Goal: Task Accomplishment & Management: Manage account settings

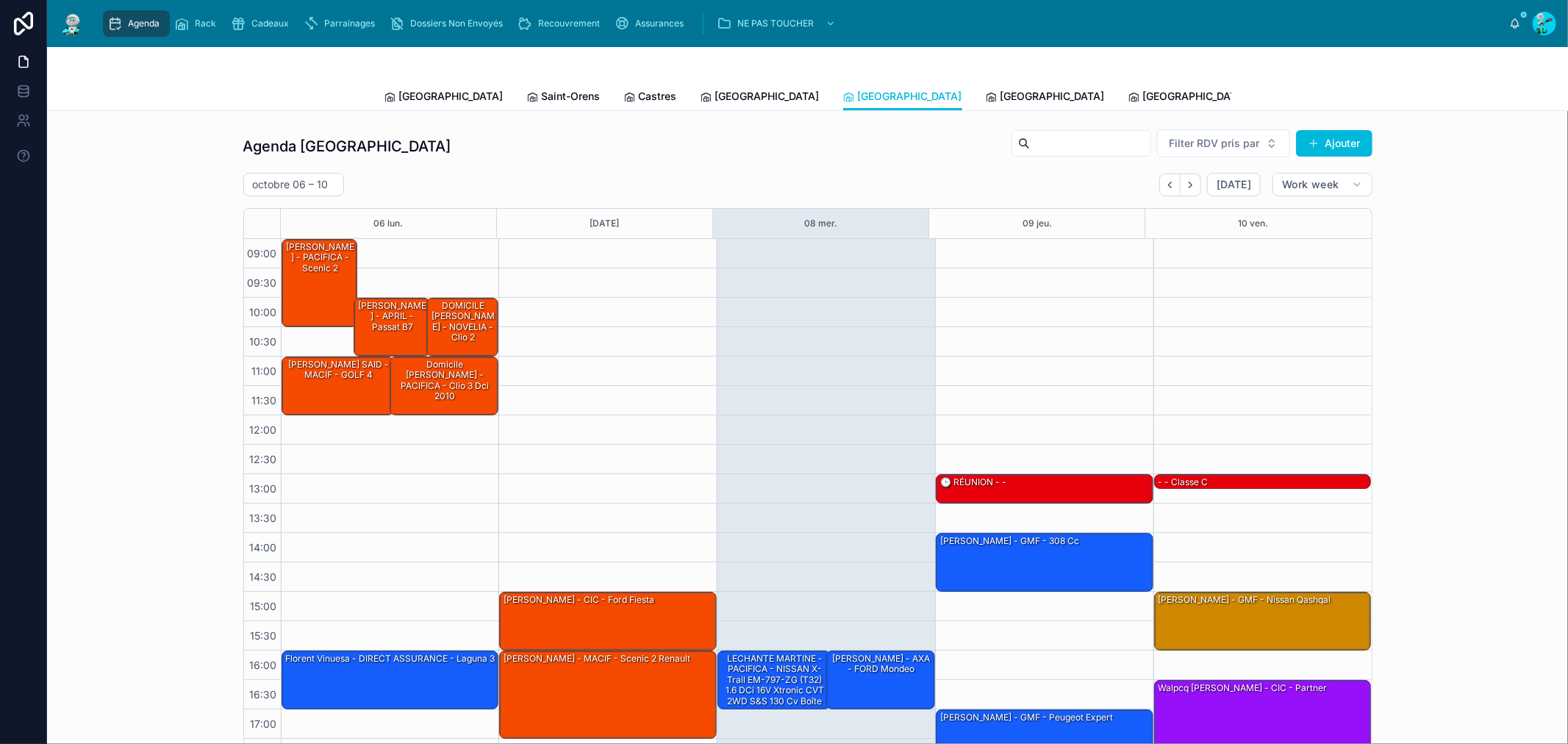
drag, startPoint x: 427, startPoint y: 92, endPoint x: 408, endPoint y: 84, distance: 20.6
click at [427, 92] on span "[GEOGRAPHIC_DATA]" at bounding box center [452, 96] width 105 height 15
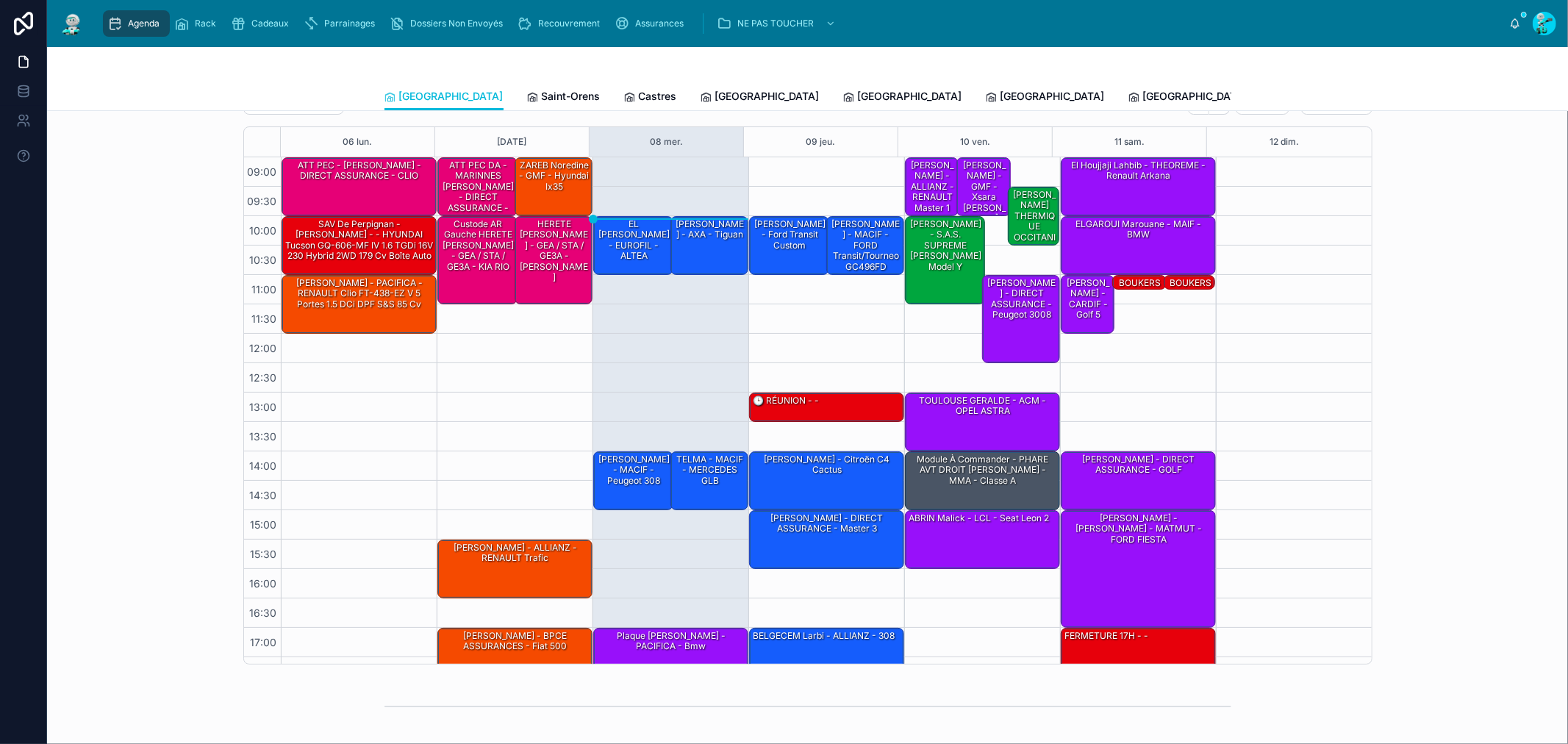
click at [542, 99] on span "Saint-Orens" at bounding box center [571, 96] width 59 height 15
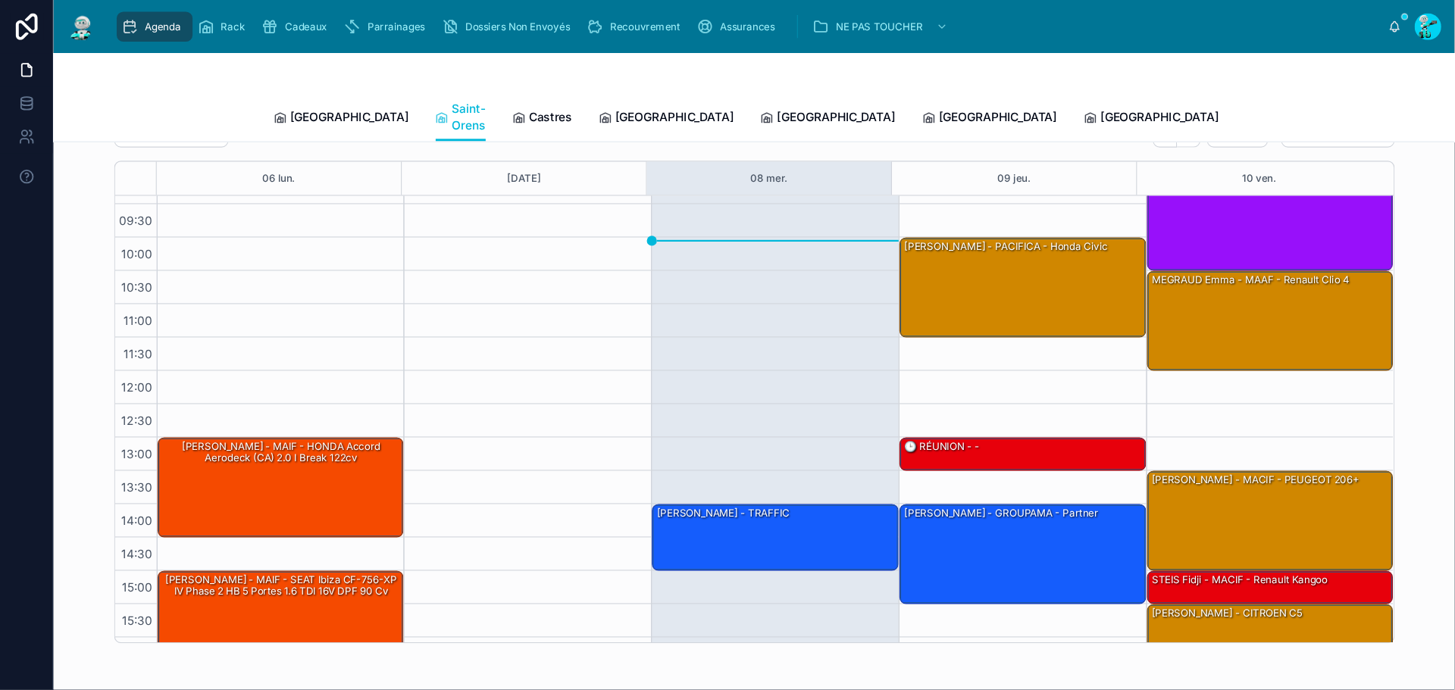
scroll to position [23, 0]
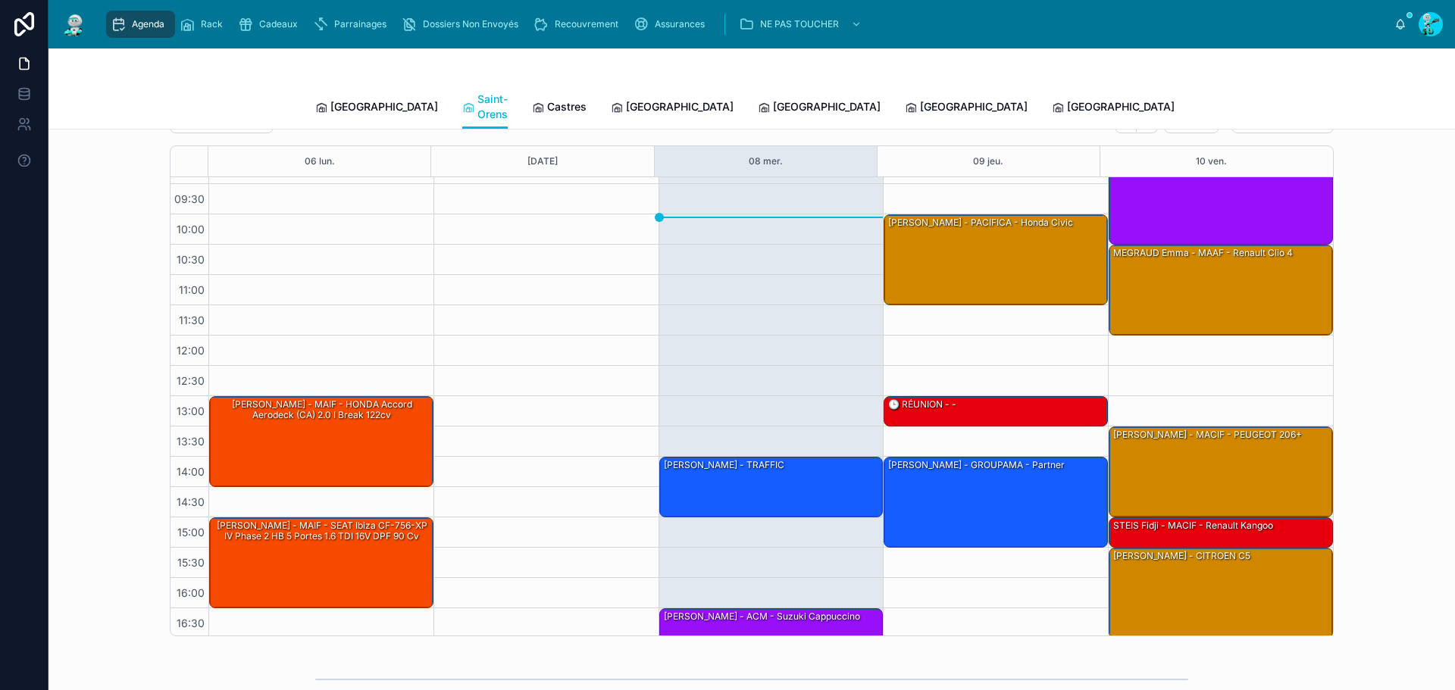
click at [353, 93] on link "[GEOGRAPHIC_DATA]" at bounding box center [376, 108] width 123 height 30
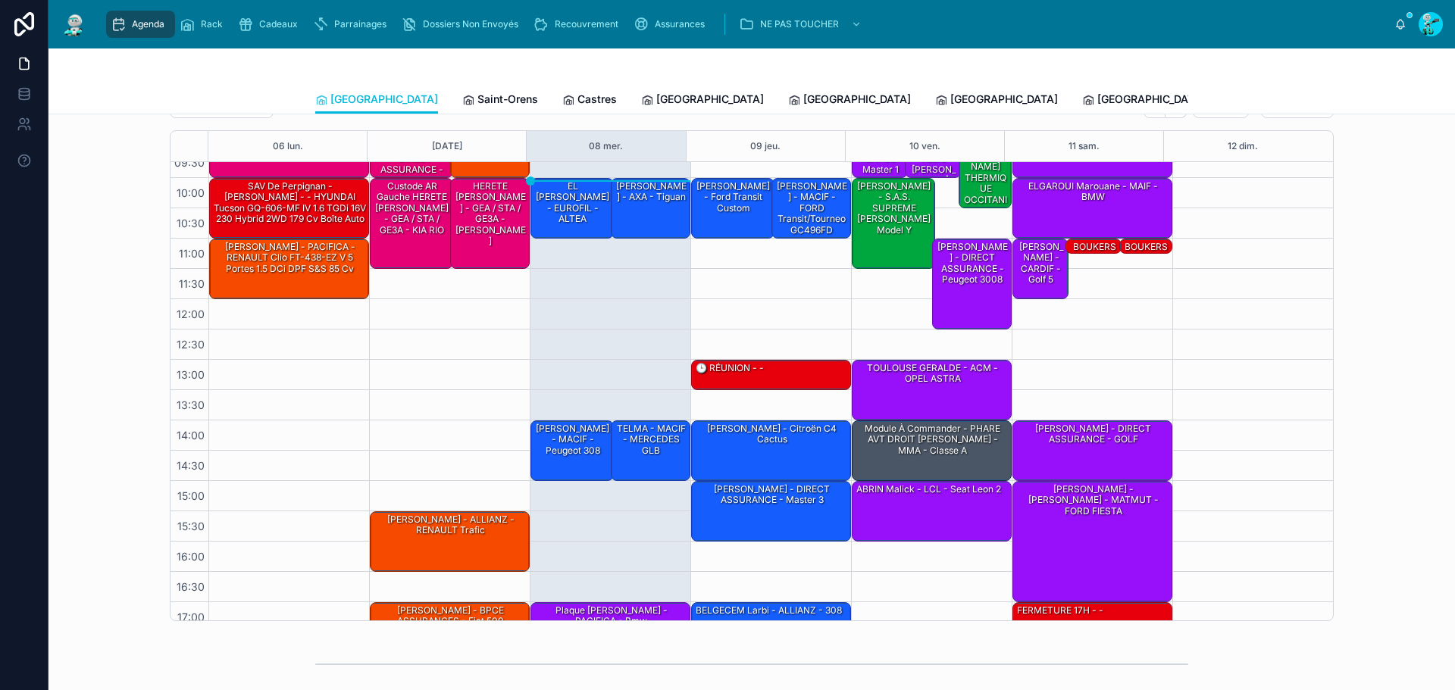
scroll to position [87, 0]
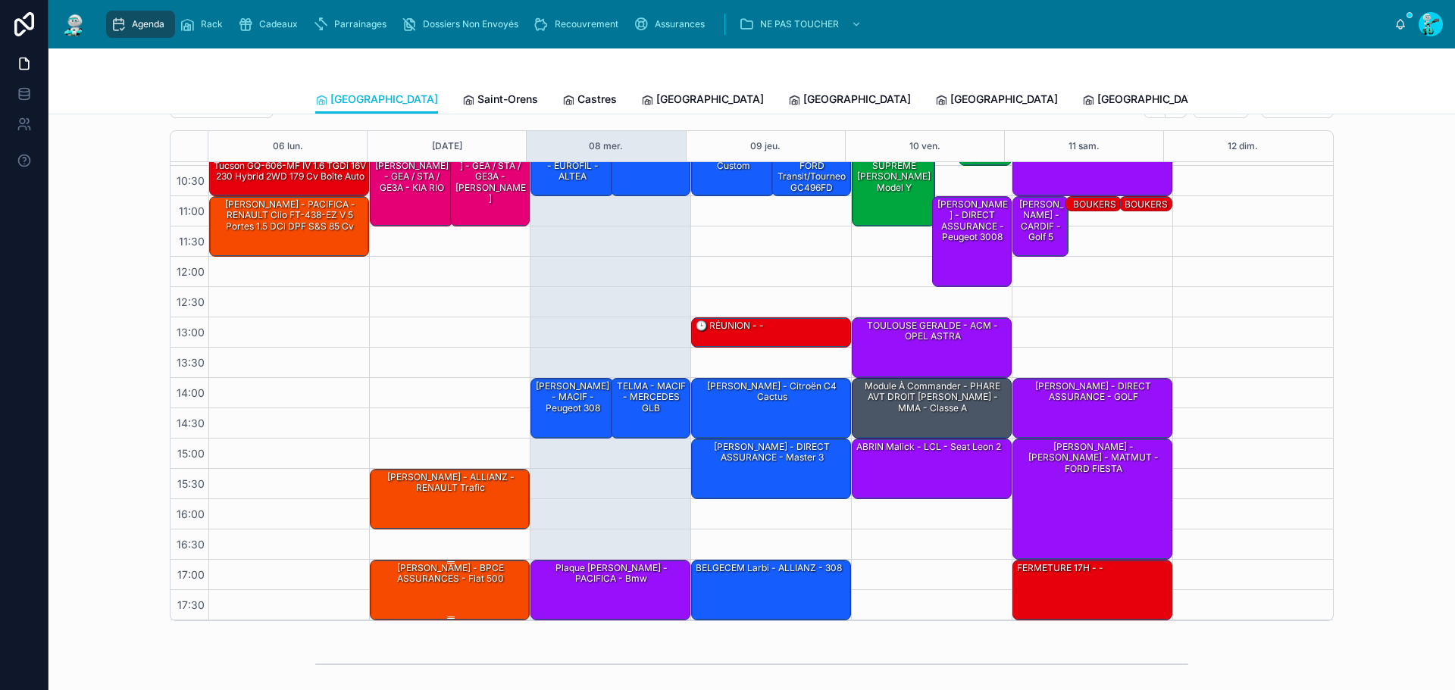
click at [474, 595] on div "[PERSON_NAME] - BPCE ASSURANCES - fiat 500" at bounding box center [450, 590] width 155 height 58
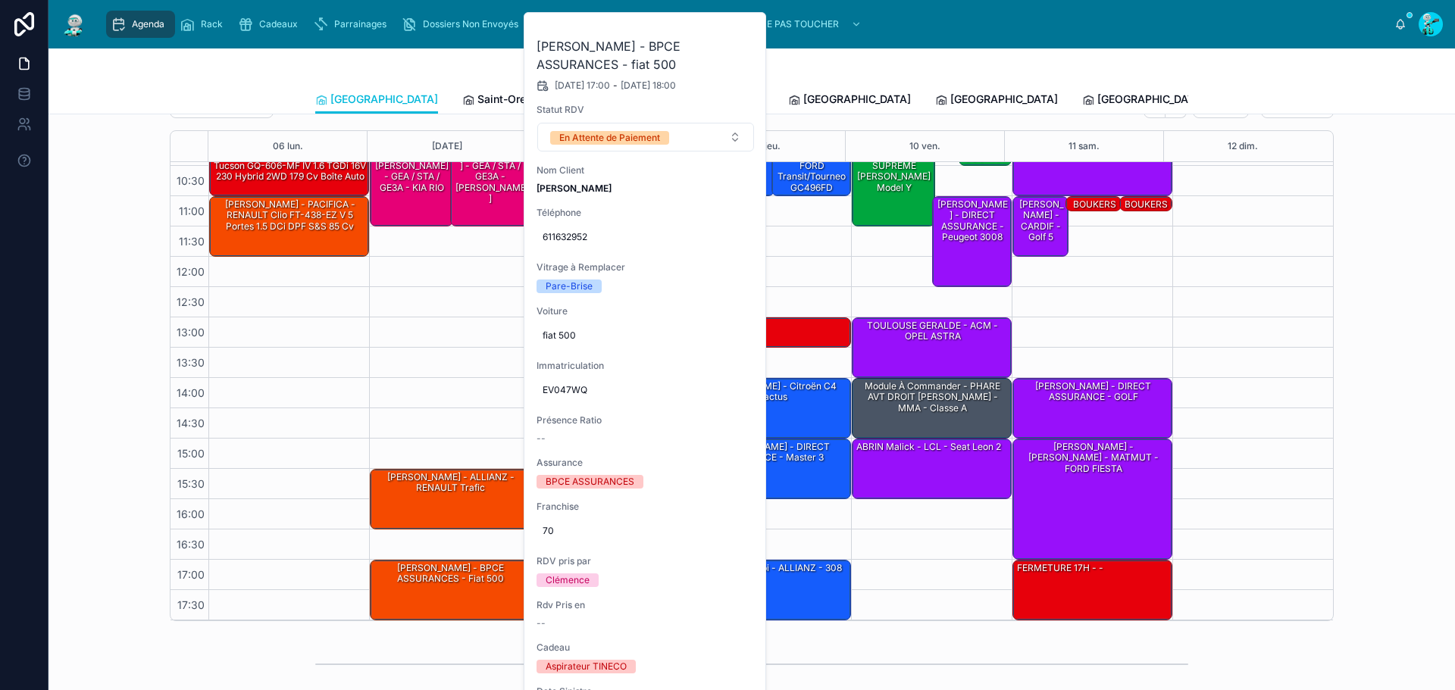
drag, startPoint x: 742, startPoint y: 25, endPoint x: 737, endPoint y: 6, distance: 19.5
click at [0, 0] on icon at bounding box center [0, 0] width 0 height 0
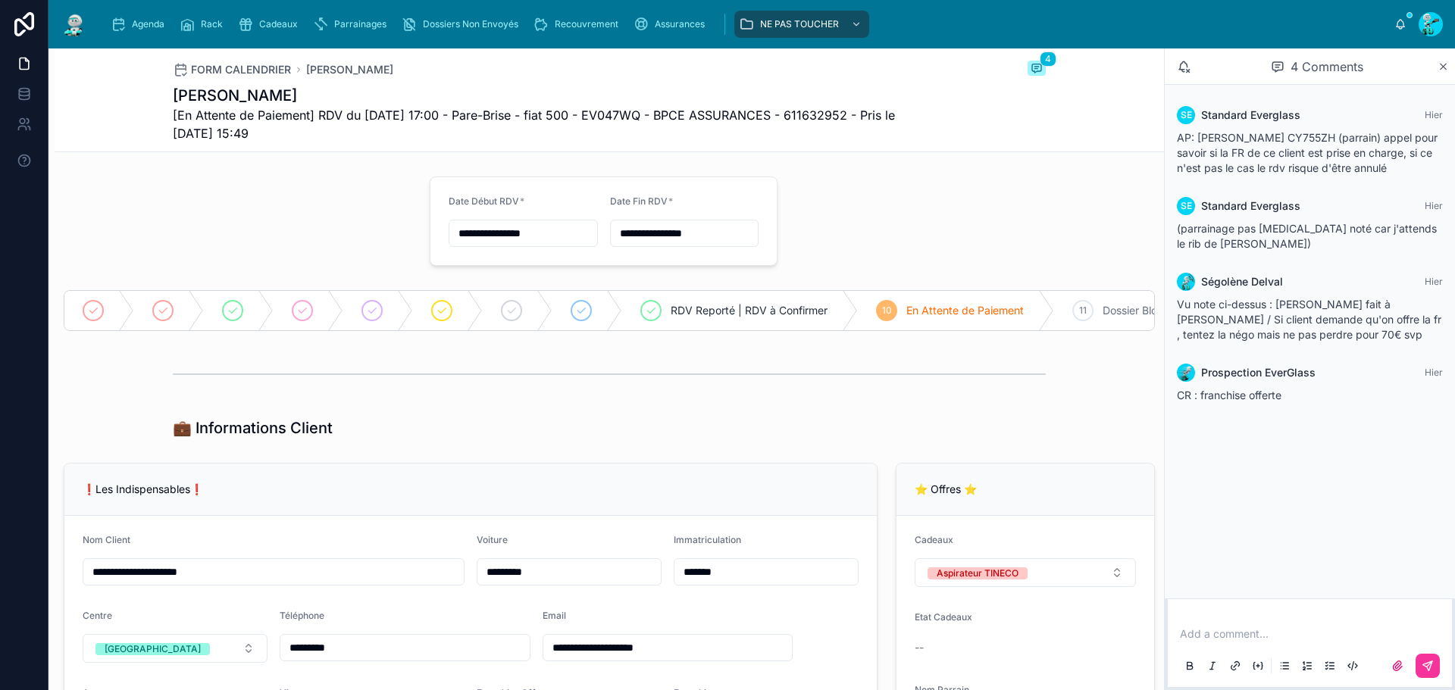
click at [756, 575] on input "*******" at bounding box center [766, 572] width 183 height 21
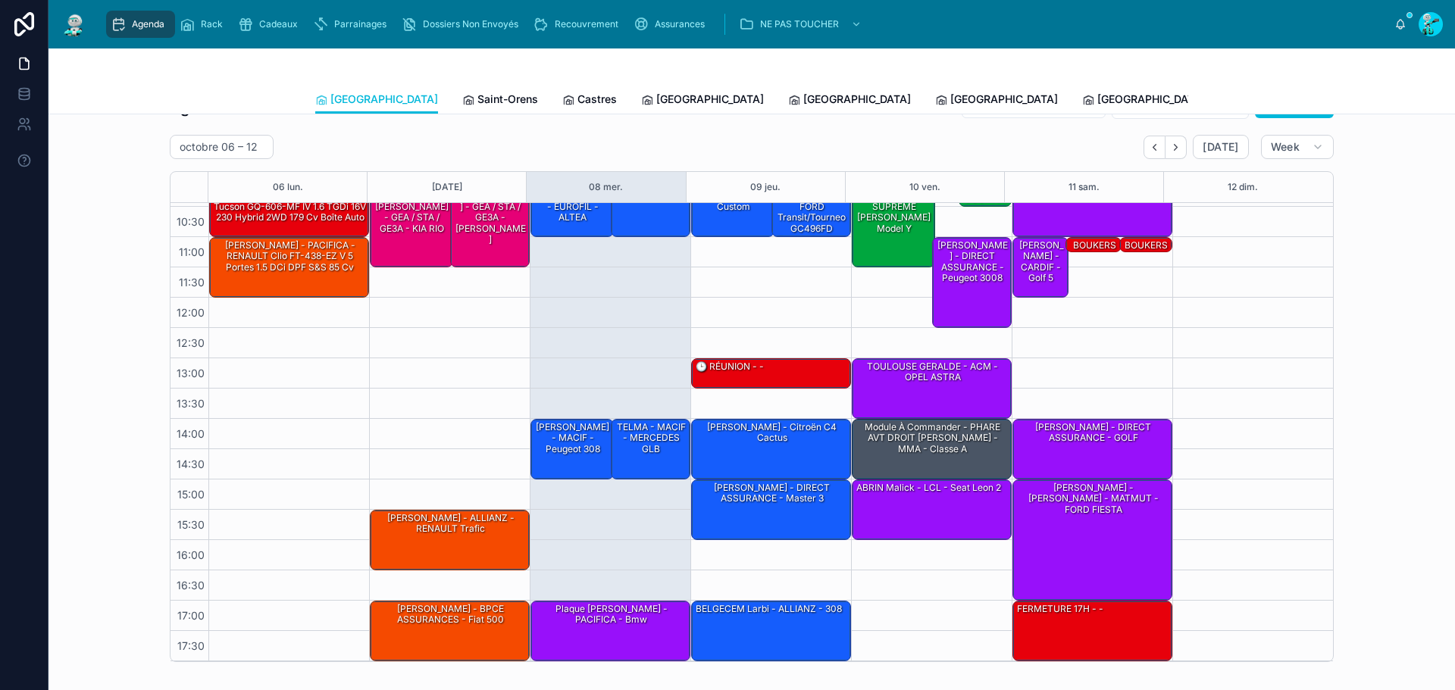
scroll to position [152, 0]
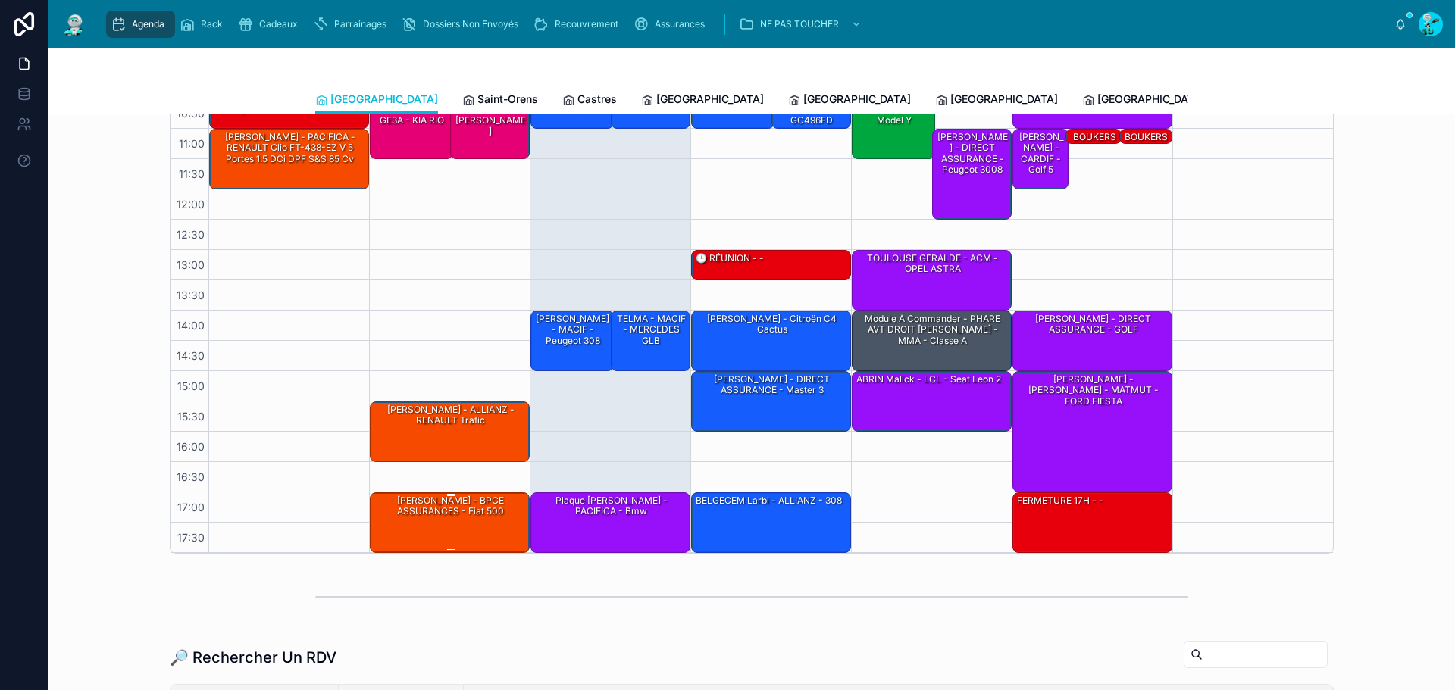
click at [449, 521] on div "[PERSON_NAME] - BPCE ASSURANCES - fiat 500" at bounding box center [450, 522] width 155 height 58
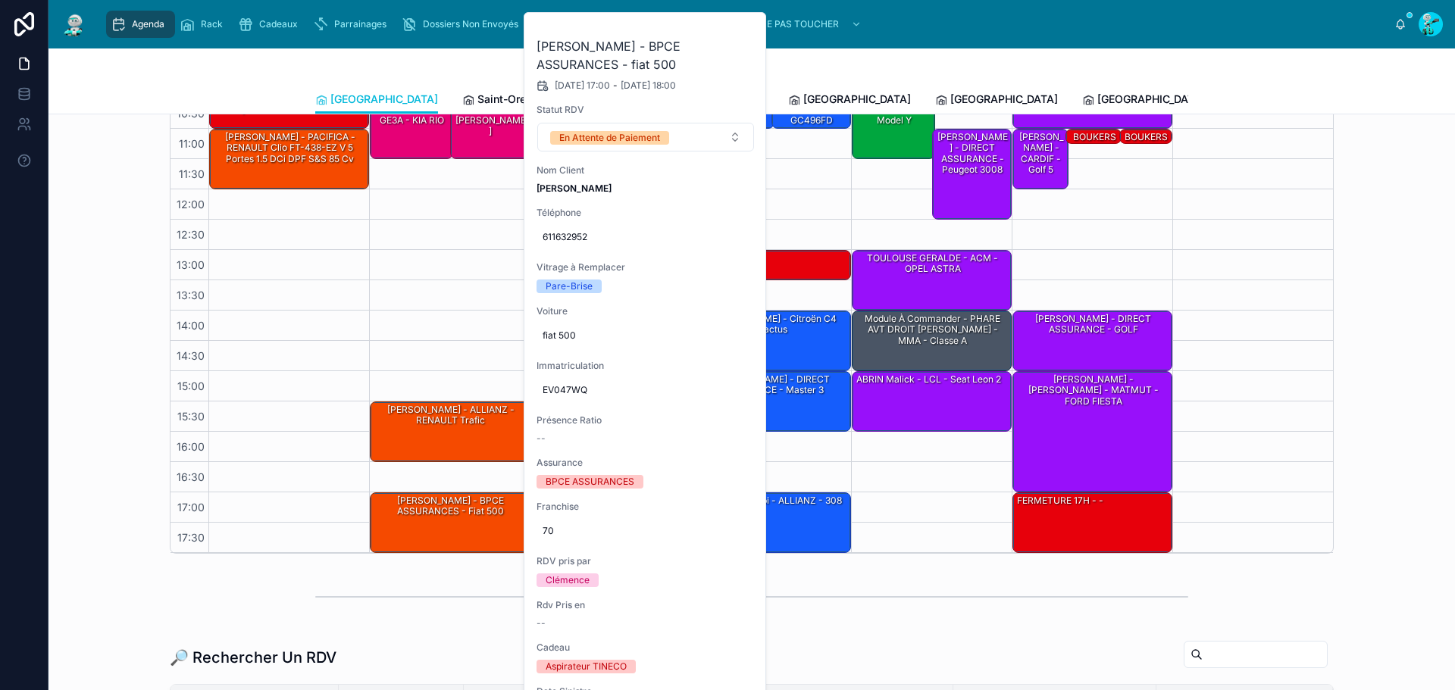
click at [0, 0] on icon at bounding box center [0, 0] width 0 height 0
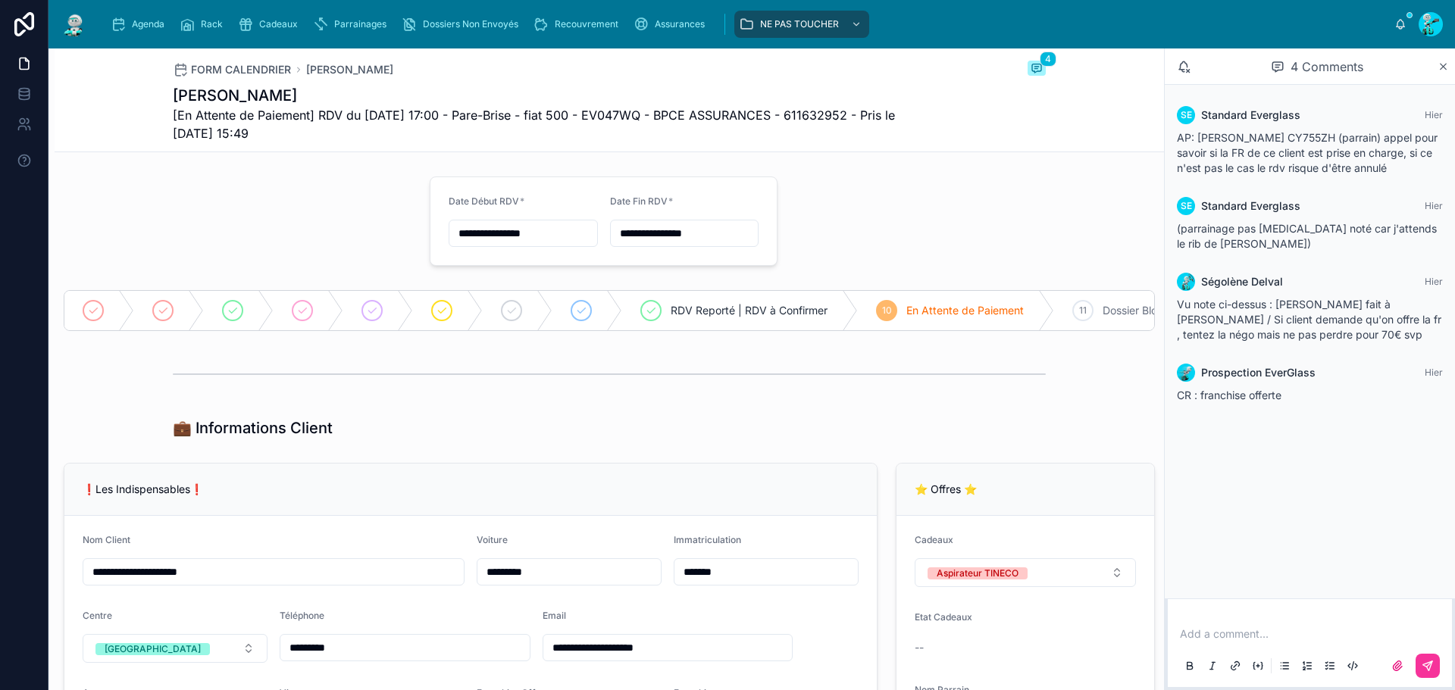
scroll to position [379, 0]
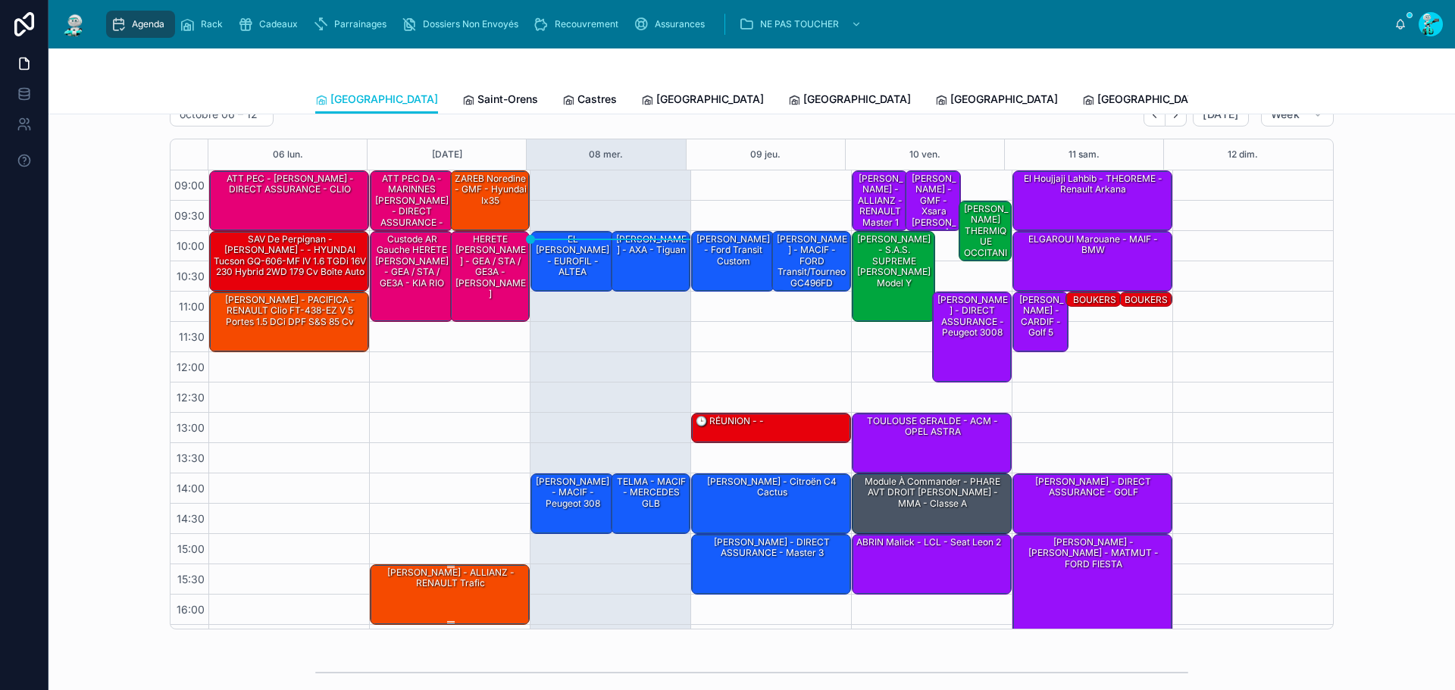
click at [471, 586] on div "[PERSON_NAME] - ALLIANZ - RENAULT Trafic" at bounding box center [450, 578] width 155 height 25
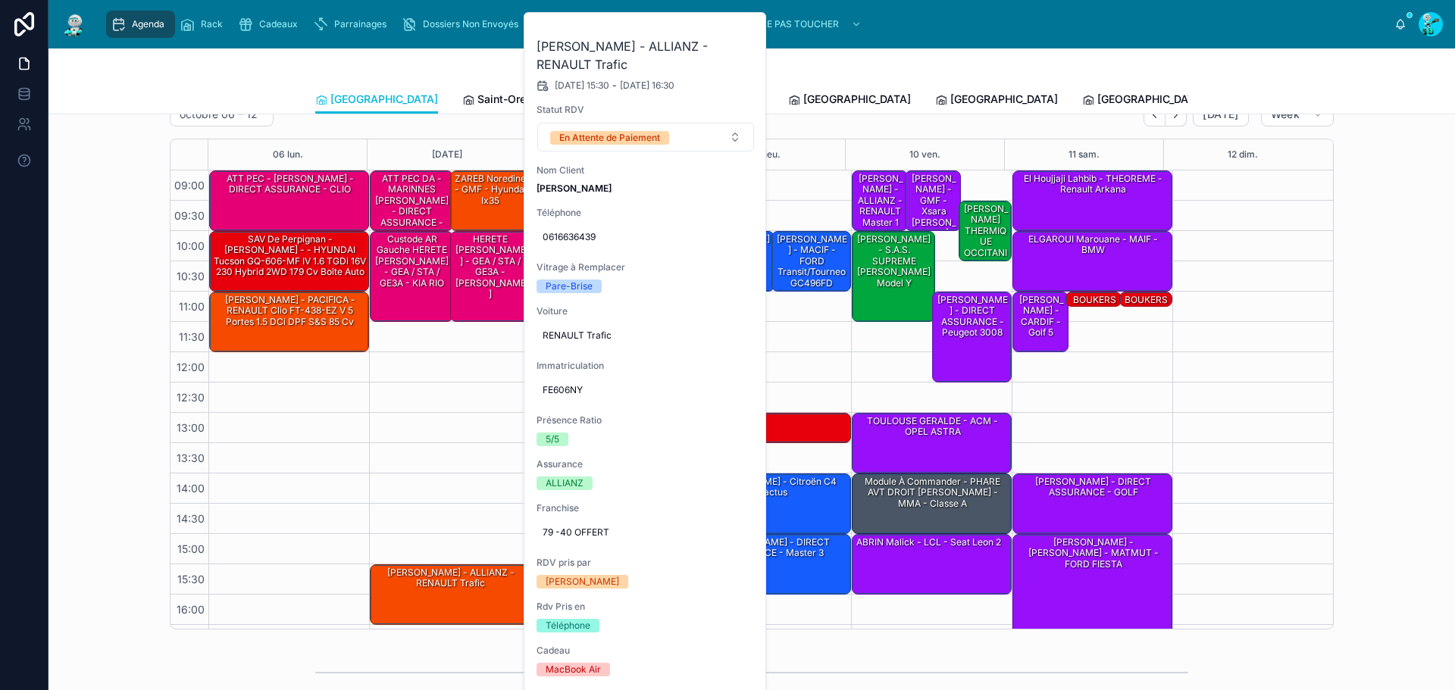
click at [0, 0] on icon at bounding box center [0, 0] width 0 height 0
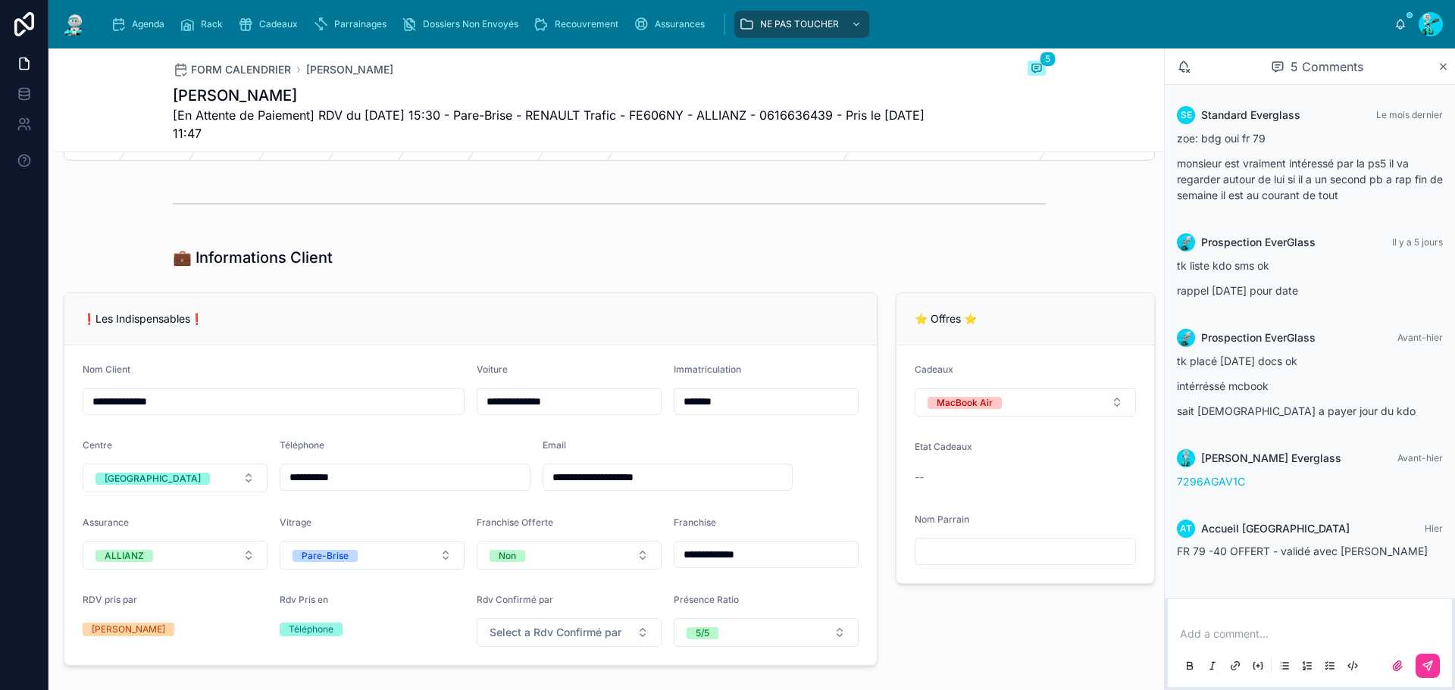
scroll to position [455, 0]
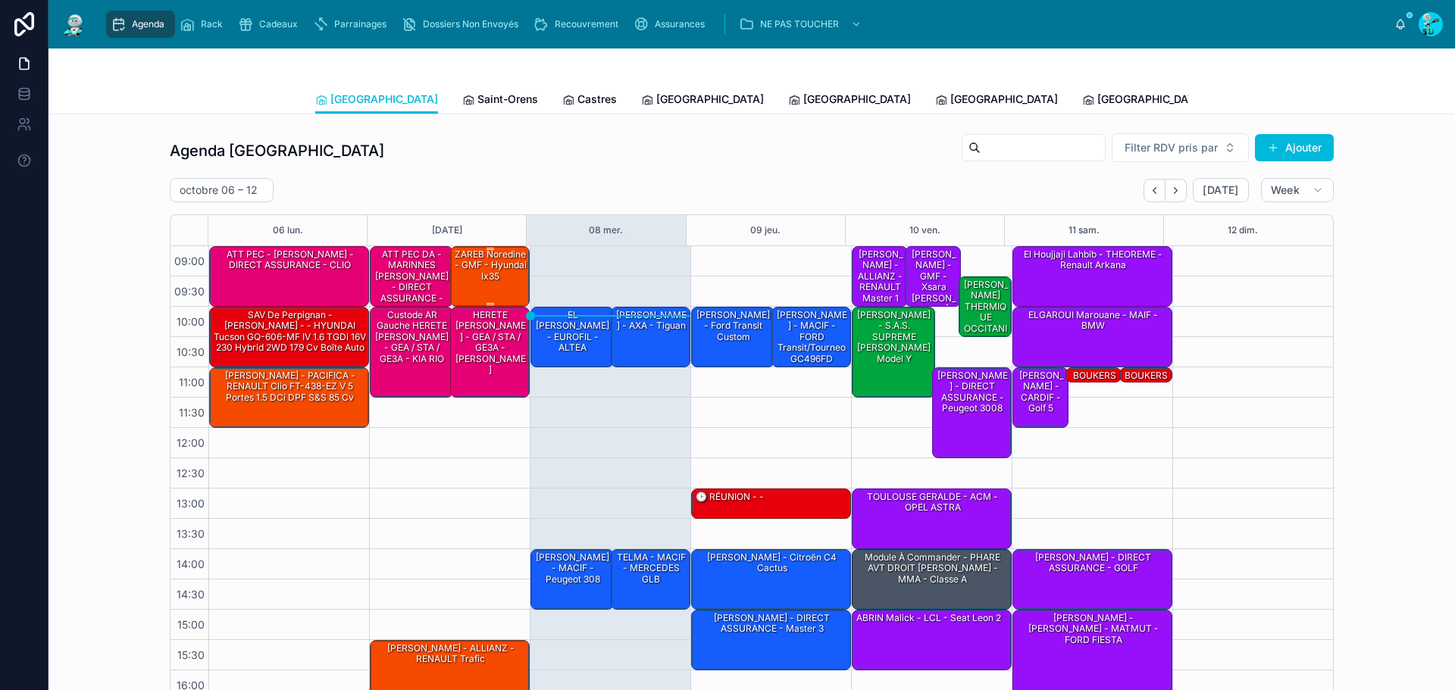
click at [481, 272] on div "ZAREB Noredine - GMF - hyundai ix35" at bounding box center [491, 266] width 76 height 36
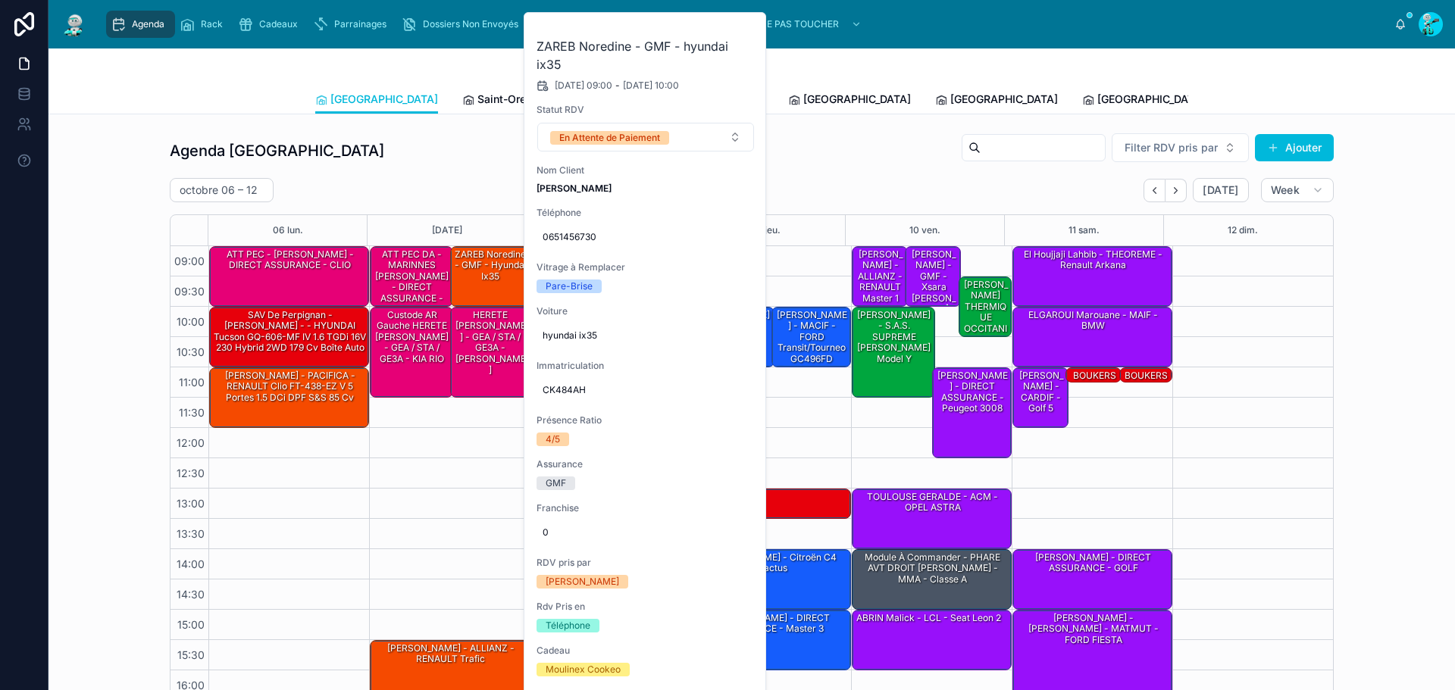
click at [0, 0] on button at bounding box center [0, 0] width 0 height 0
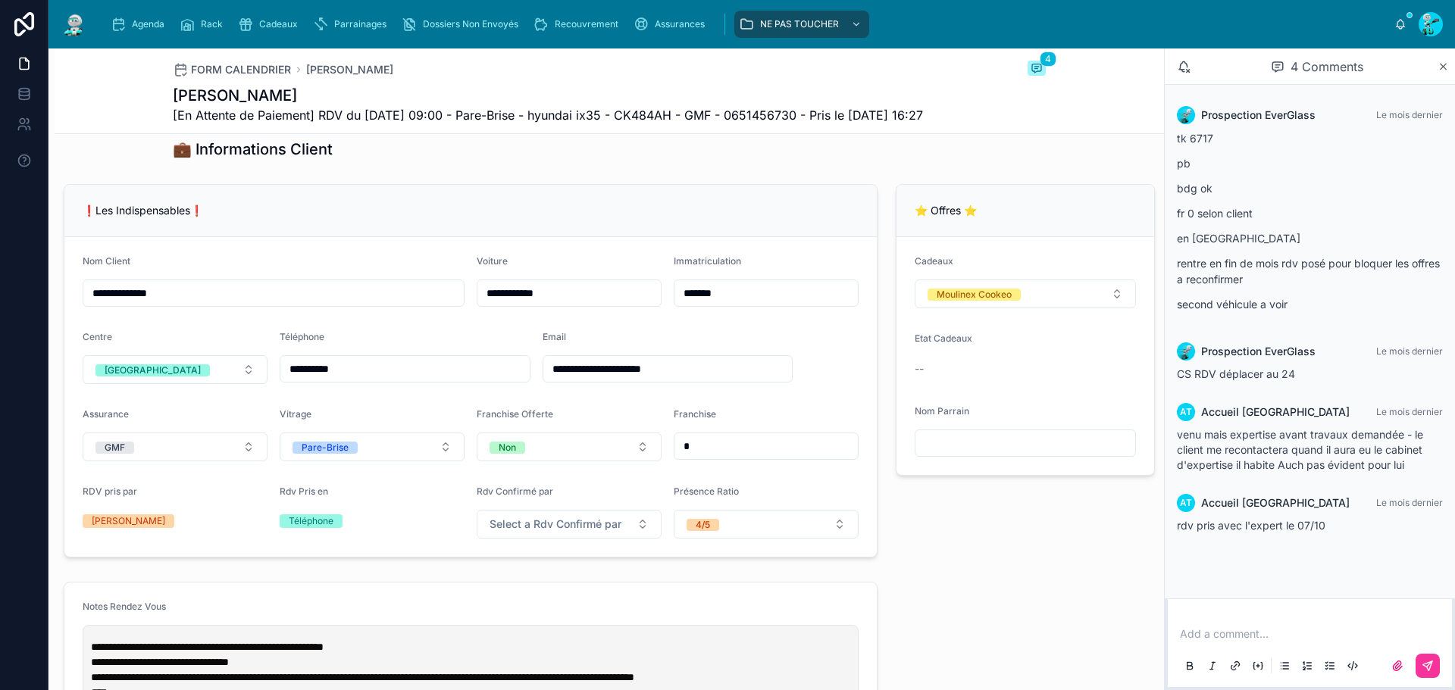
scroll to position [531, 0]
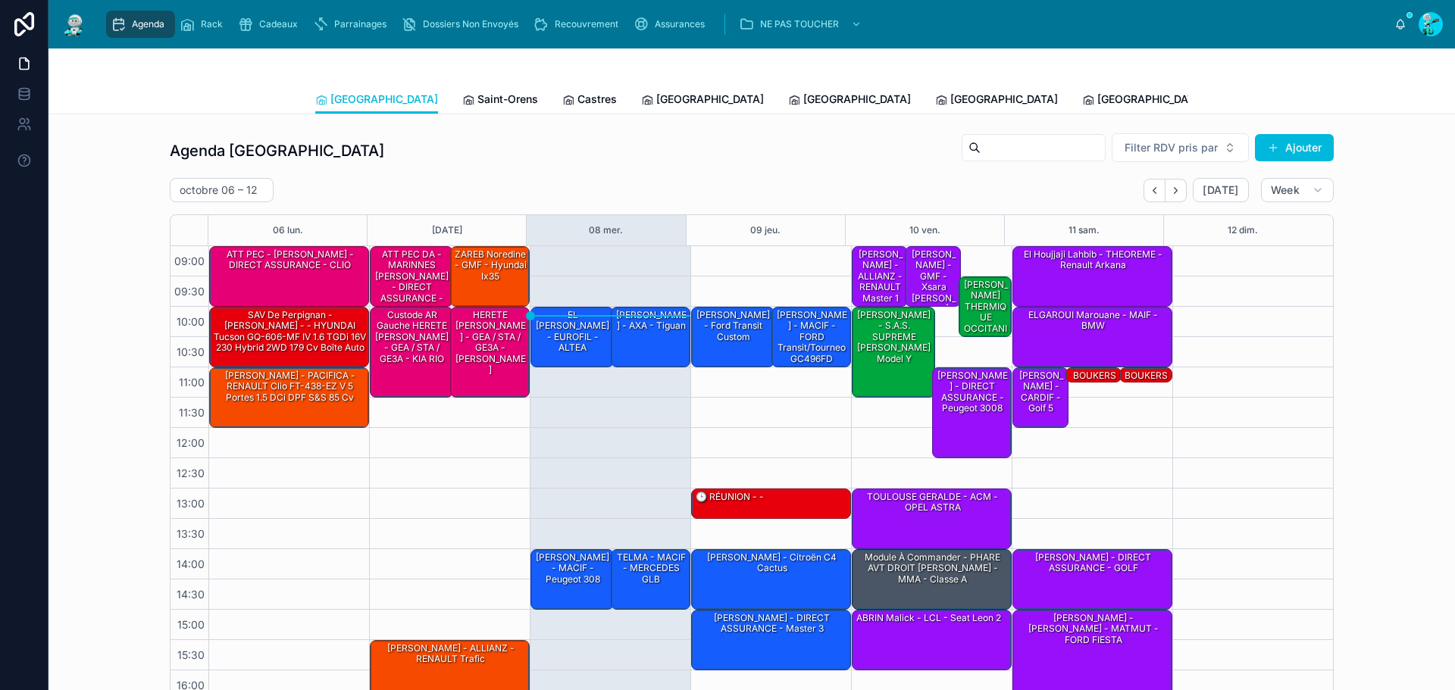
click at [657, 86] on div "Toulouse Saint-Orens Castres [GEOGRAPHIC_DATA] [GEOGRAPHIC_DATA] [GEOGRAPHIC_DA…" at bounding box center [751, 99] width 873 height 29
click at [656, 98] on span "[GEOGRAPHIC_DATA]" at bounding box center [710, 99] width 108 height 15
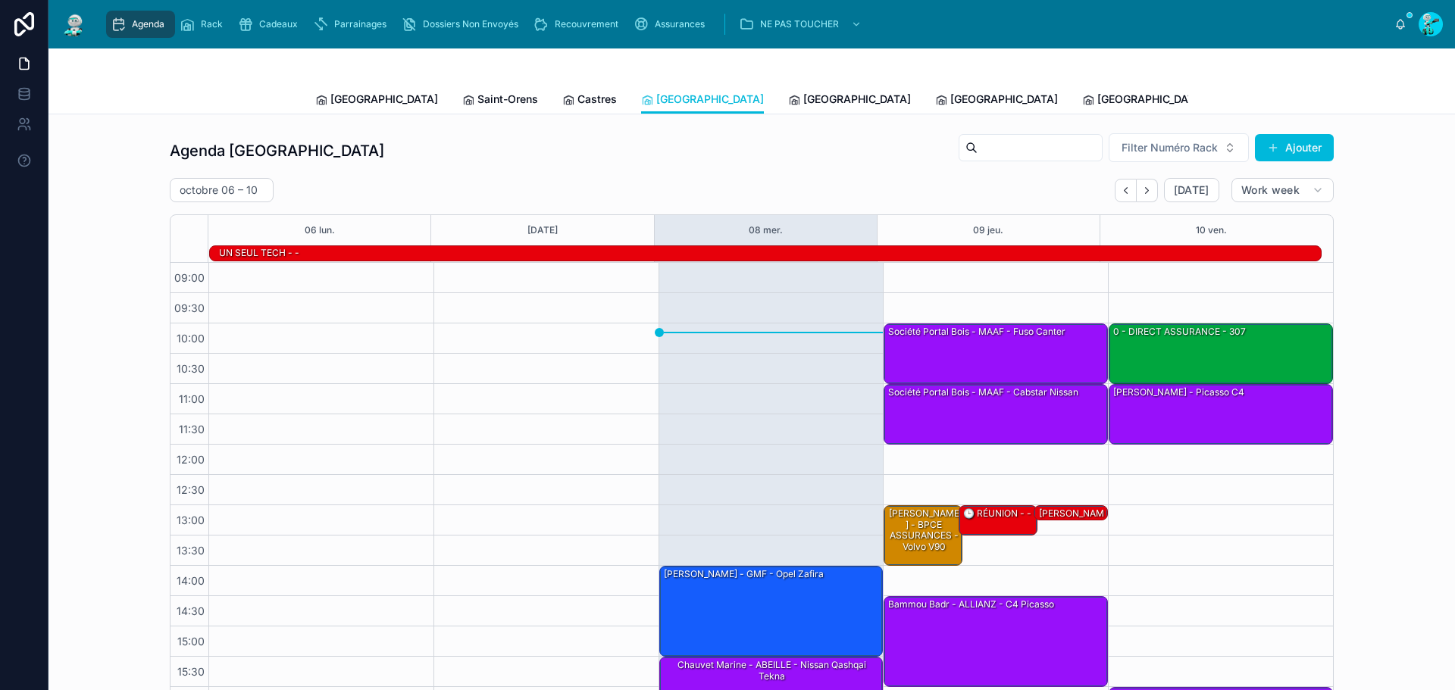
scroll to position [104, 0]
click at [578, 94] on span "Castres" at bounding box center [597, 99] width 39 height 15
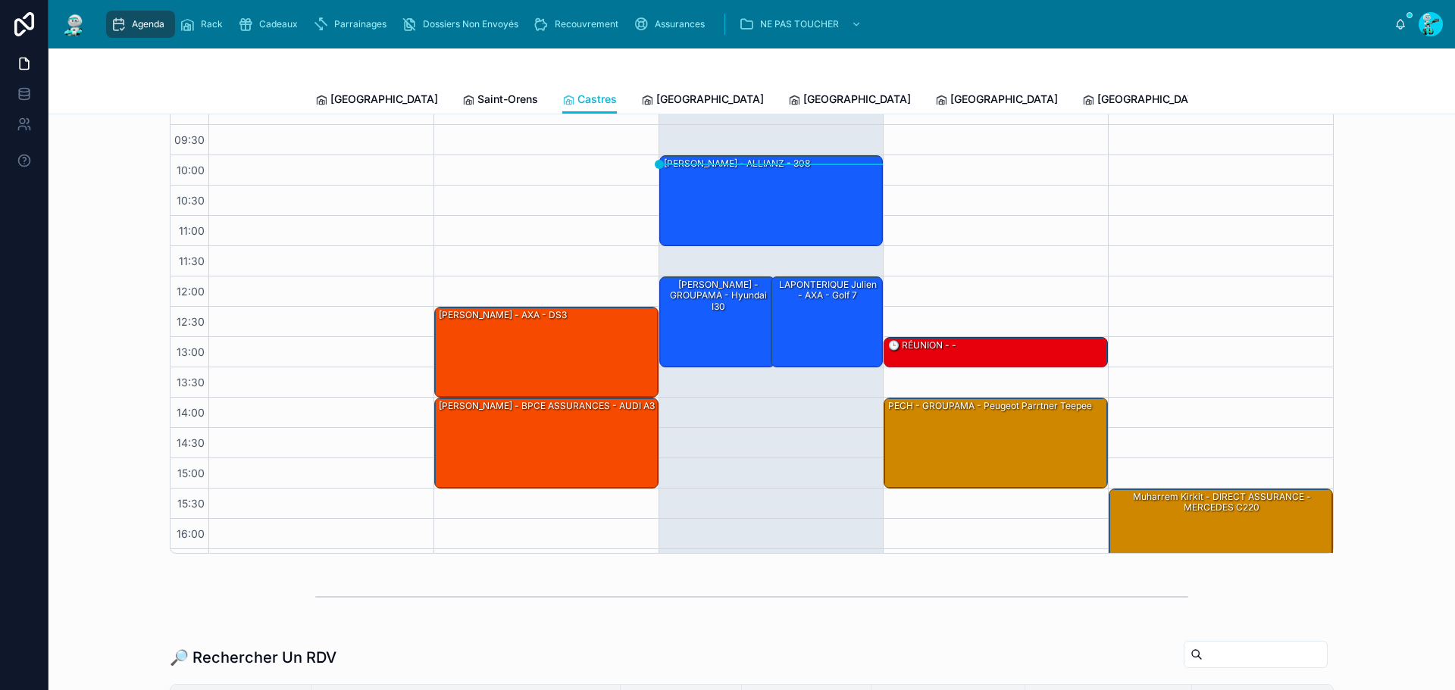
click at [478, 106] on span "Saint-Orens" at bounding box center [508, 99] width 61 height 15
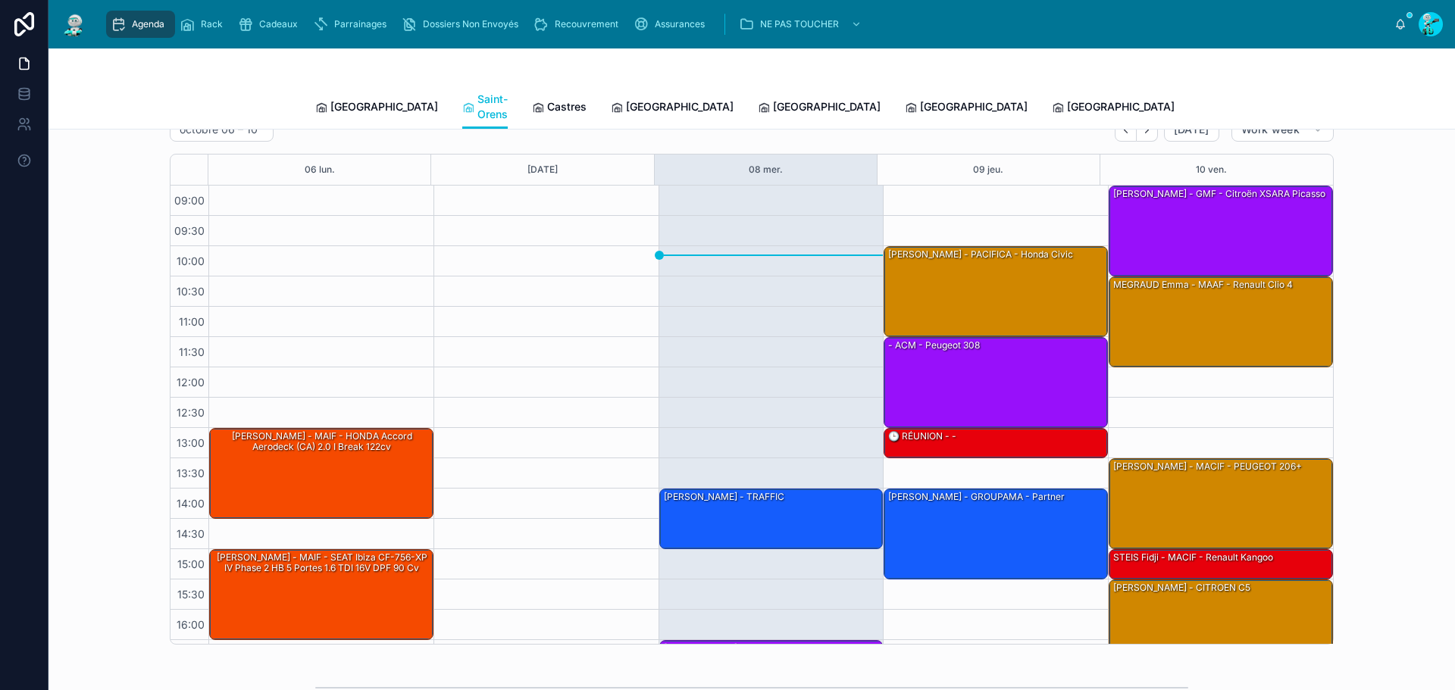
drag, startPoint x: 728, startPoint y: 80, endPoint x: 719, endPoint y: 96, distance: 18.7
click at [730, 80] on div at bounding box center [751, 67] width 873 height 36
click at [773, 99] on span "[GEOGRAPHIC_DATA]" at bounding box center [827, 106] width 108 height 15
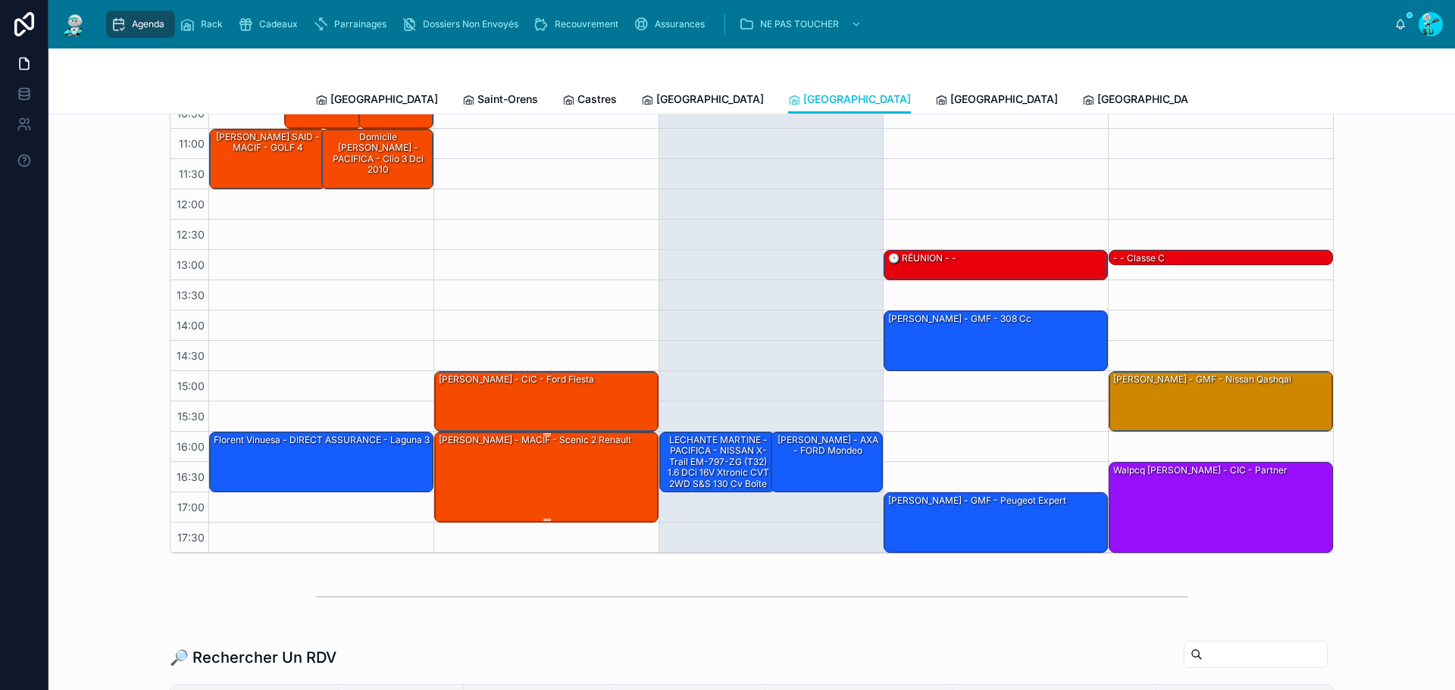
click at [520, 490] on div "[PERSON_NAME] - MACIF - scenic 2 renault" at bounding box center [547, 477] width 220 height 88
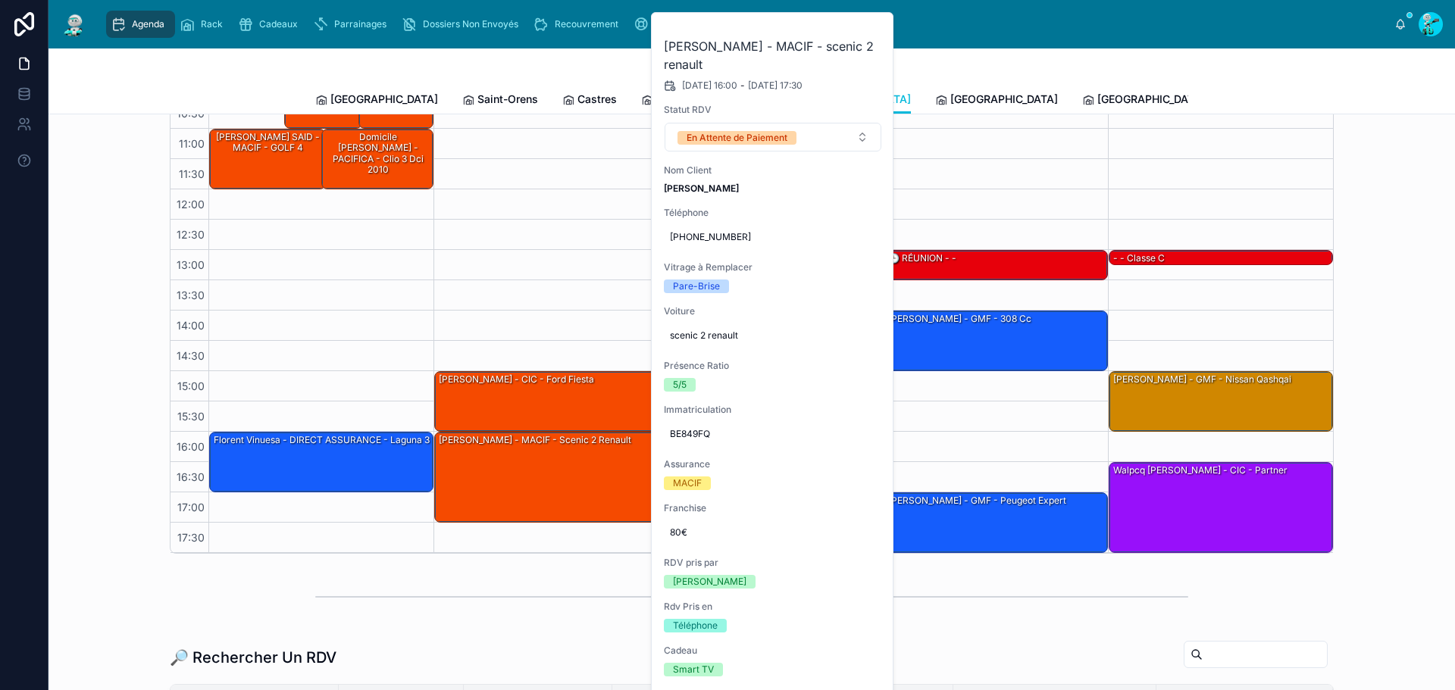
click at [0, 0] on button at bounding box center [0, 0] width 0 height 0
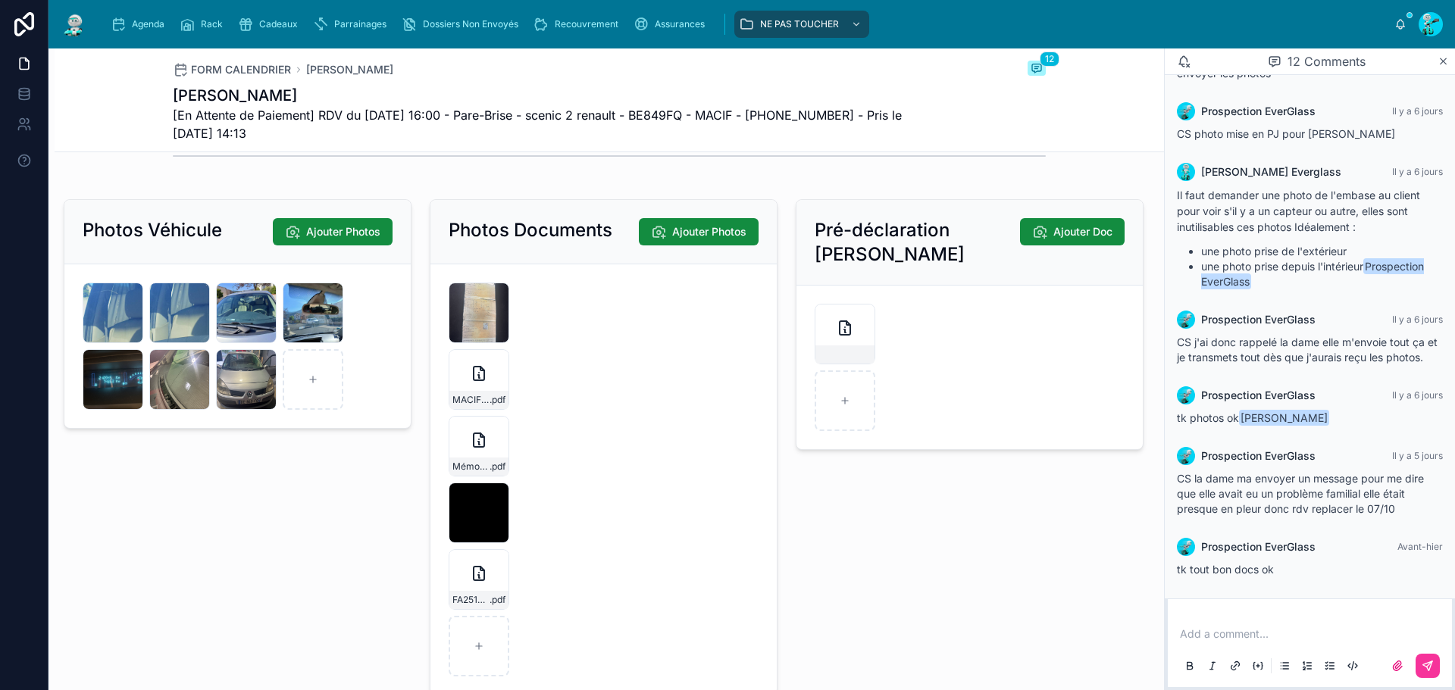
click at [684, 106] on span "[En Attente de Paiement] RDV du 07/10/2025 16:00 - Pare-Brise - scenic 2 renaul…" at bounding box center [552, 124] width 759 height 36
click at [678, 112] on span "[En Attente de Paiement] RDV du 07/10/2025 16:00 - Pare-Brise - scenic 2 renaul…" at bounding box center [552, 124] width 759 height 36
copy span "BE849FQ"
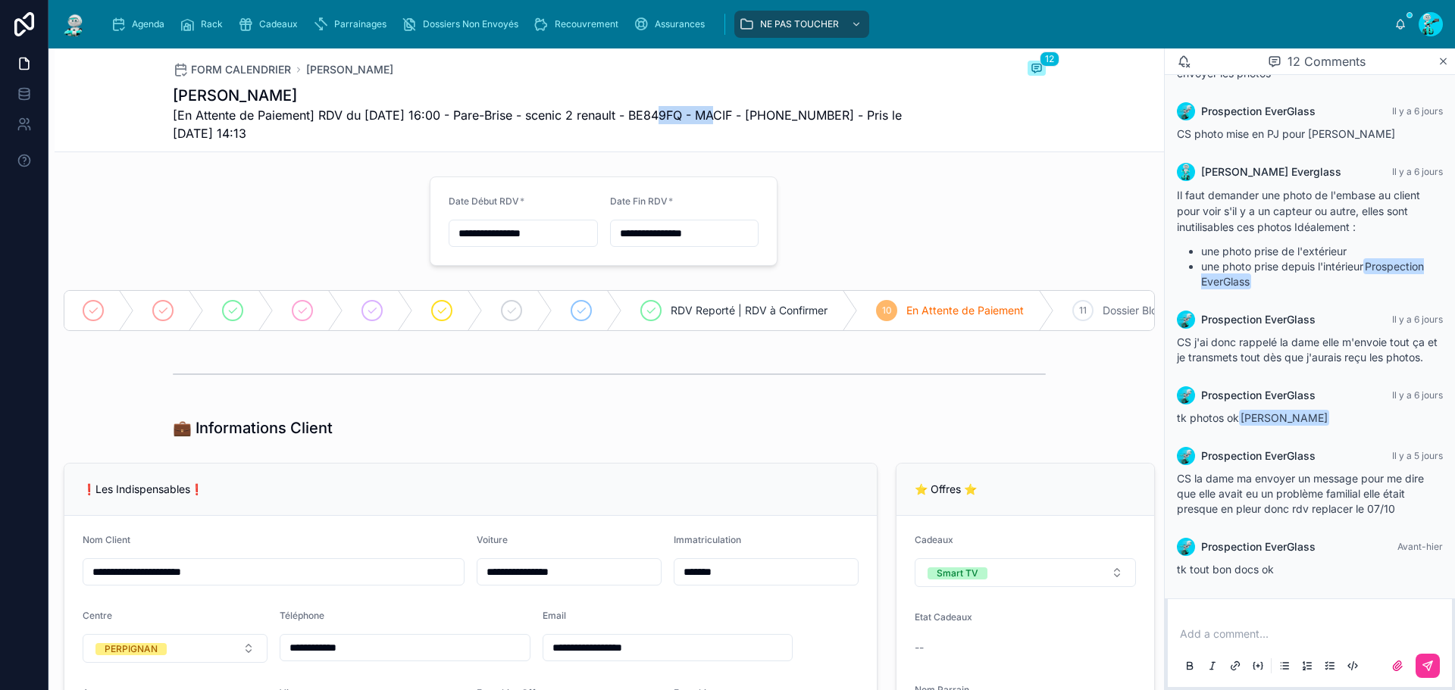
click at [352, 222] on div at bounding box center [238, 222] width 366 height 102
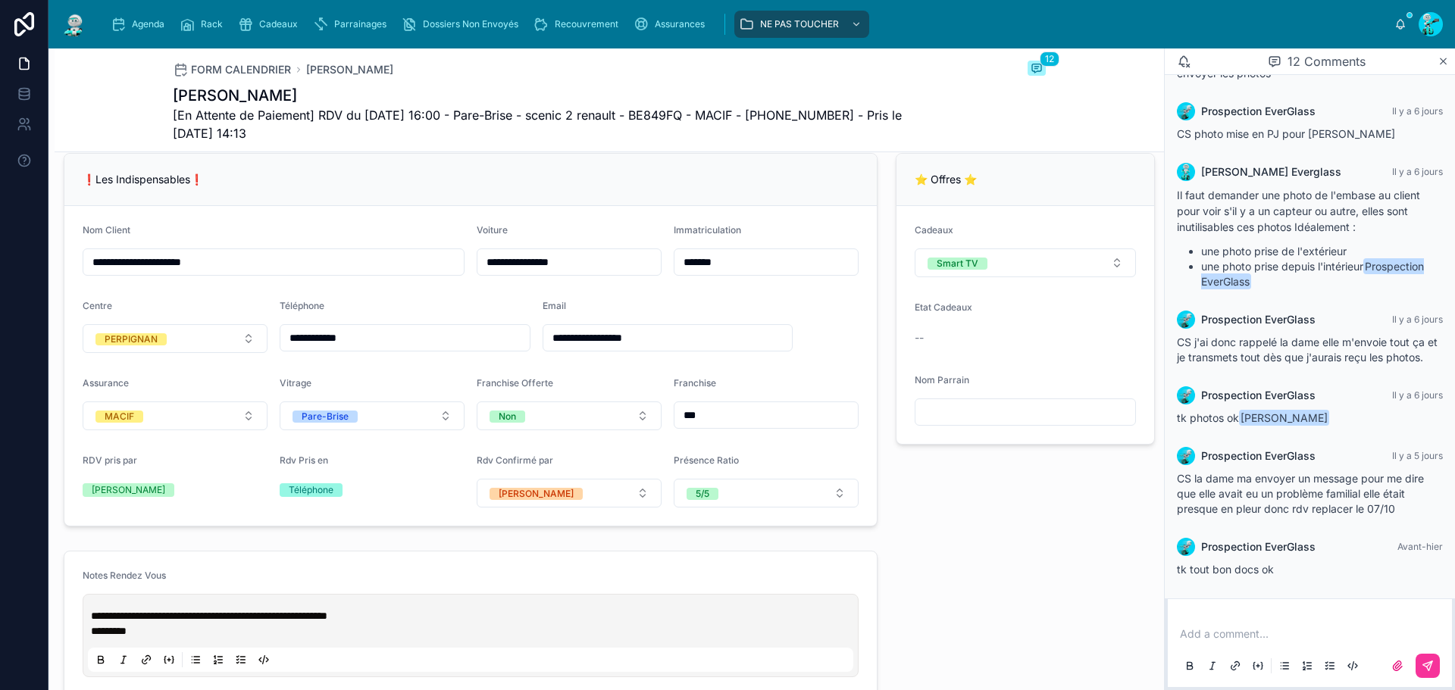
scroll to position [152, 0]
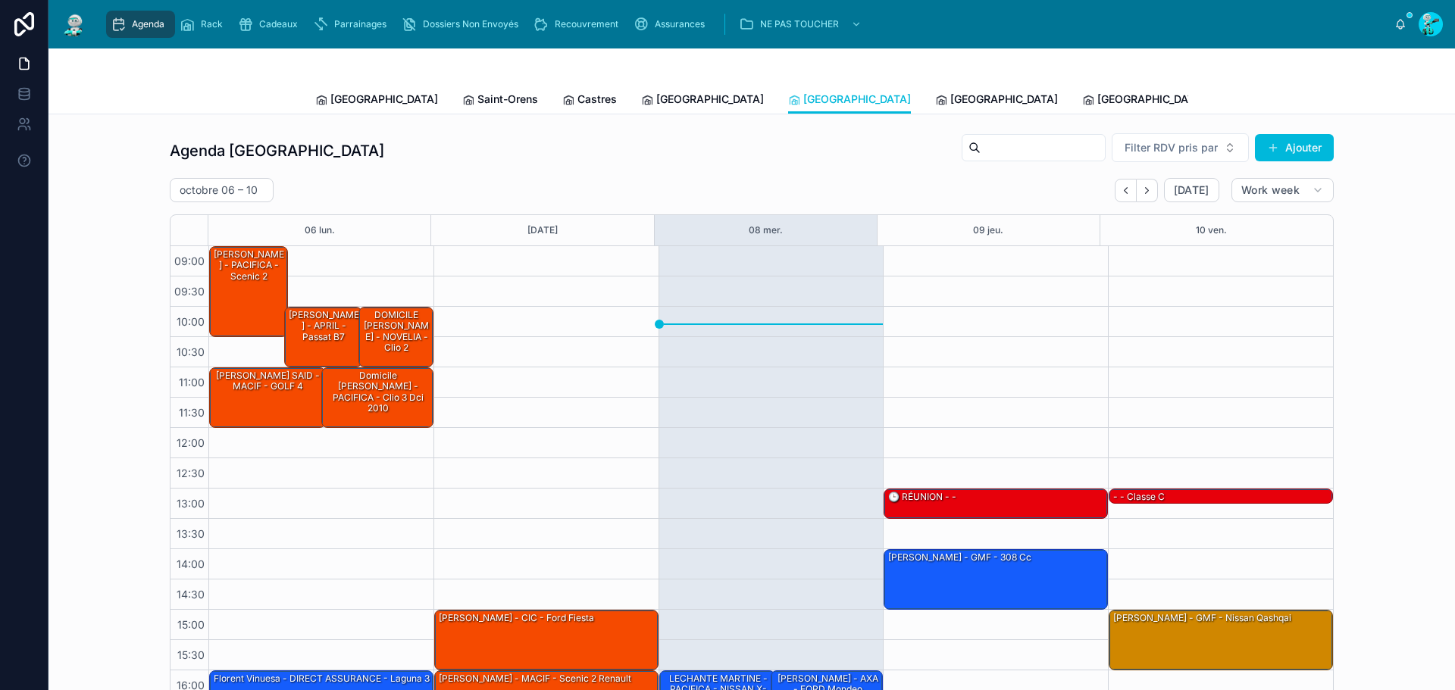
click at [950, 95] on span "[GEOGRAPHIC_DATA]" at bounding box center [1004, 99] width 108 height 15
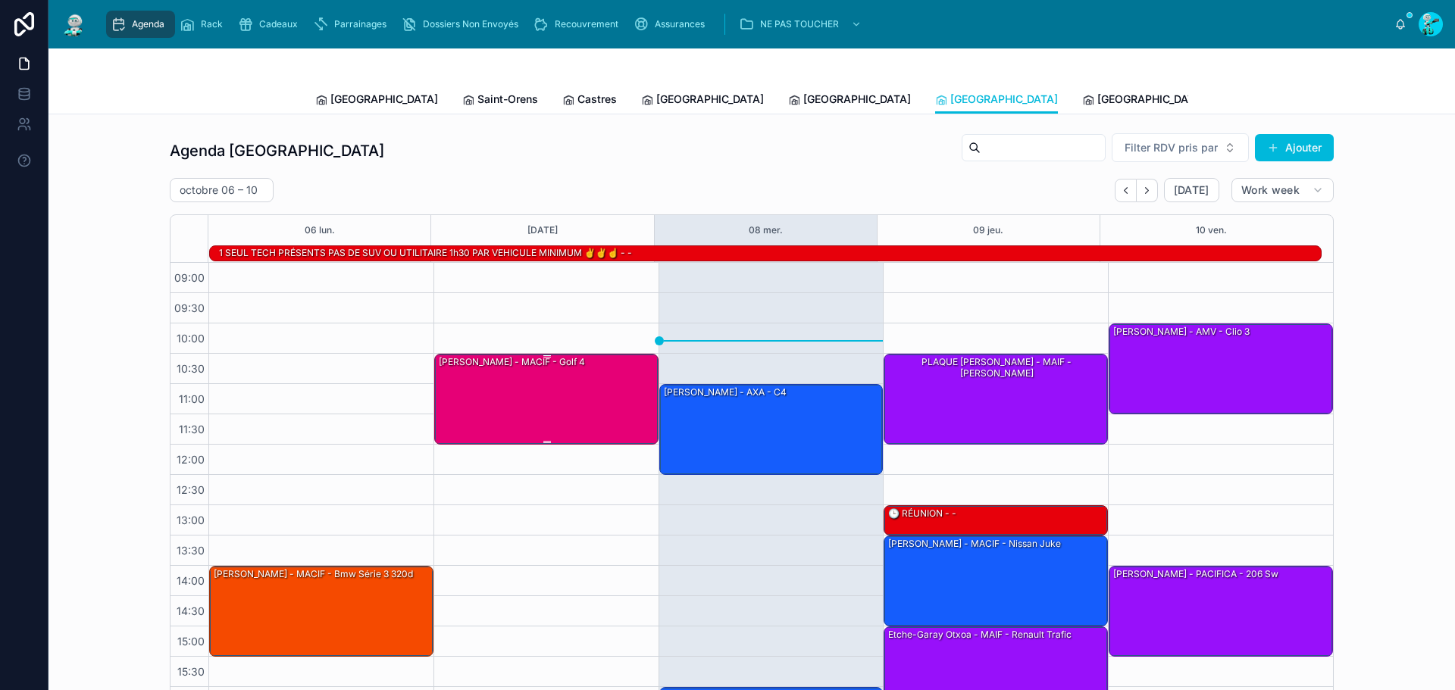
scroll to position [104, 0]
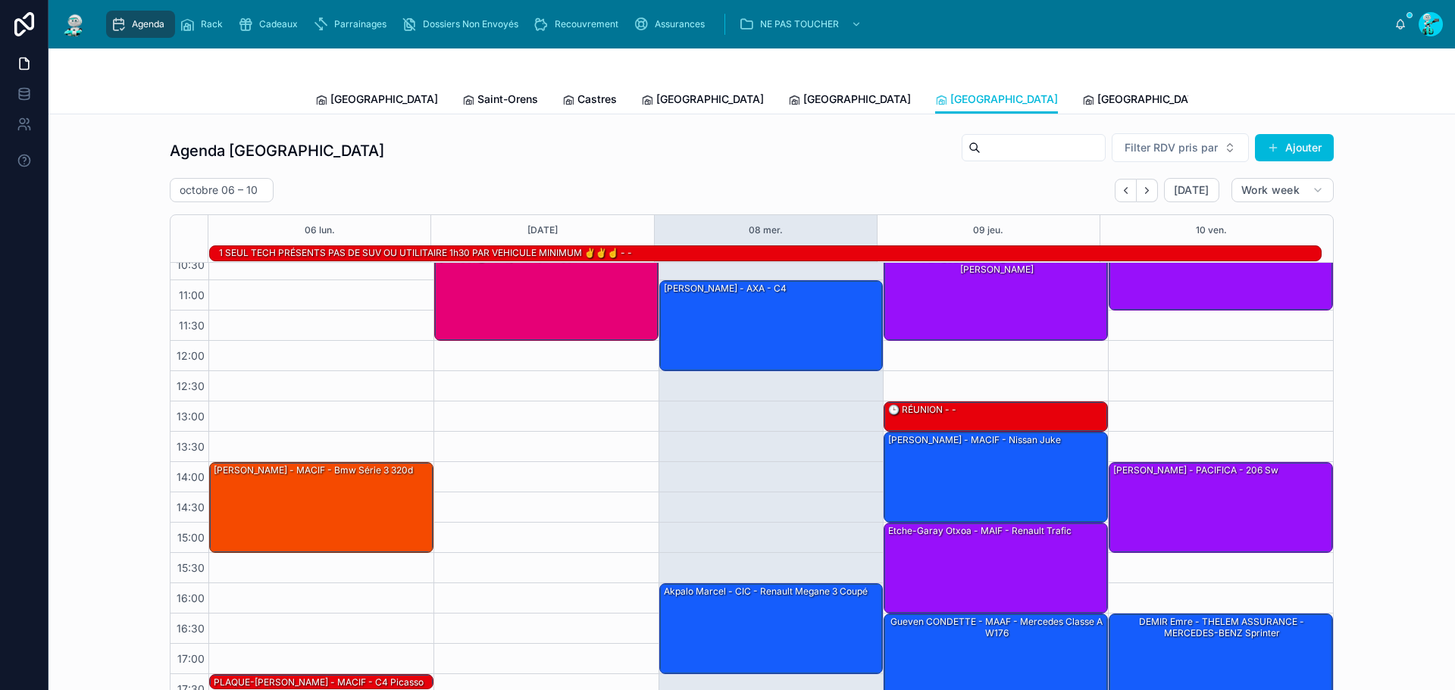
click at [1082, 89] on link "[GEOGRAPHIC_DATA]" at bounding box center [1143, 101] width 123 height 30
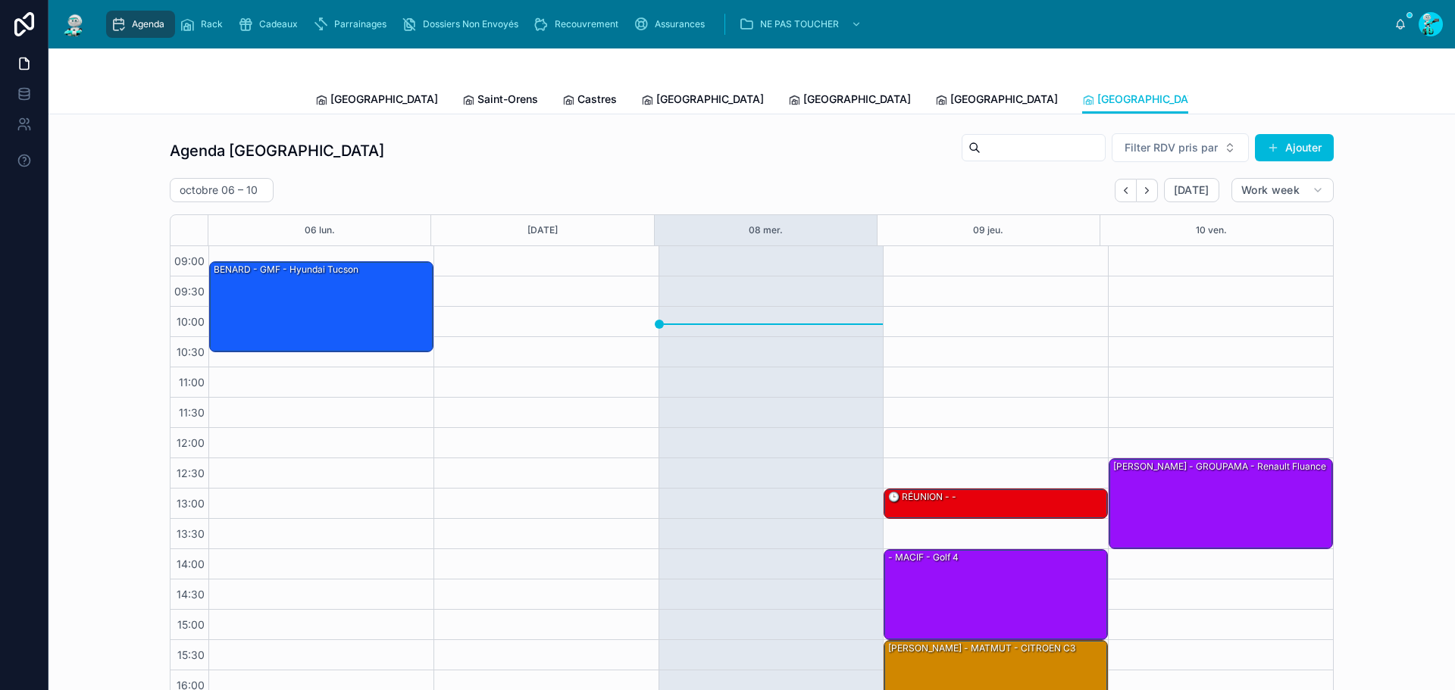
click at [380, 108] on div "Toulouse Saint-Orens Castres [GEOGRAPHIC_DATA] [GEOGRAPHIC_DATA] [GEOGRAPHIC_DA…" at bounding box center [751, 99] width 873 height 29
click at [367, 108] on link "[GEOGRAPHIC_DATA]" at bounding box center [376, 101] width 123 height 30
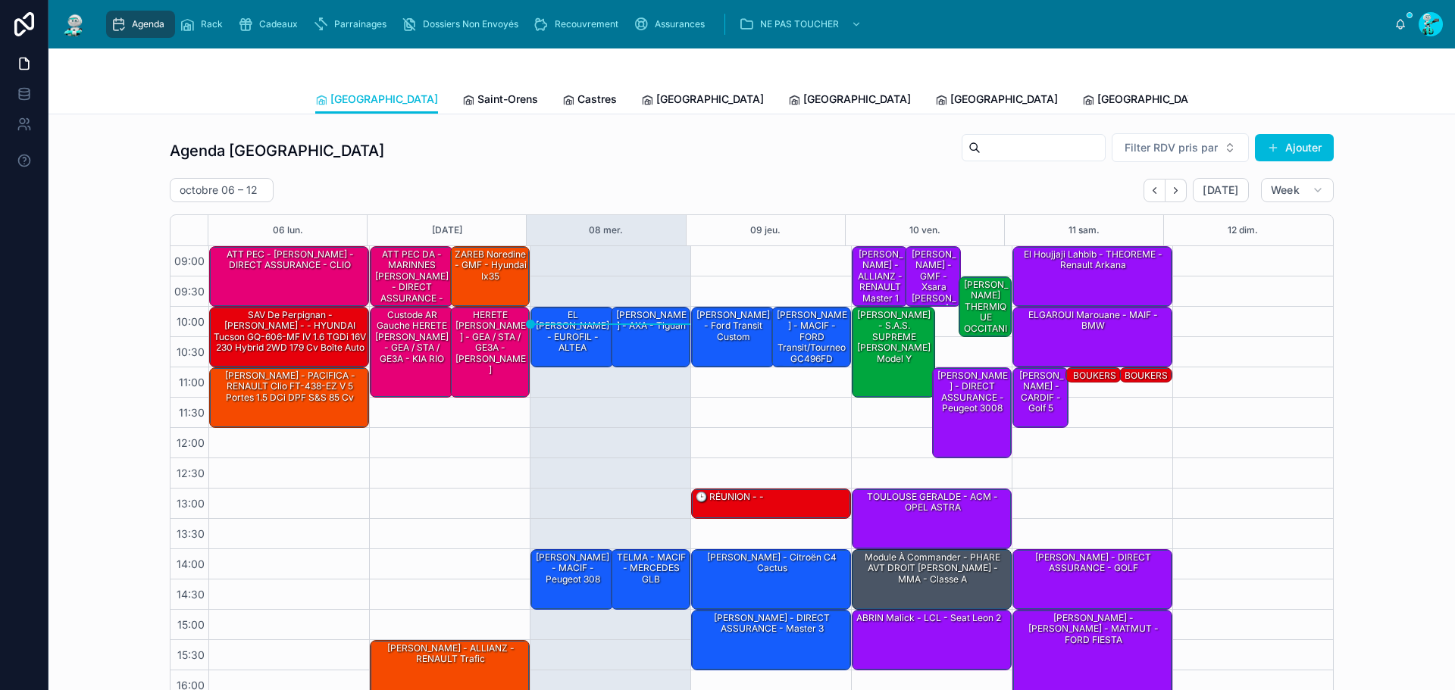
click at [600, 28] on span "Recouvrement" at bounding box center [587, 24] width 64 height 12
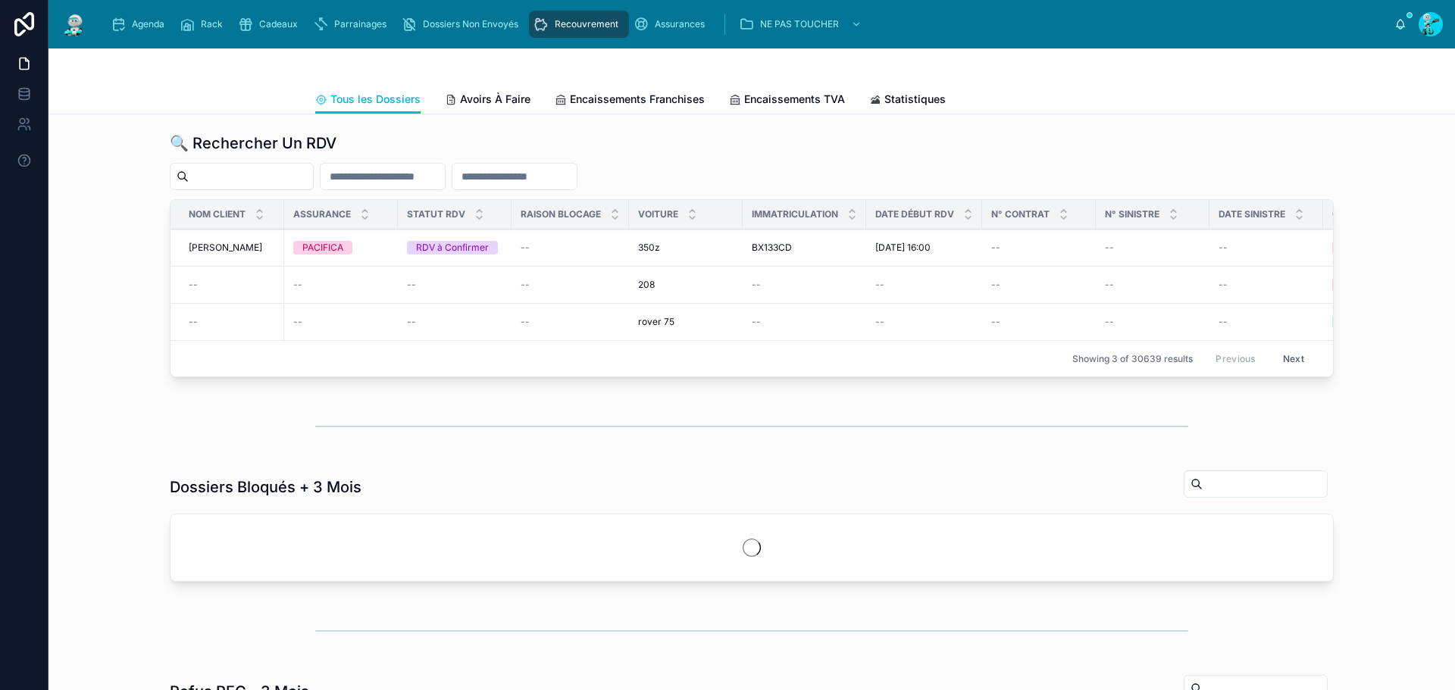
click at [487, 105] on span "Avoirs À Faire" at bounding box center [495, 99] width 70 height 15
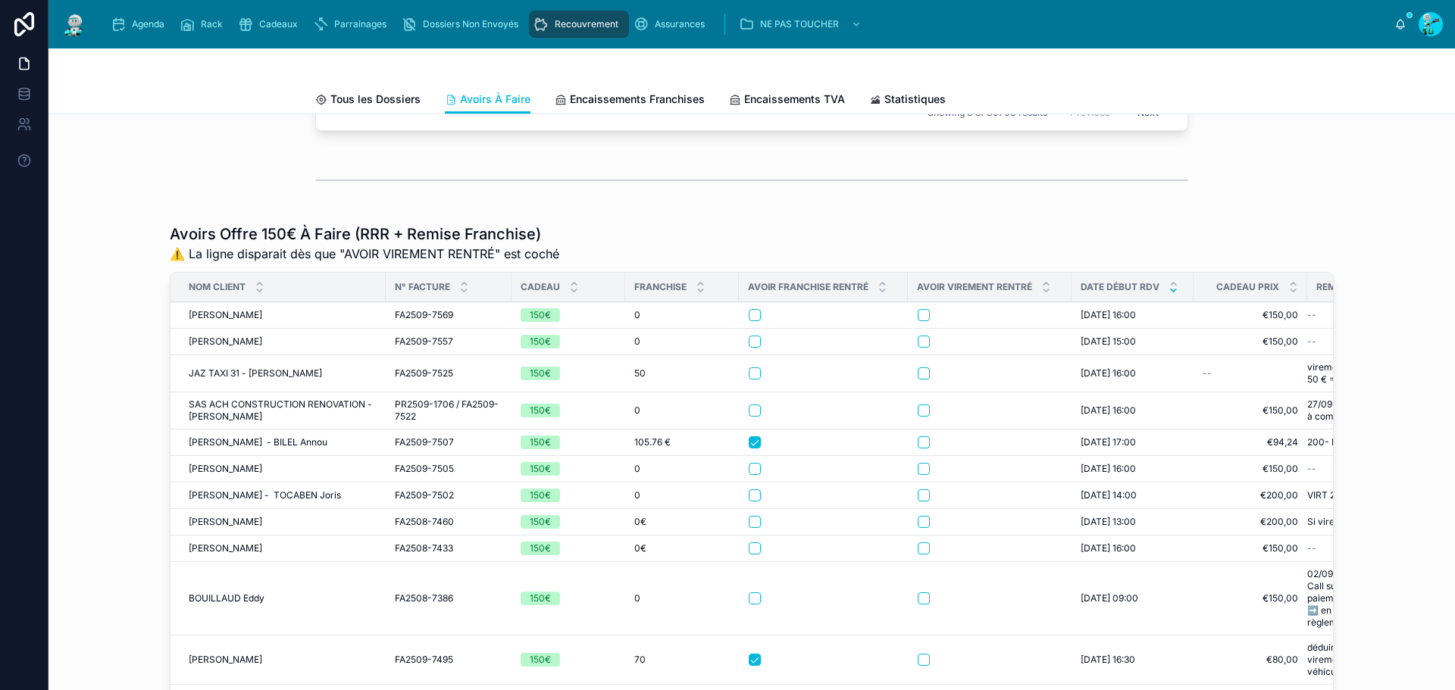
scroll to position [227, 0]
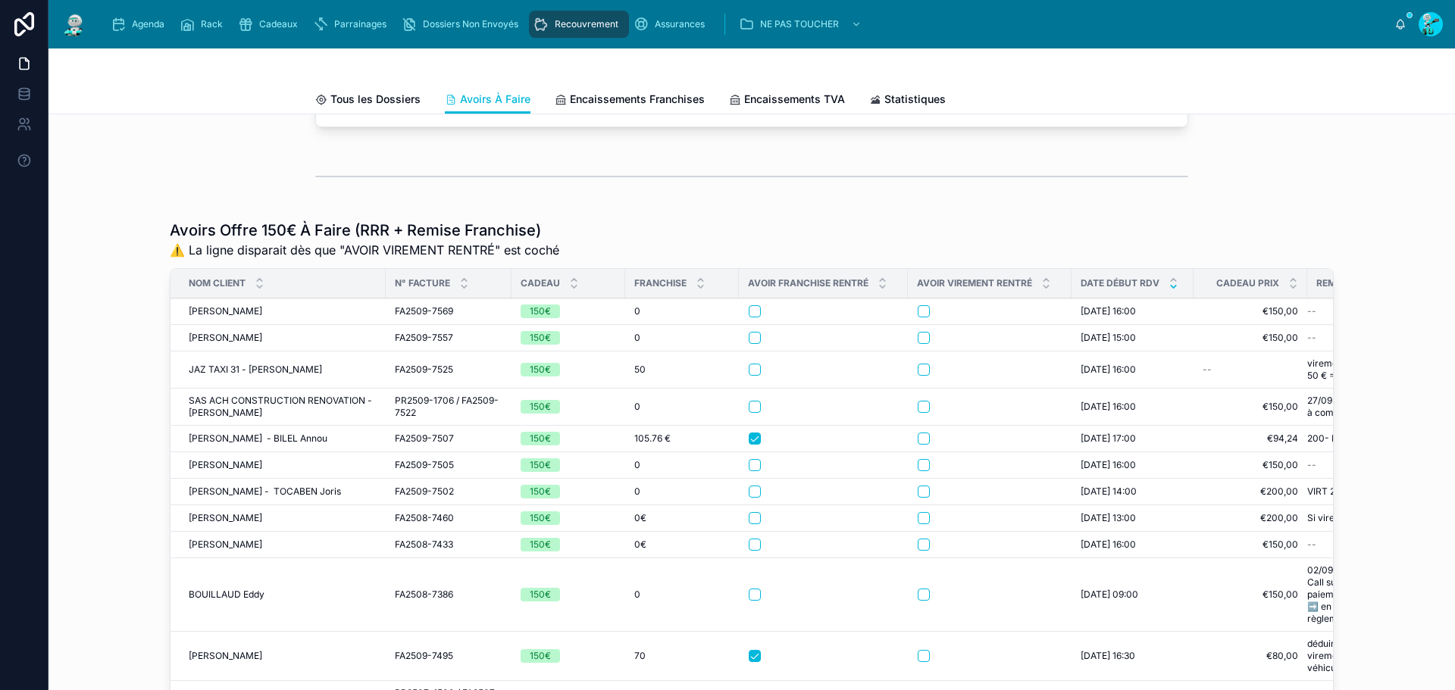
click at [189, 318] on span "SANTIAGO Jean" at bounding box center [226, 311] width 74 height 12
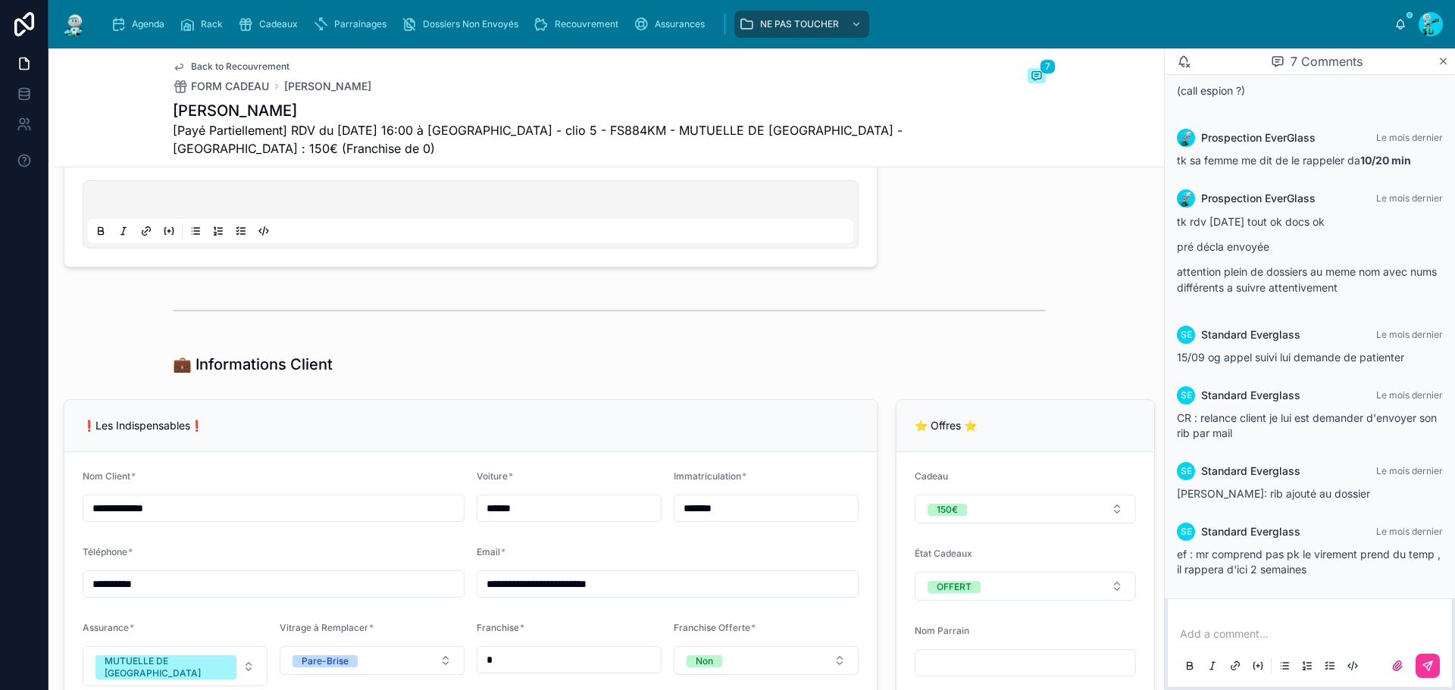
scroll to position [1061, 0]
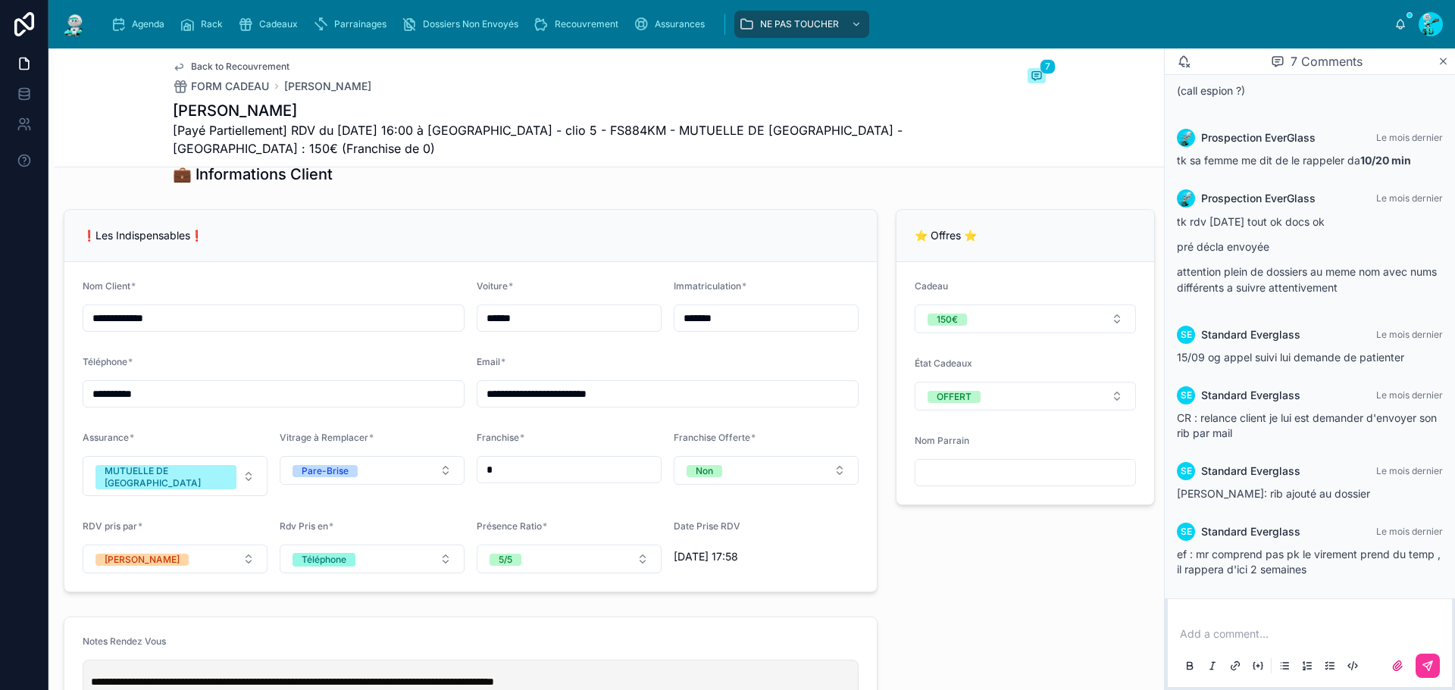
click at [777, 329] on input "*******" at bounding box center [766, 318] width 183 height 21
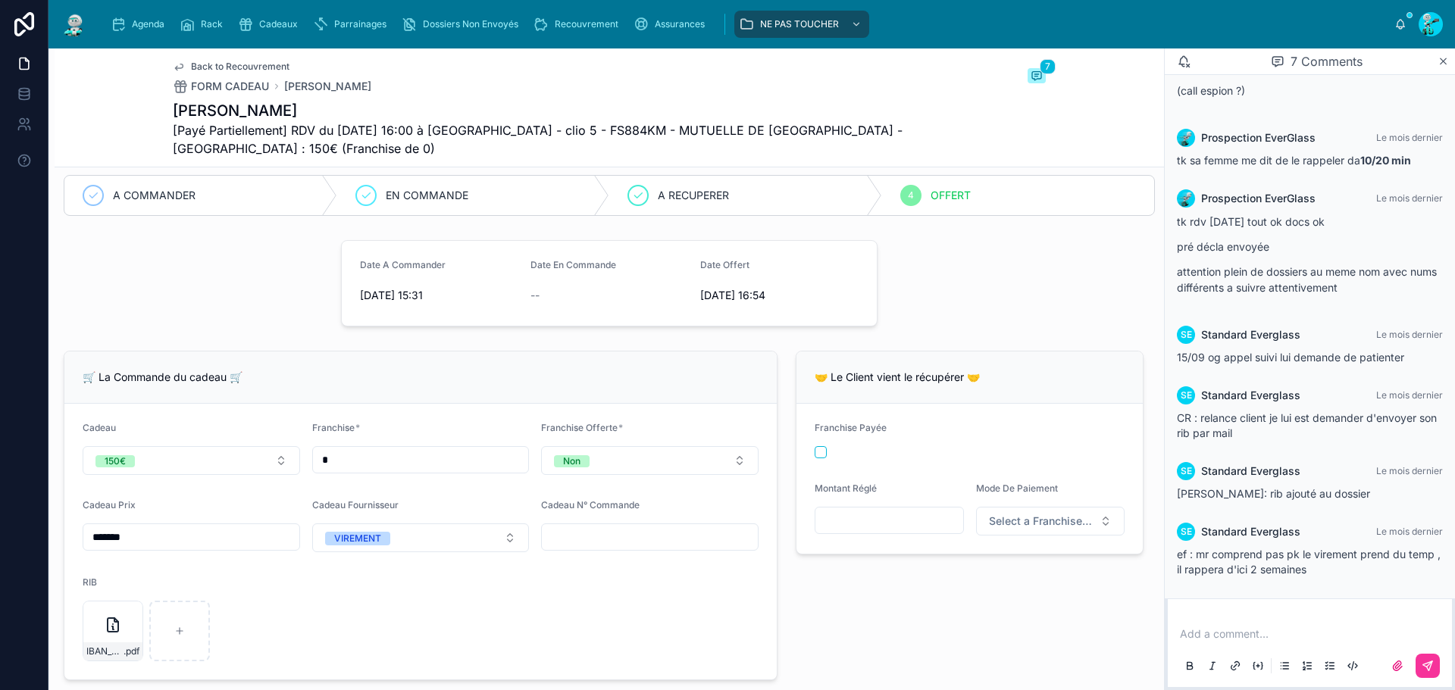
scroll to position [0, 0]
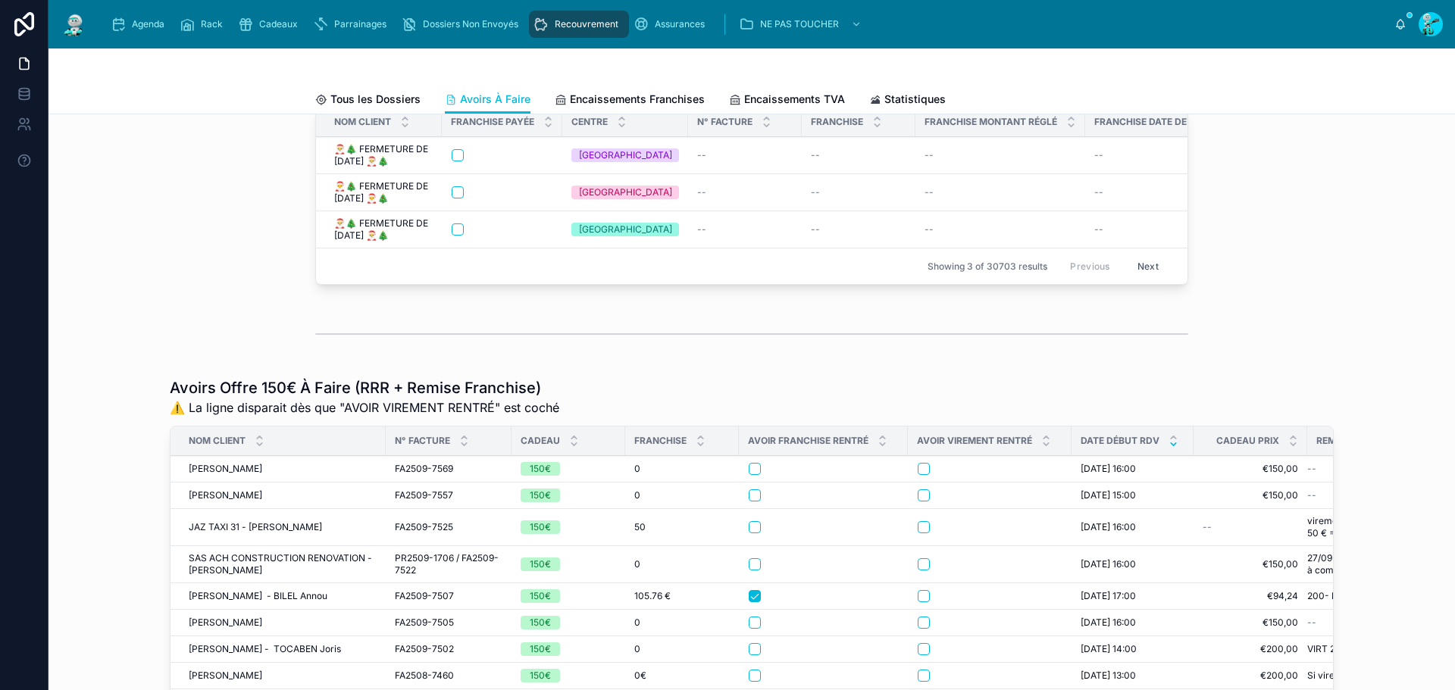
scroll to position [152, 0]
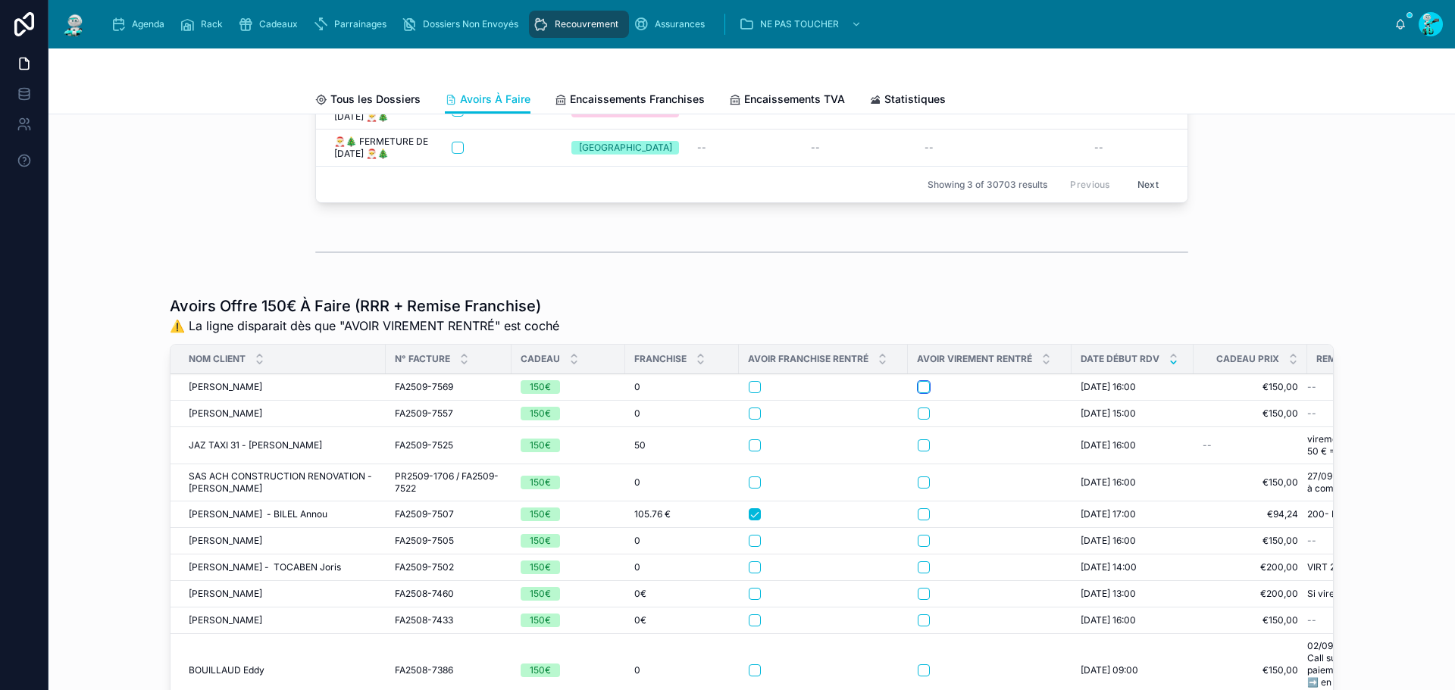
click at [918, 393] on button "button" at bounding box center [924, 387] width 12 height 12
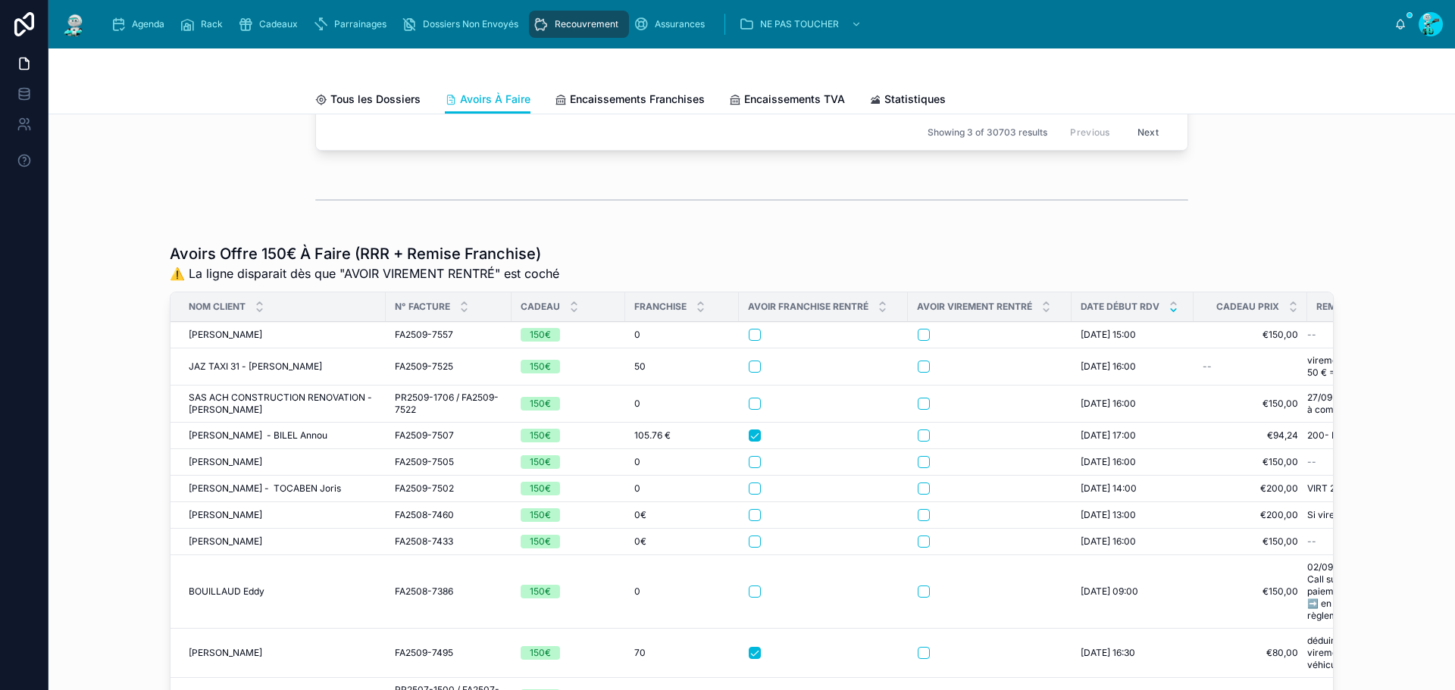
scroll to position [227, 0]
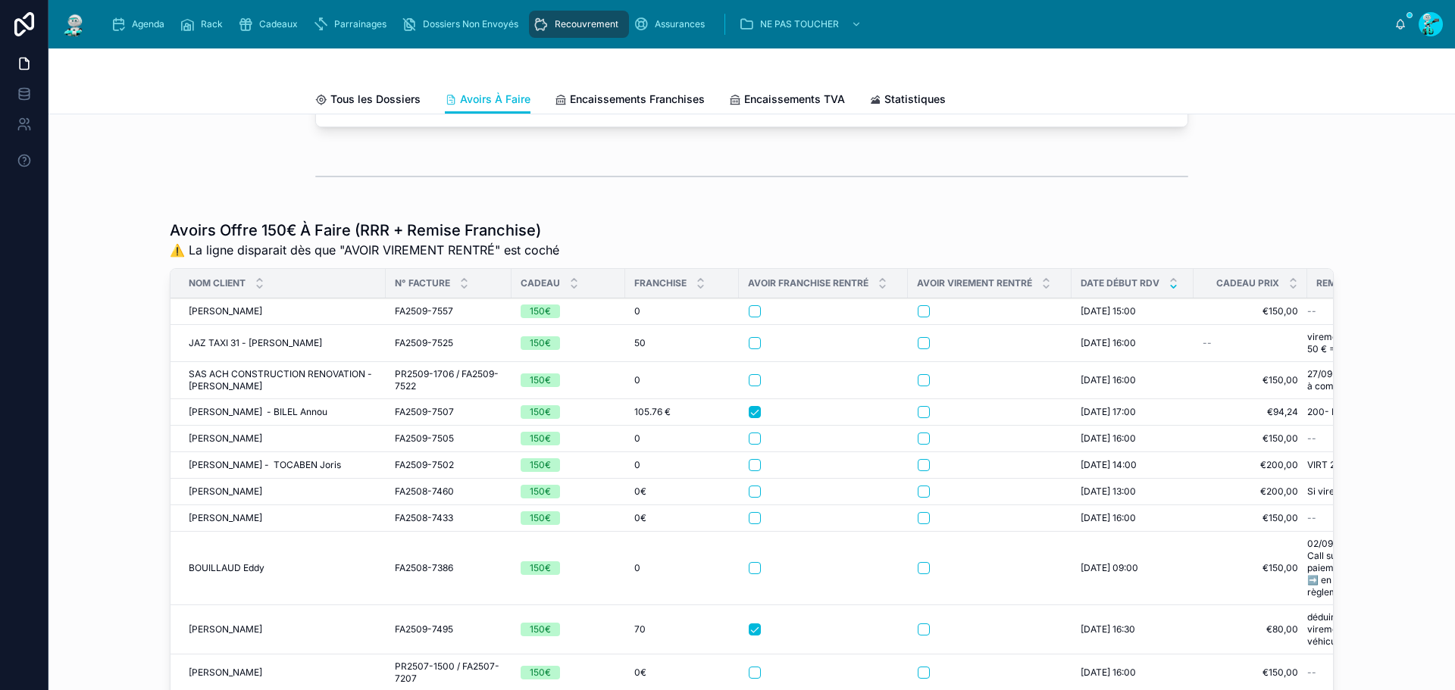
click at [227, 318] on span "GUENET Arthur" at bounding box center [226, 311] width 74 height 12
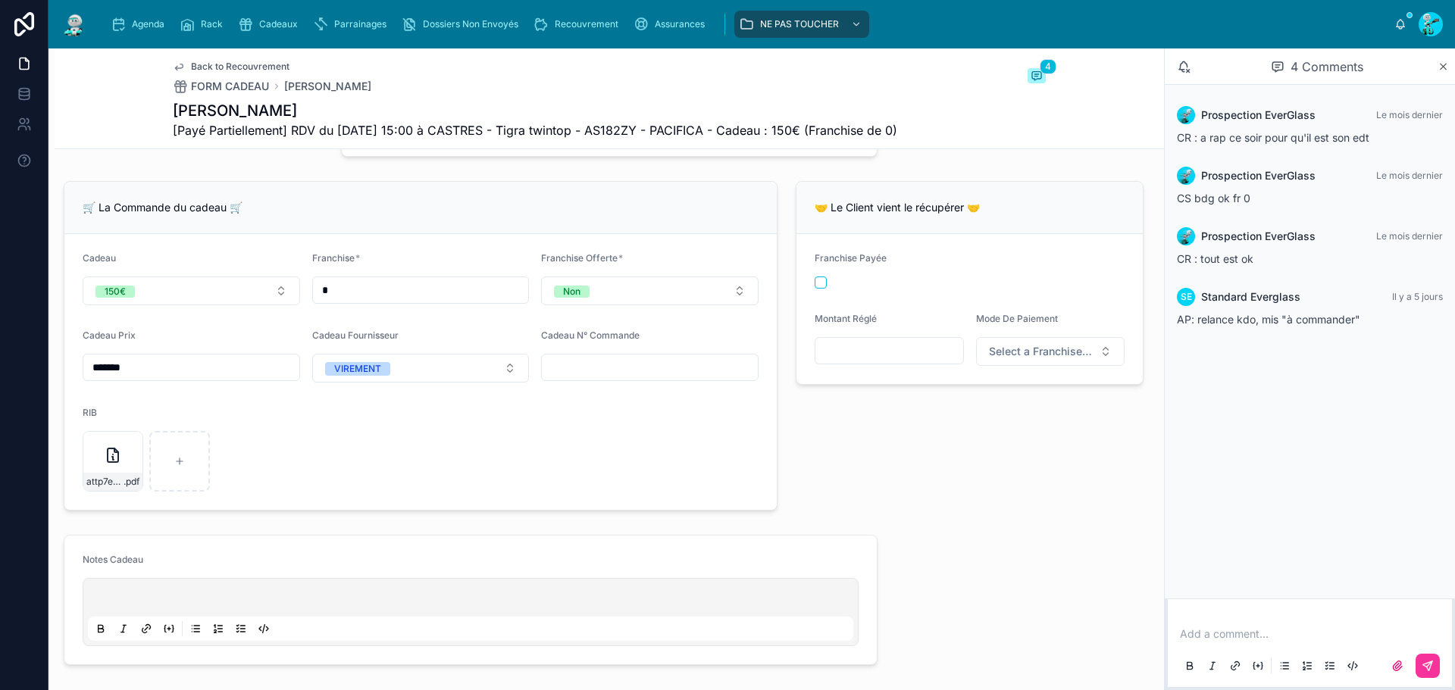
scroll to position [834, 0]
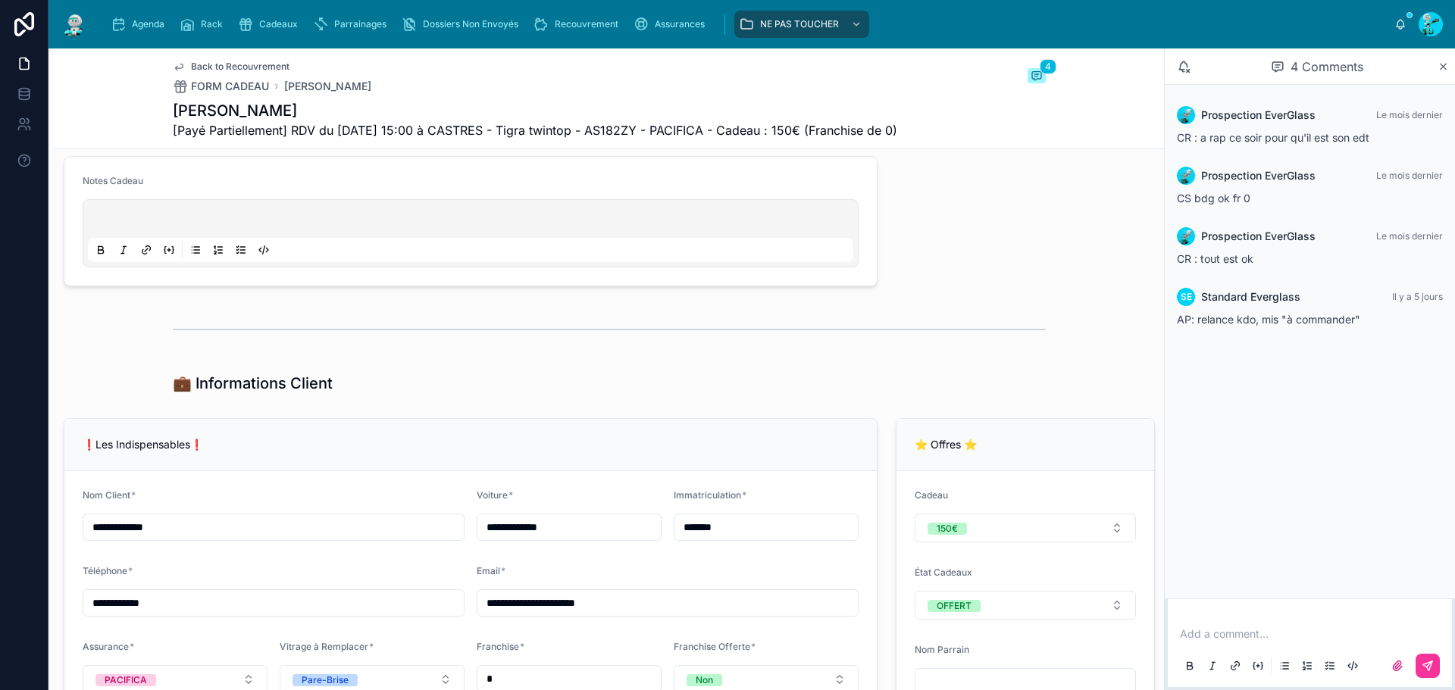
click at [721, 531] on input "*******" at bounding box center [766, 527] width 183 height 21
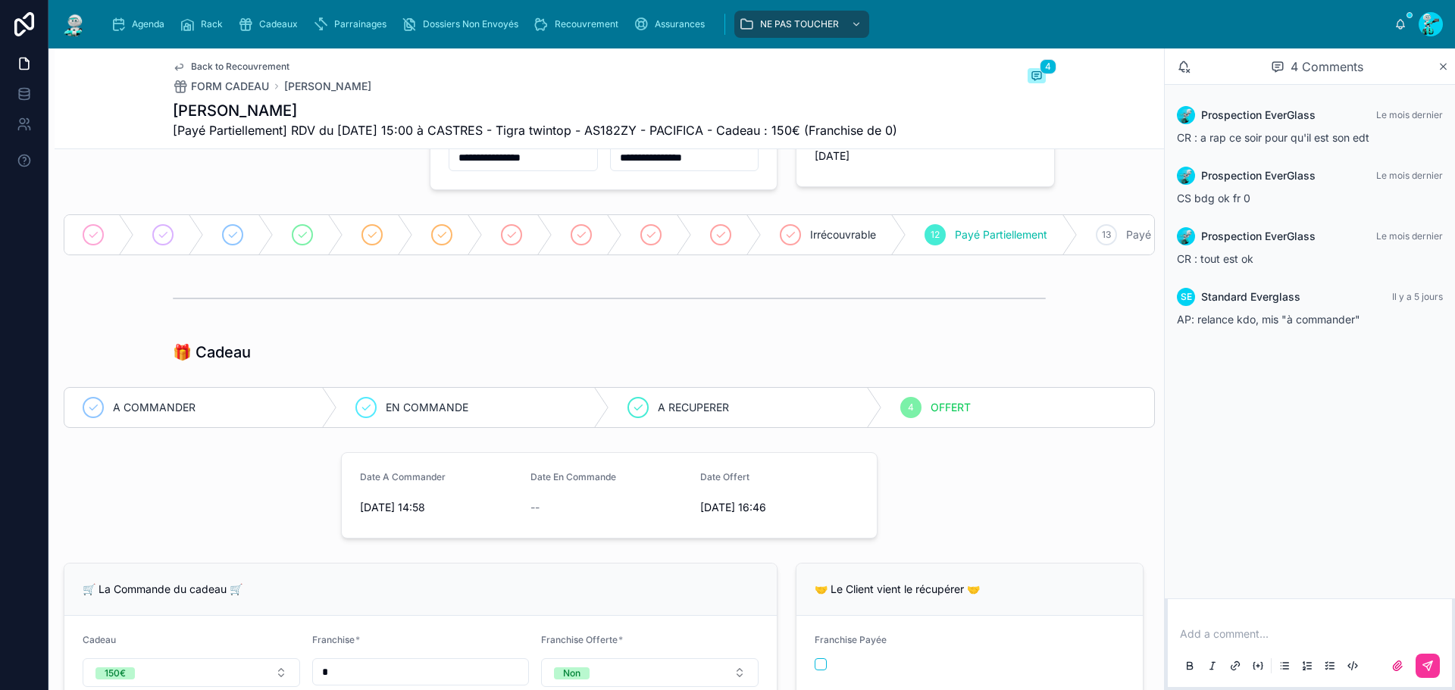
scroll to position [0, 0]
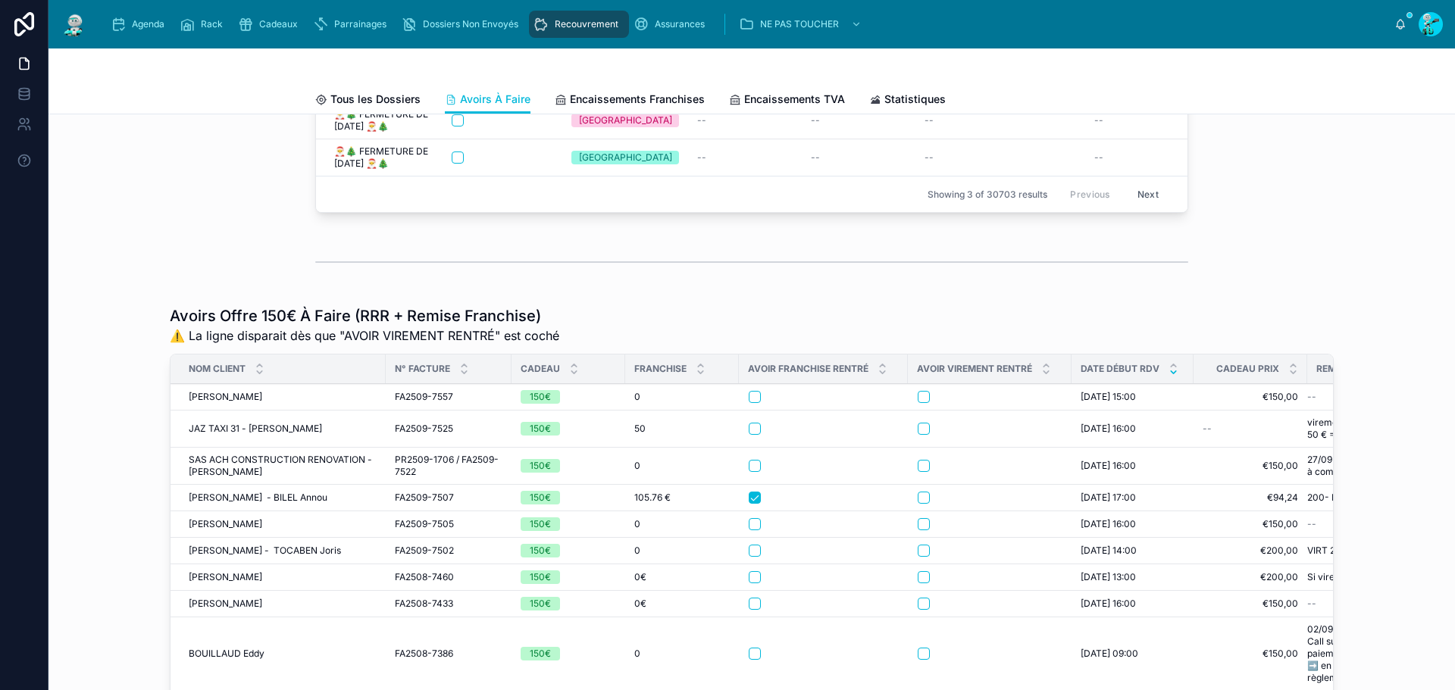
scroll to position [152, 0]
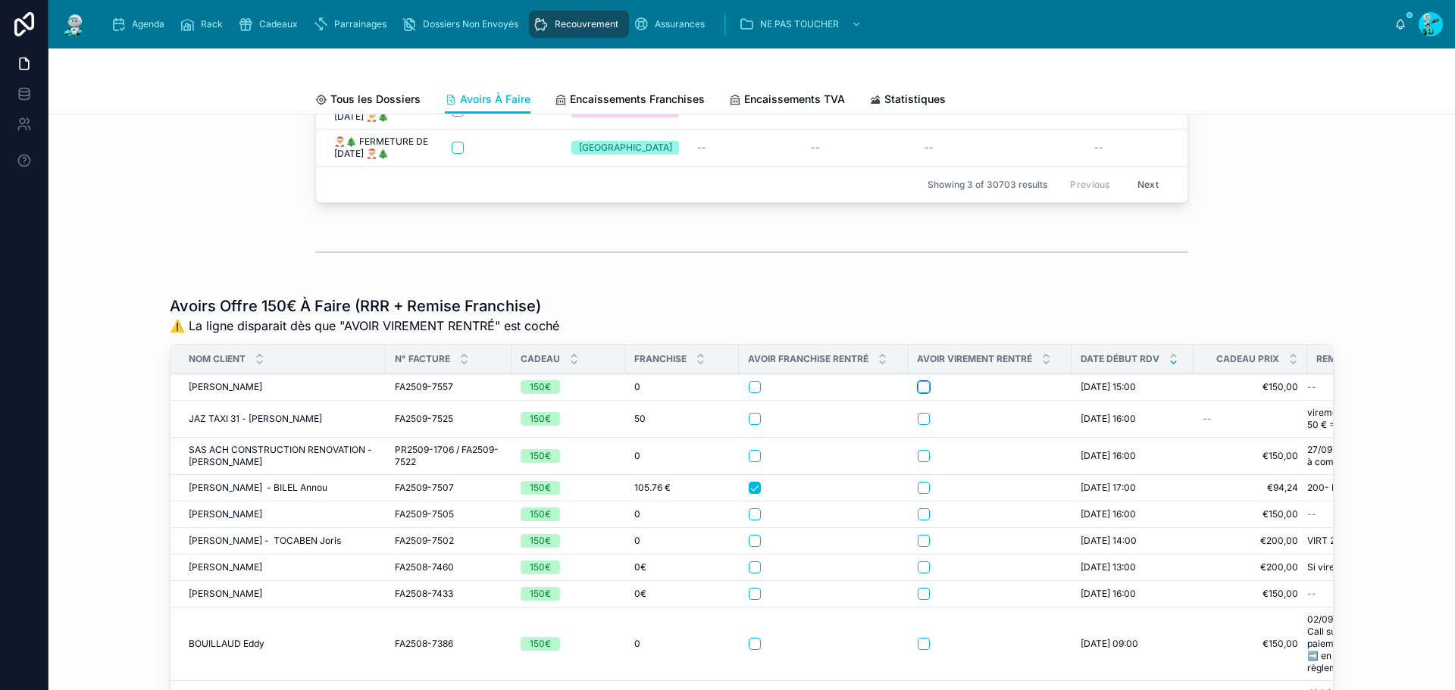
click at [919, 393] on button "button" at bounding box center [924, 387] width 12 height 12
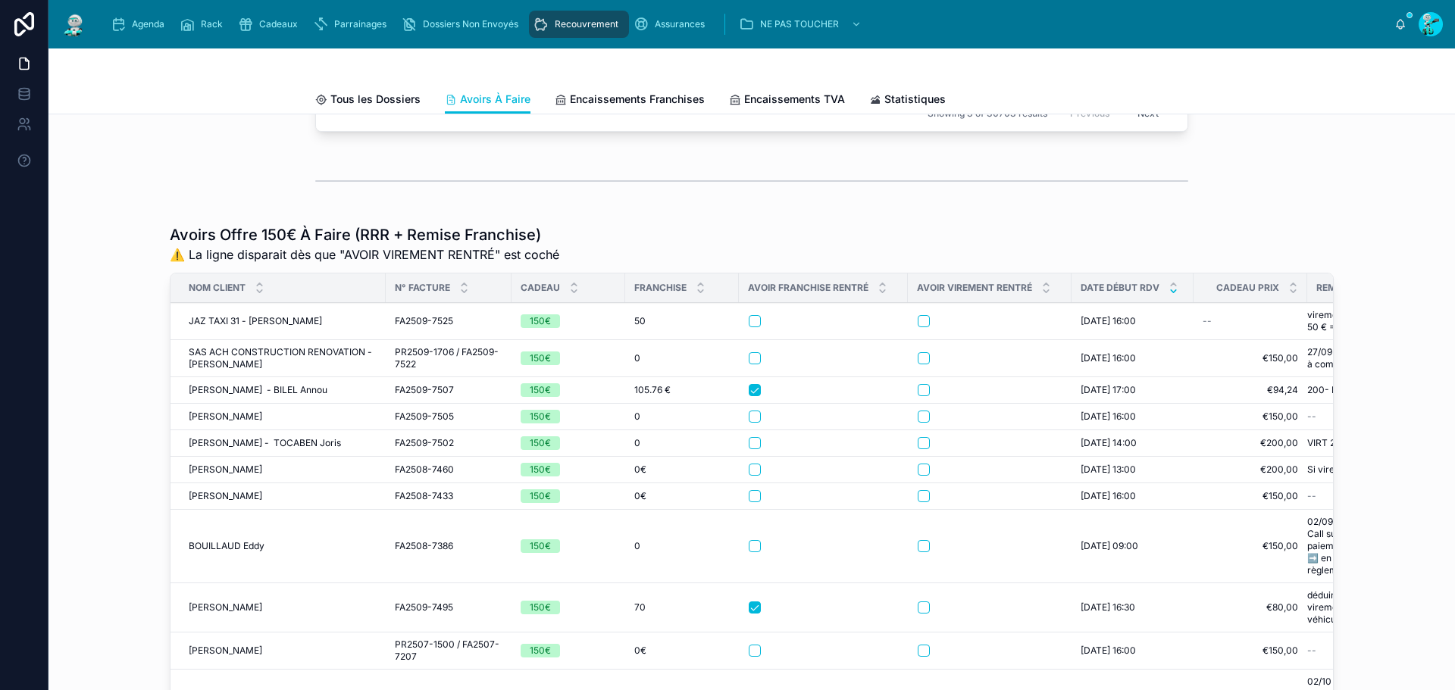
scroll to position [227, 0]
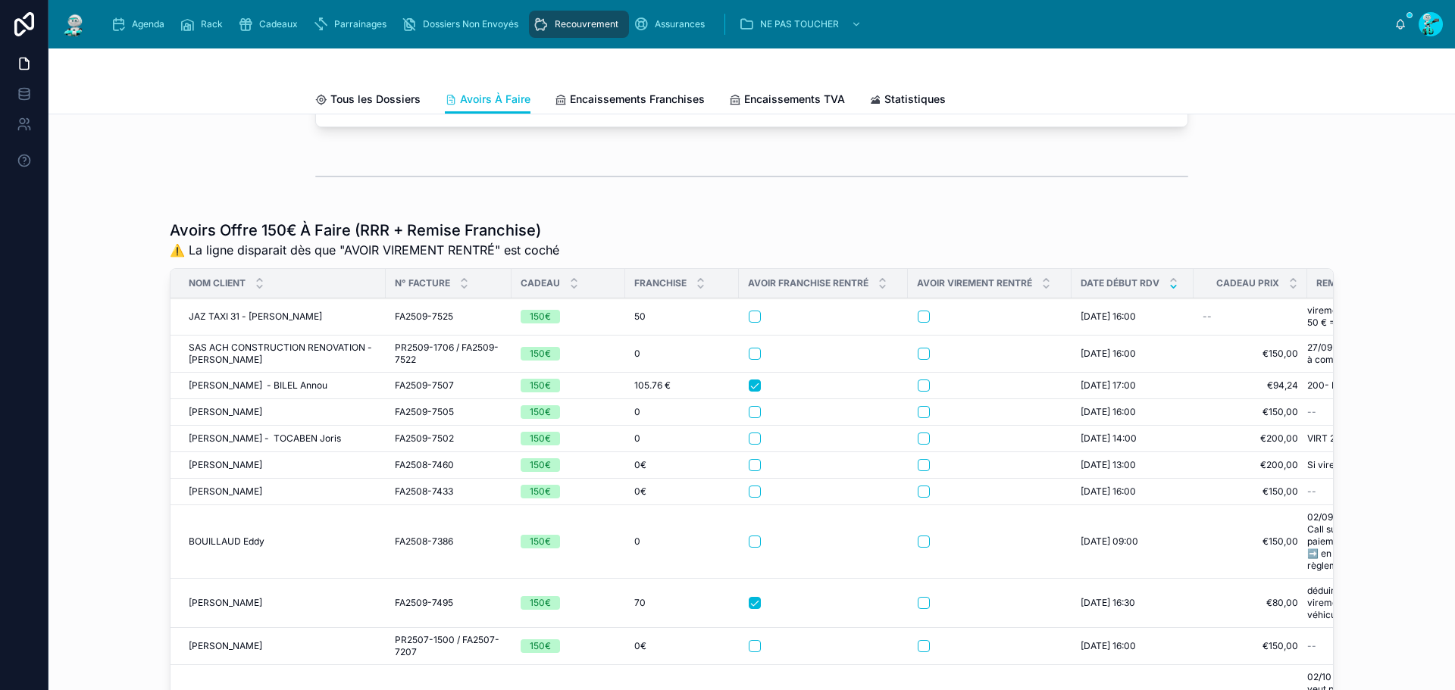
click at [238, 323] on span "JAZ TAXI 31 - ZOKOU Jonathan" at bounding box center [255, 317] width 133 height 12
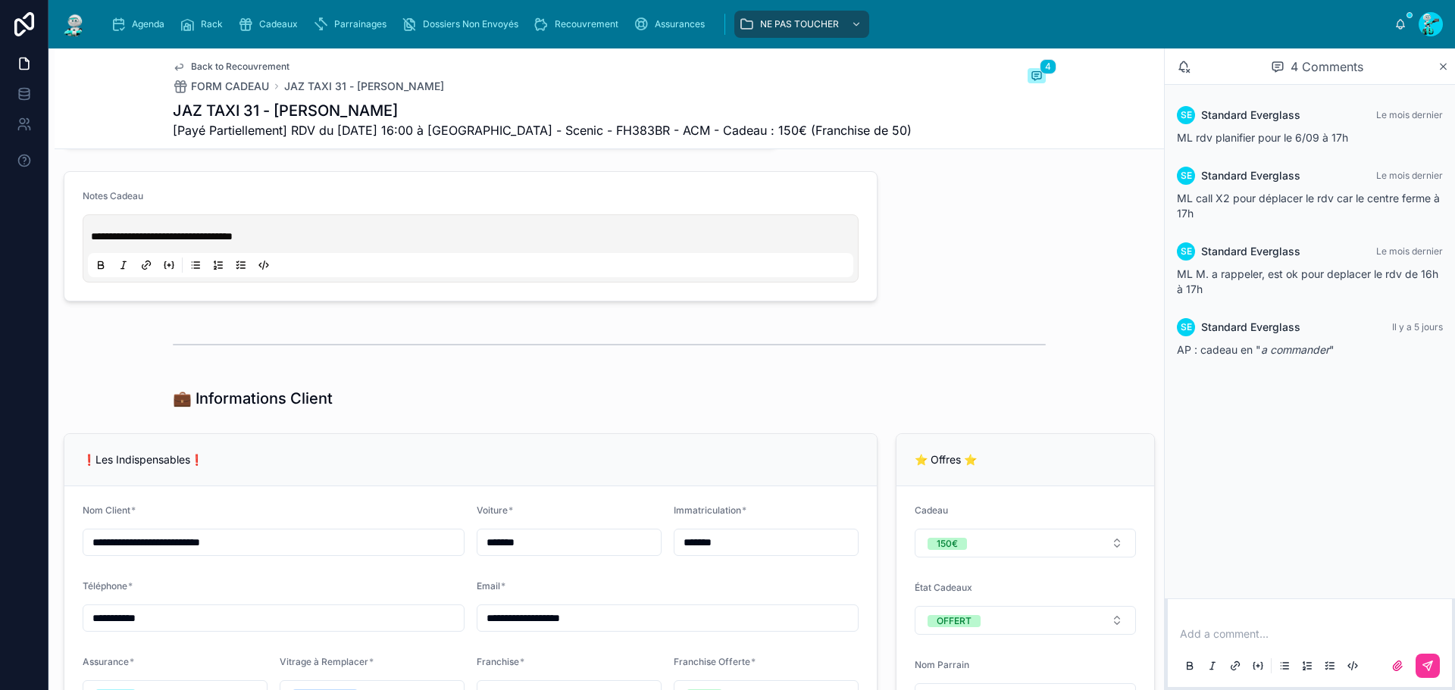
scroll to position [1137, 0]
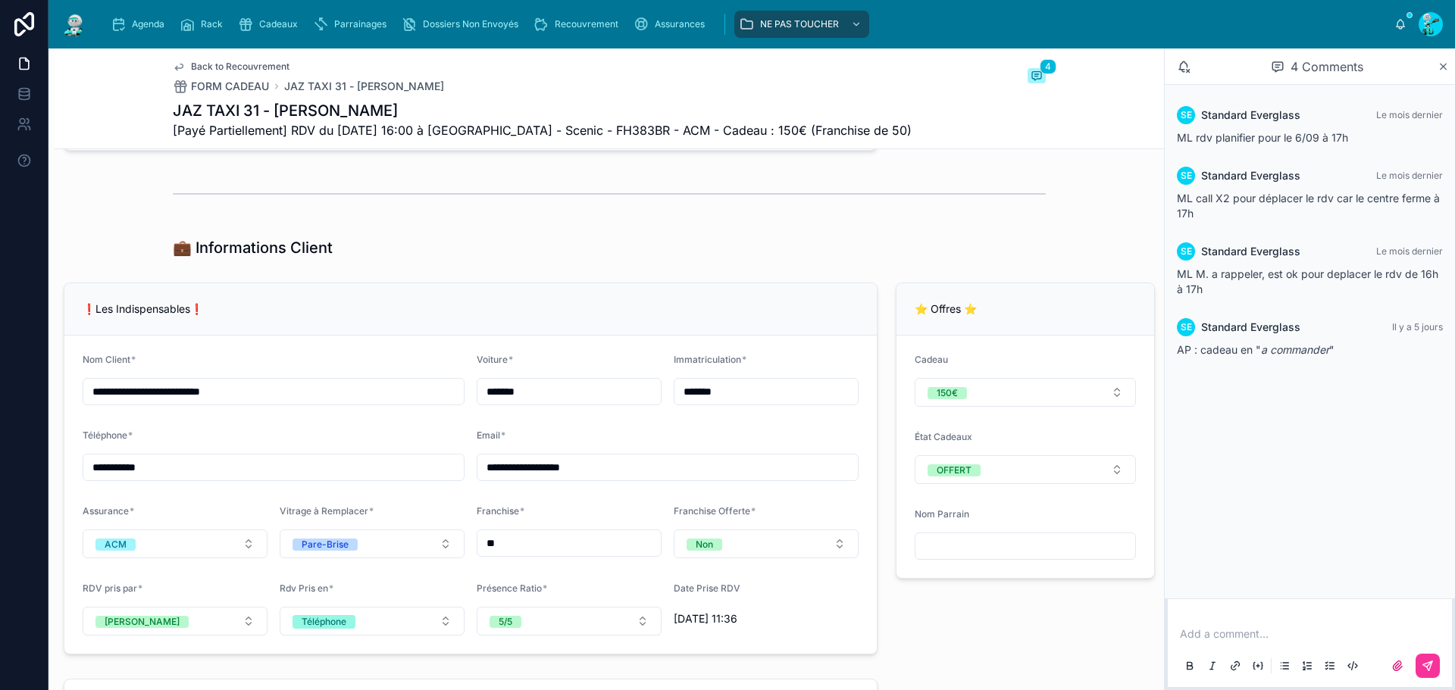
click at [745, 402] on input "*******" at bounding box center [766, 391] width 183 height 21
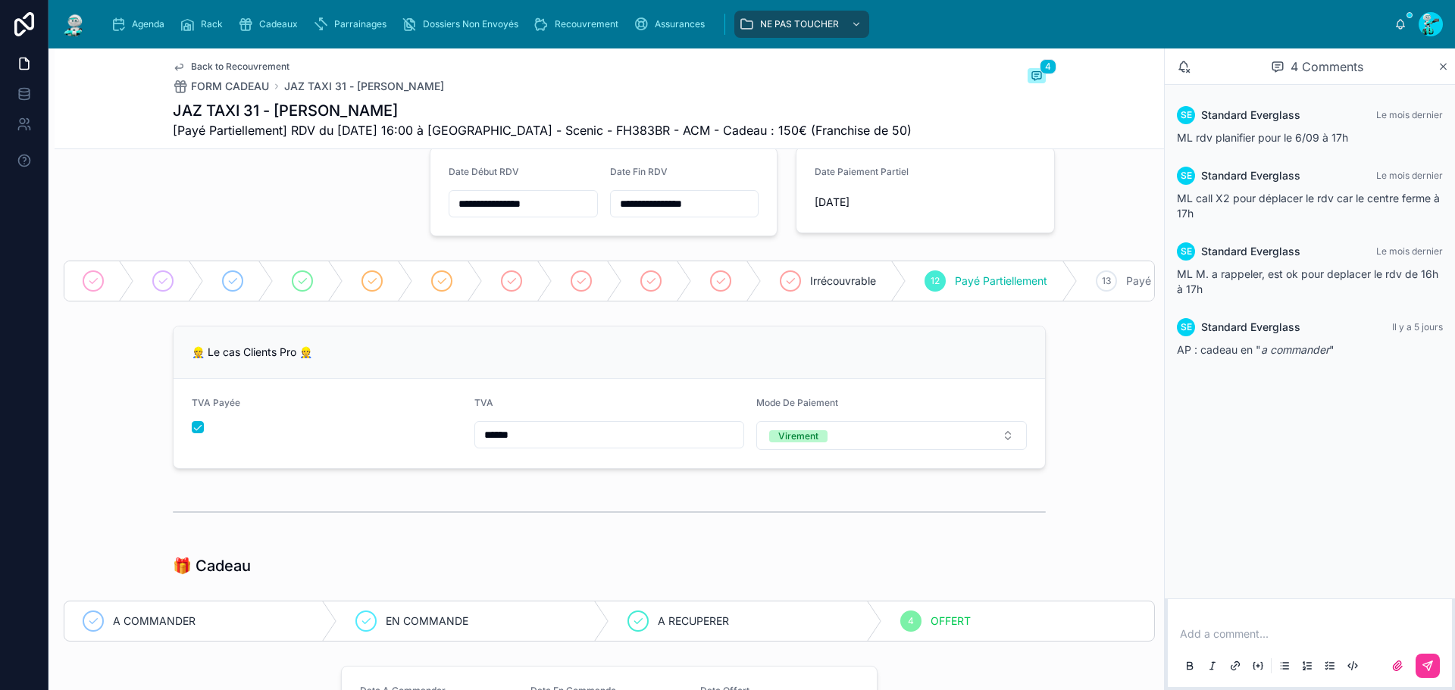
scroll to position [0, 0]
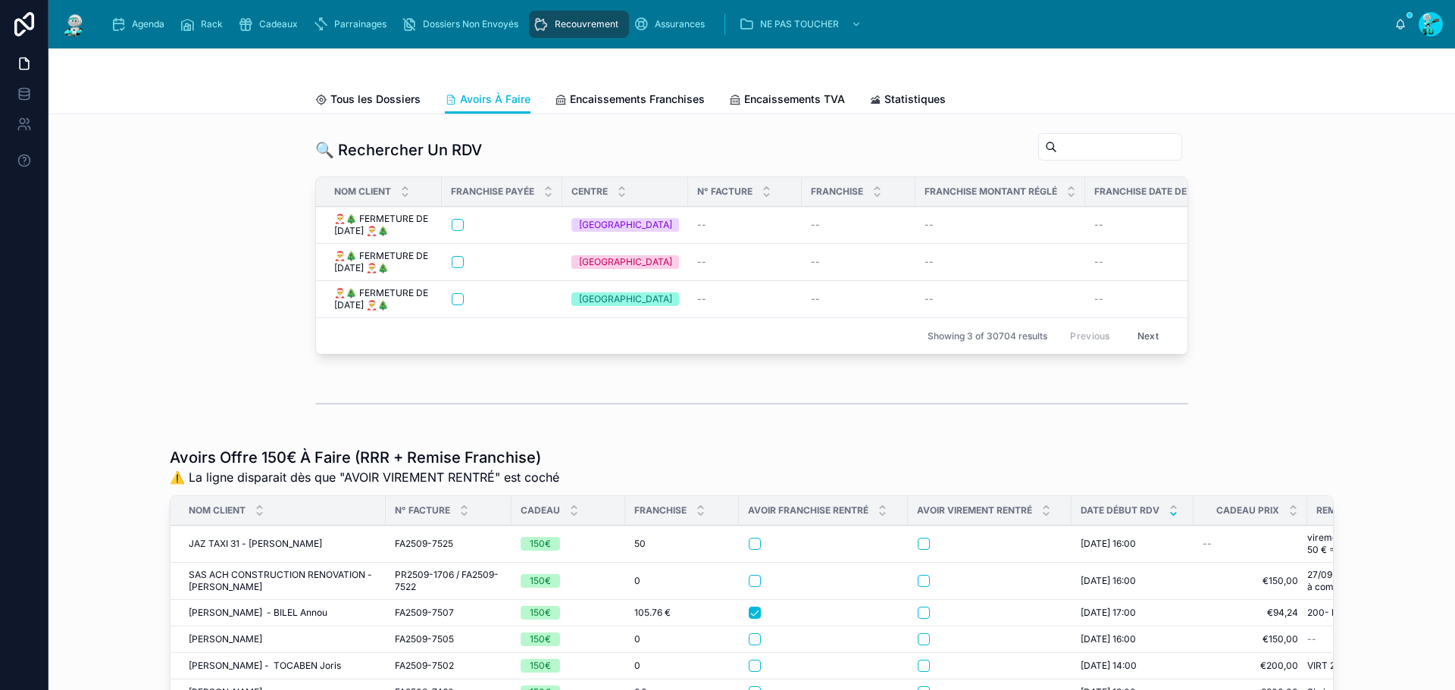
scroll to position [227, 0]
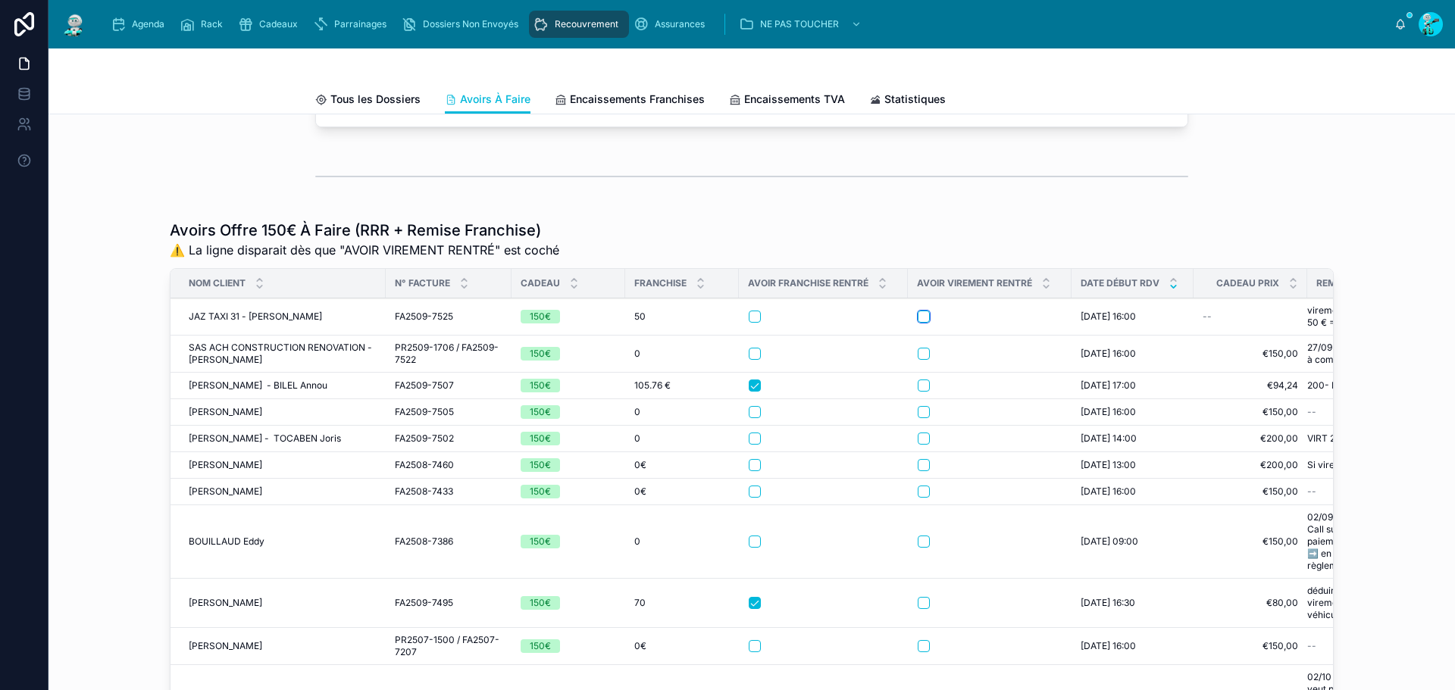
click at [919, 323] on button "button" at bounding box center [924, 317] width 12 height 12
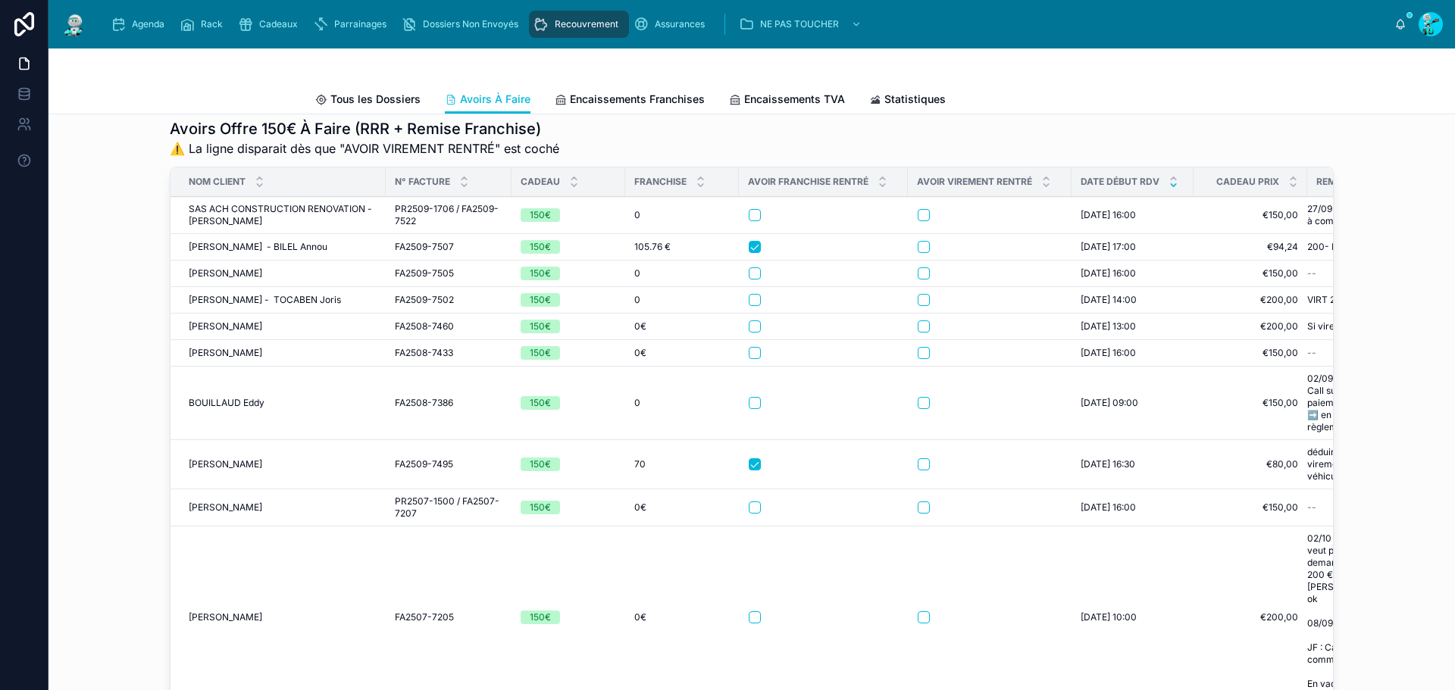
scroll to position [303, 0]
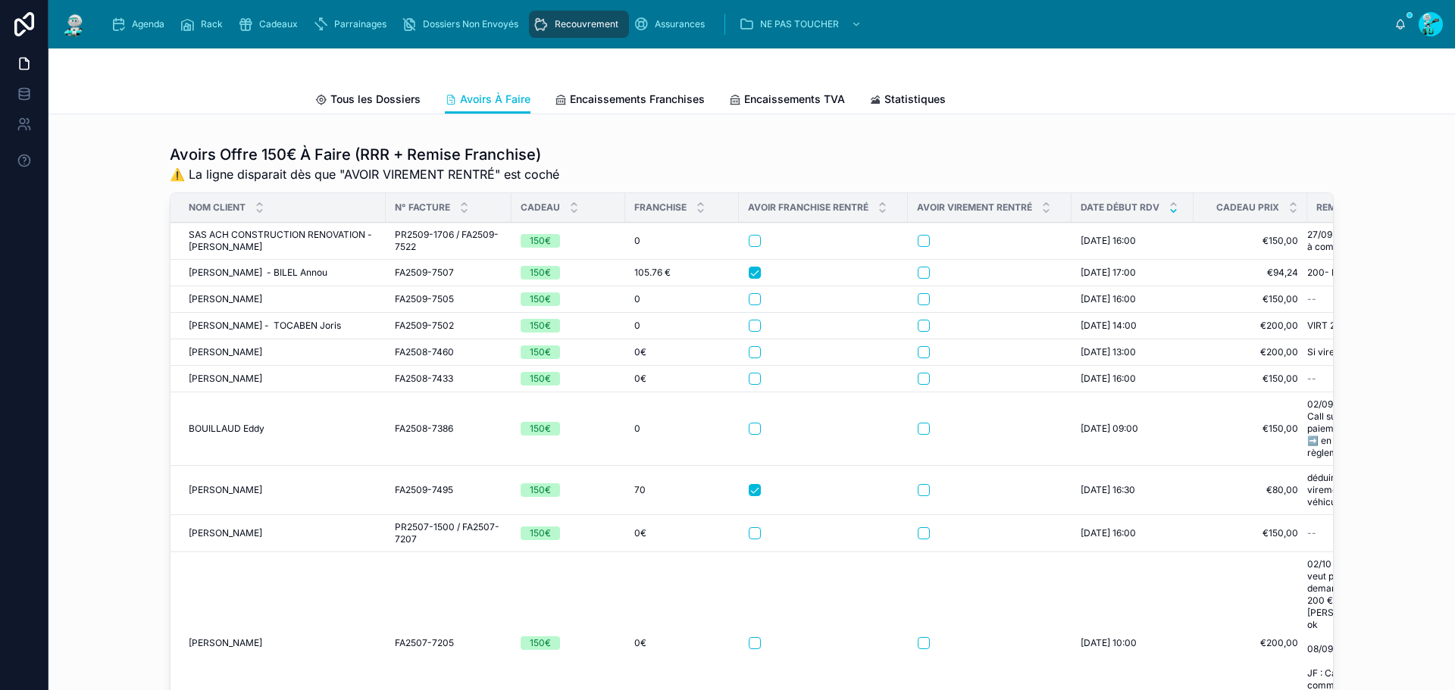
click at [229, 246] on span "SAS ACH CONSTRUCTION RENOVATION - CHACON Adrien" at bounding box center [283, 241] width 188 height 24
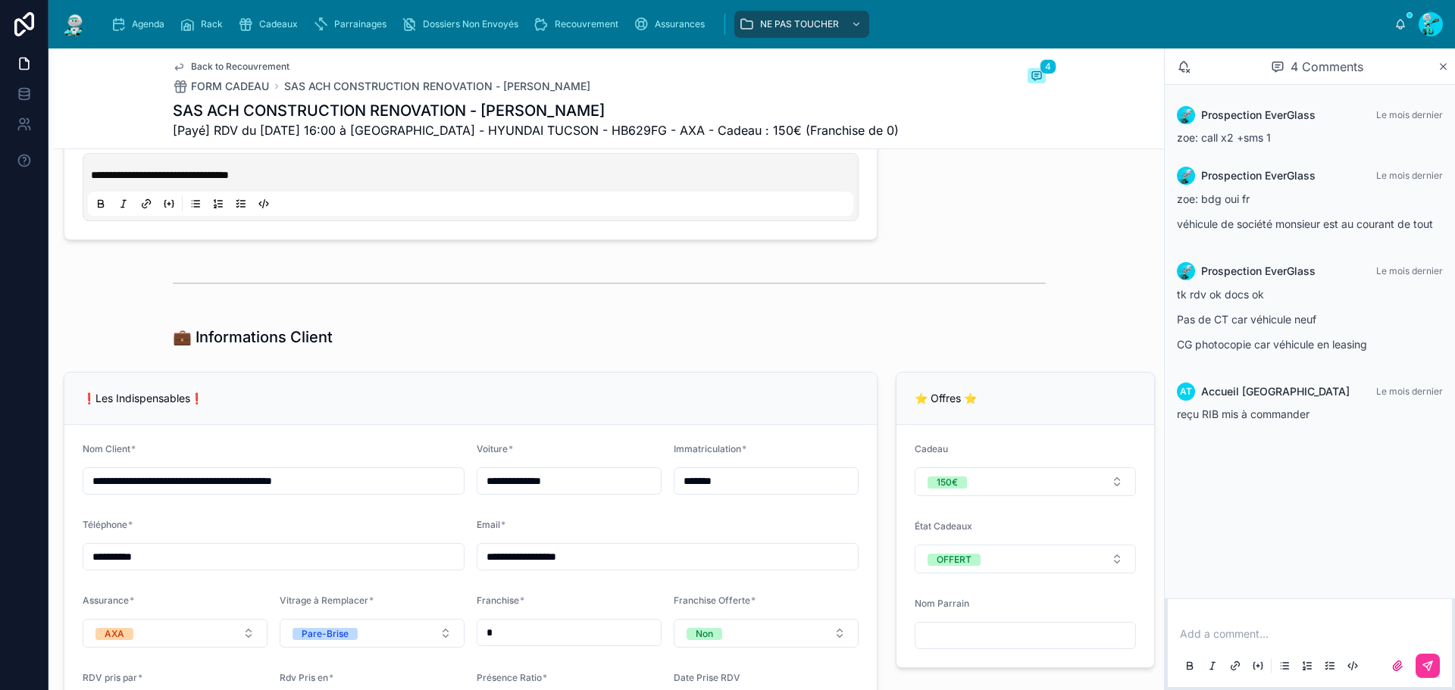
scroll to position [1137, 0]
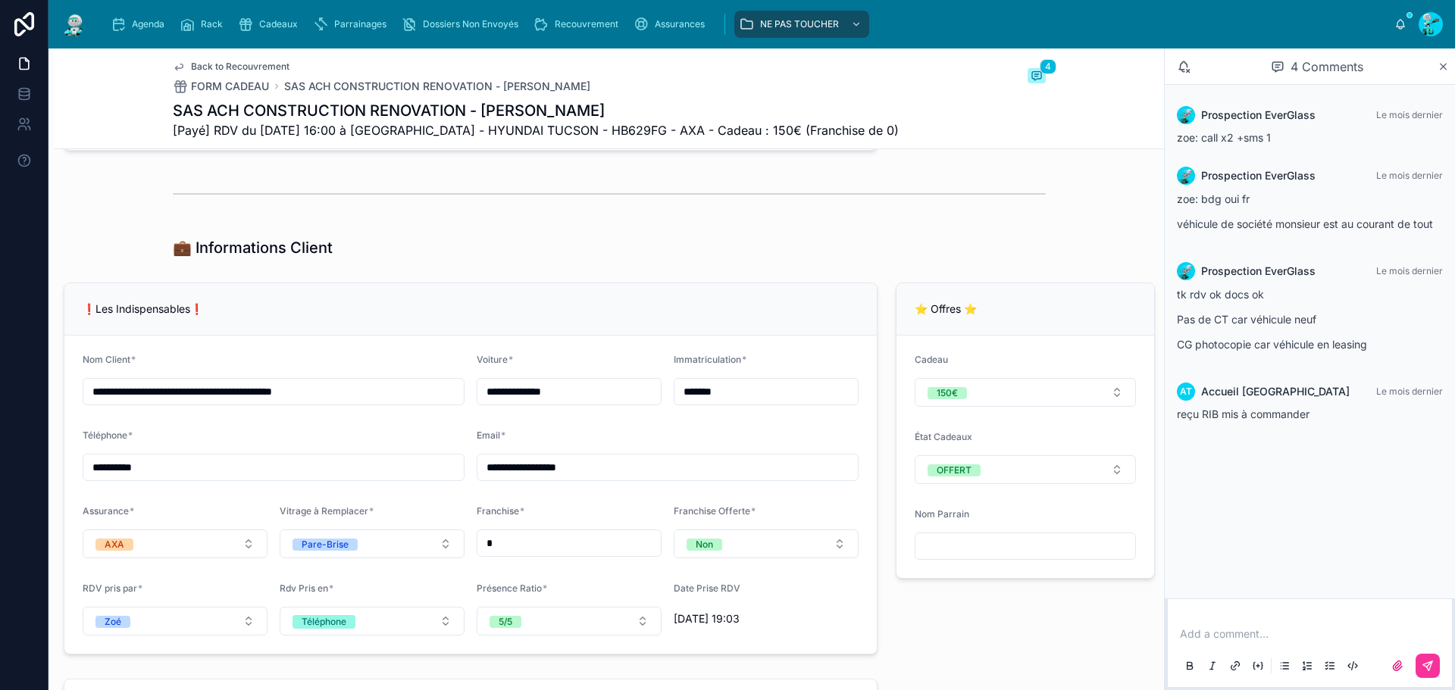
click at [776, 390] on input "*******" at bounding box center [766, 391] width 183 height 21
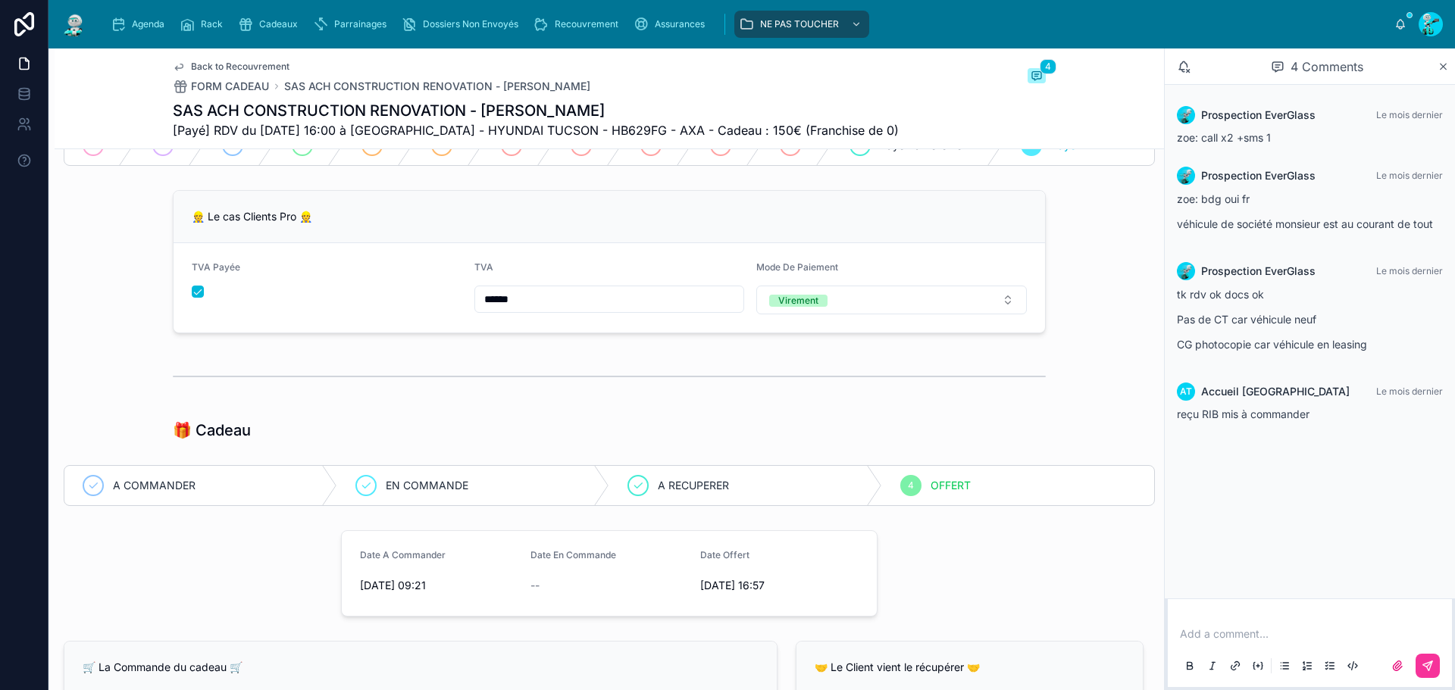
scroll to position [0, 0]
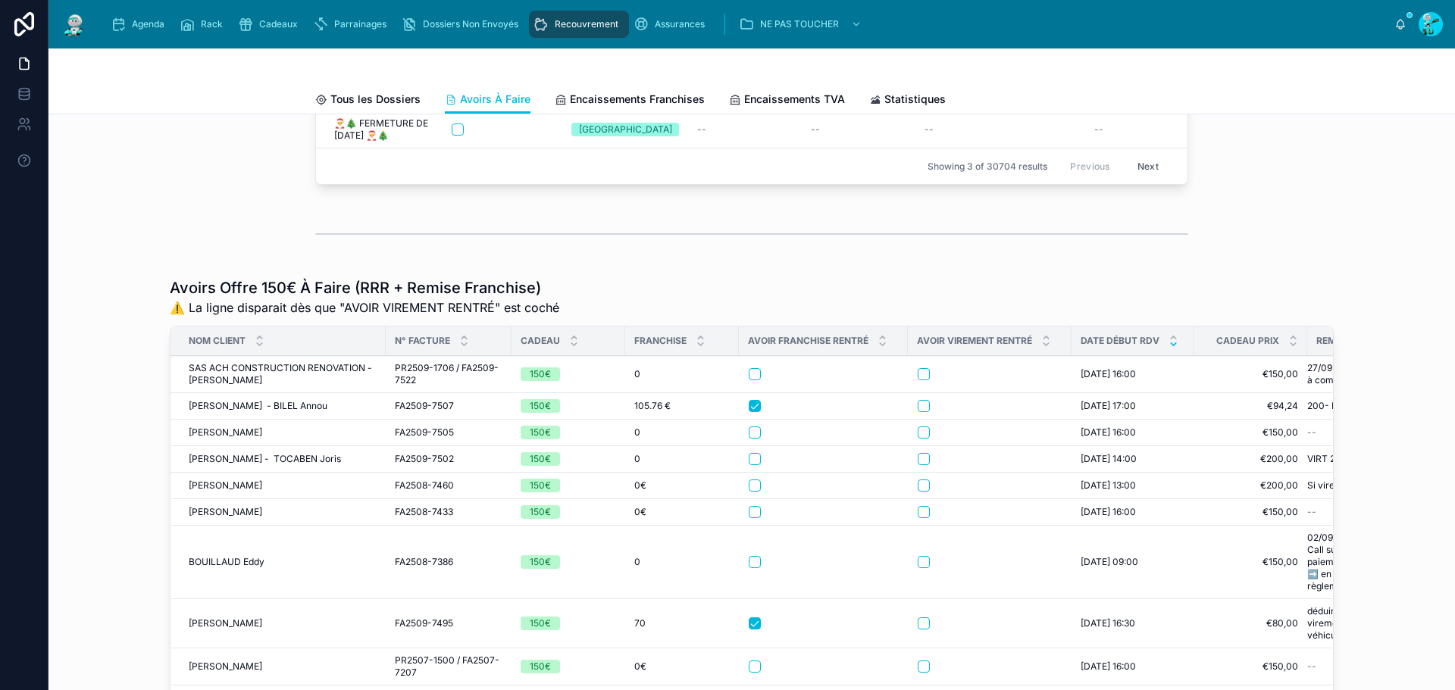
scroll to position [227, 0]
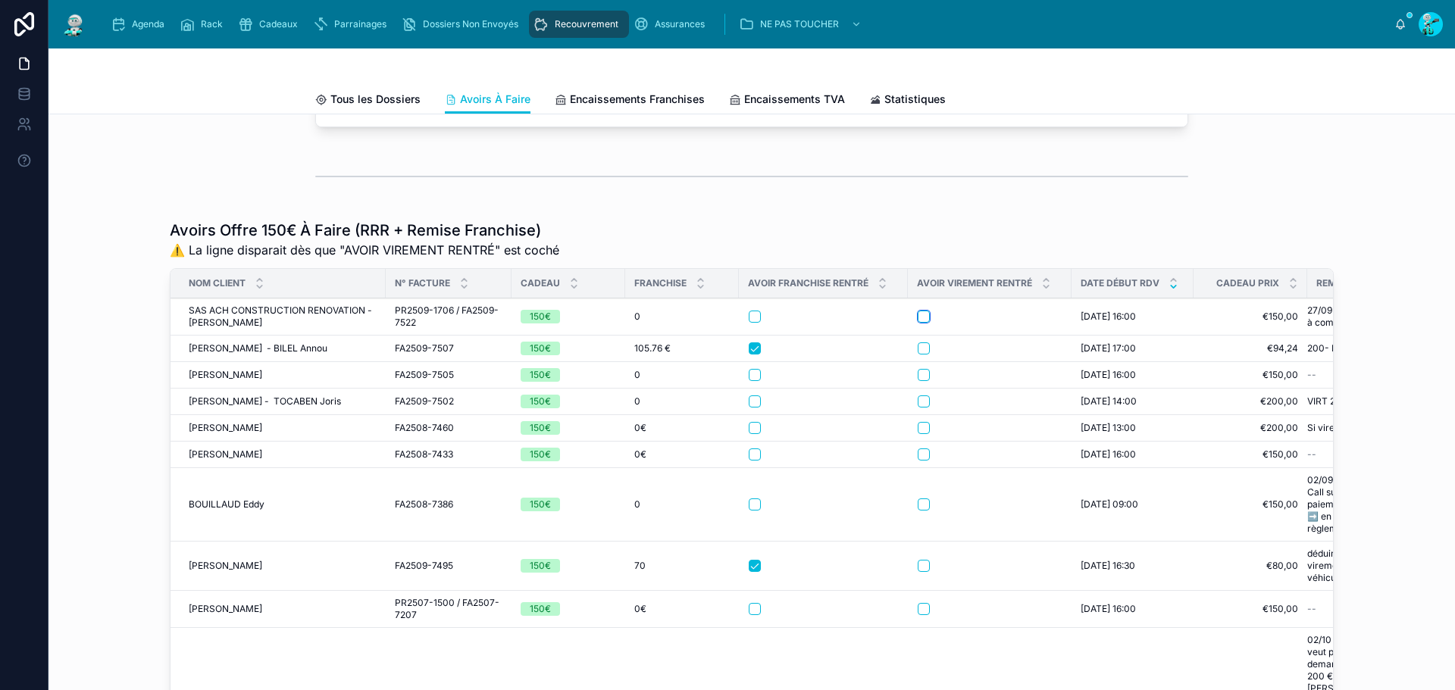
click at [919, 323] on button "button" at bounding box center [924, 317] width 12 height 12
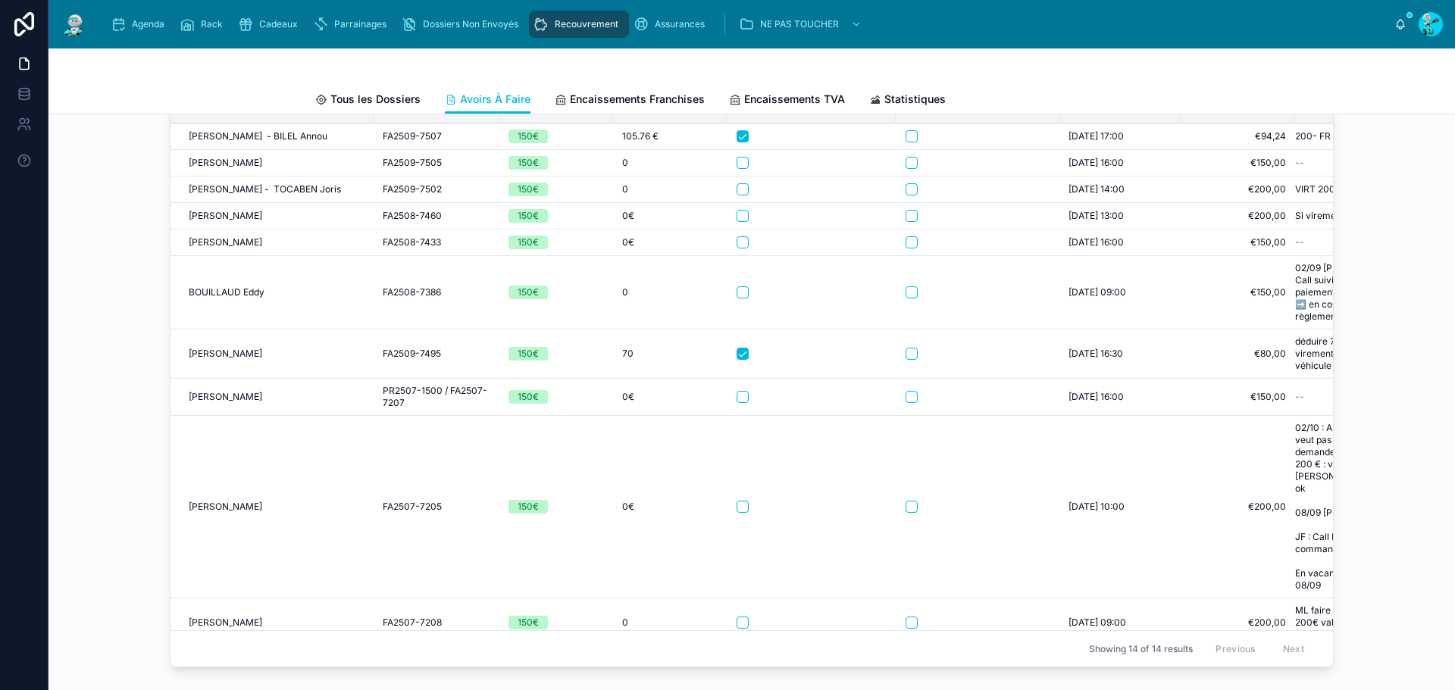
scroll to position [379, 0]
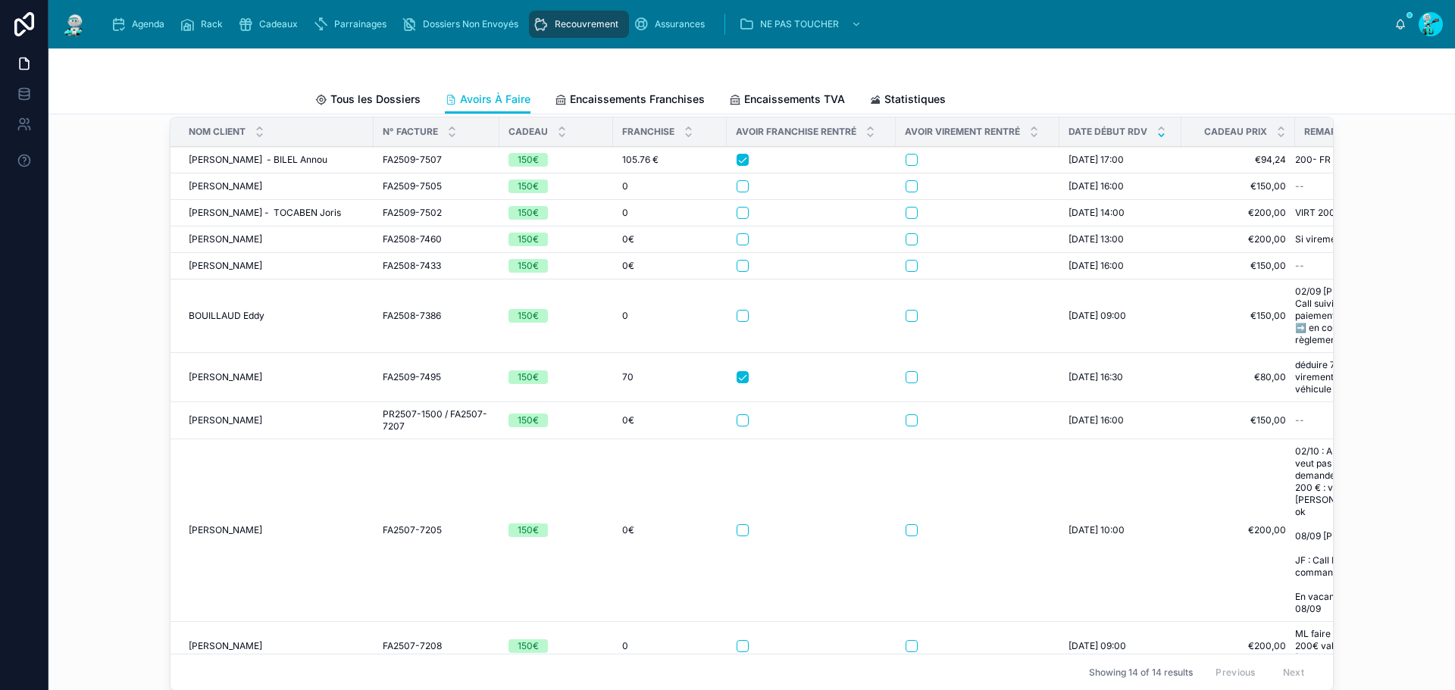
click at [233, 166] on span "IDRISSI Touria - BILEL Annou" at bounding box center [258, 160] width 139 height 12
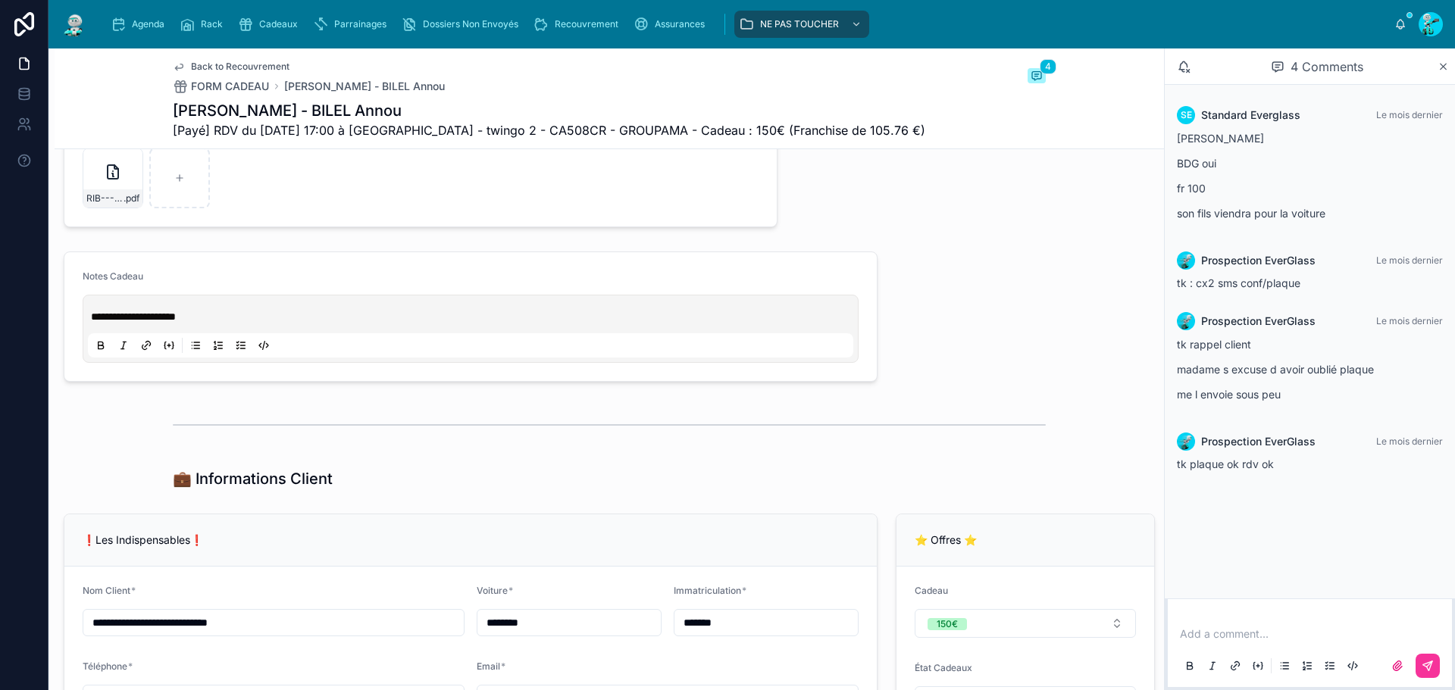
scroll to position [758, 0]
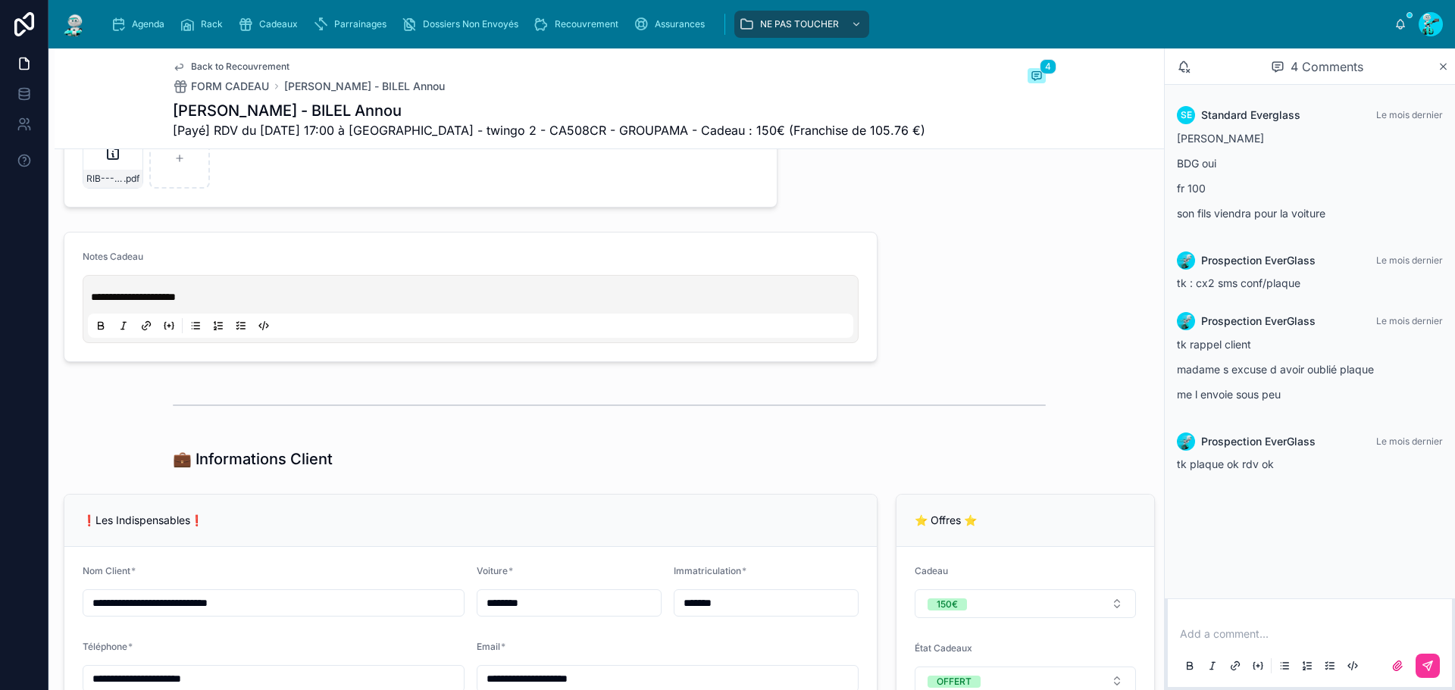
click at [763, 603] on input "*******" at bounding box center [766, 603] width 183 height 21
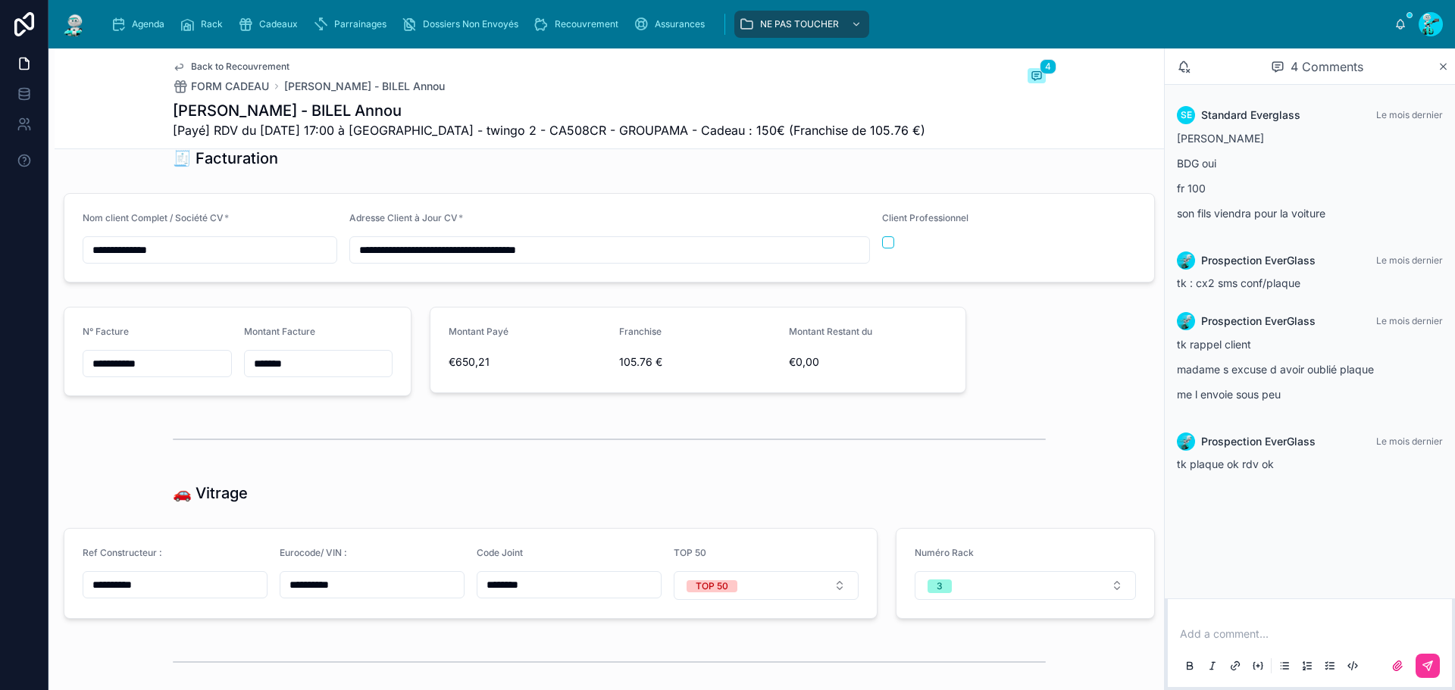
scroll to position [2425, 0]
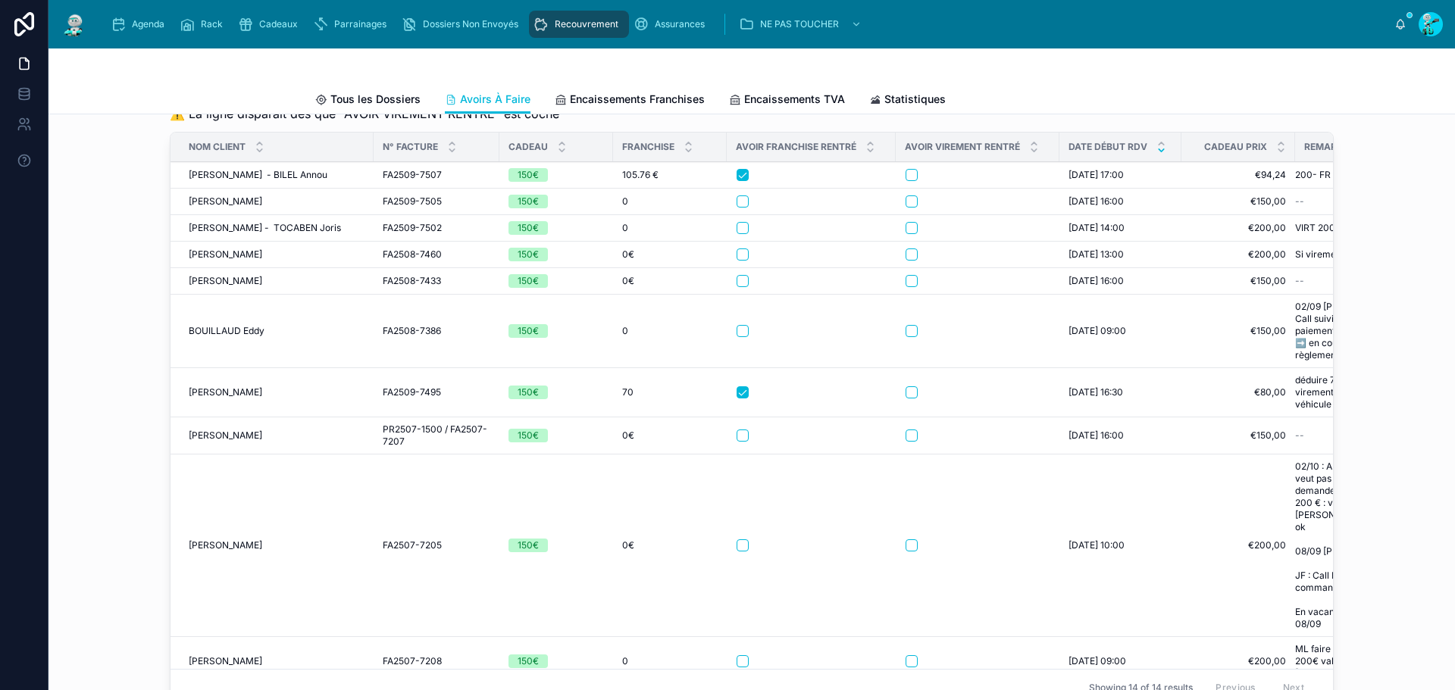
scroll to position [212, 0]
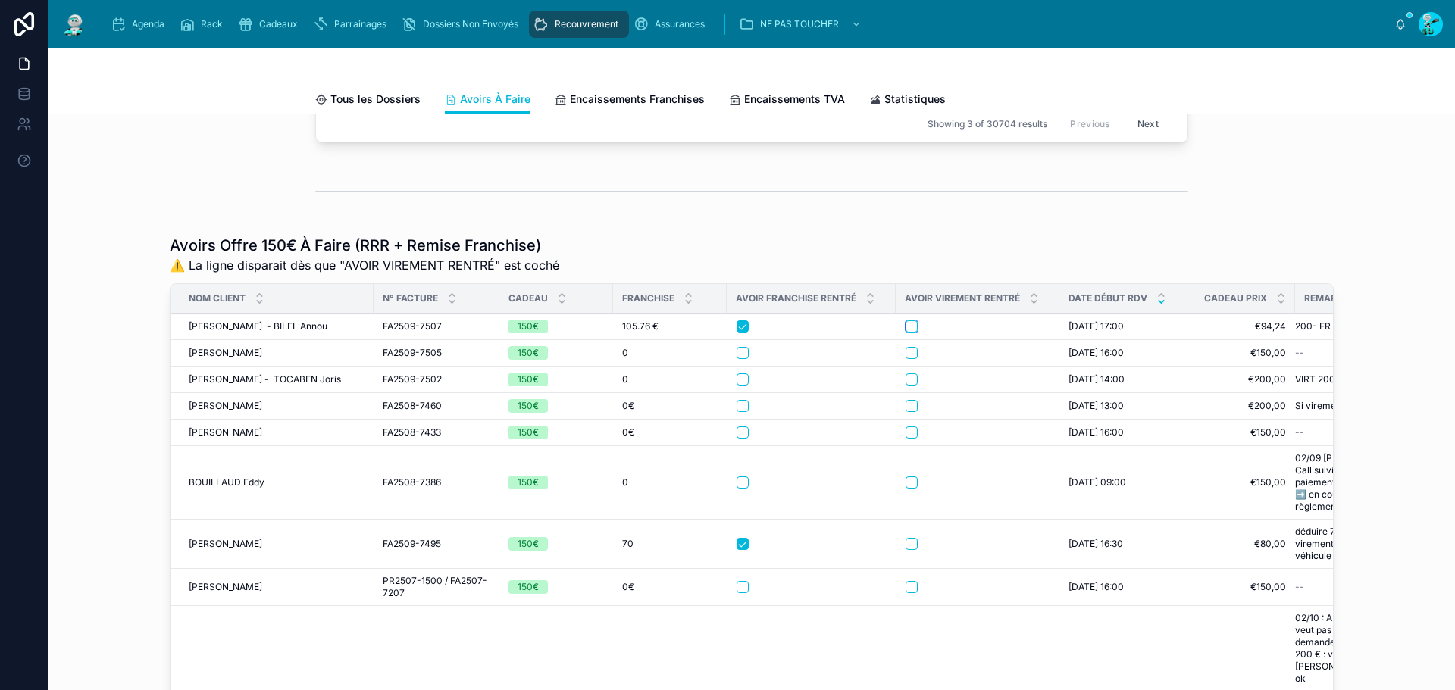
click at [909, 333] on button "button" at bounding box center [912, 327] width 12 height 12
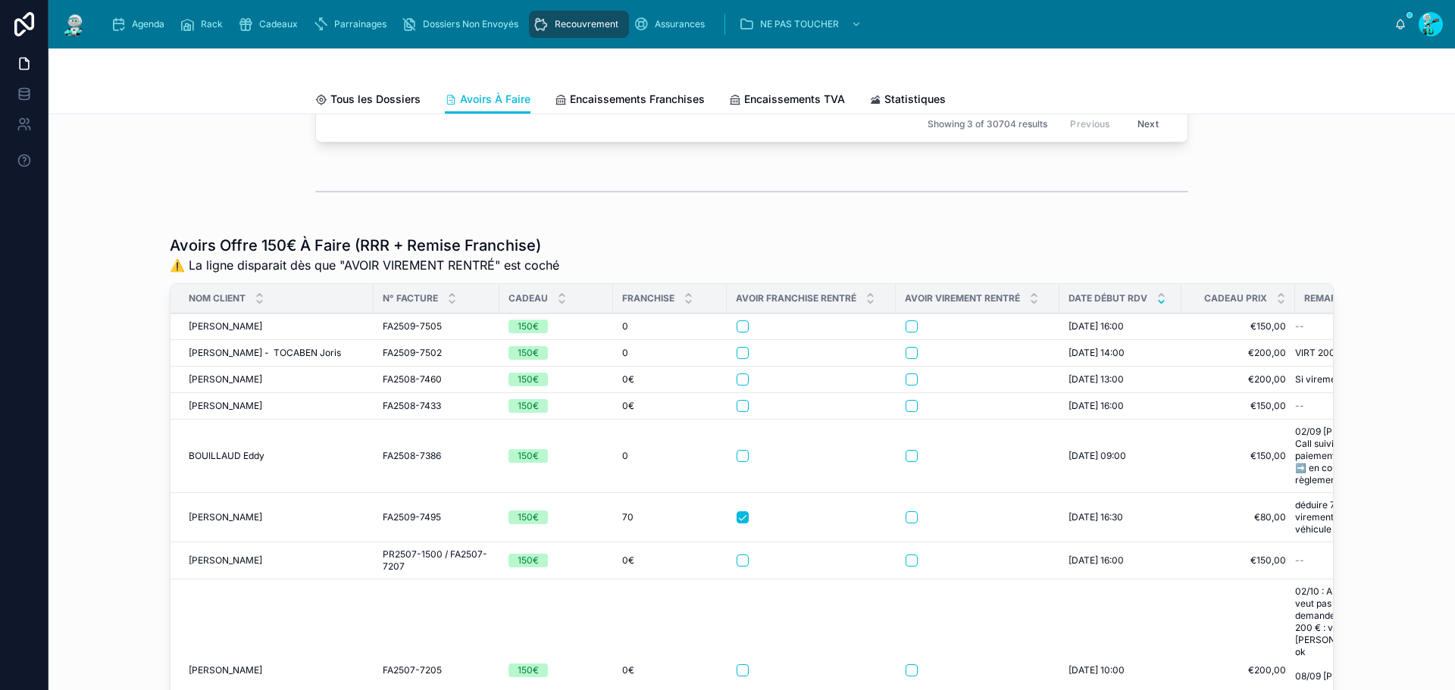
click at [208, 333] on span "LOPES OLIVEIRA Douglas - Lunette" at bounding box center [226, 327] width 74 height 12
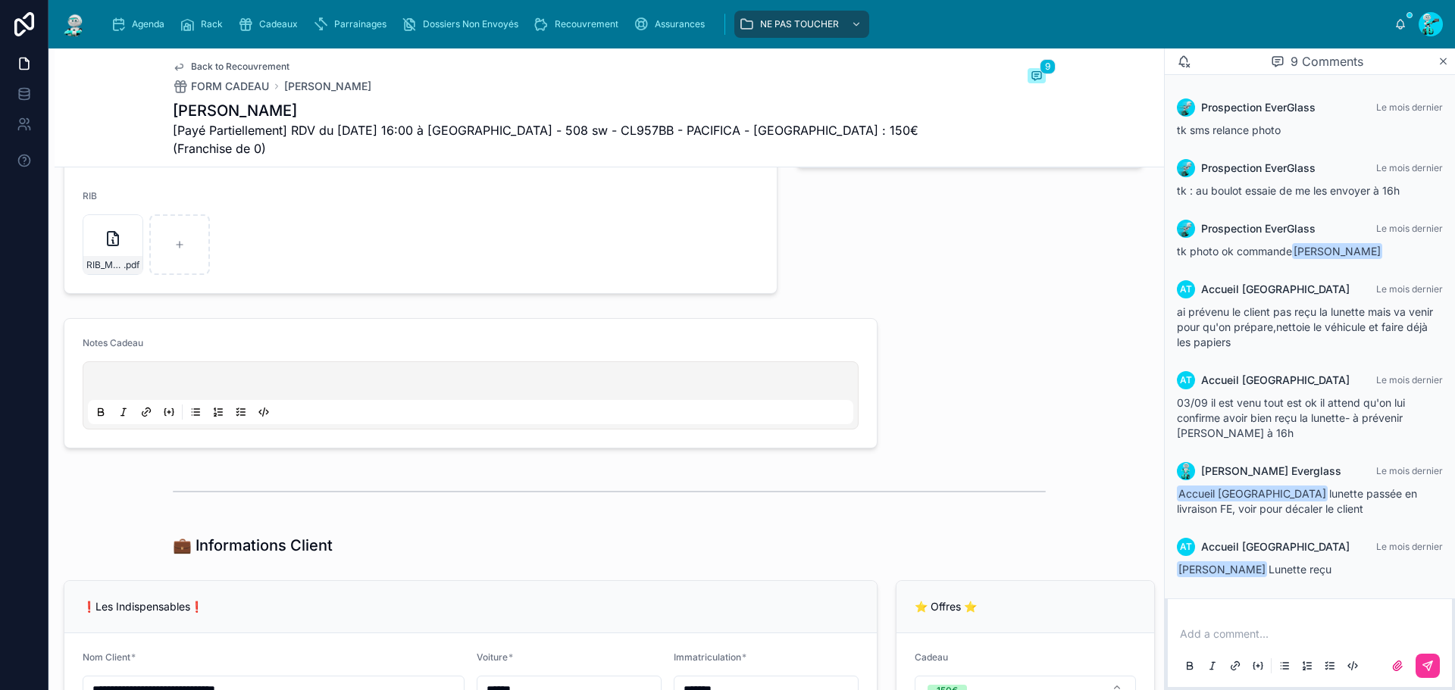
scroll to position [834, 0]
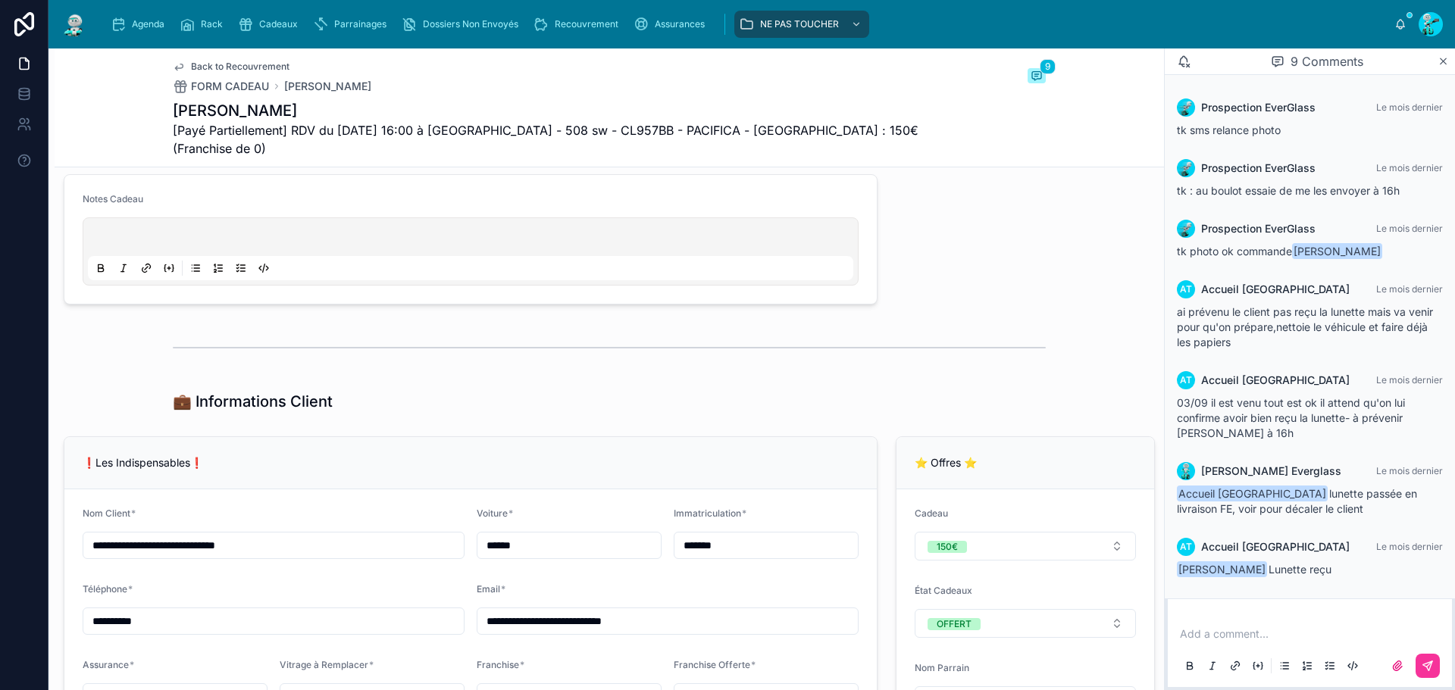
click at [748, 540] on input "*******" at bounding box center [766, 545] width 183 height 21
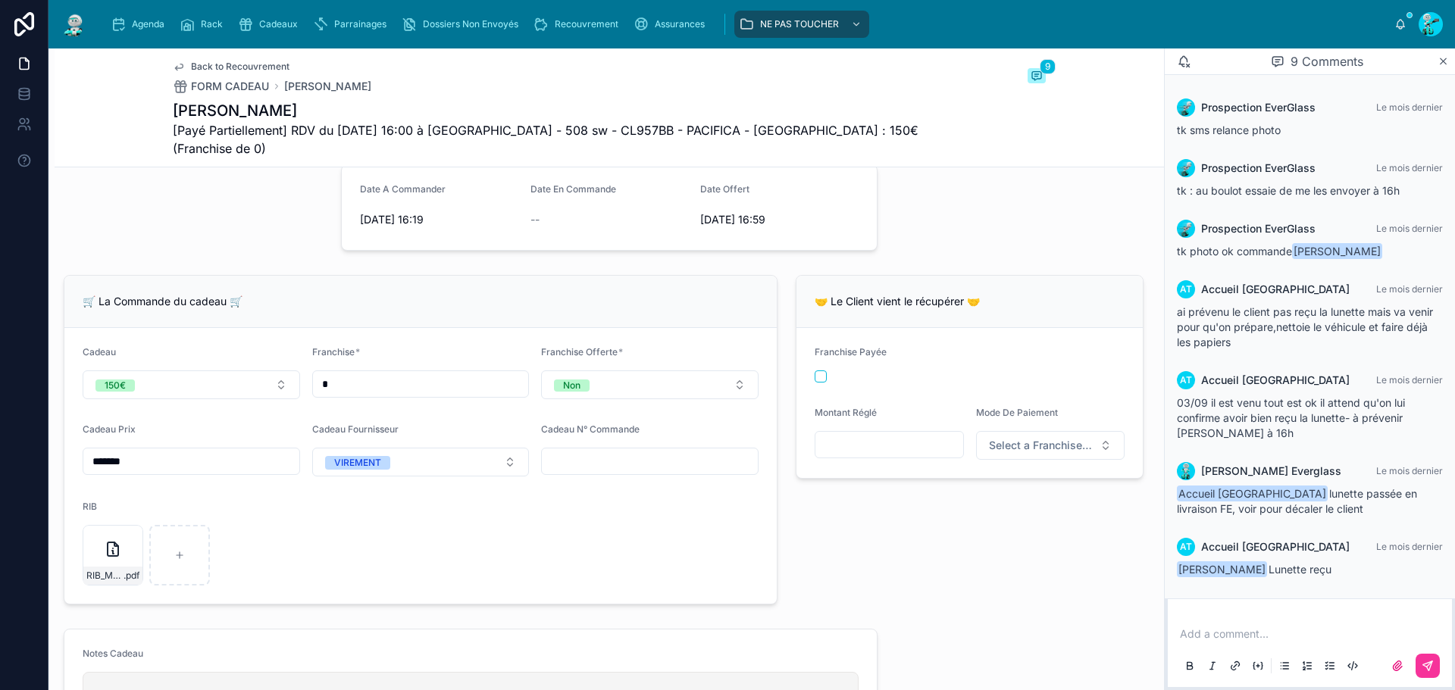
scroll to position [0, 0]
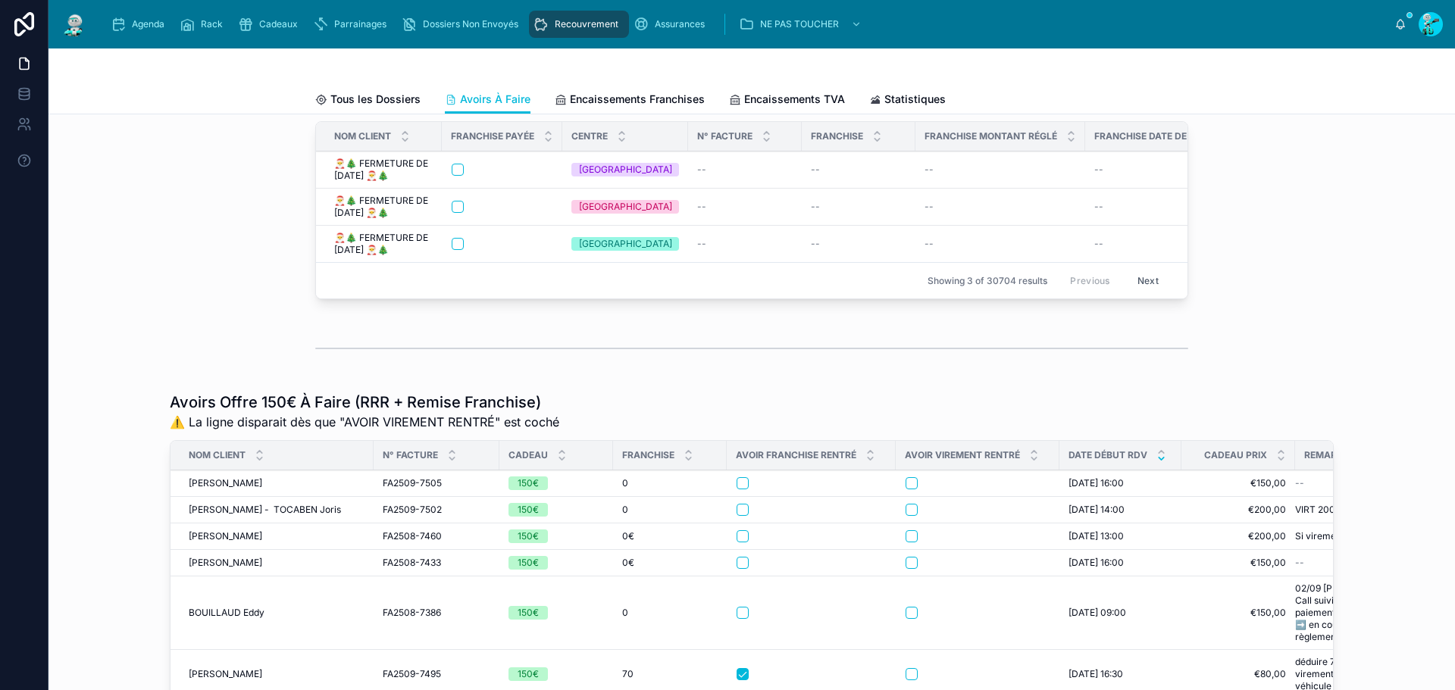
scroll to position [303, 0]
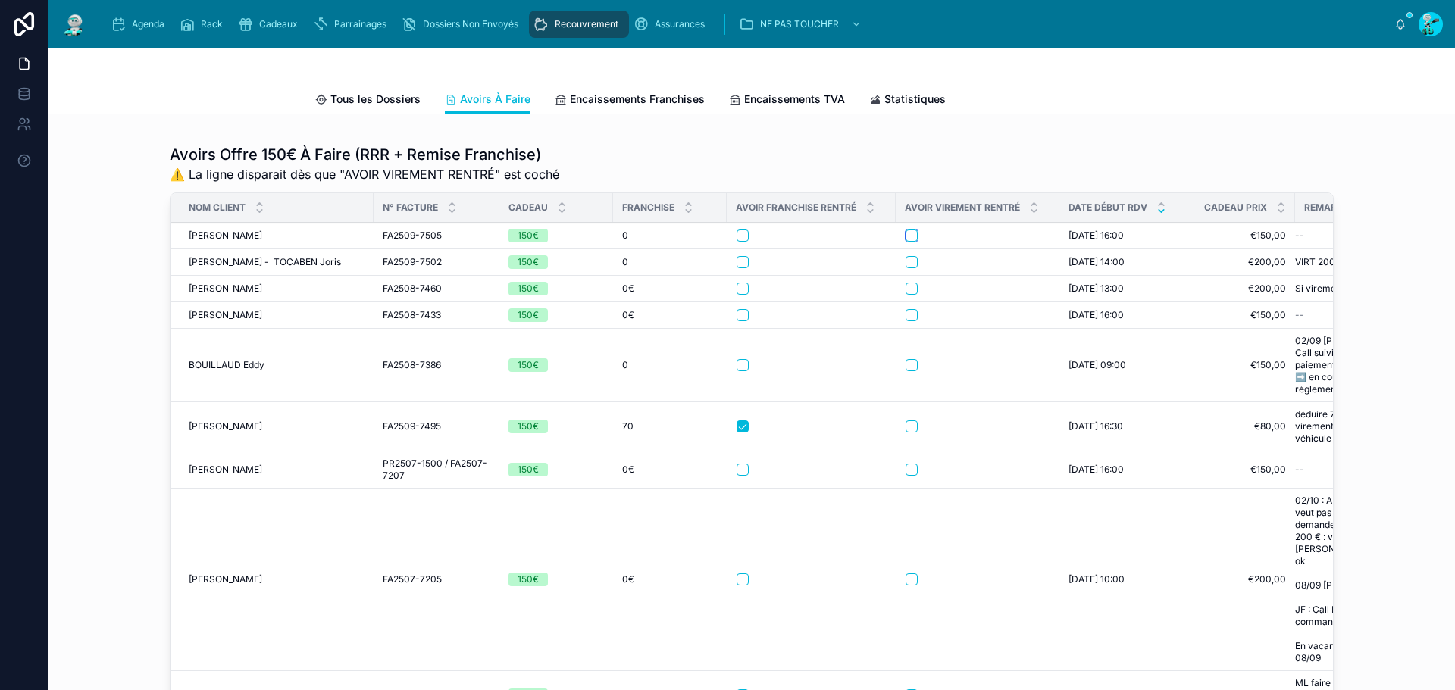
click at [907, 242] on button "button" at bounding box center [912, 236] width 12 height 12
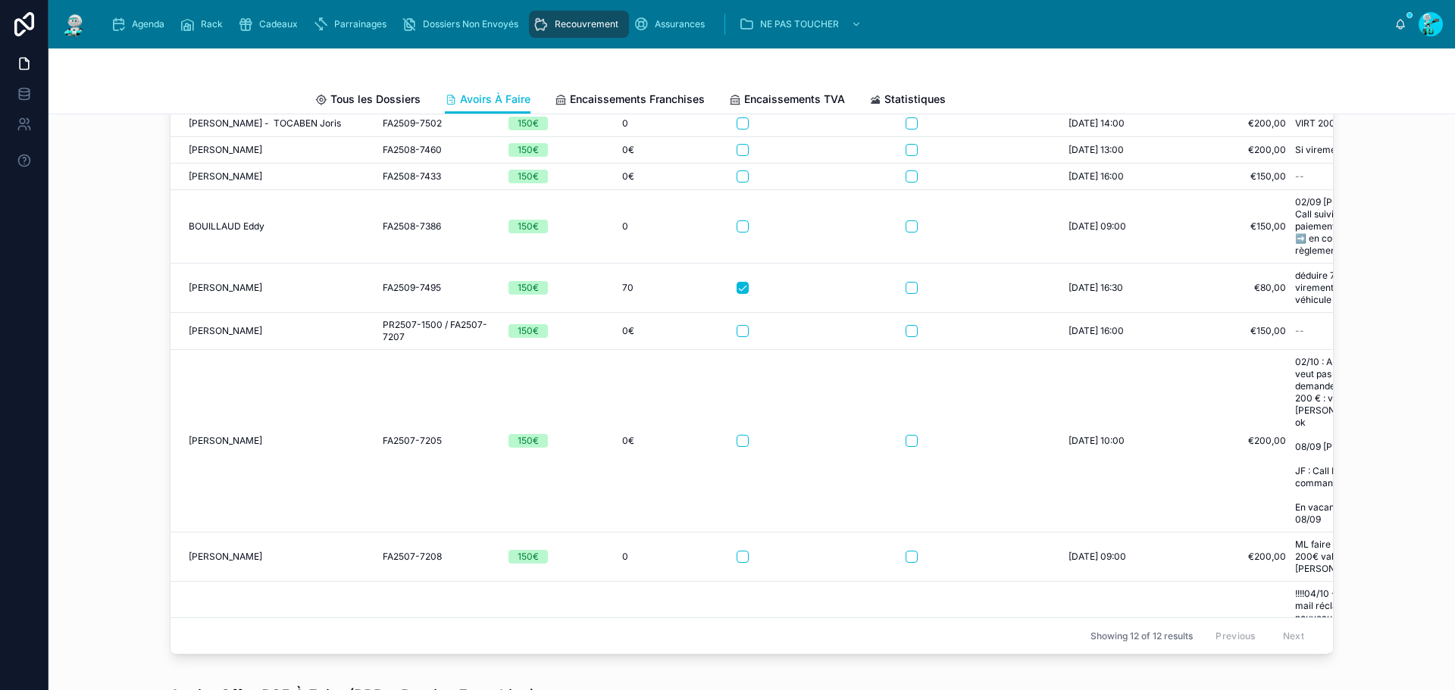
scroll to position [379, 0]
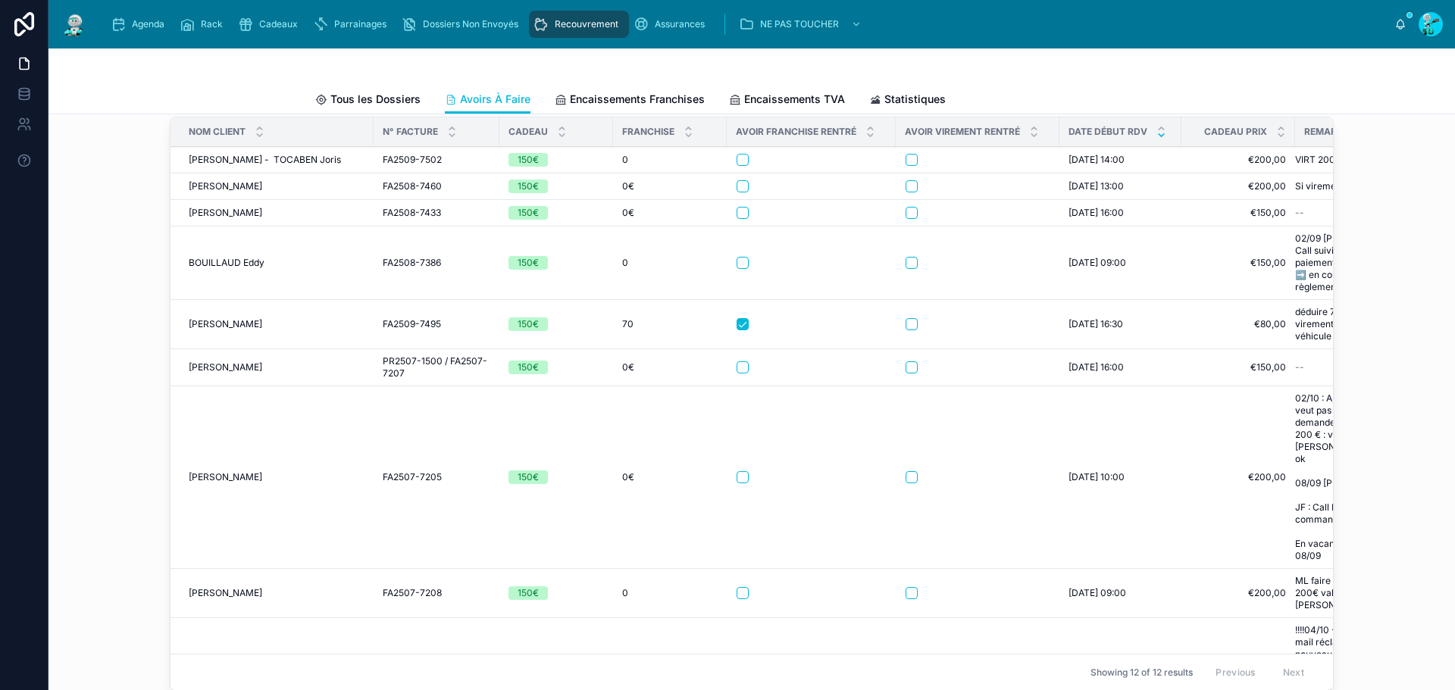
click at [228, 166] on span "TOCABEN Lilian - TOCABEN Joris" at bounding box center [265, 160] width 152 height 12
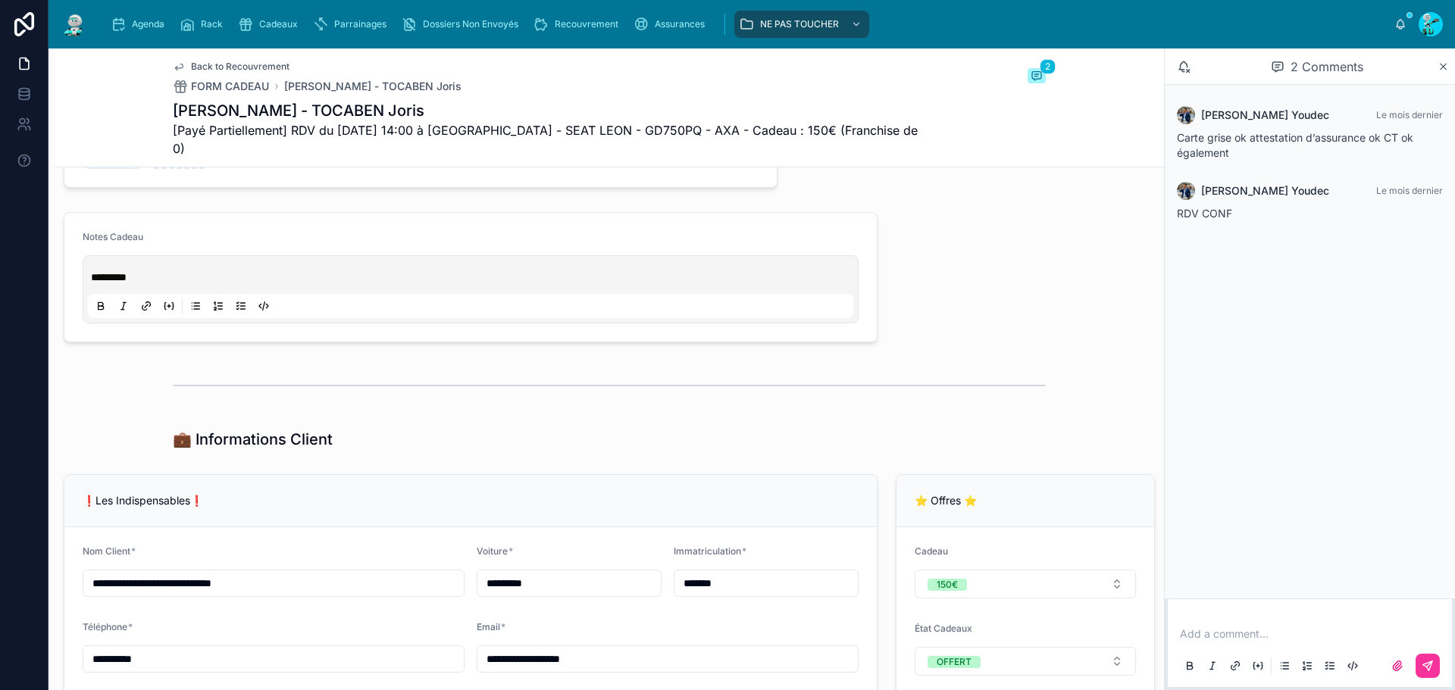
scroll to position [910, 0]
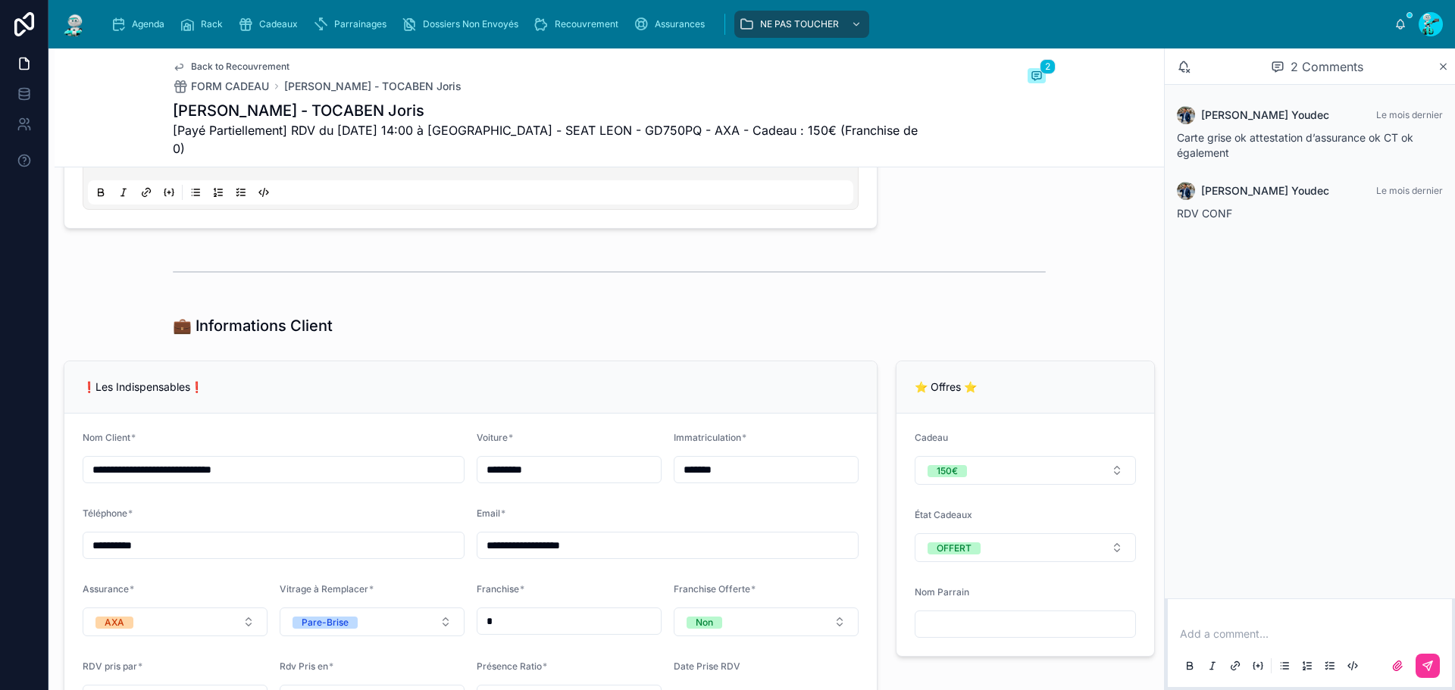
click at [740, 461] on input "*******" at bounding box center [766, 469] width 183 height 21
click at [741, 461] on input "*******" at bounding box center [766, 469] width 183 height 21
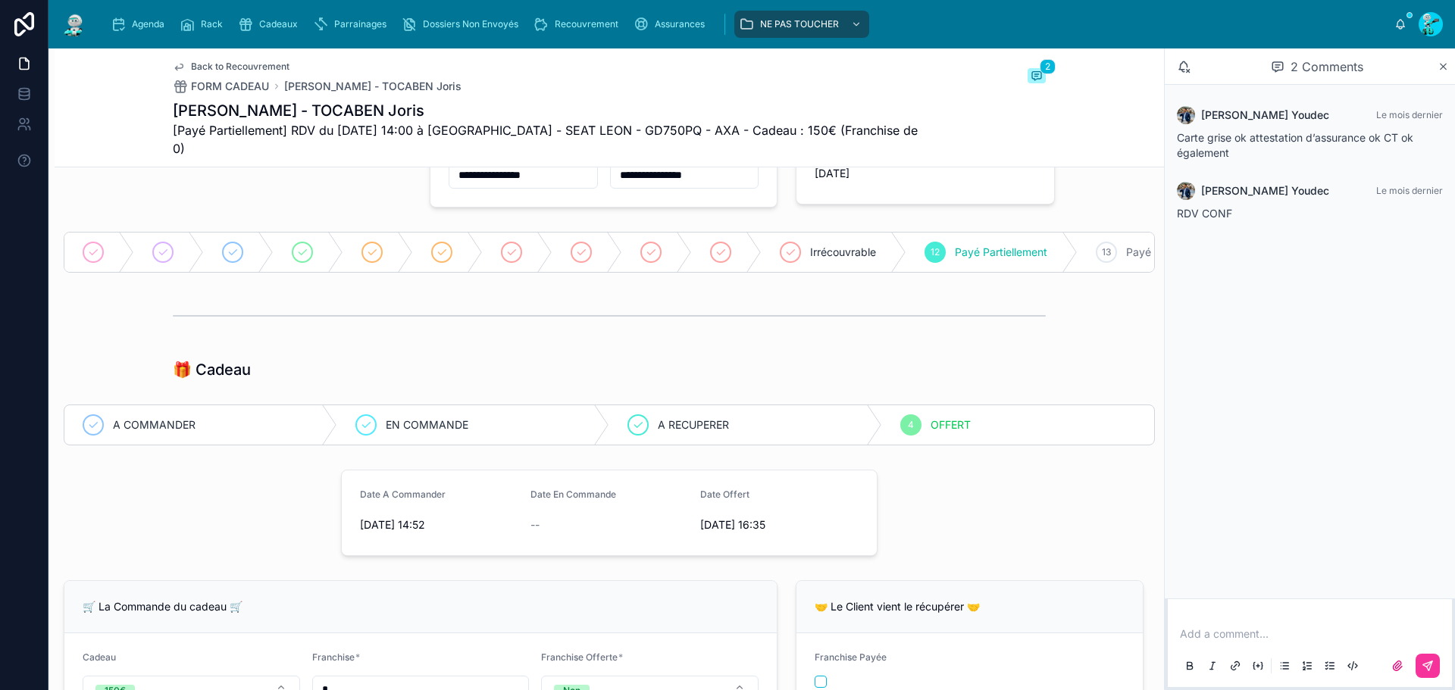
scroll to position [0, 0]
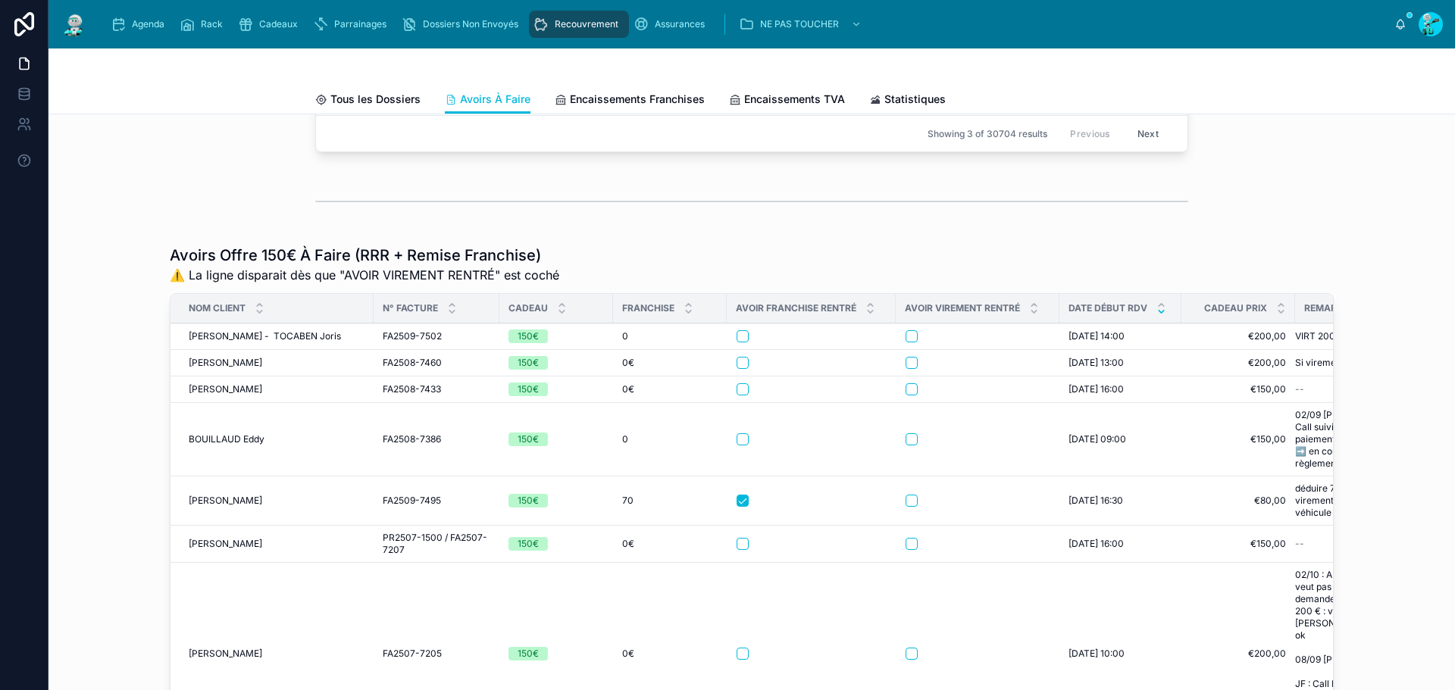
scroll to position [227, 0]
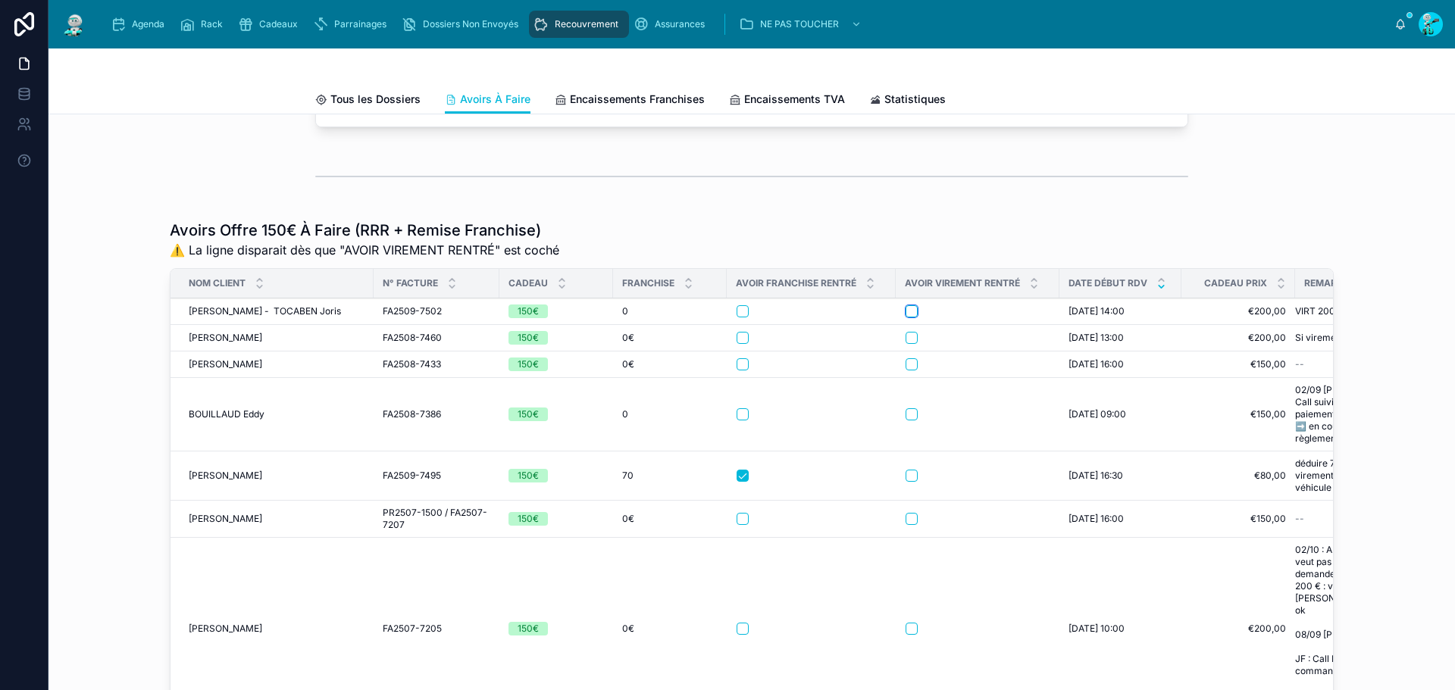
click at [906, 318] on button "button" at bounding box center [912, 311] width 12 height 12
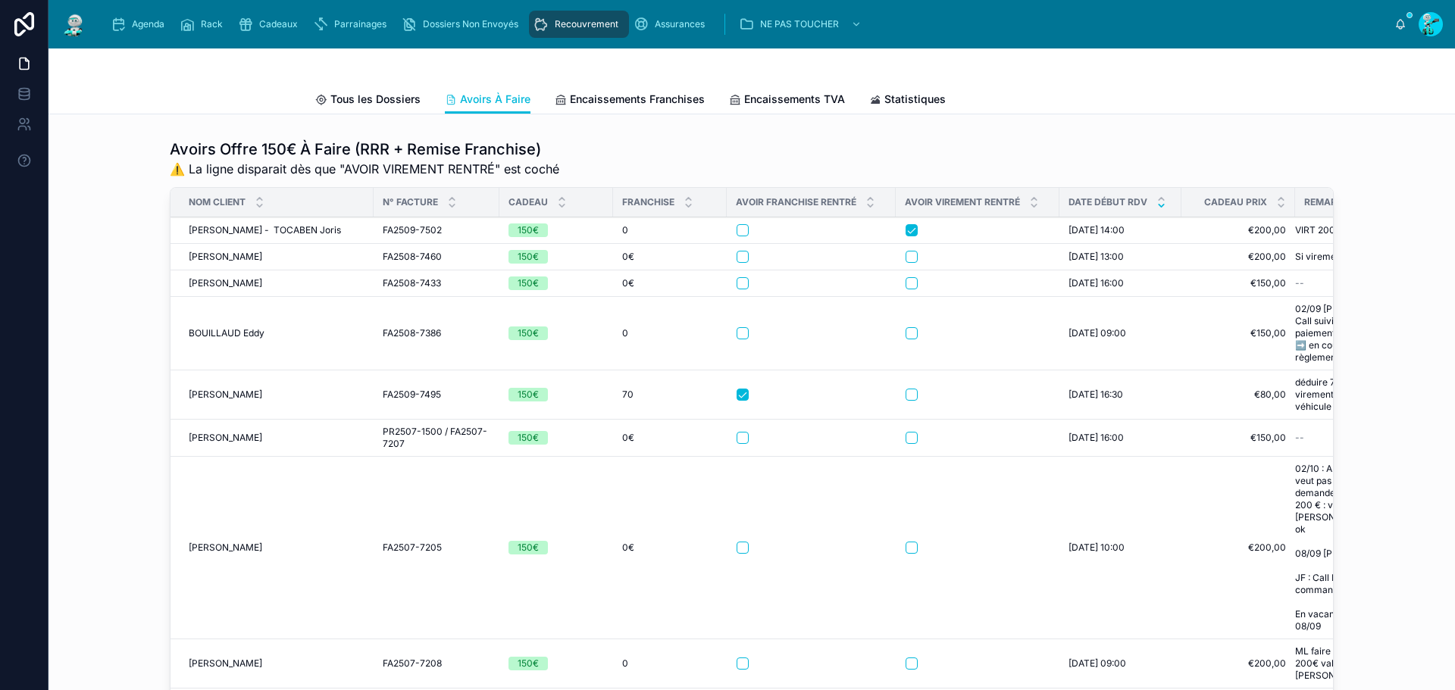
scroll to position [303, 0]
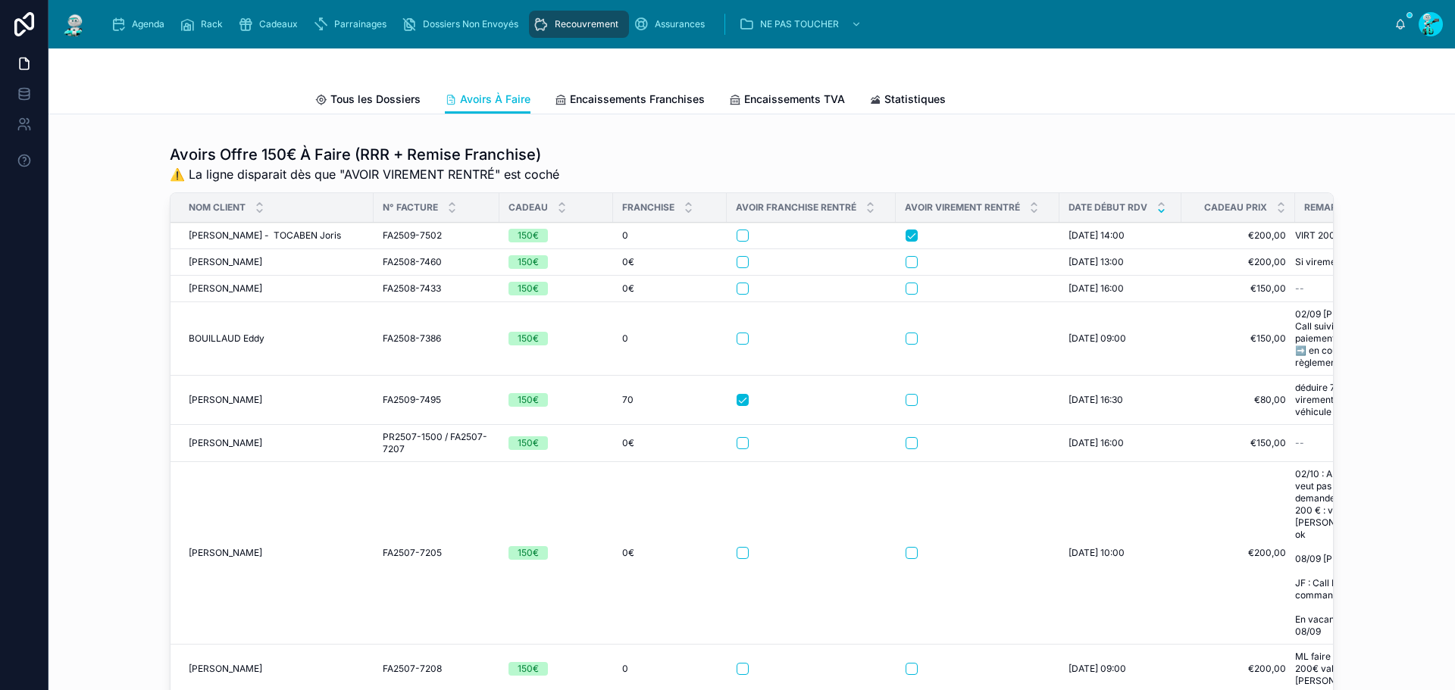
click at [254, 268] on span "ENJALBERT Julien" at bounding box center [226, 262] width 74 height 12
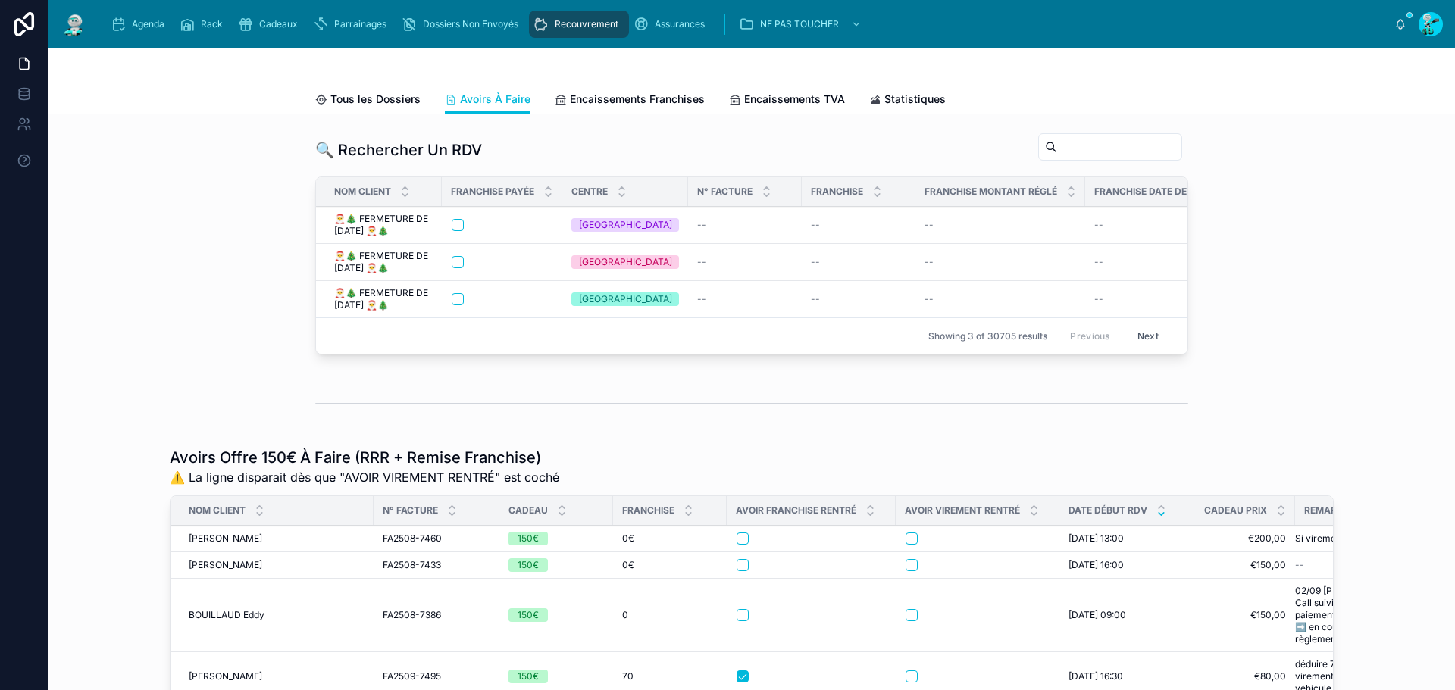
scroll to position [76, 0]
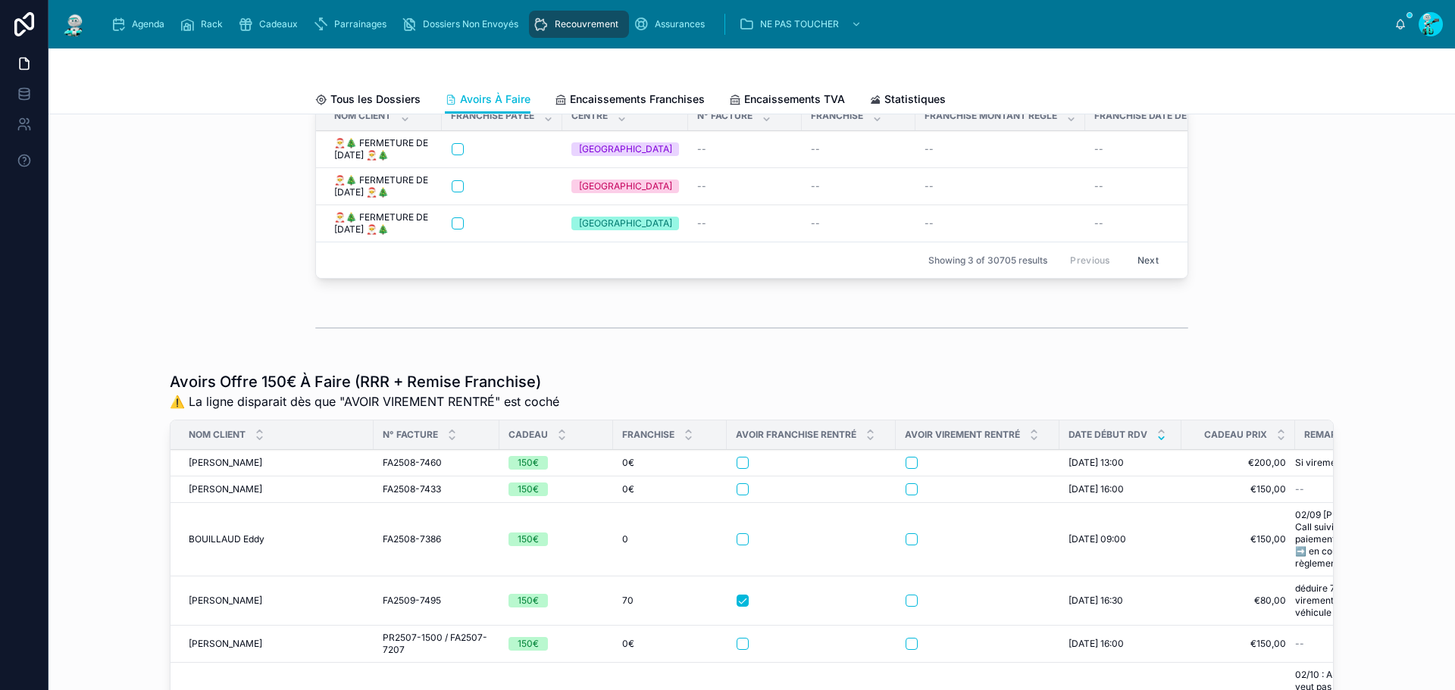
click at [249, 467] on td "ENJALBERT Julien ENJALBERT Julien" at bounding box center [272, 463] width 203 height 27
click at [246, 469] on span "ENJALBERT Julien" at bounding box center [226, 463] width 74 height 12
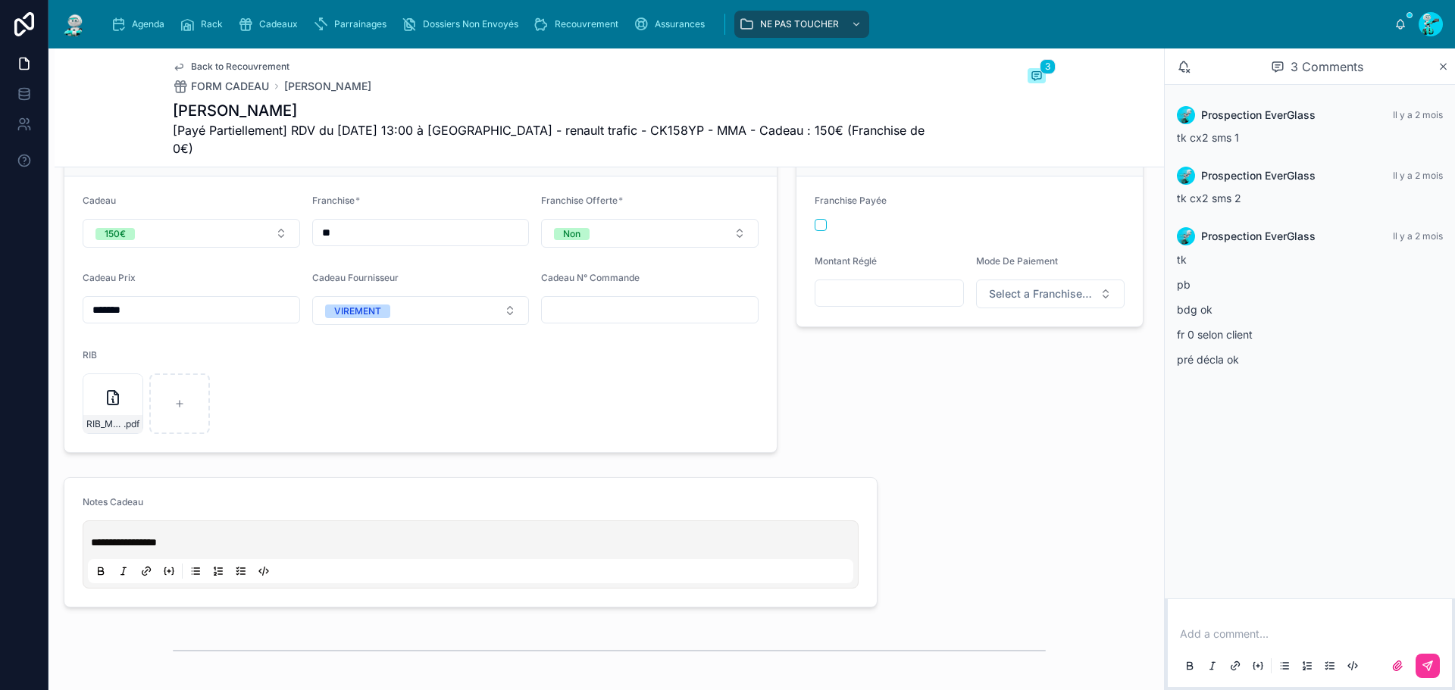
scroll to position [910, 0]
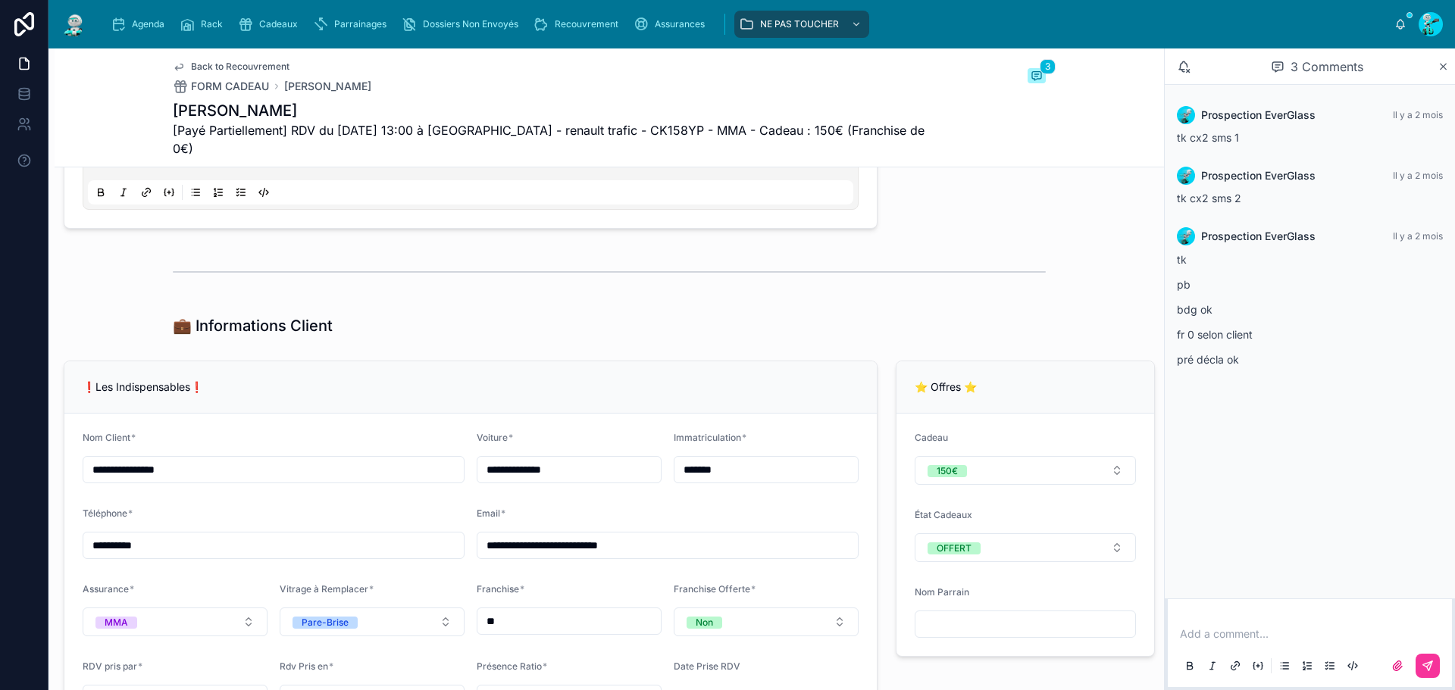
click at [781, 467] on input "*******" at bounding box center [766, 469] width 183 height 21
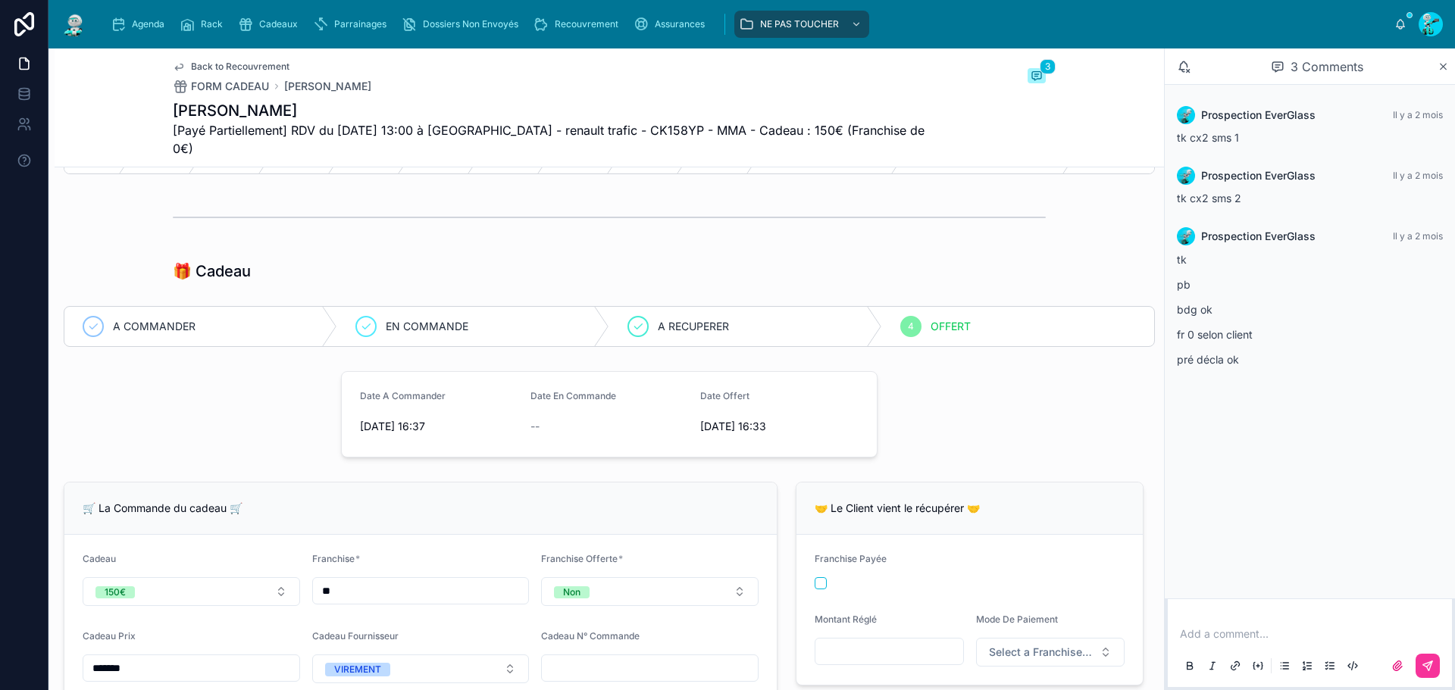
scroll to position [0, 0]
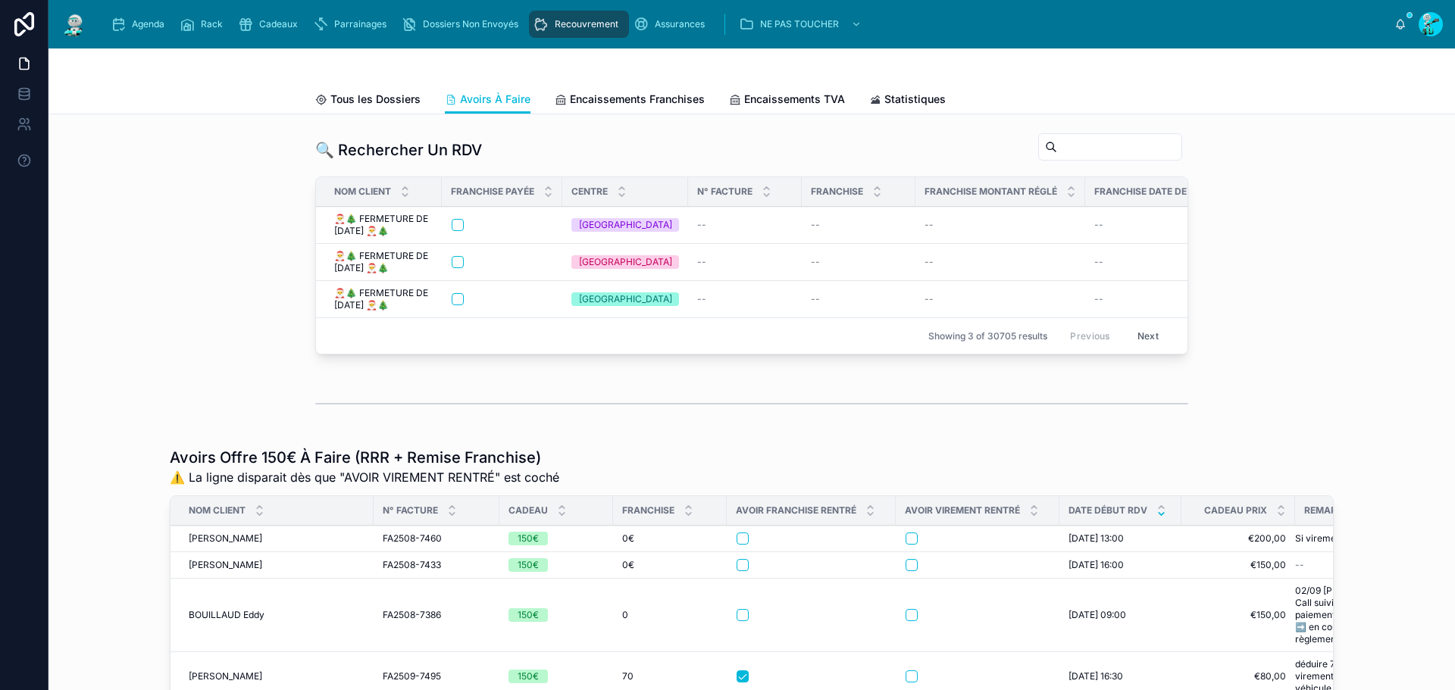
scroll to position [227, 0]
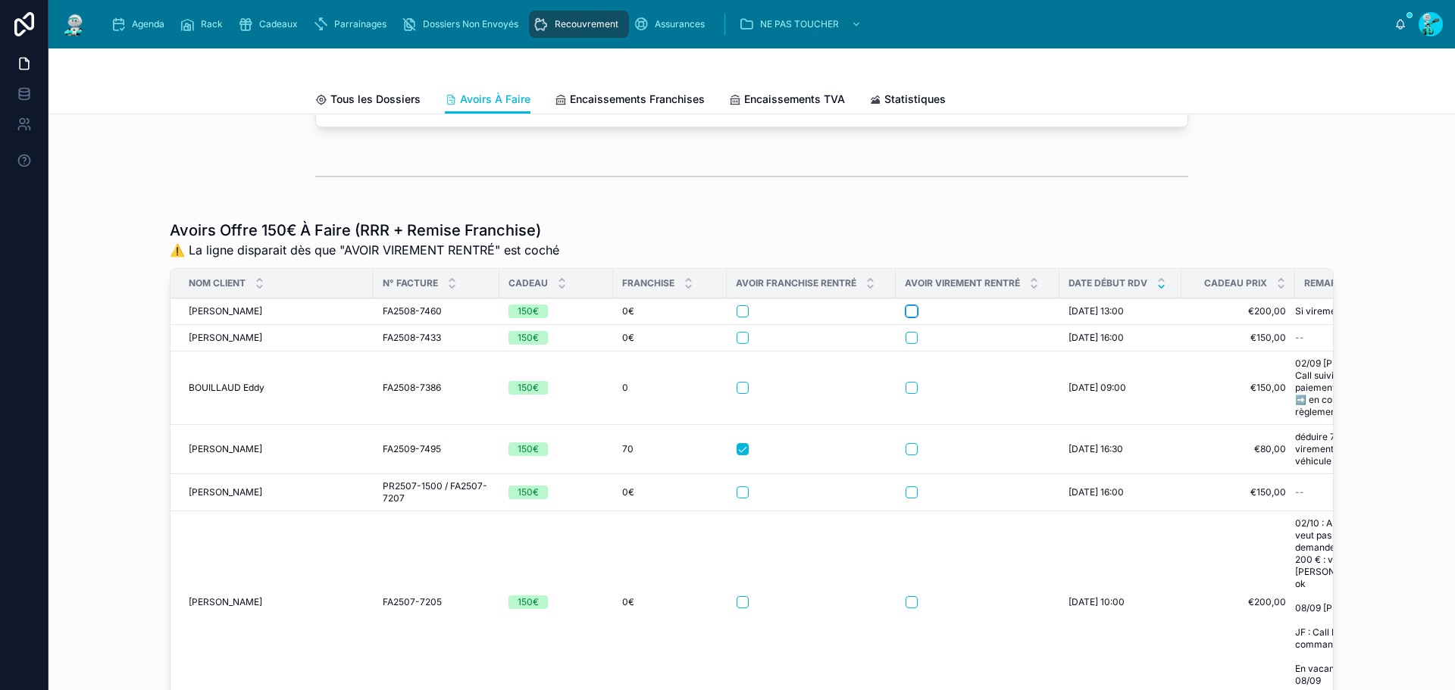
click at [907, 318] on button "button" at bounding box center [912, 311] width 12 height 12
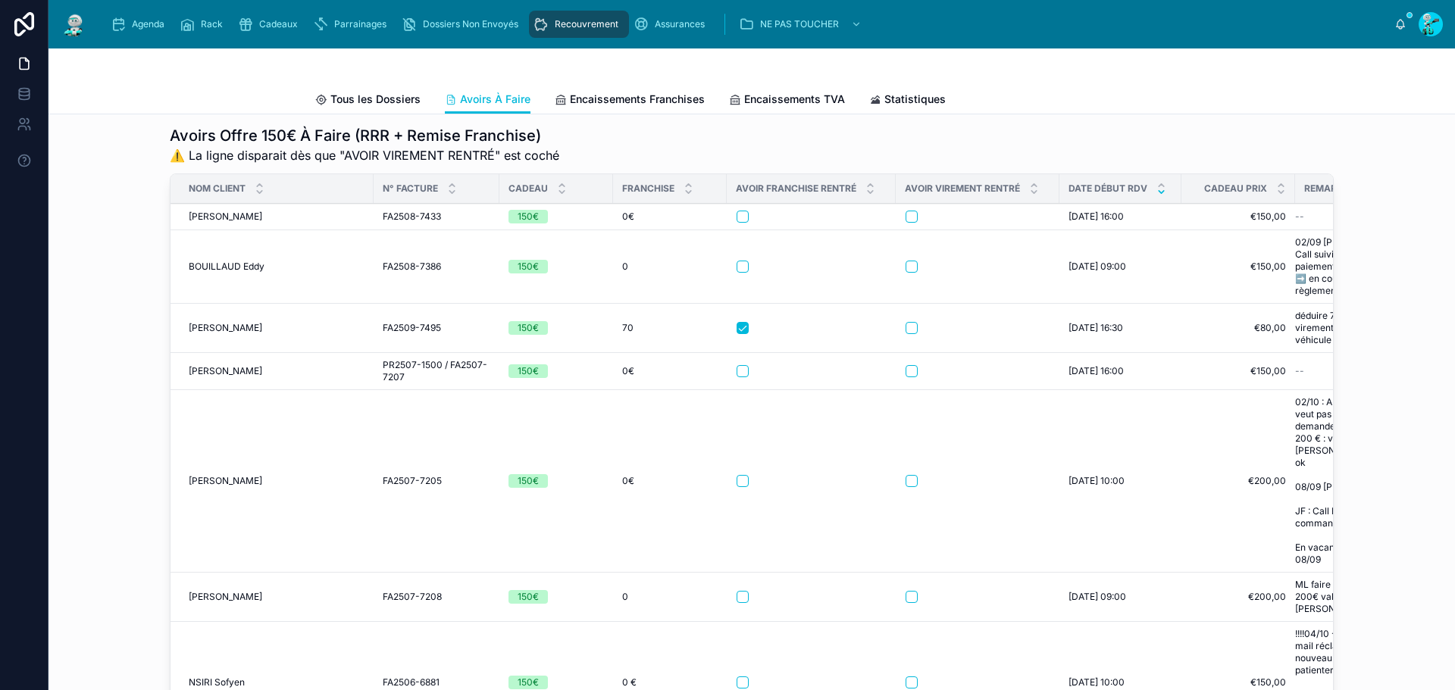
scroll to position [303, 0]
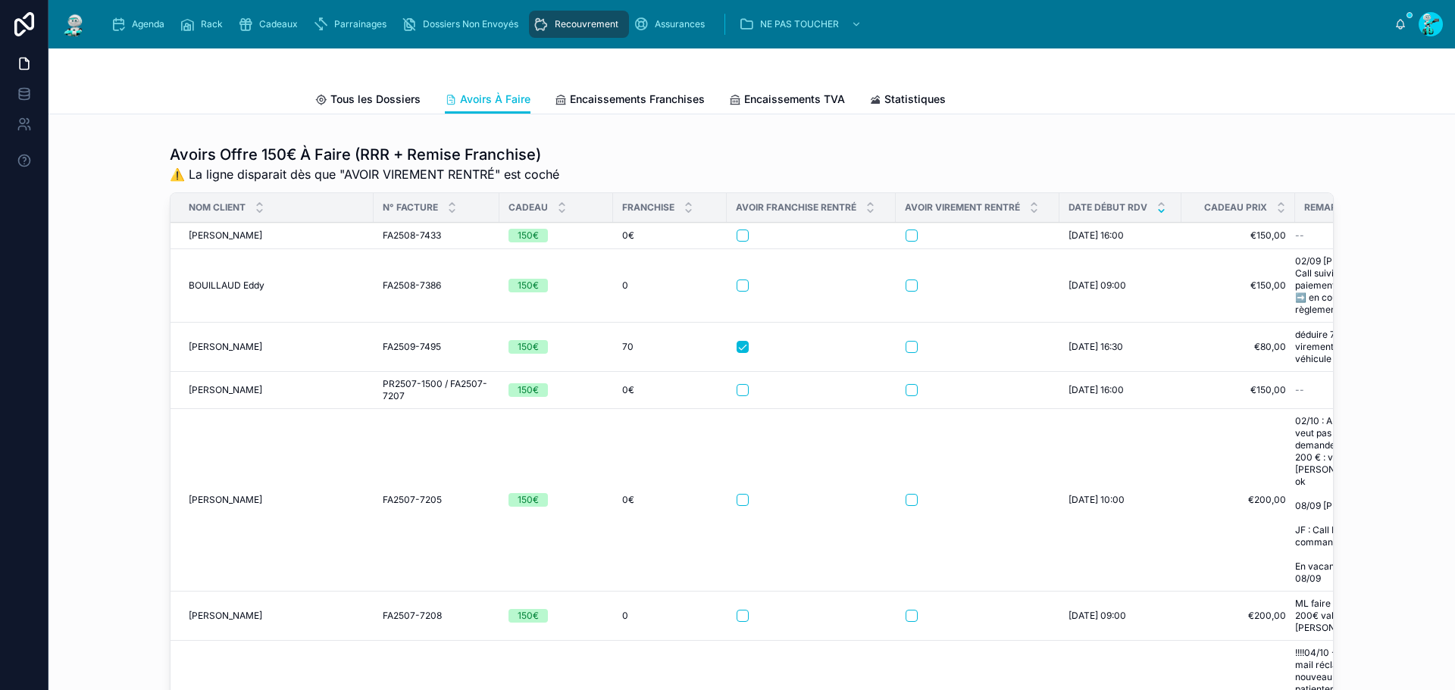
click at [233, 242] on span "ANDRE Claude" at bounding box center [226, 236] width 74 height 12
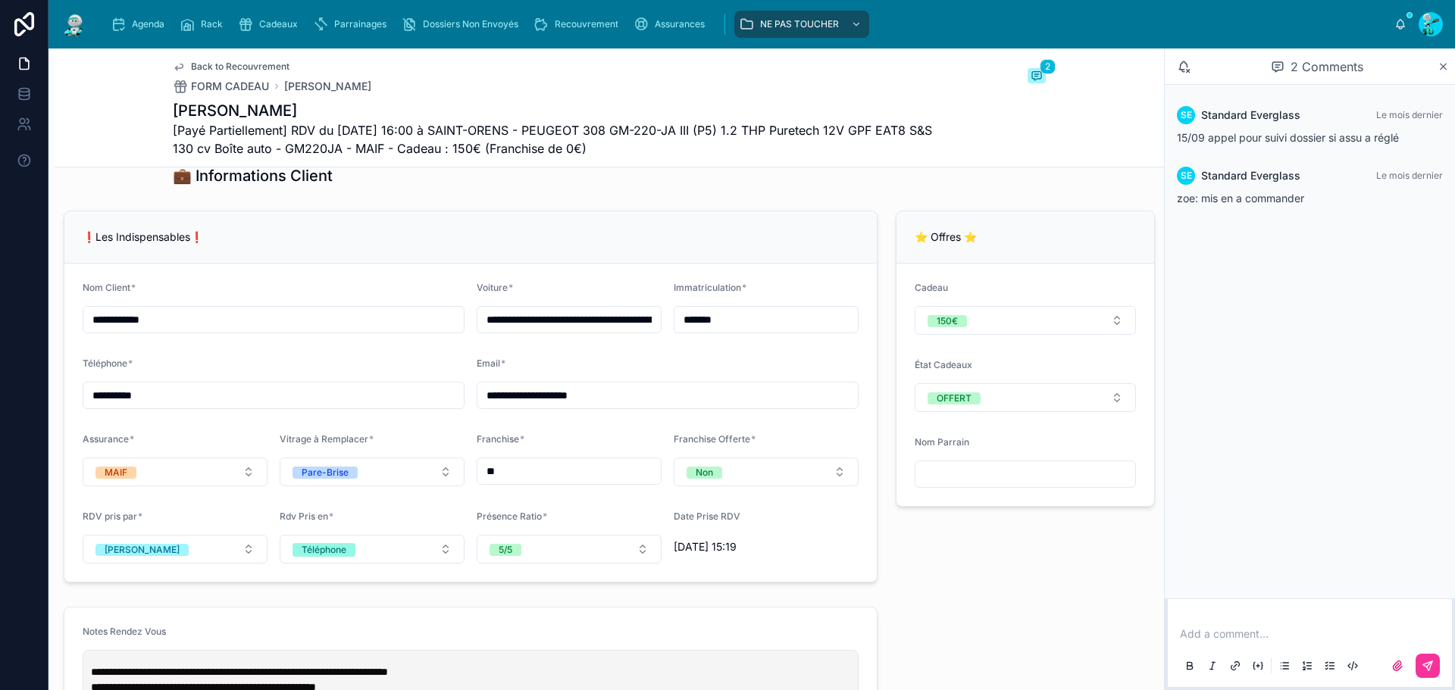
scroll to position [1061, 0]
click at [741, 329] on input "*******" at bounding box center [766, 318] width 183 height 21
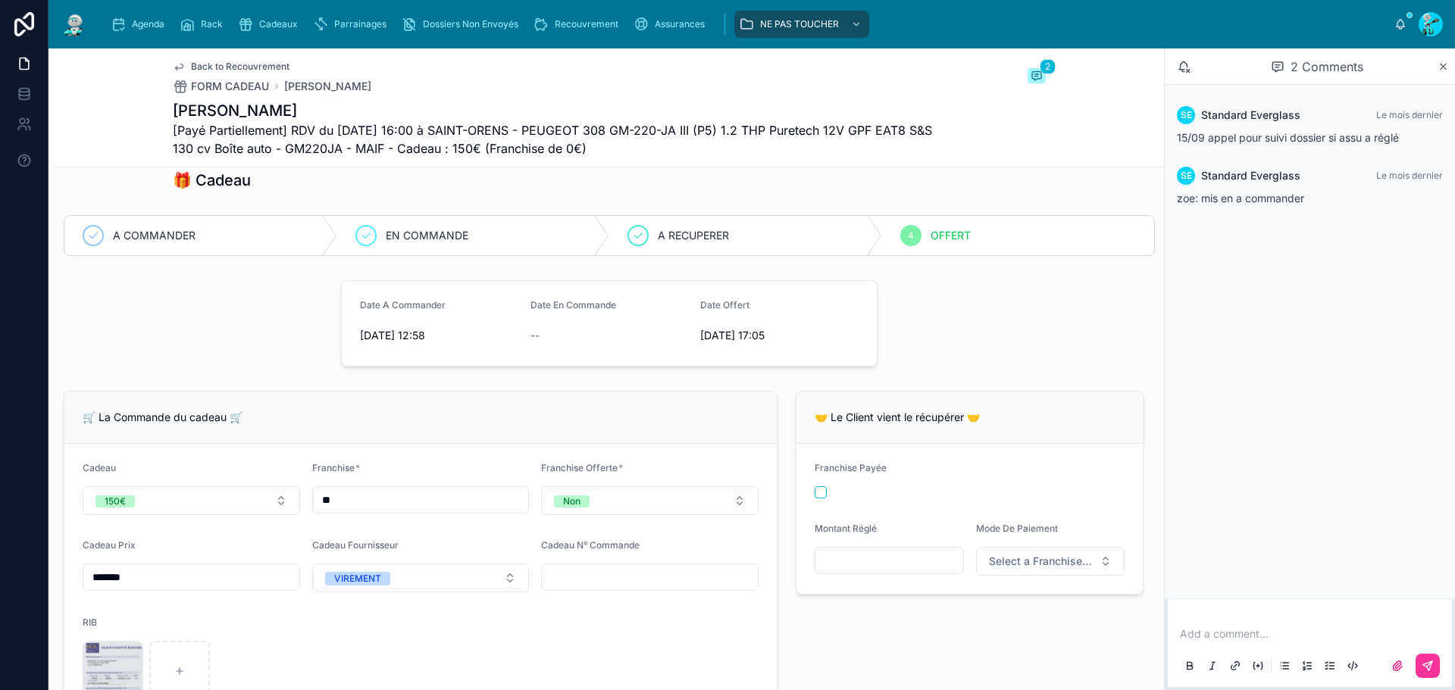
scroll to position [0, 0]
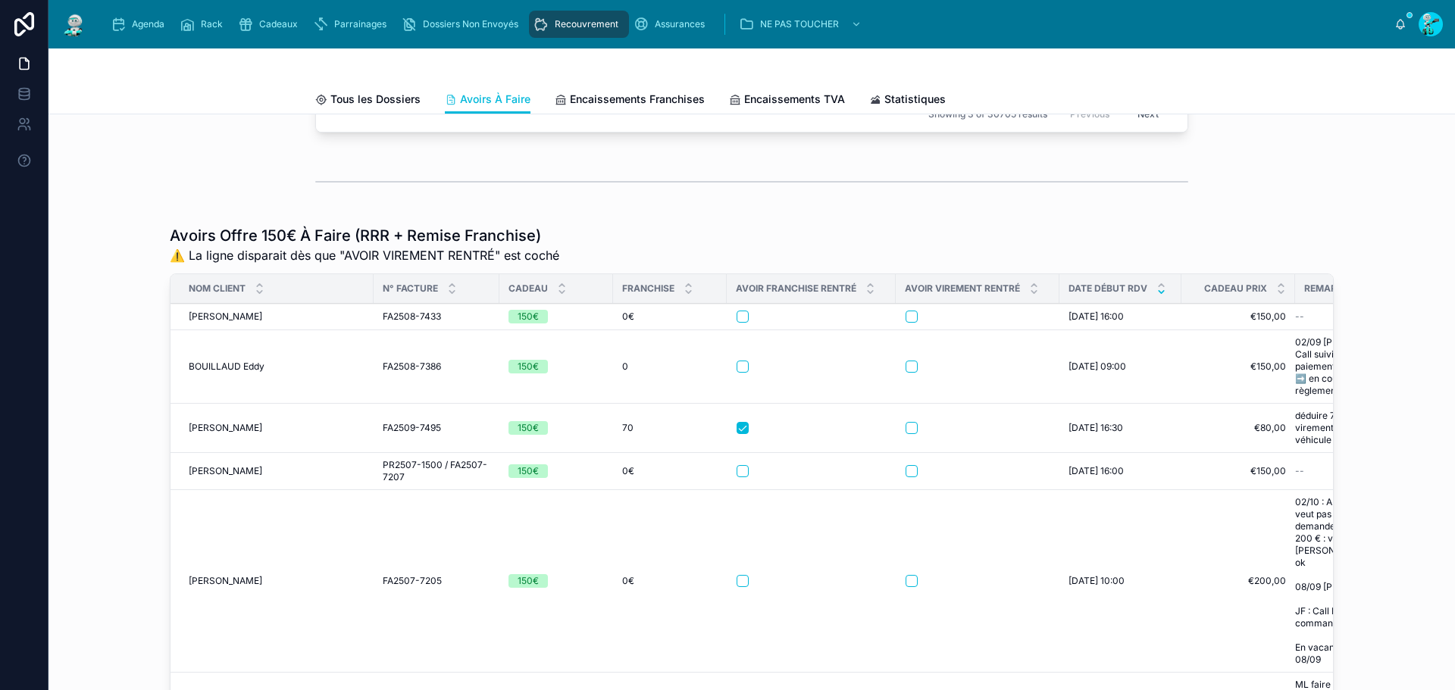
scroll to position [227, 0]
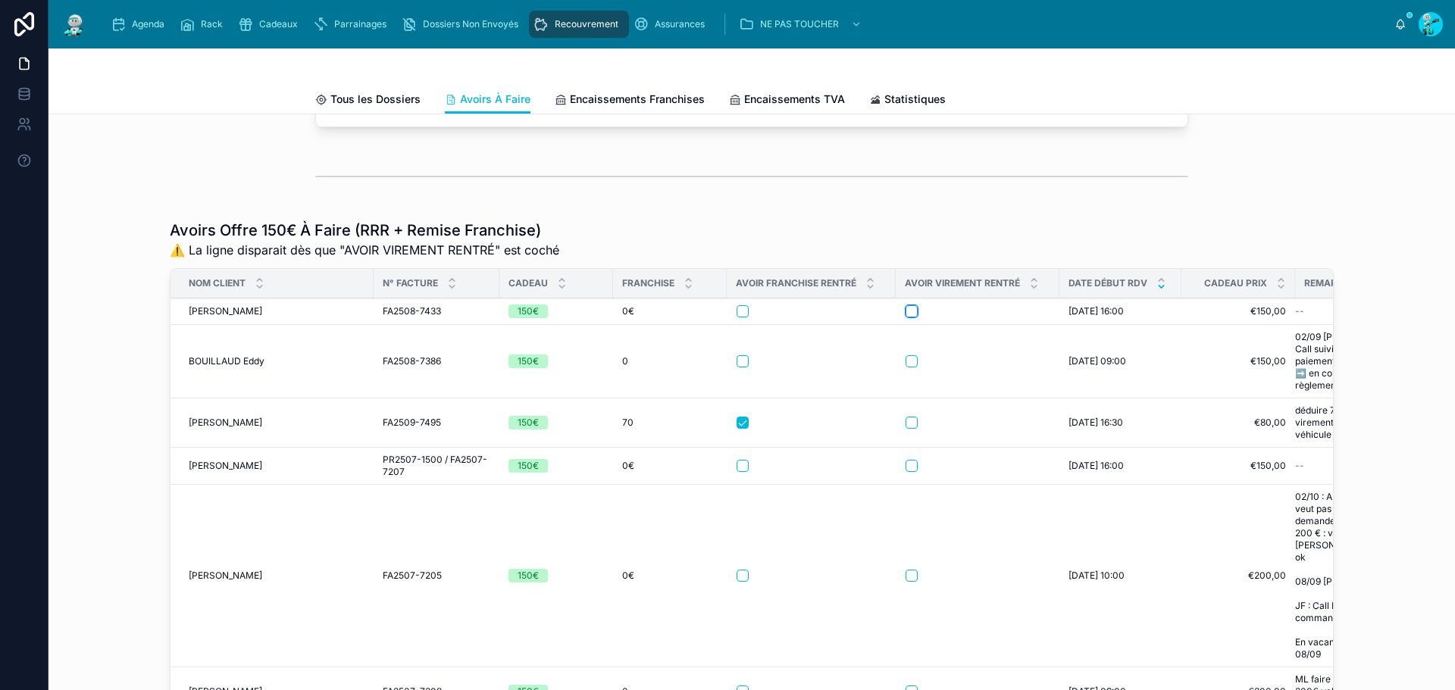
click at [906, 318] on button "button" at bounding box center [912, 311] width 12 height 12
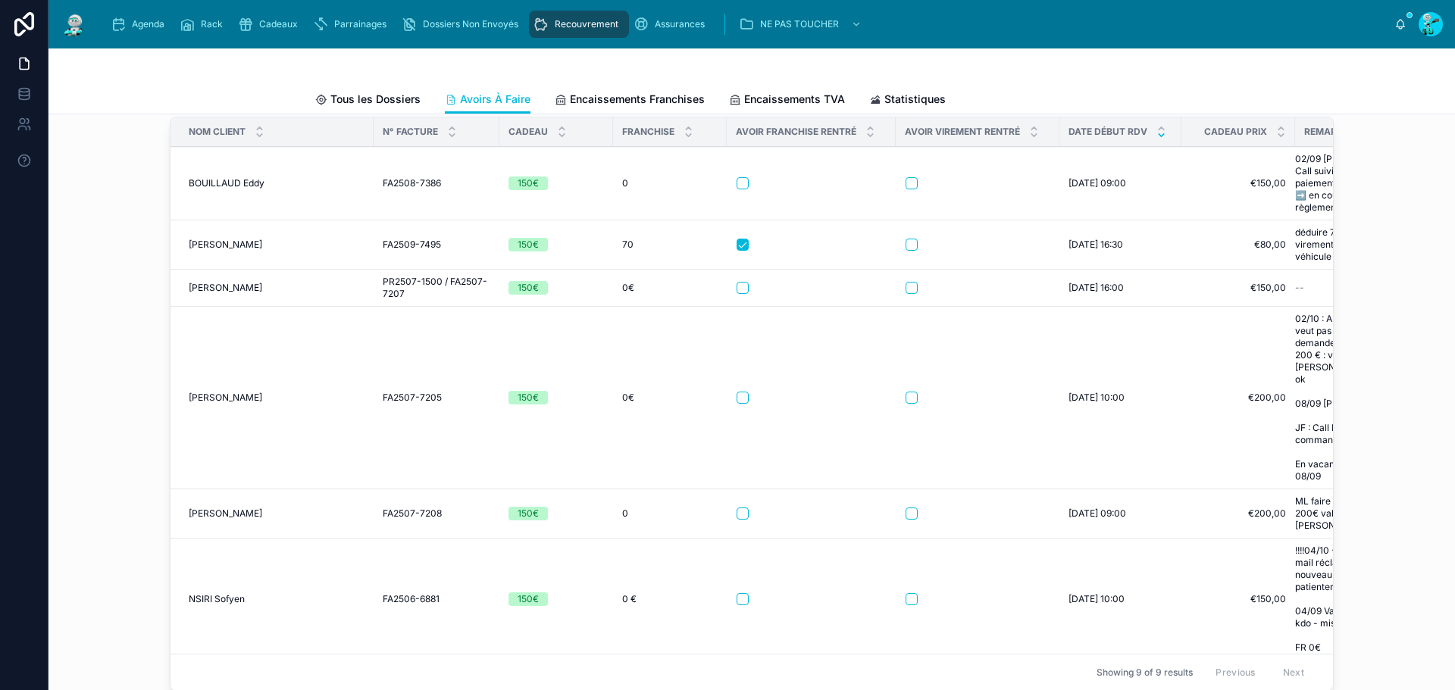
scroll to position [303, 0]
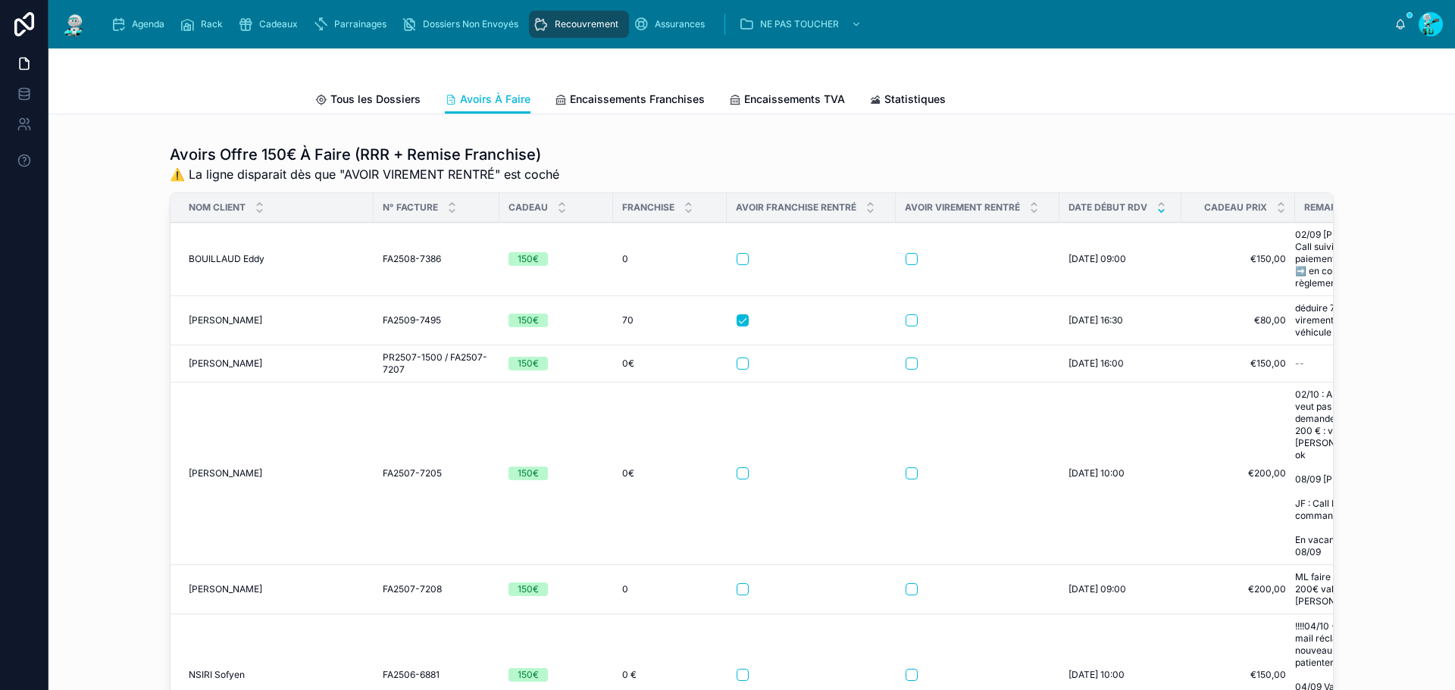
click at [240, 262] on span "BOUILLAUD Eddy" at bounding box center [227, 259] width 76 height 12
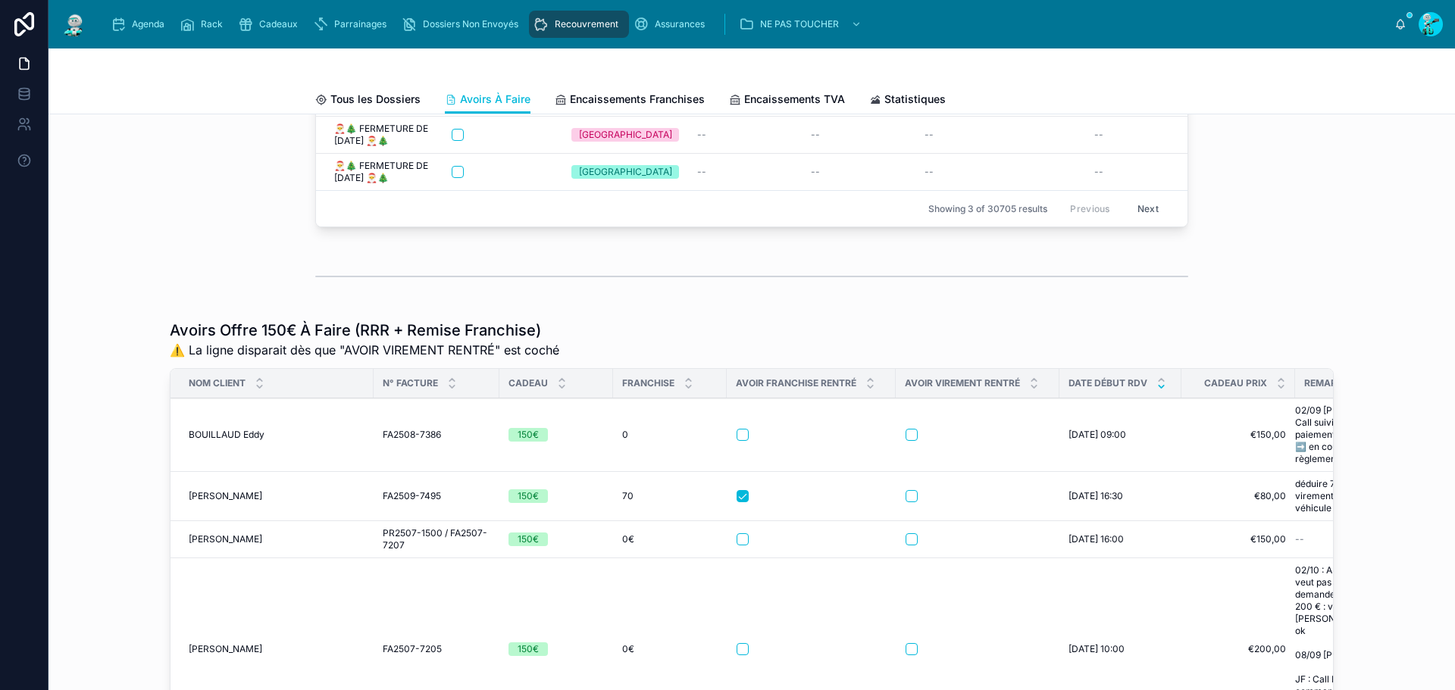
scroll to position [227, 0]
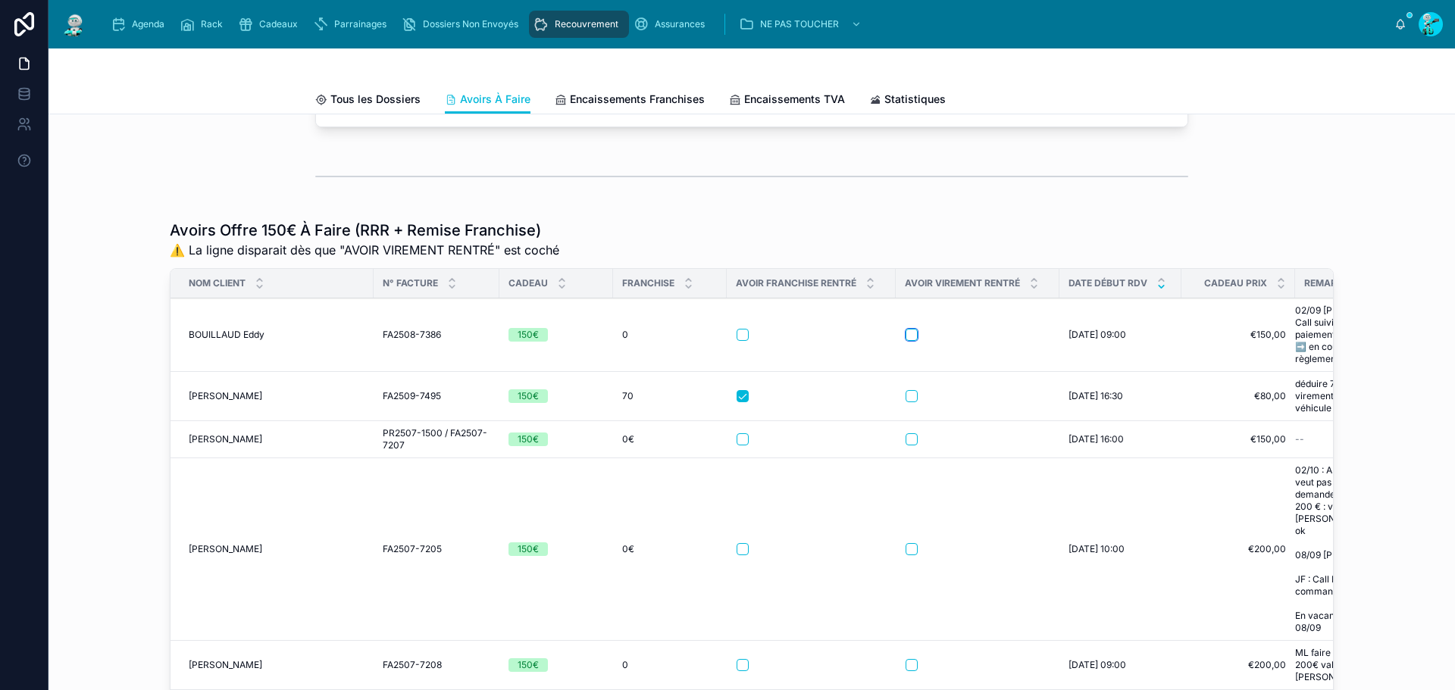
click at [911, 336] on button "button" at bounding box center [912, 335] width 12 height 12
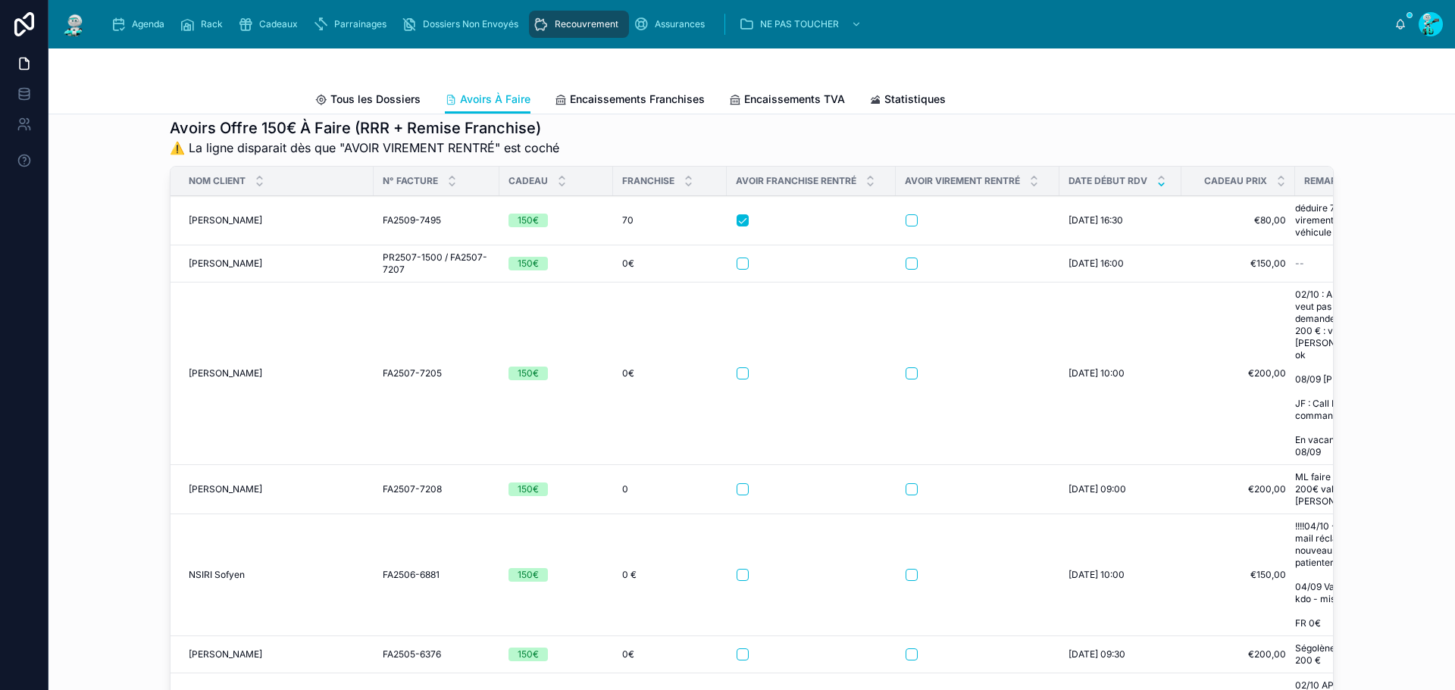
scroll to position [303, 0]
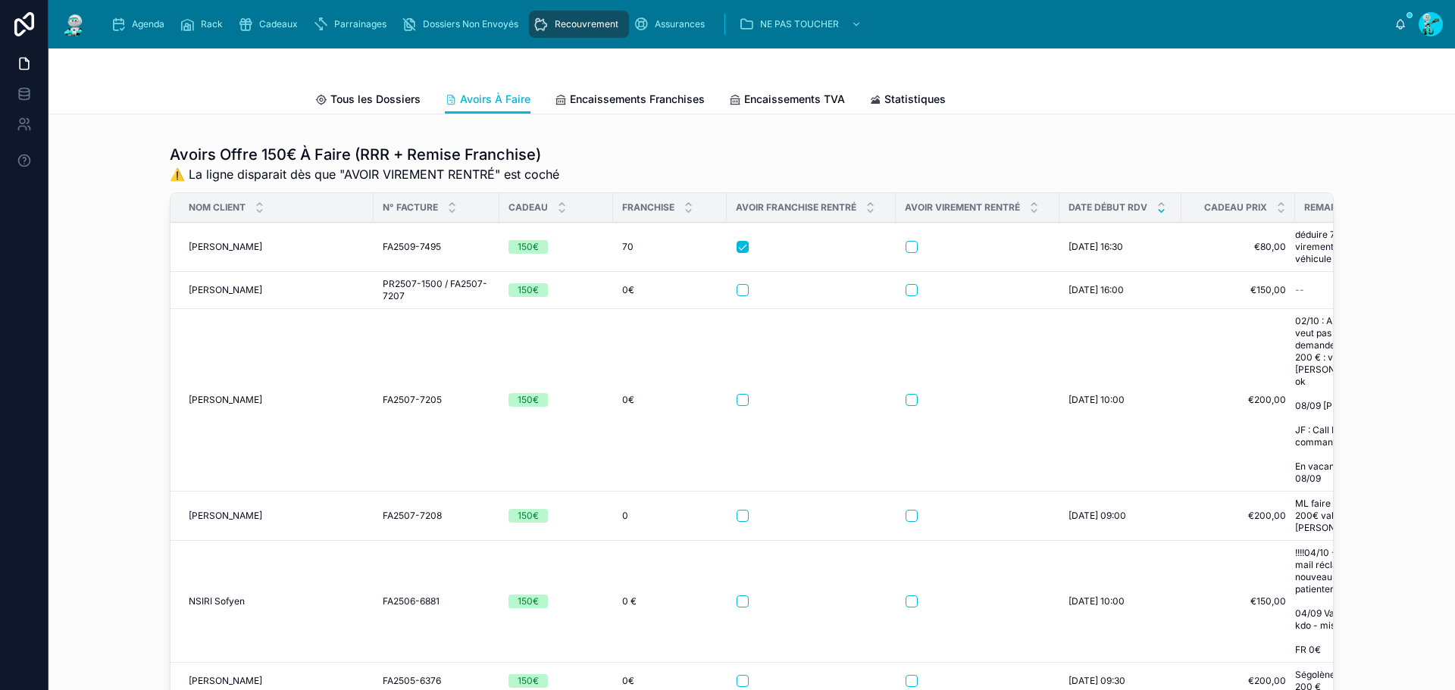
click at [221, 253] on span "MOKHTARI Mohamed" at bounding box center [226, 247] width 74 height 12
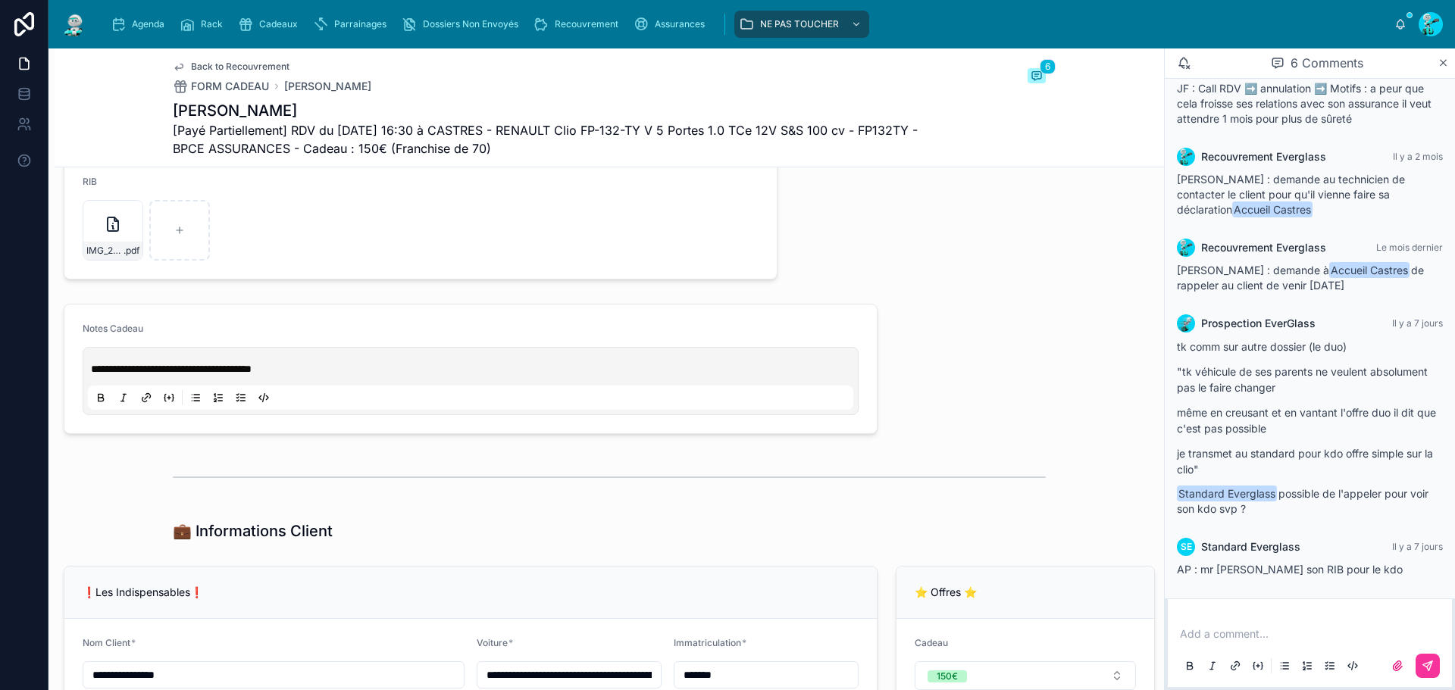
scroll to position [910, 0]
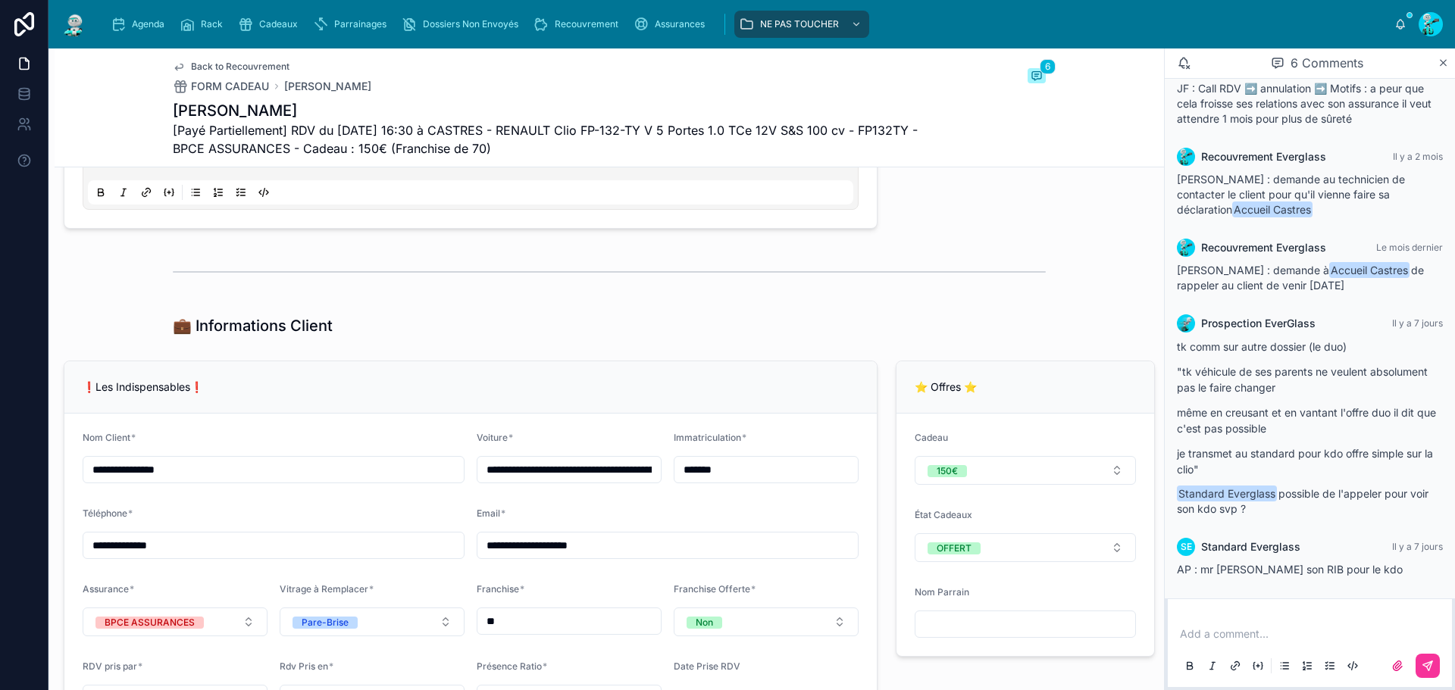
click at [728, 481] on input "*******" at bounding box center [766, 469] width 183 height 21
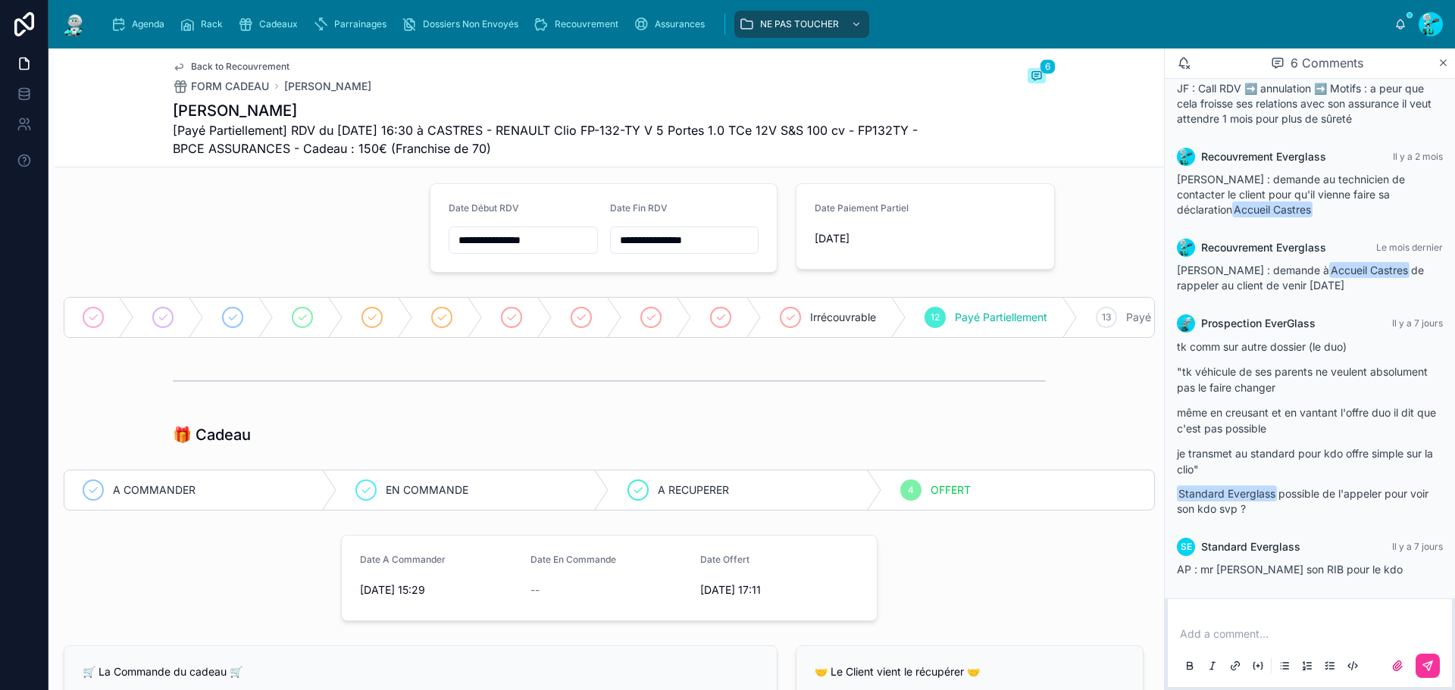
scroll to position [0, 0]
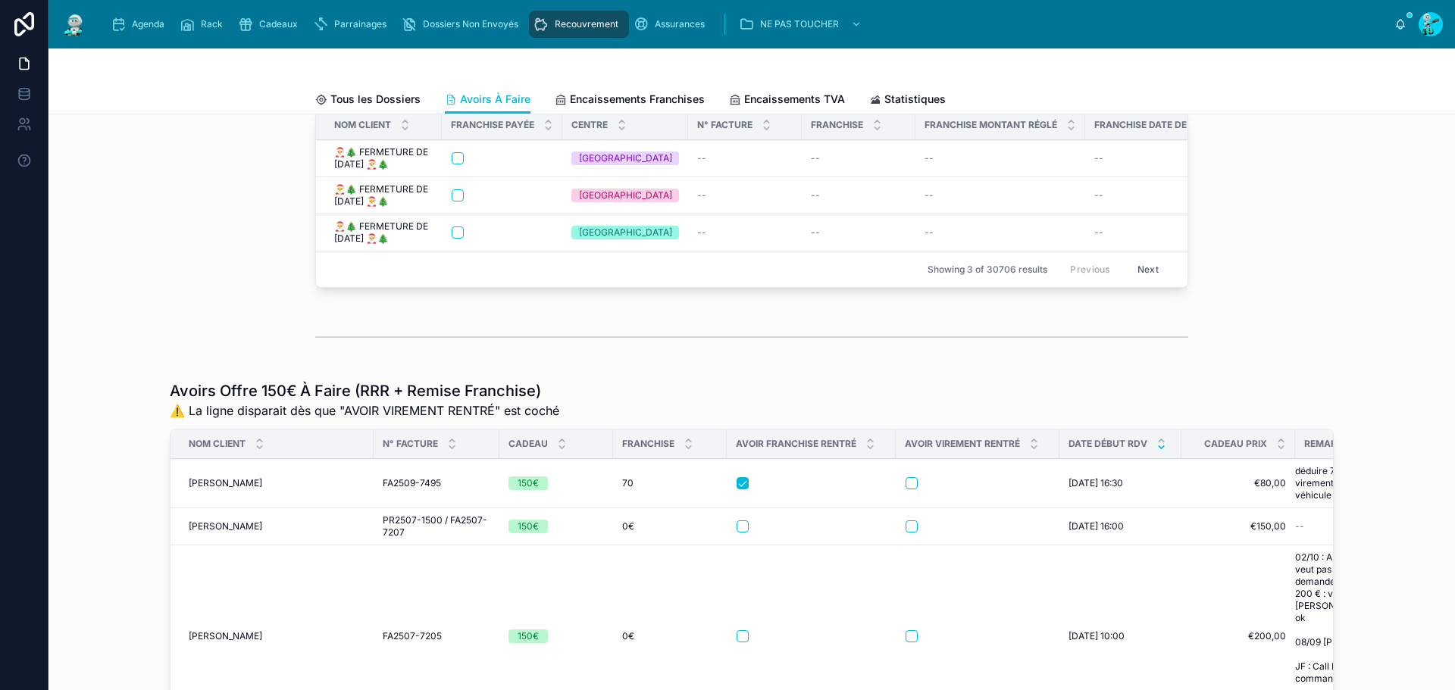
scroll to position [227, 0]
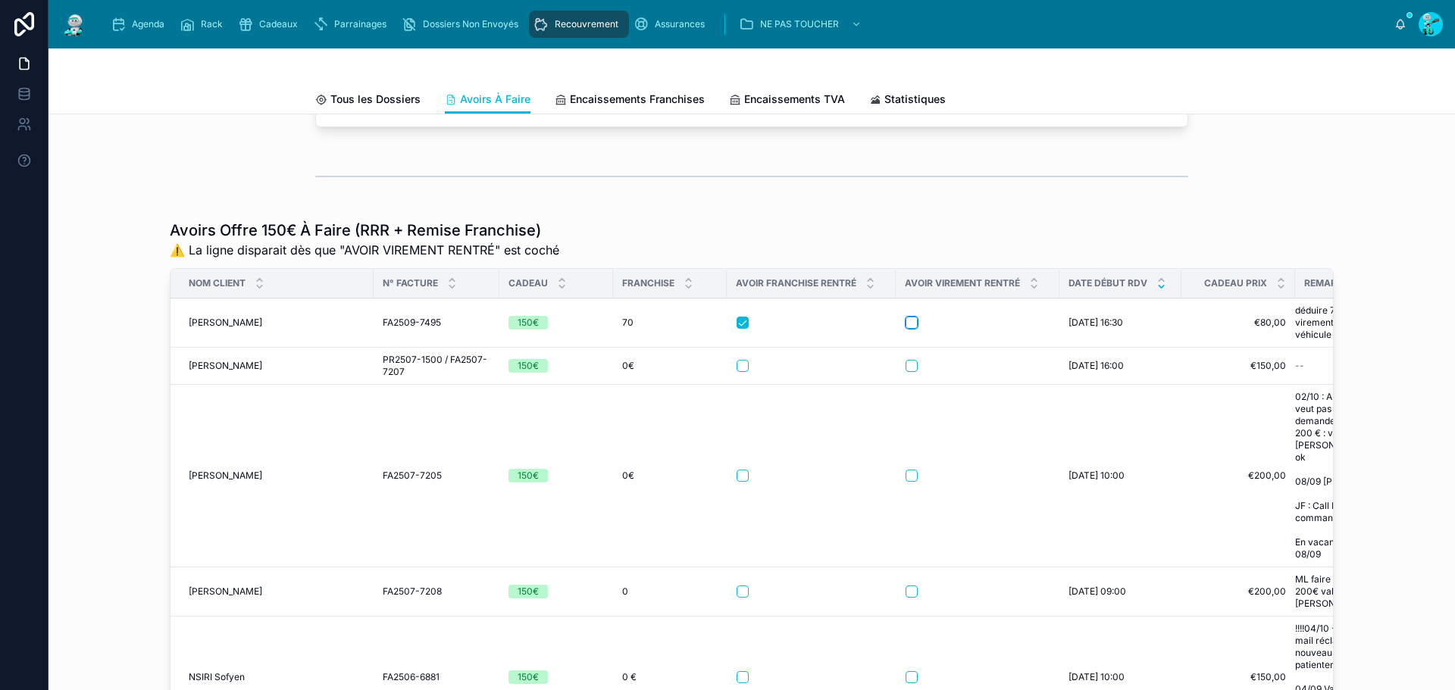
click at [906, 329] on button "button" at bounding box center [912, 323] width 12 height 12
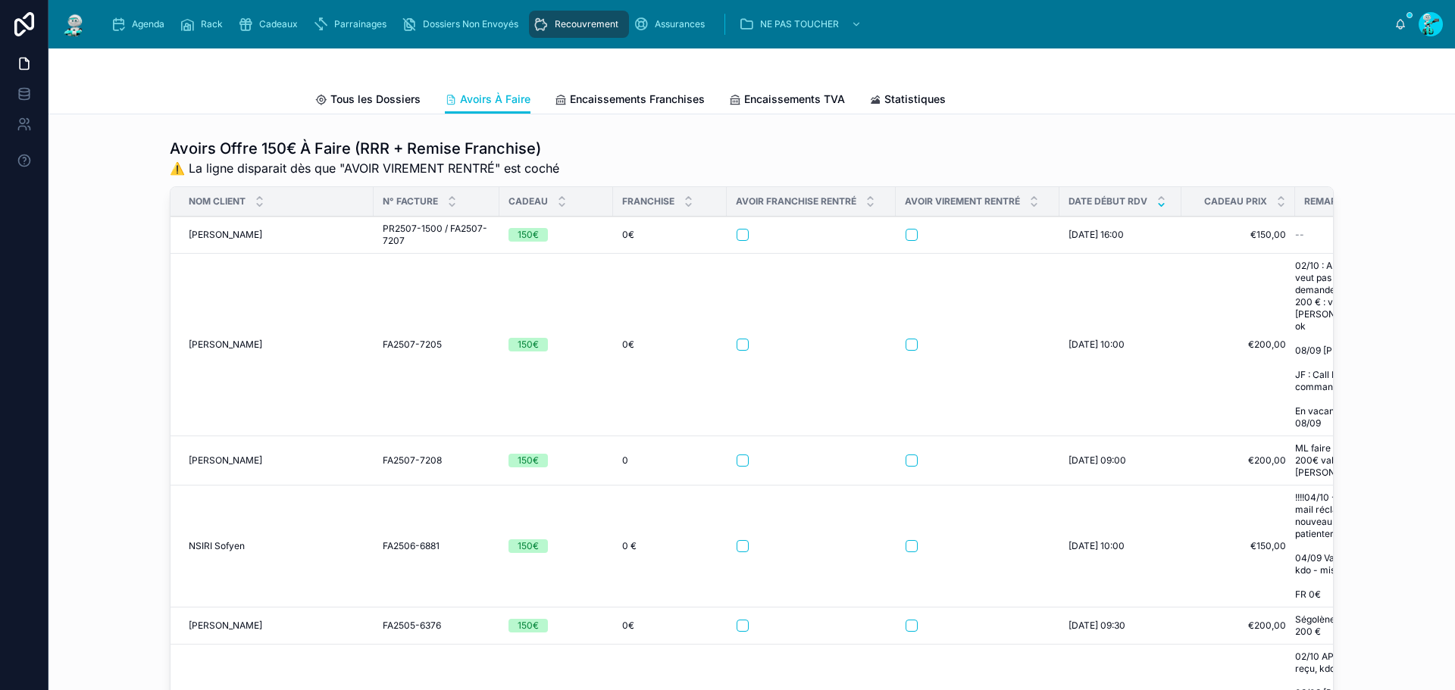
scroll to position [303, 0]
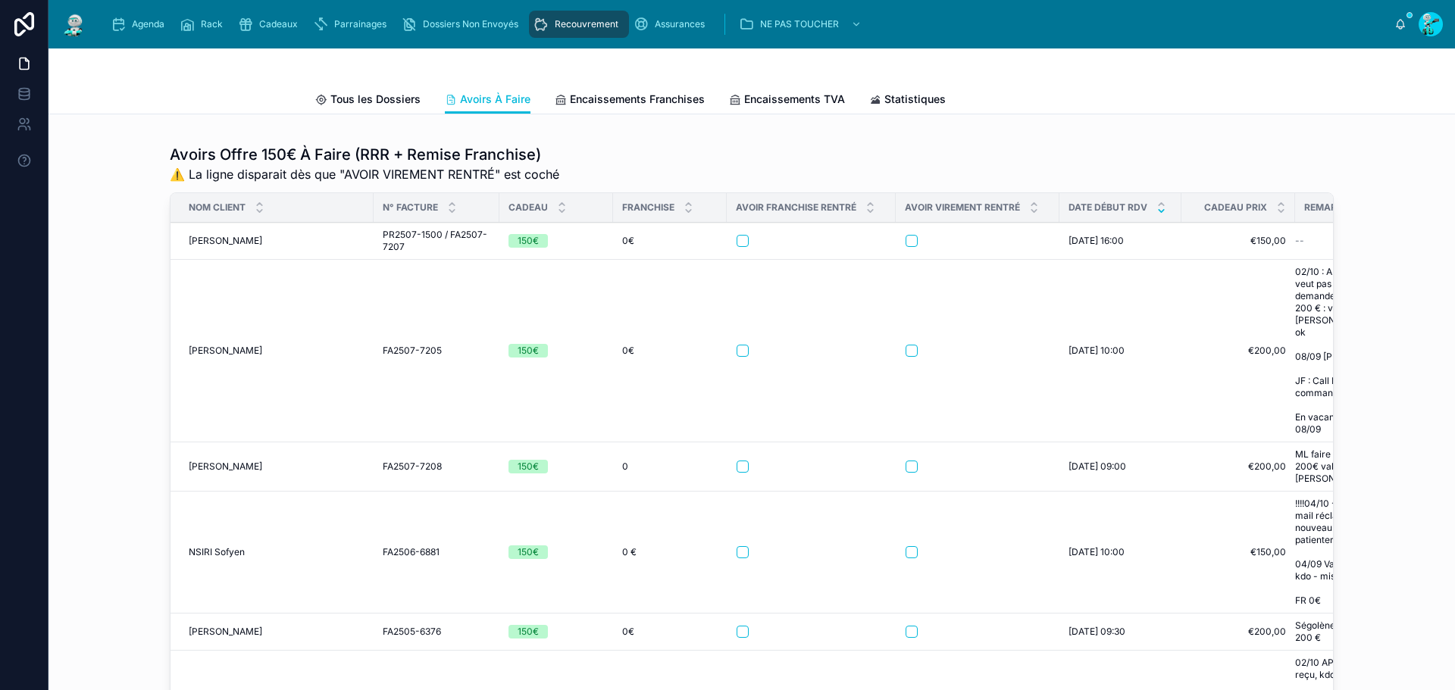
click at [209, 247] on span "BENDEQ Ismael" at bounding box center [226, 241] width 74 height 12
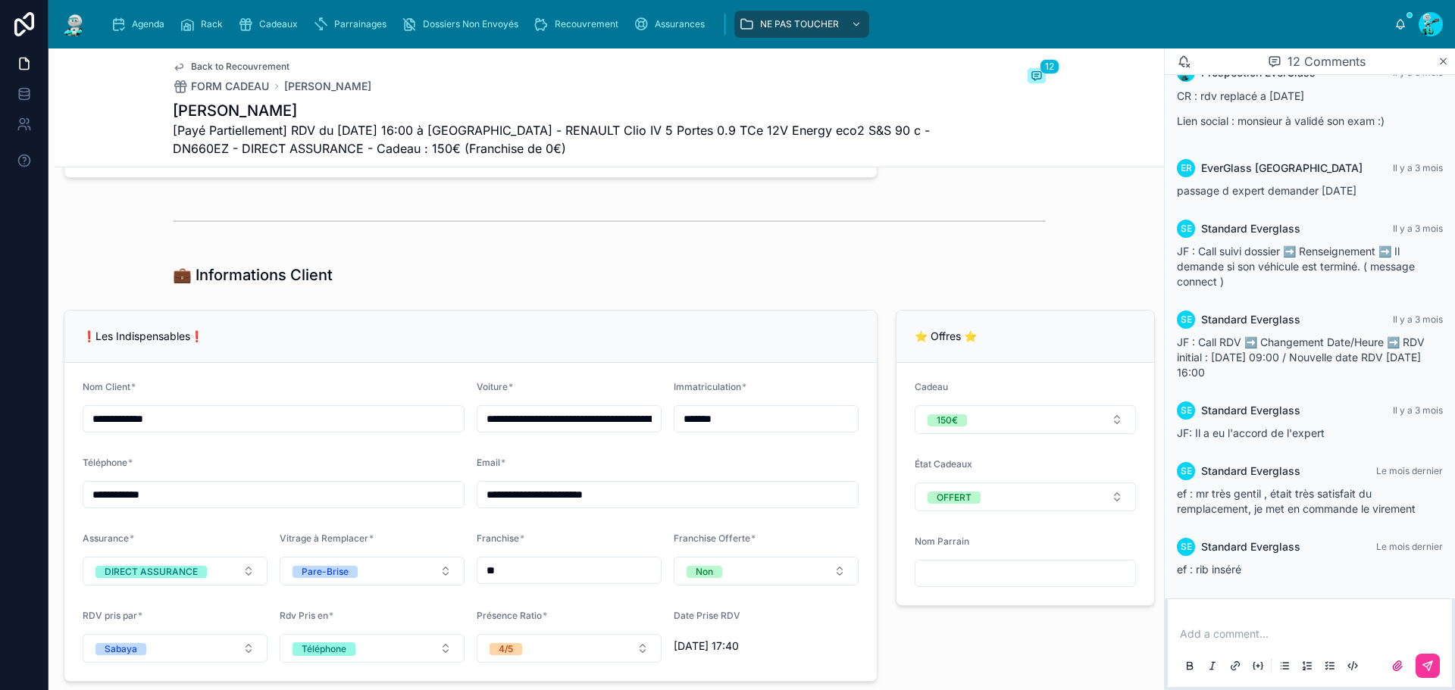
scroll to position [985, 0]
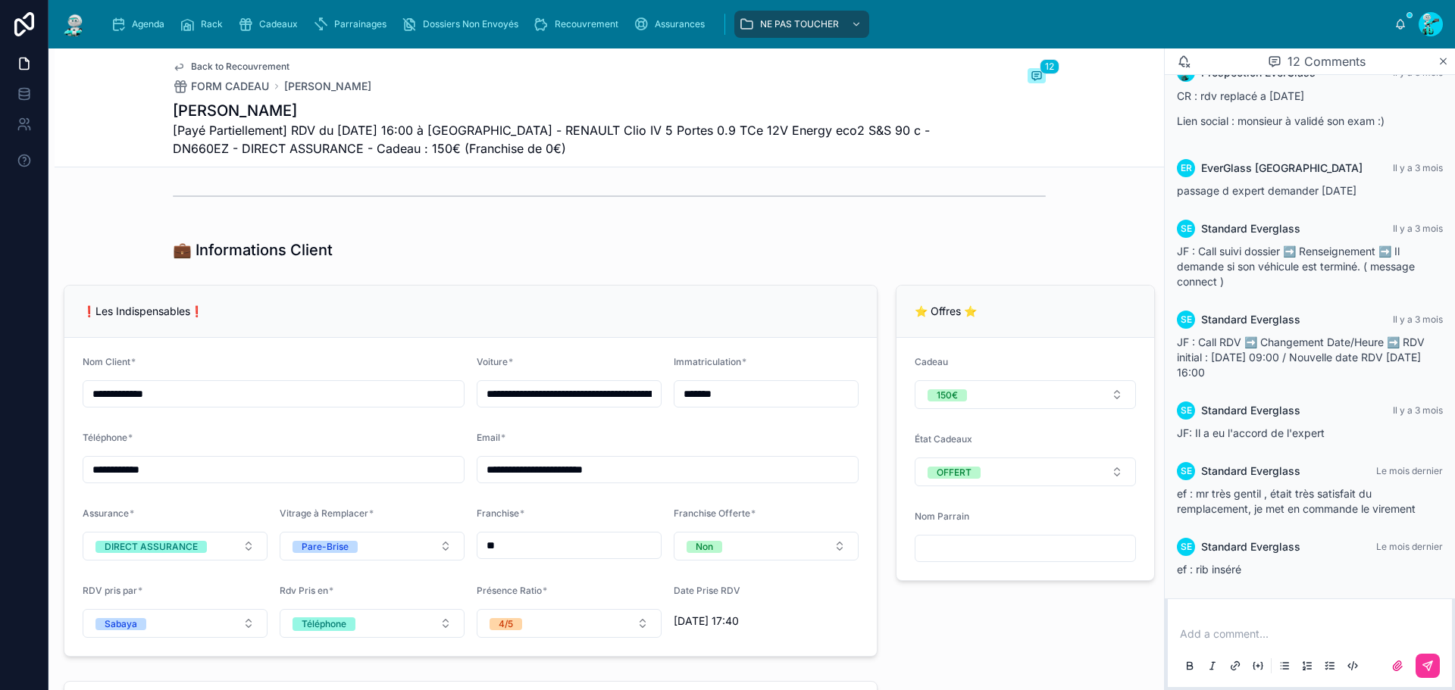
click at [731, 405] on input "*******" at bounding box center [766, 394] width 183 height 21
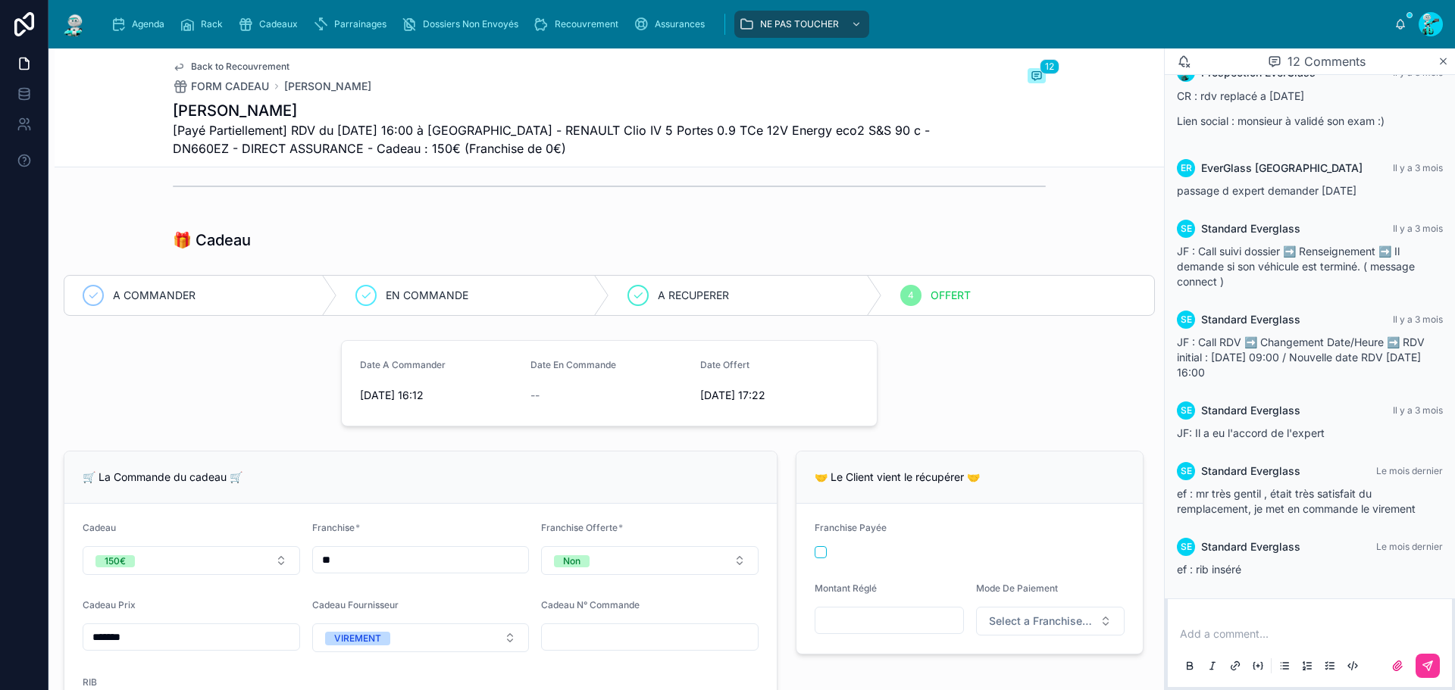
scroll to position [0, 0]
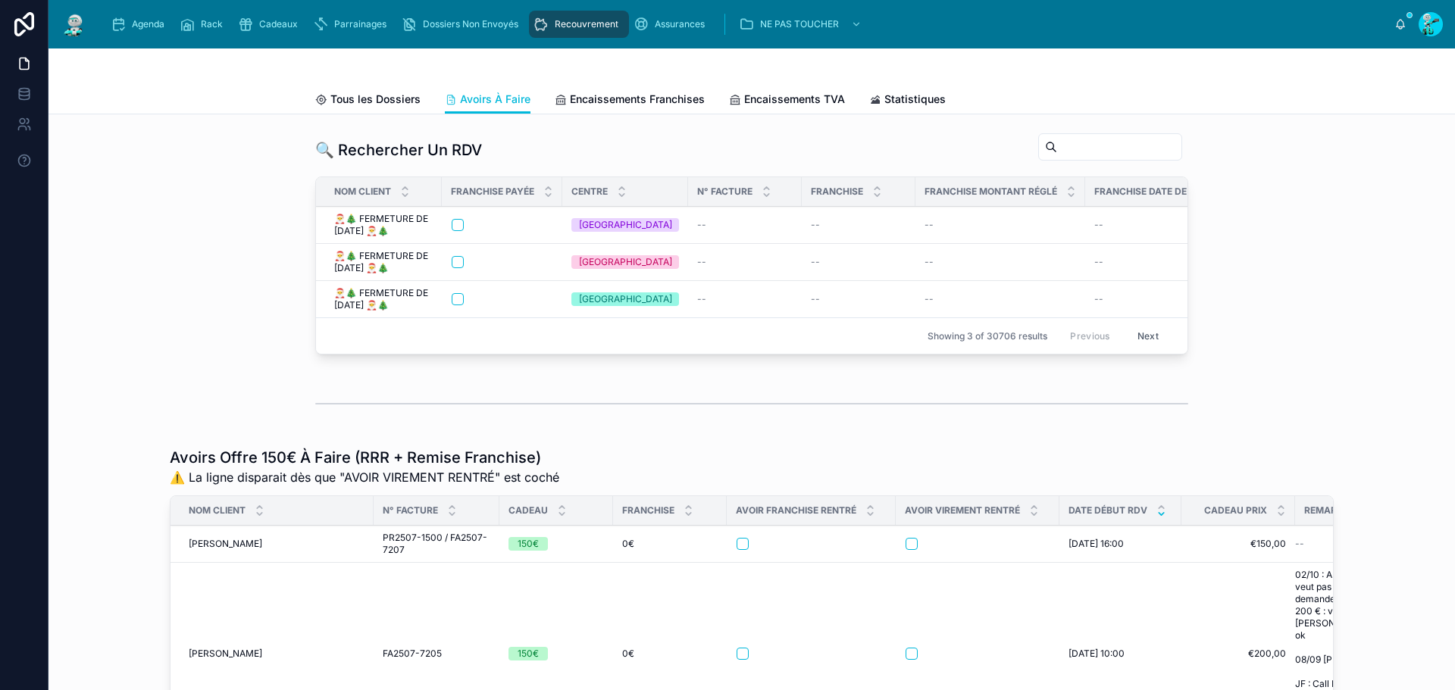
scroll to position [227, 0]
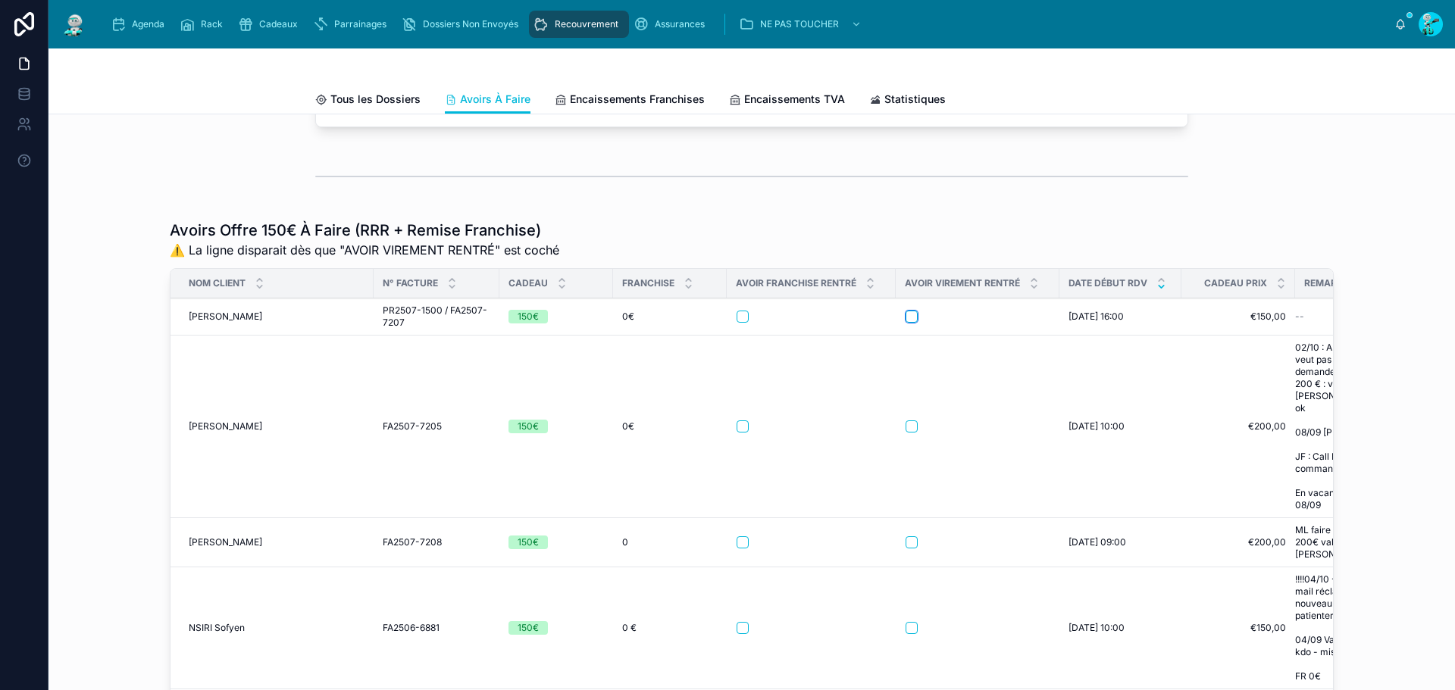
click at [910, 323] on button "button" at bounding box center [912, 317] width 12 height 12
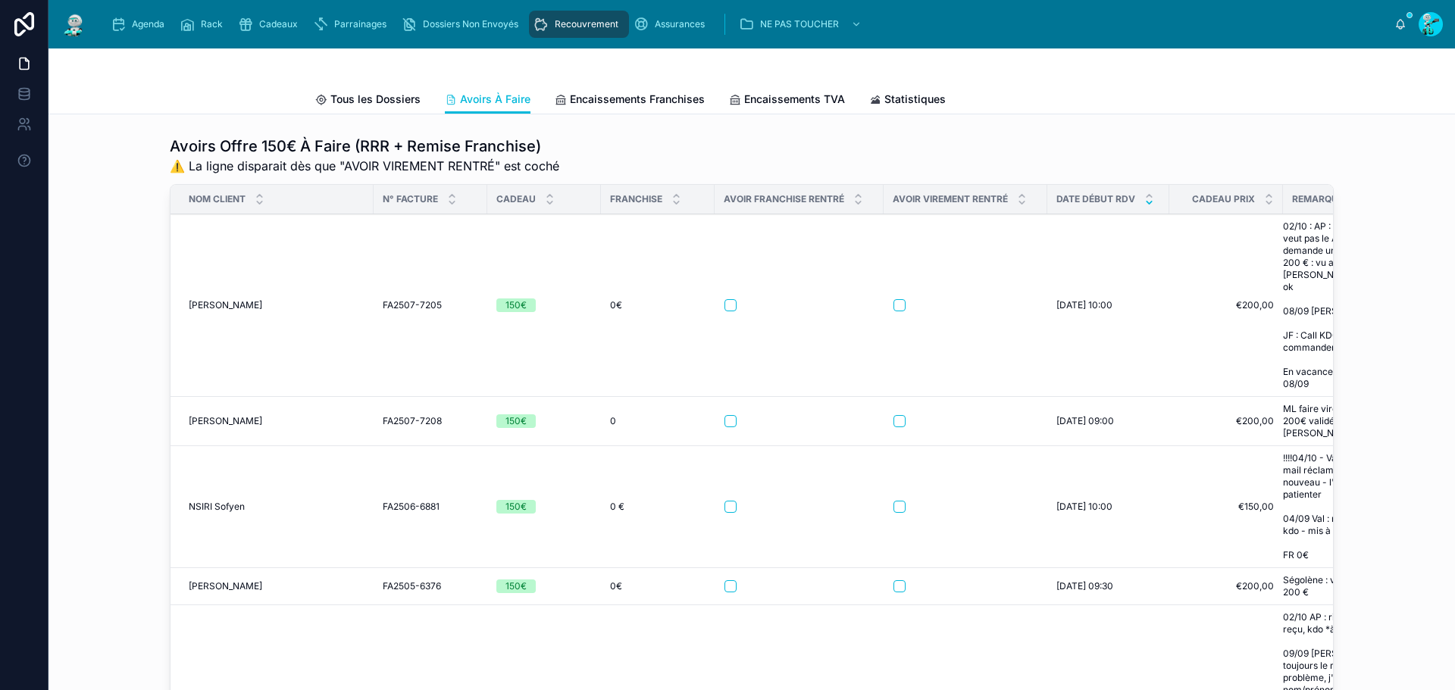
scroll to position [303, 0]
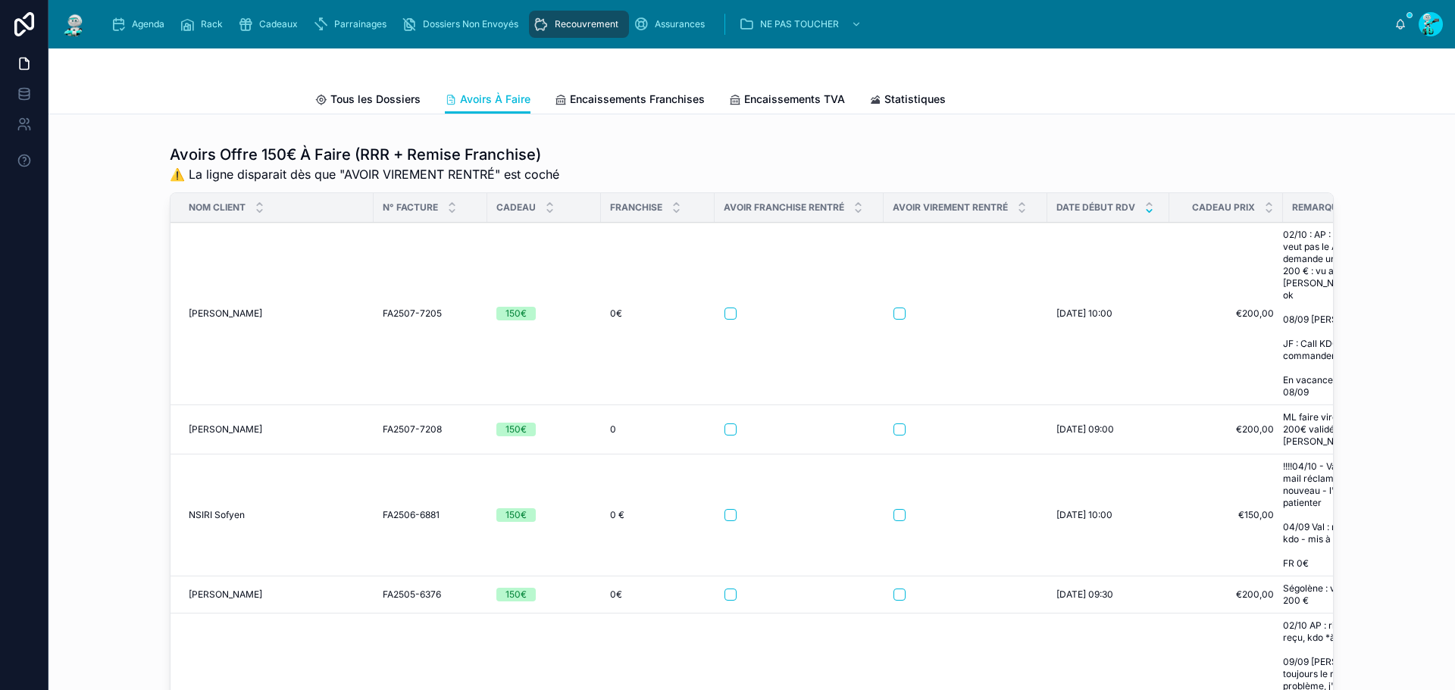
click at [211, 318] on span "OUIDIRENE Mohamed" at bounding box center [226, 314] width 74 height 12
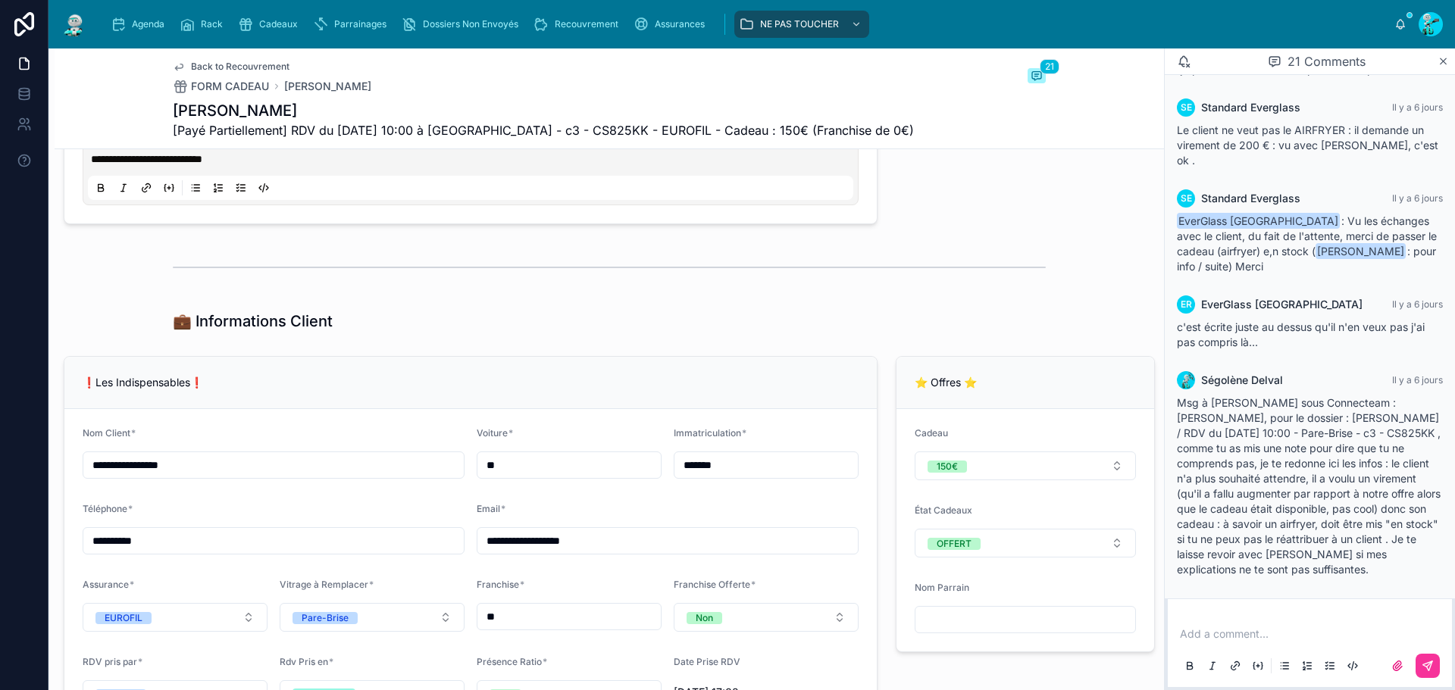
scroll to position [985, 0]
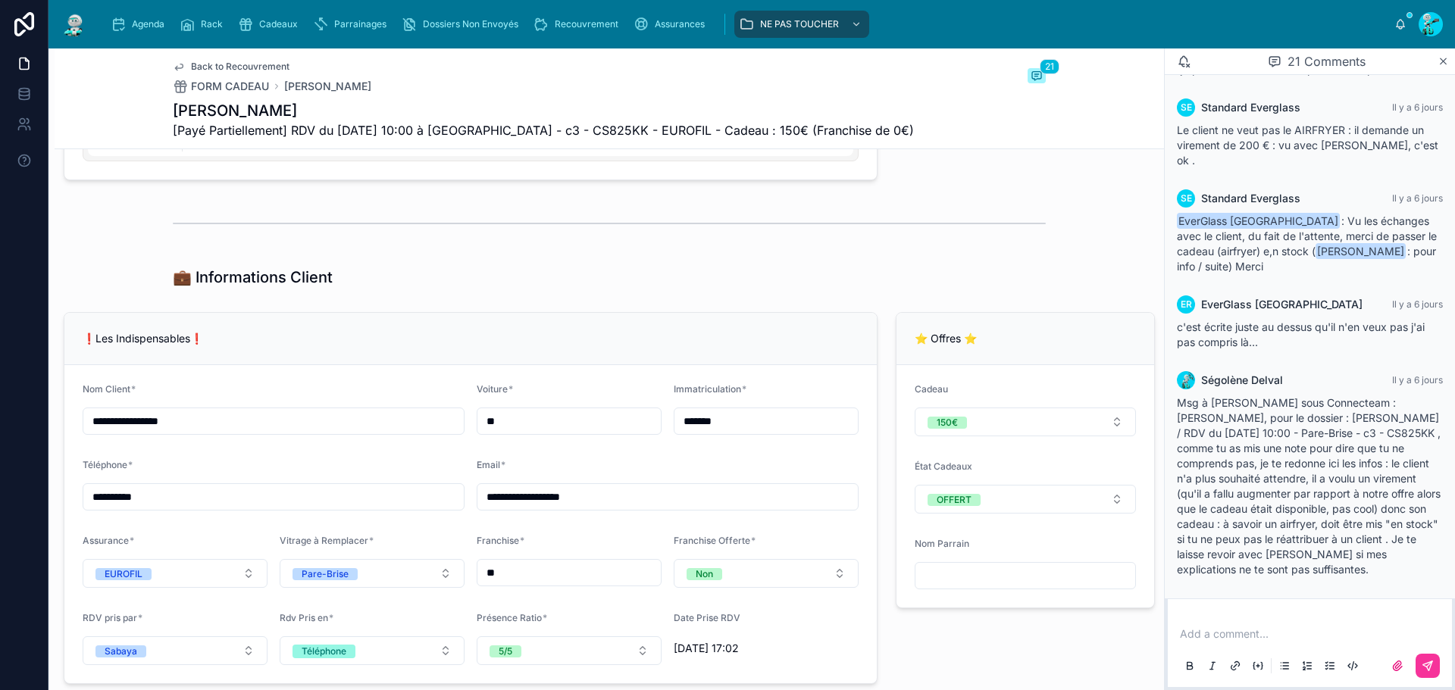
click at [742, 432] on input "*******" at bounding box center [766, 421] width 183 height 21
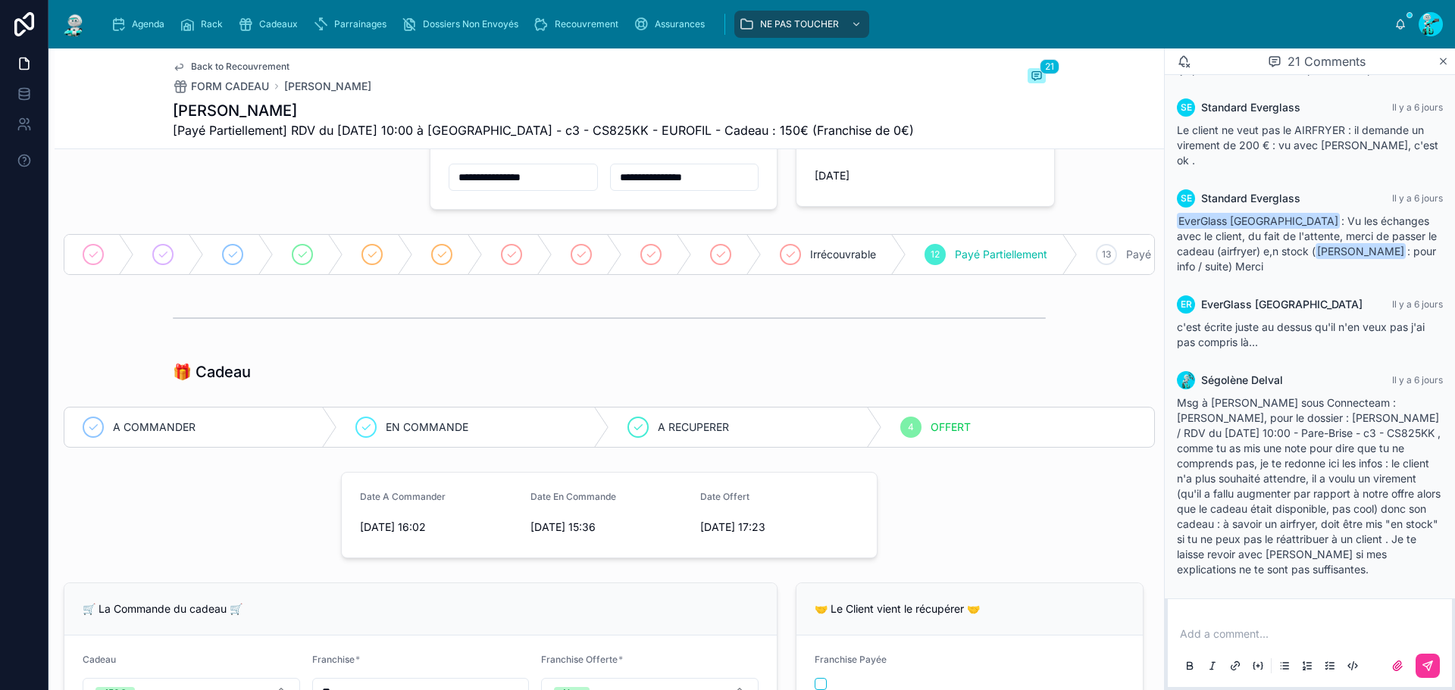
scroll to position [0, 0]
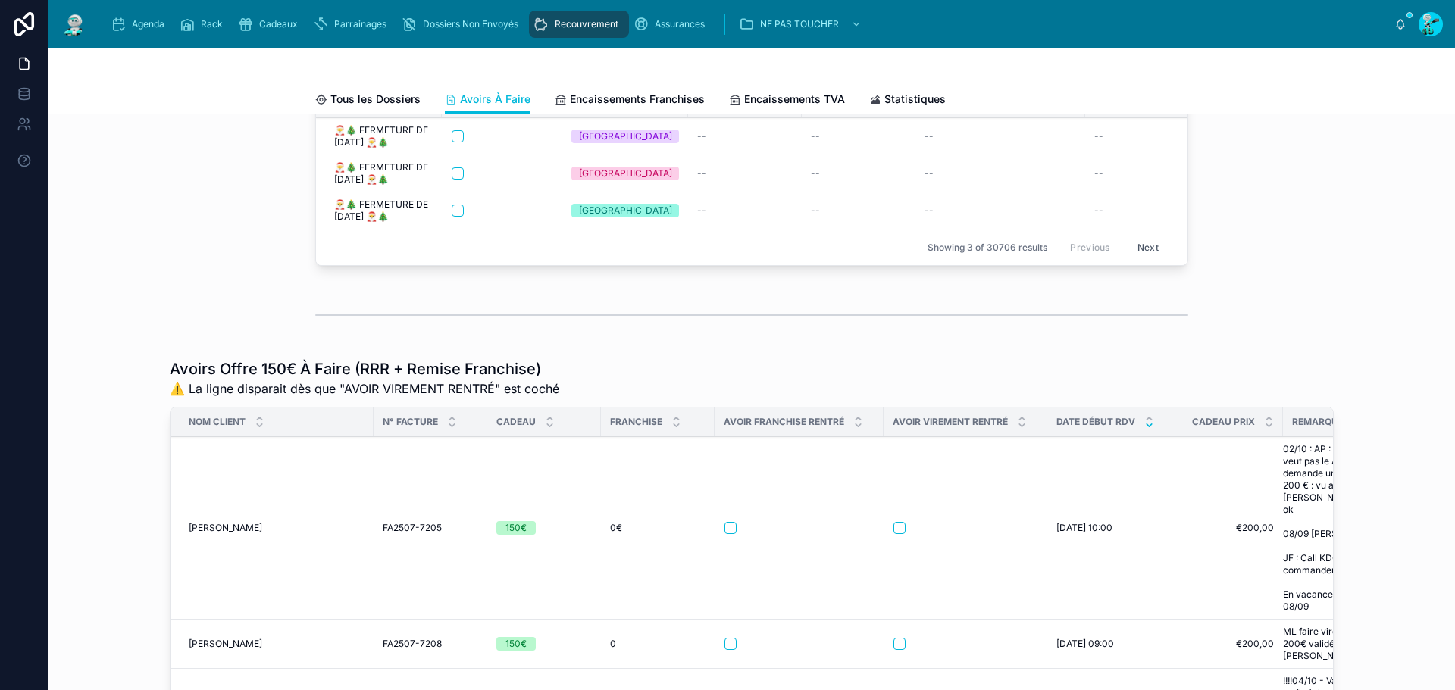
scroll to position [227, 0]
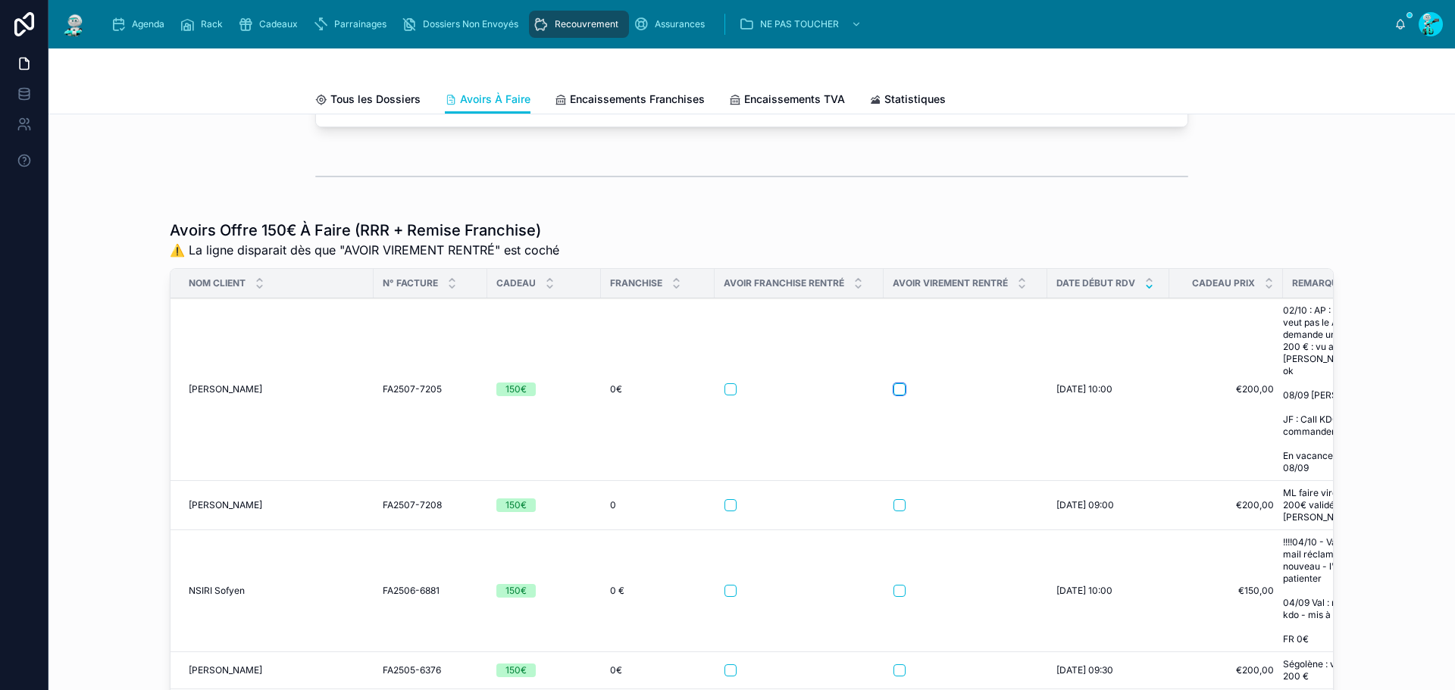
click at [894, 393] on button "button" at bounding box center [900, 390] width 12 height 12
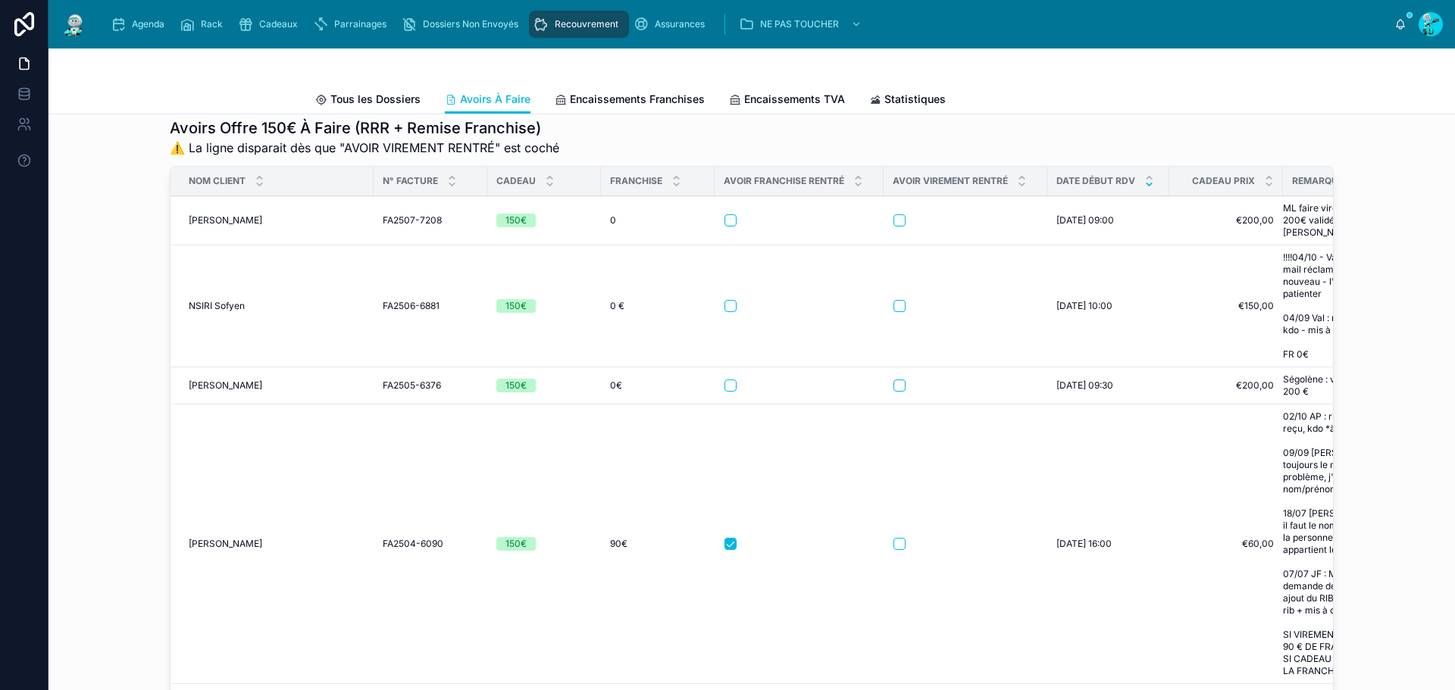
scroll to position [303, 0]
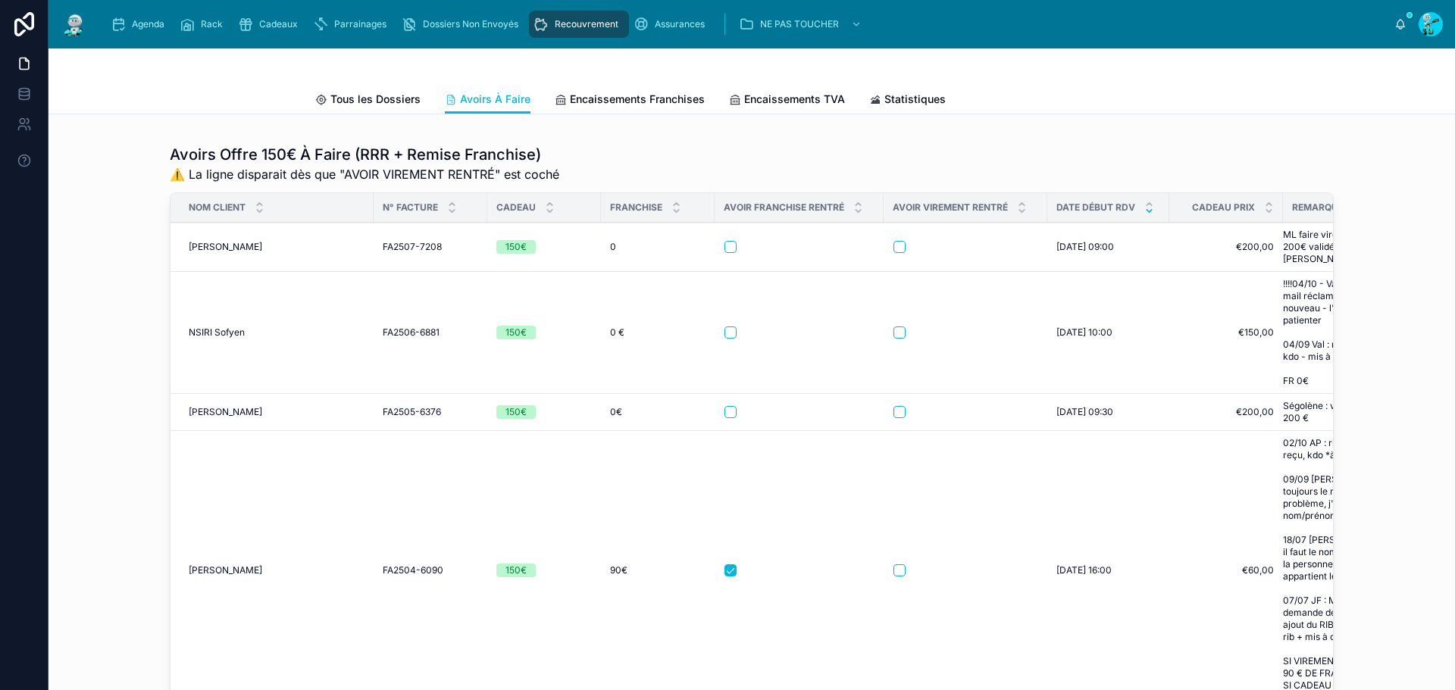
click at [195, 253] on span "RABU Jennifer" at bounding box center [226, 247] width 74 height 12
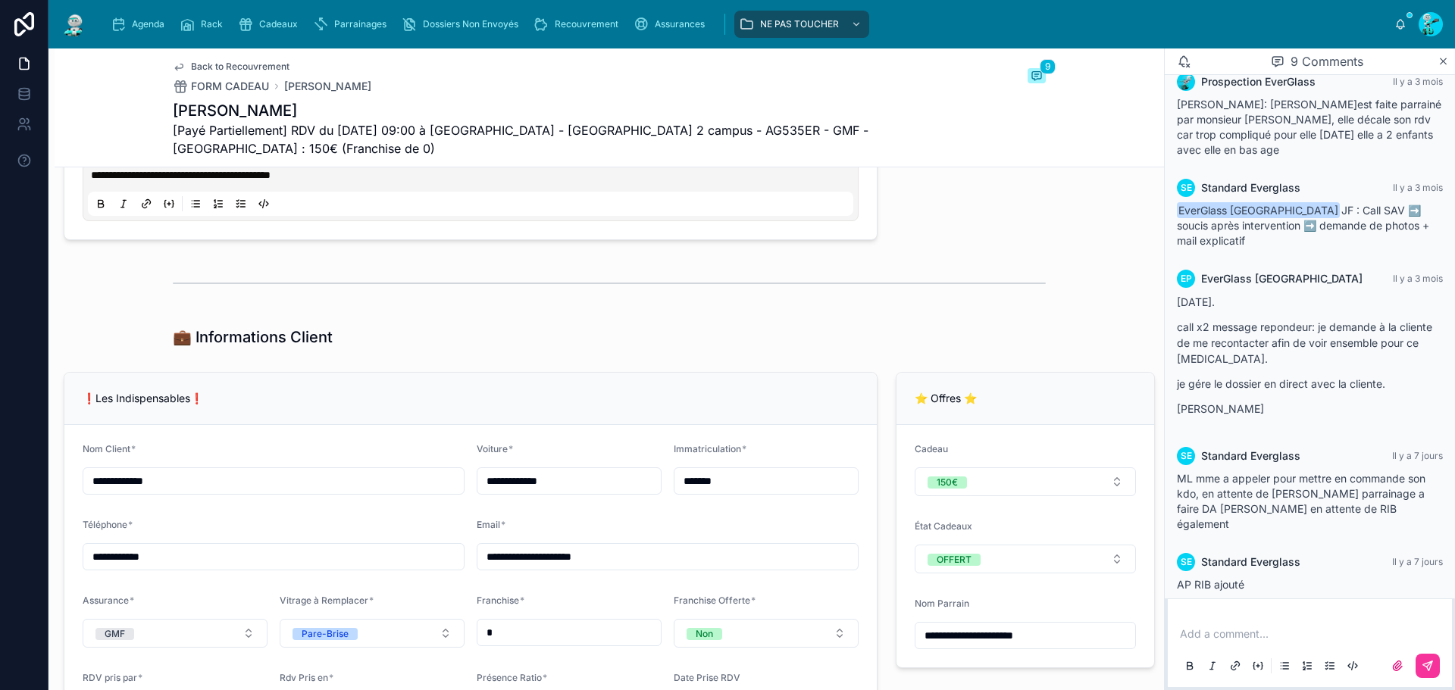
scroll to position [910, 0]
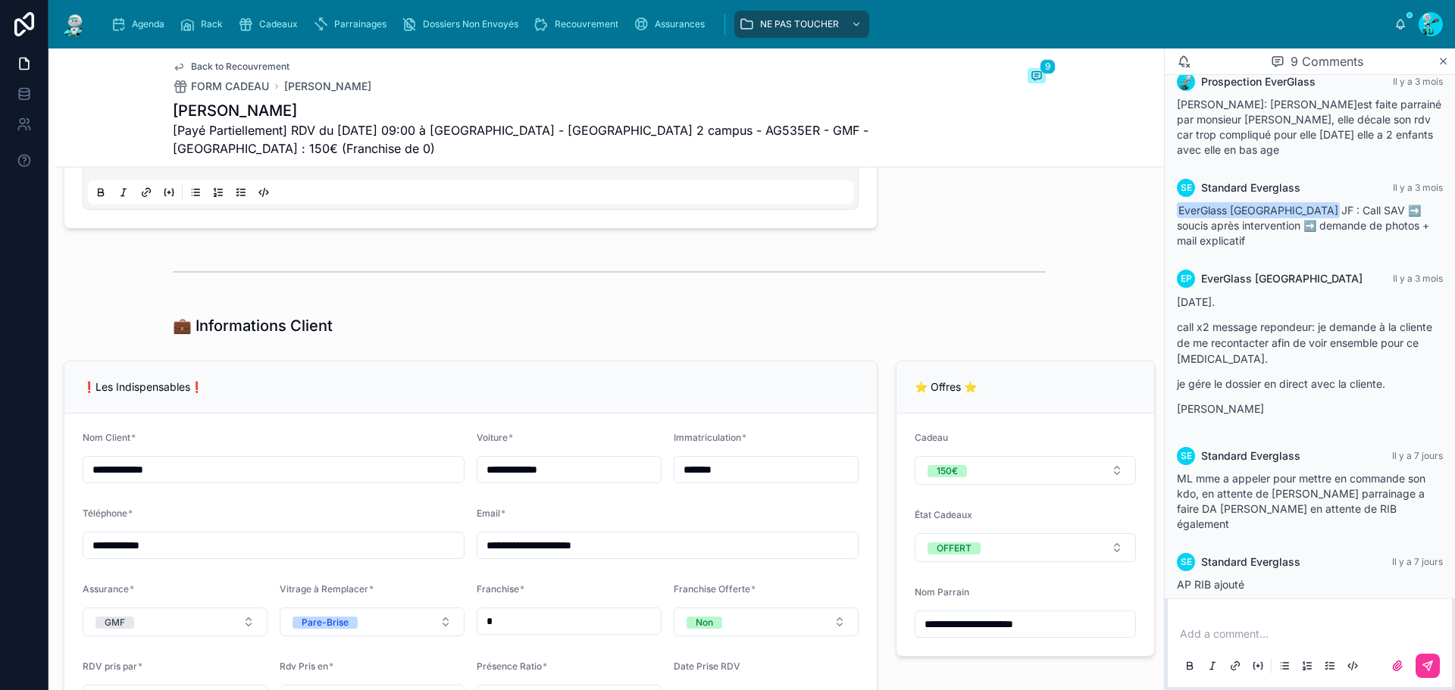
click at [771, 471] on input "*******" at bounding box center [766, 469] width 183 height 21
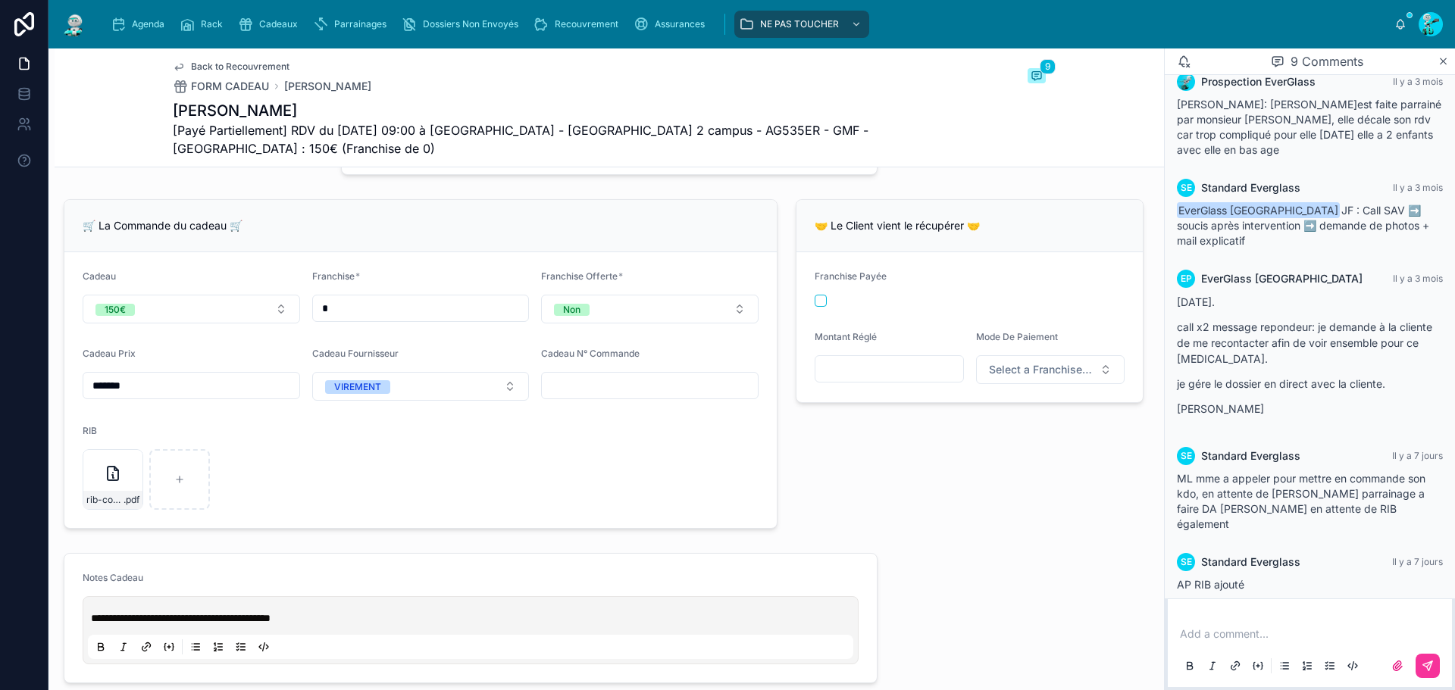
scroll to position [0, 0]
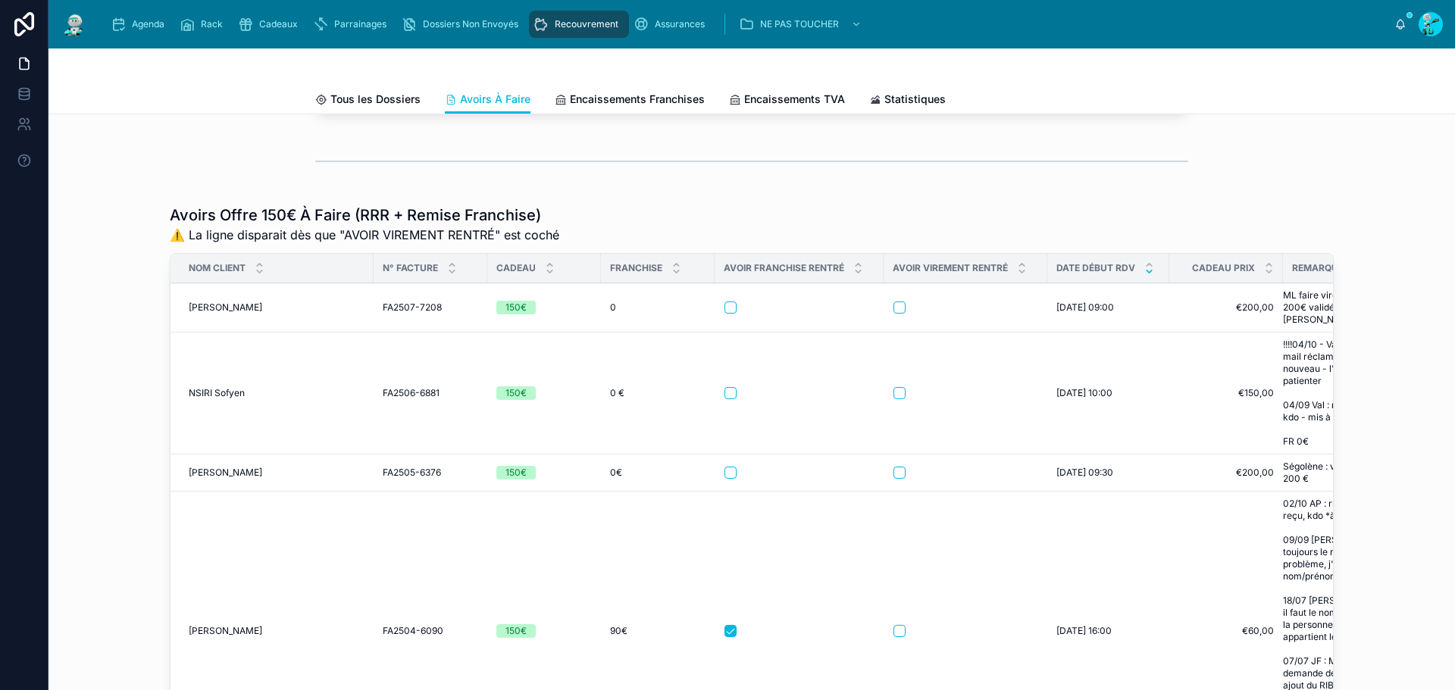
scroll to position [303, 0]
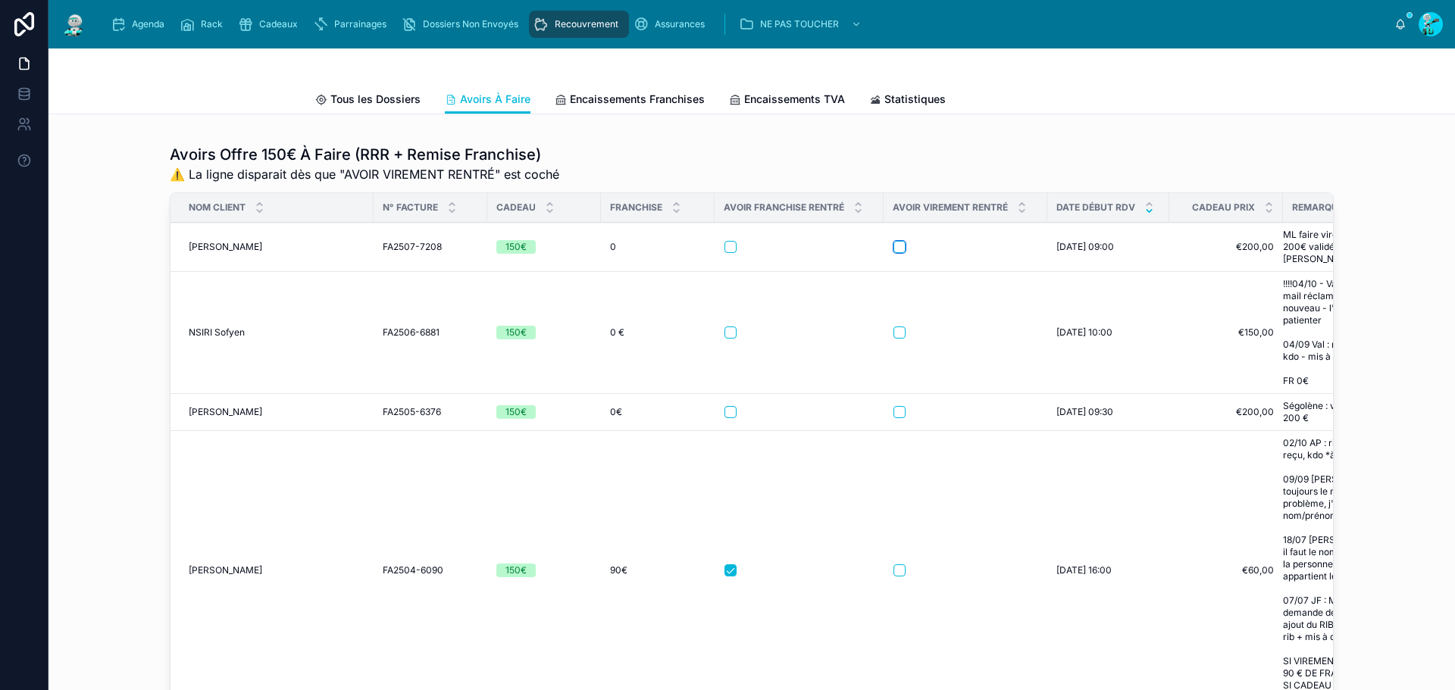
click at [894, 253] on button "button" at bounding box center [900, 247] width 12 height 12
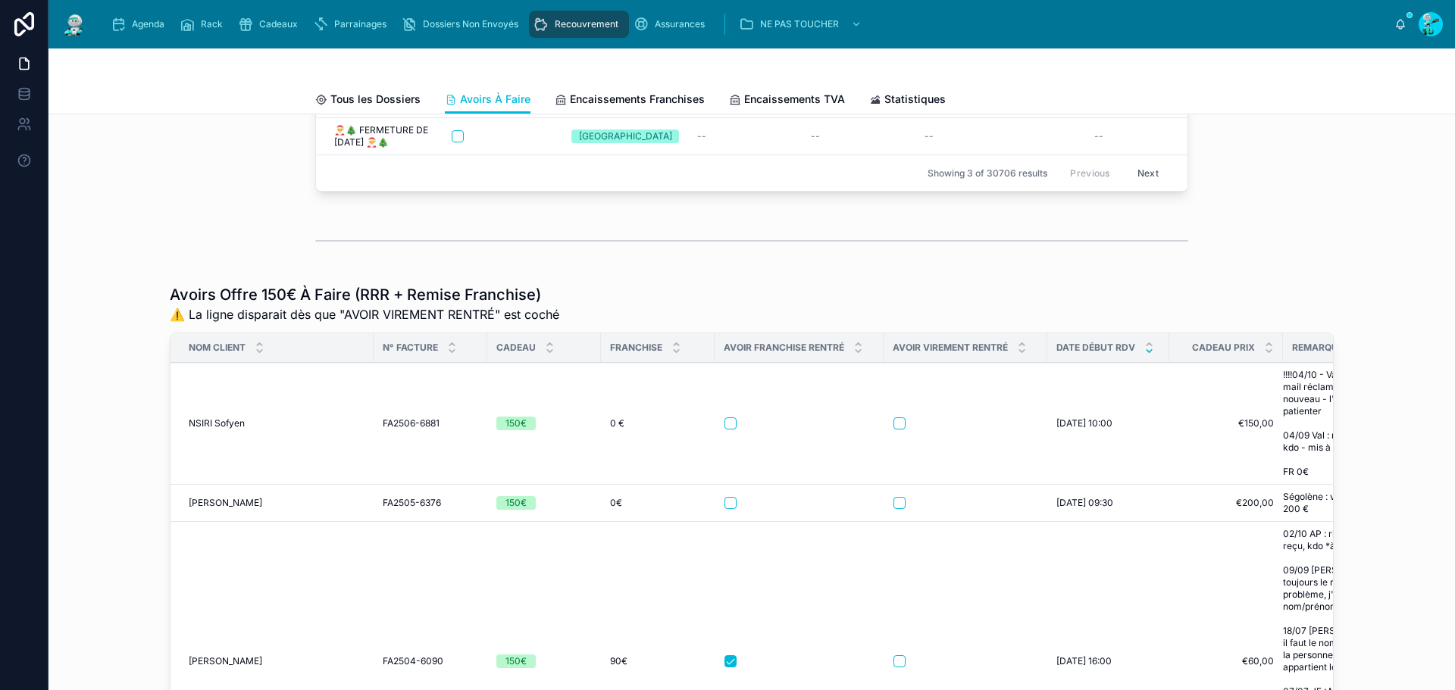
scroll to position [152, 0]
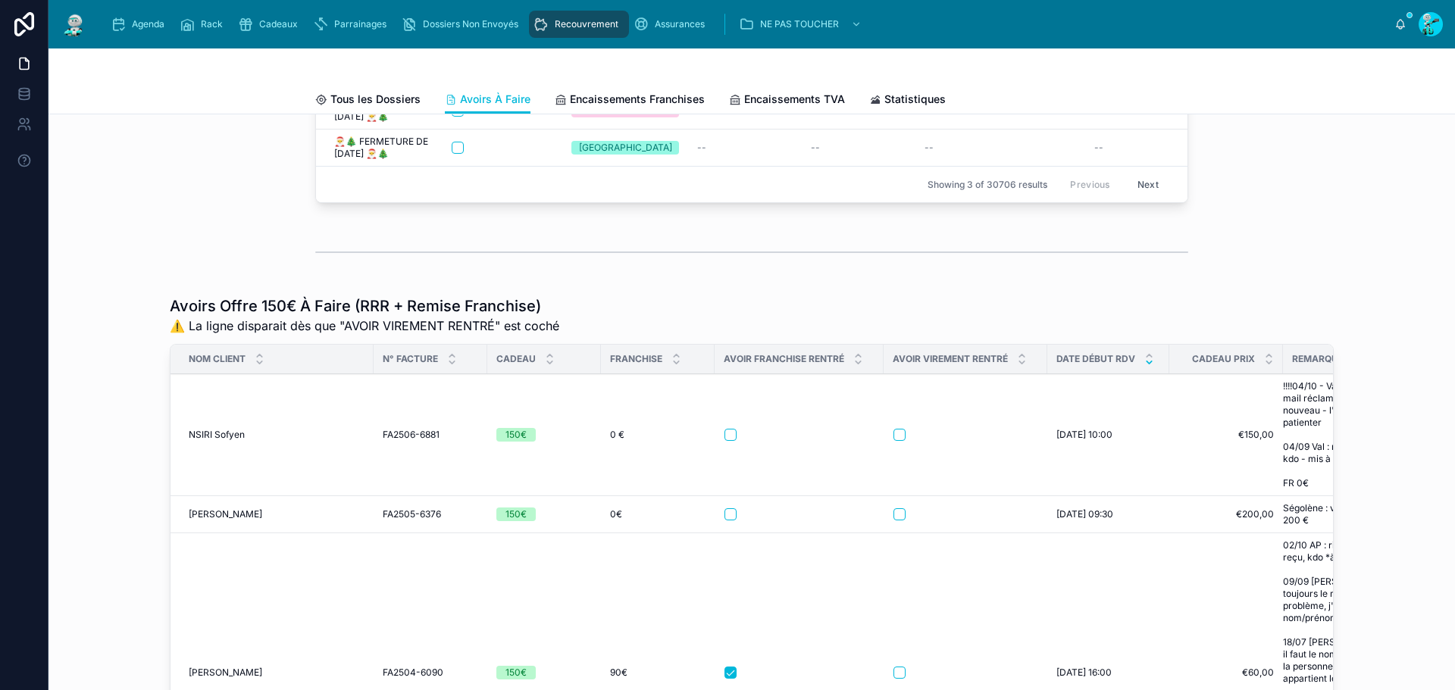
click at [230, 441] on span "NSIRI Sofyen" at bounding box center [217, 435] width 56 height 12
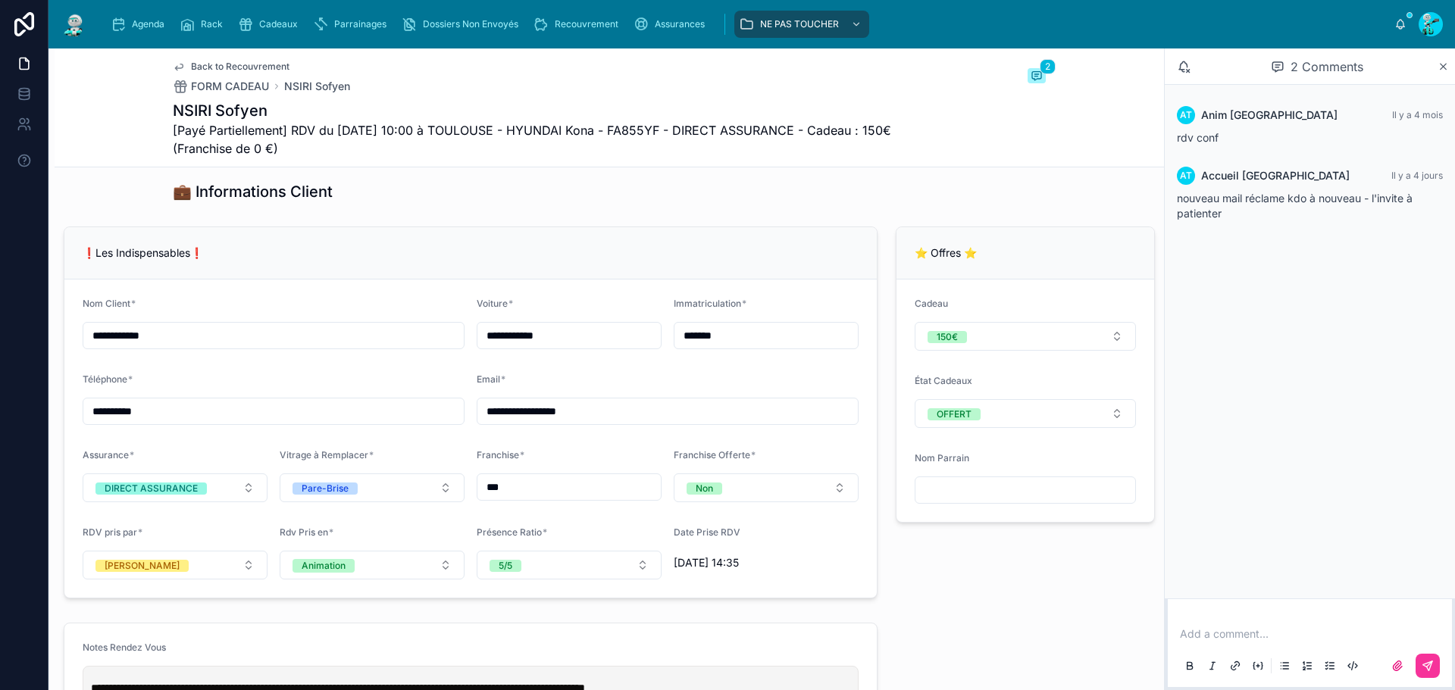
scroll to position [1061, 0]
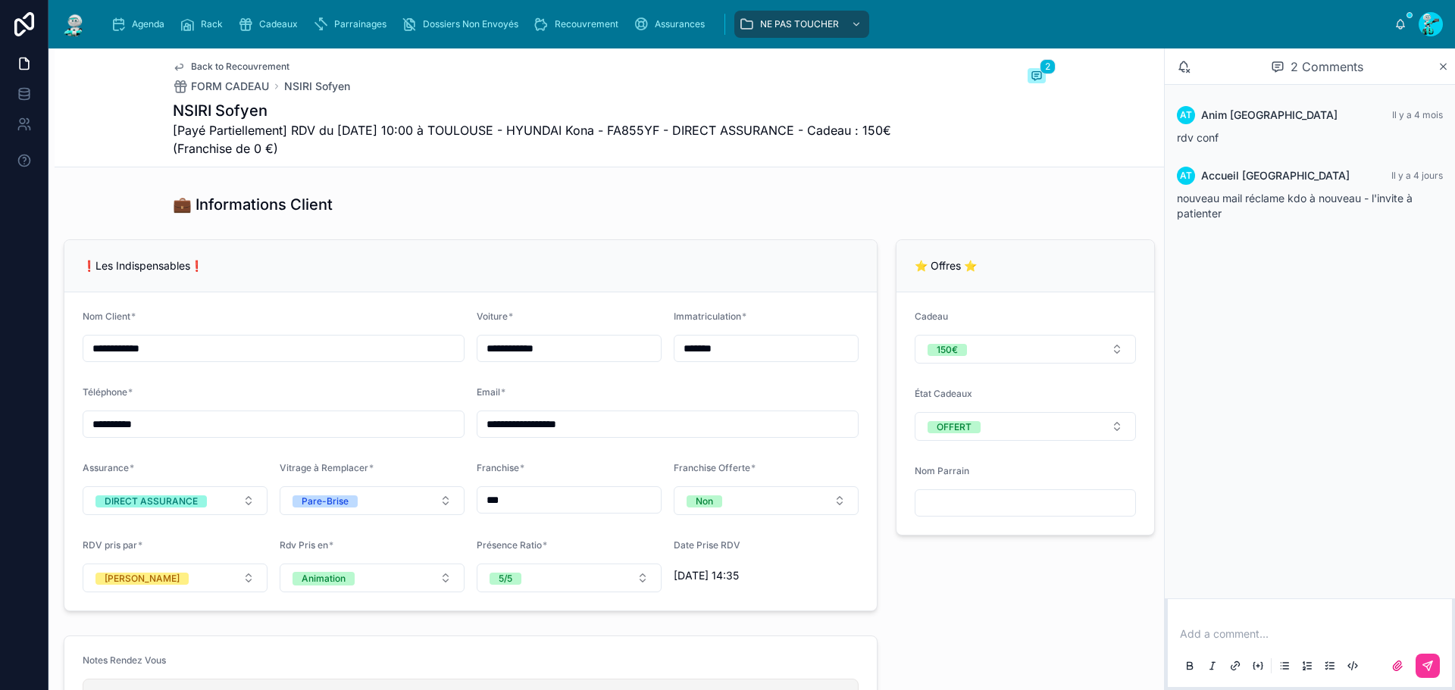
click at [757, 359] on input "*******" at bounding box center [766, 348] width 183 height 21
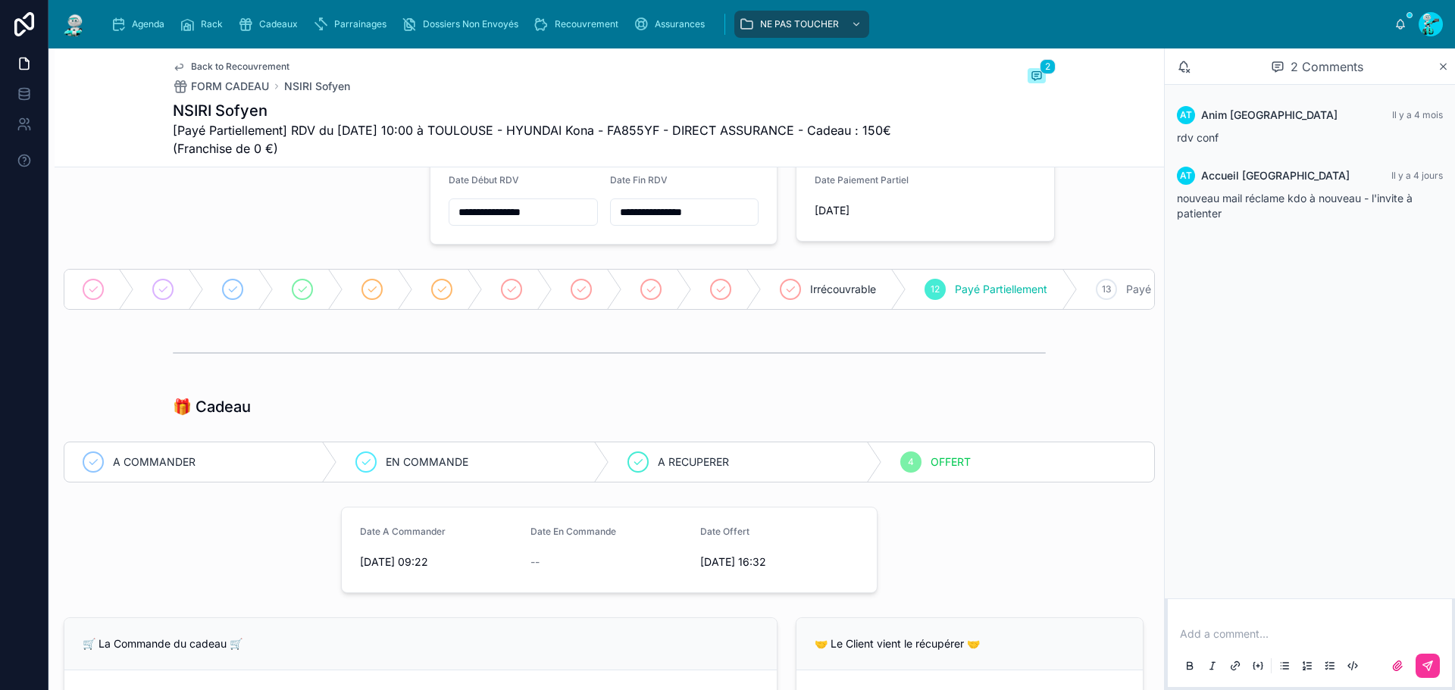
scroll to position [0, 0]
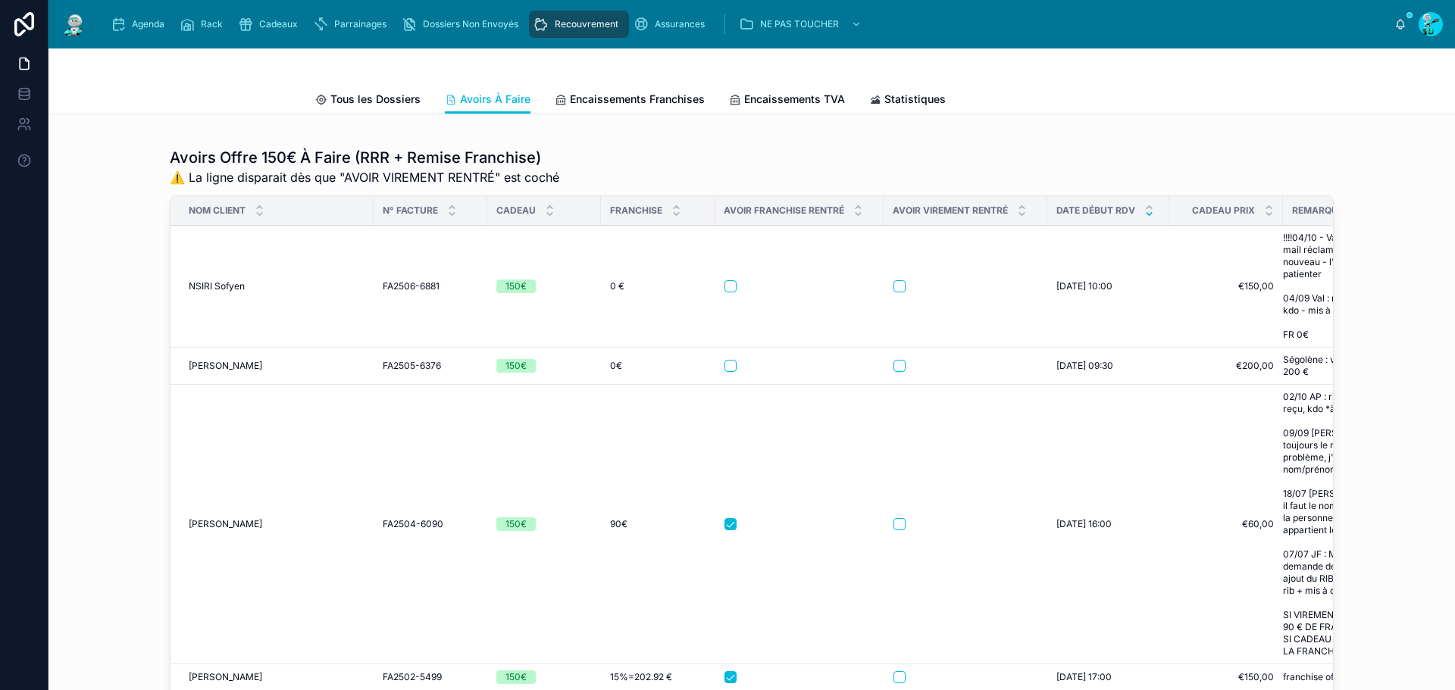
scroll to position [303, 0]
click at [894, 290] on button "button" at bounding box center [900, 283] width 12 height 12
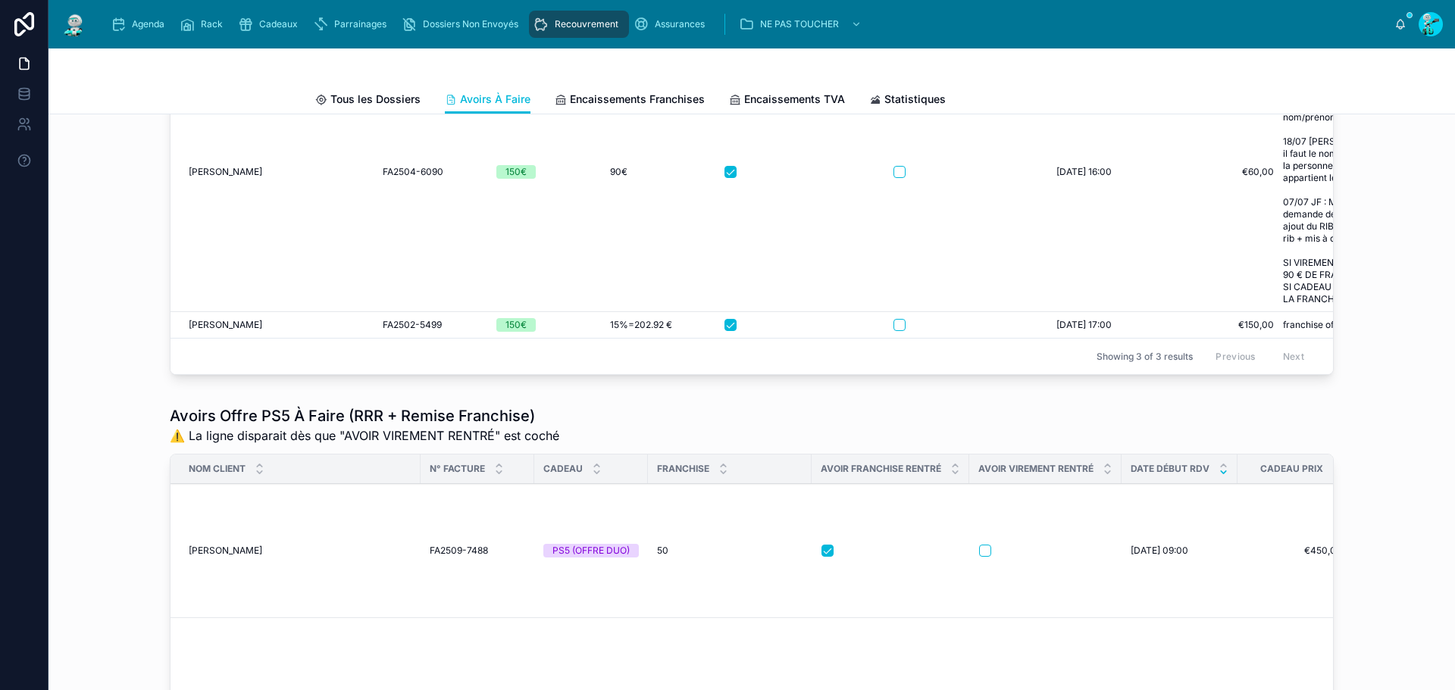
scroll to position [227, 0]
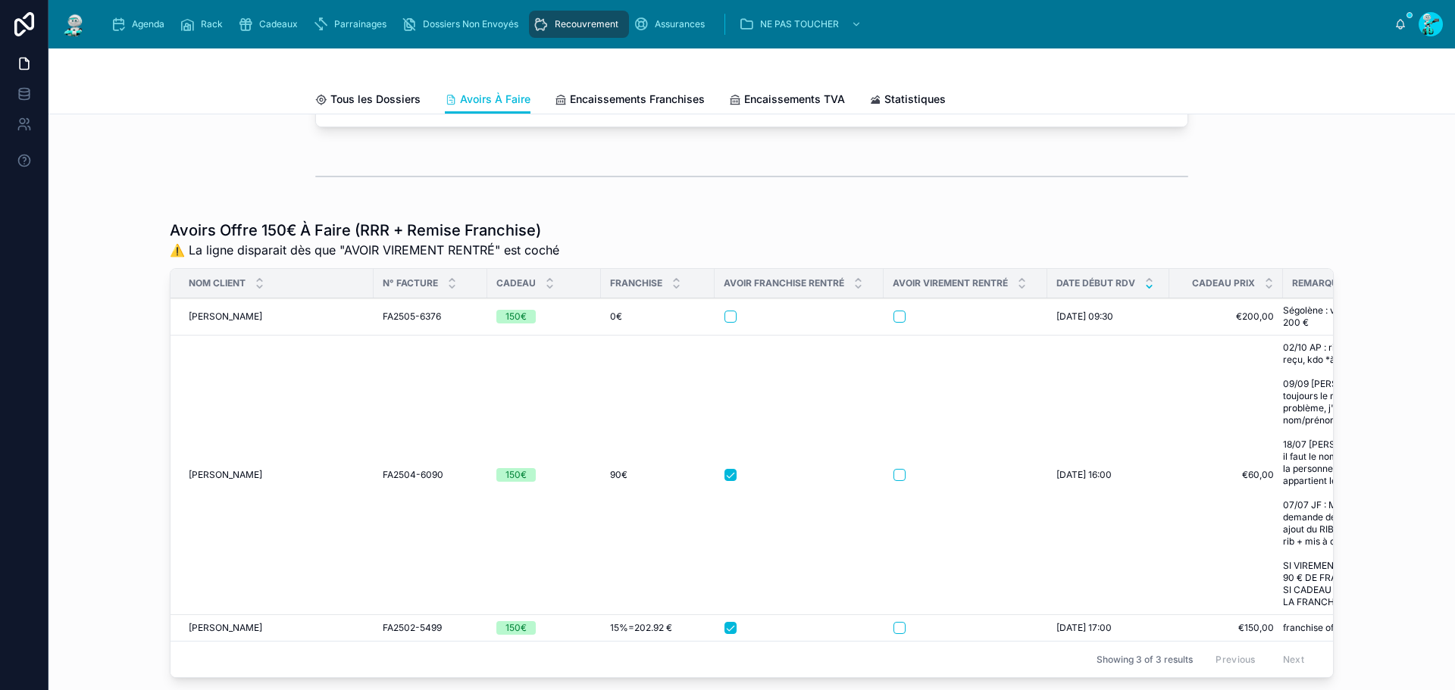
click at [239, 323] on span "GUEGEN Mahodann" at bounding box center [226, 317] width 74 height 12
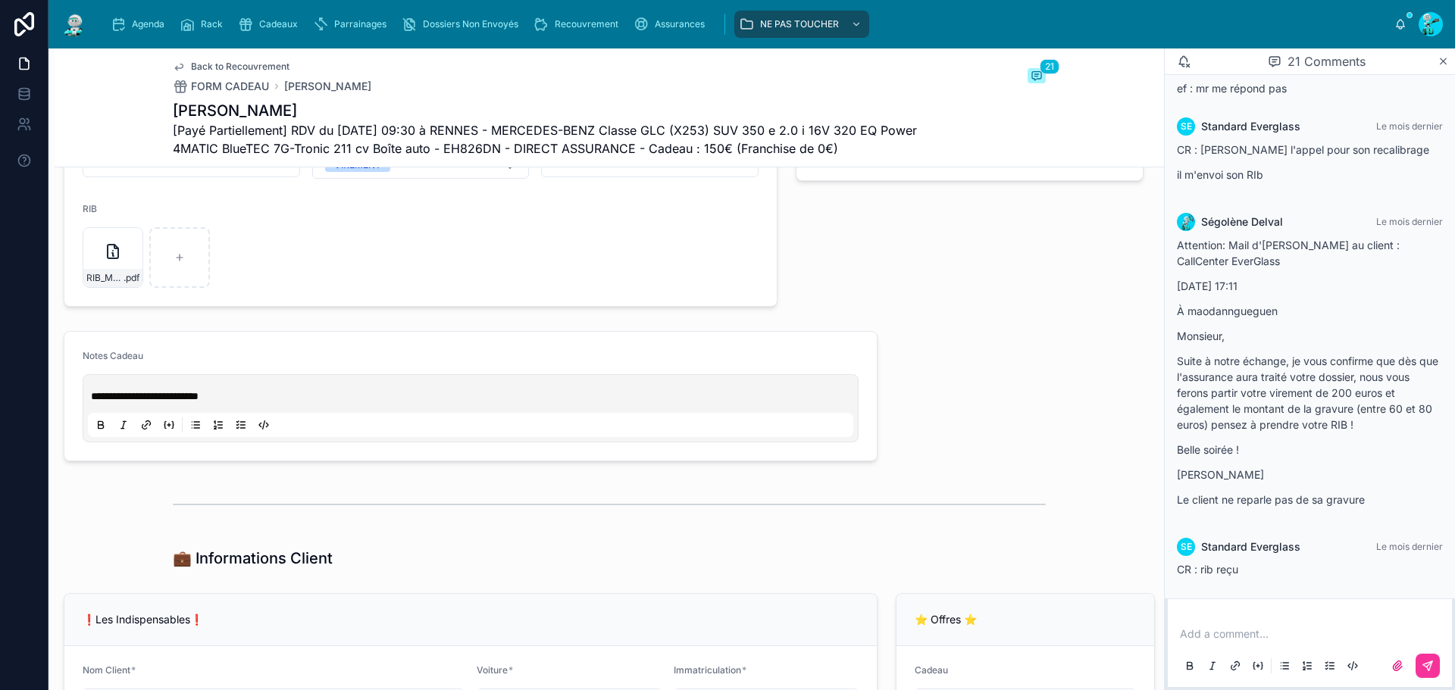
scroll to position [985, 0]
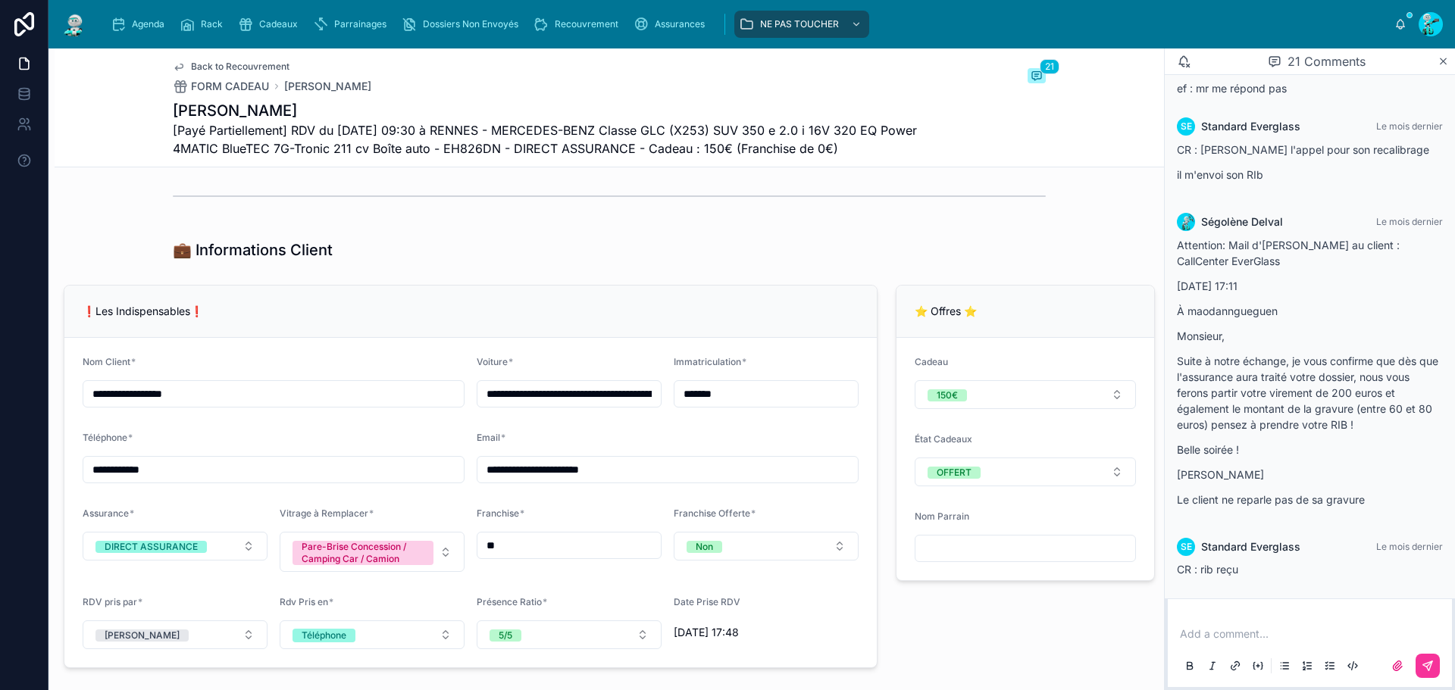
click at [754, 405] on input "*******" at bounding box center [766, 394] width 183 height 21
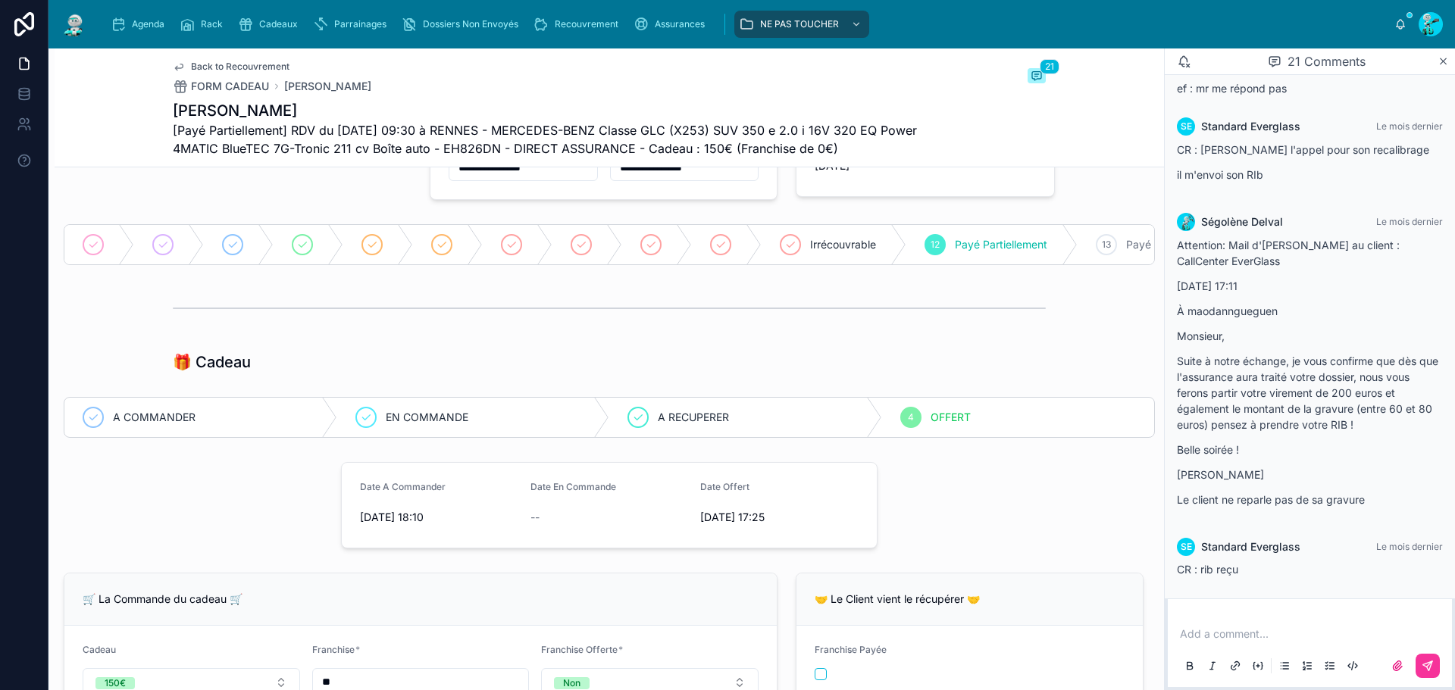
scroll to position [76, 0]
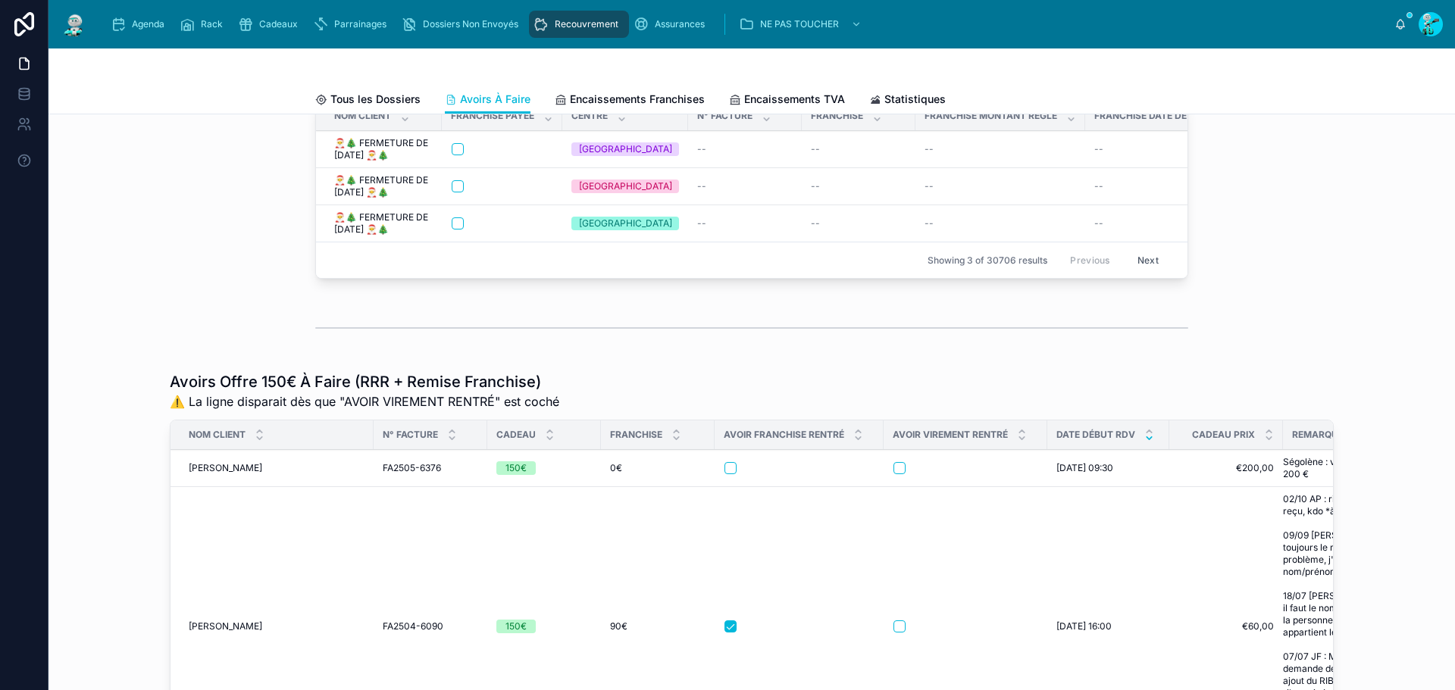
scroll to position [303, 0]
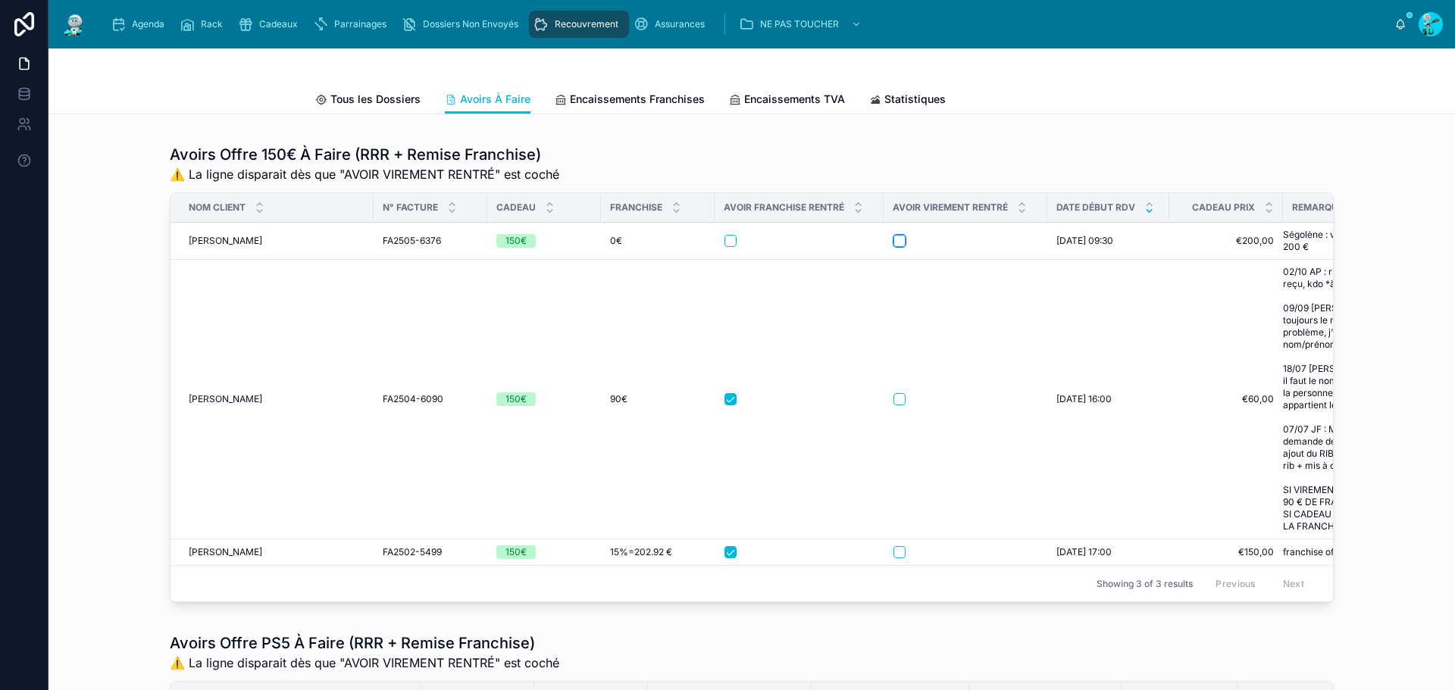
click at [894, 247] on button "button" at bounding box center [900, 241] width 12 height 12
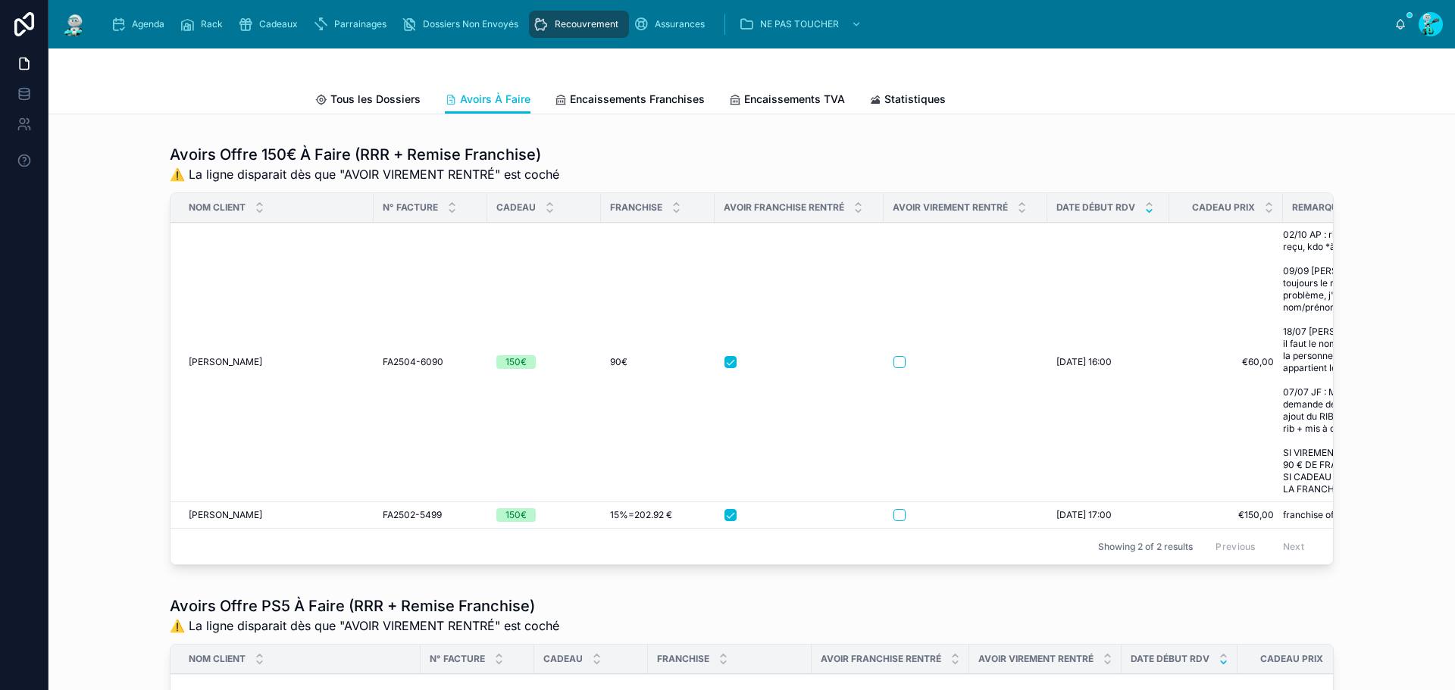
click at [208, 368] on span "MENGEL JOHANN" at bounding box center [226, 362] width 74 height 12
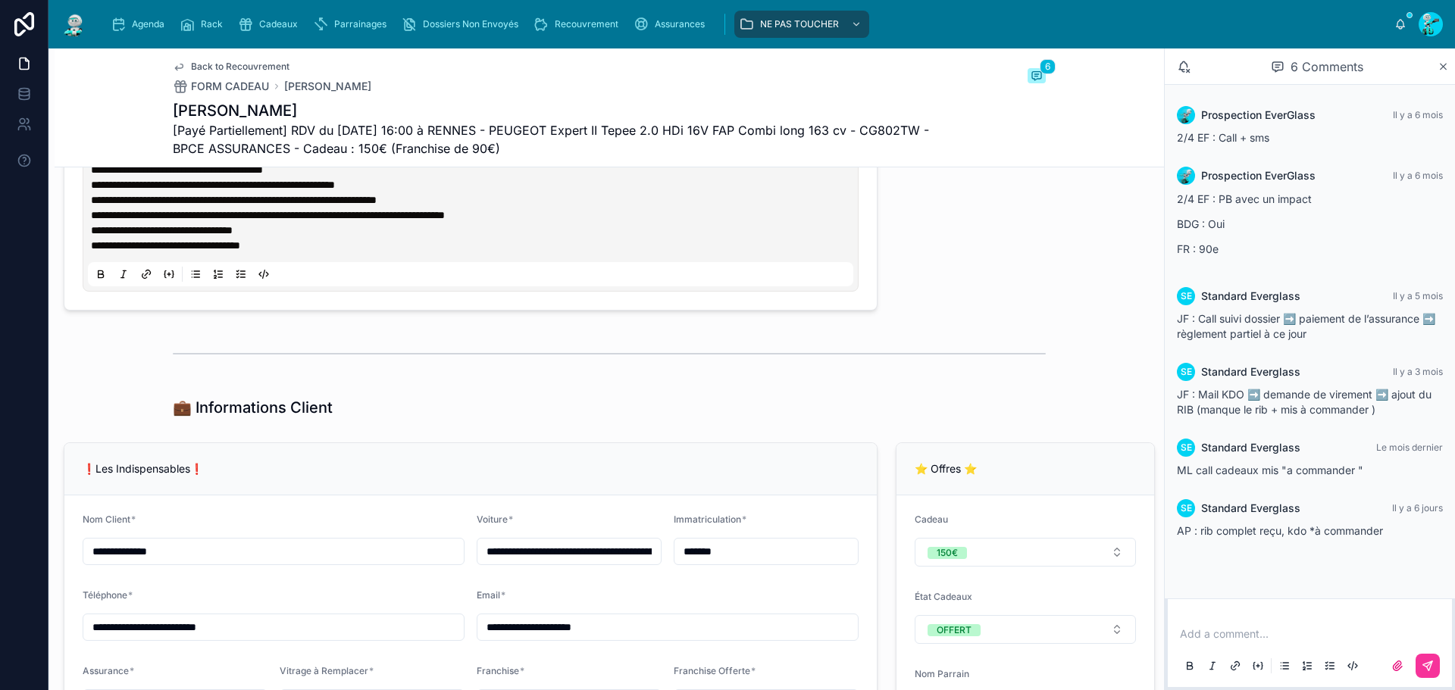
scroll to position [910, 0]
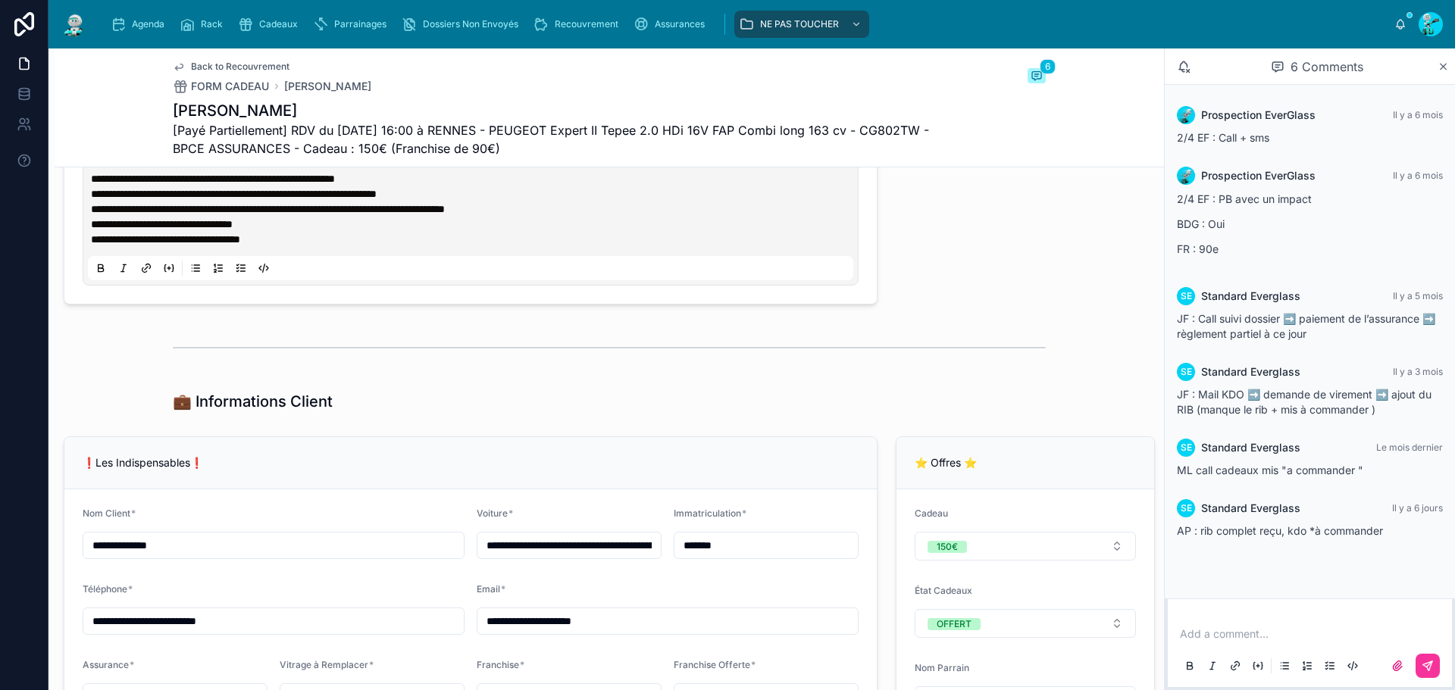
click at [712, 556] on input "*******" at bounding box center [766, 545] width 183 height 21
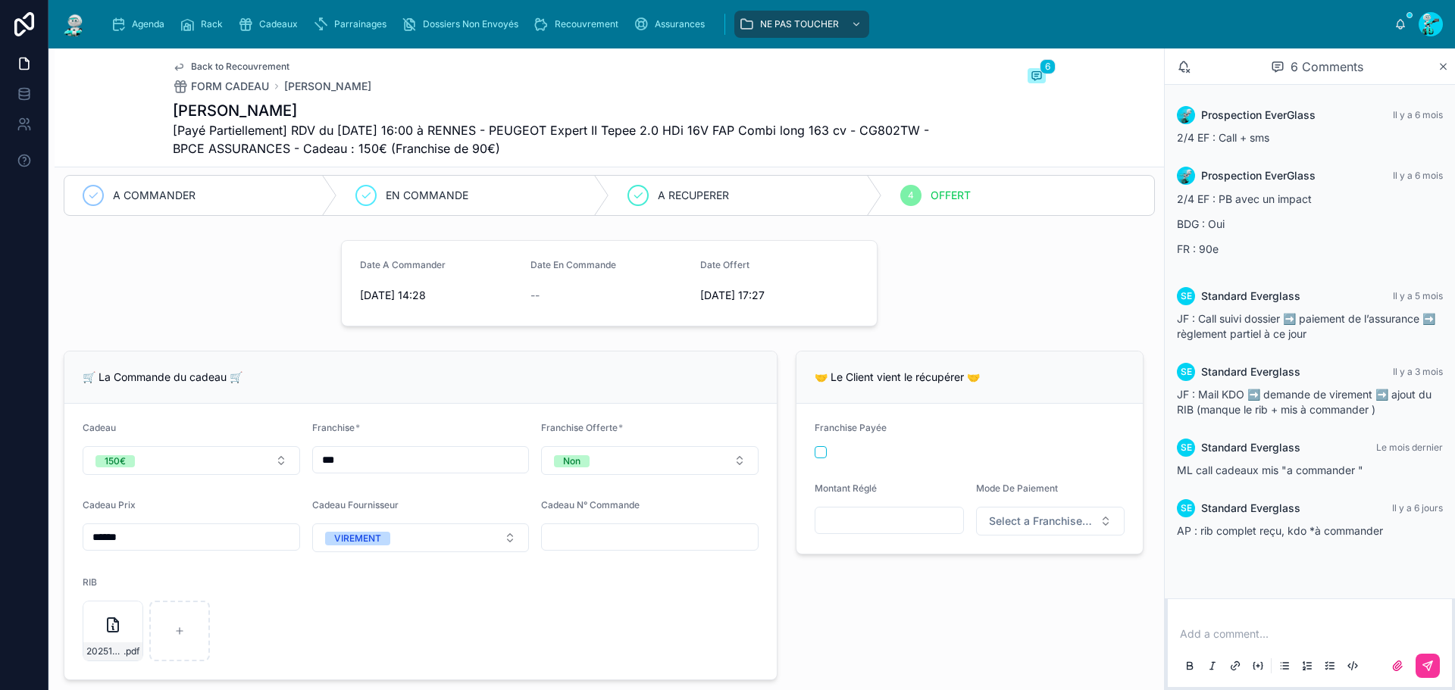
scroll to position [0, 0]
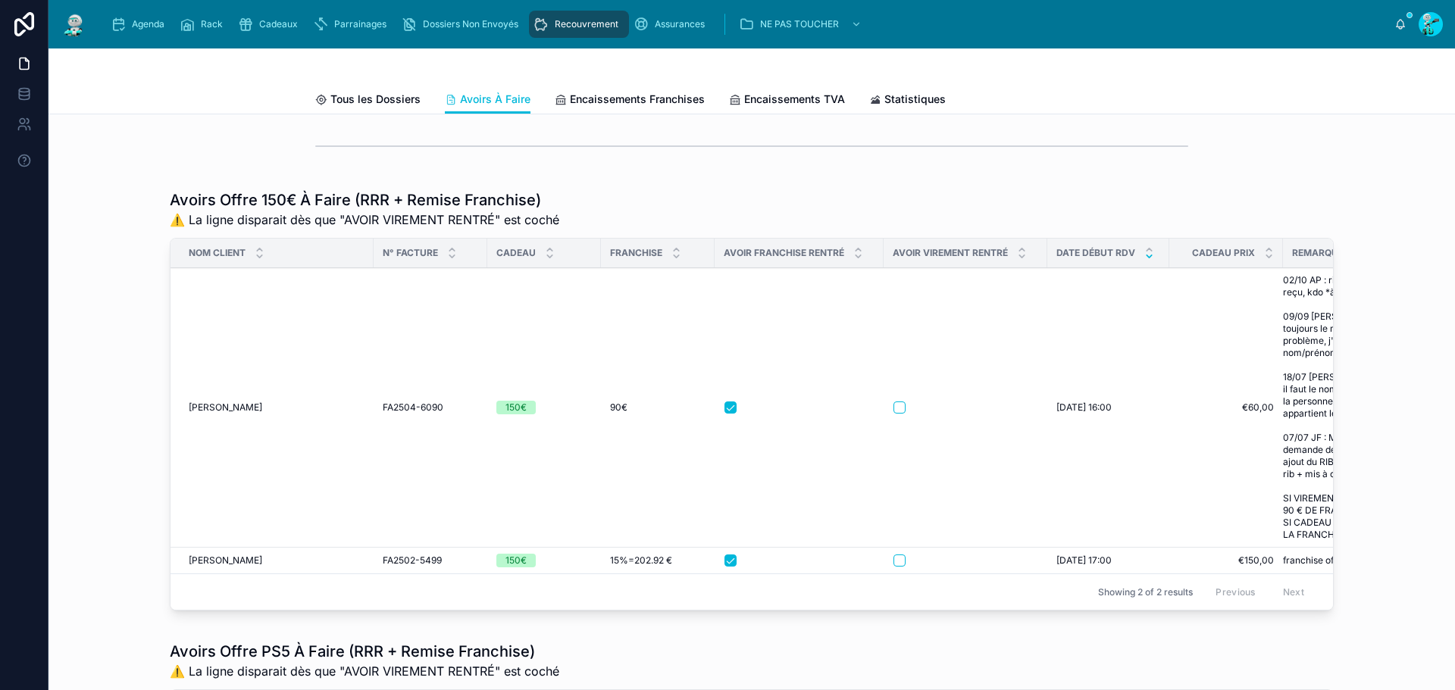
scroll to position [379, 0]
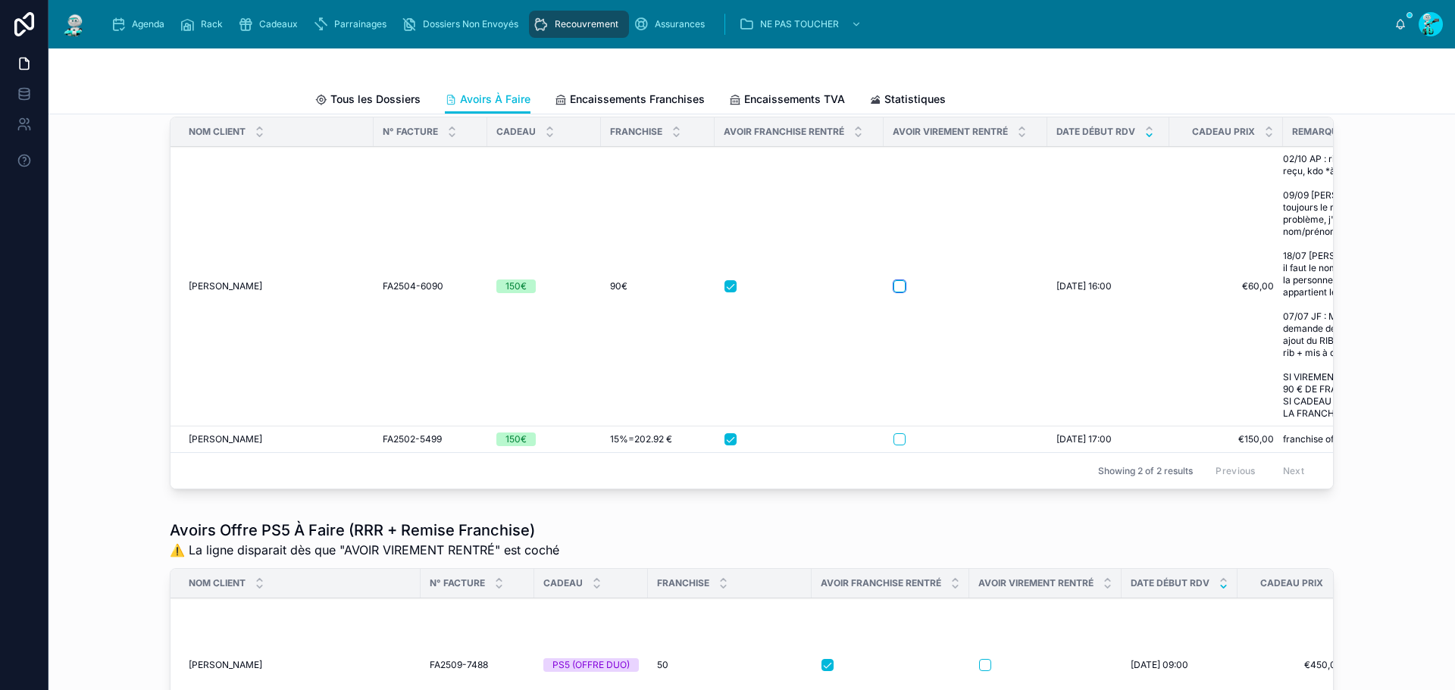
click at [897, 293] on button "button" at bounding box center [900, 286] width 12 height 12
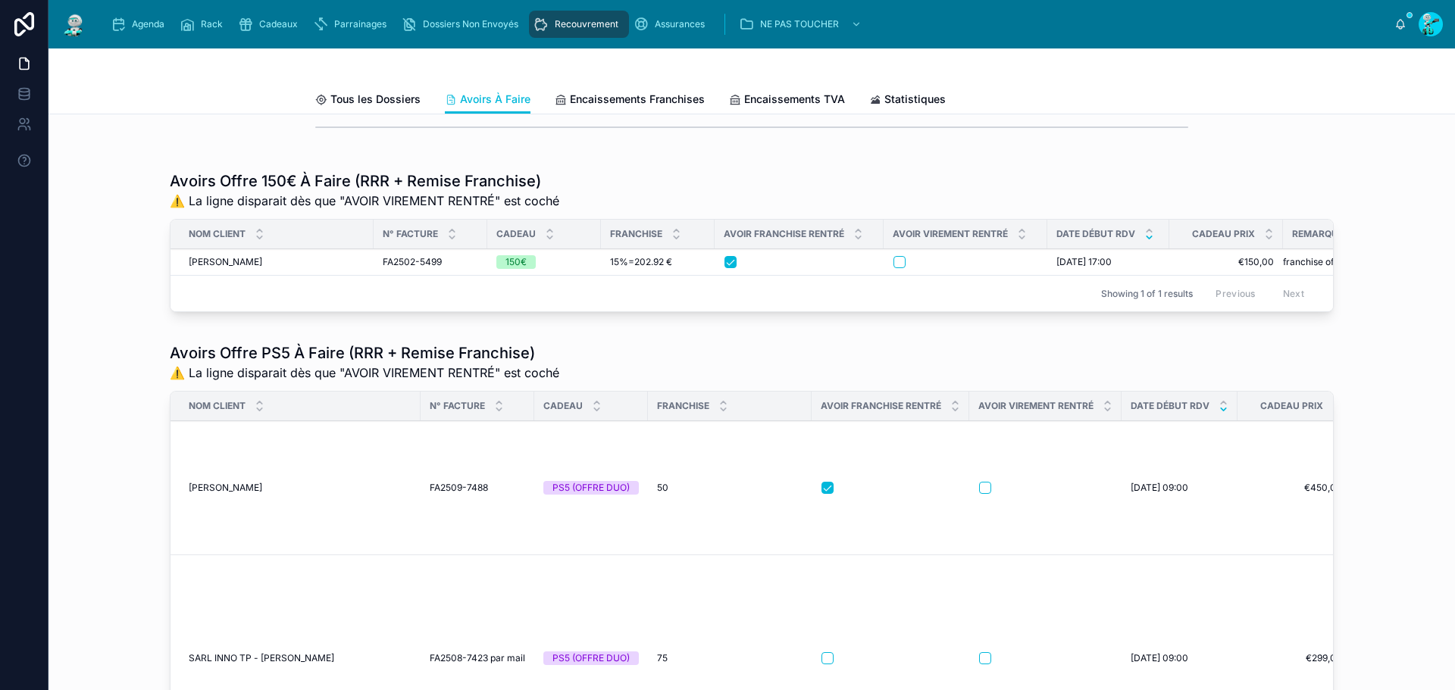
scroll to position [76, 0]
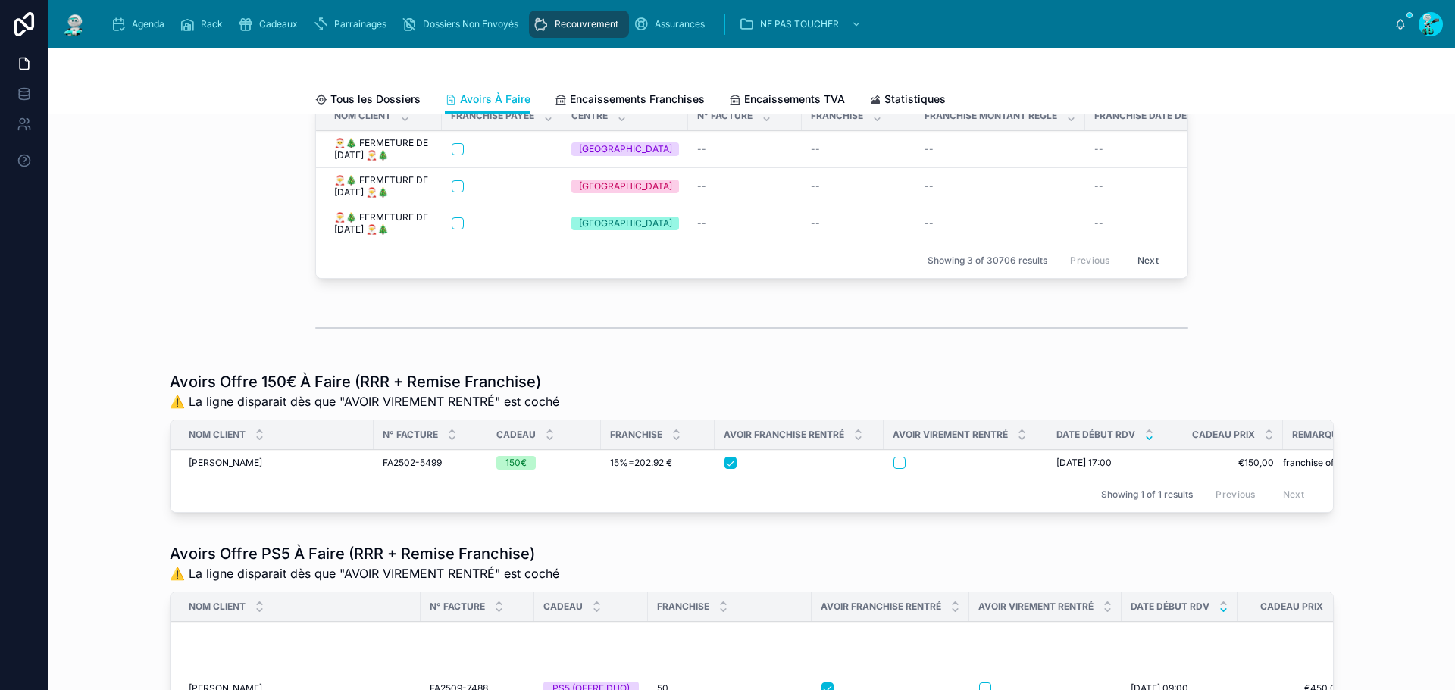
click at [208, 469] on span "[PERSON_NAME]" at bounding box center [226, 463] width 74 height 12
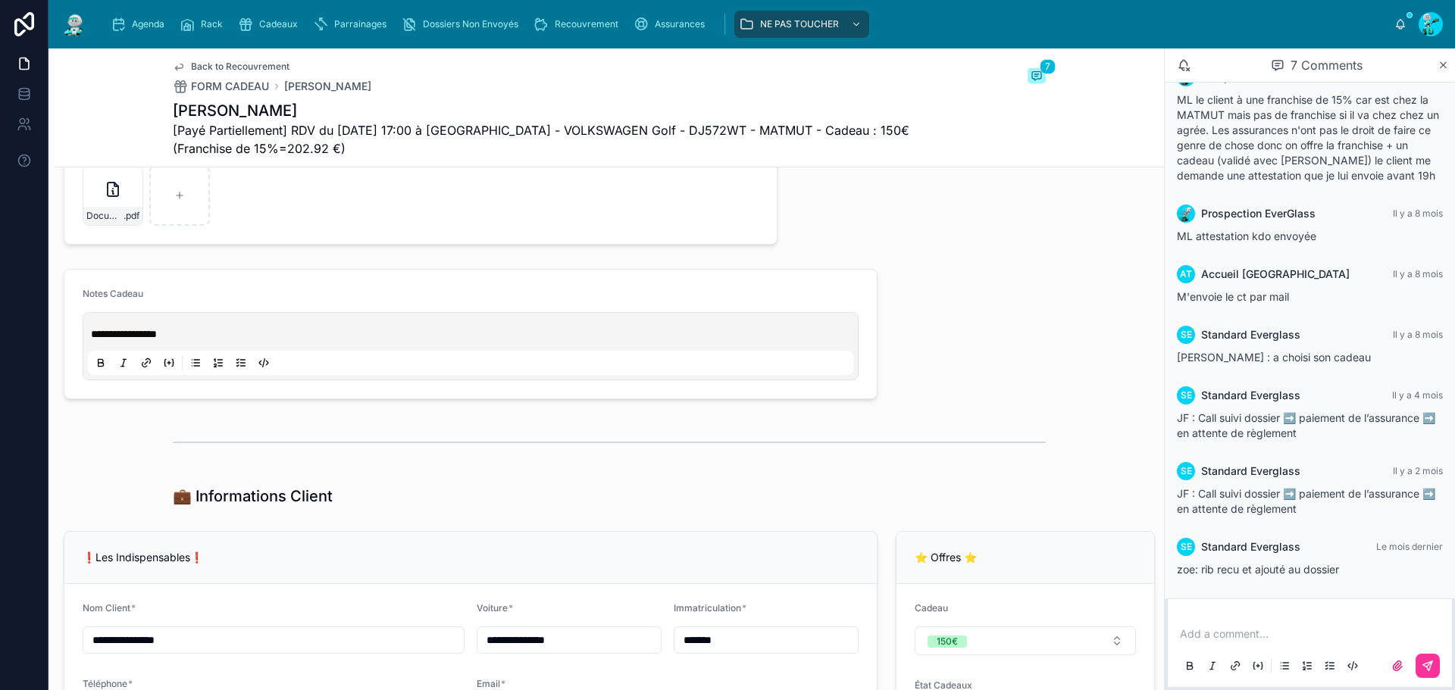
scroll to position [910, 0]
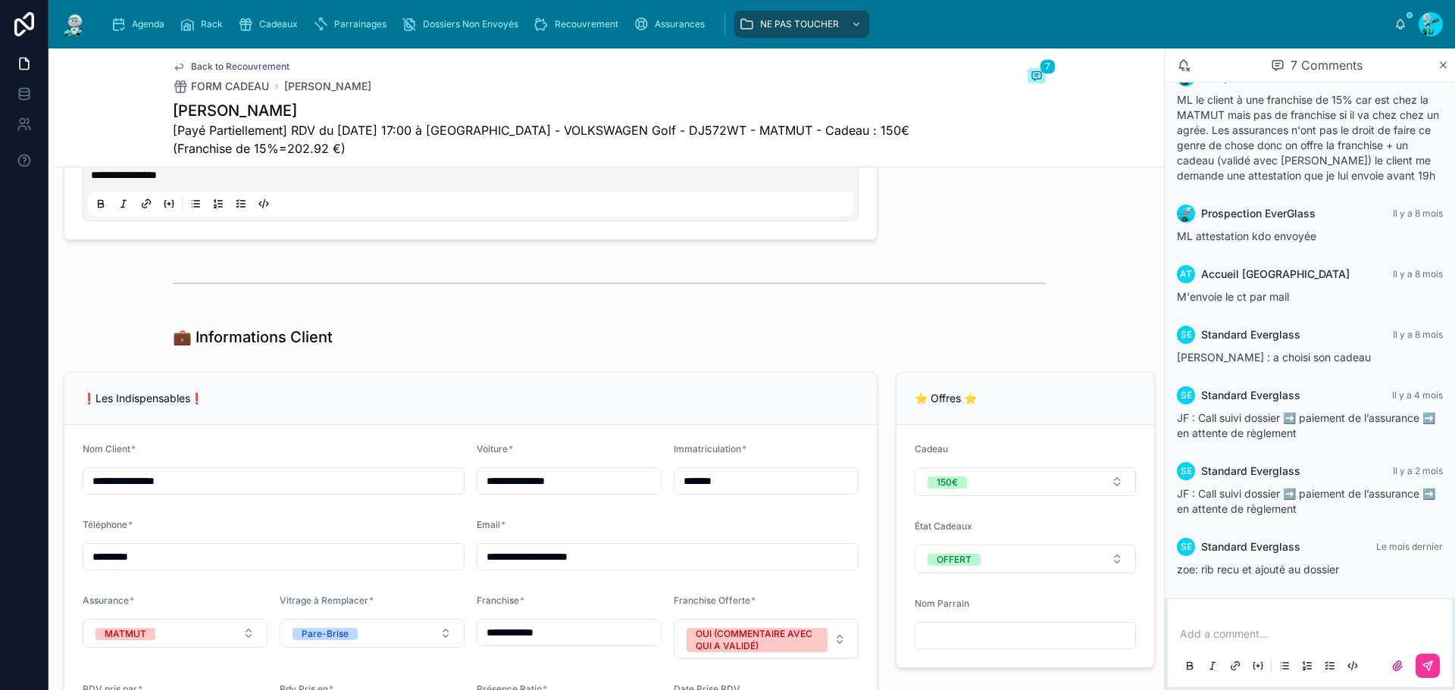
click at [760, 490] on input "*******" at bounding box center [766, 481] width 183 height 21
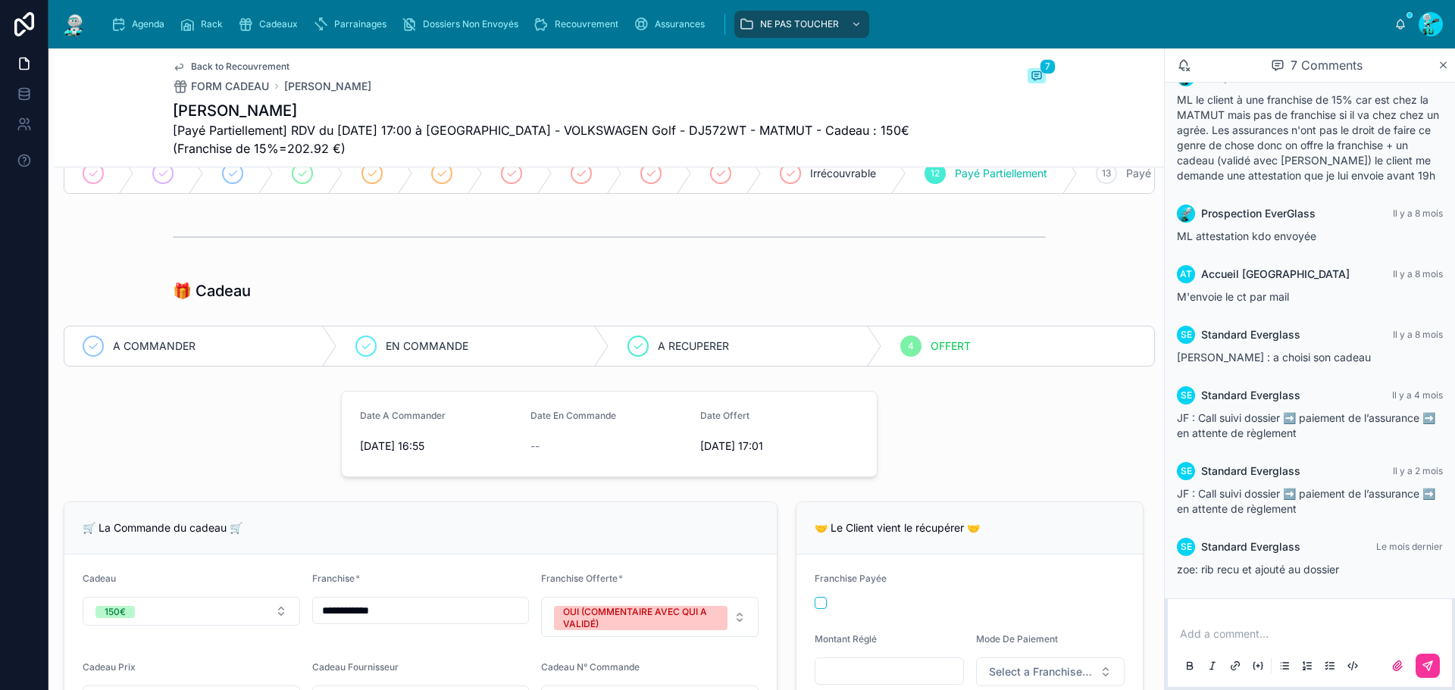
scroll to position [379, 0]
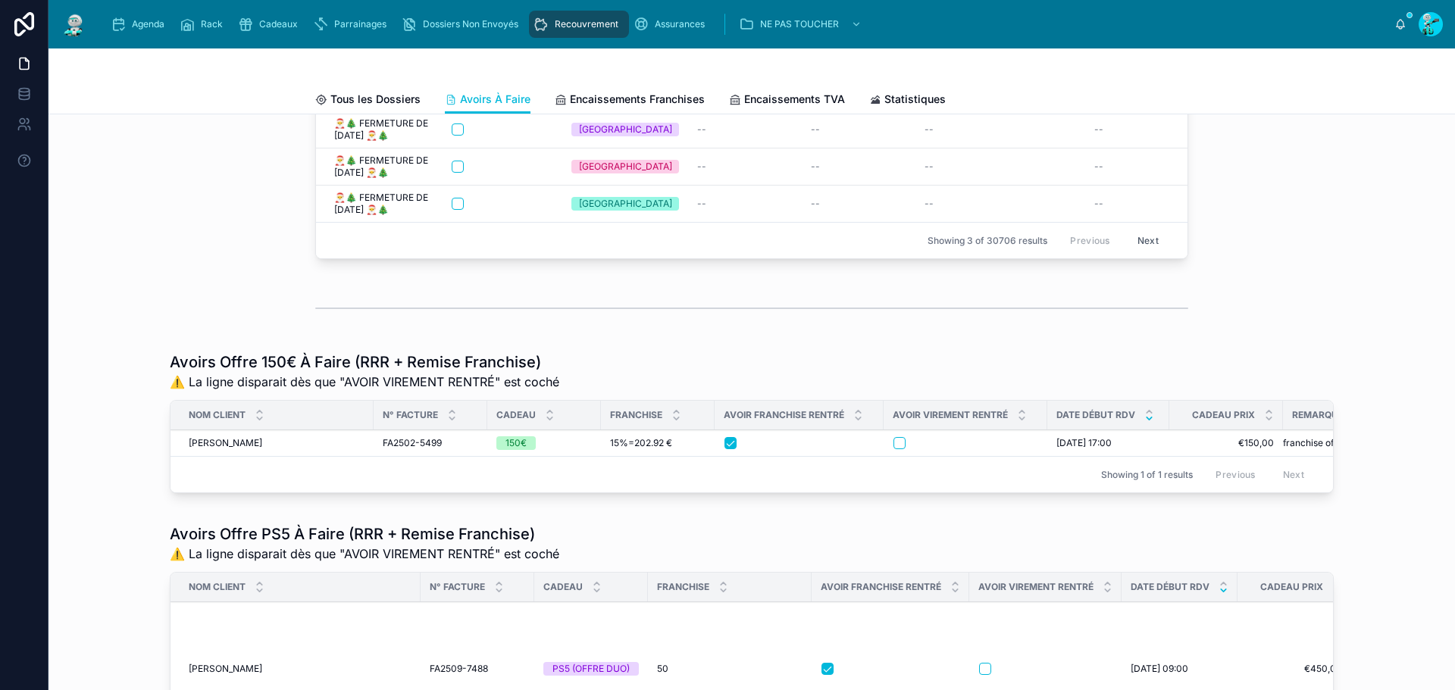
scroll to position [76, 0]
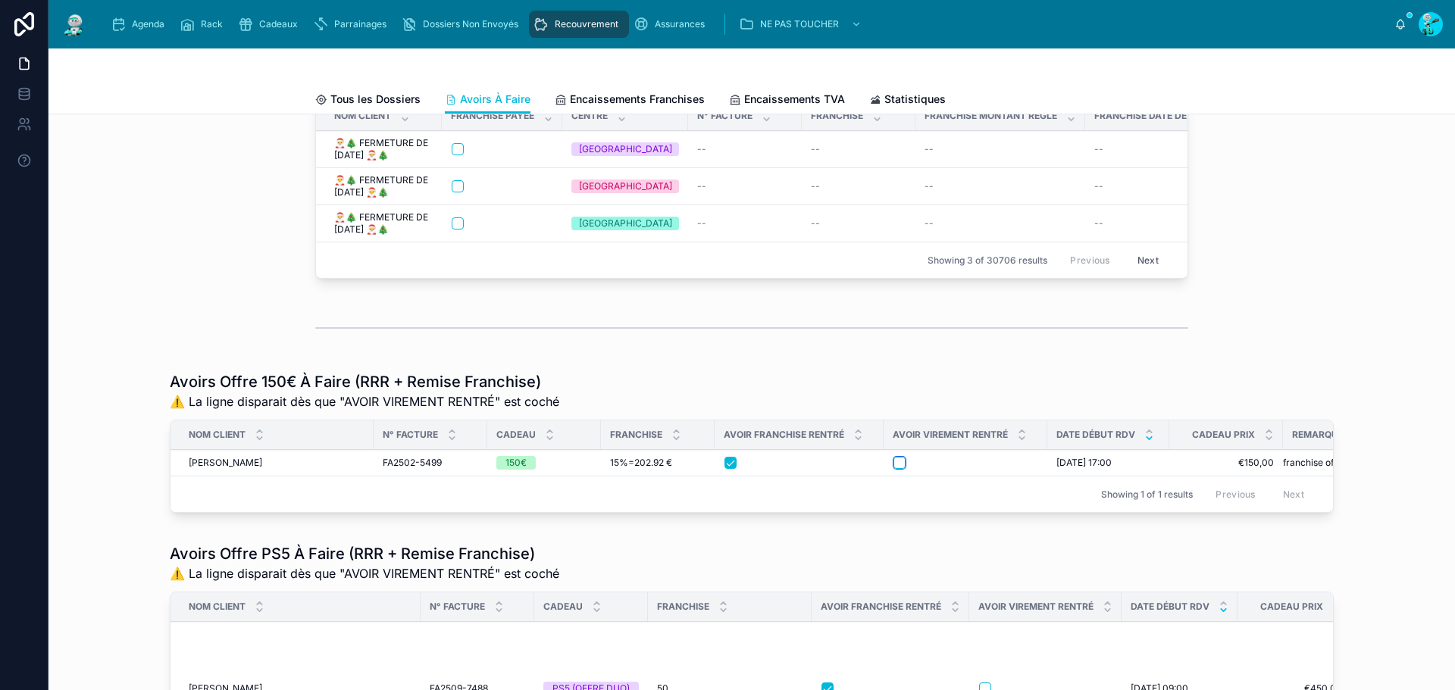
click at [894, 469] on button "button" at bounding box center [900, 463] width 12 height 12
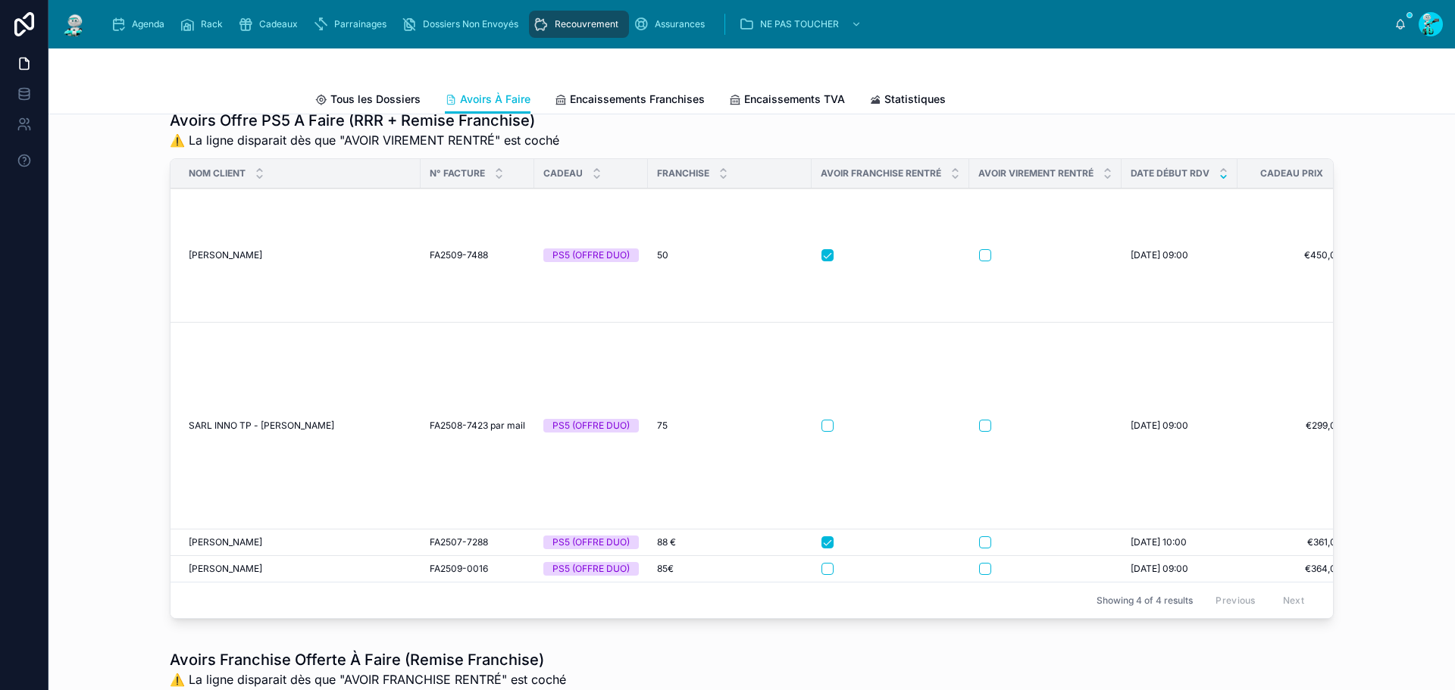
scroll to position [531, 0]
click at [234, 264] on span "[PERSON_NAME]" at bounding box center [226, 258] width 74 height 12
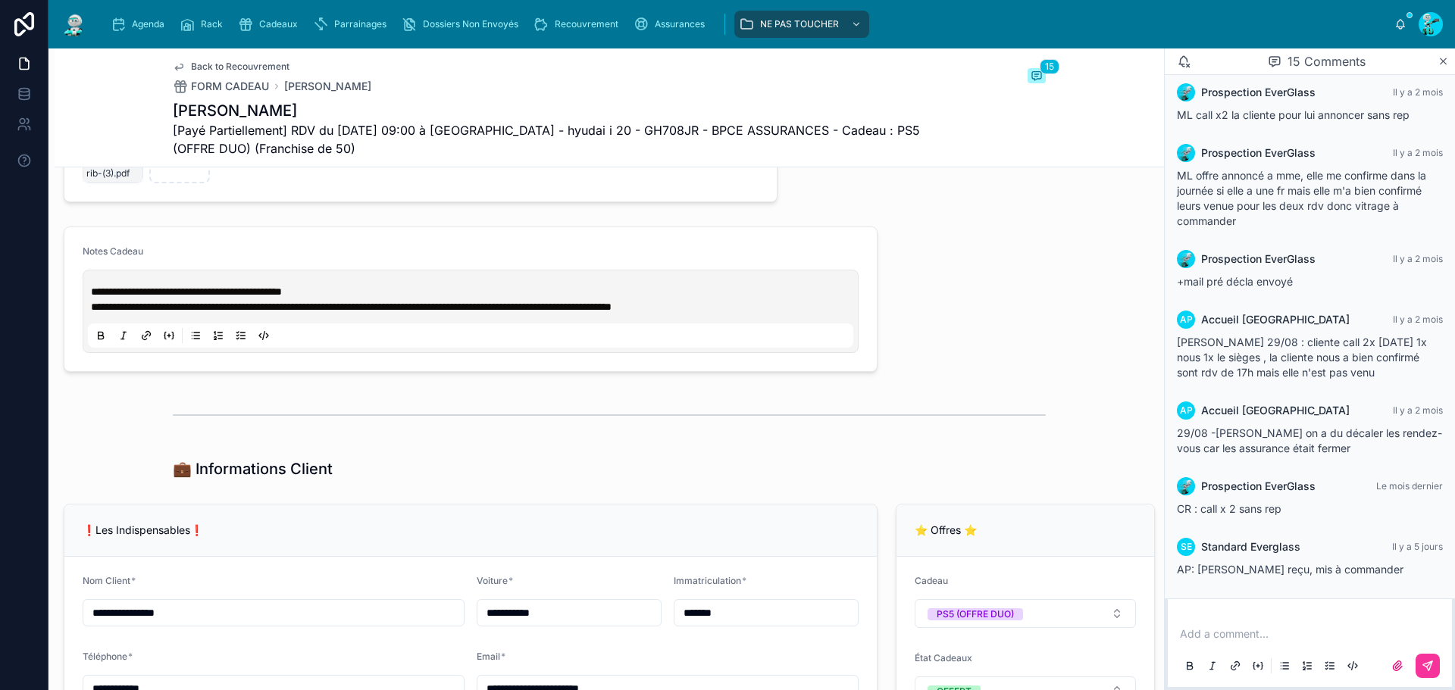
scroll to position [1061, 0]
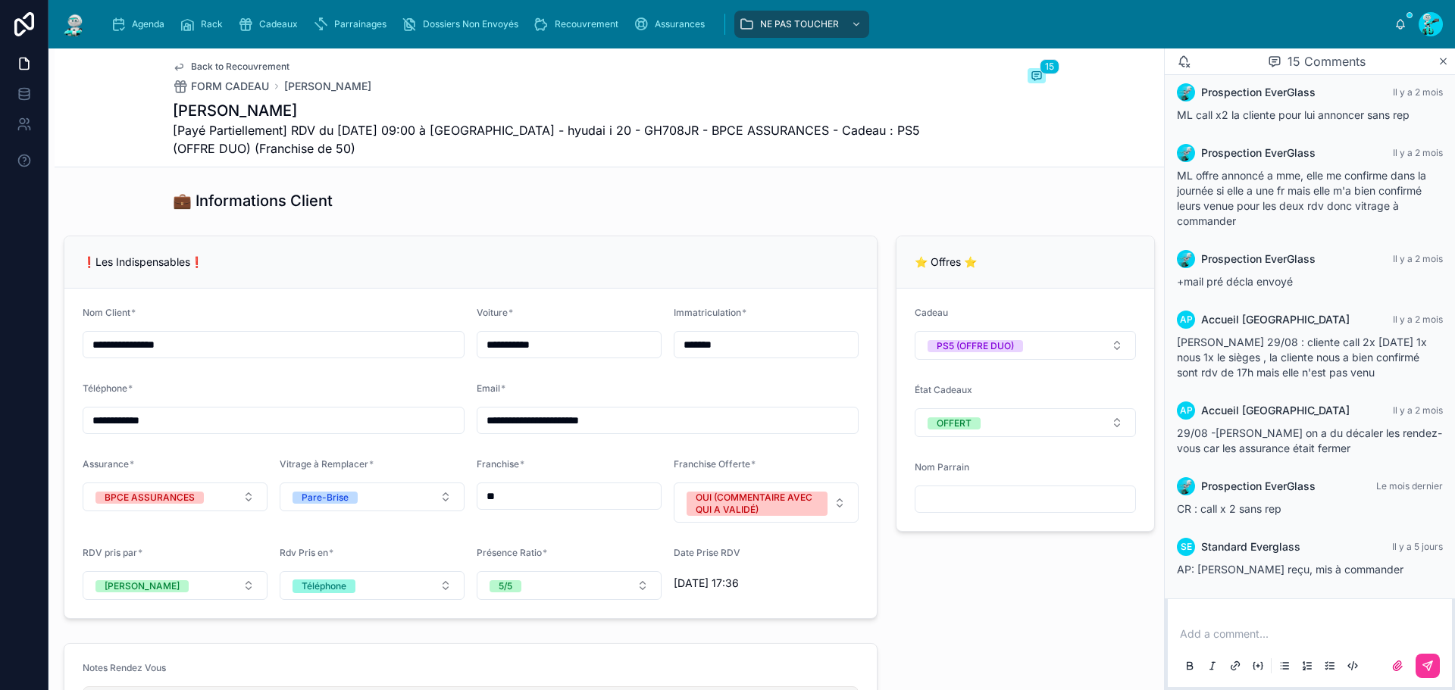
click at [747, 355] on input "*******" at bounding box center [766, 344] width 183 height 21
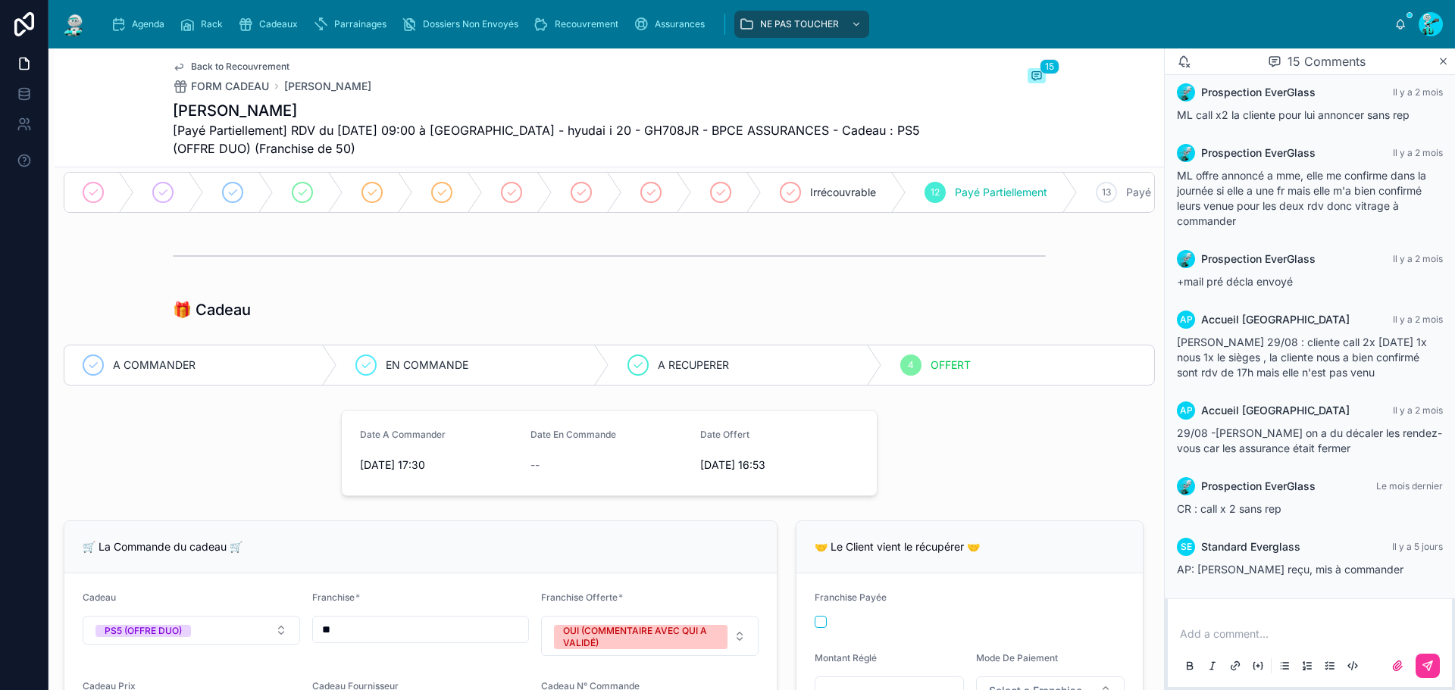
scroll to position [0, 0]
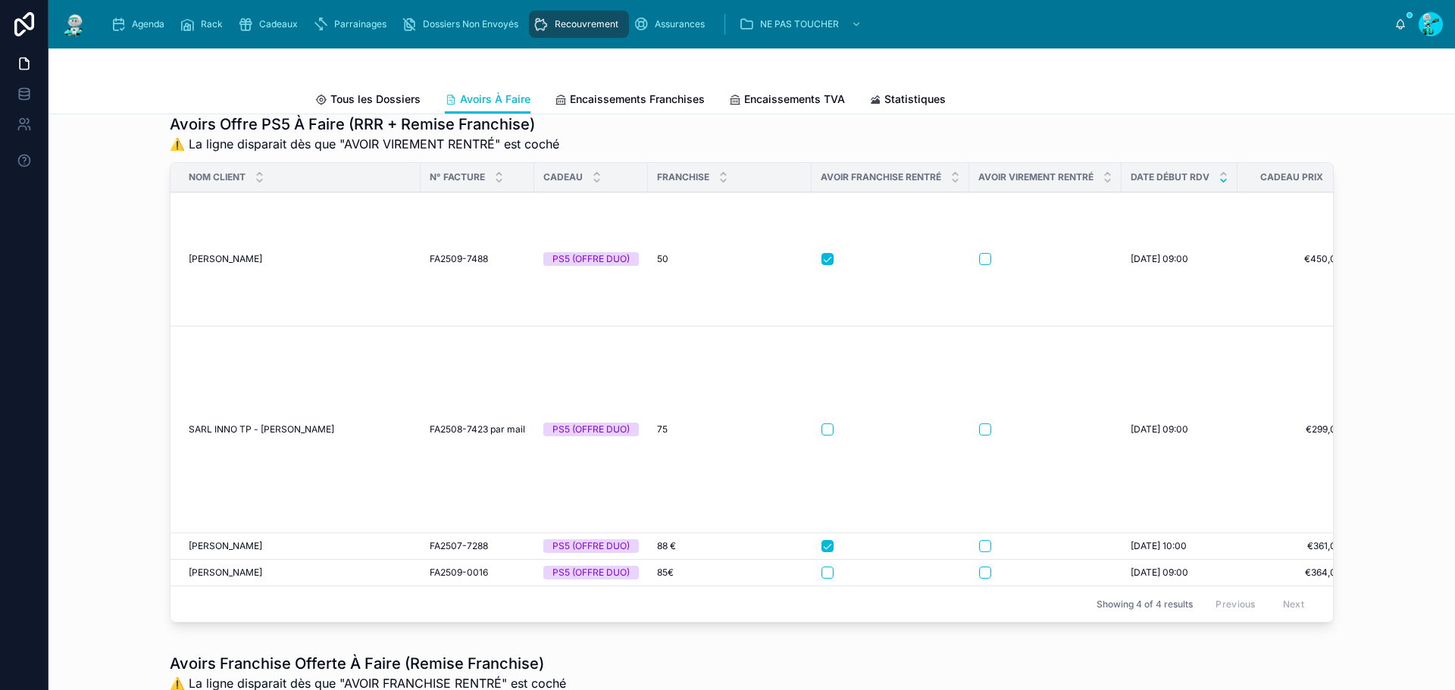
scroll to position [531, 0]
click at [981, 264] on button "button" at bounding box center [985, 258] width 12 height 12
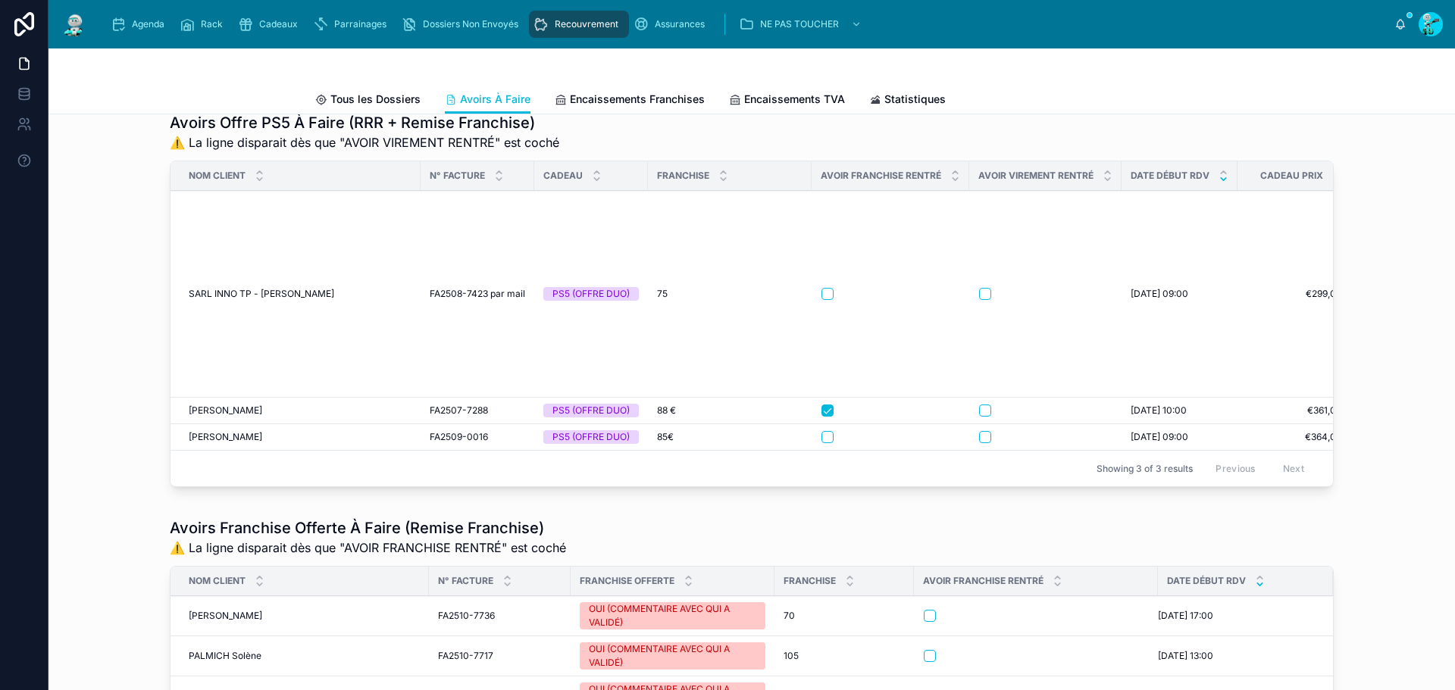
click at [235, 300] on span "SARL INNO TP - [PERSON_NAME]" at bounding box center [262, 294] width 146 height 12
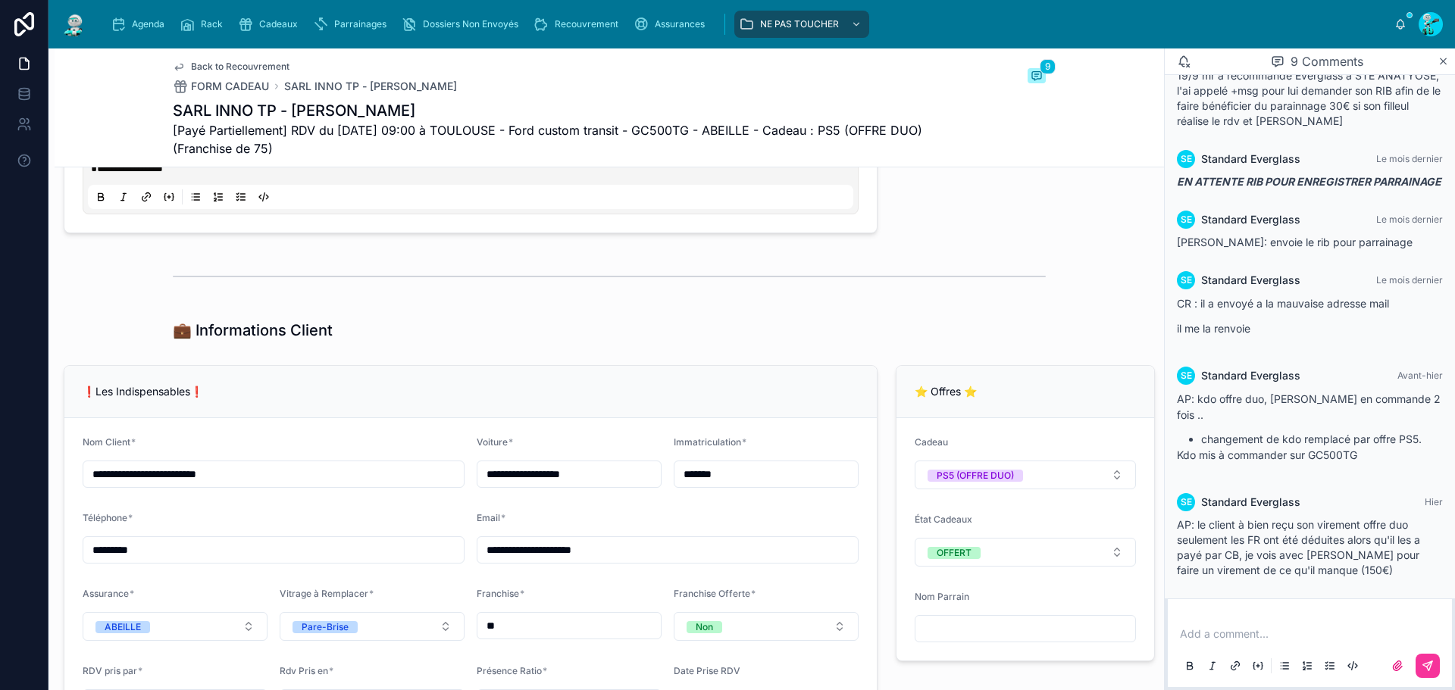
scroll to position [1137, 0]
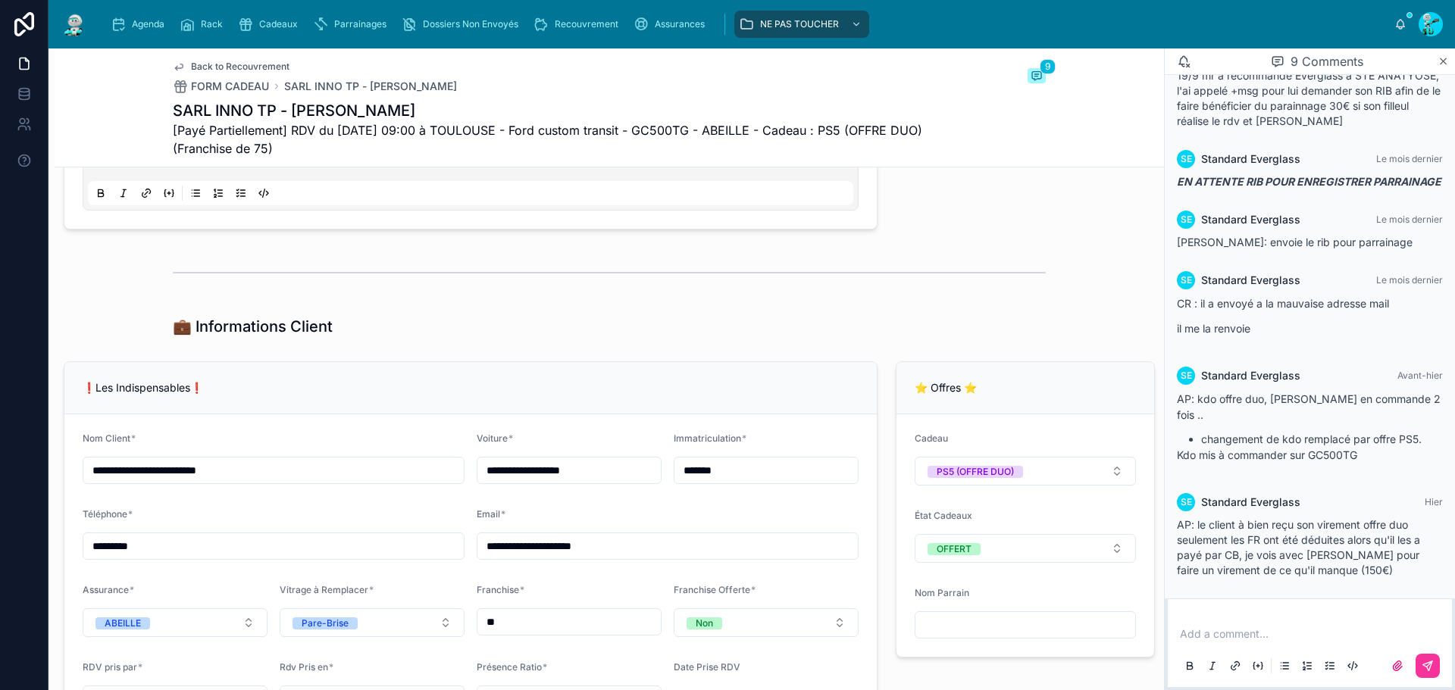
click at [750, 481] on input "*******" at bounding box center [766, 470] width 183 height 21
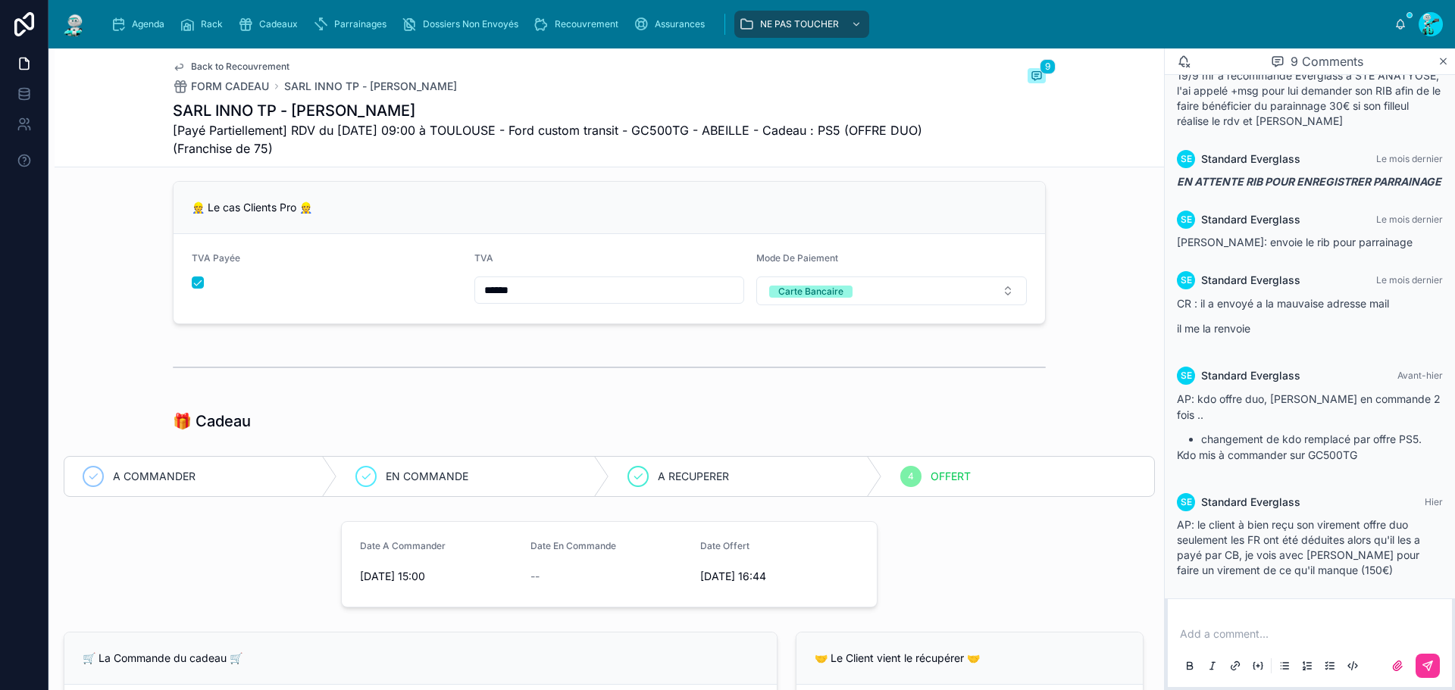
scroll to position [0, 0]
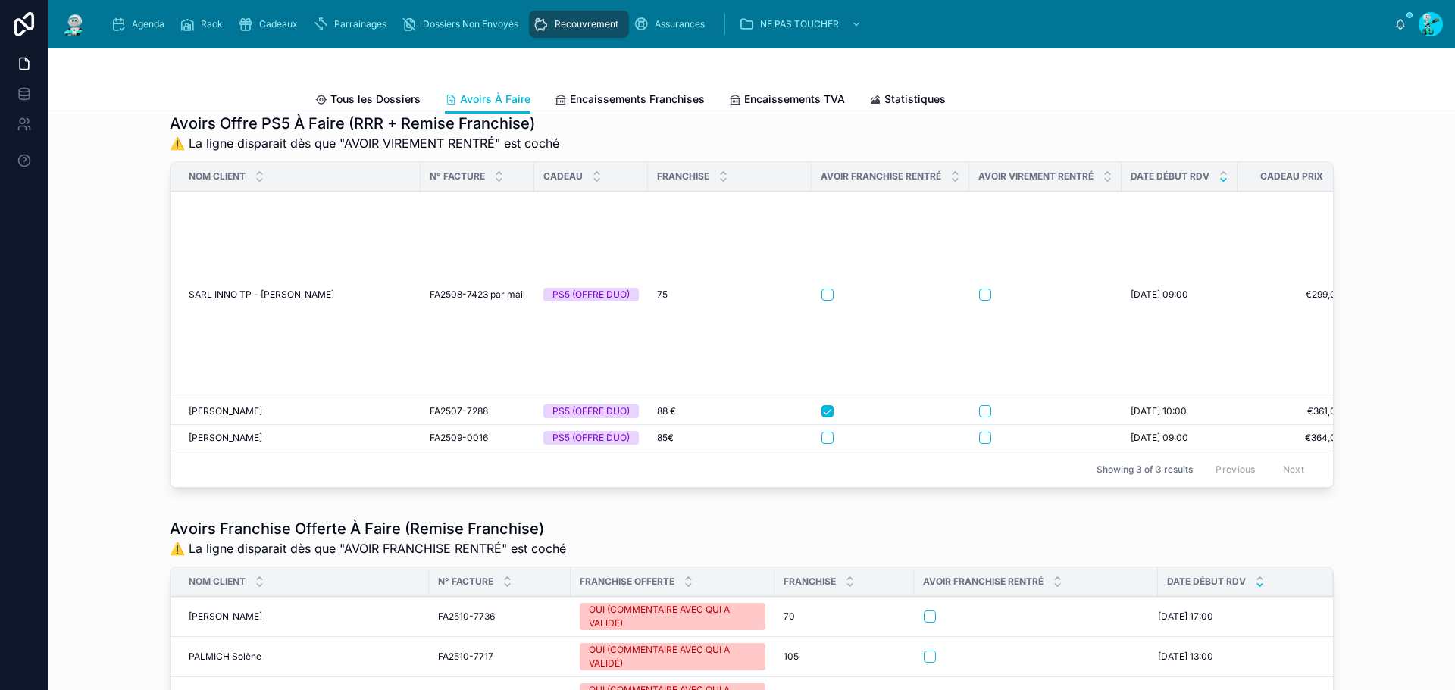
scroll to position [531, 0]
click at [986, 299] on form at bounding box center [1046, 294] width 134 height 14
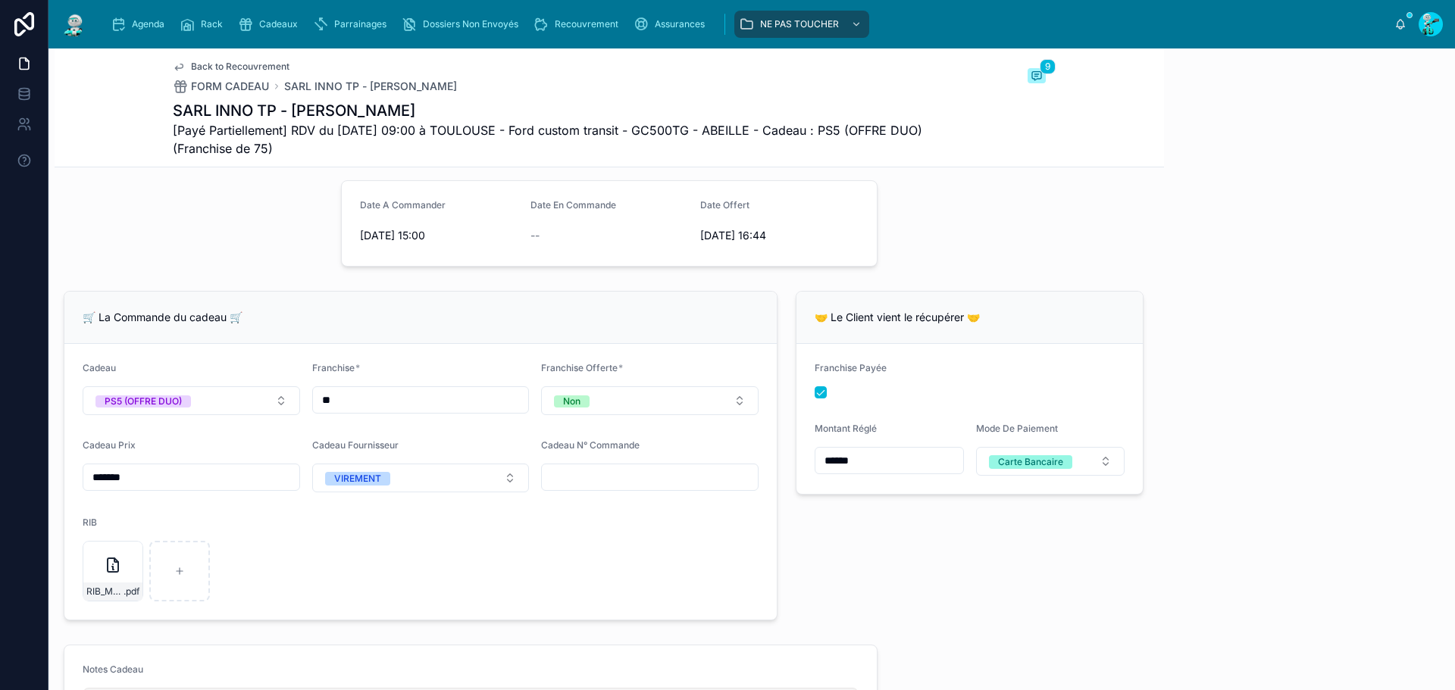
scroll to position [527, 0]
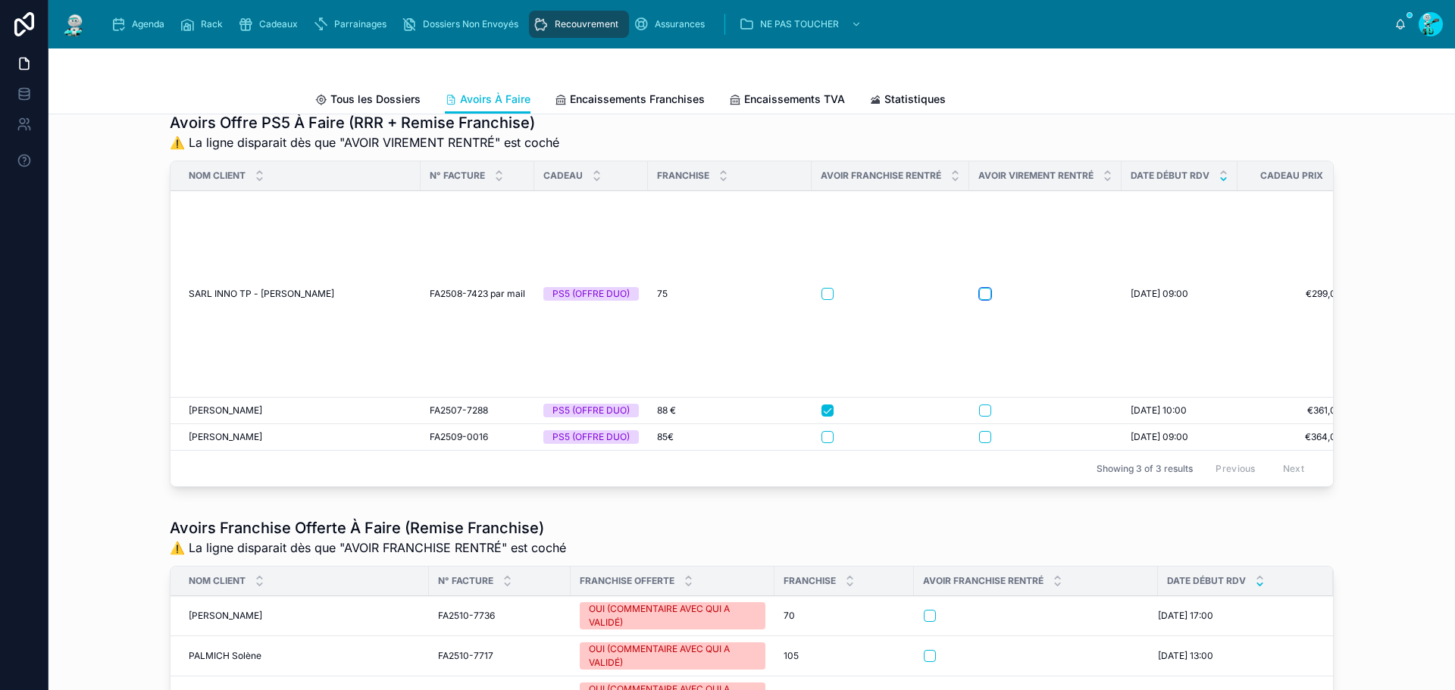
click at [981, 300] on button "button" at bounding box center [985, 294] width 12 height 12
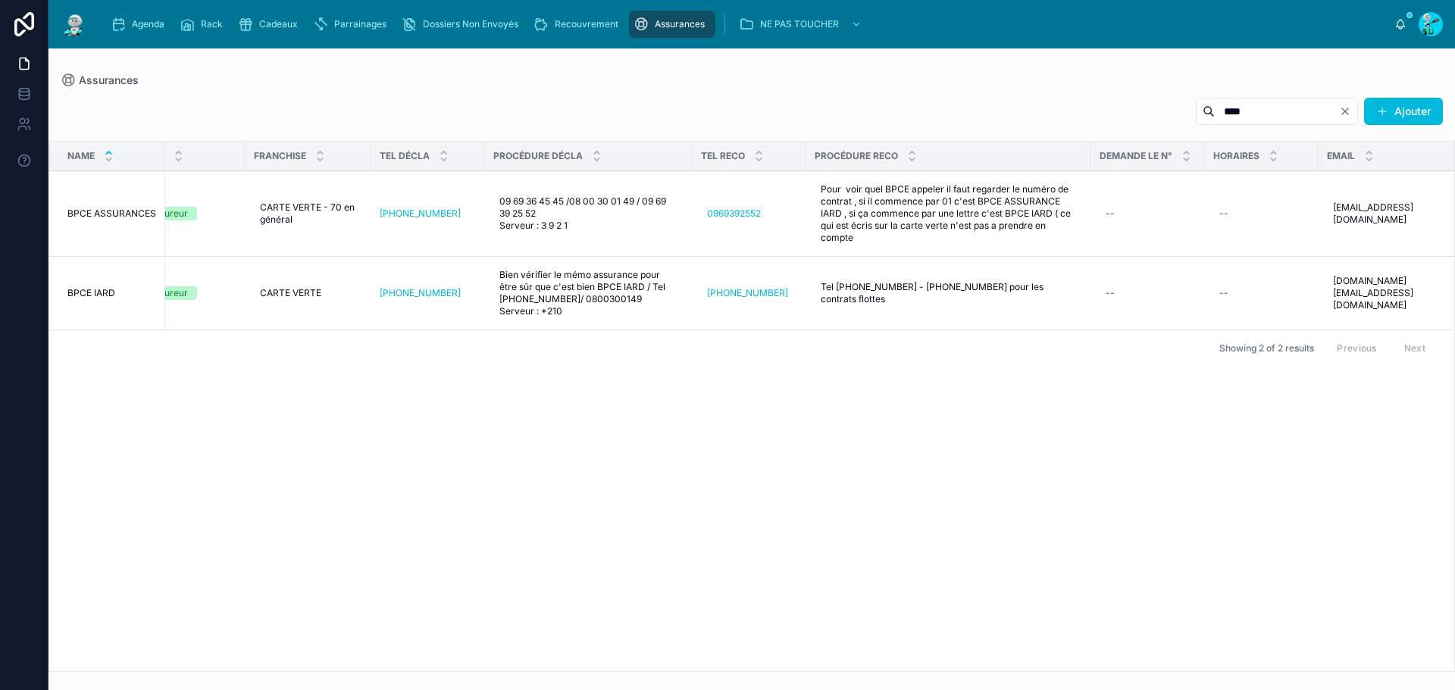
scroll to position [0, 264]
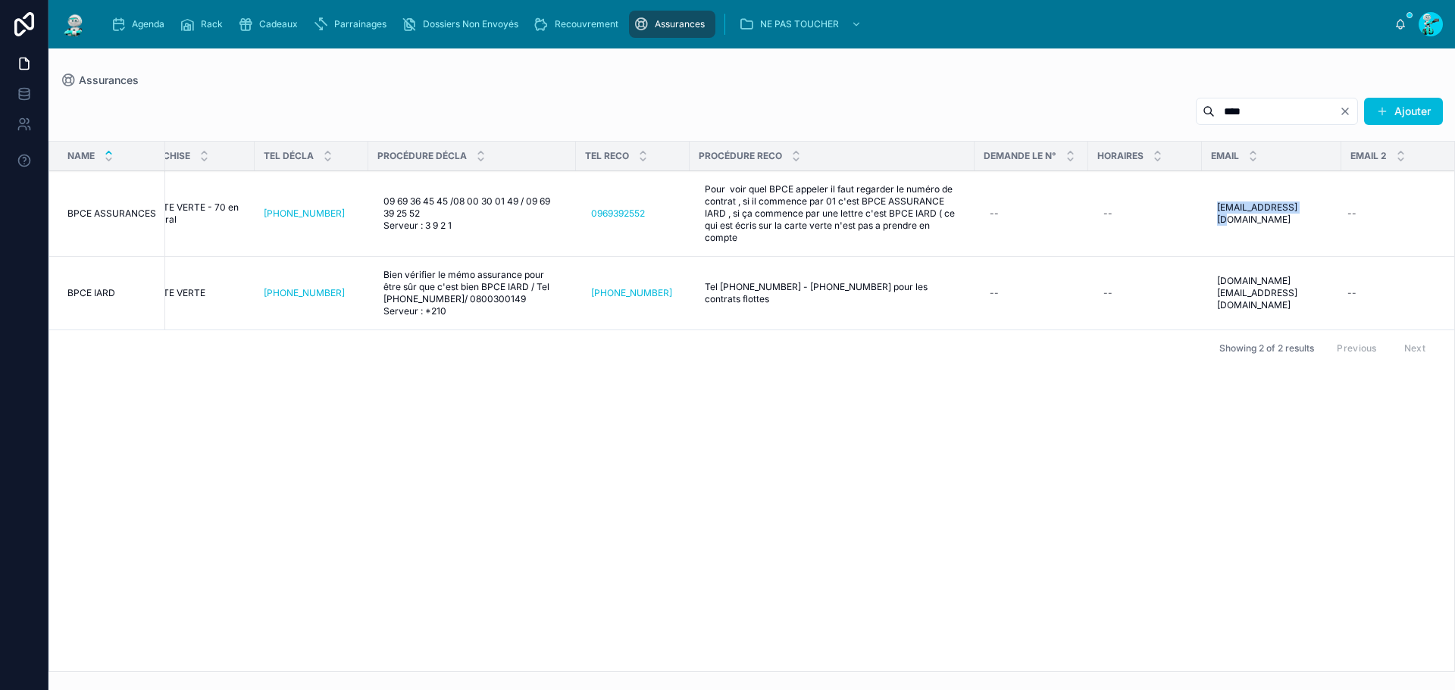
drag, startPoint x: 1273, startPoint y: 214, endPoint x: 1448, endPoint y: 230, distance: 176.6
click at [1351, 225] on tr "BPCE ASSURANCES BPCE ASSURANCES OUI DECLARATION Assureur CARTE VERTE - 70 en gé…" at bounding box center [621, 214] width 1670 height 86
click at [1217, 227] on td "sinistres@bpce.fr sinistres@bpce.fr" at bounding box center [1271, 214] width 139 height 86
drag, startPoint x: 1193, startPoint y: 202, endPoint x: 1347, endPoint y: 226, distance: 155.8
click at [1332, 227] on tr "BPCE ASSURANCES BPCE ASSURANCES OUI DECLARATION Assureur CARTE VERTE - 70 en gé…" at bounding box center [621, 214] width 1670 height 86
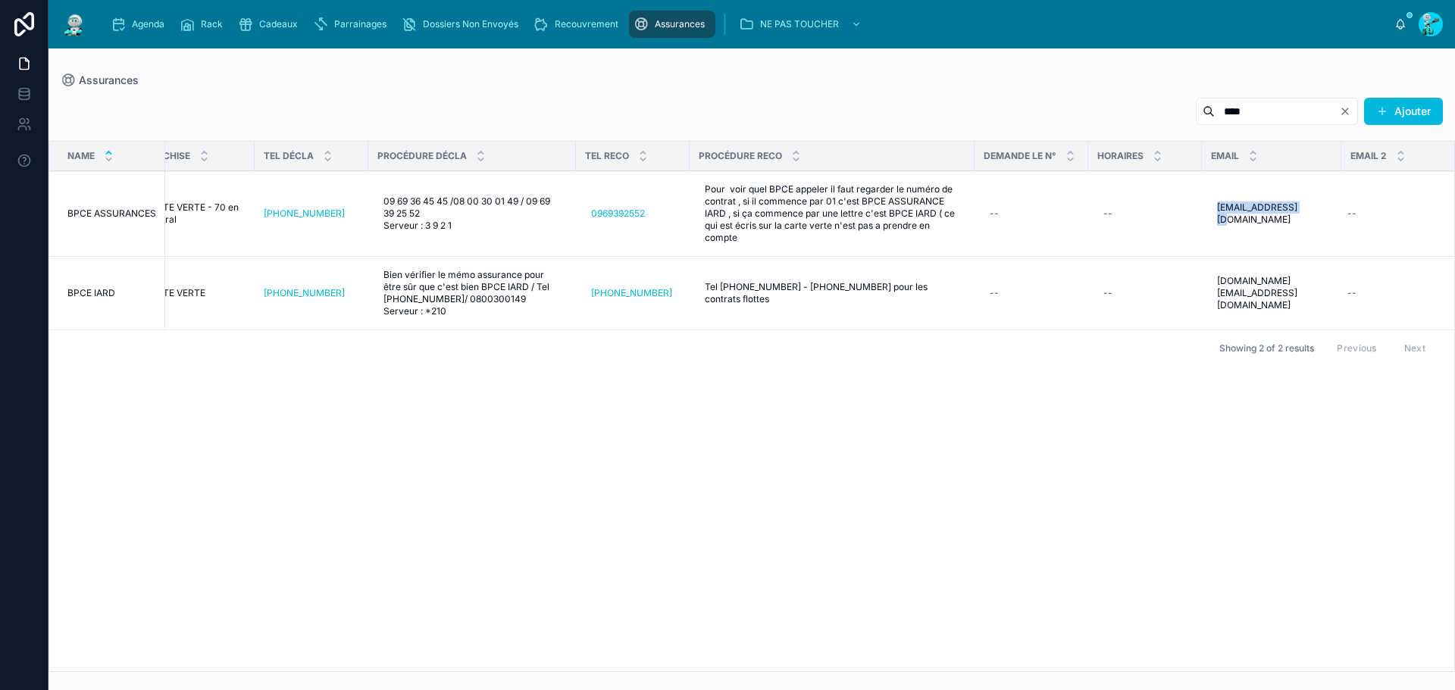
copy tr "sinistres@bpce.fr"
click at [1242, 113] on input "****" at bounding box center [1277, 111] width 124 height 21
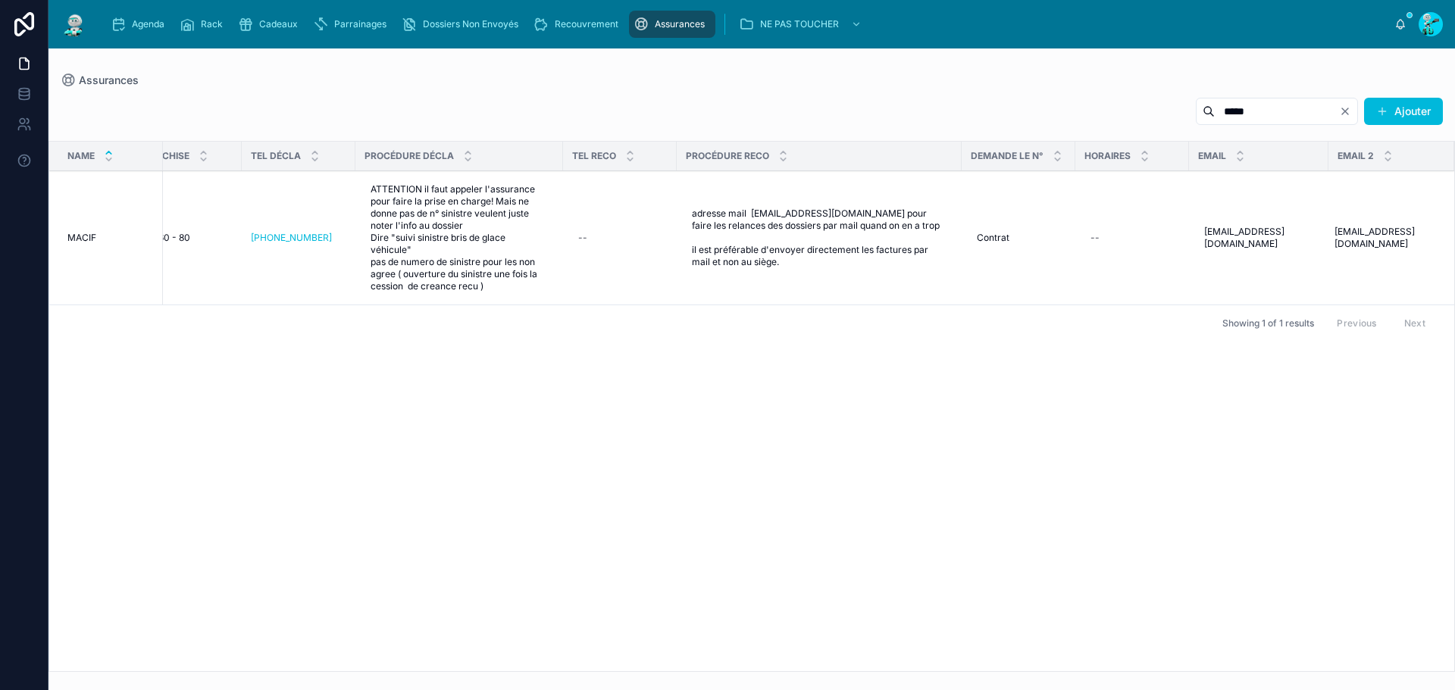
scroll to position [0, 258]
type input "*****"
drag, startPoint x: 1190, startPoint y: 240, endPoint x: 1329, endPoint y: 245, distance: 138.8
click at [1321, 237] on tr "MACIF MACIF OUI DECLARATION Assureur 0 - 60 - 80 0 - 60 - 80 +33 9 69 39 49 49 …" at bounding box center [624, 238] width 1667 height 134
copy tr "relationgestion@macif.fr"
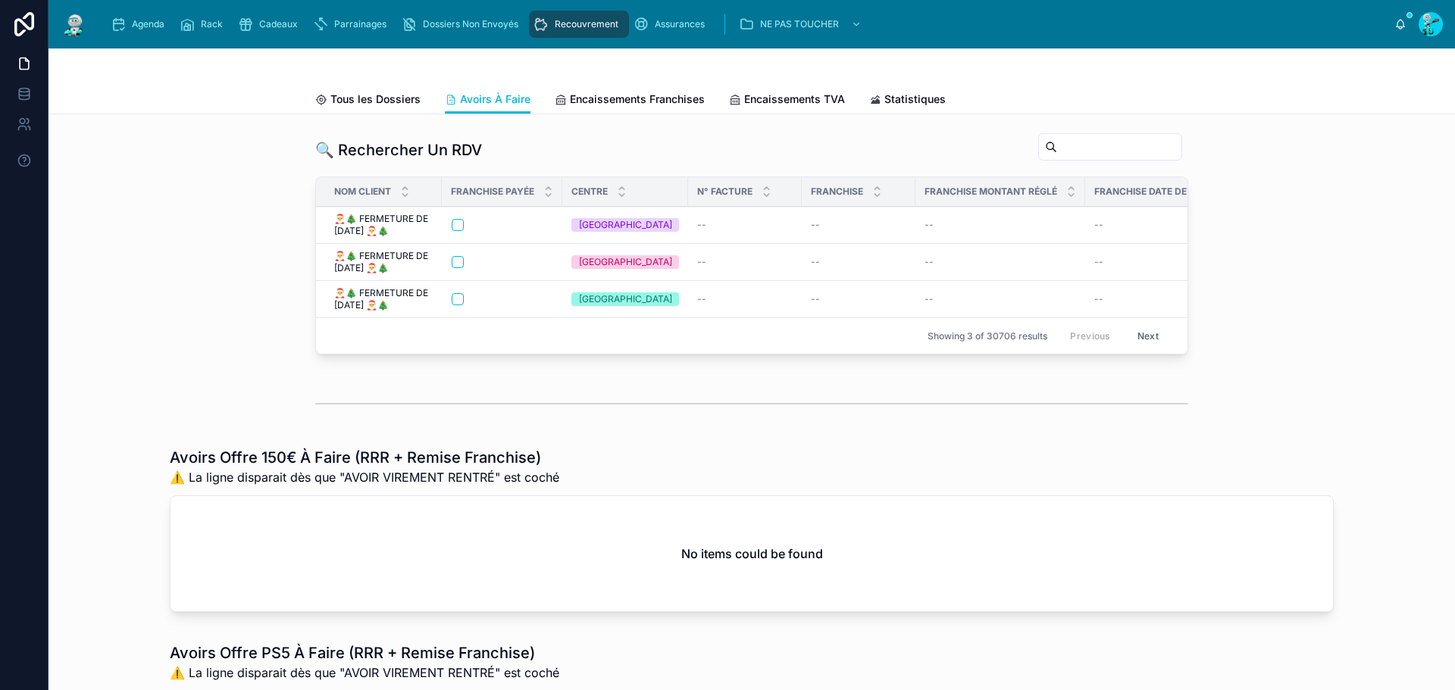
scroll to position [531, 0]
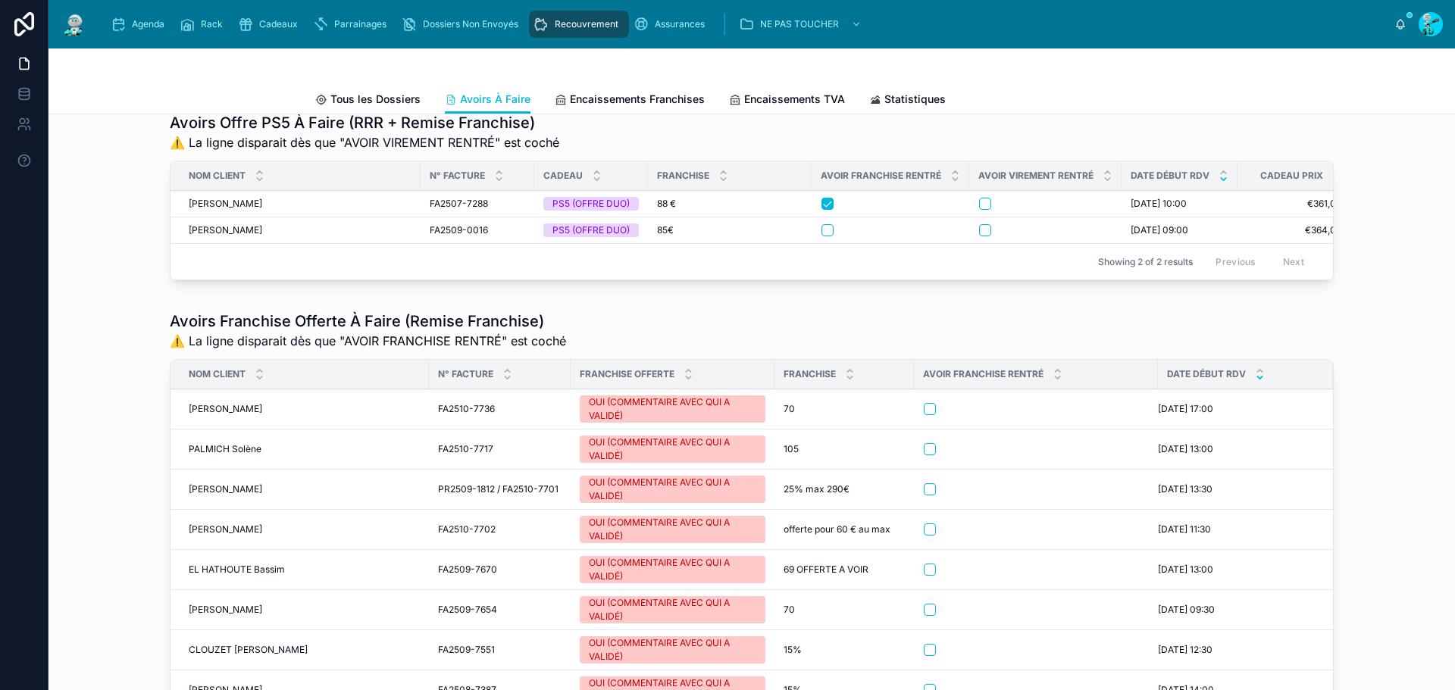
click at [235, 210] on span "[PERSON_NAME]" at bounding box center [226, 204] width 74 height 12
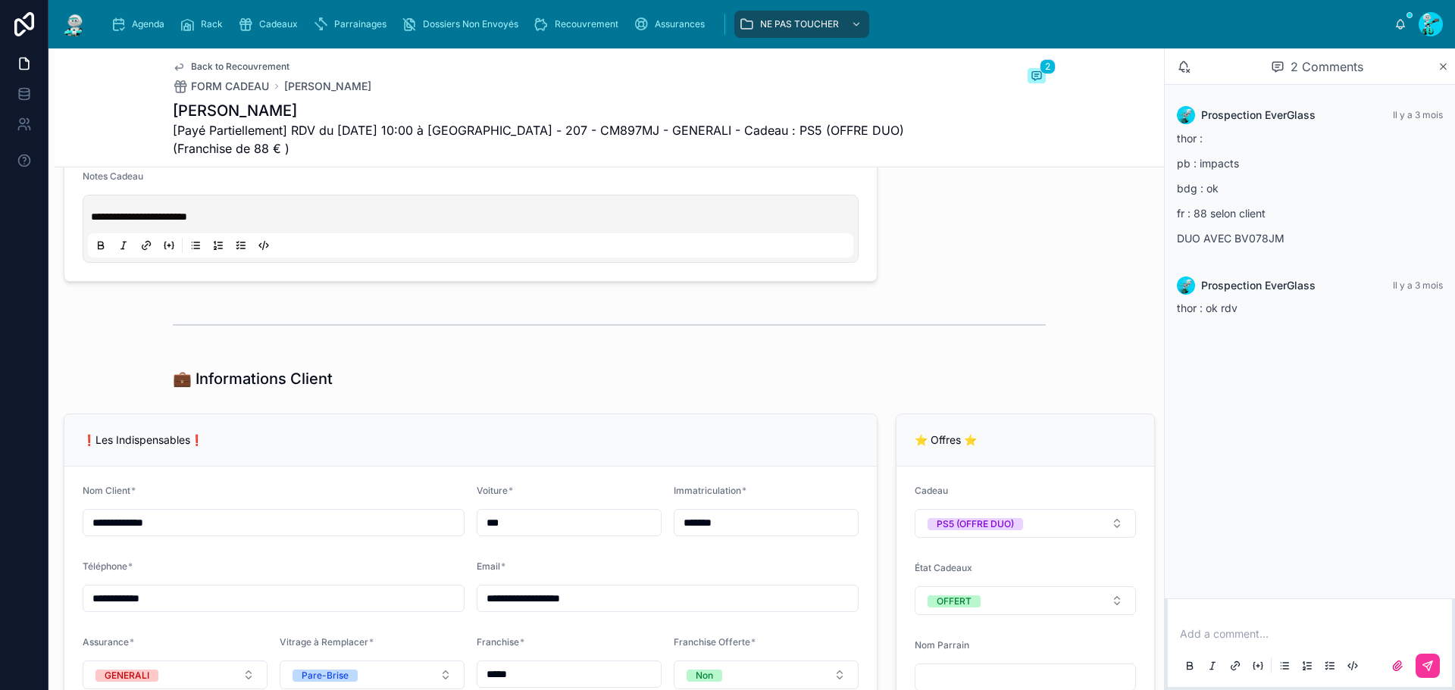
scroll to position [1061, 0]
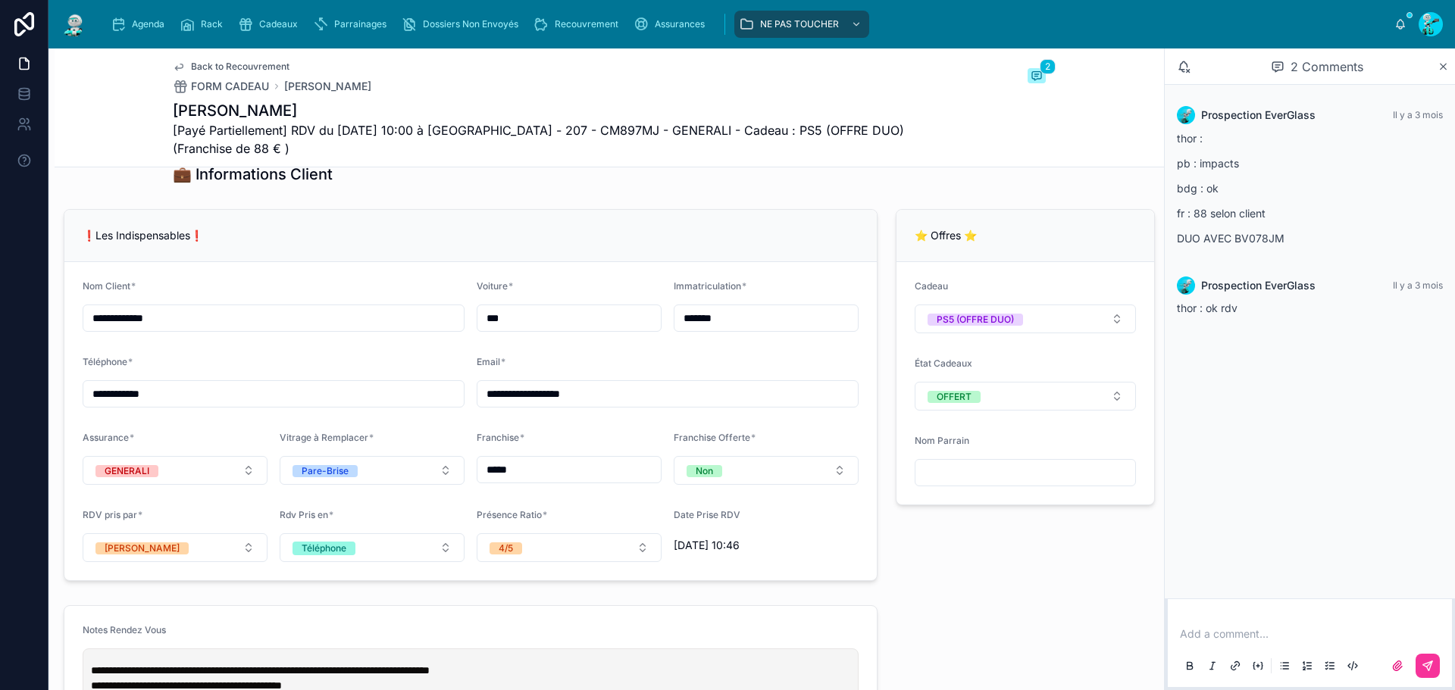
click at [753, 329] on input "*******" at bounding box center [766, 318] width 183 height 21
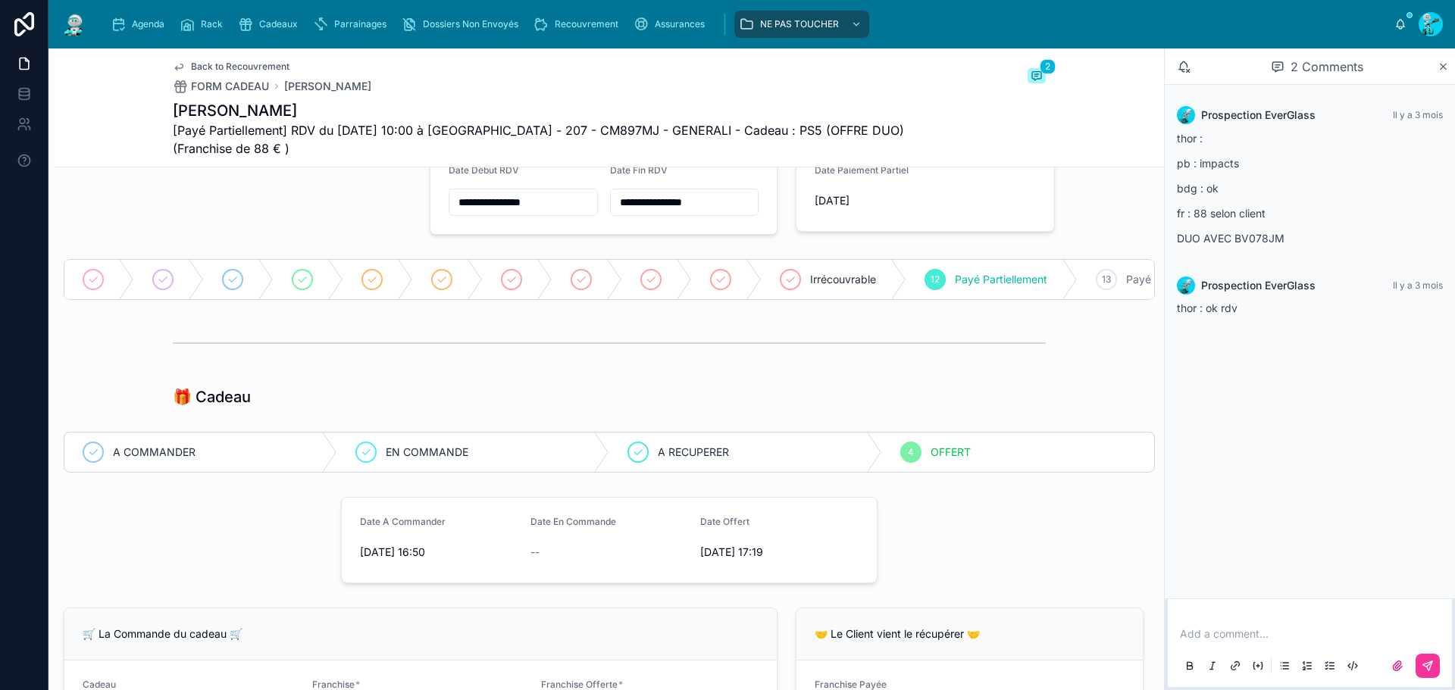
scroll to position [0, 0]
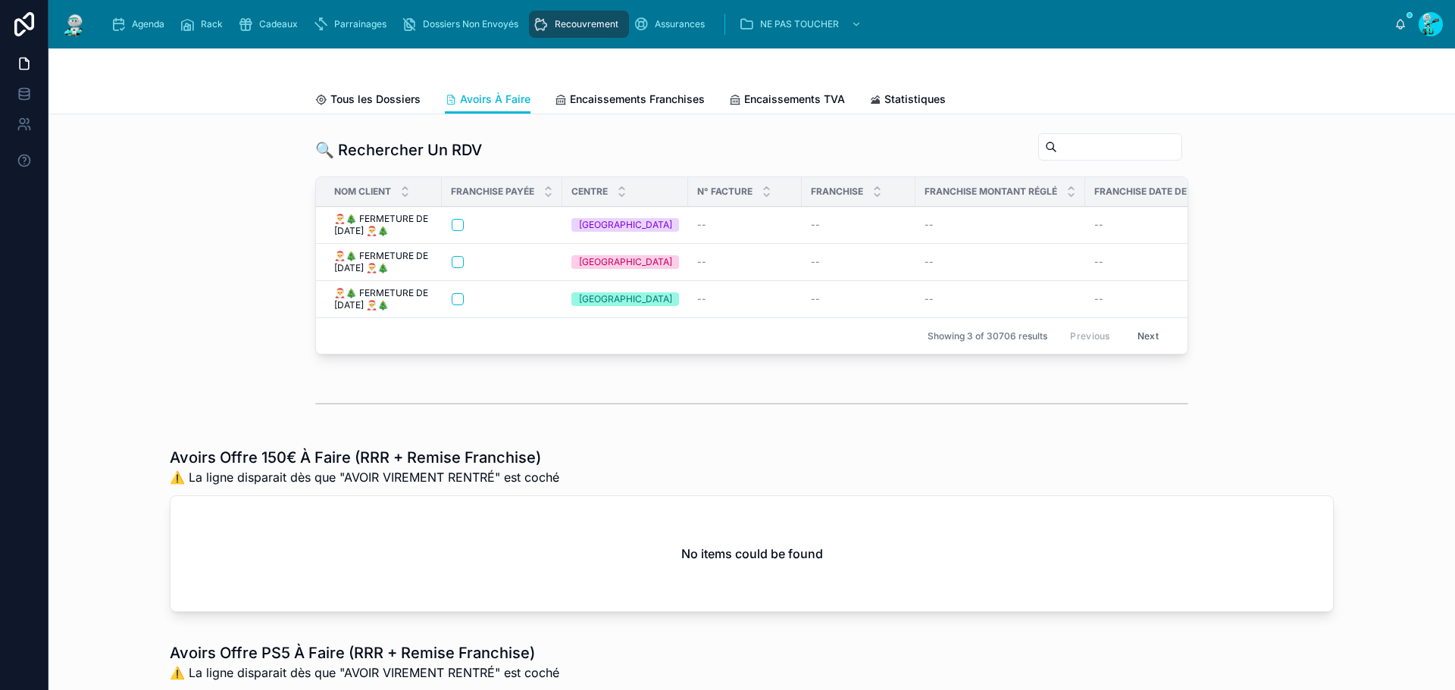
scroll to position [303, 0]
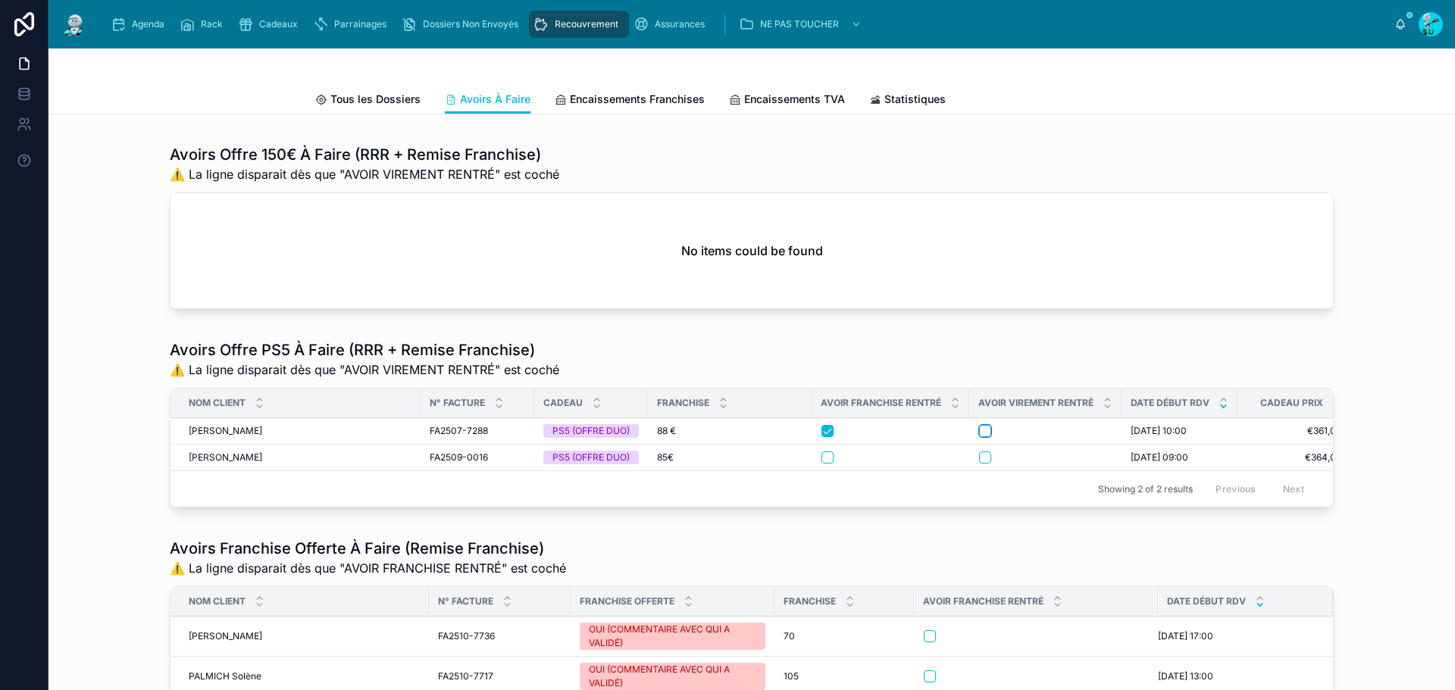
click at [981, 437] on button "button" at bounding box center [985, 431] width 12 height 12
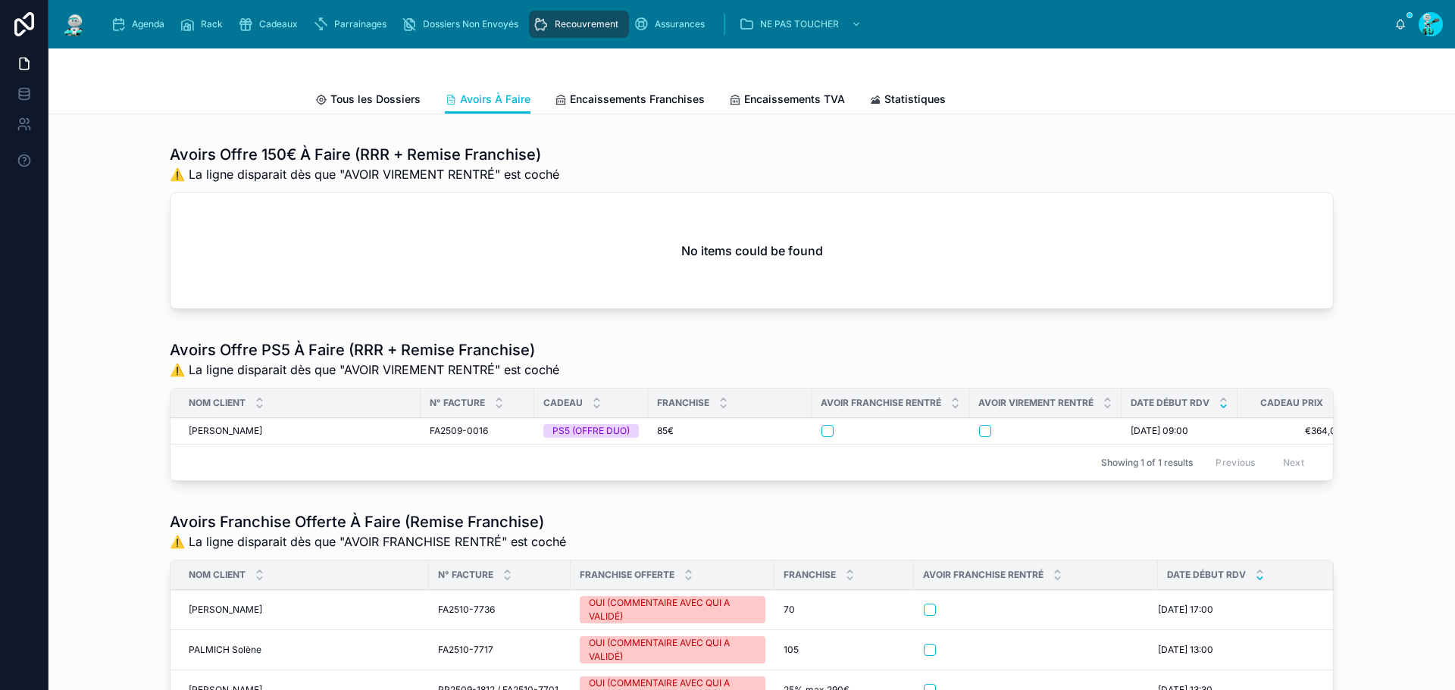
click at [229, 437] on span "[PERSON_NAME]" at bounding box center [226, 431] width 74 height 12
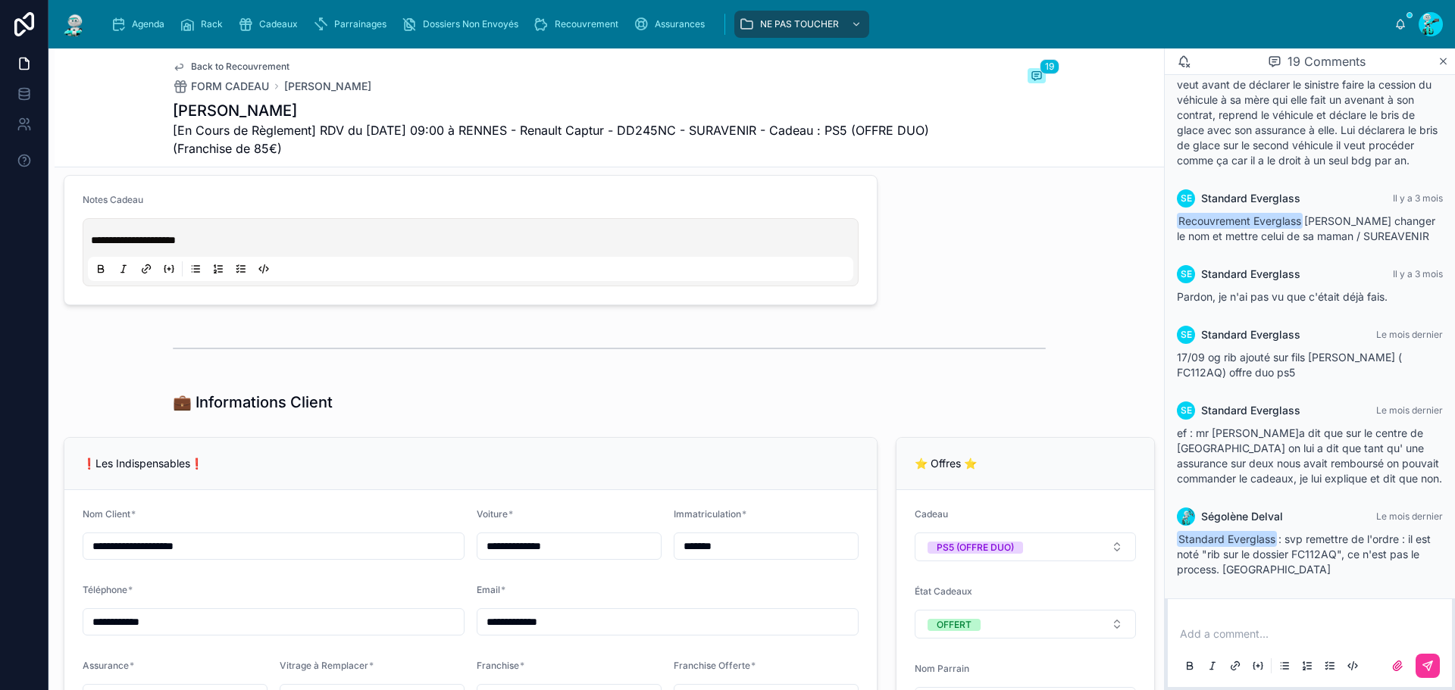
scroll to position [834, 0]
click at [725, 556] on input "*******" at bounding box center [766, 545] width 183 height 21
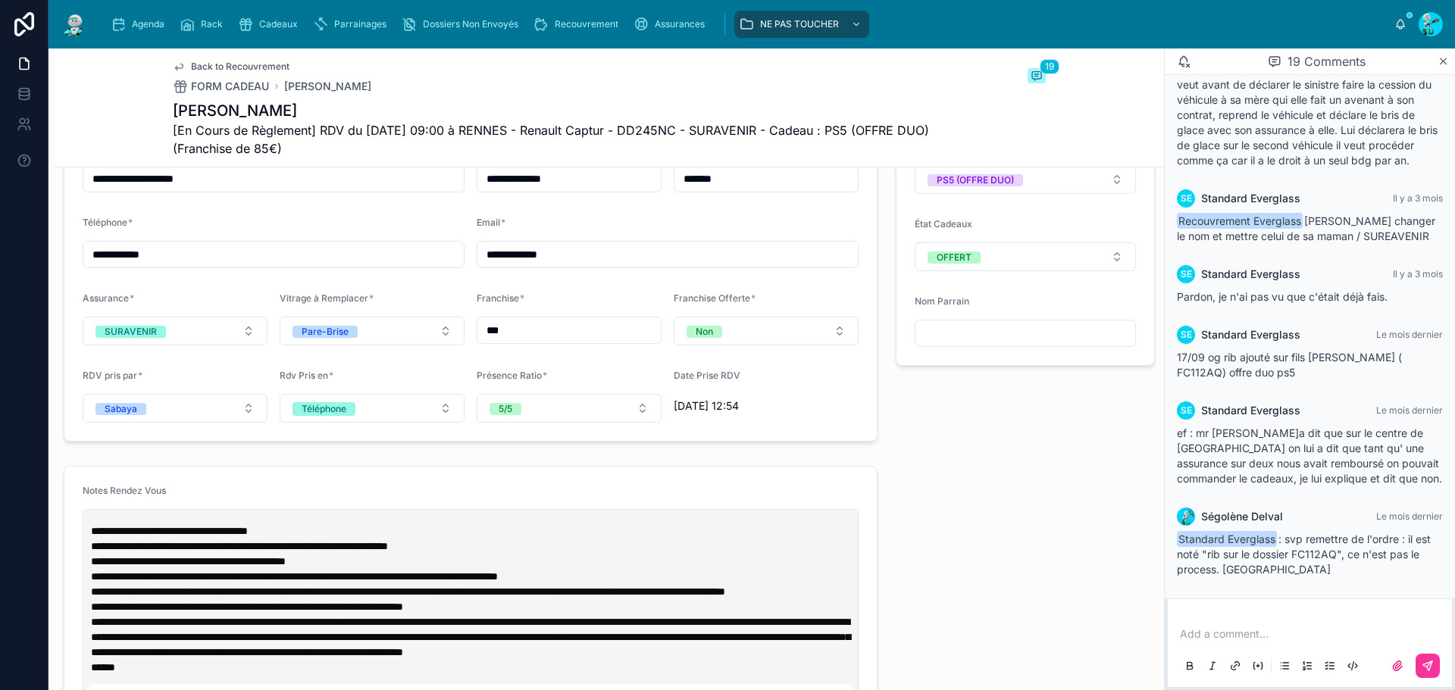
scroll to position [1440, 0]
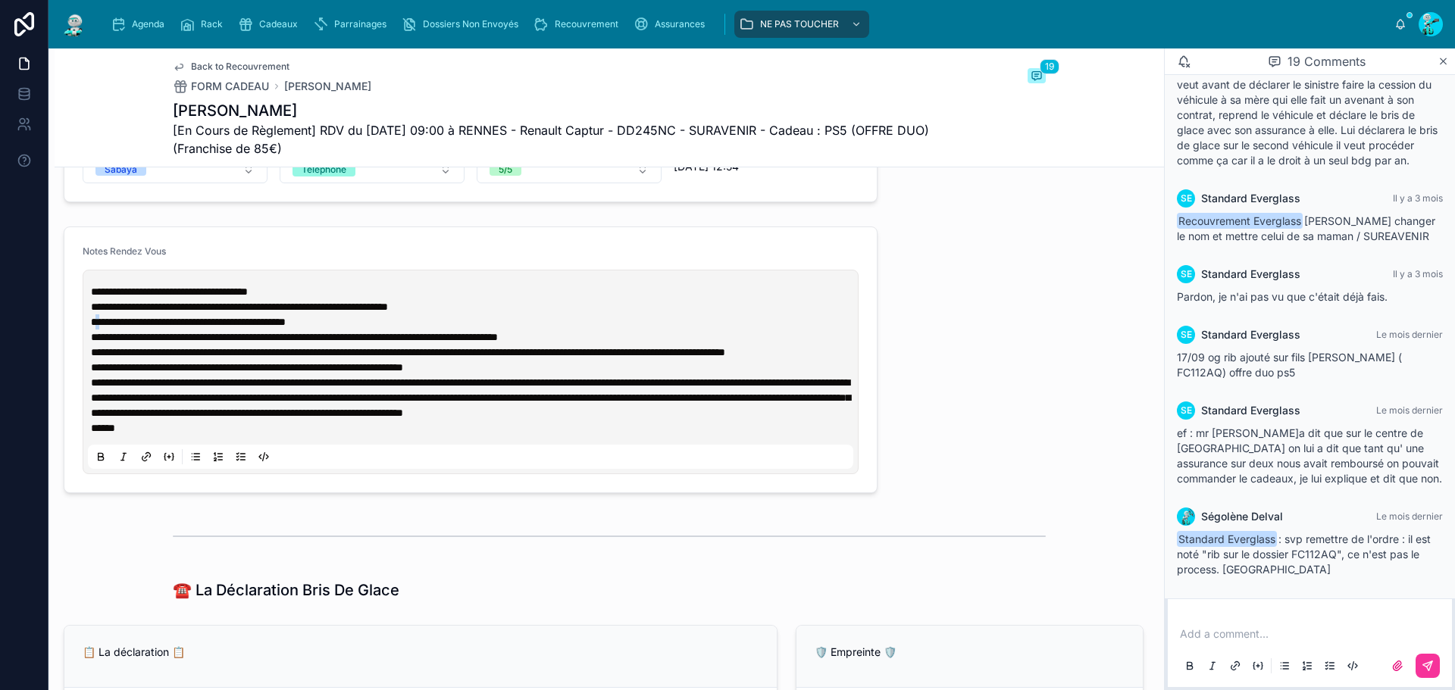
drag, startPoint x: 94, startPoint y: 334, endPoint x: 105, endPoint y: 334, distance: 11.4
click at [105, 327] on span "**********" at bounding box center [188, 322] width 195 height 11
click at [90, 330] on div "**********" at bounding box center [471, 372] width 766 height 194
drag, startPoint x: 93, startPoint y: 330, endPoint x: 158, endPoint y: 337, distance: 65.5
click at [158, 327] on span "**********" at bounding box center [188, 322] width 195 height 11
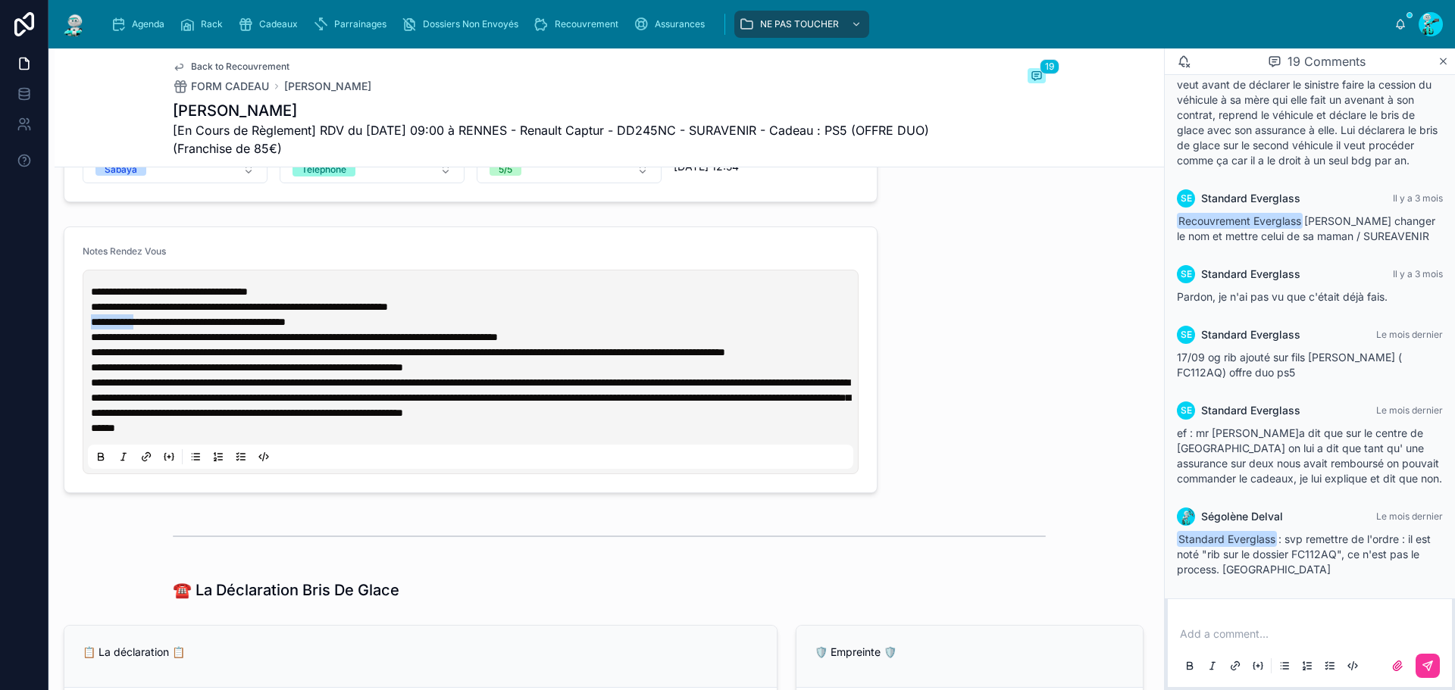
copy span "**********"
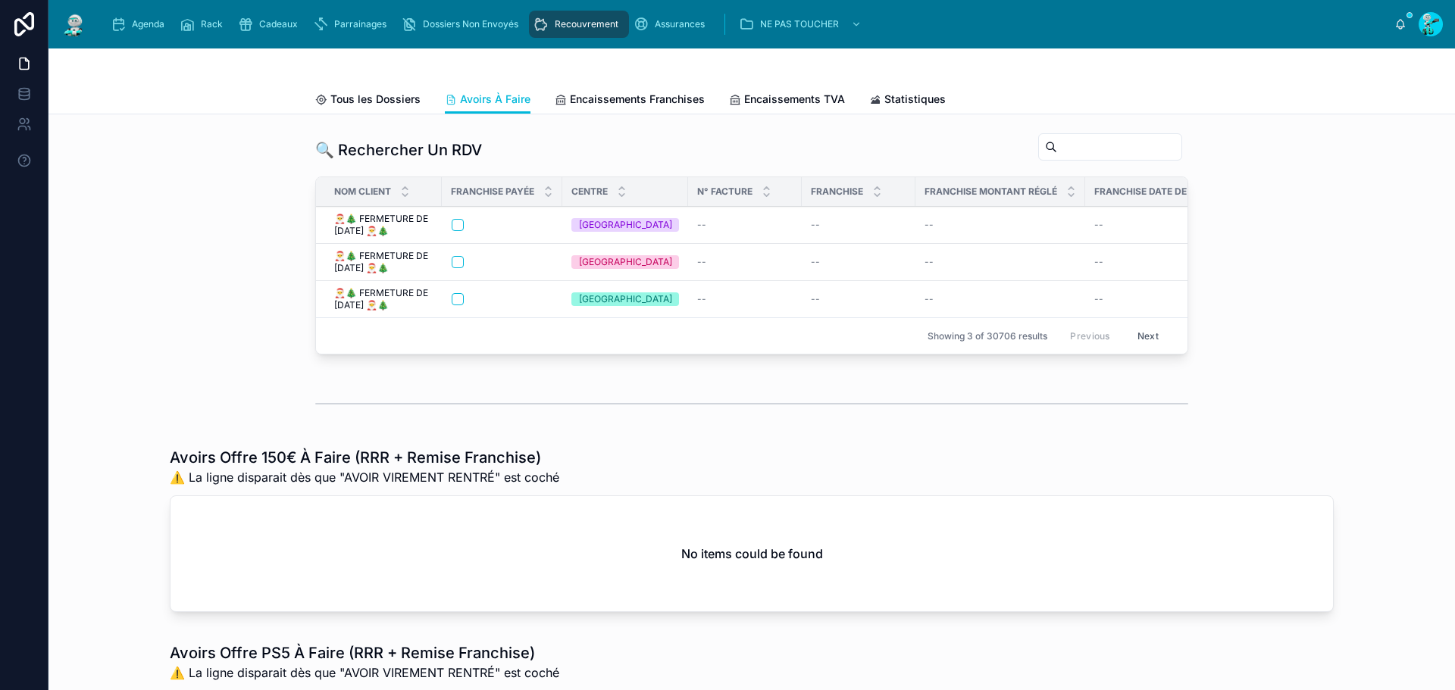
drag, startPoint x: 130, startPoint y: 31, endPoint x: 154, endPoint y: 28, distance: 23.7
click at [130, 31] on div "Agenda" at bounding box center [141, 24] width 60 height 24
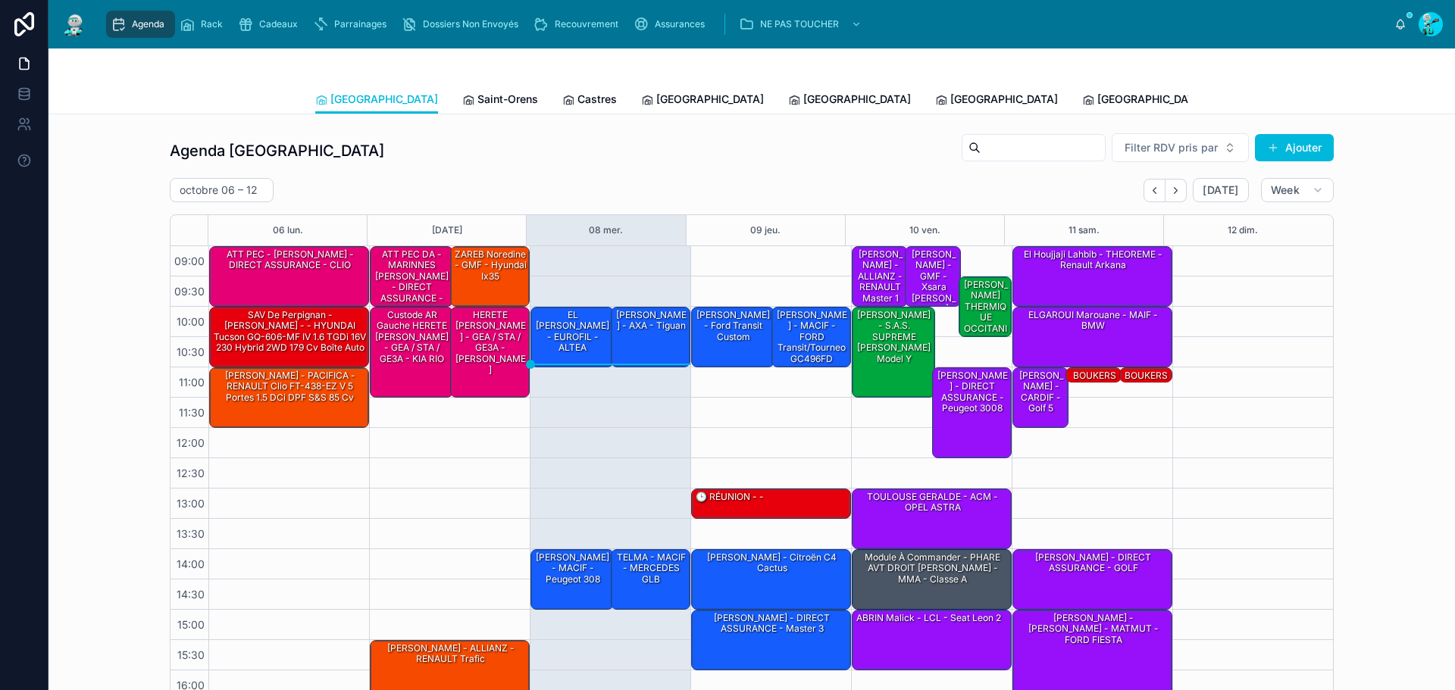
scroll to position [87, 0]
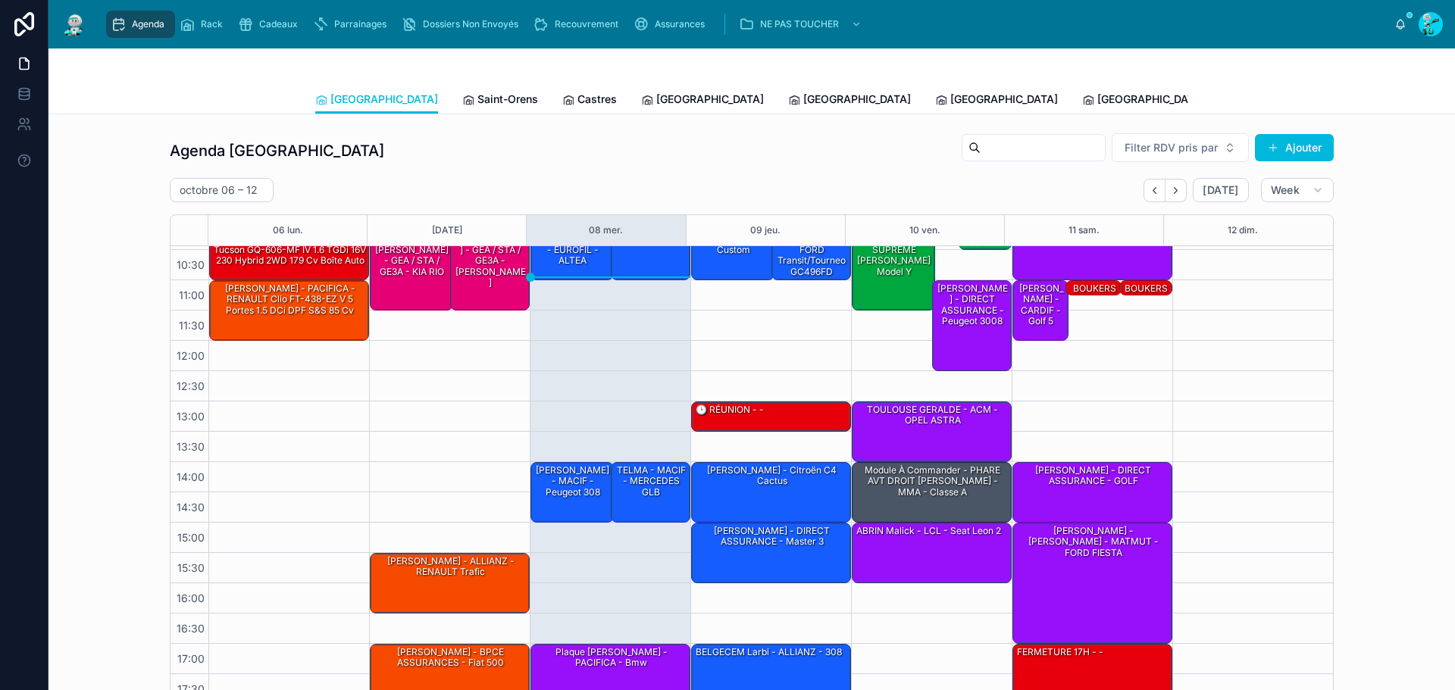
click at [1356, 108] on link "Tous Centres" at bounding box center [1397, 101] width 82 height 30
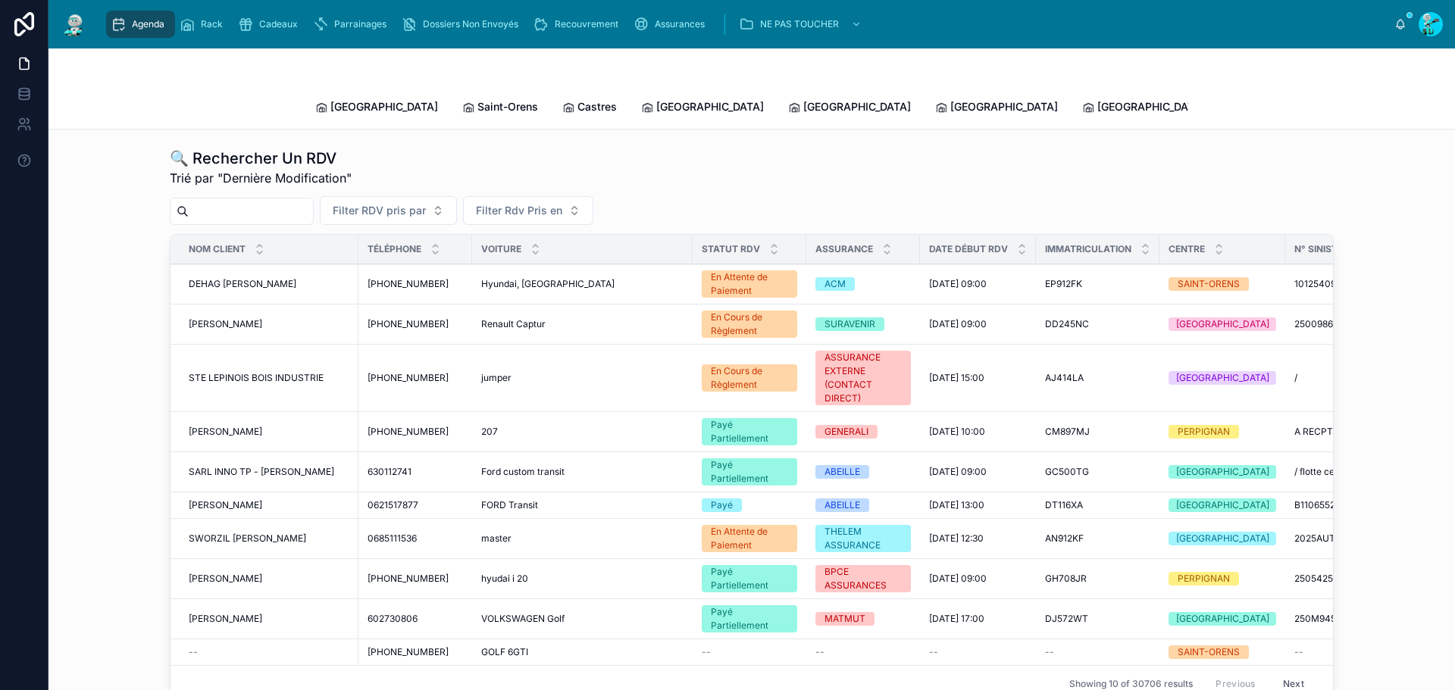
drag, startPoint x: 260, startPoint y: 185, endPoint x: 260, endPoint y: 204, distance: 18.9
click at [260, 198] on div at bounding box center [242, 211] width 144 height 27
drag, startPoint x: 260, startPoint y: 204, endPoint x: 266, endPoint y: 196, distance: 9.7
click at [260, 204] on input "text" at bounding box center [251, 211] width 124 height 21
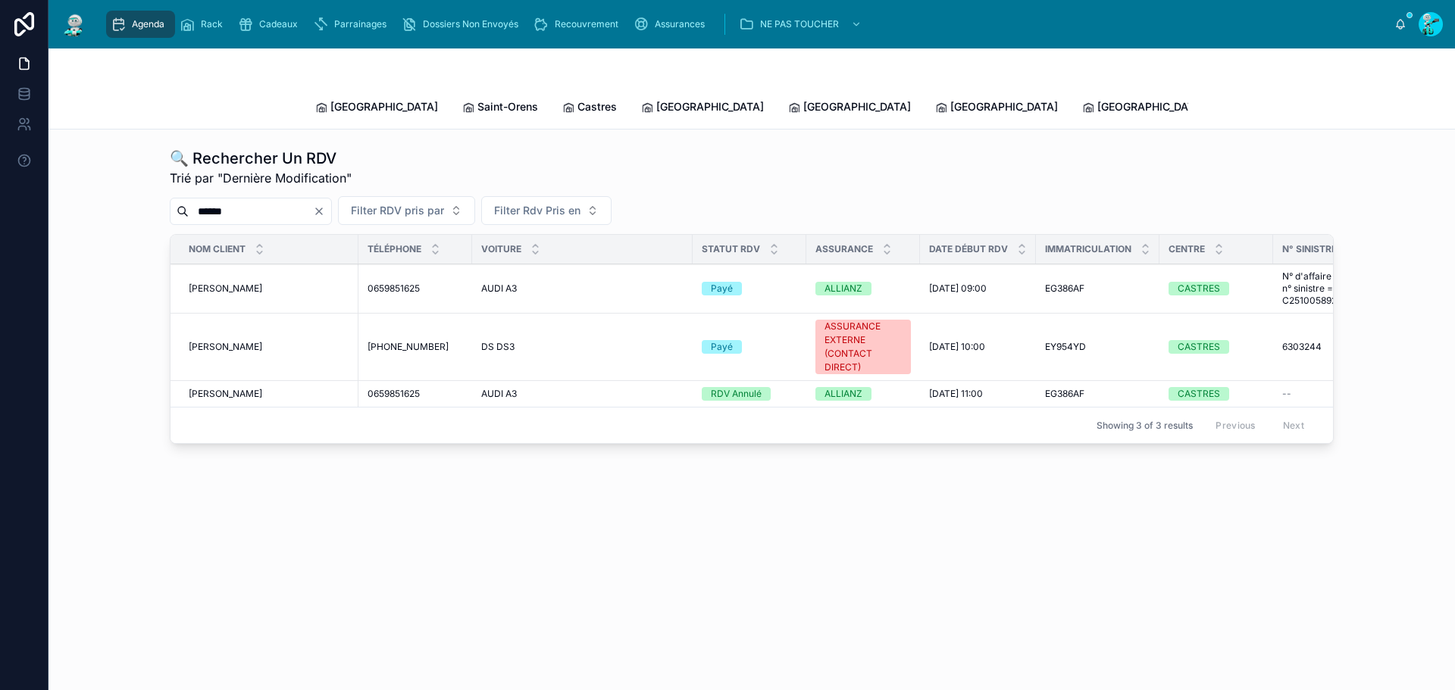
type input "******"
click at [236, 283] on span "[PERSON_NAME]" at bounding box center [226, 289] width 74 height 12
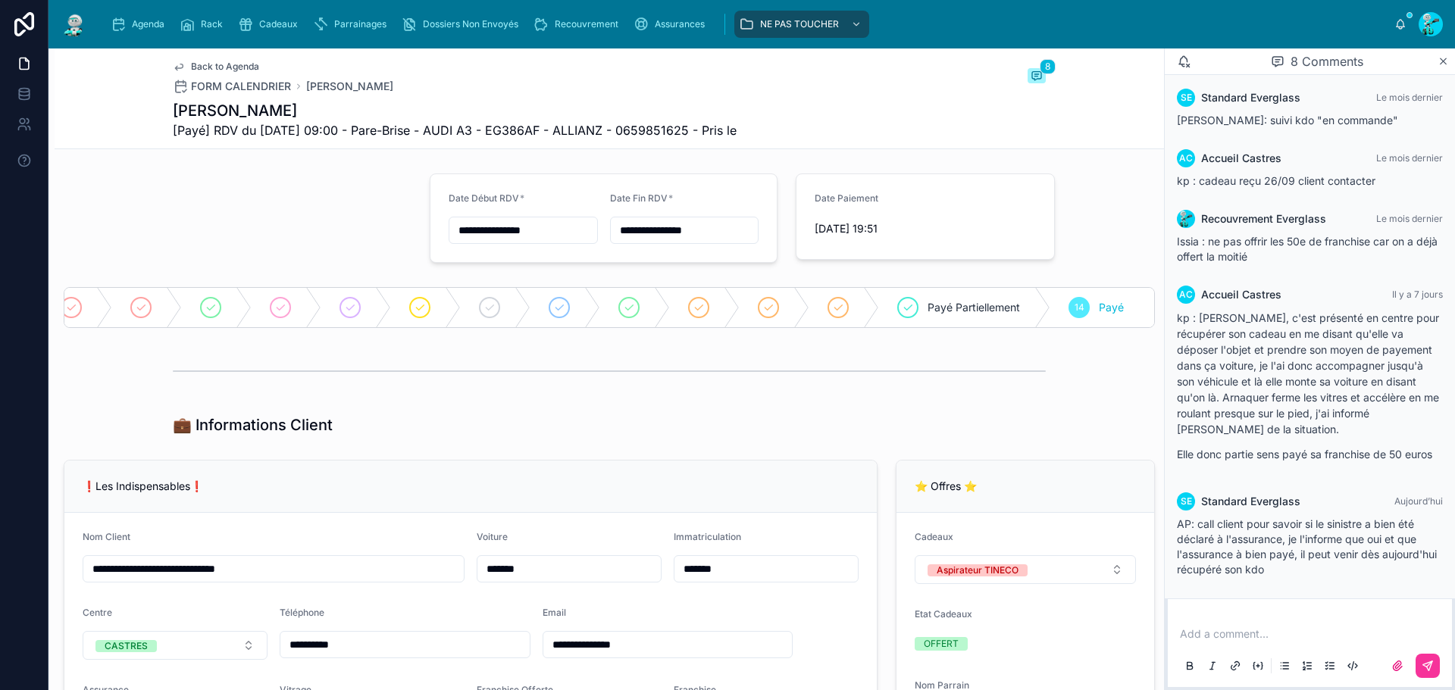
drag, startPoint x: 149, startPoint y: 20, endPoint x: 121, endPoint y: 0, distance: 35.3
click at [152, 20] on span "Agenda" at bounding box center [148, 24] width 33 height 12
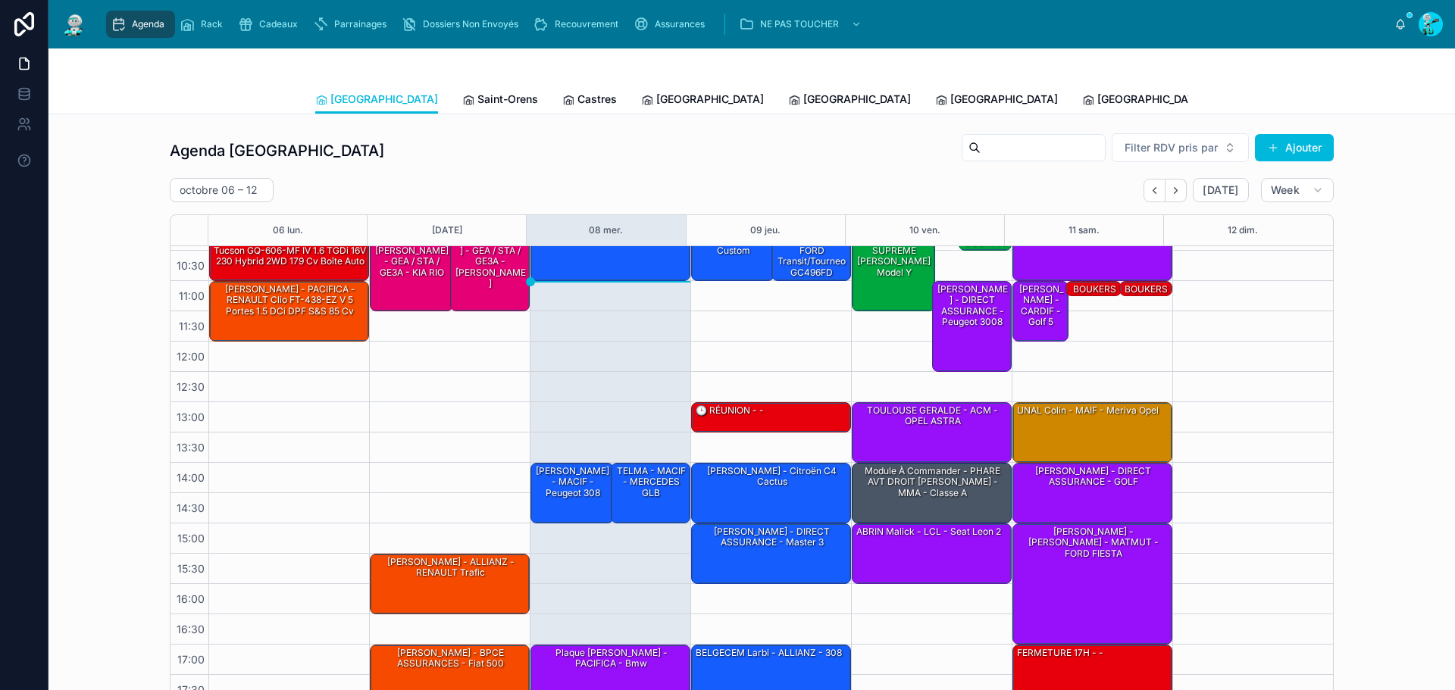
scroll to position [87, 0]
click at [478, 100] on span "Saint-Orens" at bounding box center [508, 99] width 61 height 15
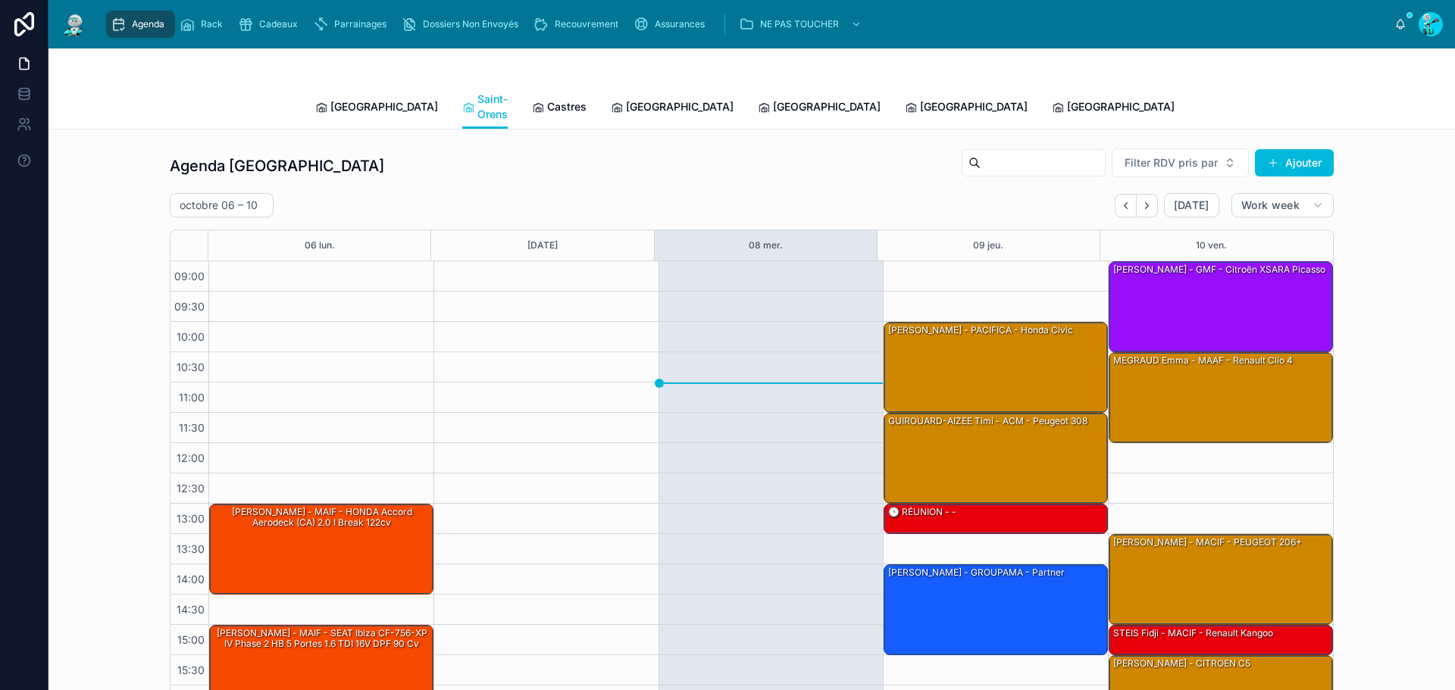
click at [547, 99] on span "Castres" at bounding box center [566, 106] width 39 height 15
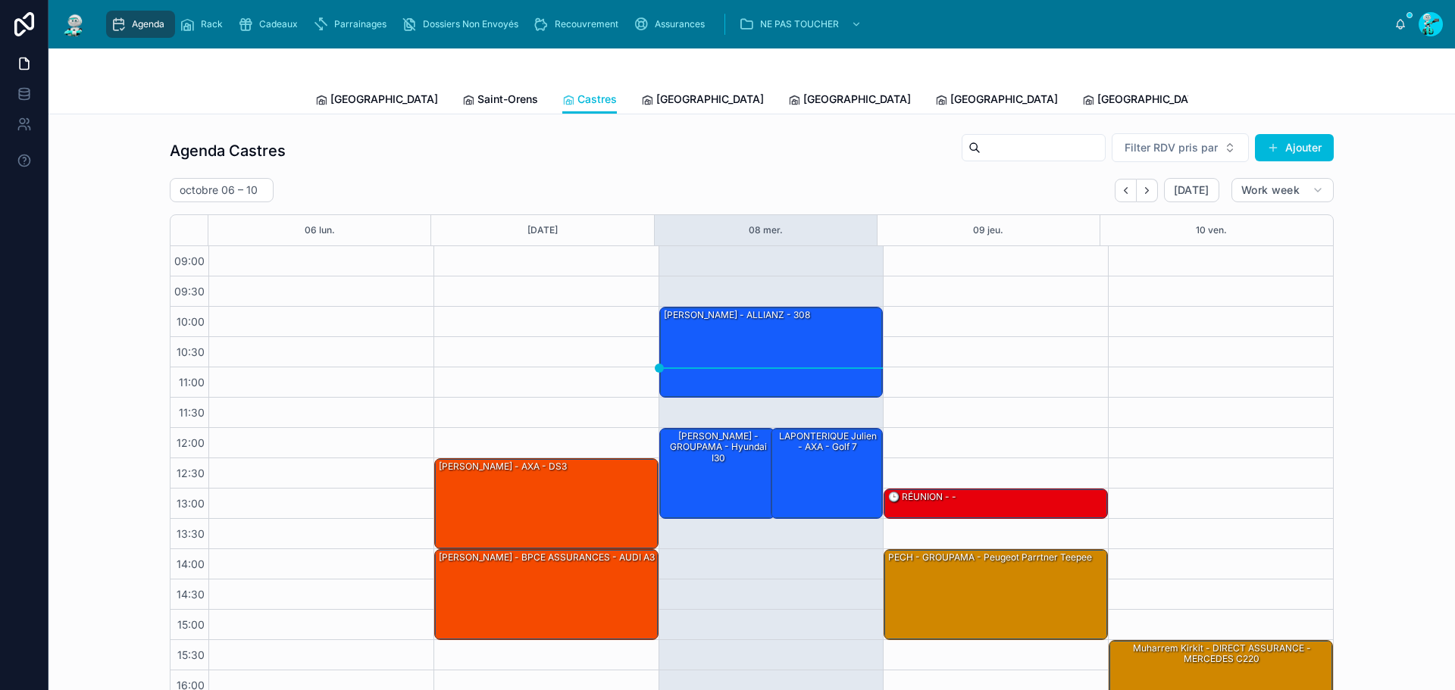
click at [656, 101] on span "[GEOGRAPHIC_DATA]" at bounding box center [710, 99] width 108 height 15
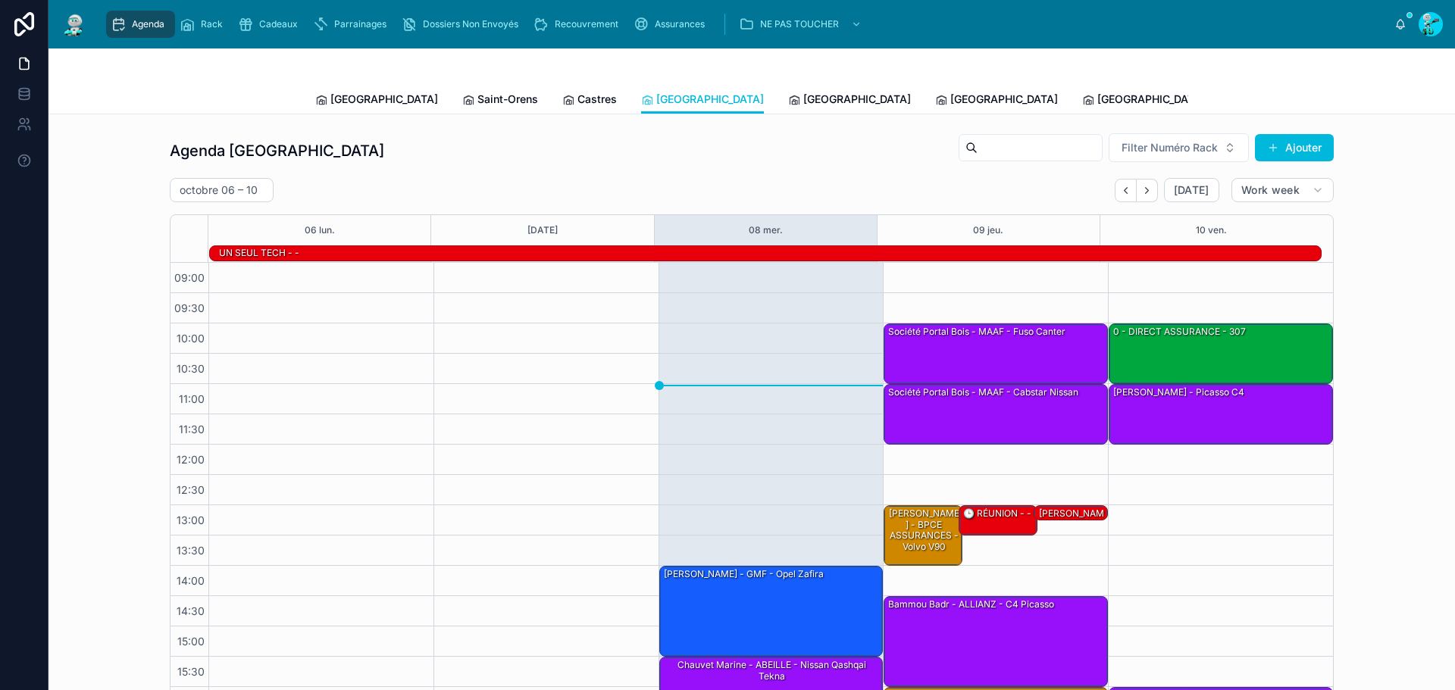
click at [803, 97] on span "[GEOGRAPHIC_DATA]" at bounding box center [857, 99] width 108 height 15
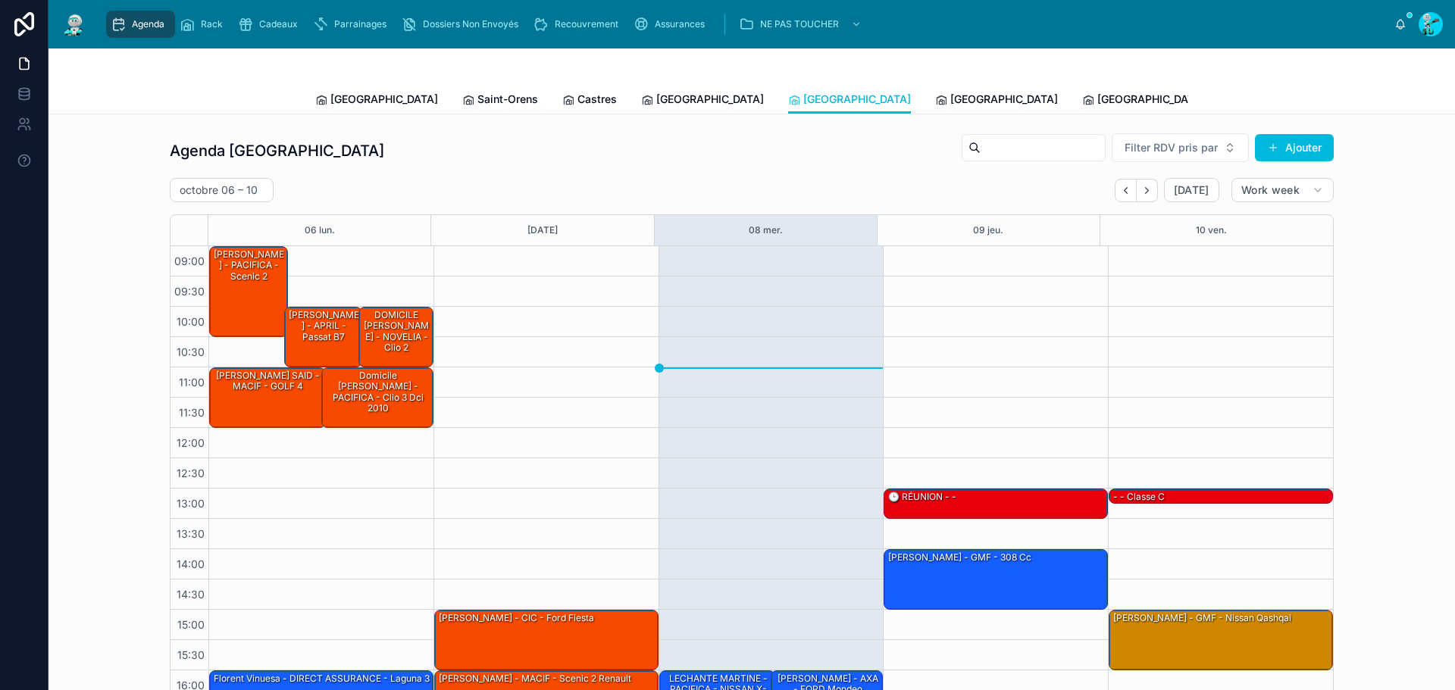
click at [935, 110] on link "[GEOGRAPHIC_DATA]" at bounding box center [996, 101] width 123 height 30
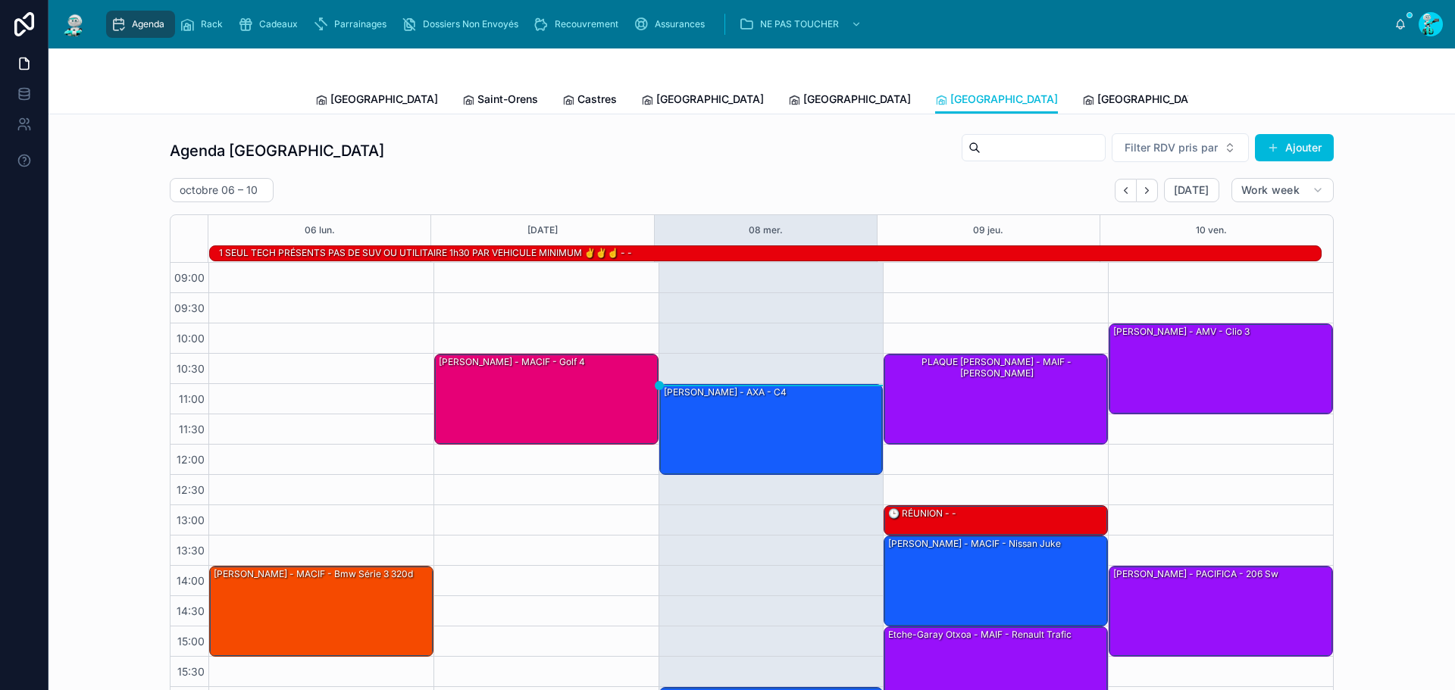
click at [847, 97] on div "Toulouse Saint-Orens Castres [GEOGRAPHIC_DATA] [GEOGRAPHIC_DATA] [GEOGRAPHIC_DA…" at bounding box center [751, 99] width 873 height 29
click at [1098, 100] on span "[GEOGRAPHIC_DATA]" at bounding box center [1152, 99] width 108 height 15
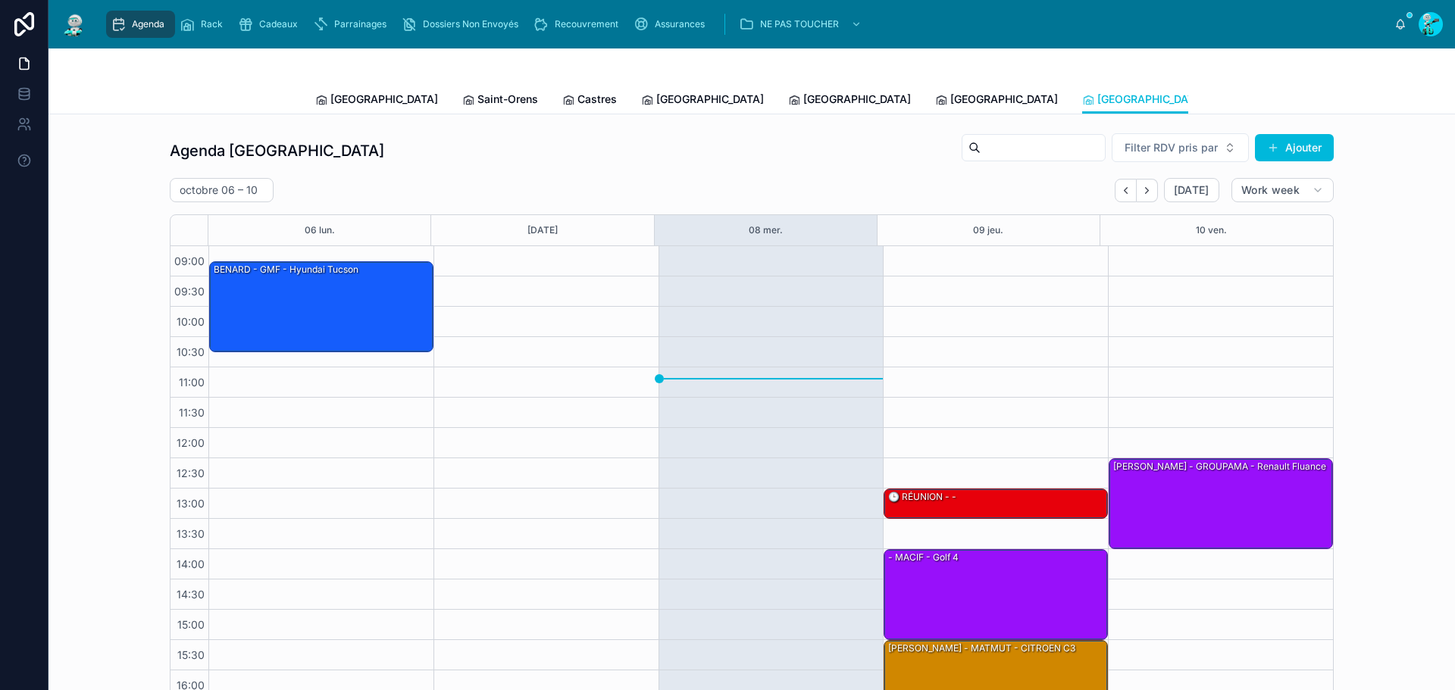
click at [591, 22] on span "Recouvrement" at bounding box center [587, 24] width 64 height 12
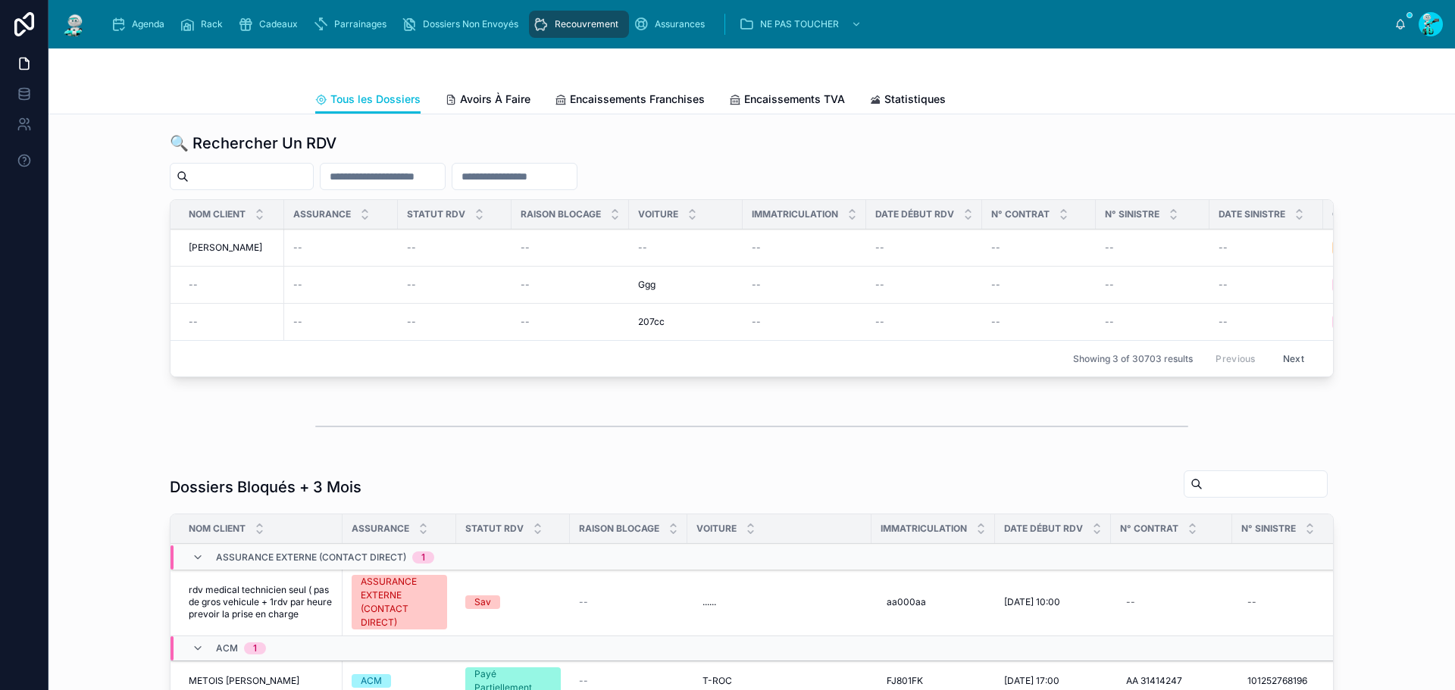
click at [503, 12] on div "Dossiers Non Envoyés" at bounding box center [463, 24] width 123 height 24
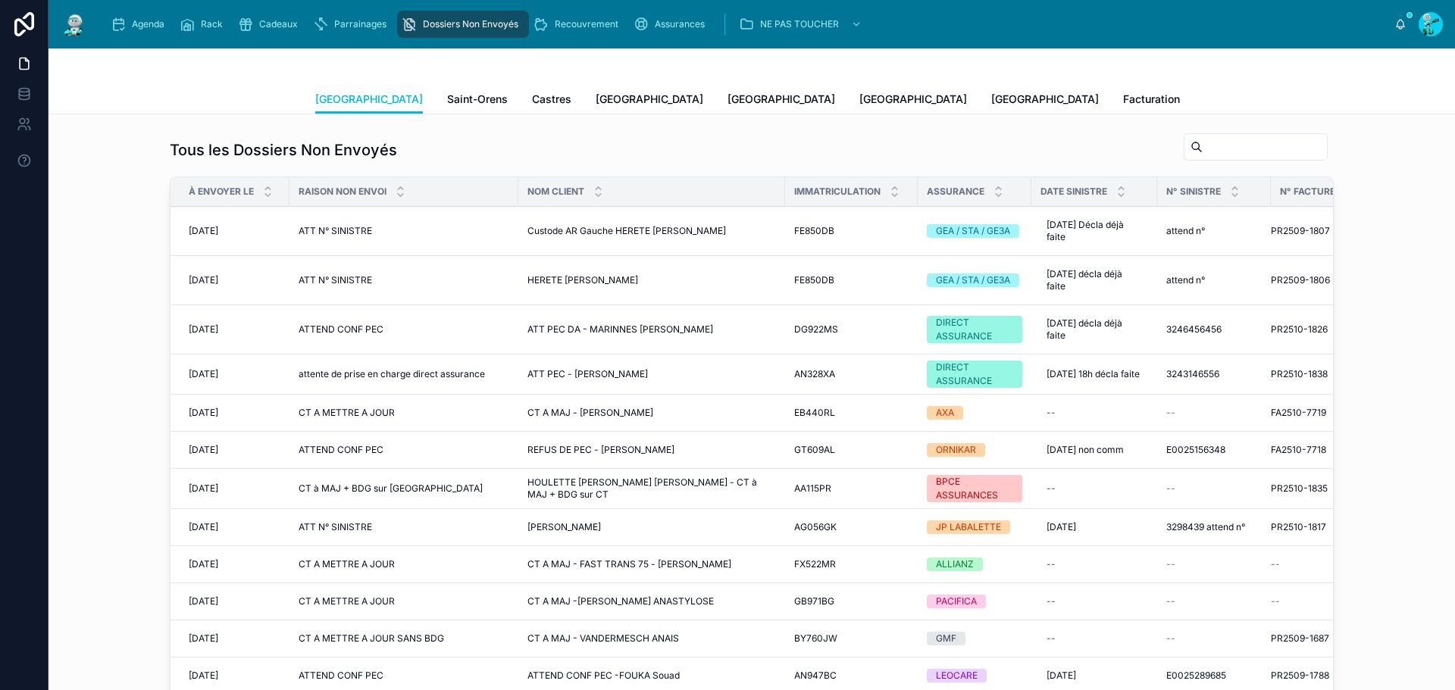
click at [447, 102] on span "Saint-Orens" at bounding box center [477, 99] width 61 height 15
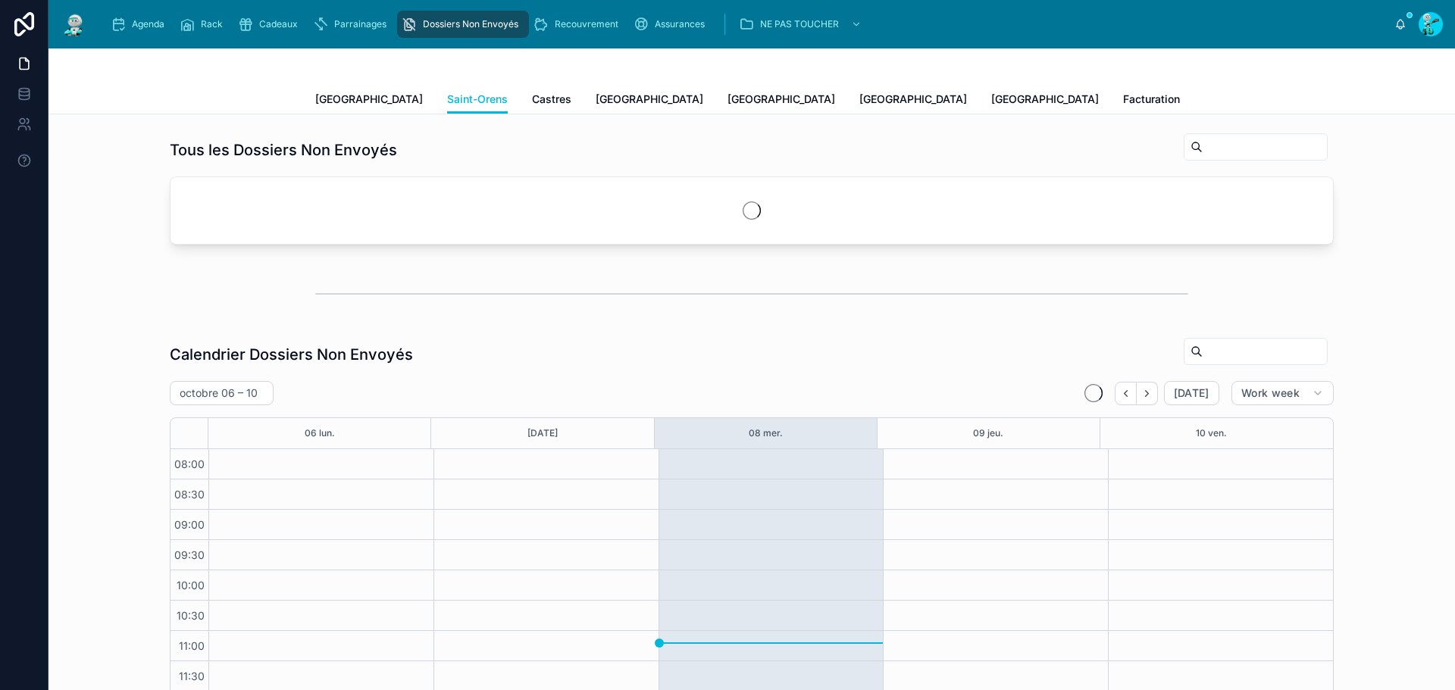
scroll to position [207, 0]
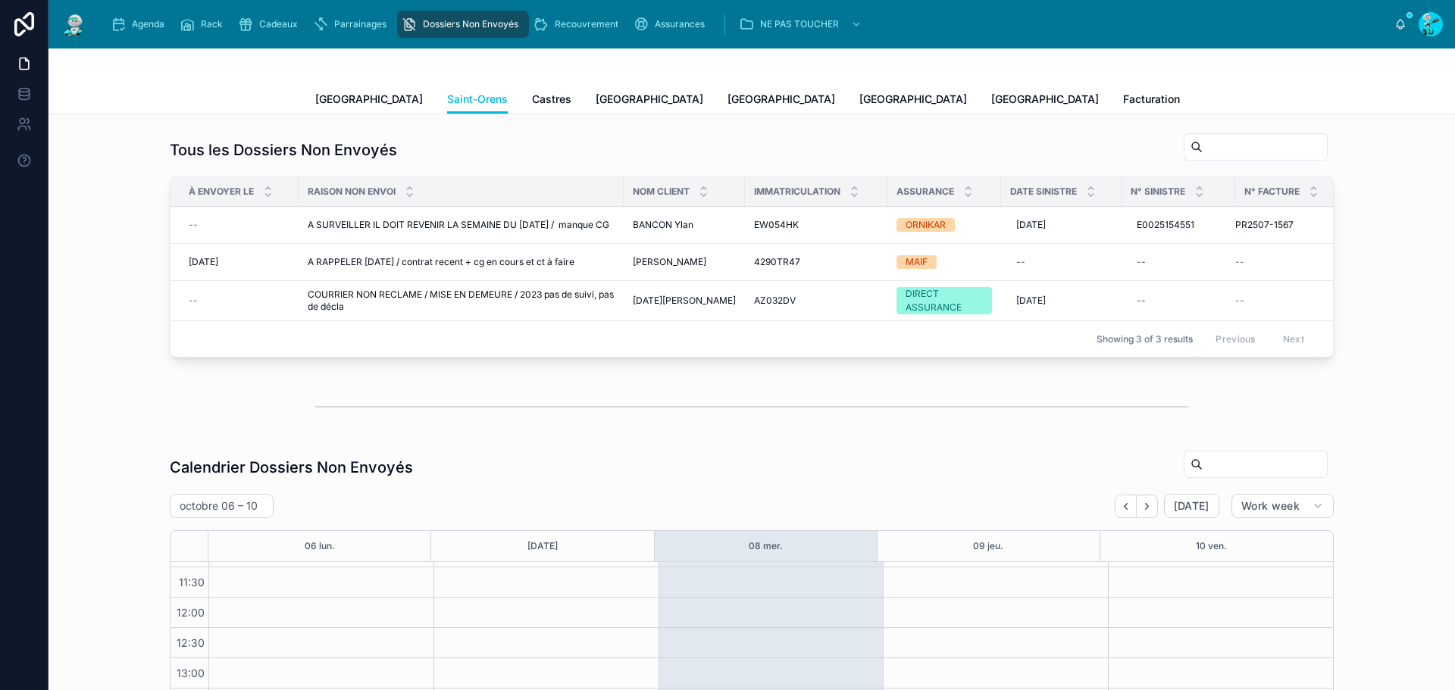
click at [415, 293] on span "COURRIER NON RECLAME / MISE EN DEMEURE / 2023 pas de suivi, pas de décla" at bounding box center [461, 301] width 307 height 24
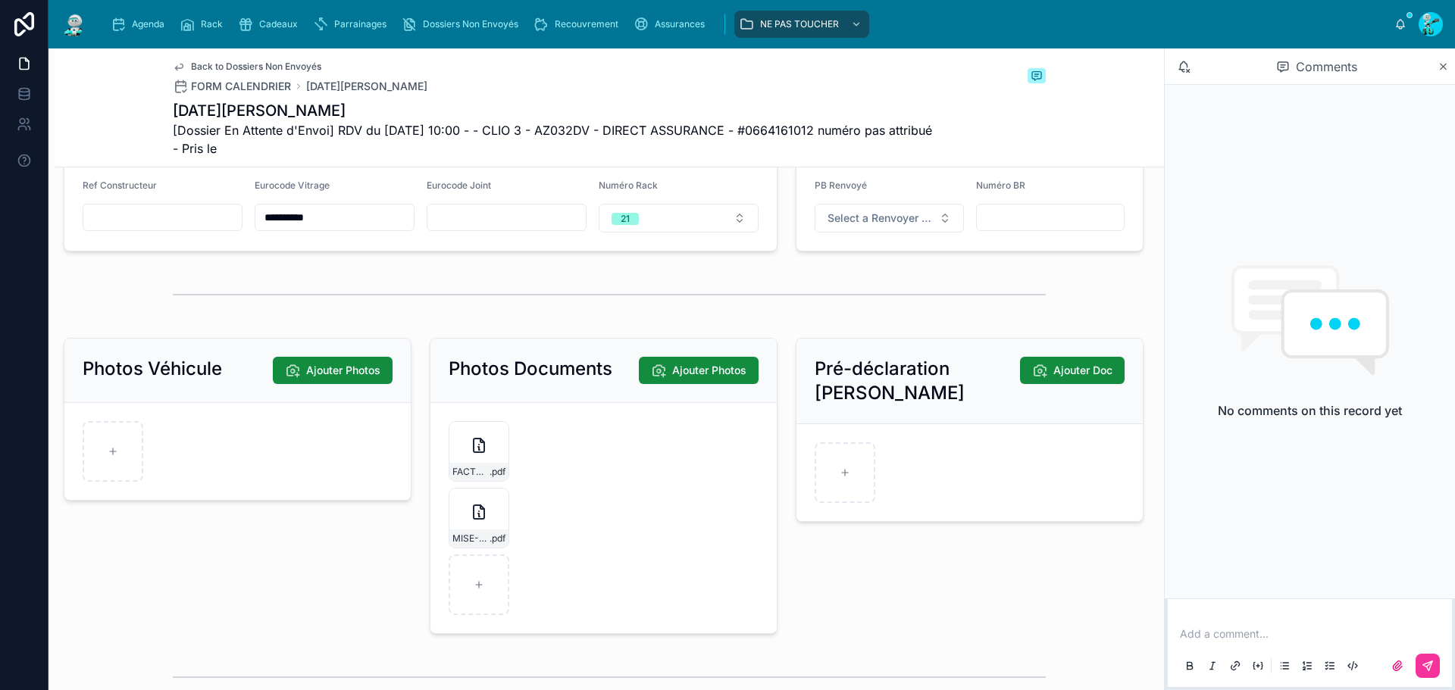
scroll to position [3335, 0]
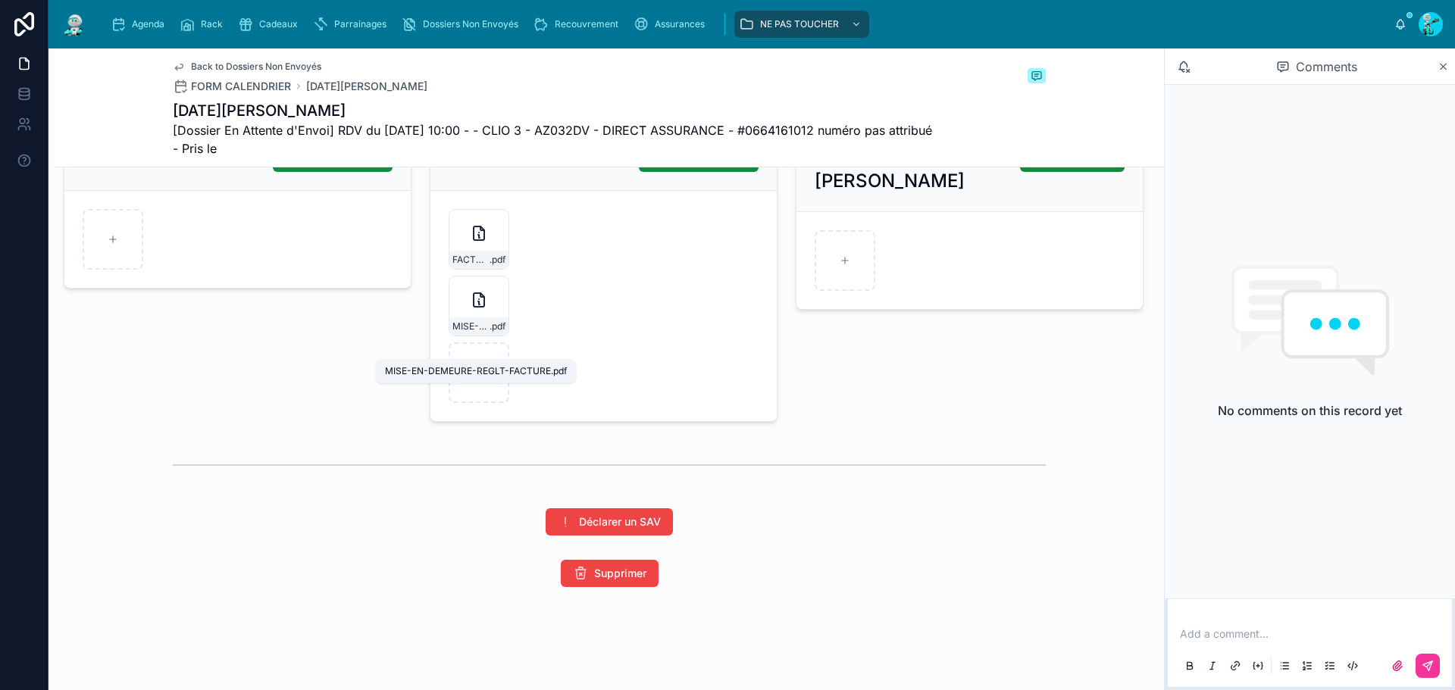
click at [492, 333] on span ".pdf" at bounding box center [498, 327] width 16 height 12
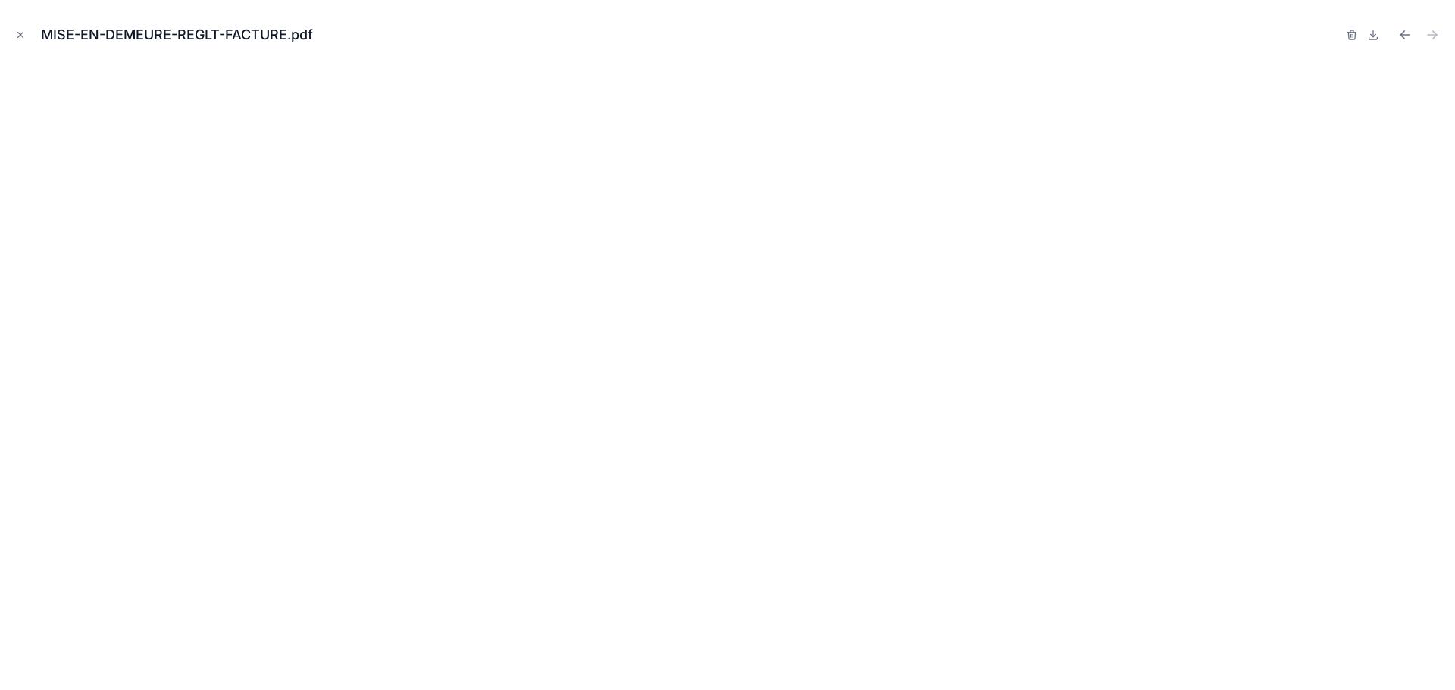
click at [19, 33] on icon "Close modal" at bounding box center [20, 35] width 5 height 5
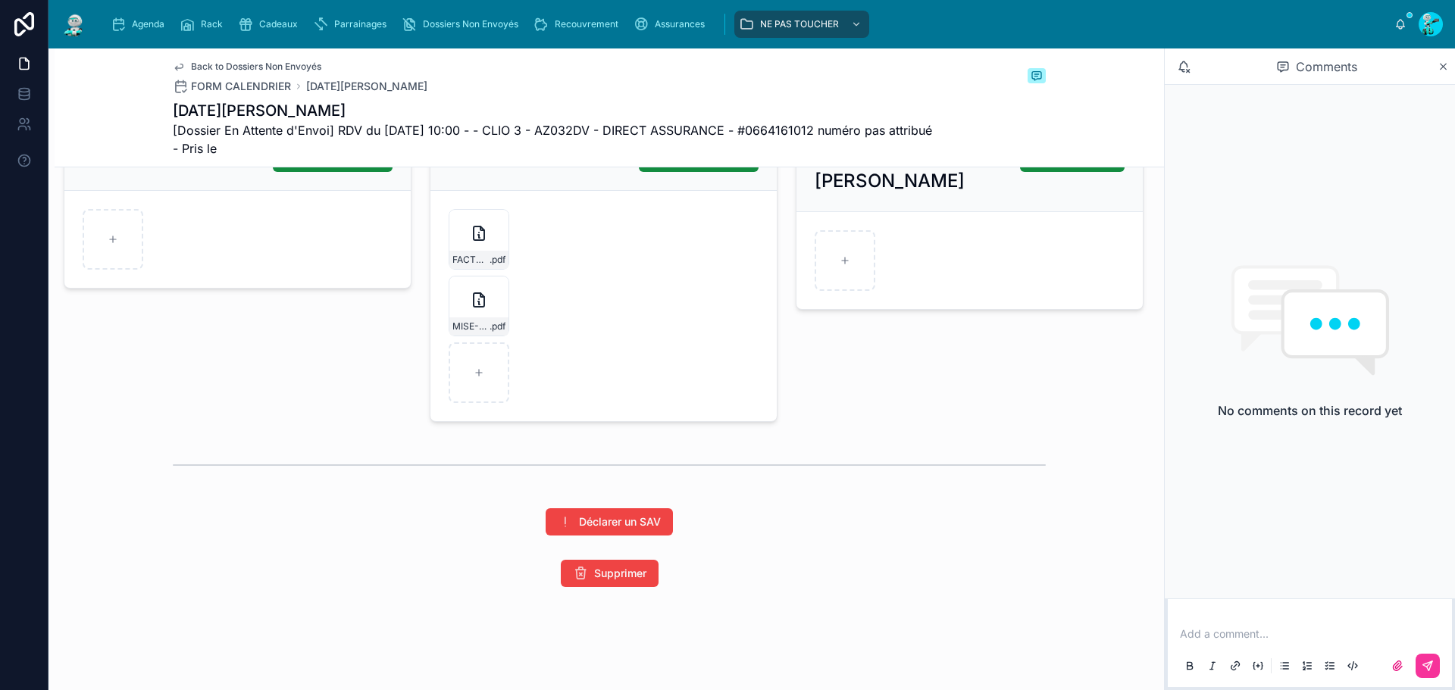
click at [0, 0] on icon at bounding box center [0, 0] width 0 height 0
click at [481, 336] on div "MISE-EN-DEMEURE-REGLT-FACTURE .pdf" at bounding box center [478, 327] width 59 height 18
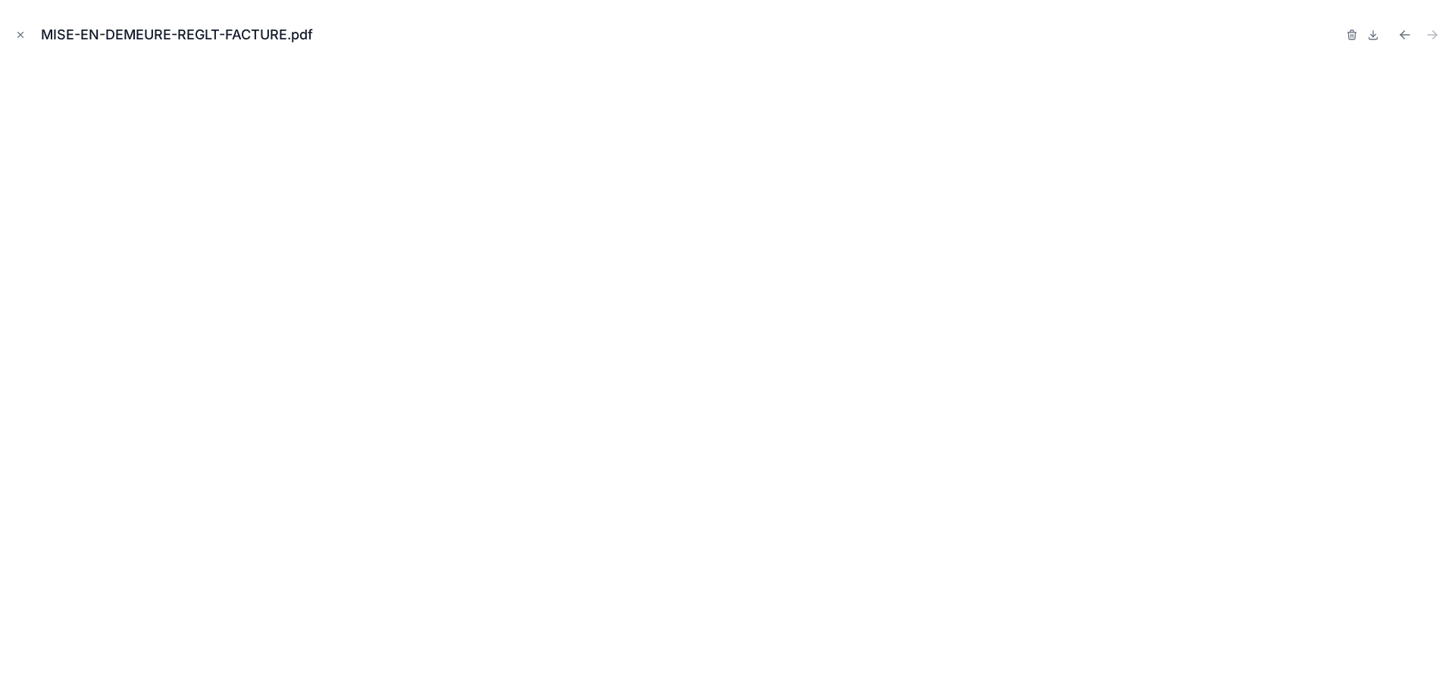
click at [25, 32] on icon "Close modal" at bounding box center [20, 35] width 11 height 11
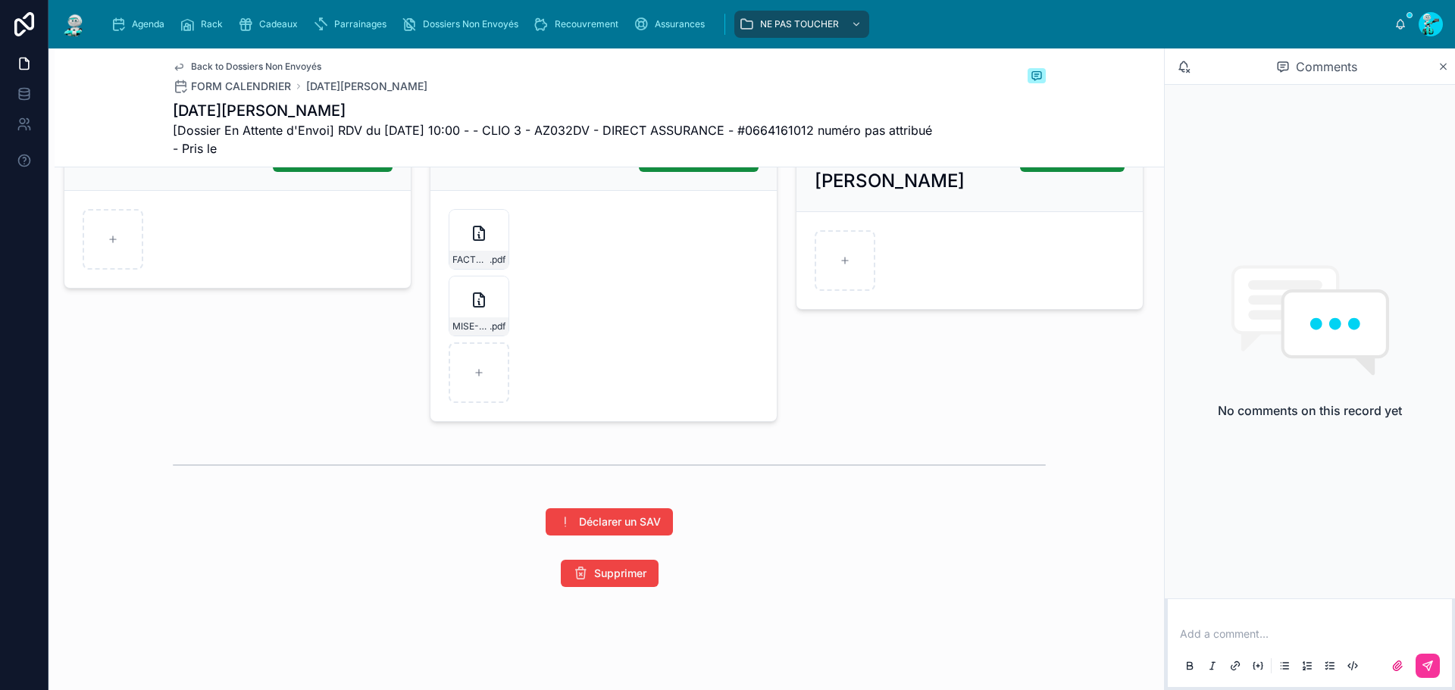
click at [490, 264] on div "FACTURE-[PERSON_NAME][DATE] .pdf" at bounding box center [479, 239] width 61 height 61
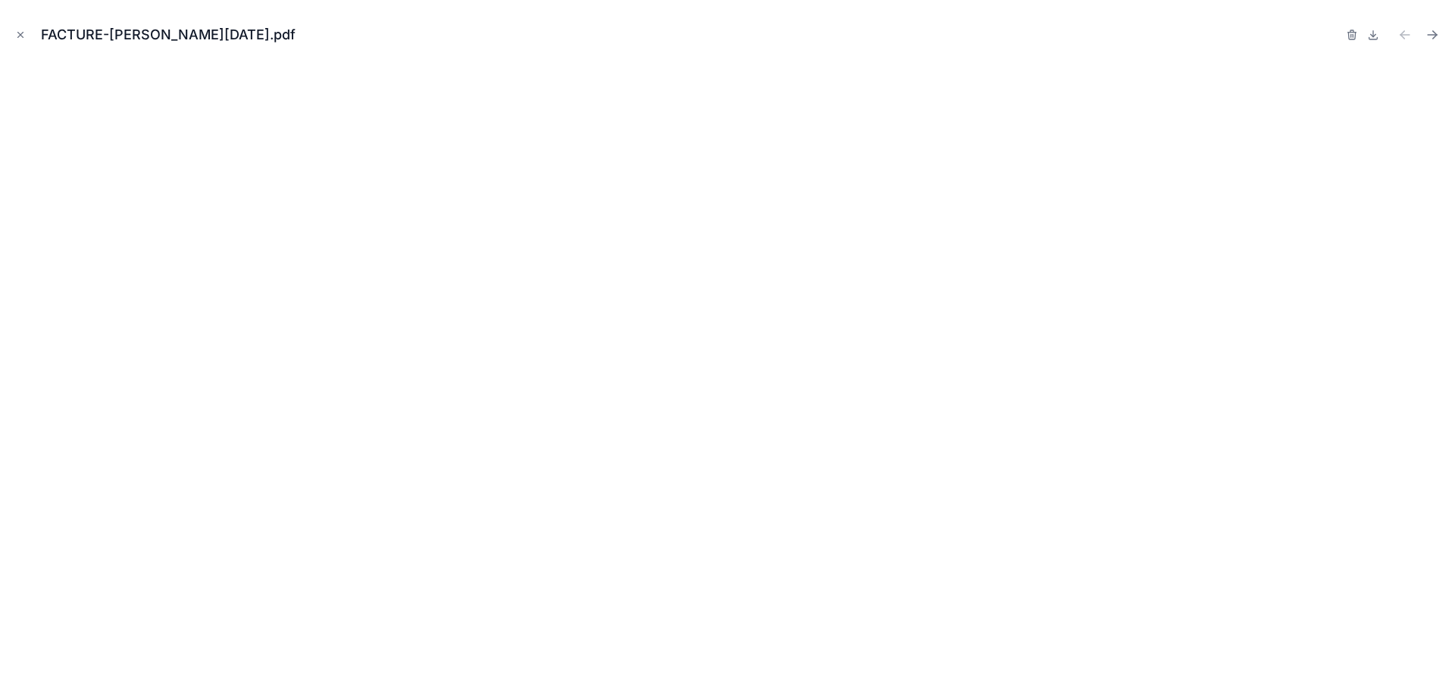
click at [20, 31] on icon "Close modal" at bounding box center [20, 35] width 11 height 11
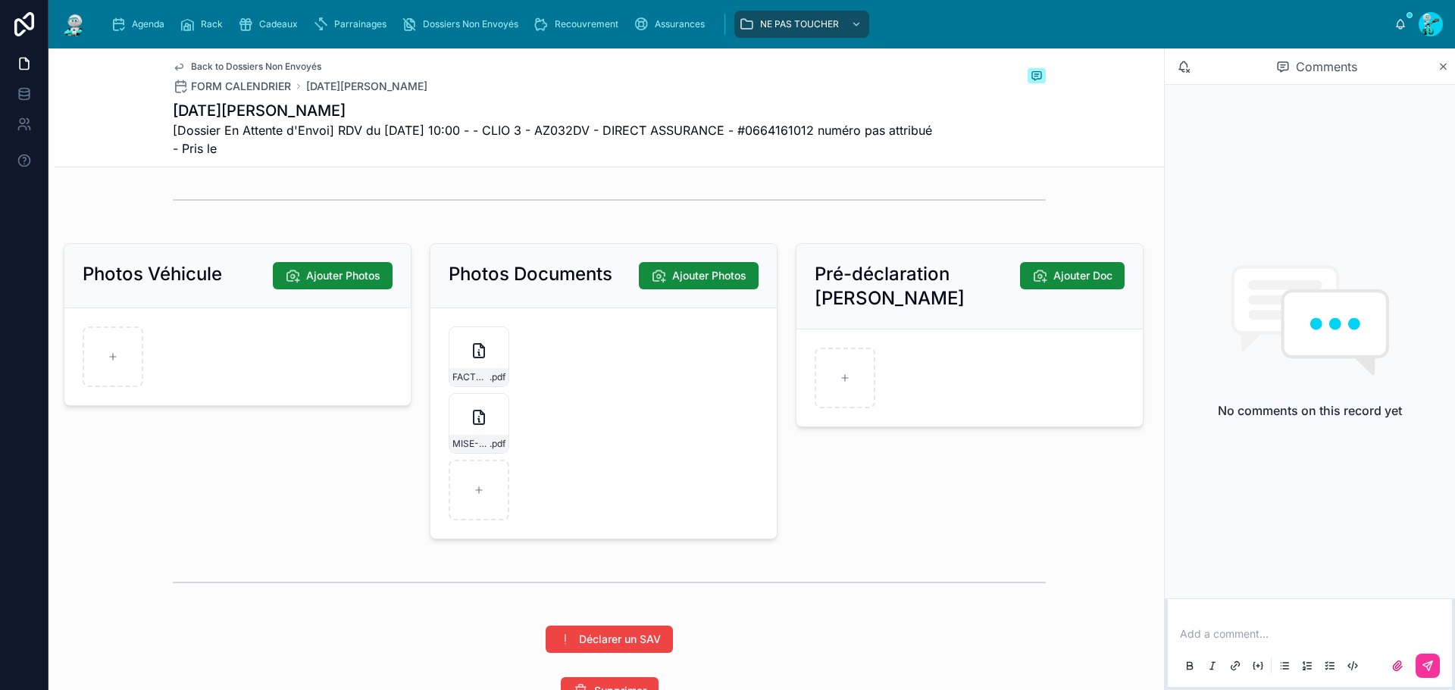
scroll to position [3183, 0]
click at [384, 654] on div "Déclarer un SAV" at bounding box center [609, 640] width 1091 height 27
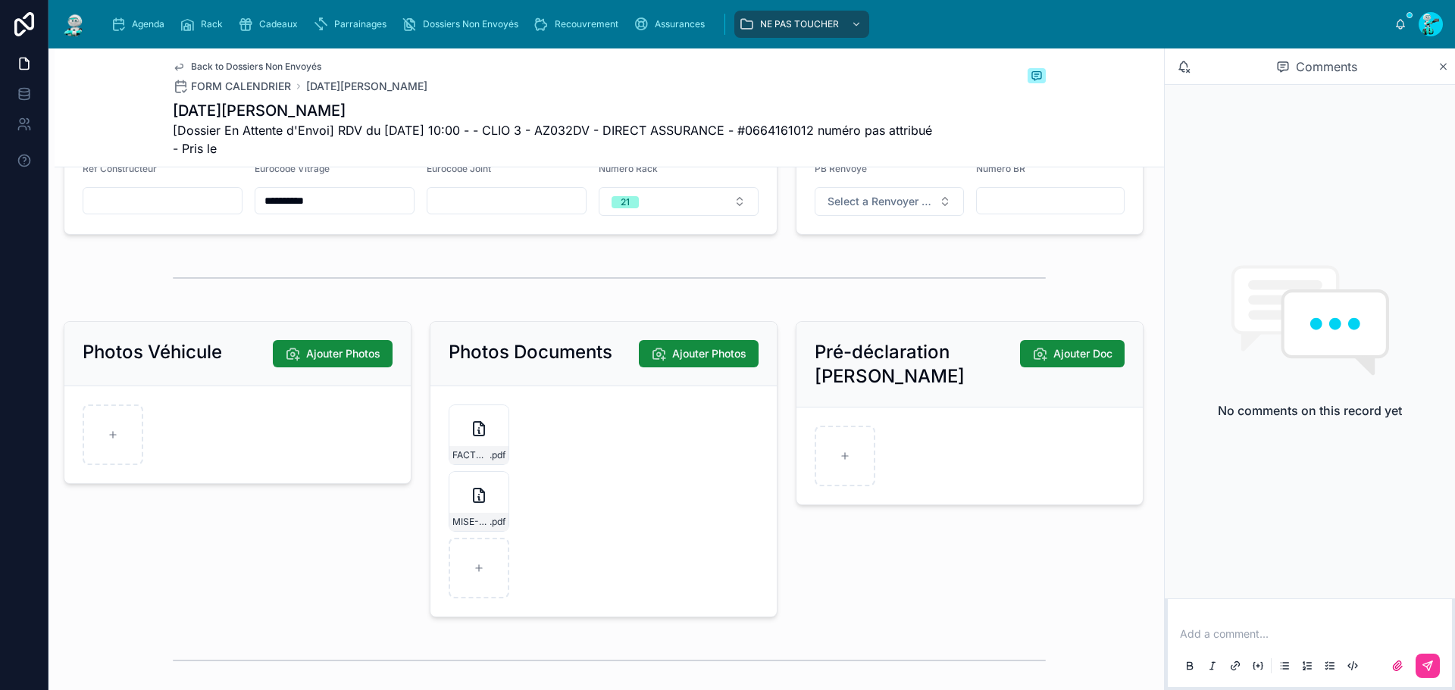
scroll to position [3108, 0]
click at [474, 464] on div "FACTURE-[PERSON_NAME][DATE] .pdf" at bounding box center [479, 433] width 61 height 61
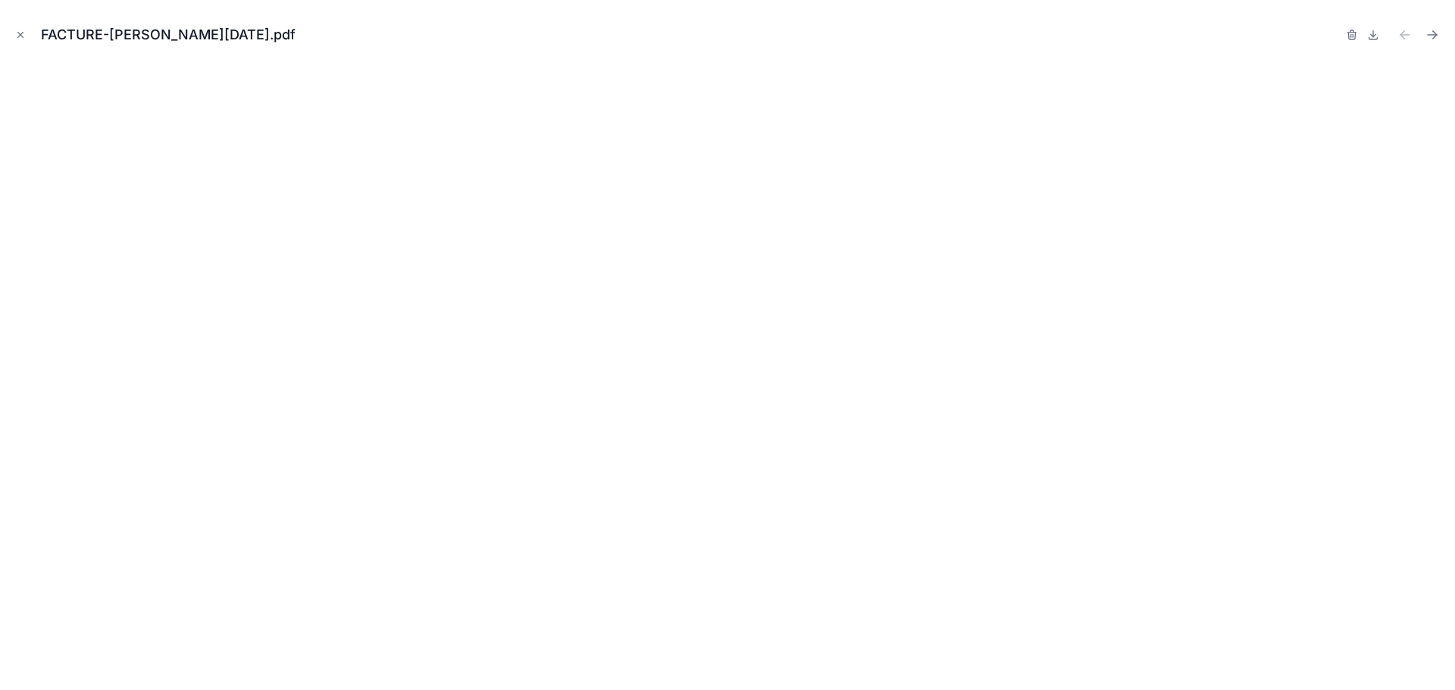
click at [19, 39] on icon "Close modal" at bounding box center [20, 35] width 11 height 11
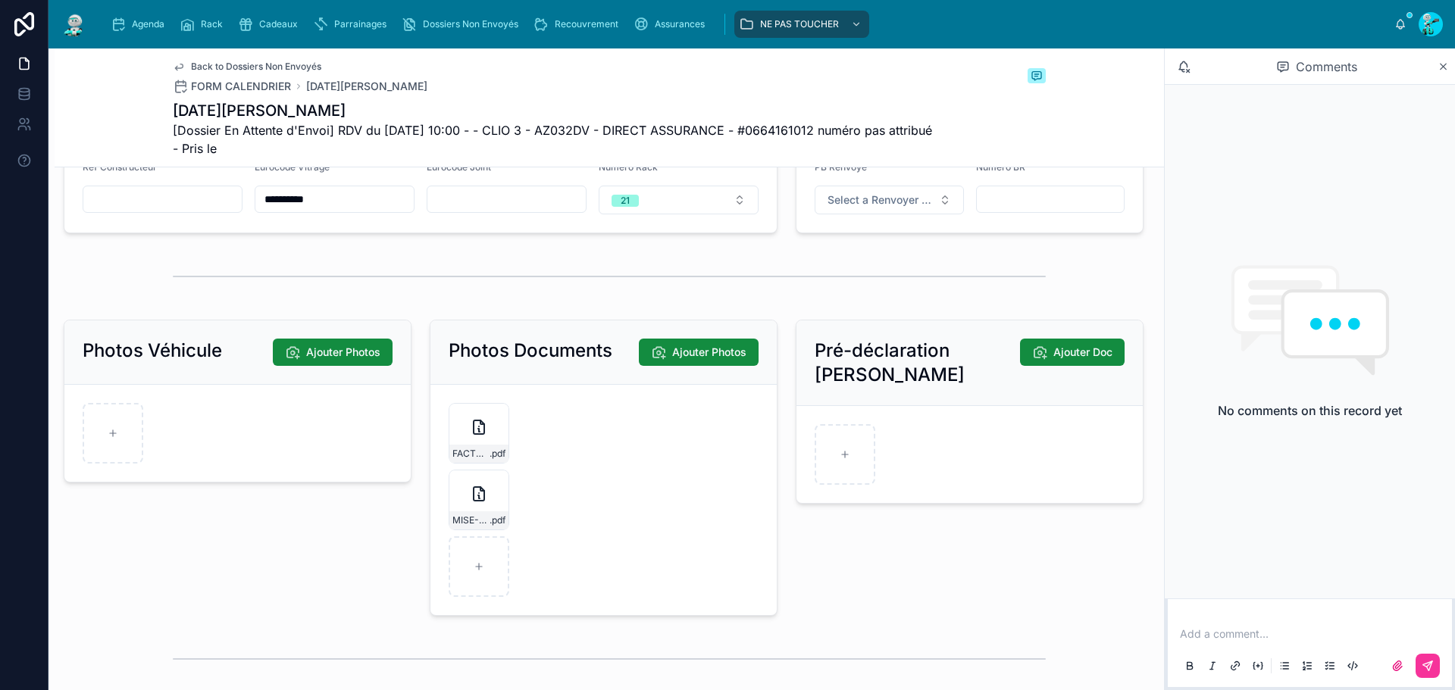
scroll to position [3358, 0]
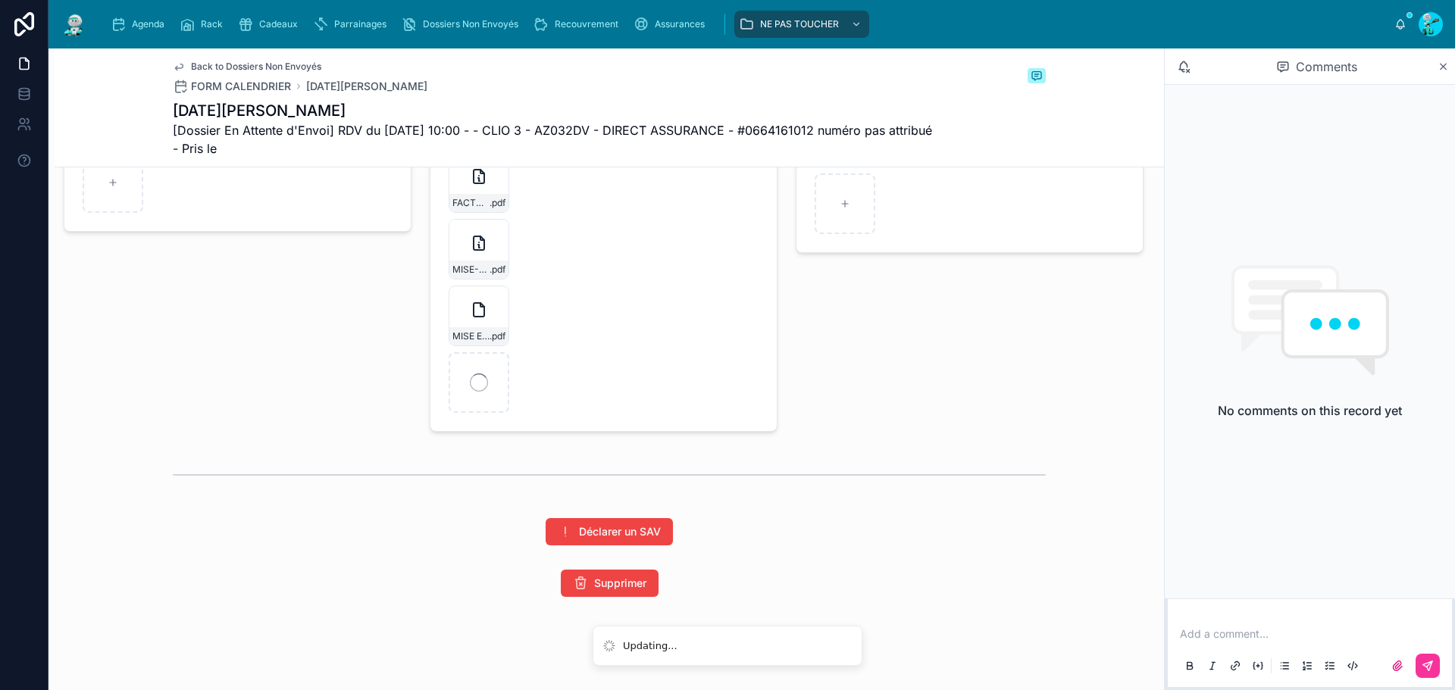
click at [0, 0] on icon "button" at bounding box center [0, 0] width 0 height 0
click at [507, 260] on icon "button" at bounding box center [509, 261] width 12 height 12
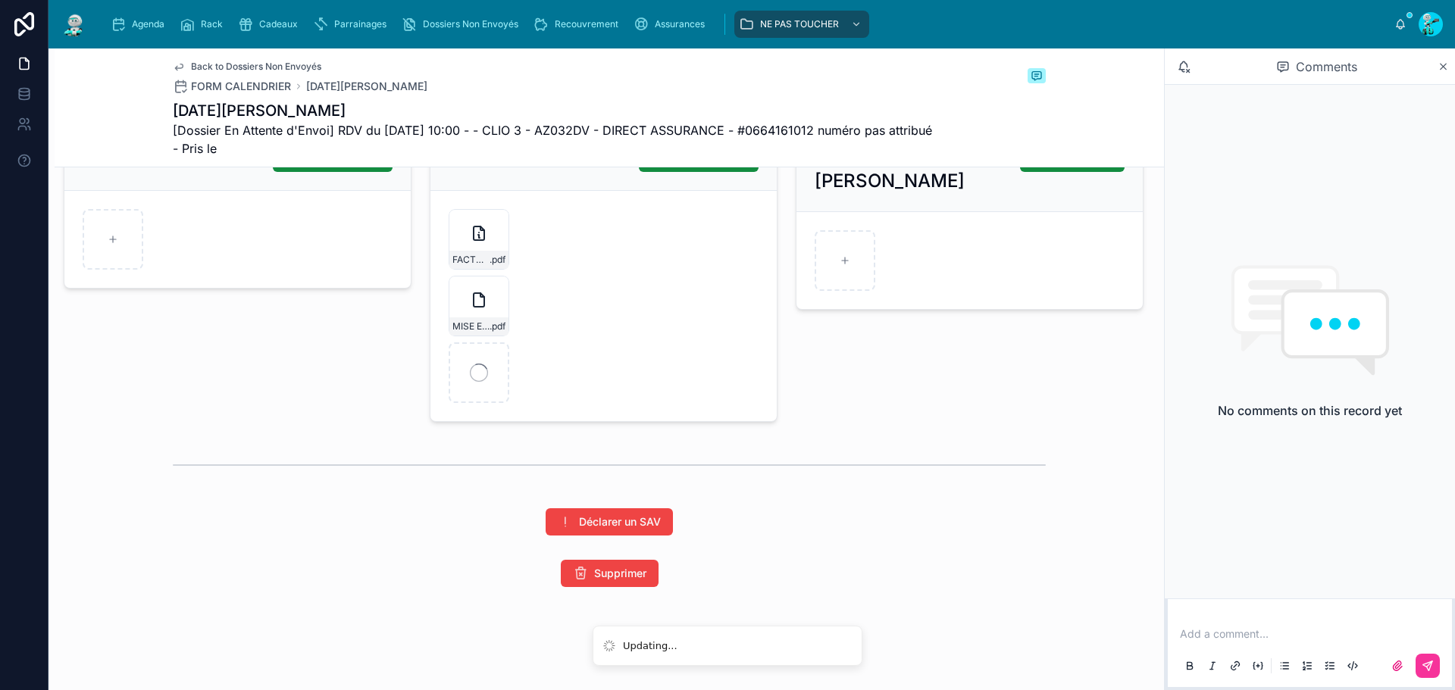
scroll to position [0, 0]
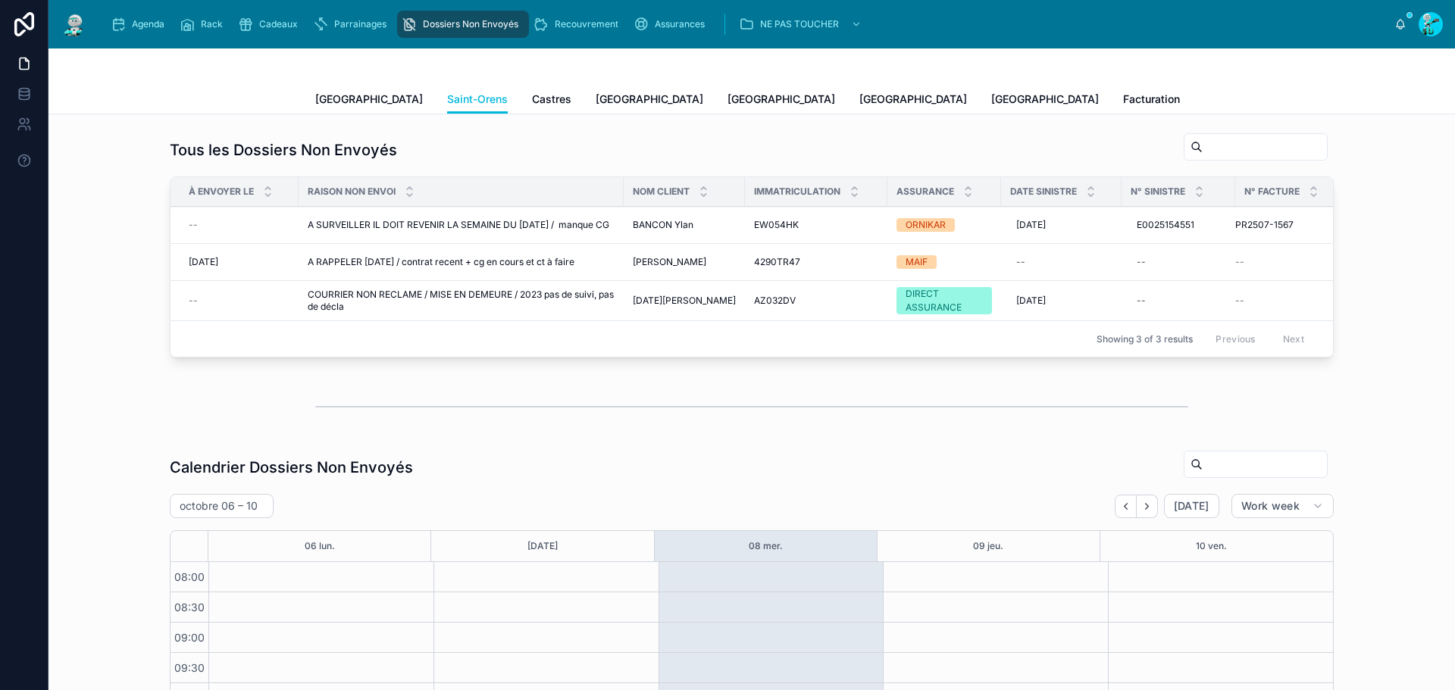
scroll to position [207, 0]
click at [532, 103] on span "Castres" at bounding box center [551, 99] width 39 height 15
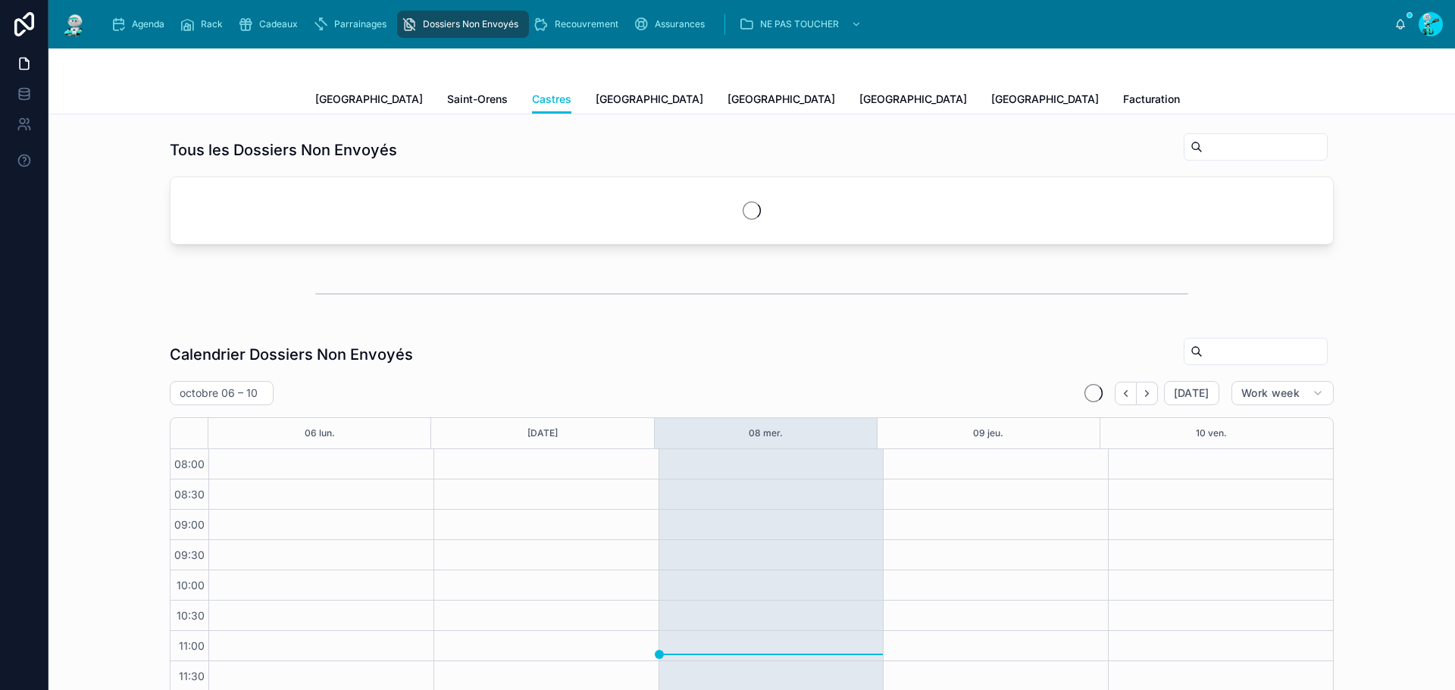
scroll to position [207, 0]
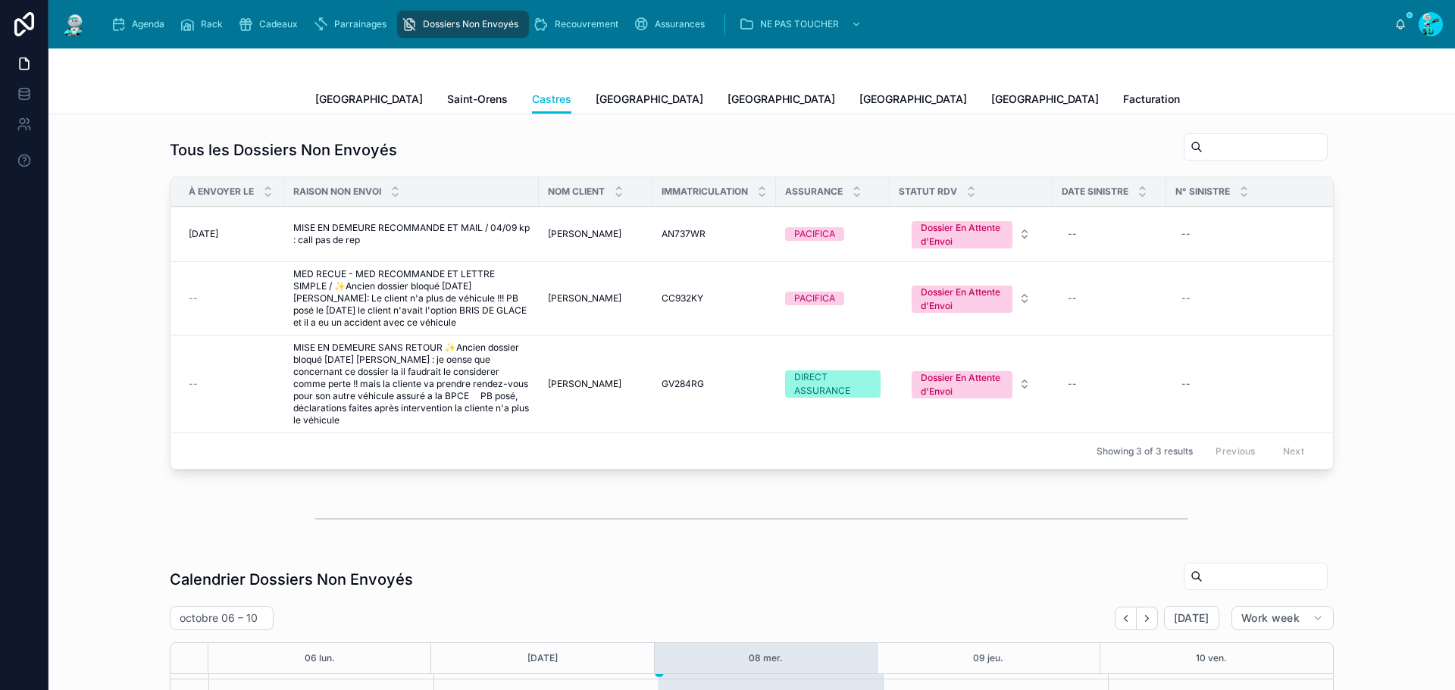
click at [596, 97] on span "[GEOGRAPHIC_DATA]" at bounding box center [650, 99] width 108 height 15
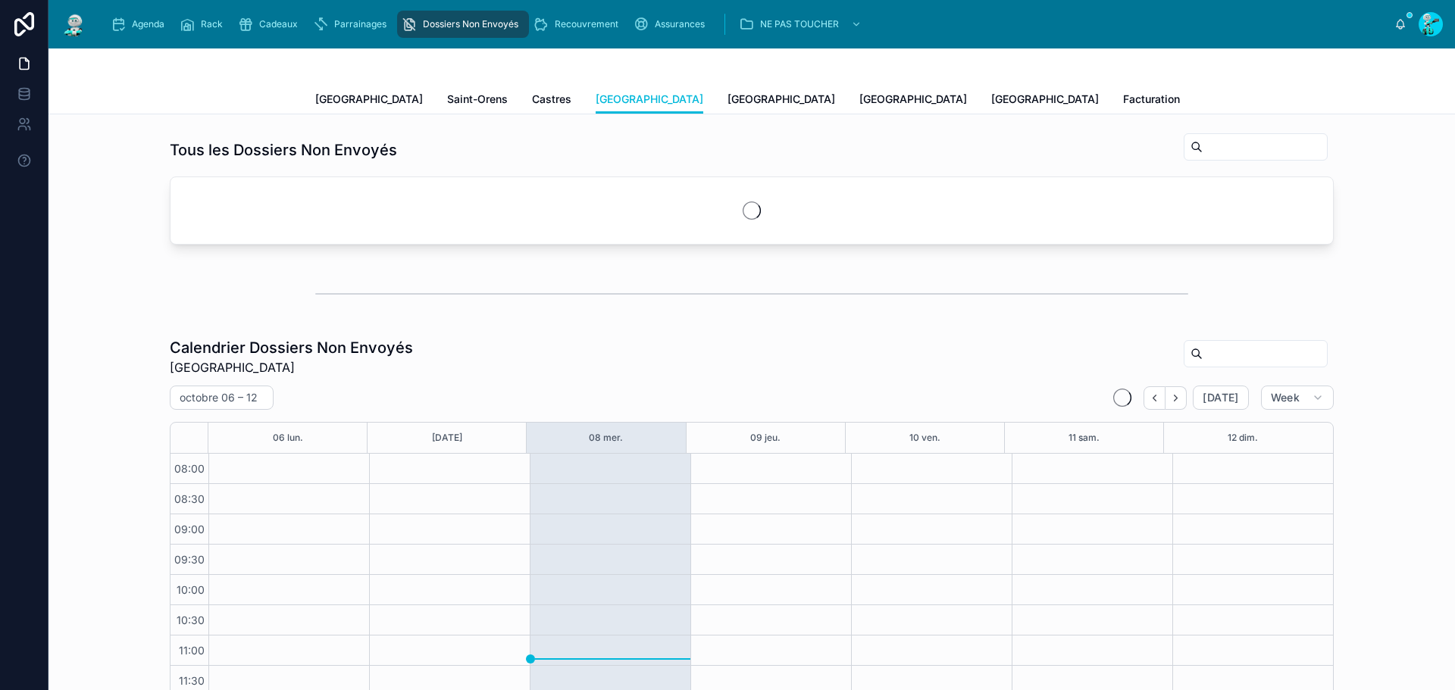
scroll to position [211, 0]
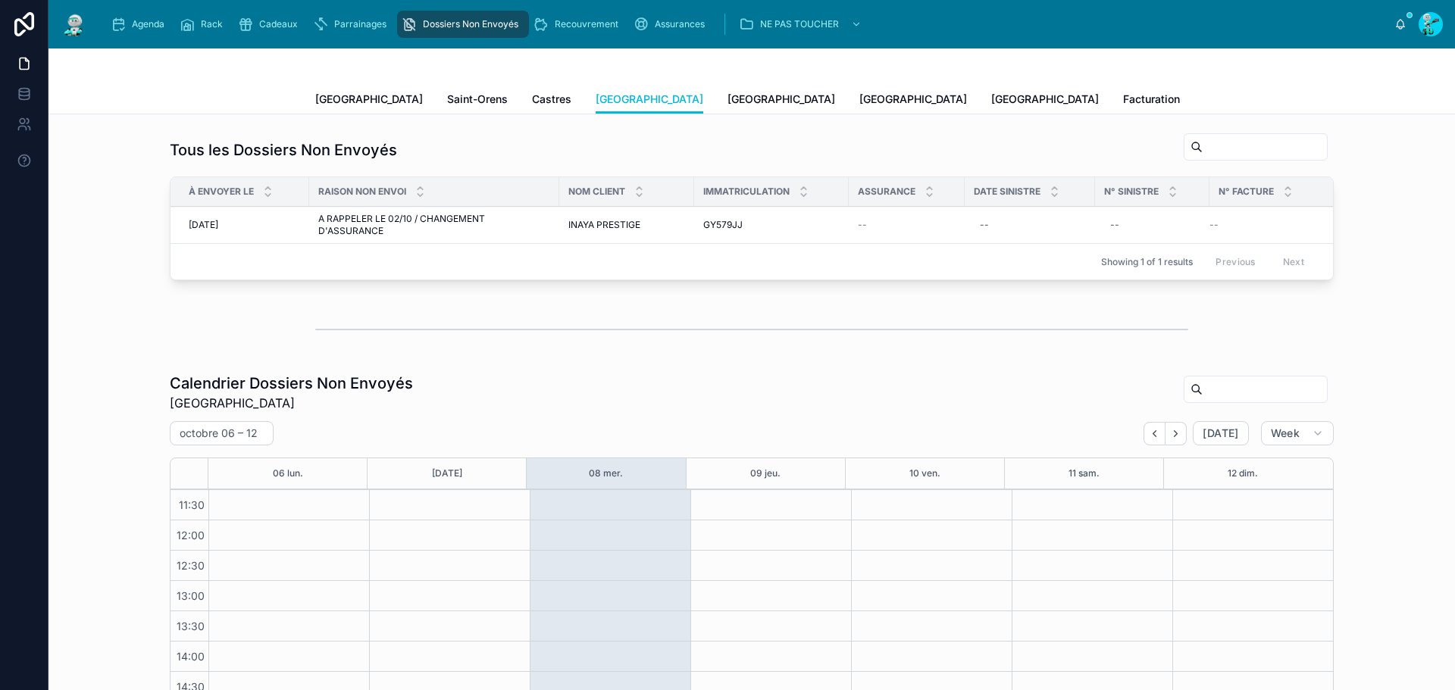
click at [728, 99] on span "[GEOGRAPHIC_DATA]" at bounding box center [782, 99] width 108 height 15
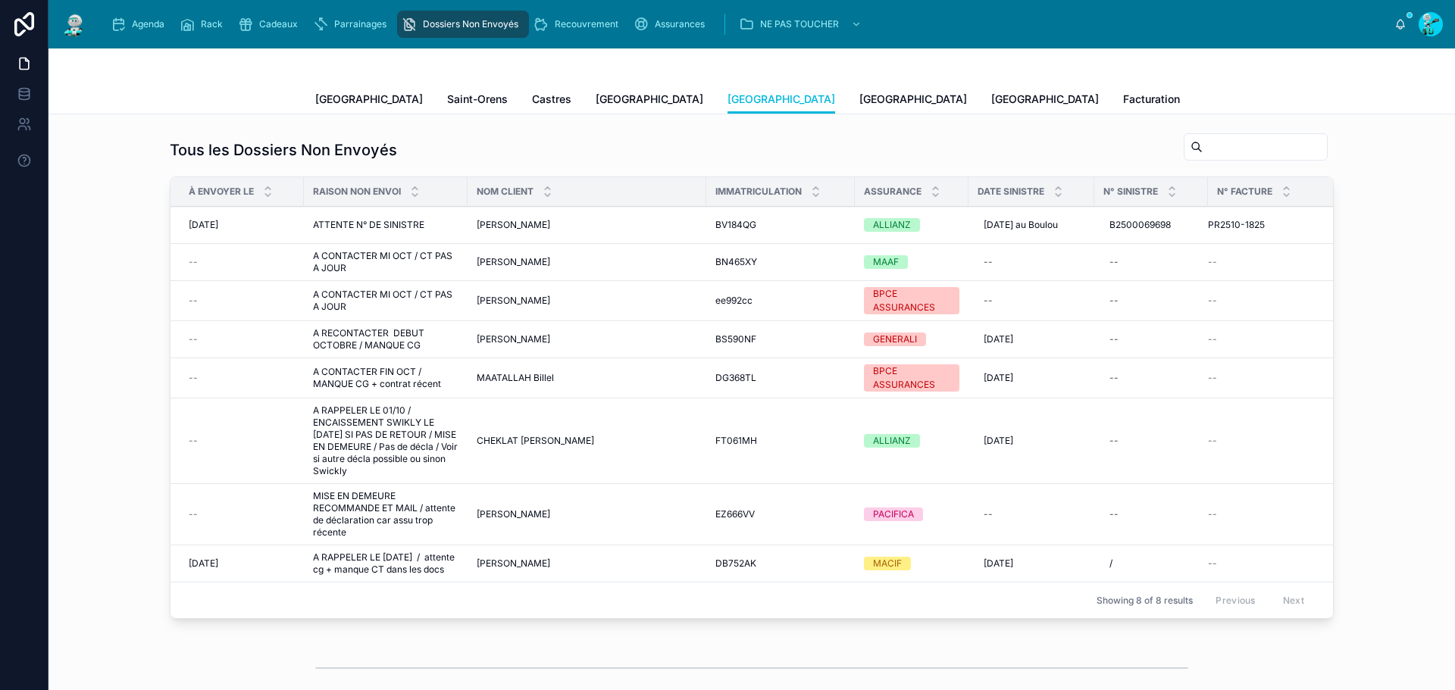
click at [596, 95] on span "[GEOGRAPHIC_DATA]" at bounding box center [650, 99] width 108 height 15
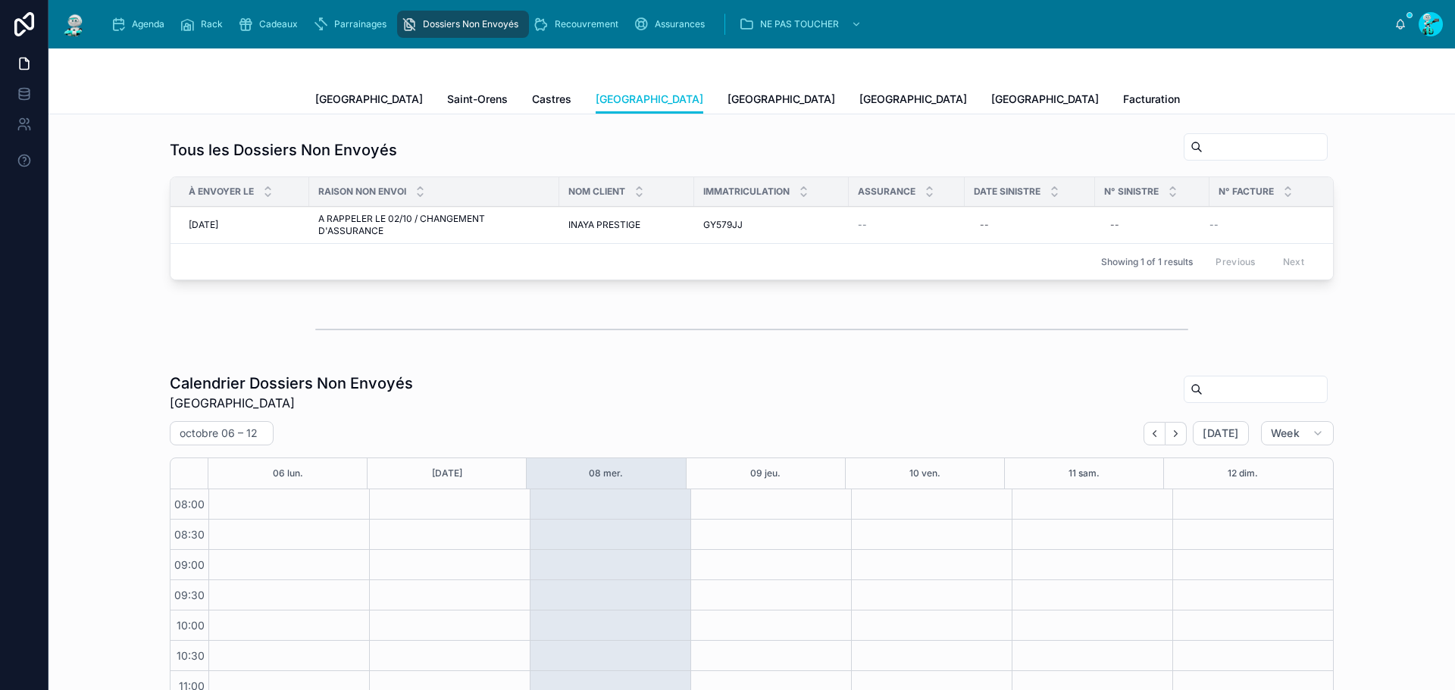
scroll to position [211, 0]
click at [369, 222] on span "A RAPPELER LE 02/10 / CHANGEMENT D'ASSURANCE" at bounding box center [434, 225] width 232 height 24
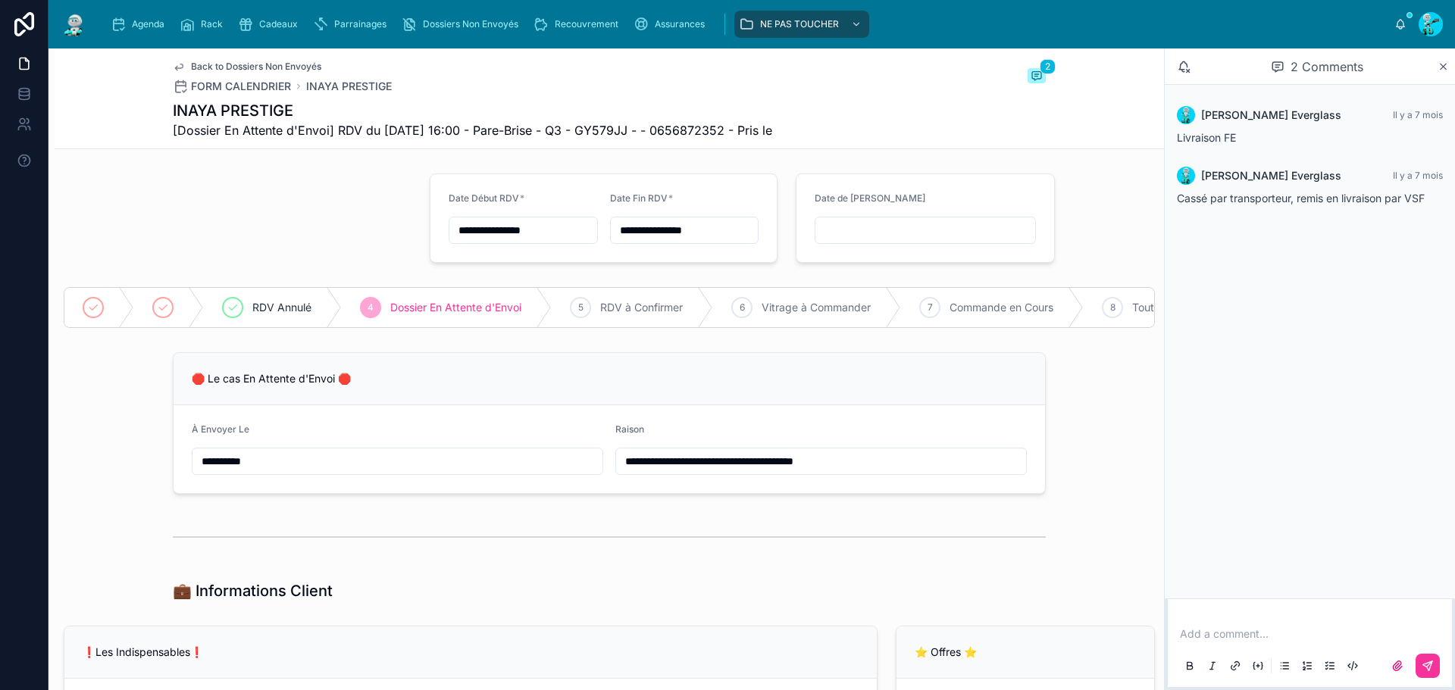
drag, startPoint x: 732, startPoint y: 474, endPoint x: 684, endPoint y: 542, distance: 83.3
click at [728, 472] on input "**********" at bounding box center [821, 461] width 410 height 21
type input "**********"
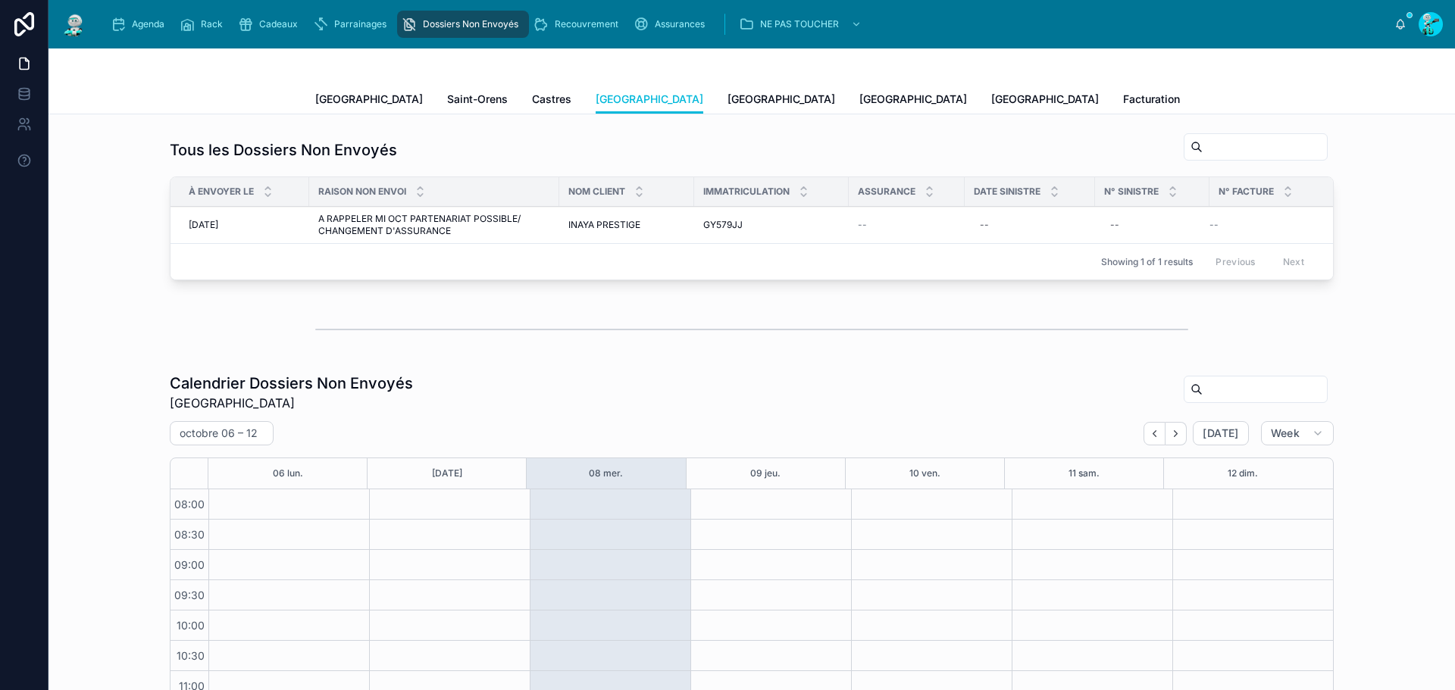
scroll to position [211, 0]
drag, startPoint x: 646, startPoint y: 102, endPoint x: 652, endPoint y: 93, distance: 10.3
click at [728, 102] on span "[GEOGRAPHIC_DATA]" at bounding box center [782, 99] width 108 height 15
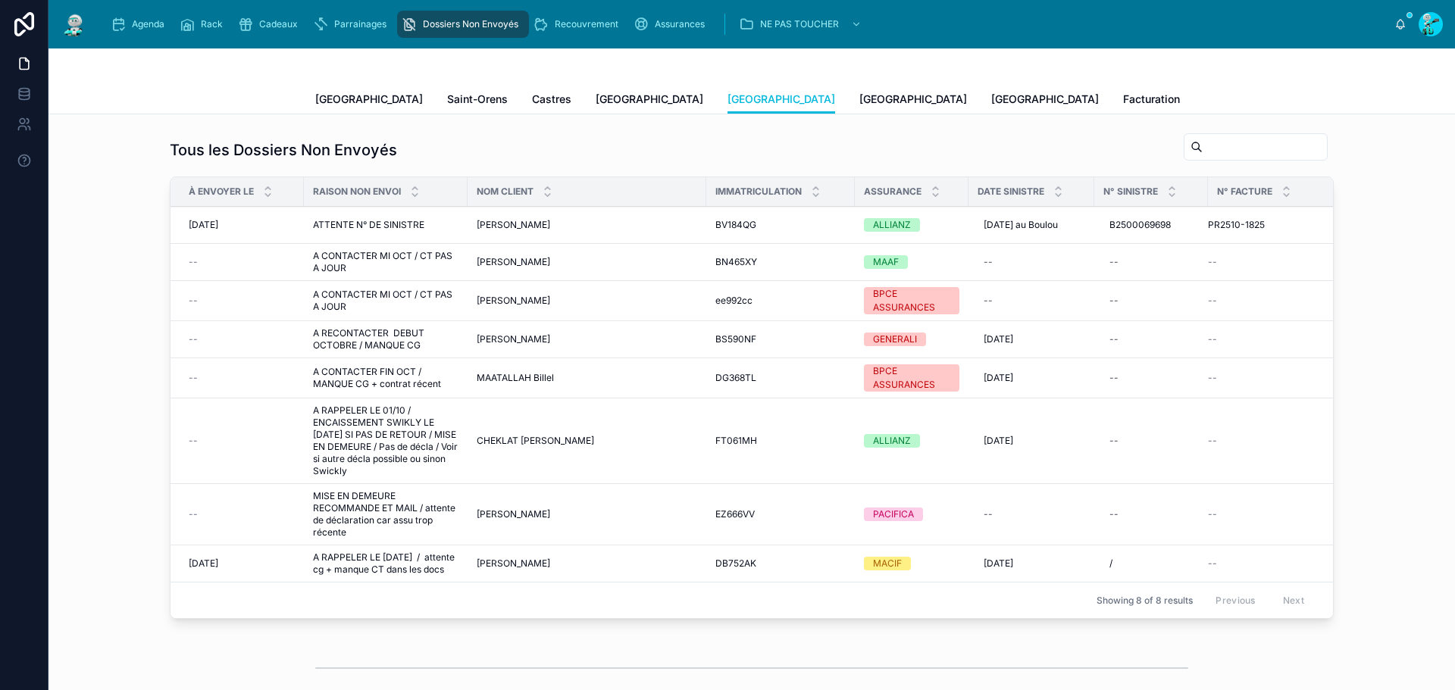
click at [347, 456] on span "A RAPPELER LE 01/10 / ENCAISSEMENT SWIKLY LE [DATE] SI PAS DE RETOUR / MISE EN …" at bounding box center [386, 441] width 146 height 73
click at [860, 93] on span "[GEOGRAPHIC_DATA]" at bounding box center [914, 99] width 108 height 15
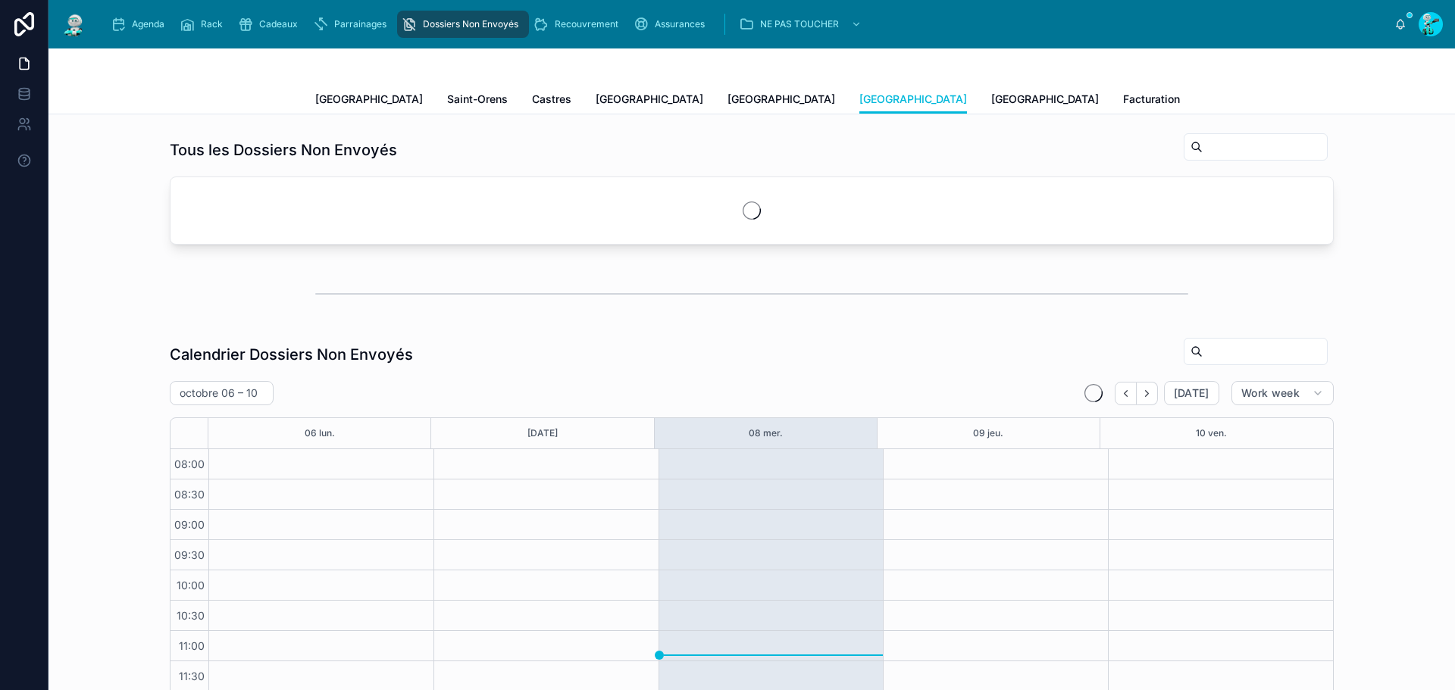
scroll to position [207, 0]
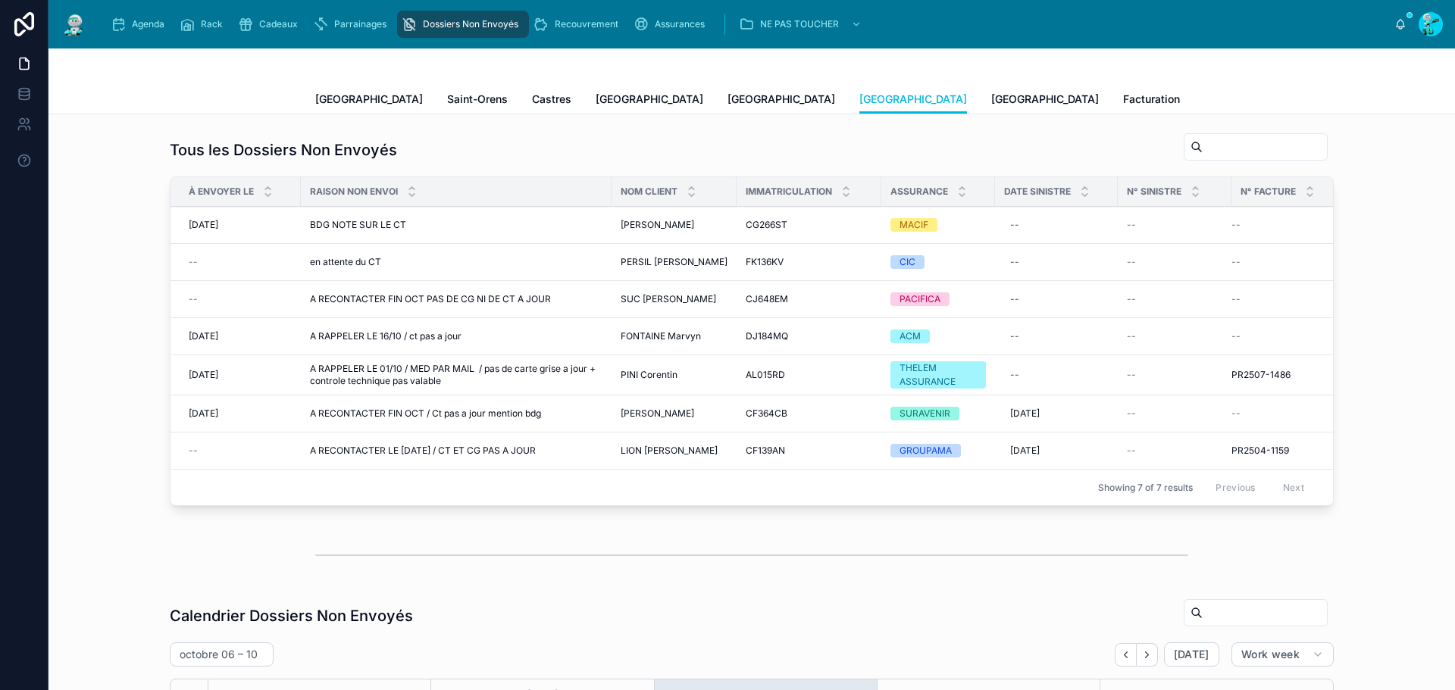
click at [991, 99] on span "[GEOGRAPHIC_DATA]" at bounding box center [1045, 99] width 108 height 15
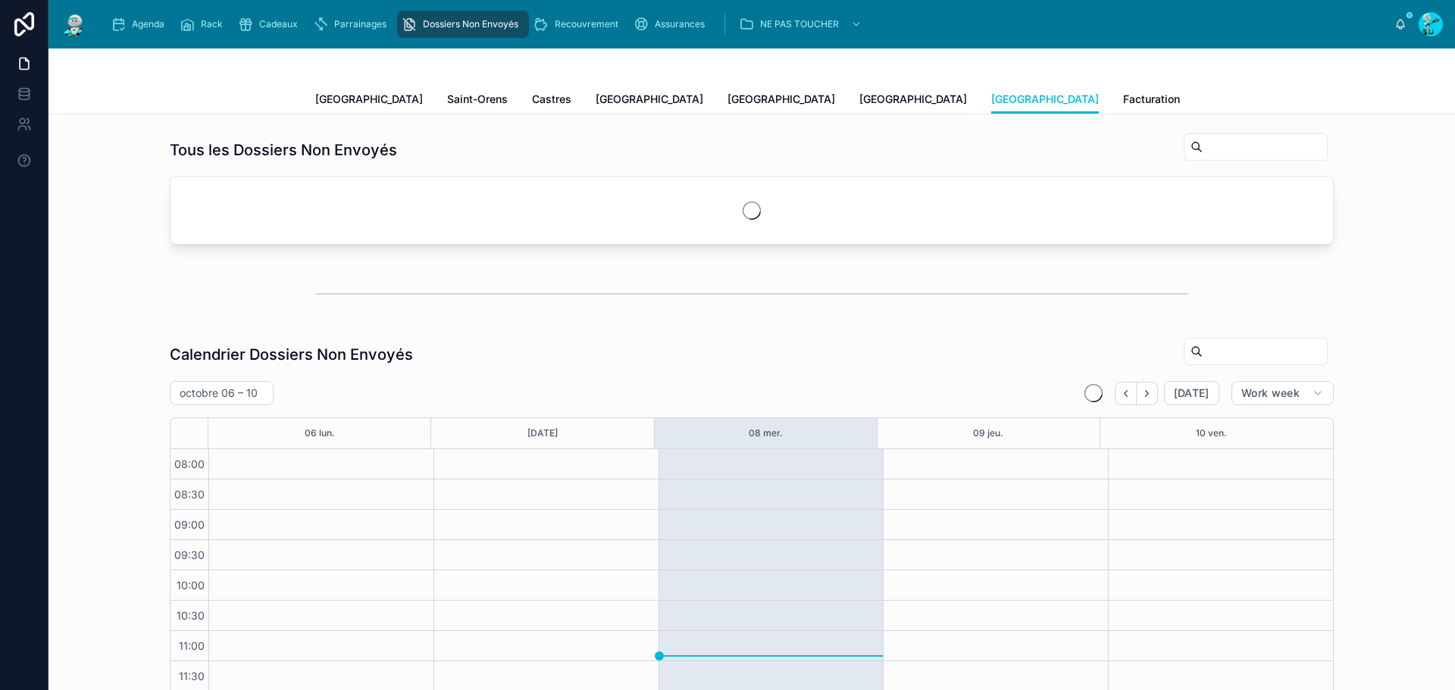
scroll to position [207, 0]
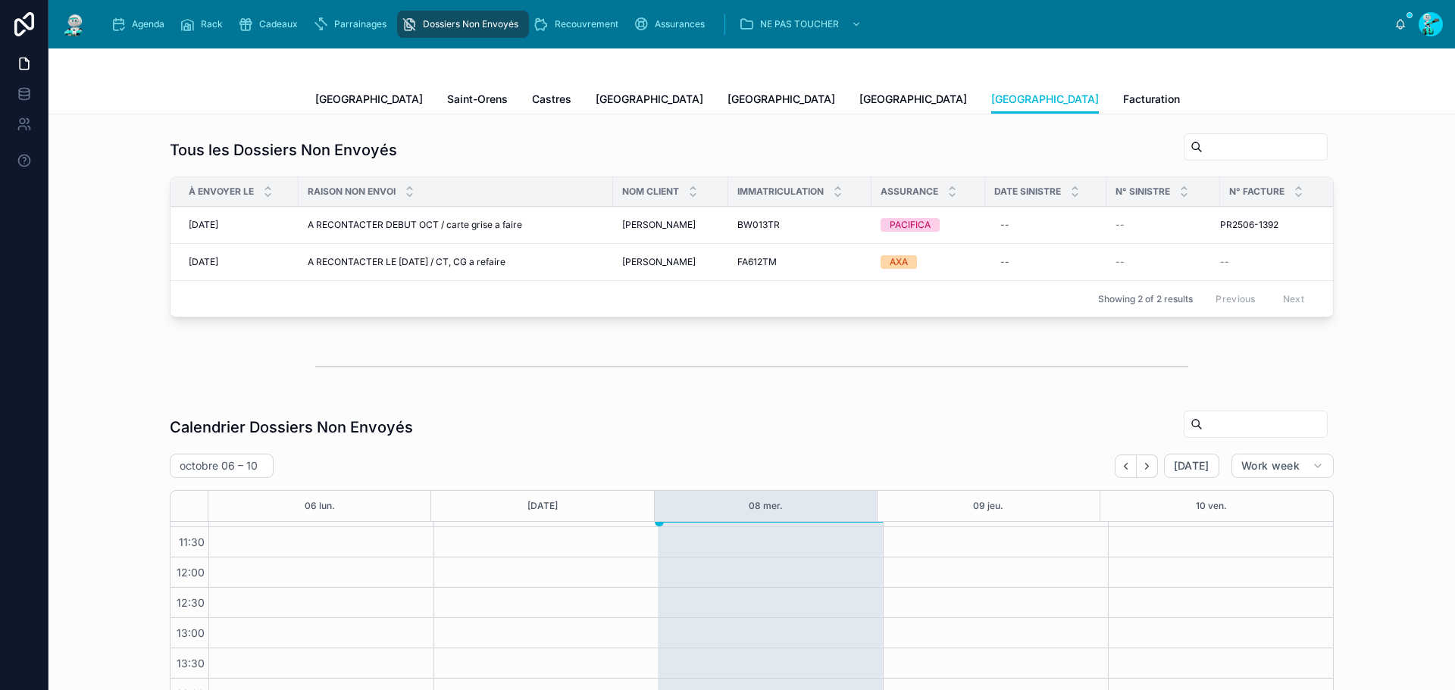
click at [860, 98] on span "[GEOGRAPHIC_DATA]" at bounding box center [914, 99] width 108 height 15
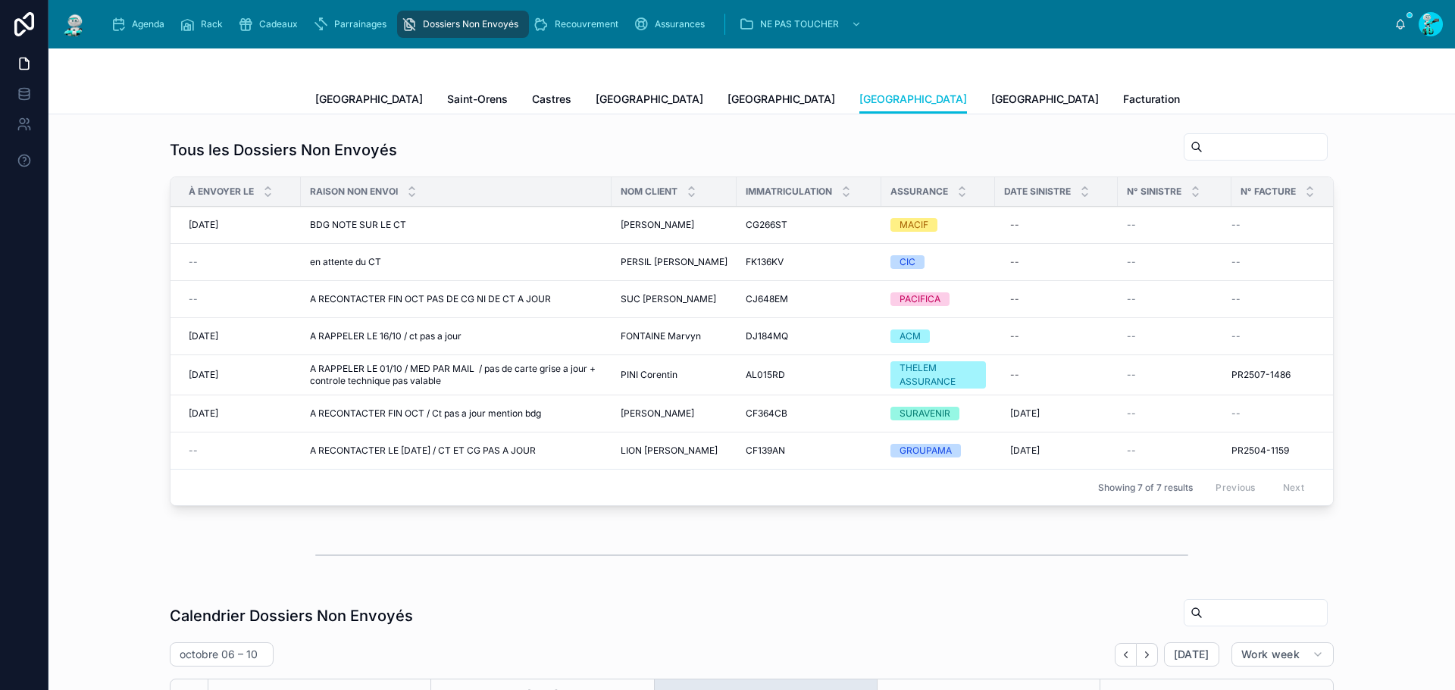
scroll to position [207, 0]
click at [447, 105] on span "Saint-Orens" at bounding box center [477, 99] width 61 height 15
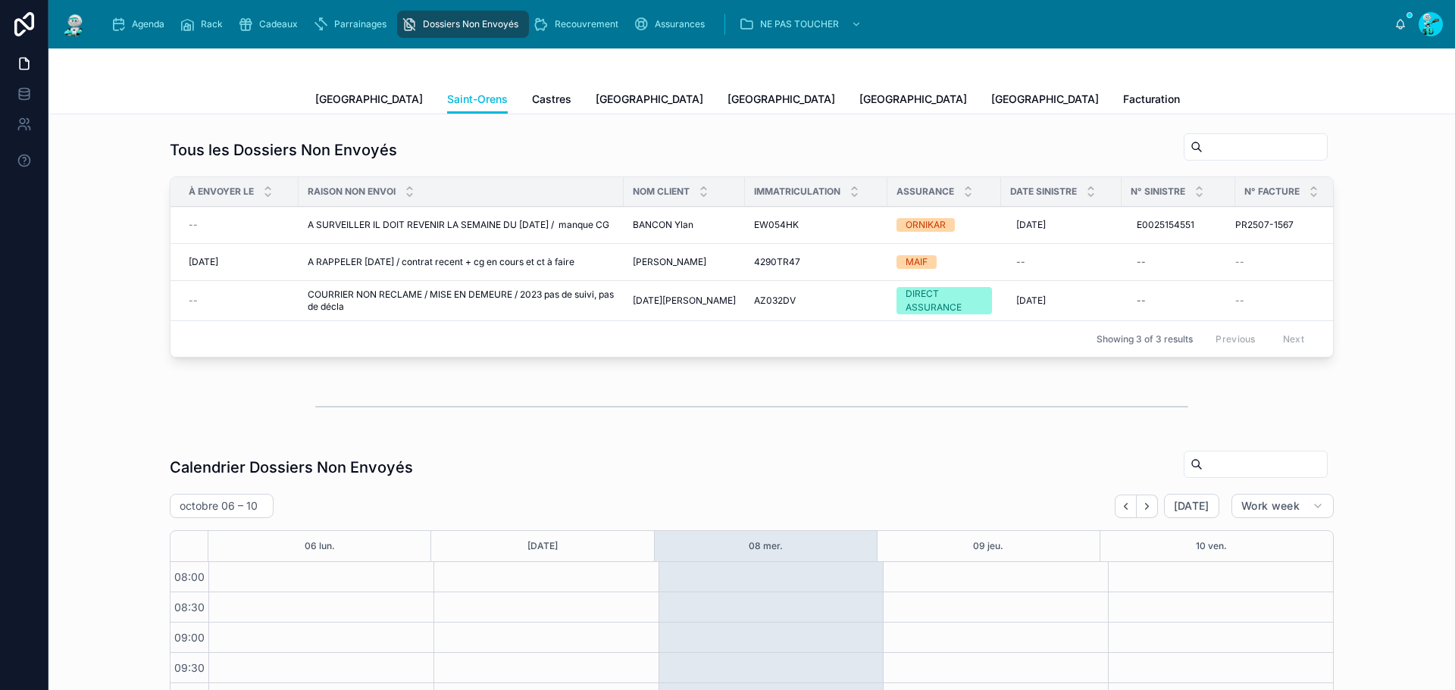
scroll to position [207, 0]
click at [409, 305] on span "COURRIER NON RECLAME / MISE EN DEMEURE / 2023 pas de suivi, pas de décla" at bounding box center [461, 301] width 307 height 24
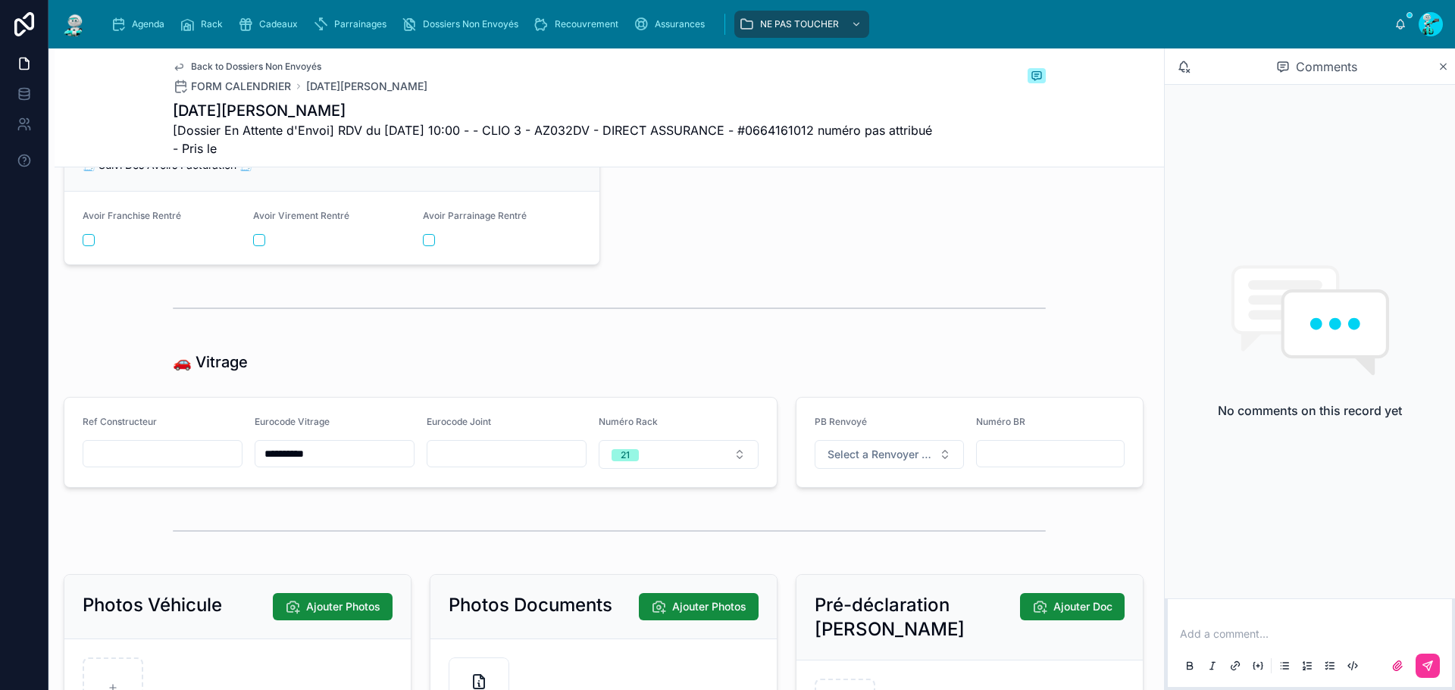
scroll to position [3335, 0]
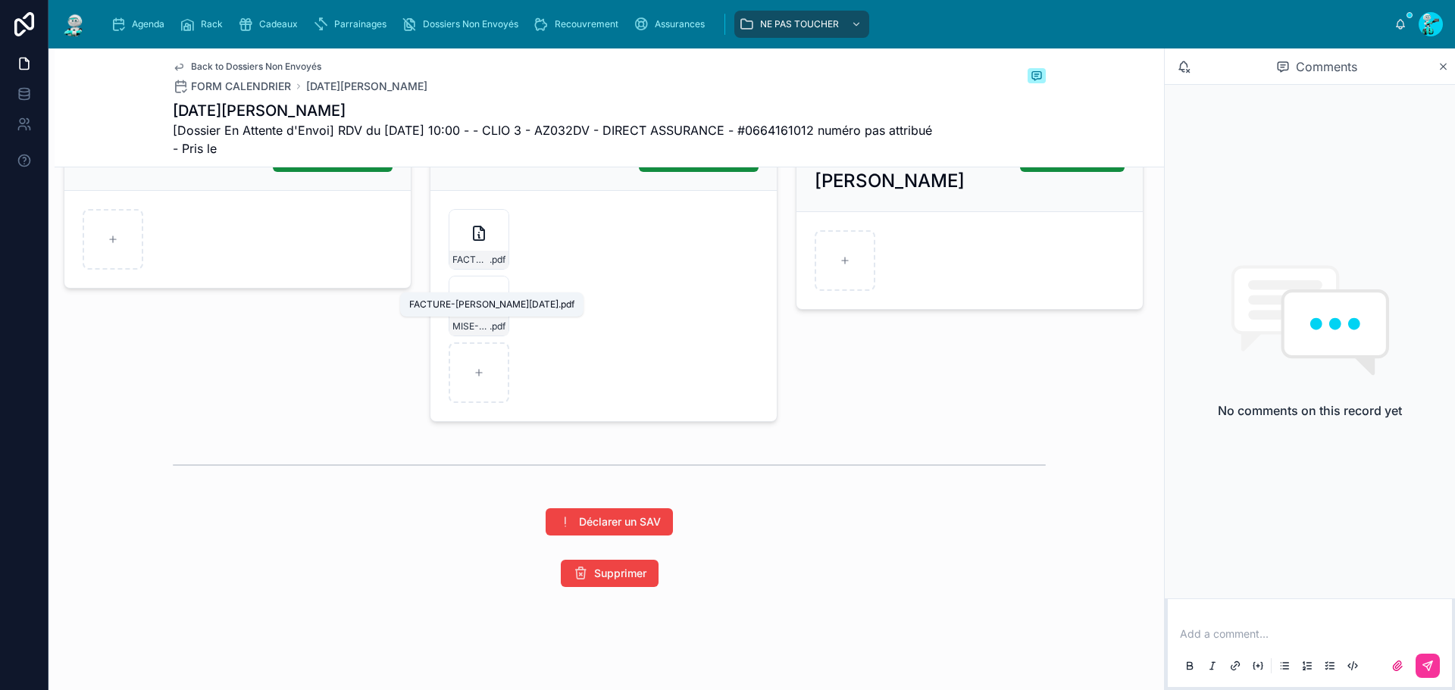
click at [481, 266] on span "FACTURE-[PERSON_NAME][DATE]" at bounding box center [470, 260] width 37 height 12
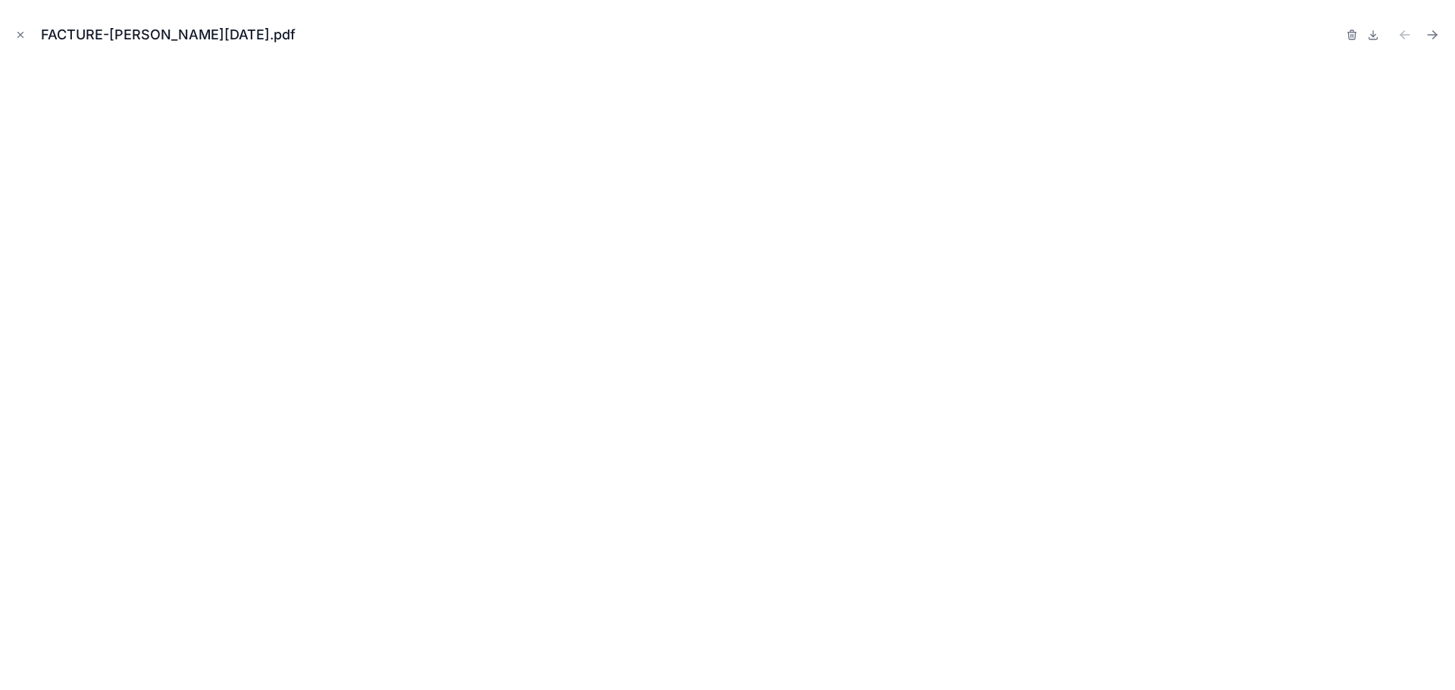
drag, startPoint x: 21, startPoint y: 33, endPoint x: 28, endPoint y: 0, distance: 33.3
click at [21, 33] on icon "Close modal" at bounding box center [20, 35] width 11 height 11
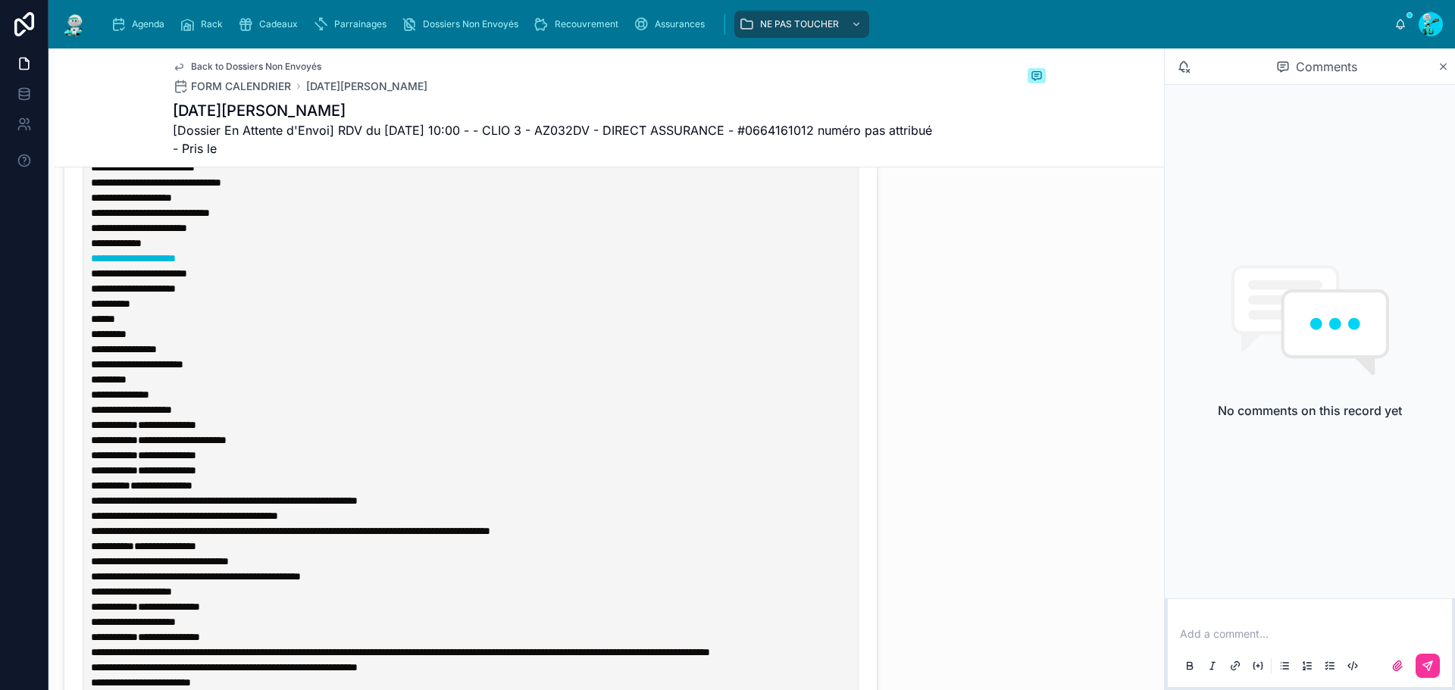
scroll to position [758, 0]
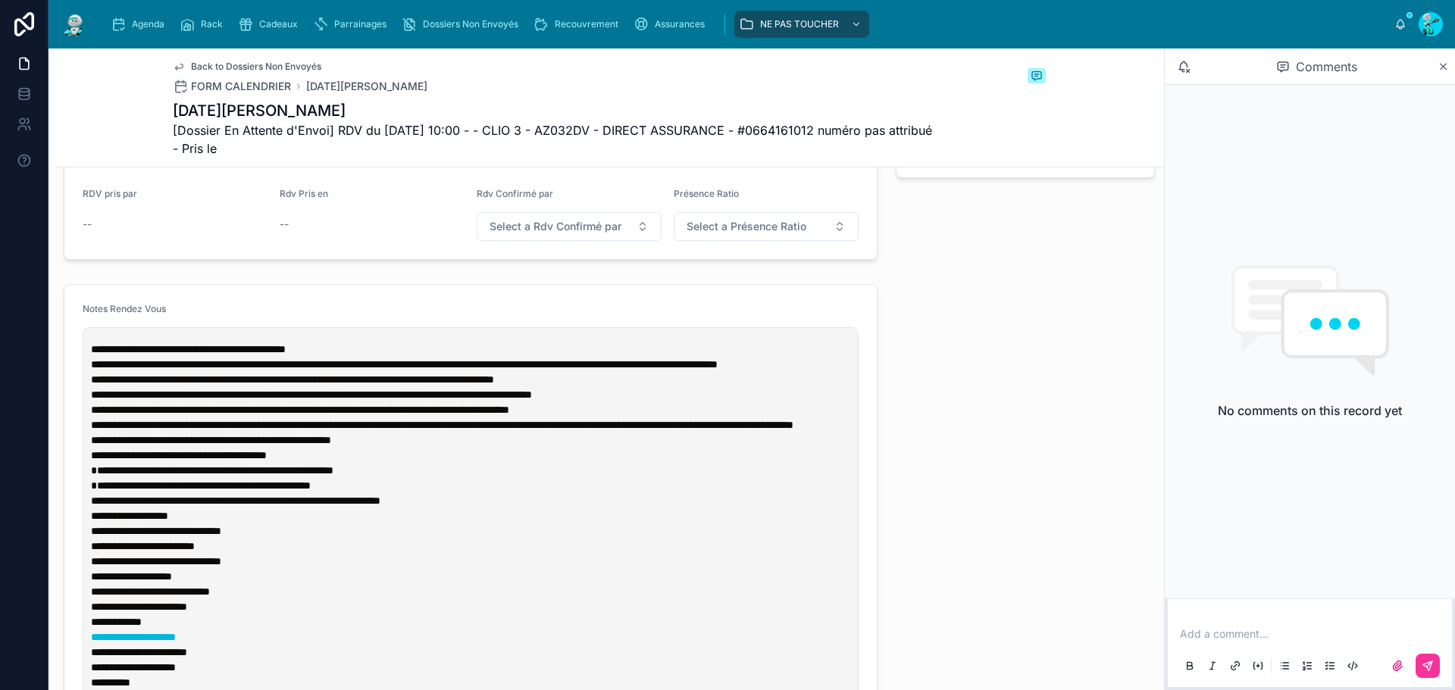
click at [92, 355] on span "**********" at bounding box center [188, 349] width 195 height 11
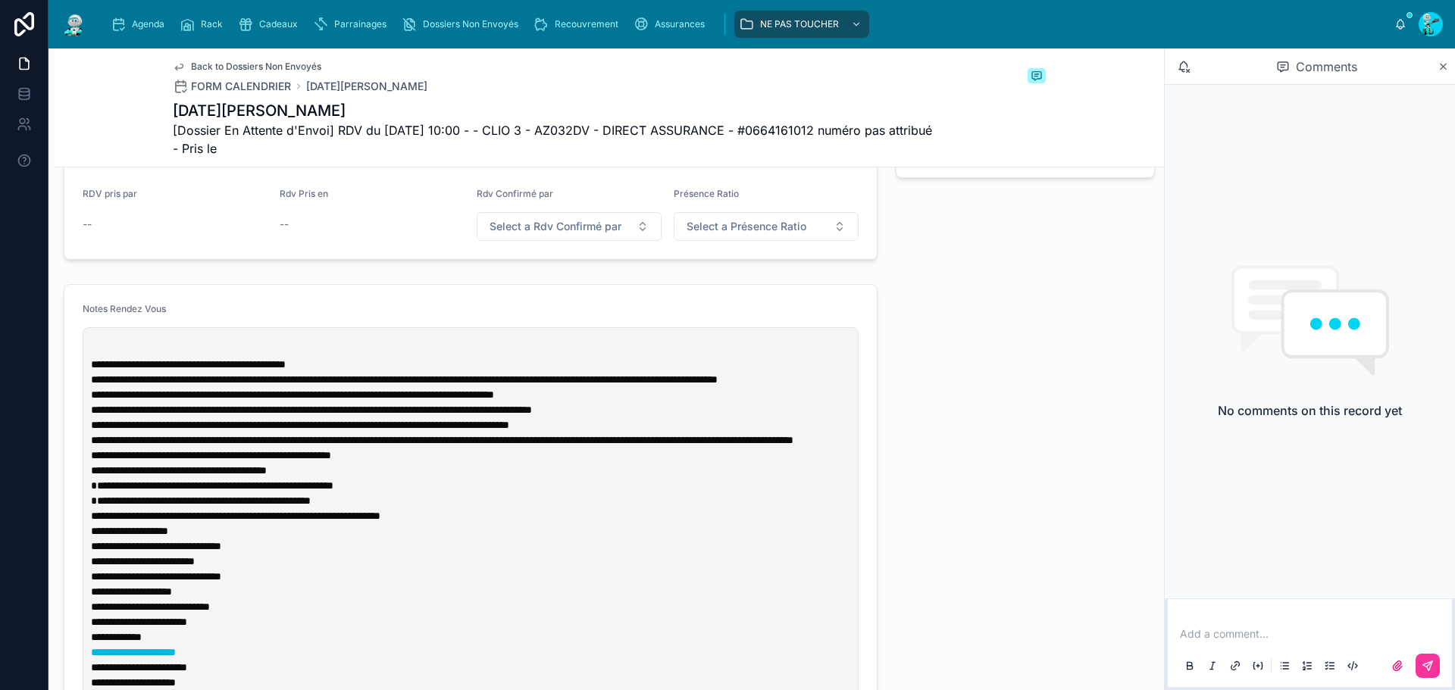
click at [91, 355] on p at bounding box center [474, 349] width 766 height 15
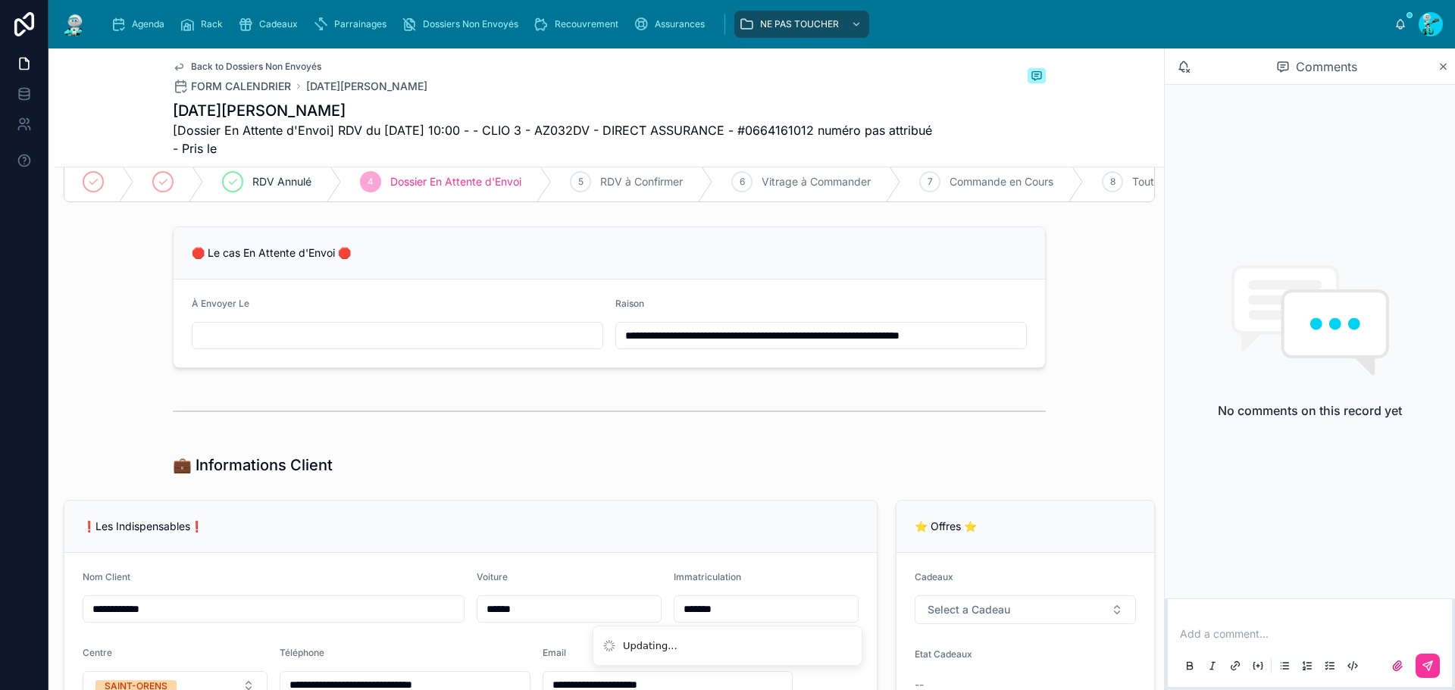
scroll to position [0, 0]
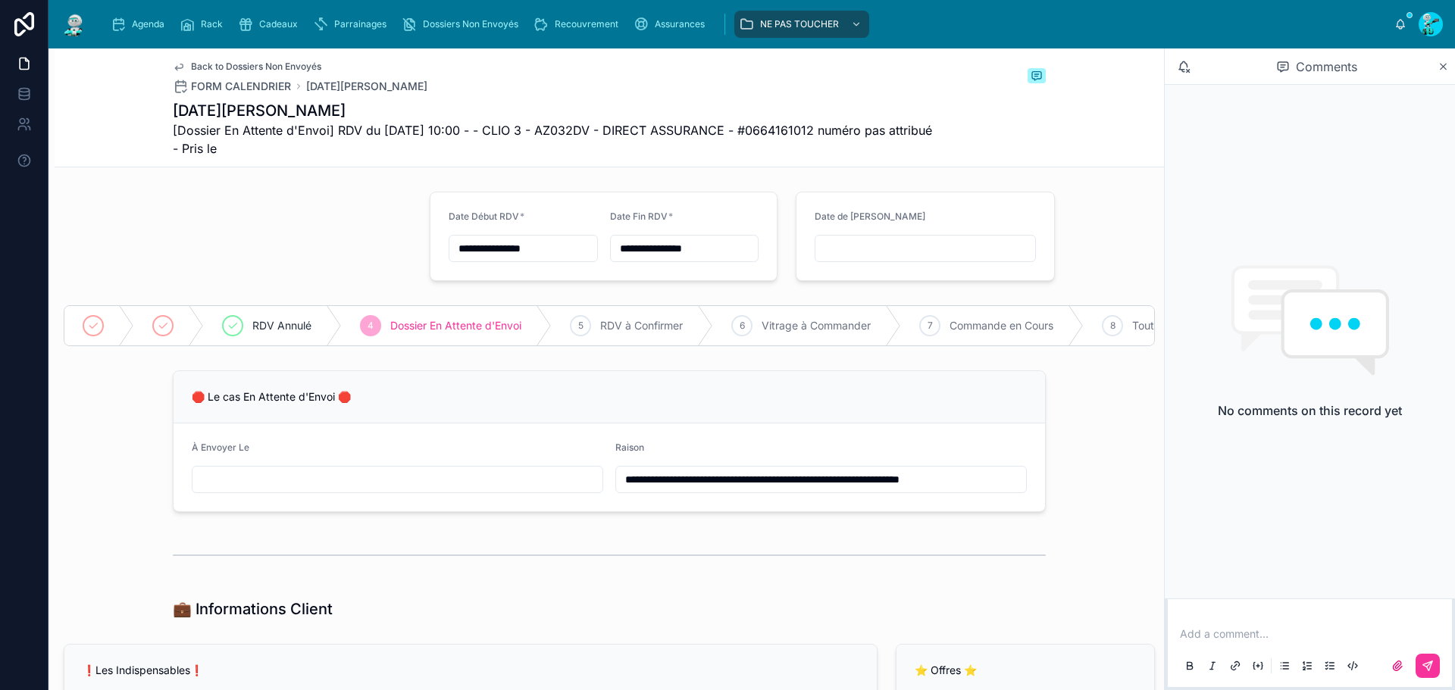
click at [620, 489] on input "**********" at bounding box center [821, 479] width 410 height 21
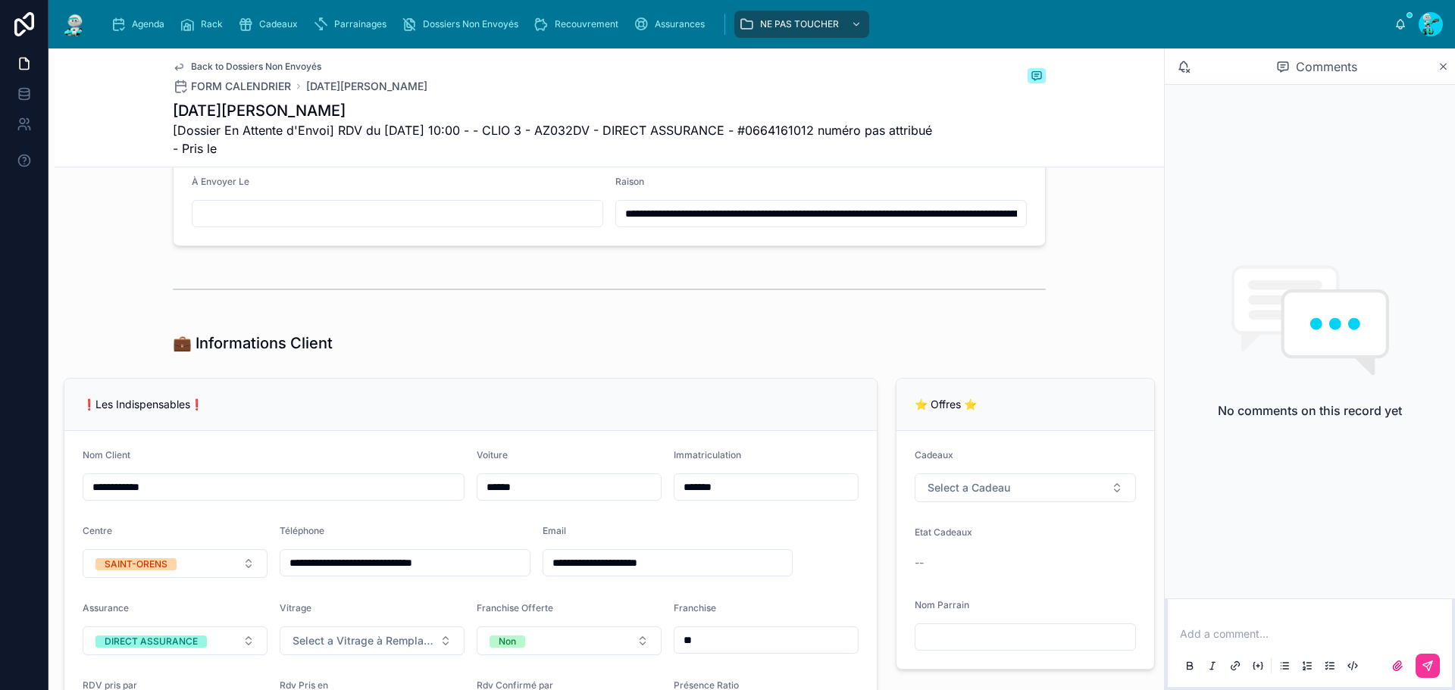
scroll to position [455, 0]
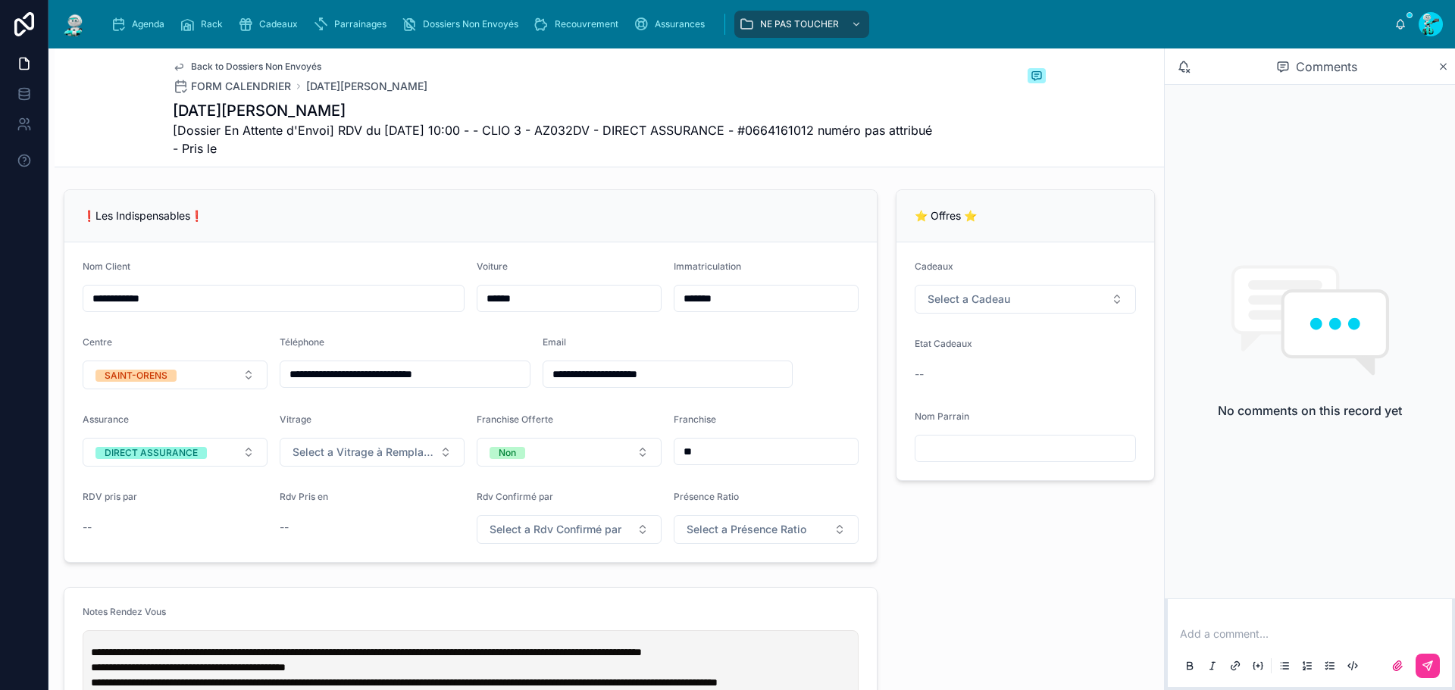
type input "**********"
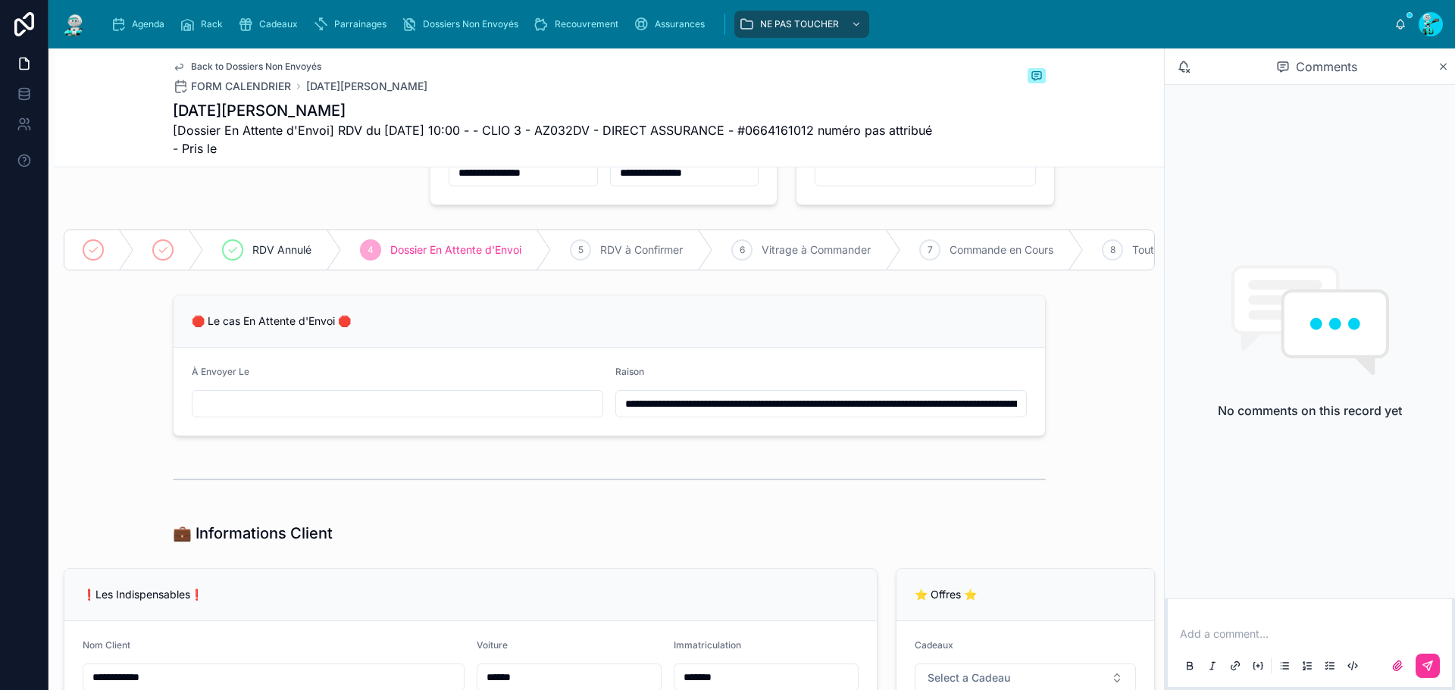
scroll to position [0, 0]
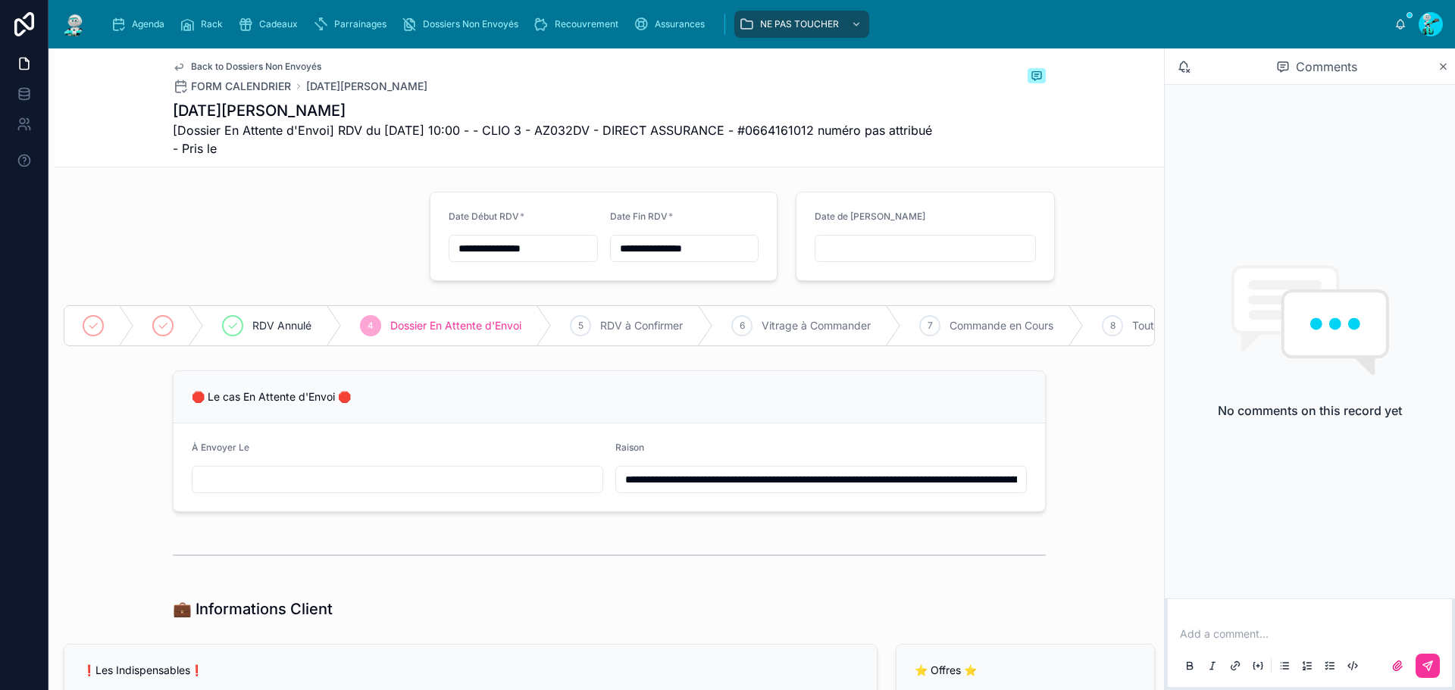
drag, startPoint x: 146, startPoint y: 28, endPoint x: 142, endPoint y: 6, distance: 22.4
click at [146, 28] on span "Agenda" at bounding box center [148, 24] width 33 height 12
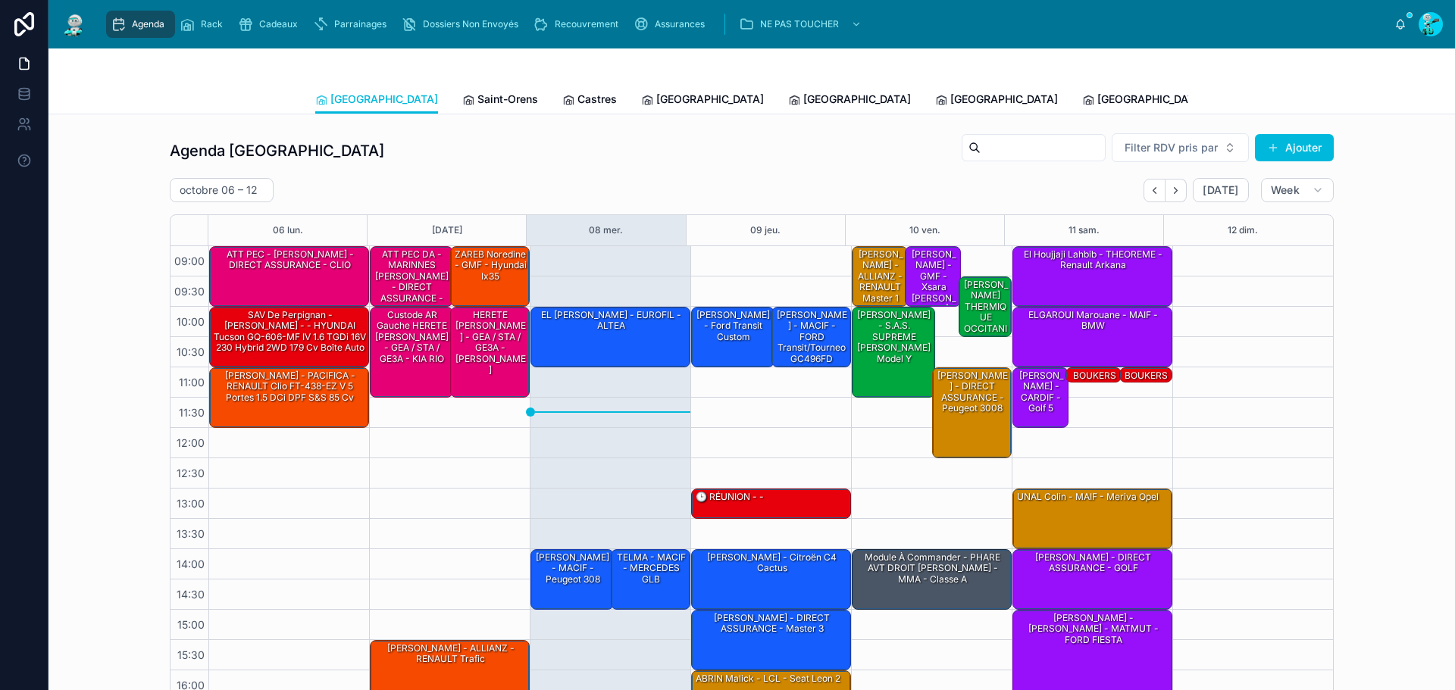
click at [478, 96] on span "Saint-Orens" at bounding box center [508, 99] width 61 height 15
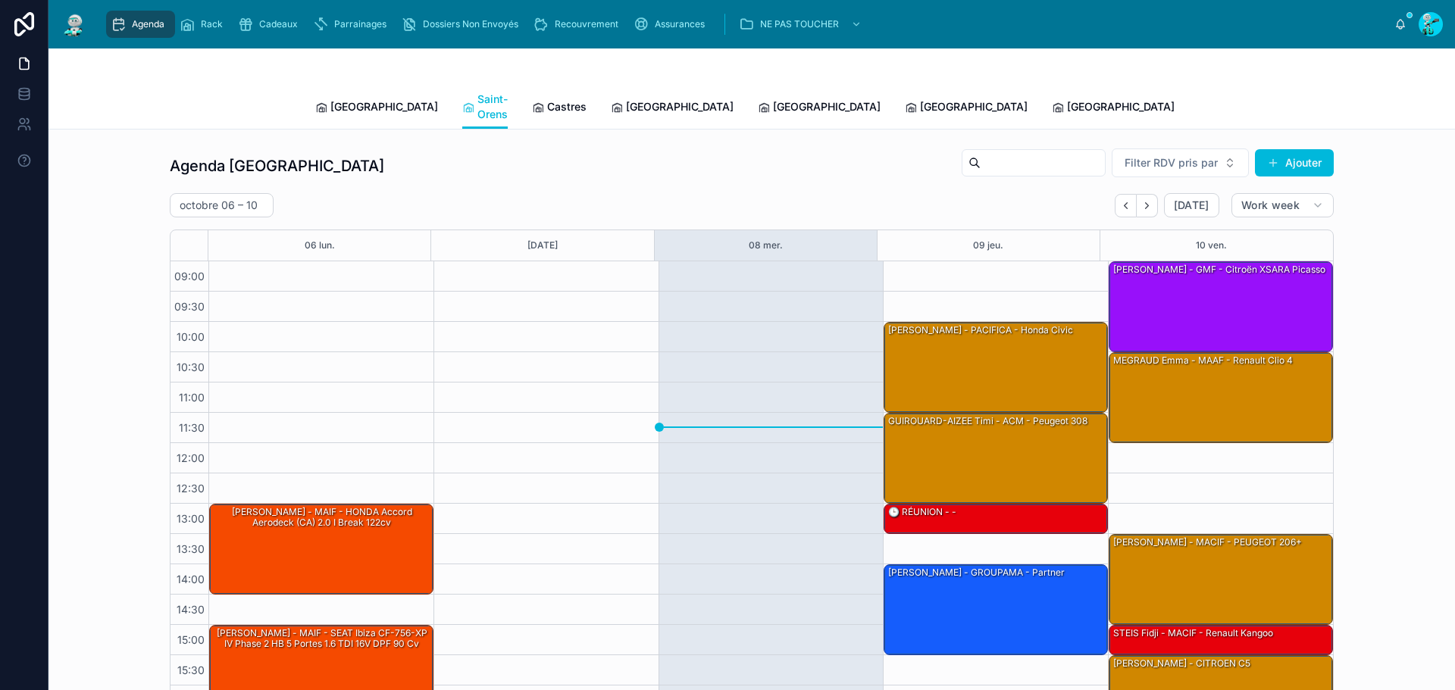
click at [547, 99] on span "Castres" at bounding box center [566, 106] width 39 height 15
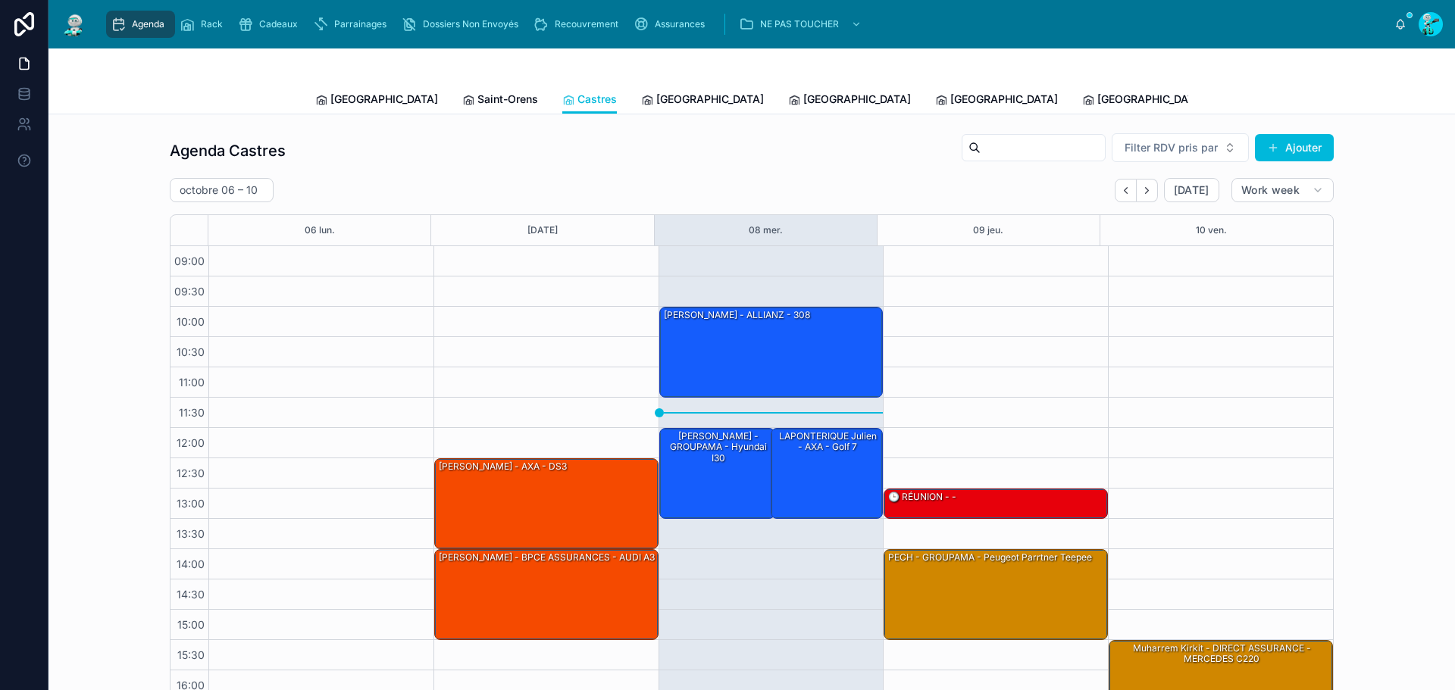
click at [656, 97] on span "[GEOGRAPHIC_DATA]" at bounding box center [710, 99] width 108 height 15
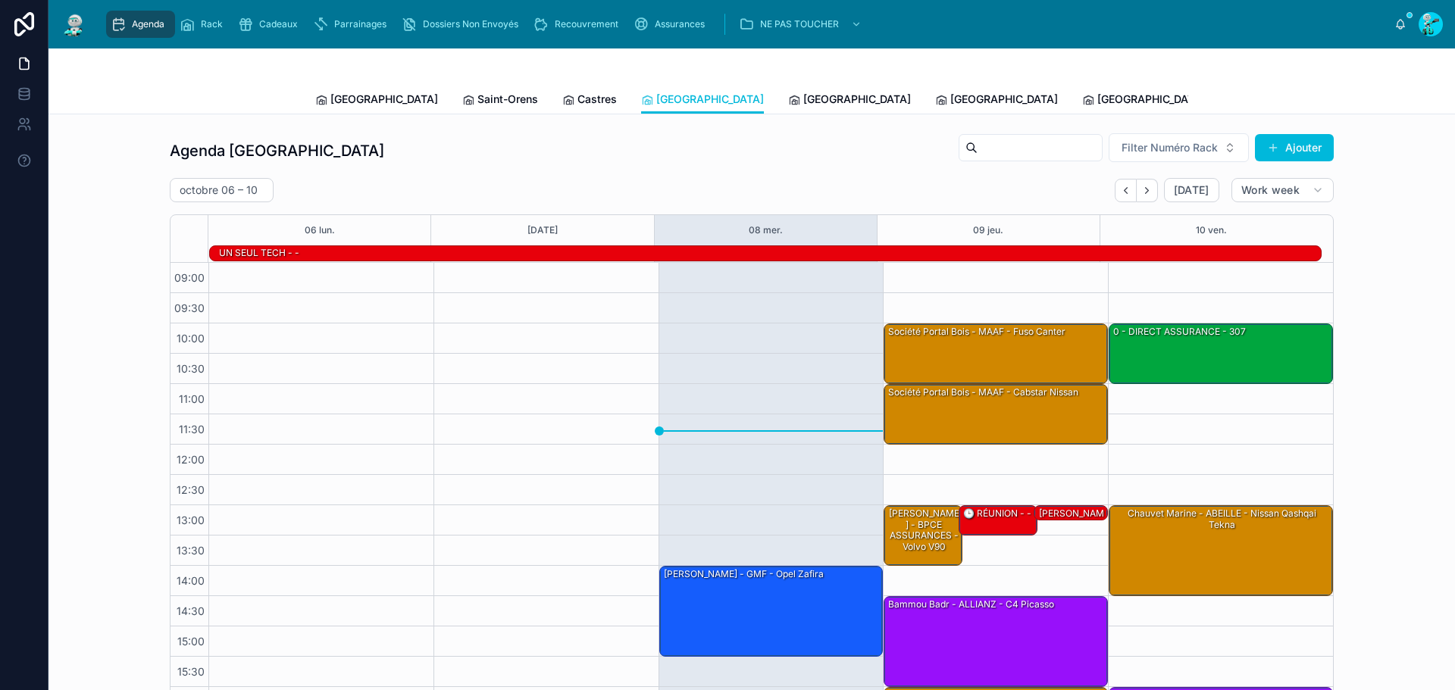
click at [578, 99] on span "Castres" at bounding box center [597, 99] width 39 height 15
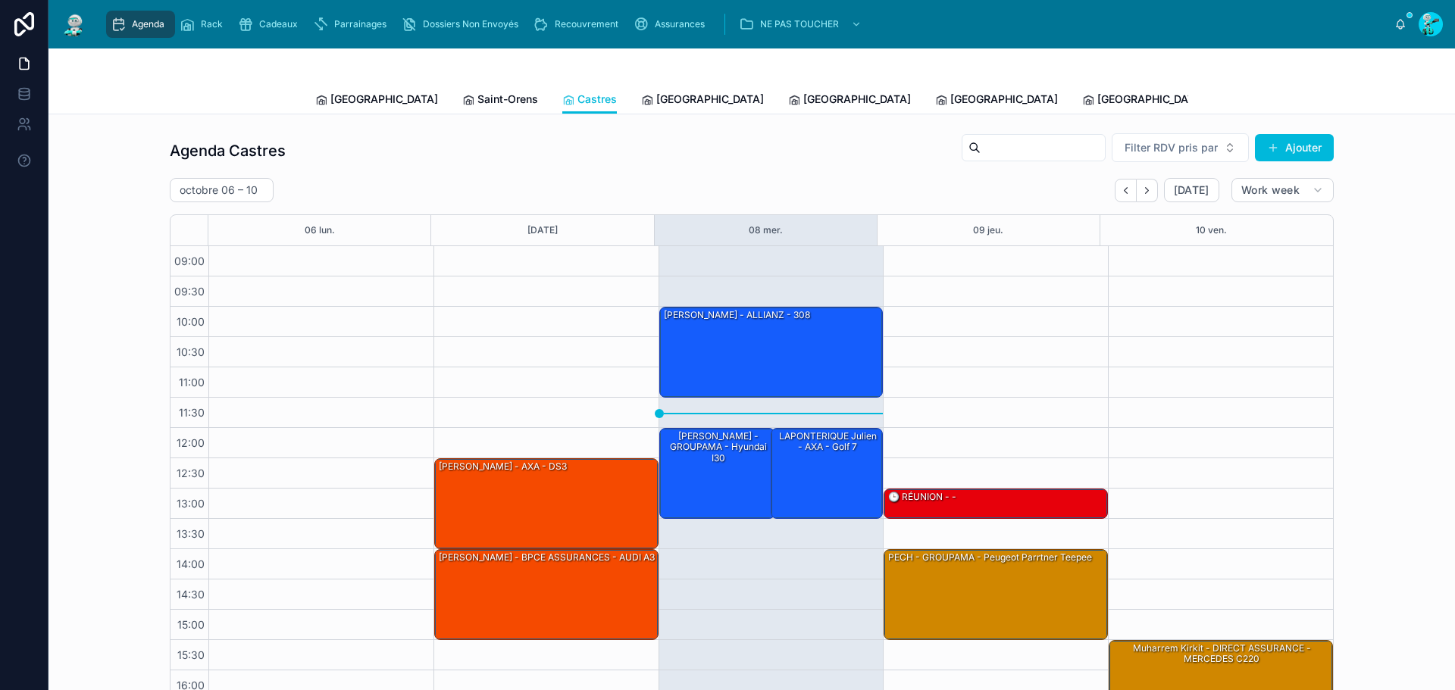
click at [452, 21] on span "Dossiers Non Envoyés" at bounding box center [471, 24] width 96 height 12
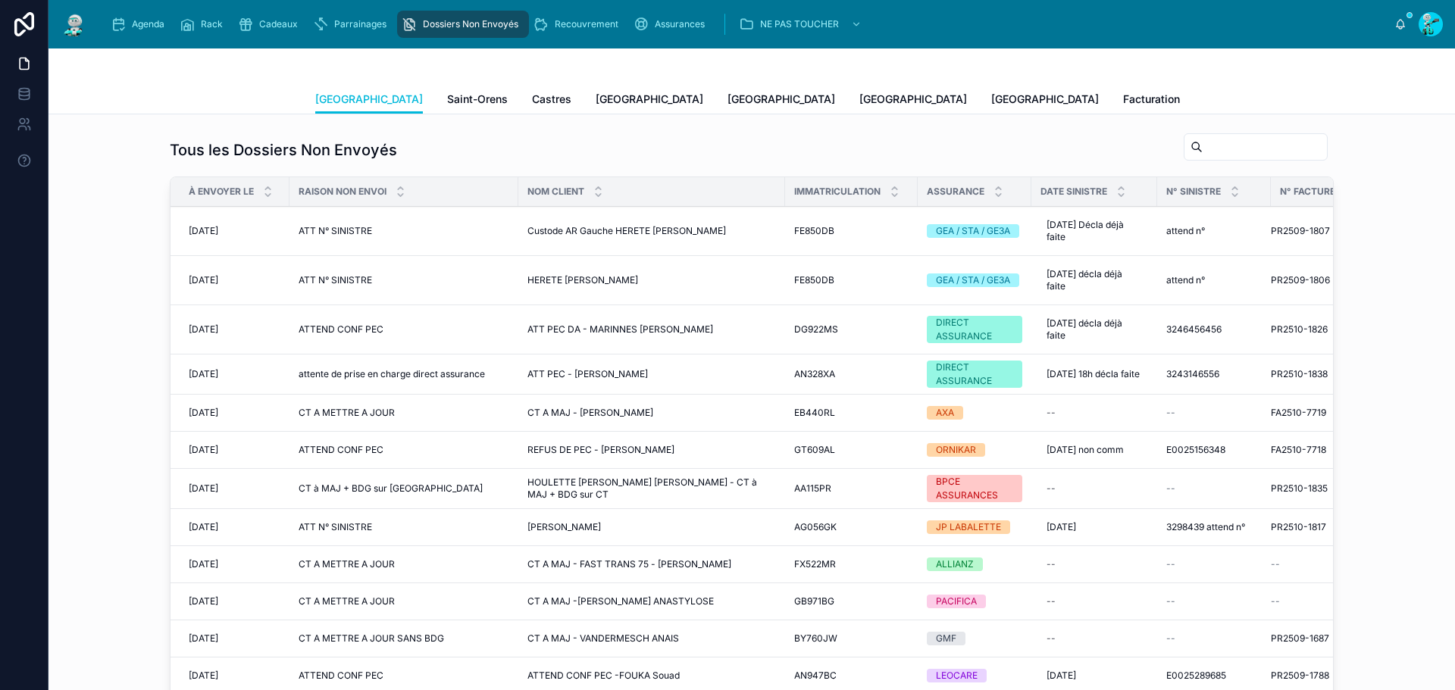
scroll to position [207, 0]
click at [532, 94] on span "Castres" at bounding box center [551, 99] width 39 height 15
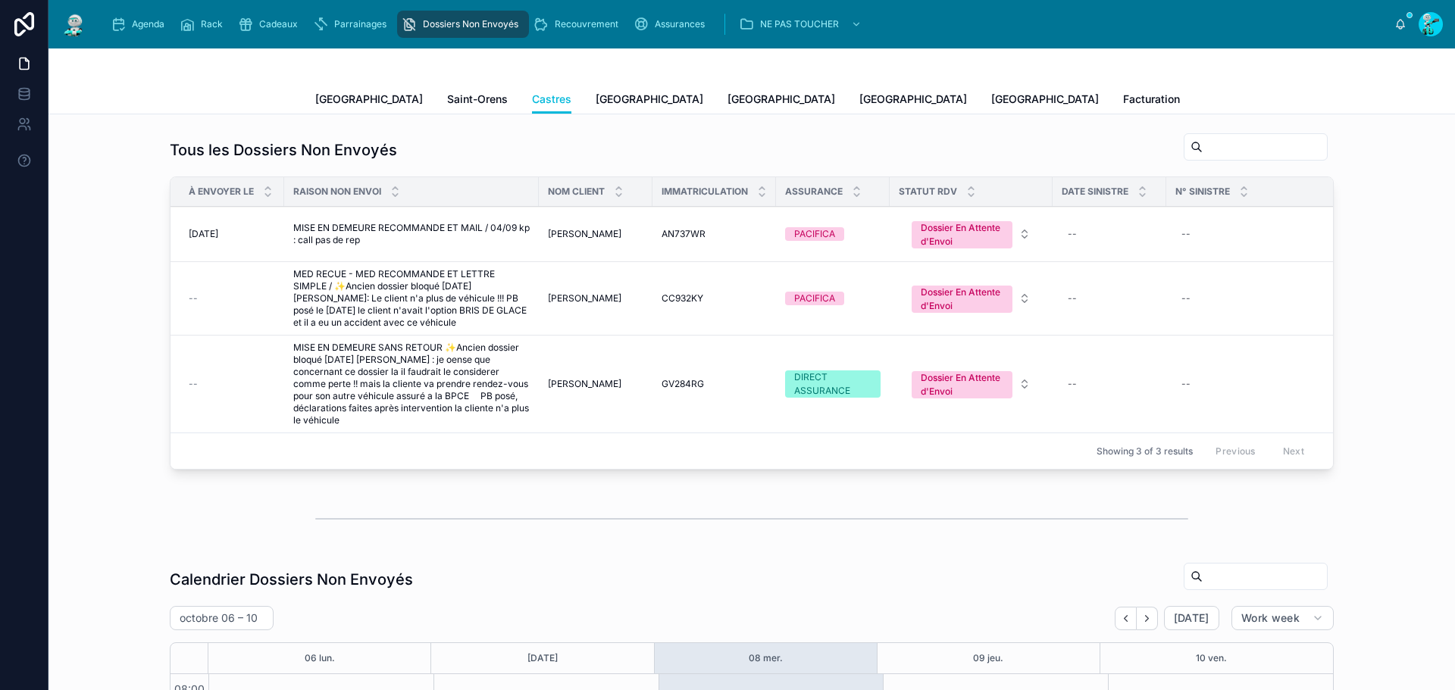
scroll to position [207, 0]
click at [351, 227] on span "MISE EN DEMEURE RECOMMANDE ET MAIL / 04/09 kp : call pas de rep" at bounding box center [411, 234] width 236 height 24
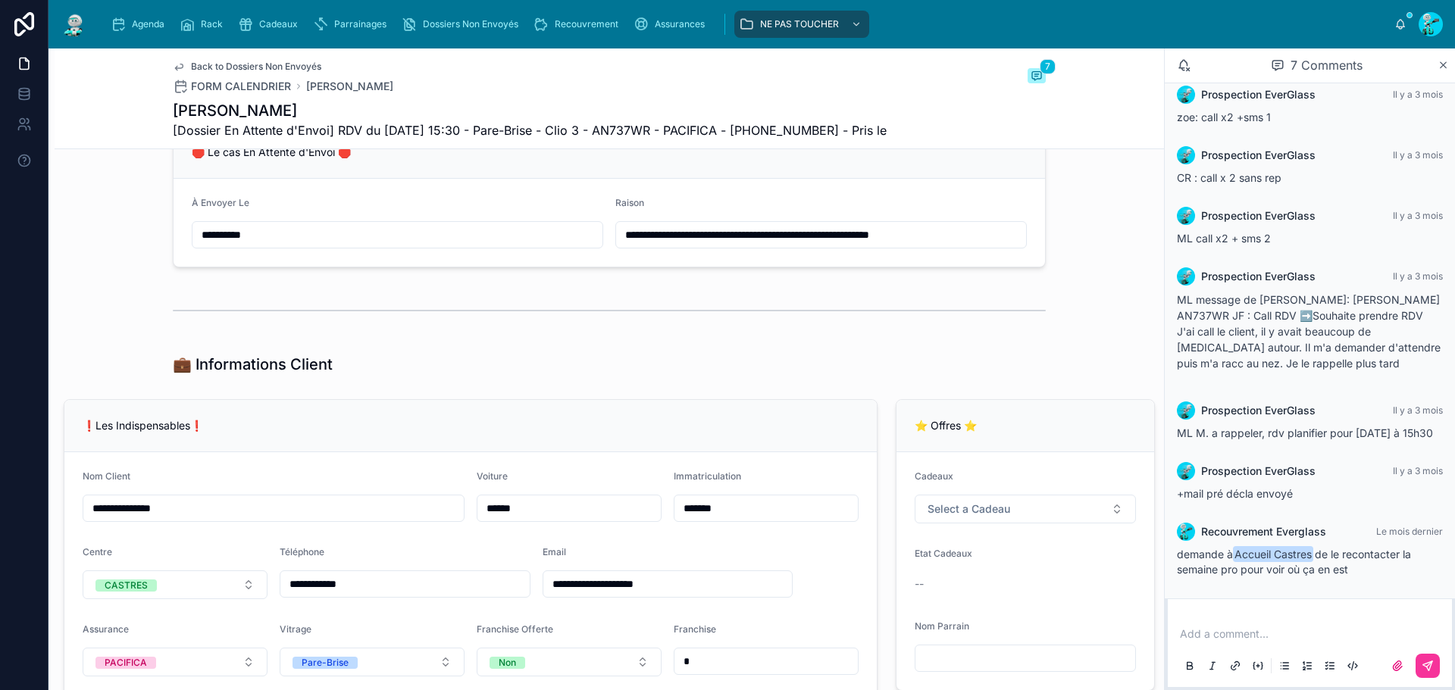
scroll to position [227, 0]
click at [633, 594] on input "**********" at bounding box center [667, 583] width 249 height 21
click at [622, 594] on input "**********" at bounding box center [667, 583] width 249 height 21
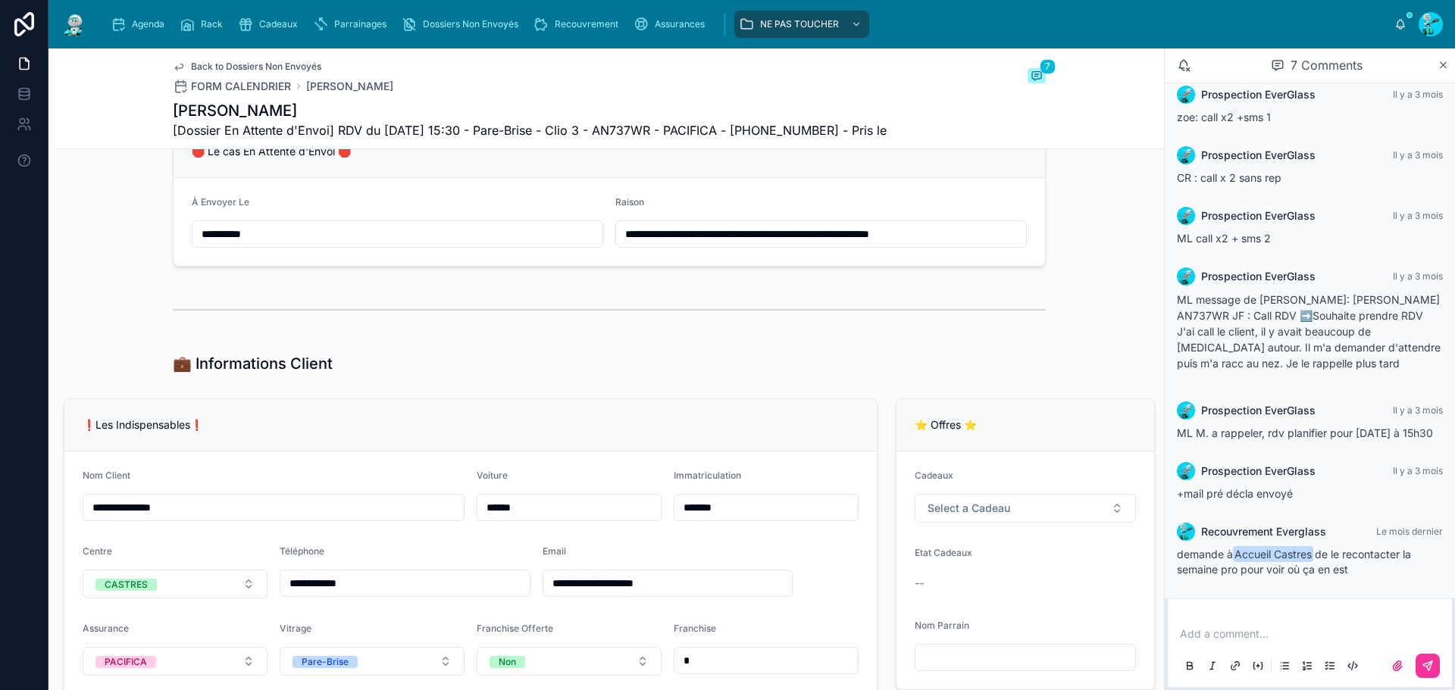
click at [622, 594] on input "**********" at bounding box center [667, 583] width 249 height 21
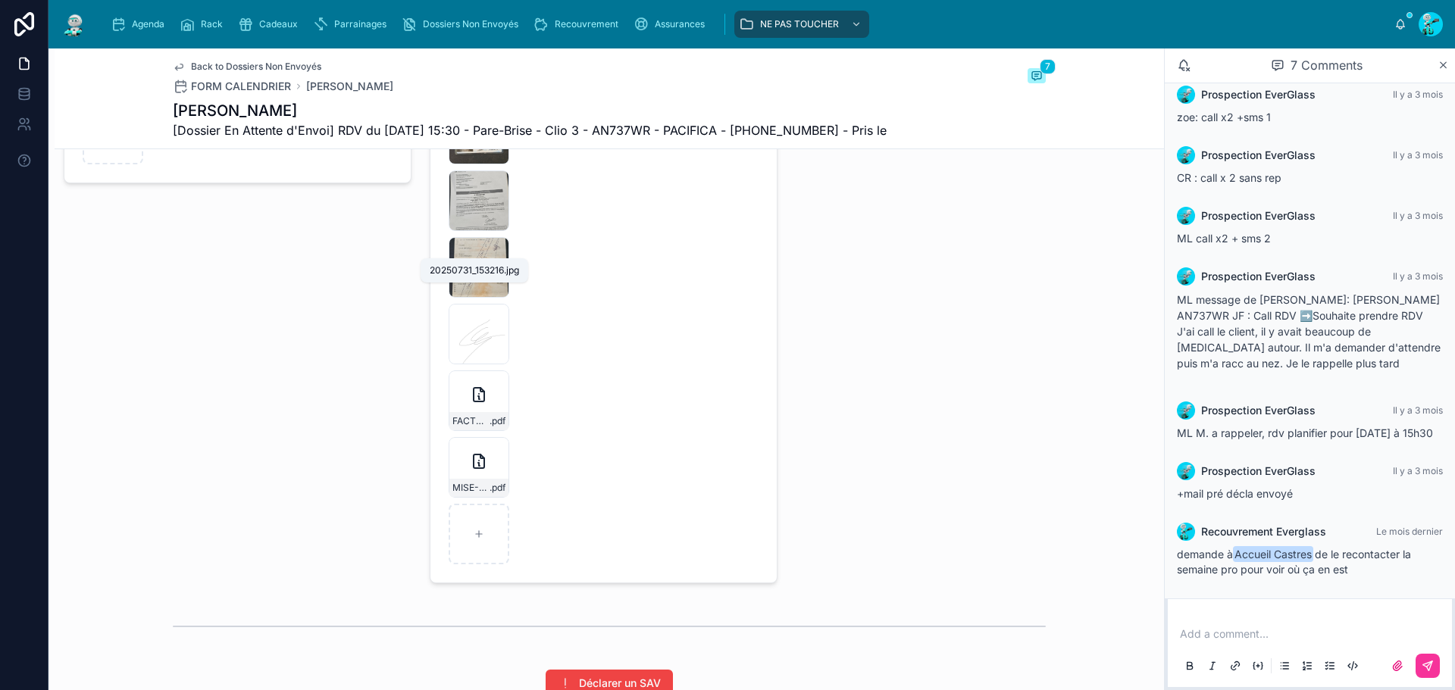
scroll to position [2880, 0]
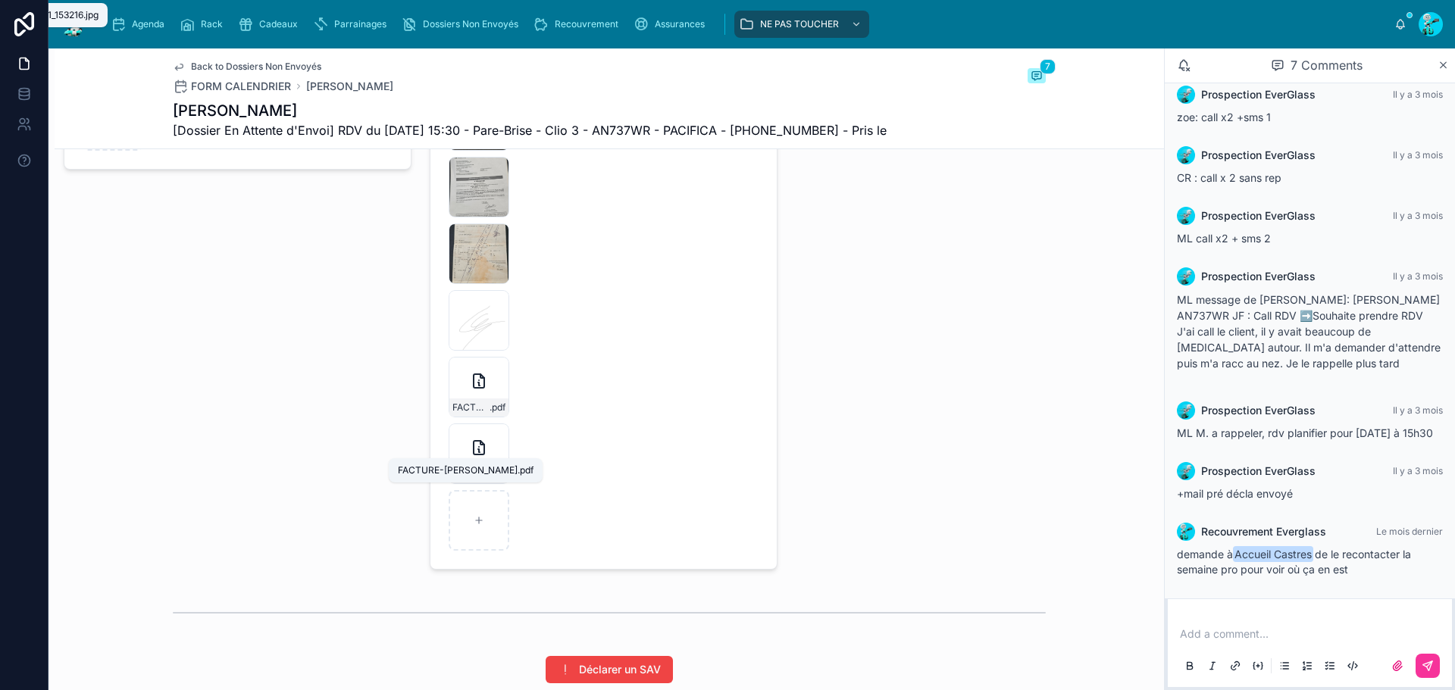
click at [481, 414] on span "FACTURE-[PERSON_NAME]" at bounding box center [470, 408] width 37 height 12
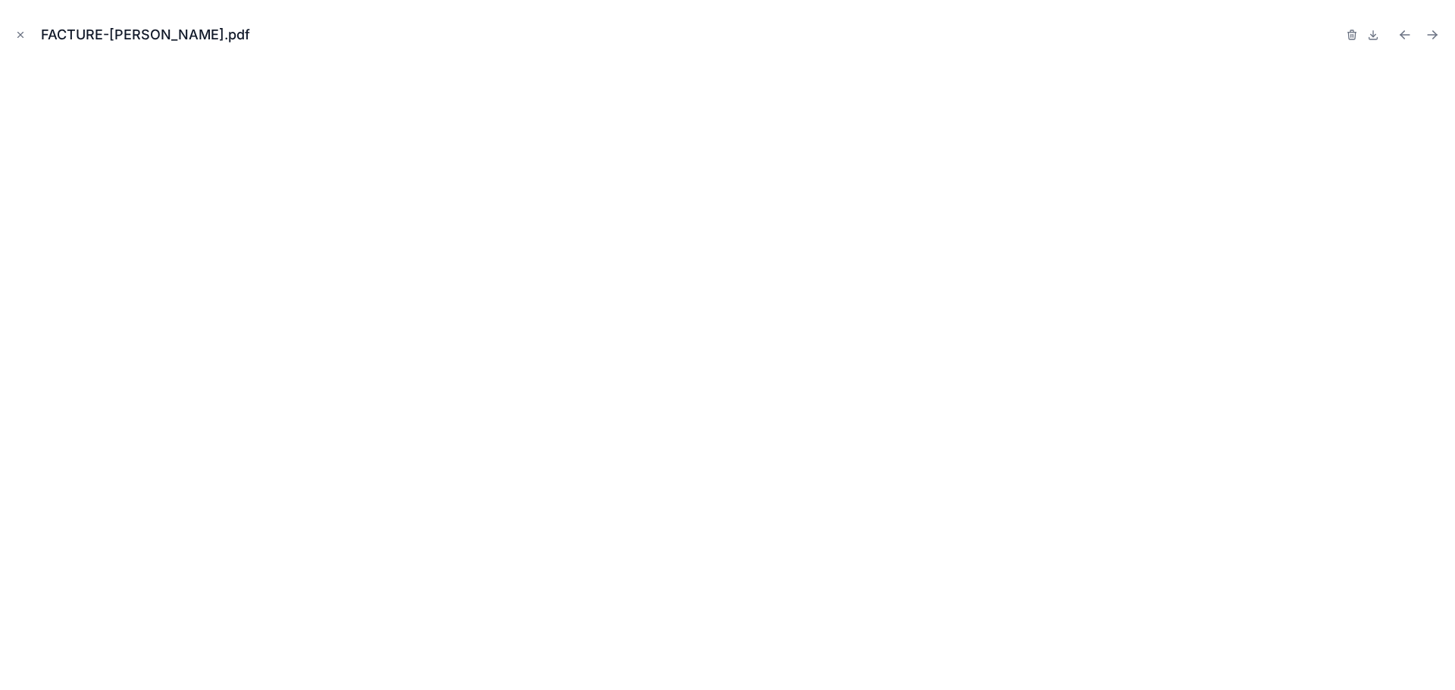
click at [20, 36] on icon "Close modal" at bounding box center [20, 35] width 11 height 11
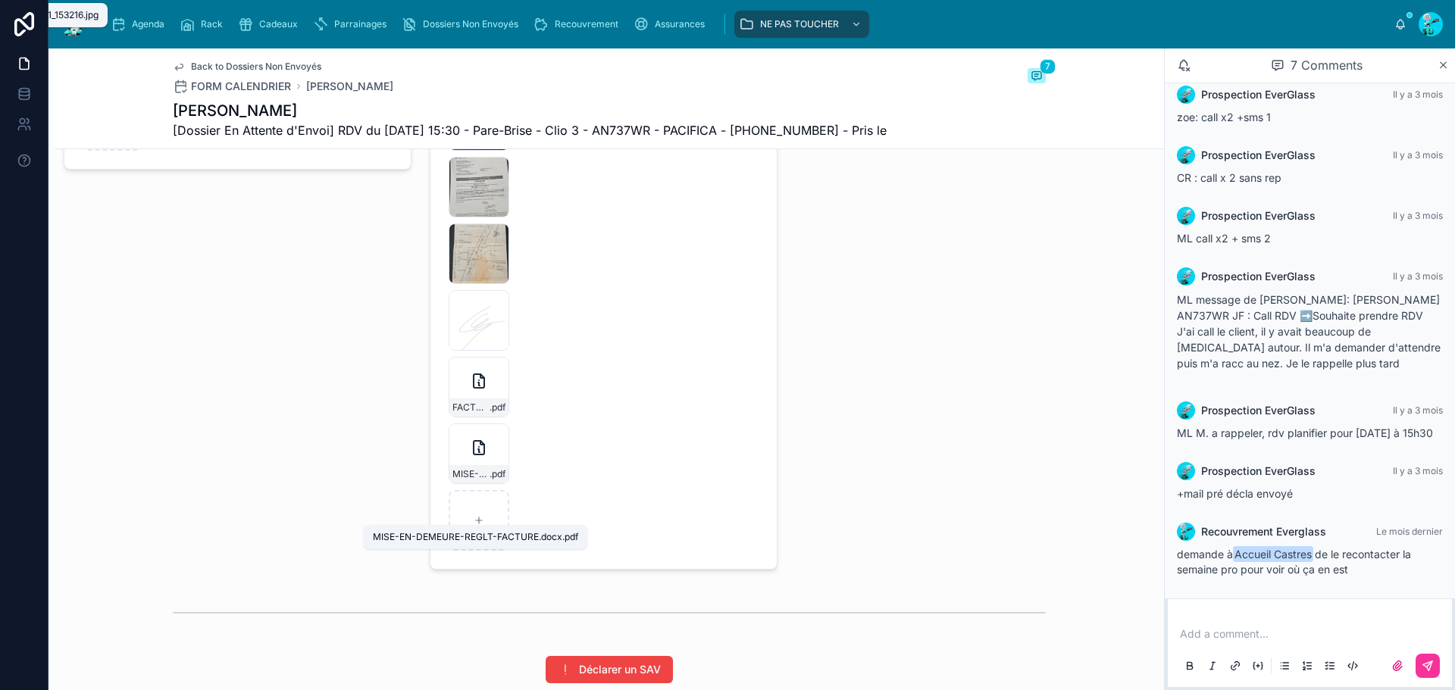
click at [476, 481] on span "MISE-EN-DEMEURE-REGLT-FACTURE.docx" at bounding box center [470, 474] width 37 height 12
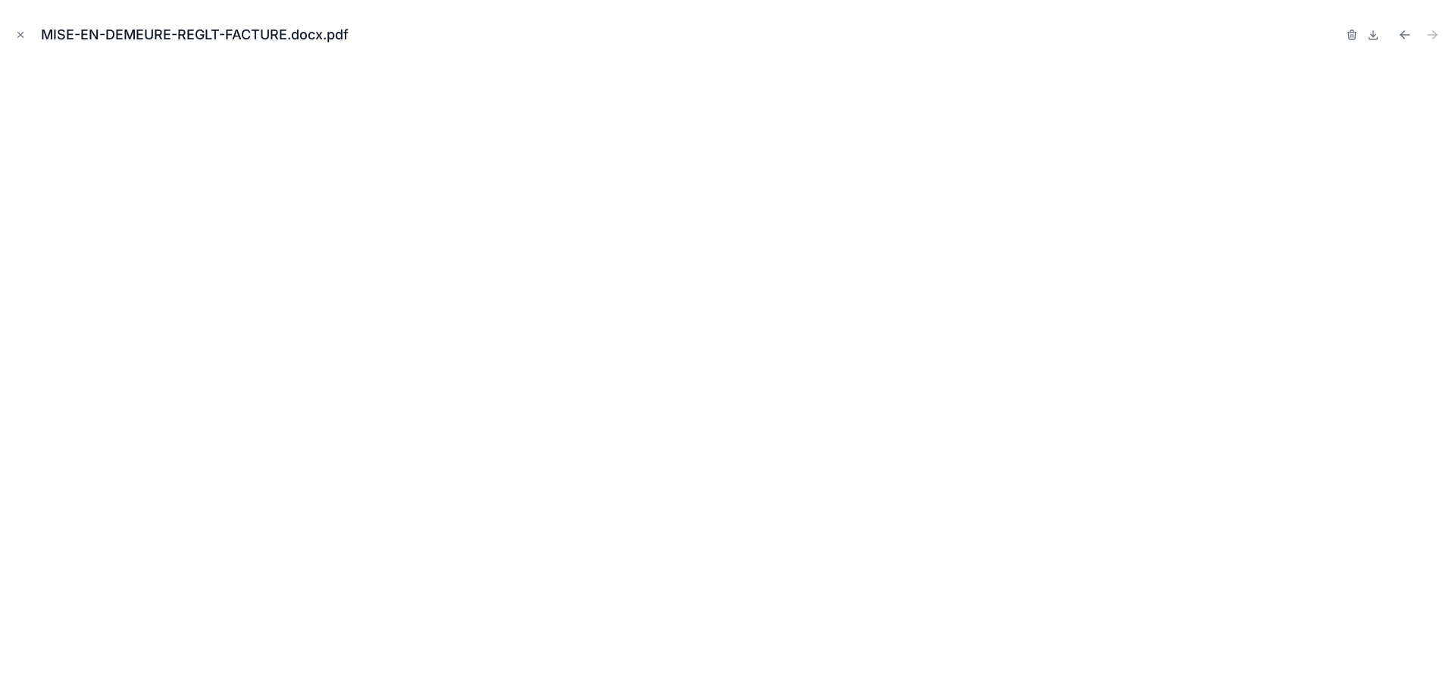
click at [21, 33] on icon "Close modal" at bounding box center [20, 35] width 11 height 11
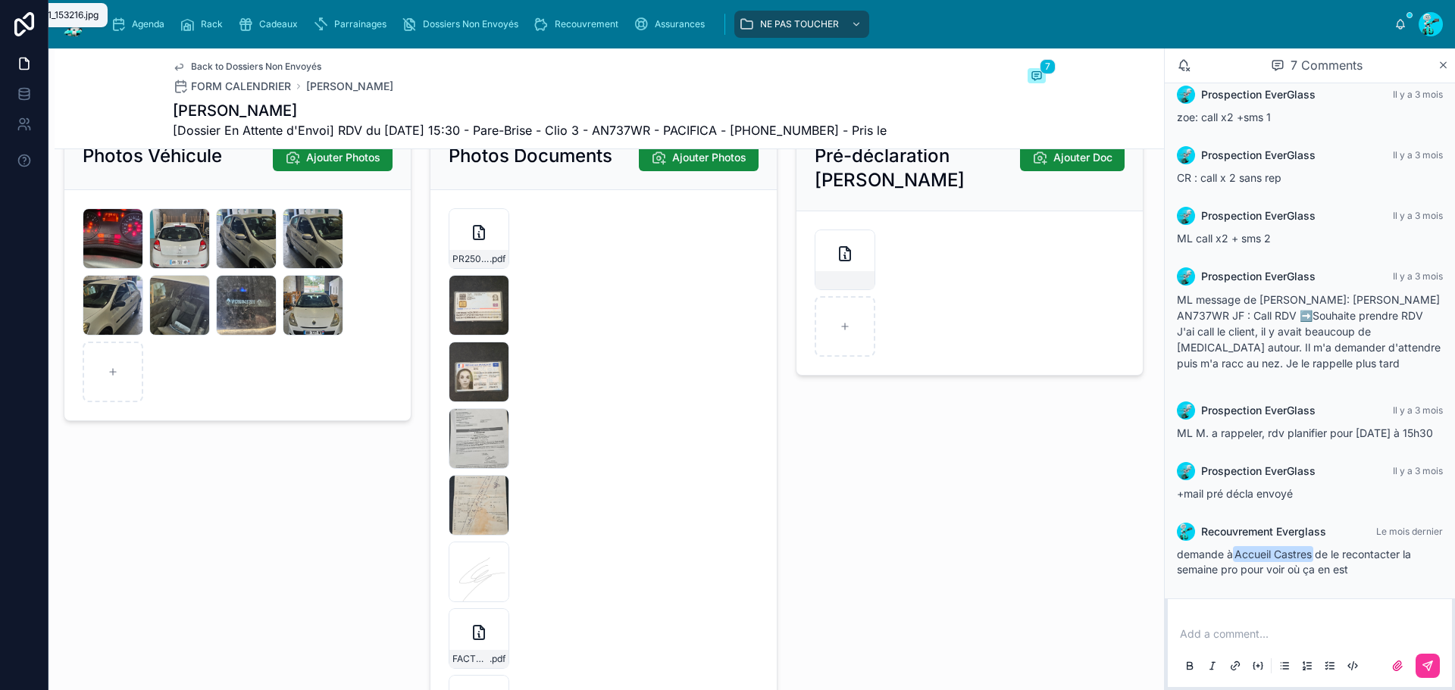
scroll to position [2577, 0]
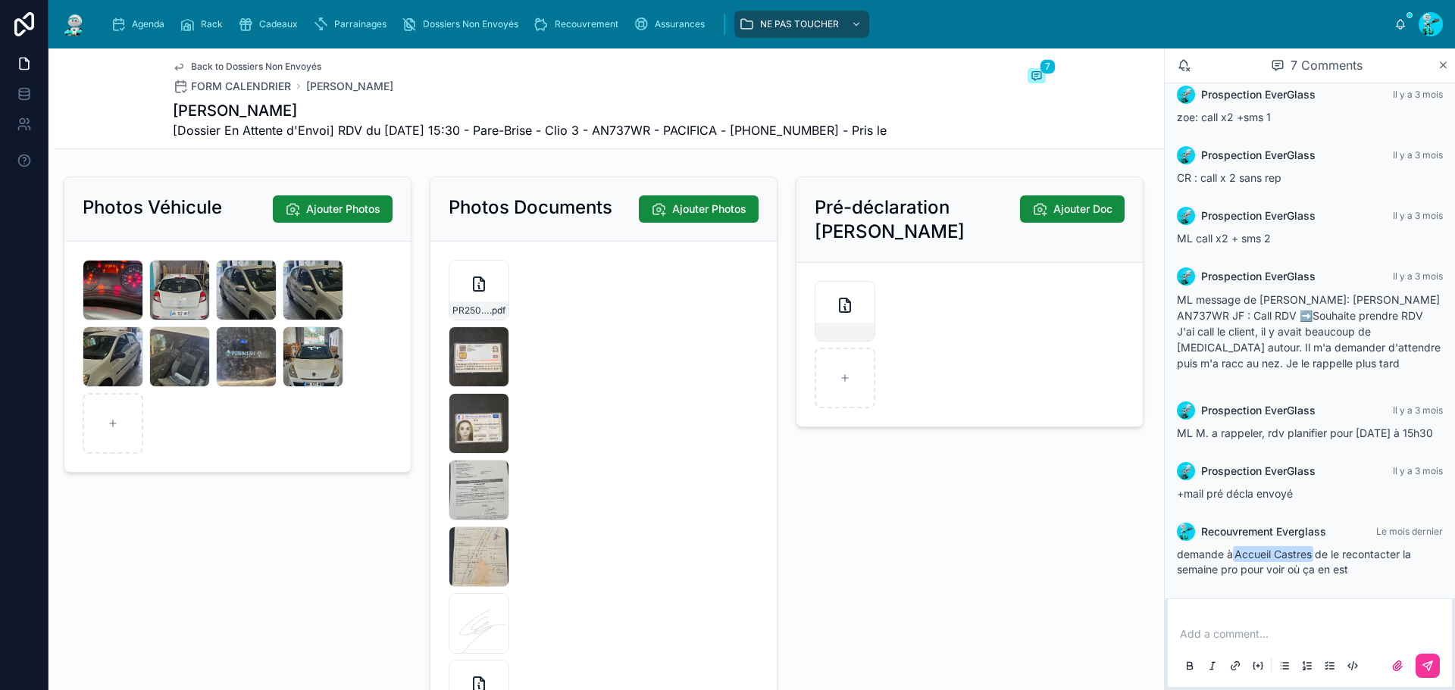
click at [459, 521] on div "20250731_153216 .jpg" at bounding box center [479, 490] width 61 height 61
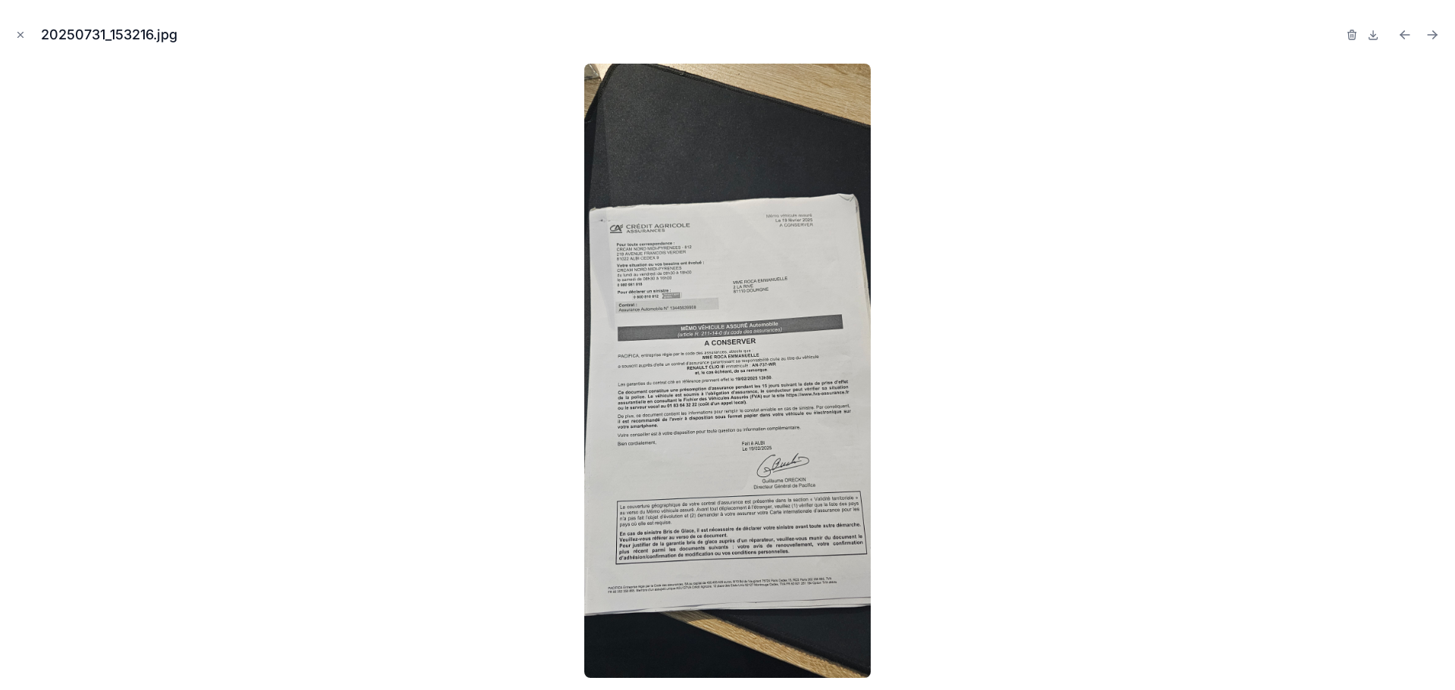
click at [1366, 36] on button at bounding box center [1373, 34] width 18 height 21
drag, startPoint x: 18, startPoint y: 34, endPoint x: 1013, endPoint y: 90, distance: 996.0
click at [18, 34] on icon "Close modal" at bounding box center [20, 35] width 11 height 11
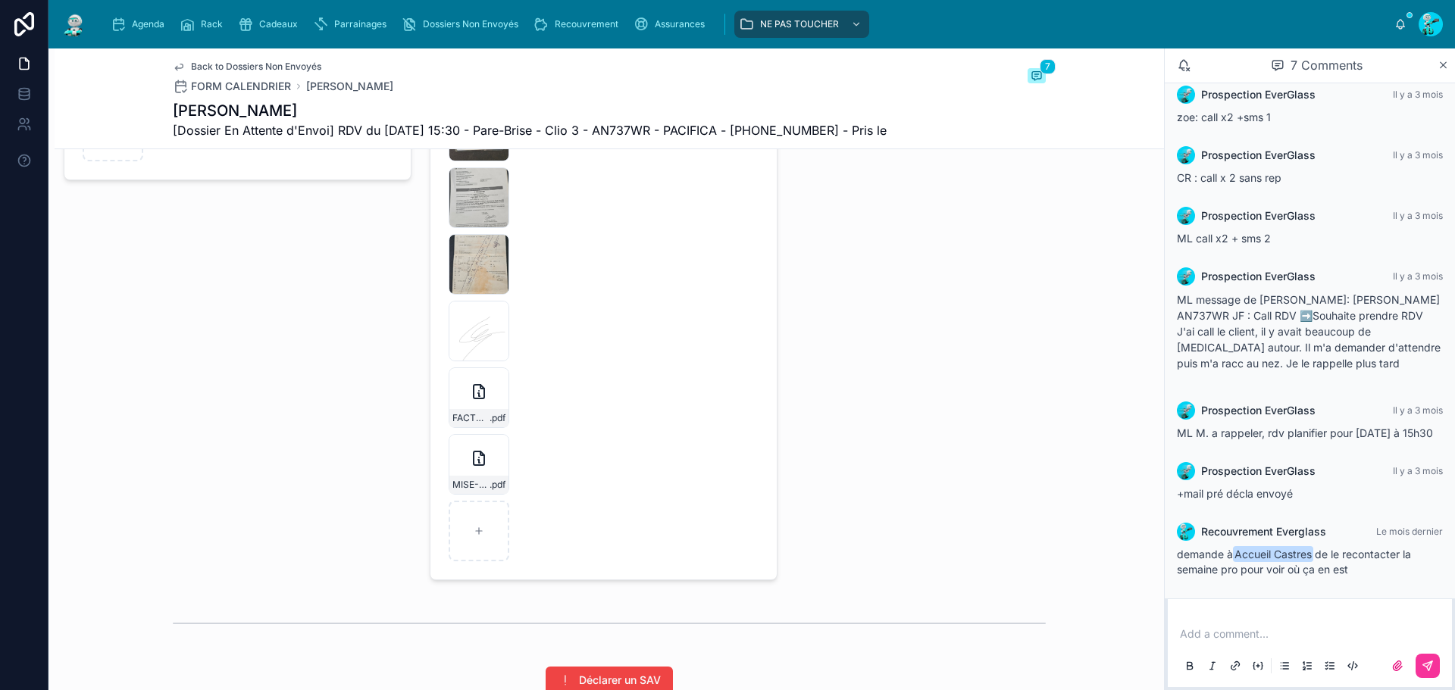
scroll to position [2880, 0]
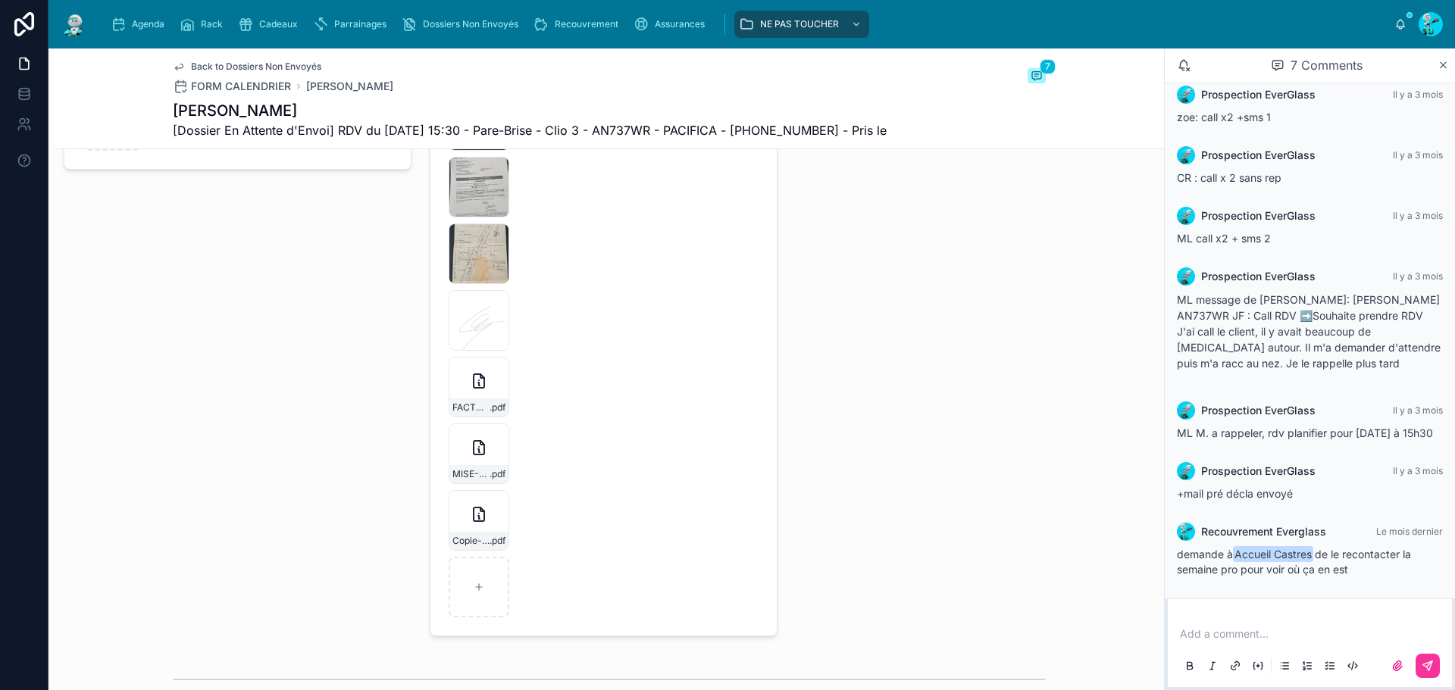
click at [752, 368] on form "PR2507-1594 .pdf 20250731_153559 .jpg 20250731_153556 .jpg 20250731_153216 .jpg…" at bounding box center [604, 287] width 346 height 697
click at [0, 0] on span "20250731_153556" at bounding box center [0, 0] width 0 height 0
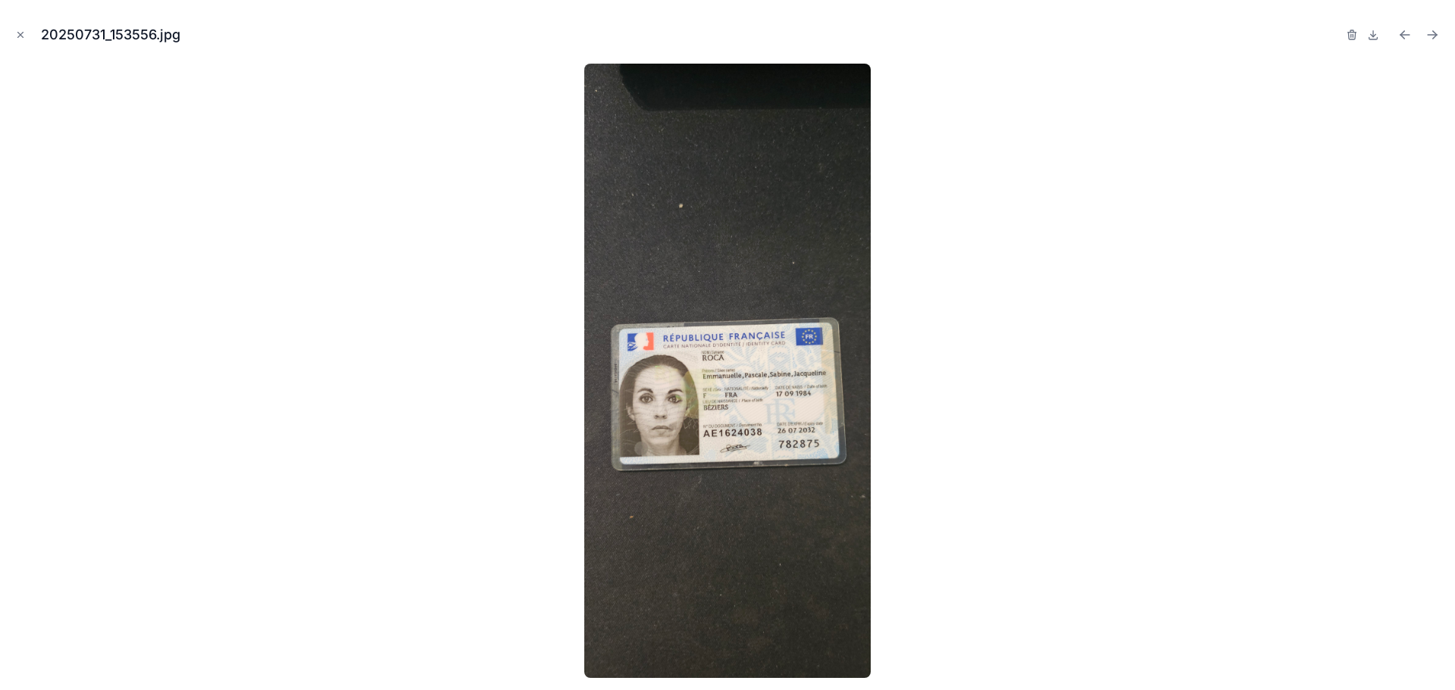
click at [11, 34] on div "20250731_153556.jpg" at bounding box center [727, 345] width 1455 height 690
click at [20, 34] on icon "Close modal" at bounding box center [20, 35] width 11 height 11
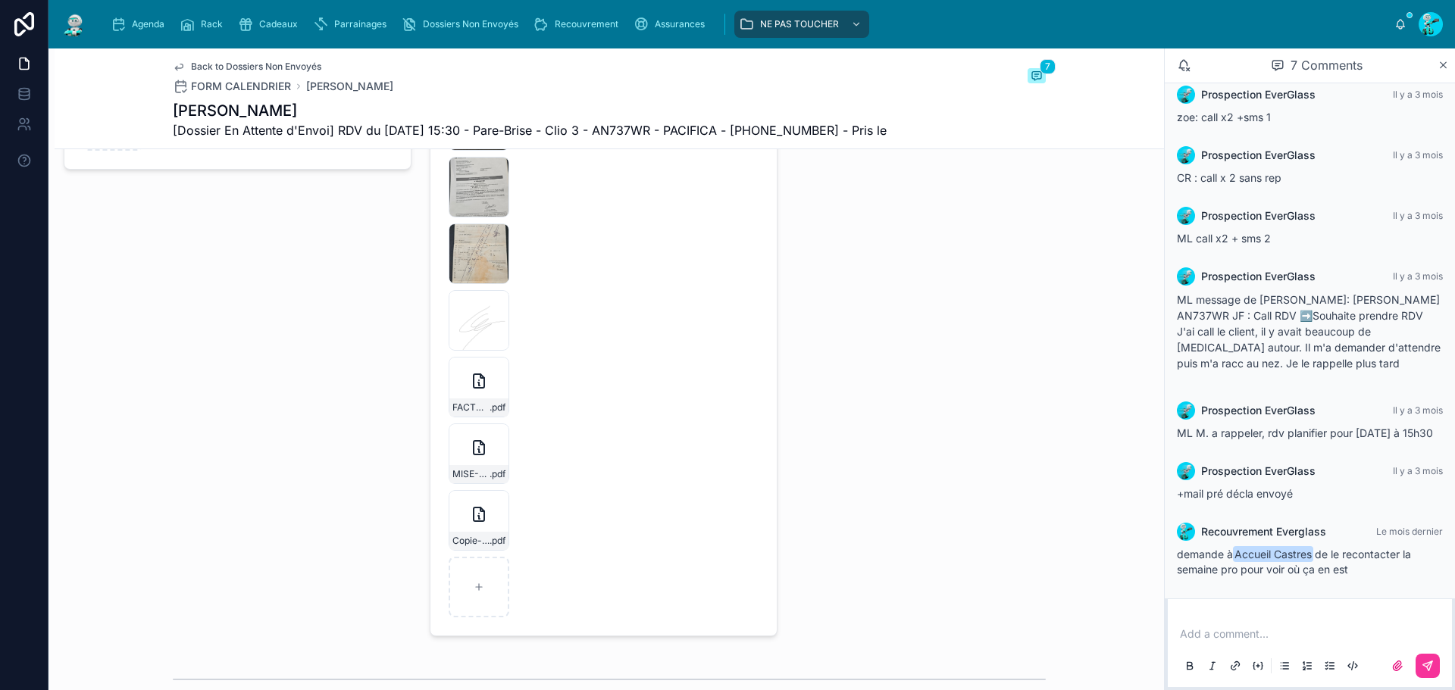
scroll to position [2653, 0]
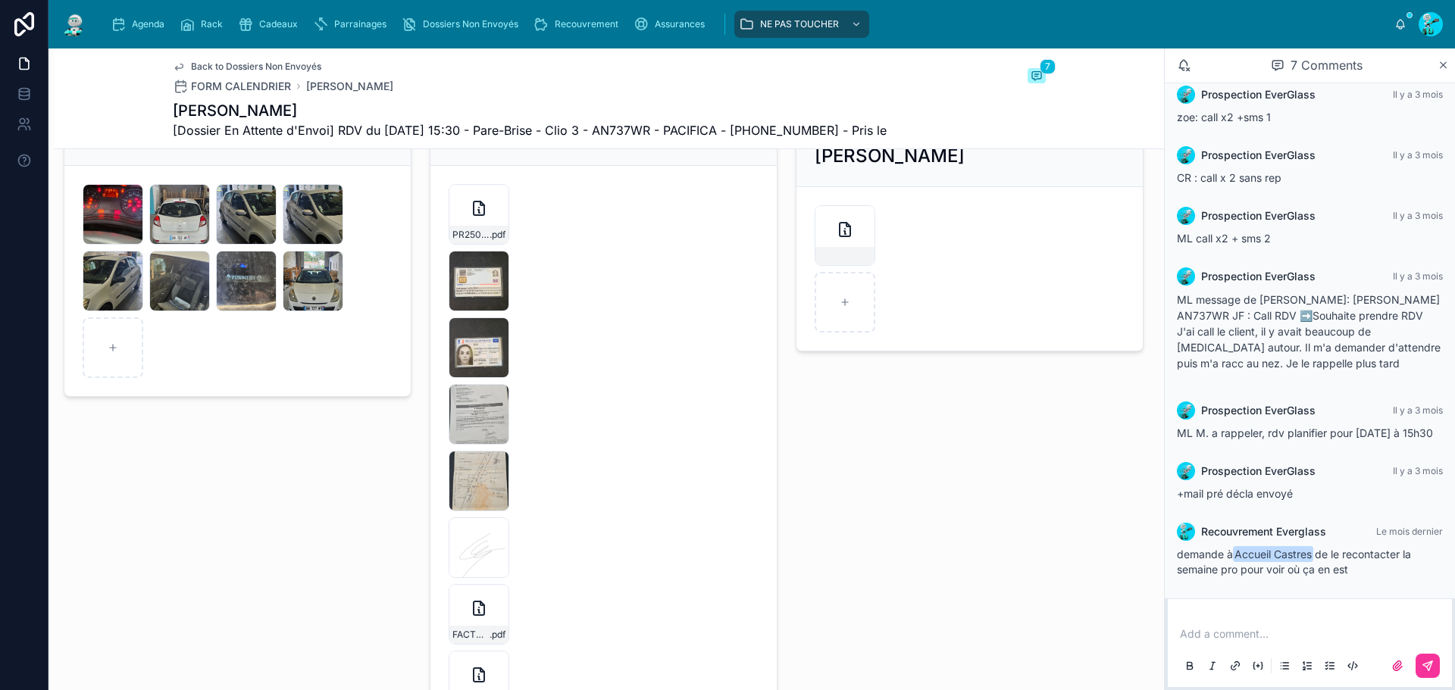
click at [456, 445] on div "20250731_153216 .jpg" at bounding box center [479, 414] width 61 height 61
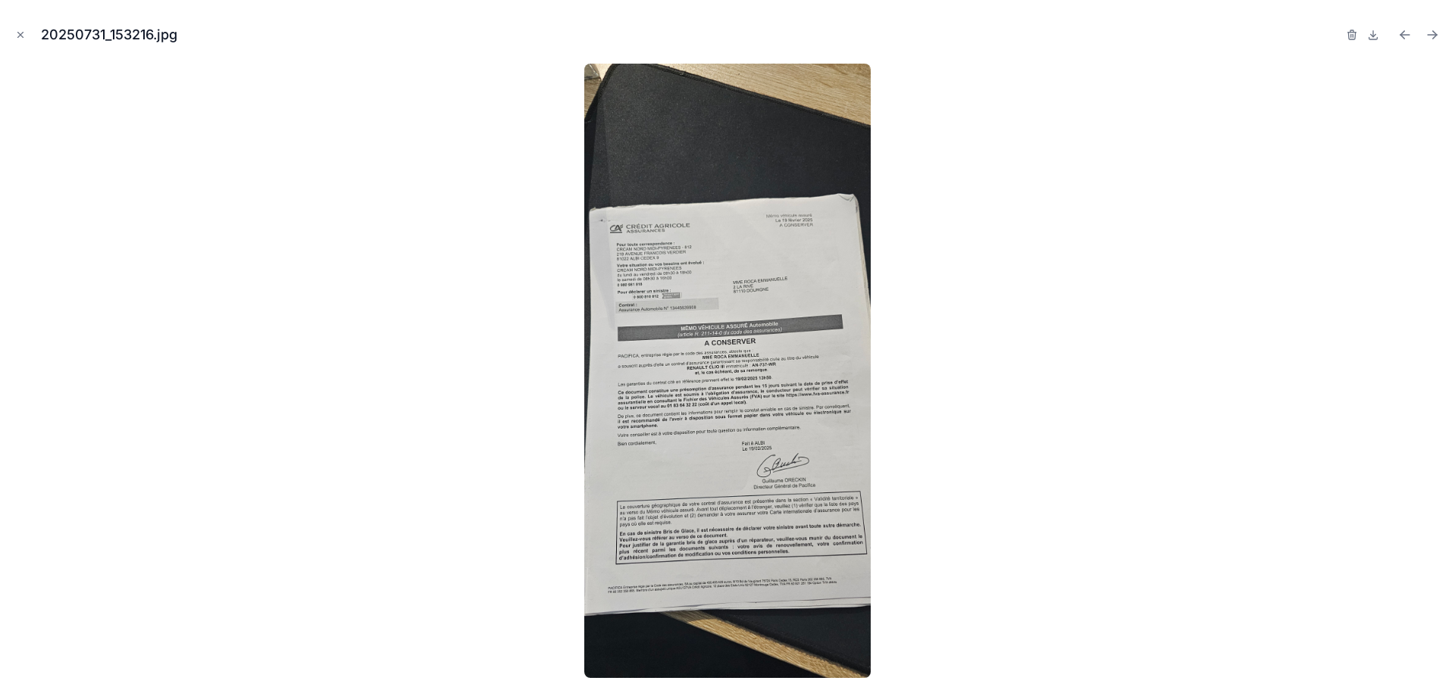
click at [12, 33] on button "Close modal" at bounding box center [20, 35] width 17 height 17
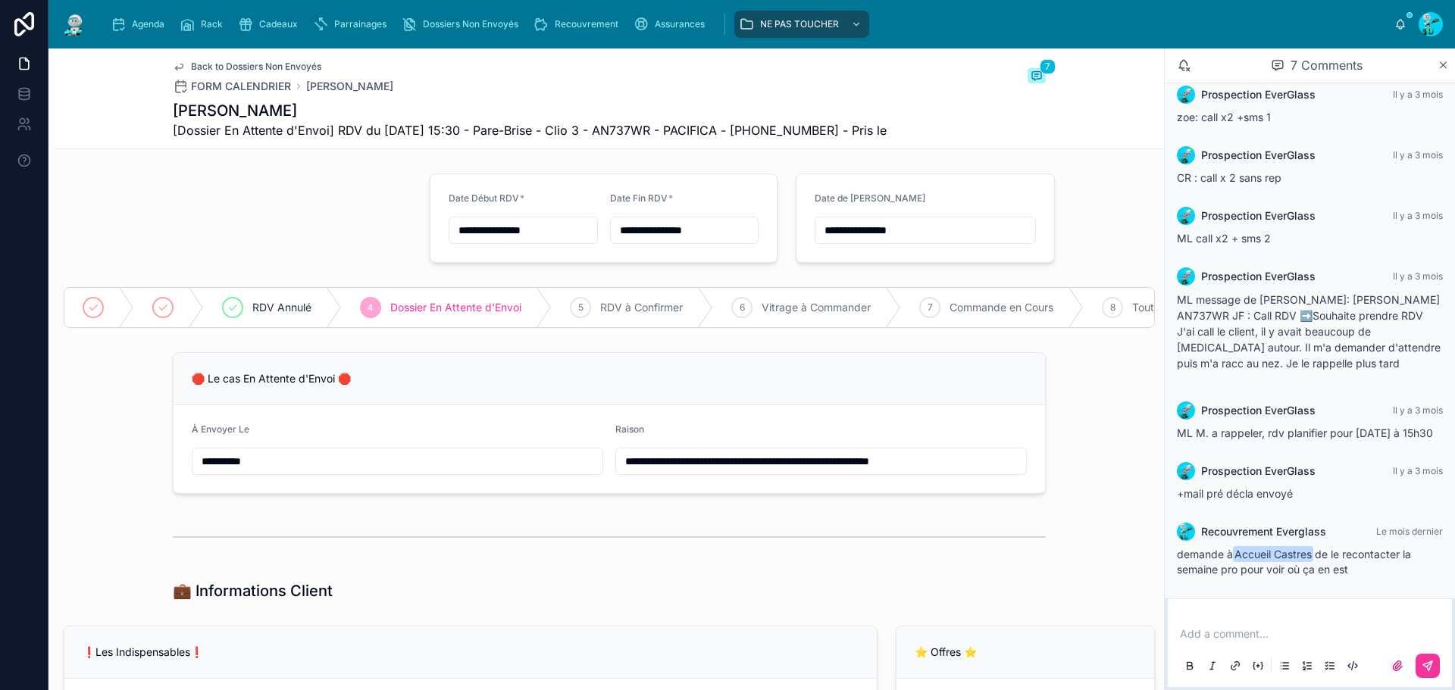
click at [617, 472] on input "**********" at bounding box center [821, 461] width 410 height 21
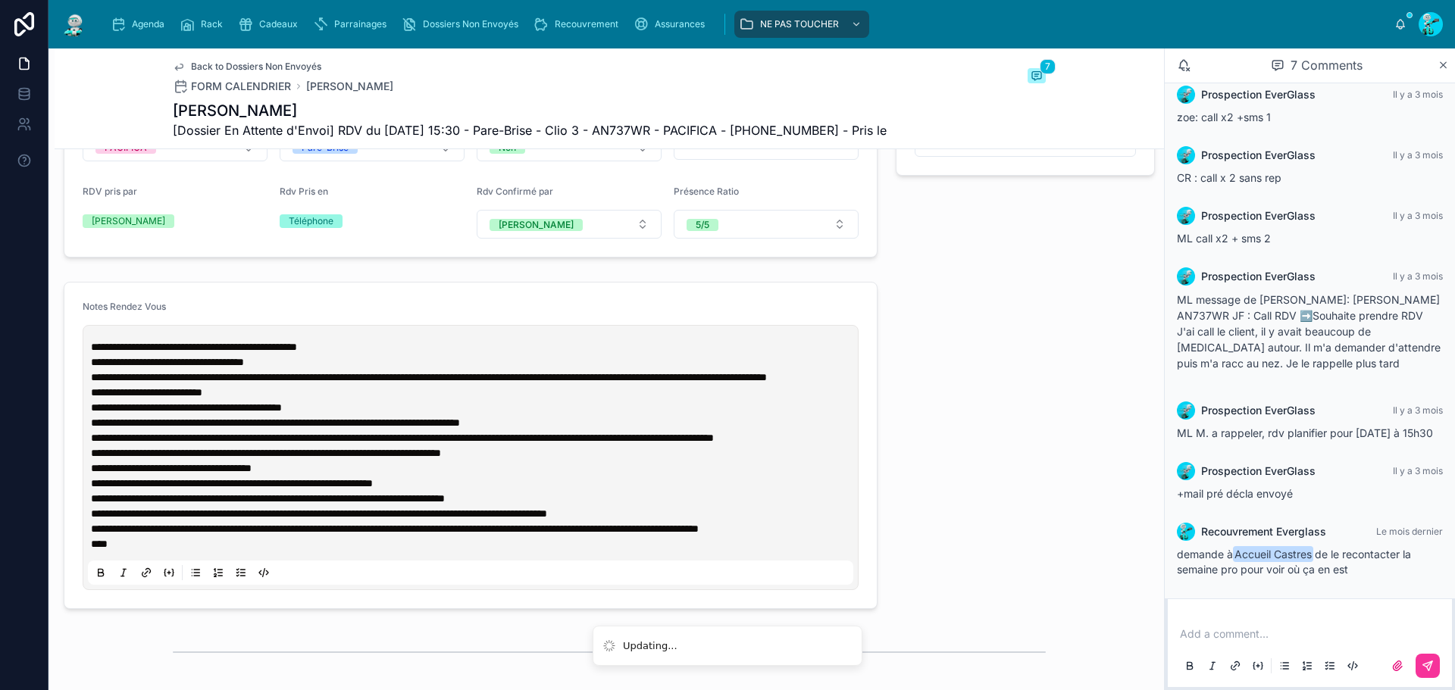
scroll to position [758, 0]
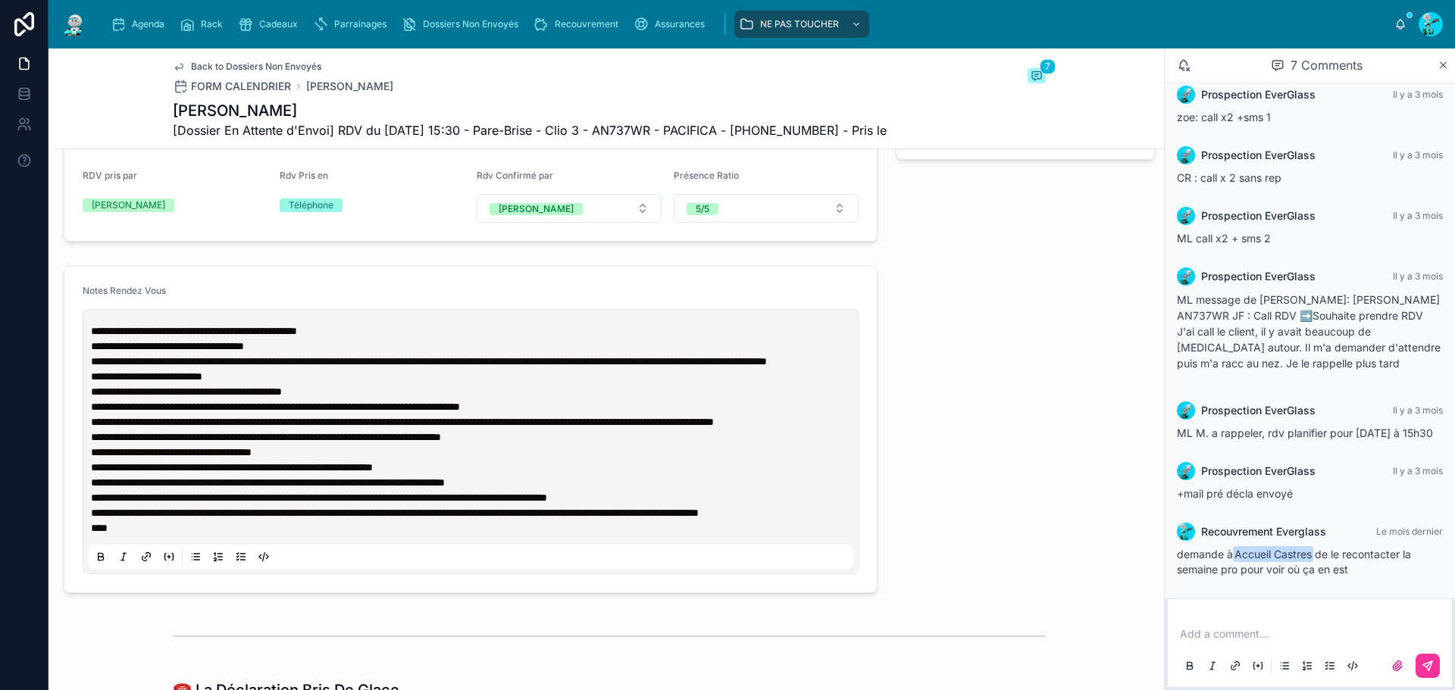
type input "**********"
click at [94, 337] on span "**********" at bounding box center [194, 331] width 206 height 11
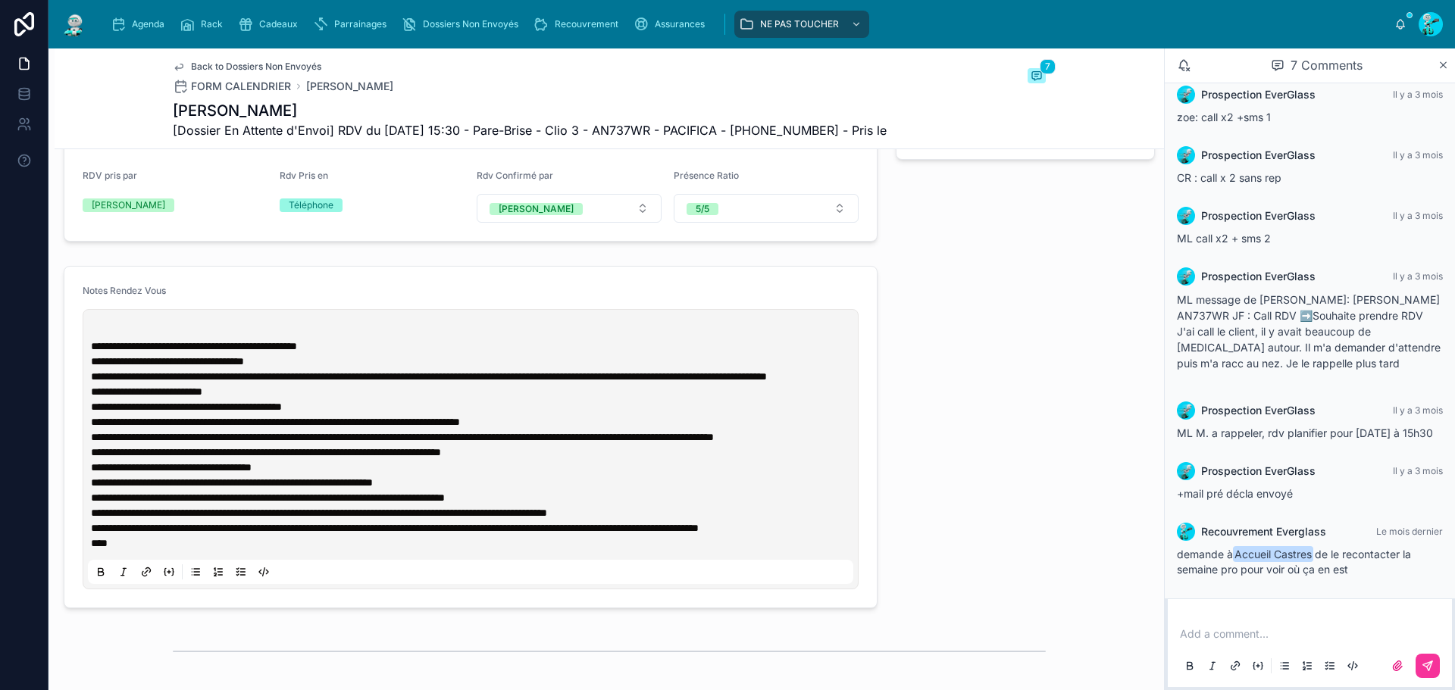
click at [94, 339] on p at bounding box center [474, 331] width 766 height 15
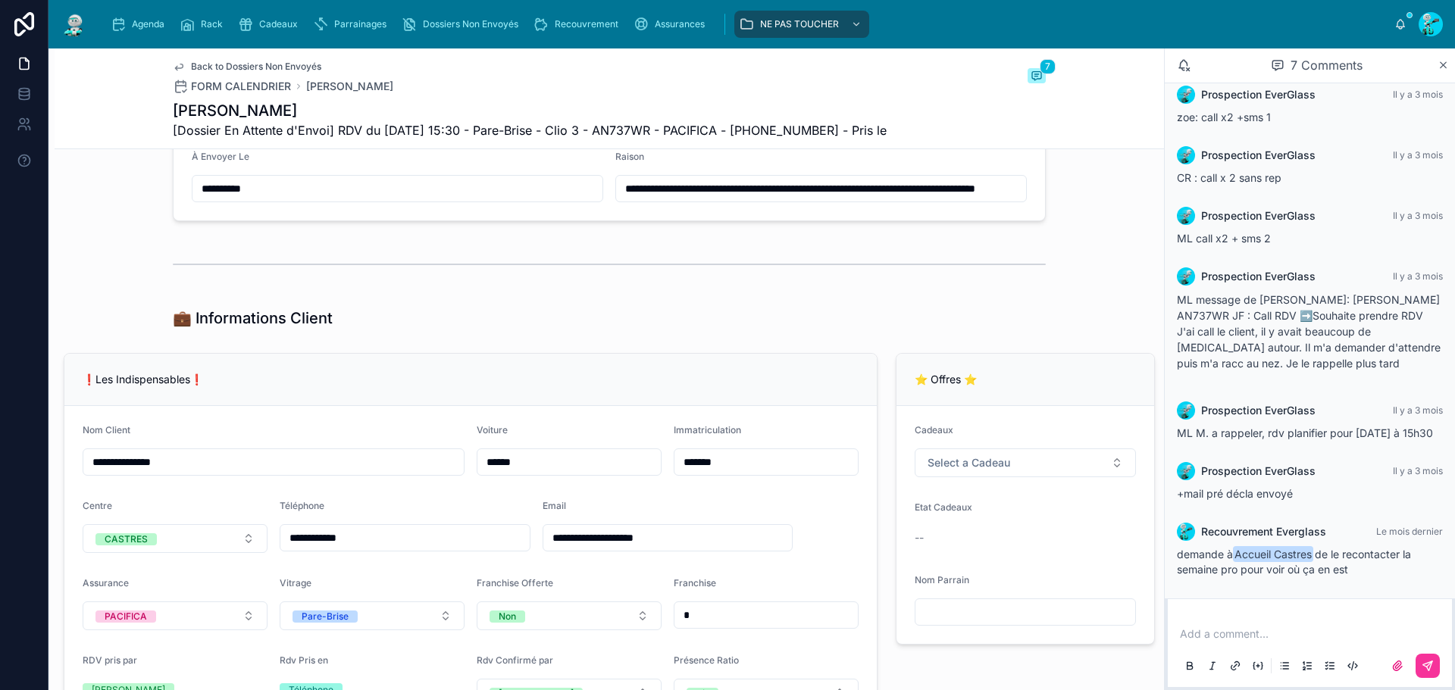
scroll to position [0, 0]
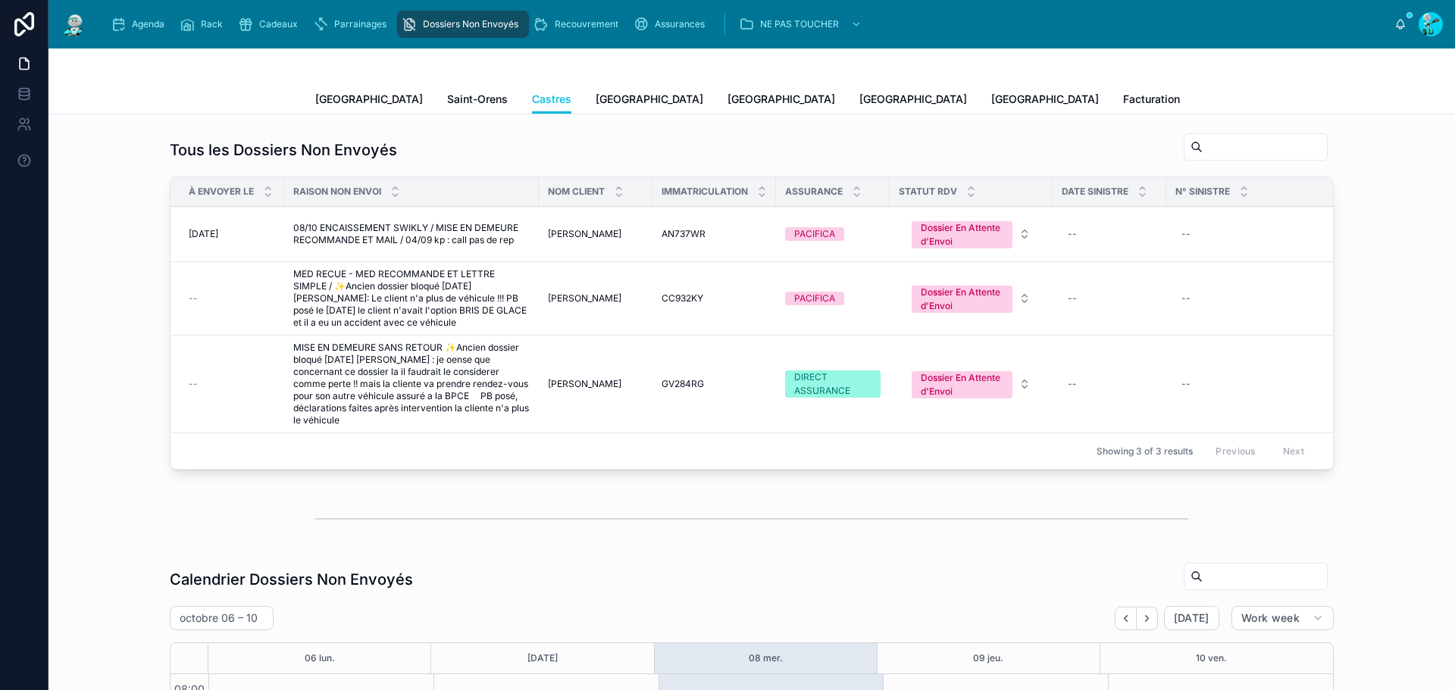
scroll to position [207, 0]
click at [393, 289] on span "MED RECUE - MED RECOMMANDE ET LETTRE SIMPLE / ✨Ancien dossier bloqué [DATE] [PE…" at bounding box center [411, 298] width 236 height 61
click at [337, 90] on link "[GEOGRAPHIC_DATA]" at bounding box center [369, 101] width 108 height 30
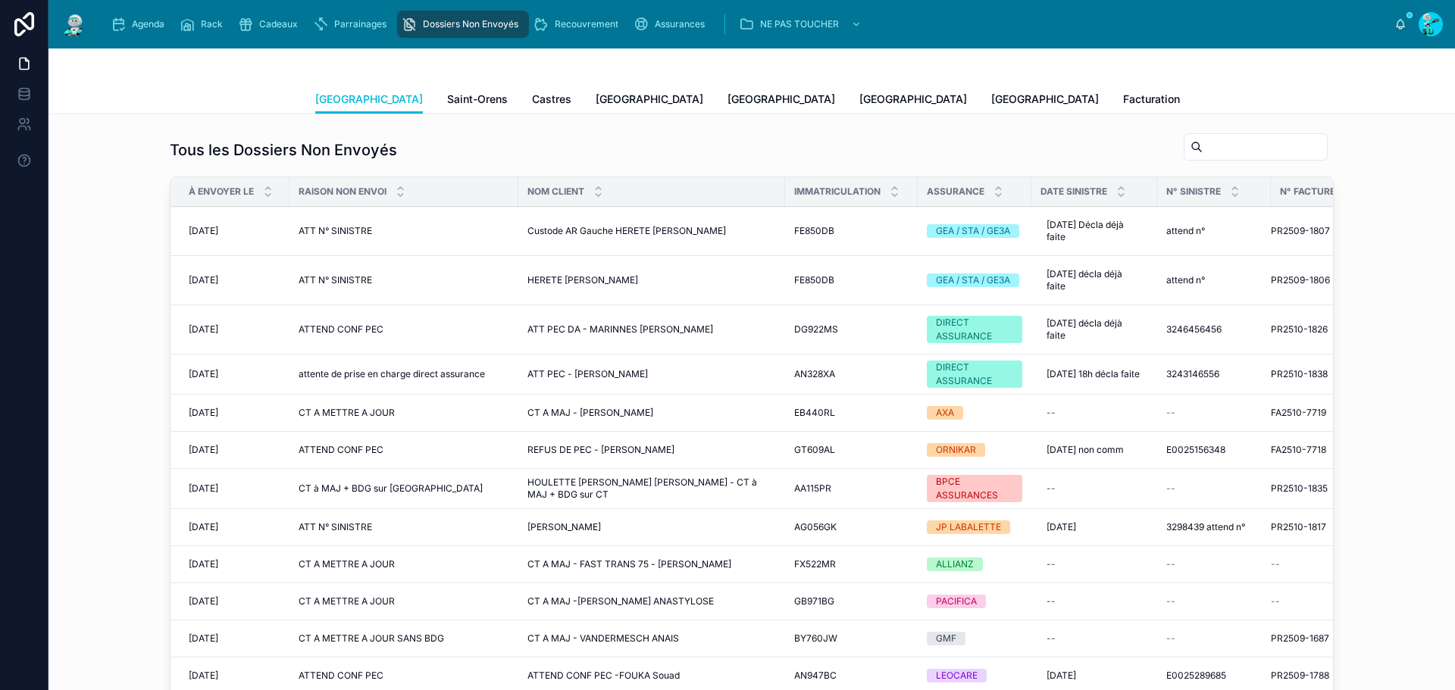
scroll to position [207, 0]
click at [447, 93] on span "Saint-Orens" at bounding box center [477, 99] width 61 height 15
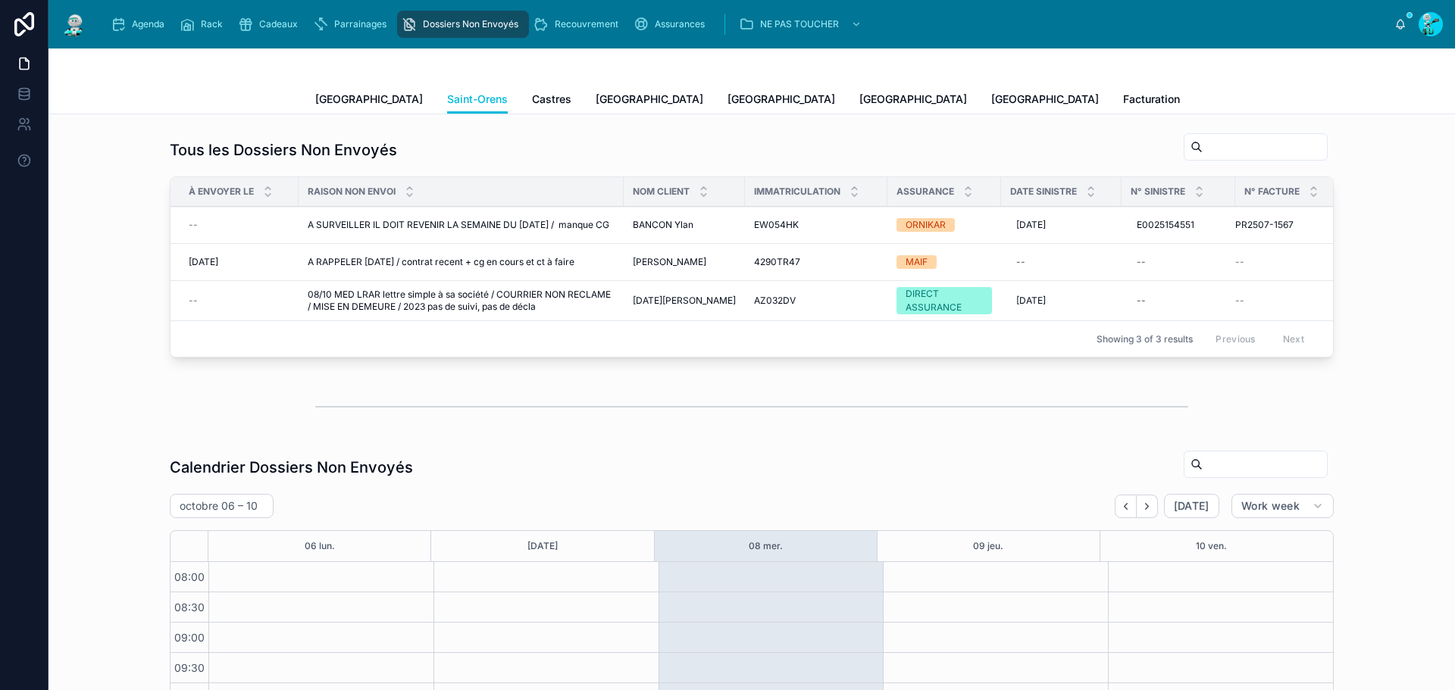
scroll to position [207, 0]
click at [324, 99] on span "[GEOGRAPHIC_DATA]" at bounding box center [369, 99] width 108 height 15
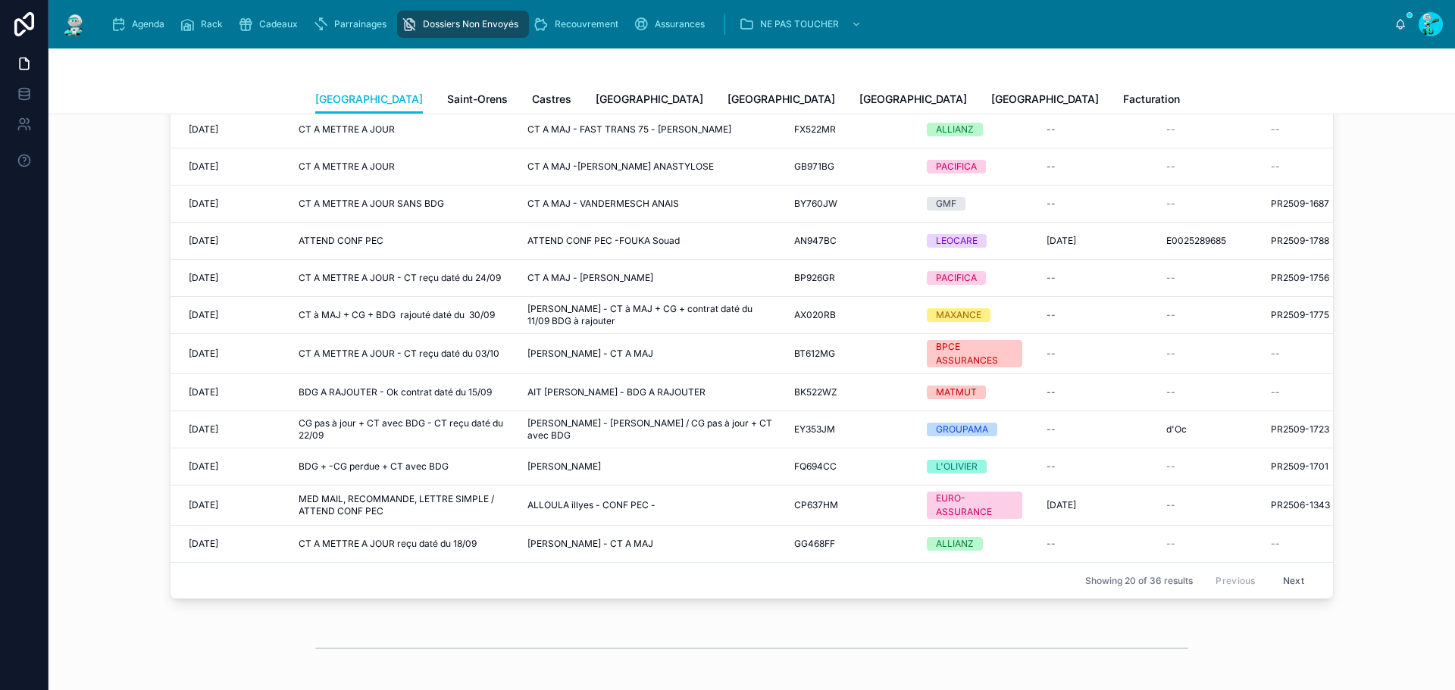
scroll to position [316, 0]
click at [1273, 569] on button "Next" at bounding box center [1294, 580] width 42 height 23
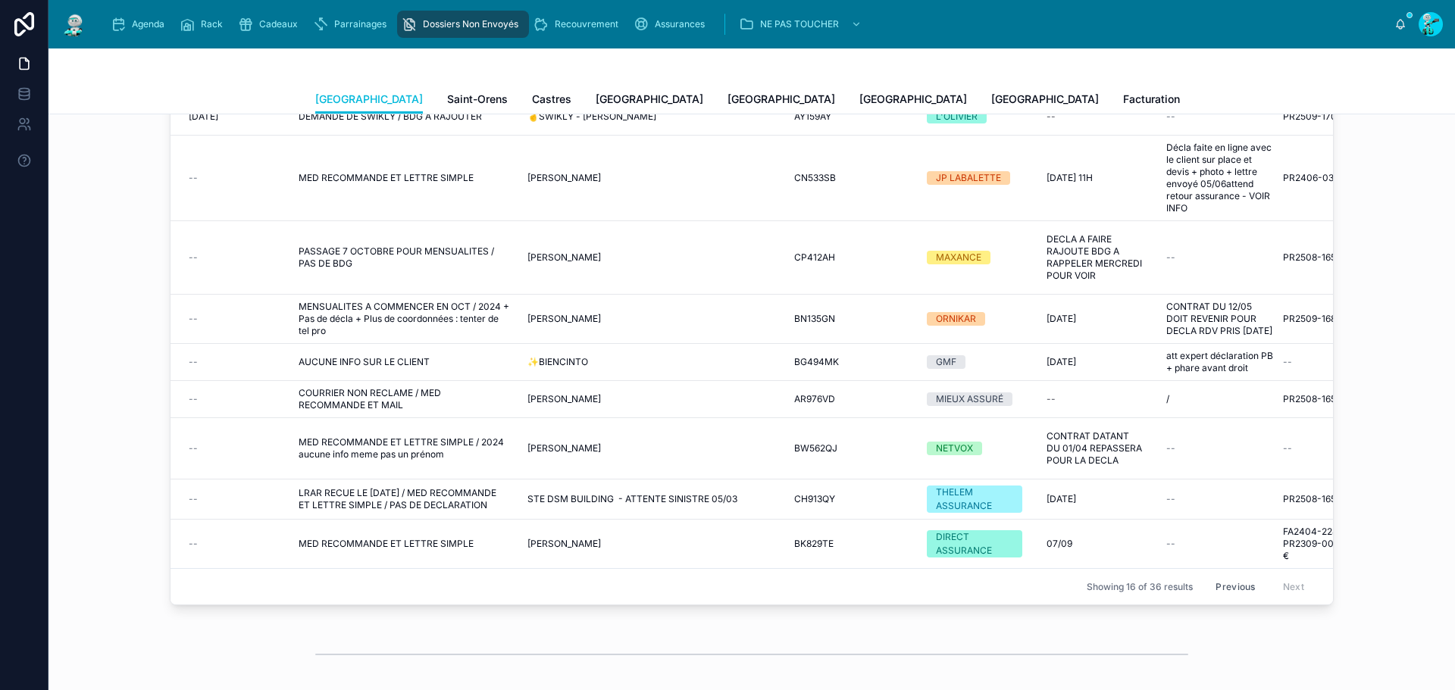
scroll to position [152, 0]
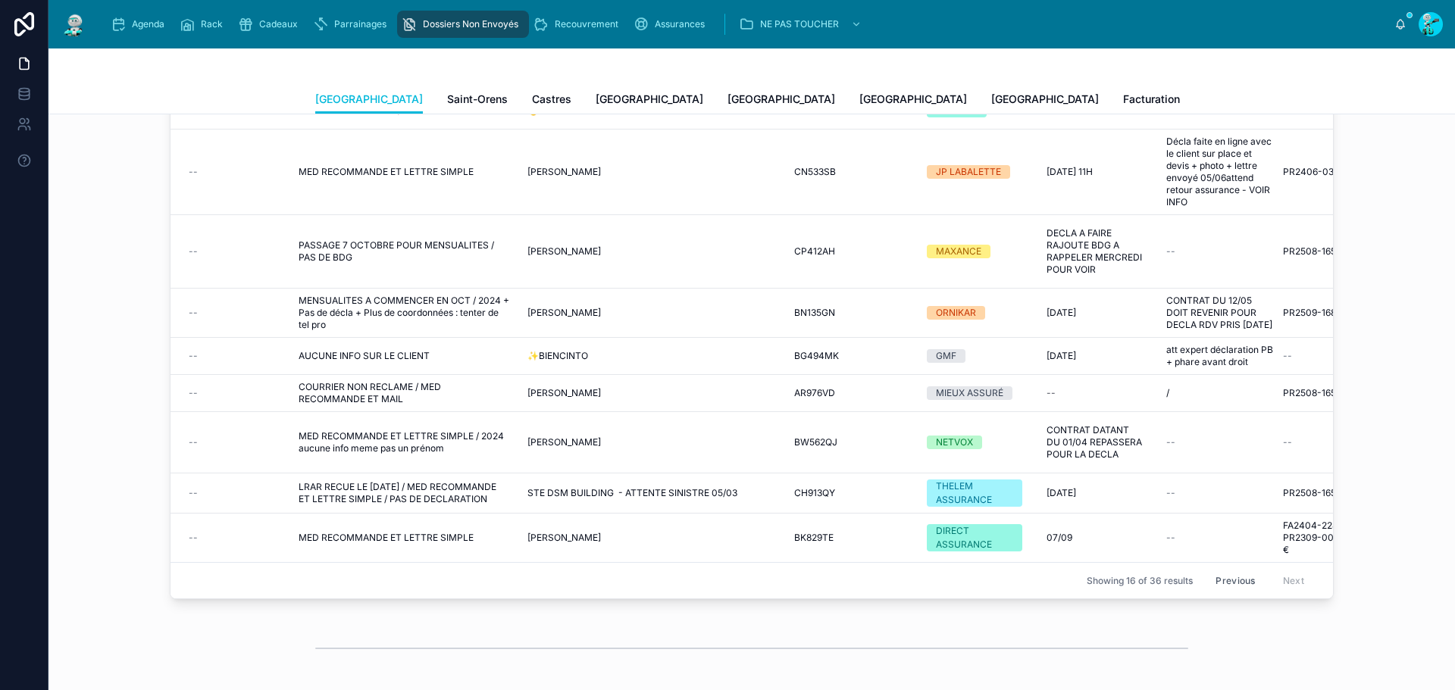
click at [355, 532] on span "MED RECOMMANDE ET LETTRE SIMPLE" at bounding box center [386, 538] width 175 height 12
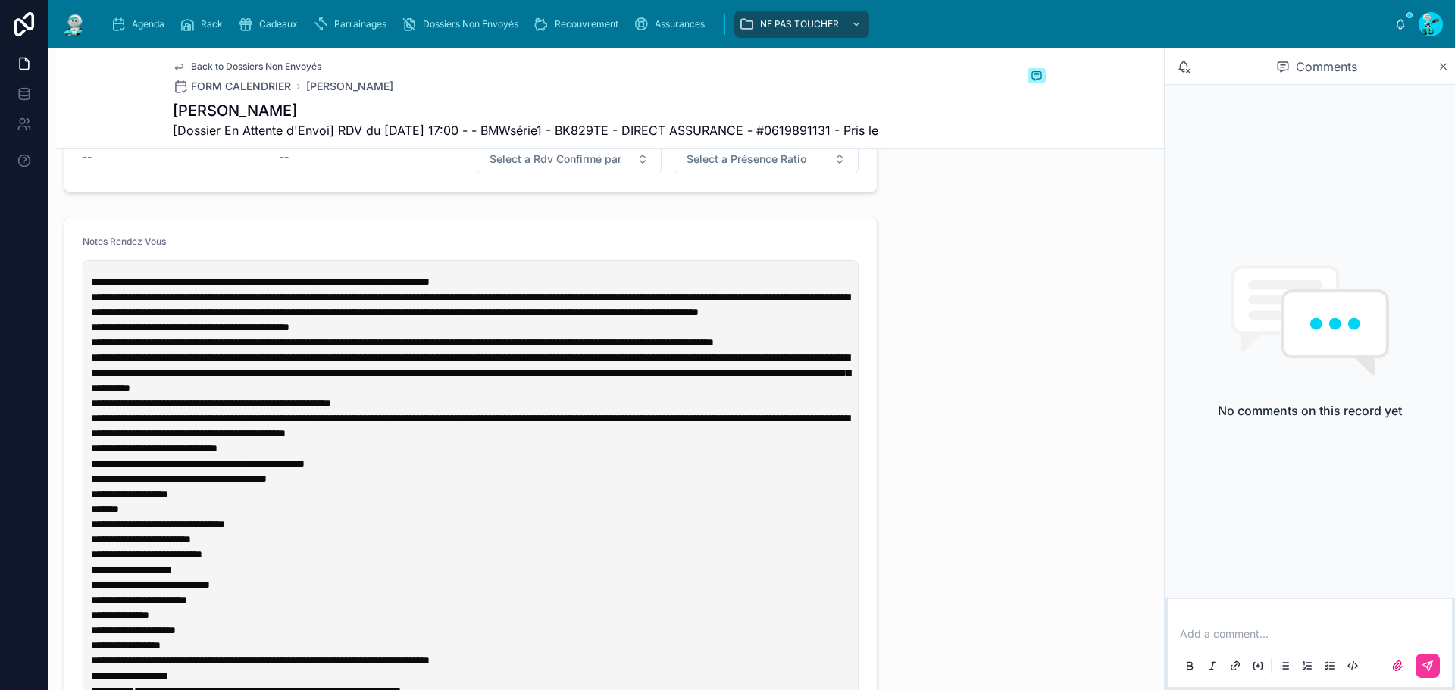
scroll to position [834, 0]
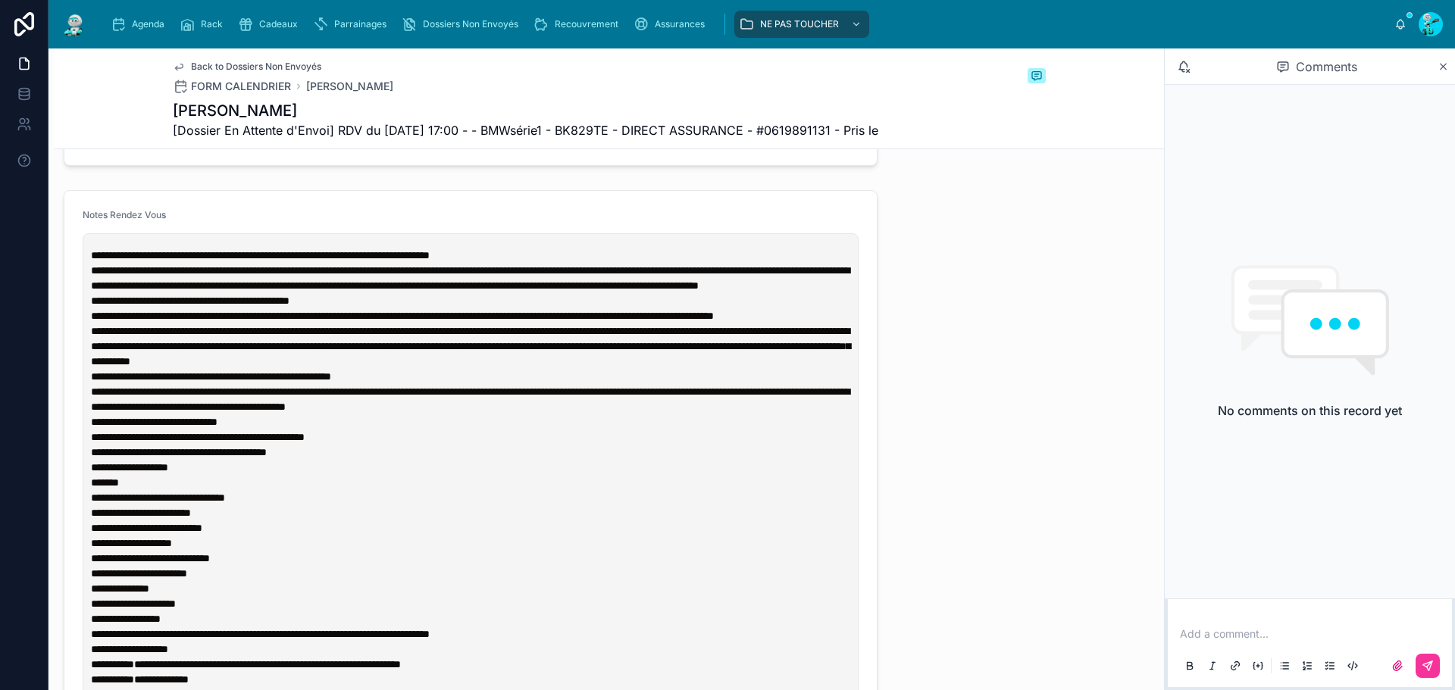
click at [91, 261] on span "**********" at bounding box center [260, 255] width 339 height 11
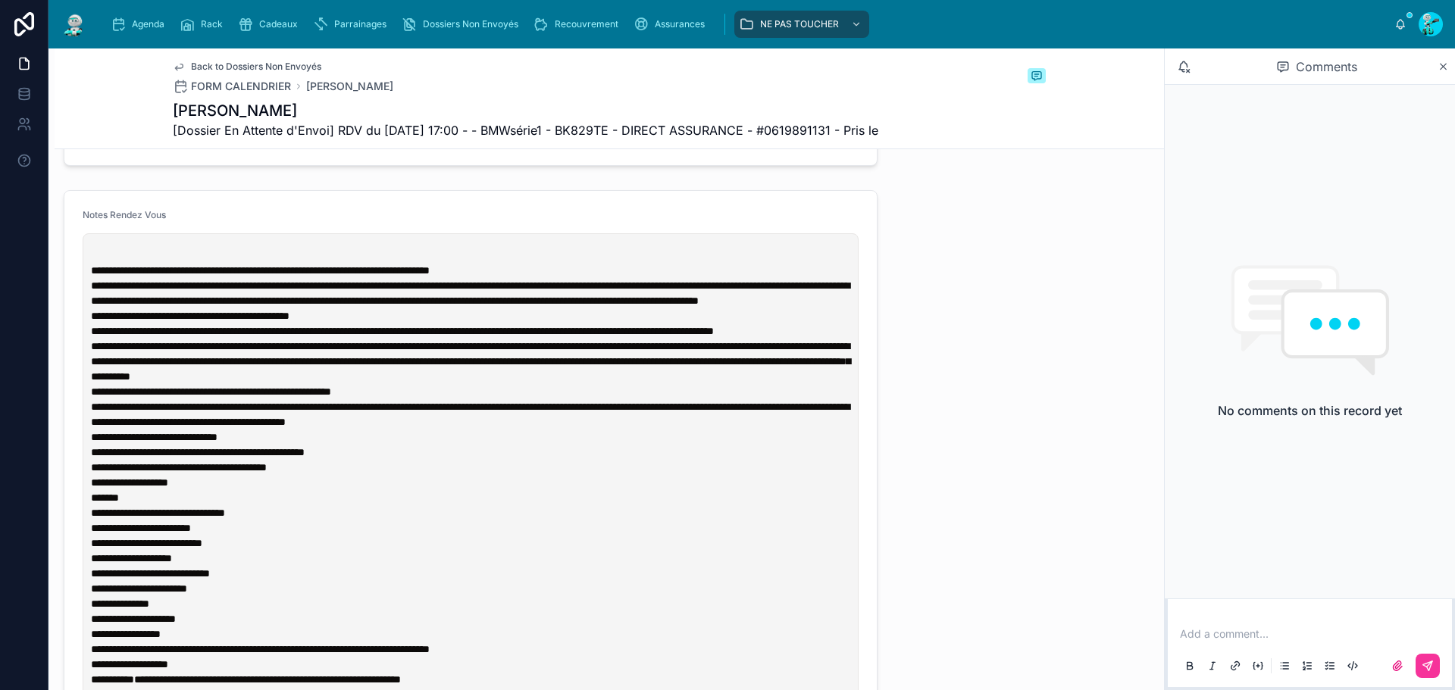
click at [80, 255] on form "**********" at bounding box center [470, 558] width 813 height 735
click at [105, 263] on p at bounding box center [474, 255] width 766 height 15
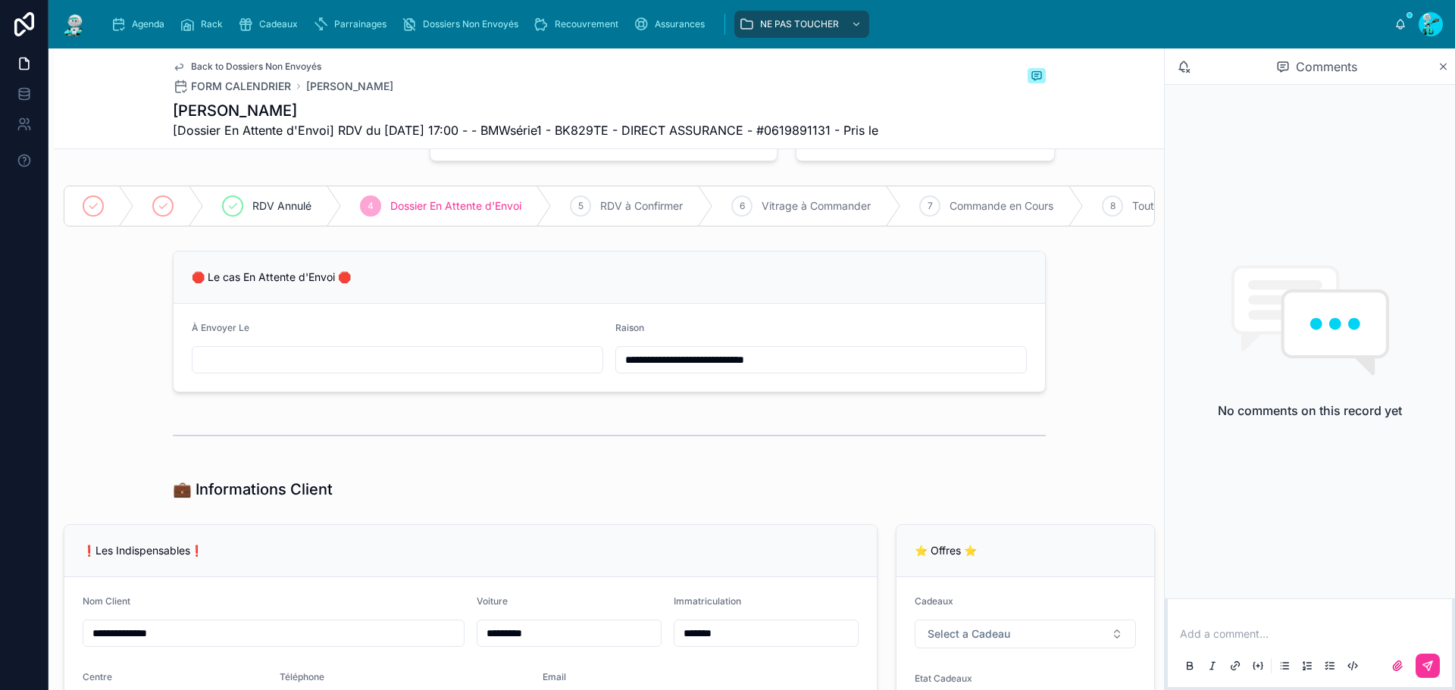
scroll to position [76, 0]
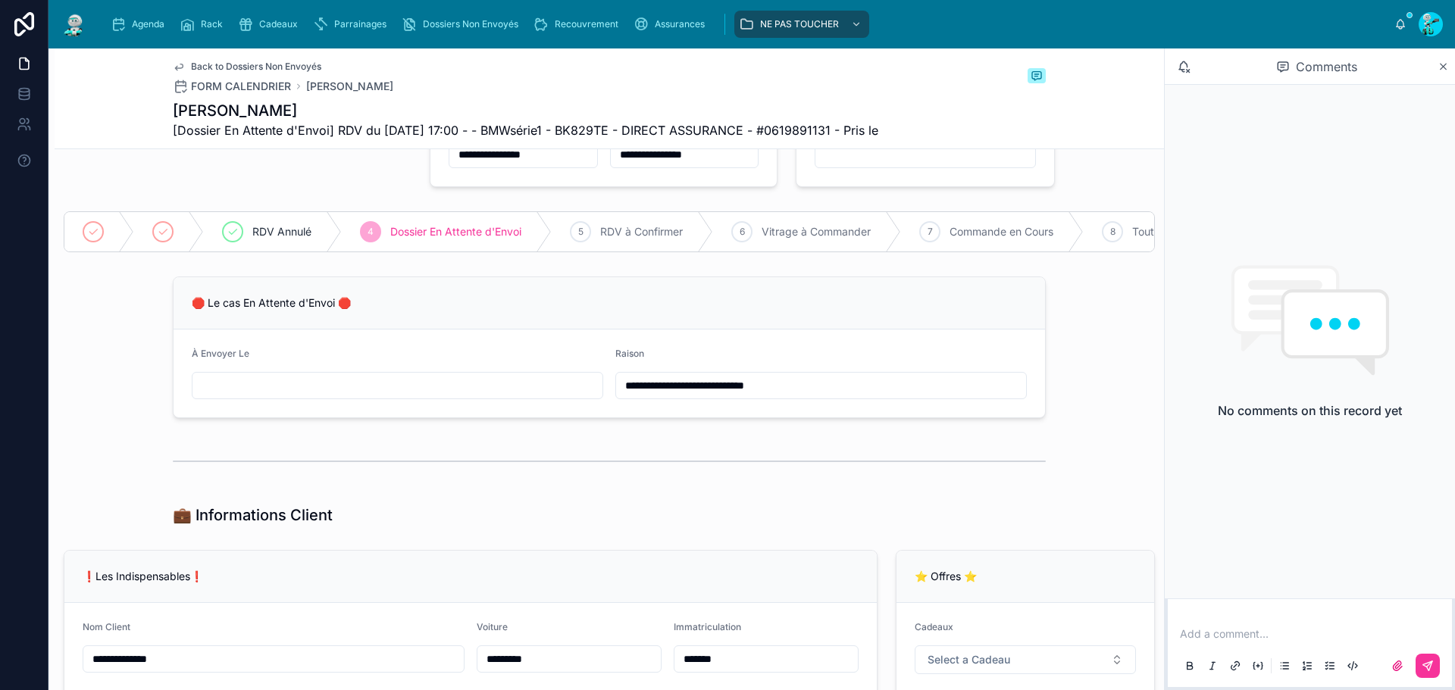
click at [617, 396] on input "**********" at bounding box center [821, 385] width 410 height 21
type input "**********"
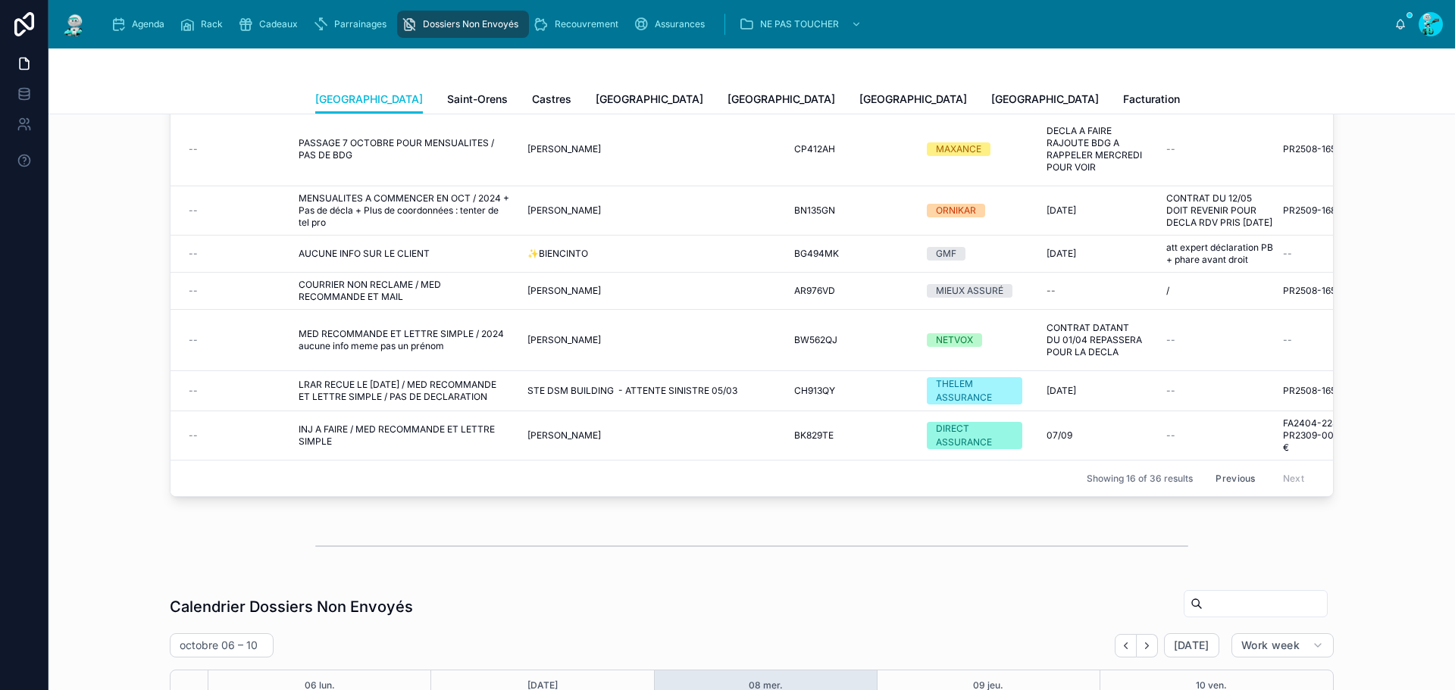
scroll to position [227, 0]
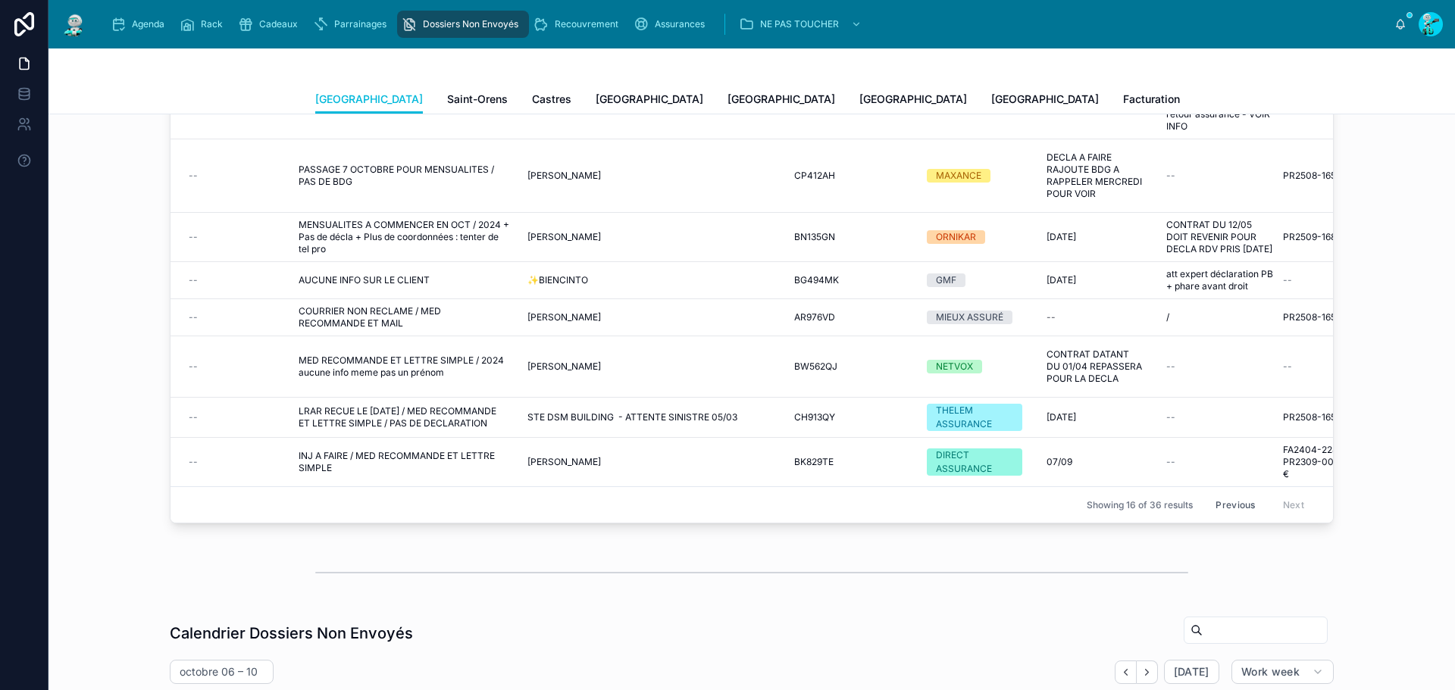
click at [362, 405] on span "LRAR RECUE LE [DATE] / MED RECOMMANDE ET LETTRE SIMPLE / PAS DE DECLARATION" at bounding box center [404, 417] width 211 height 24
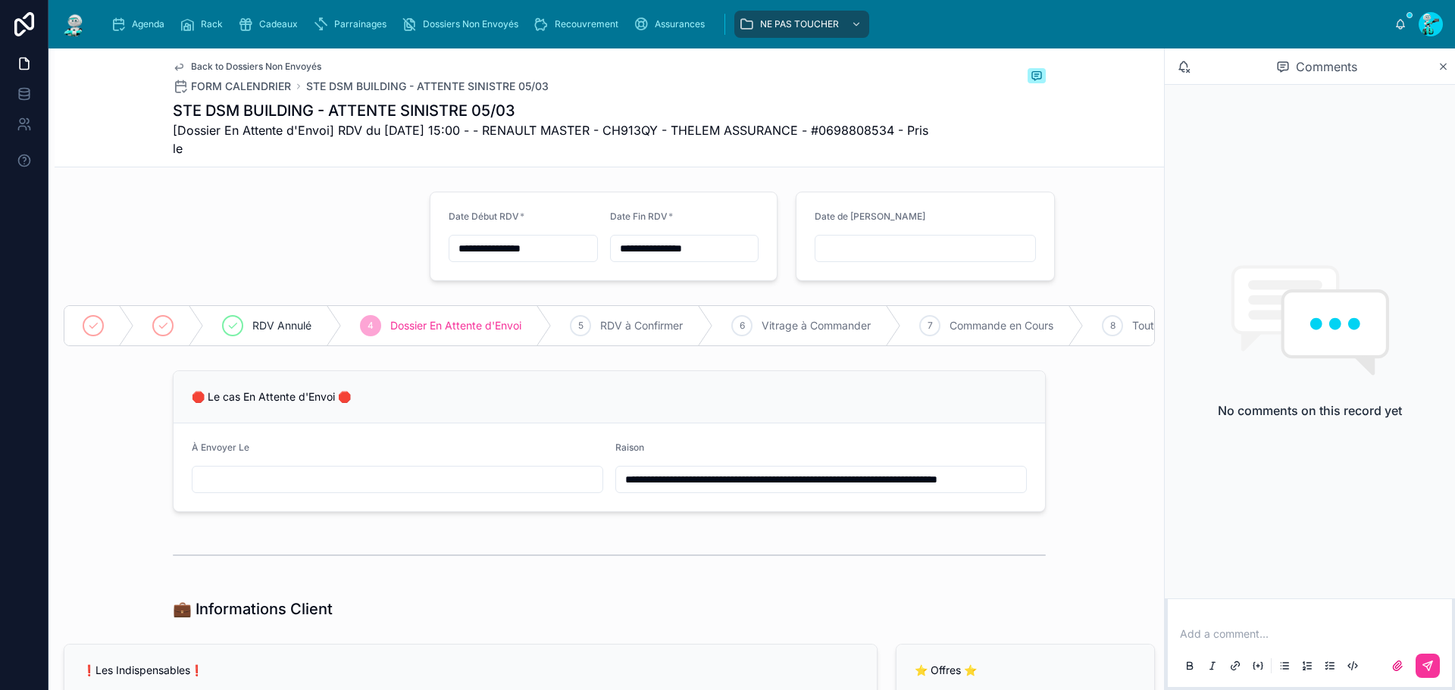
click at [621, 490] on input "**********" at bounding box center [821, 479] width 410 height 21
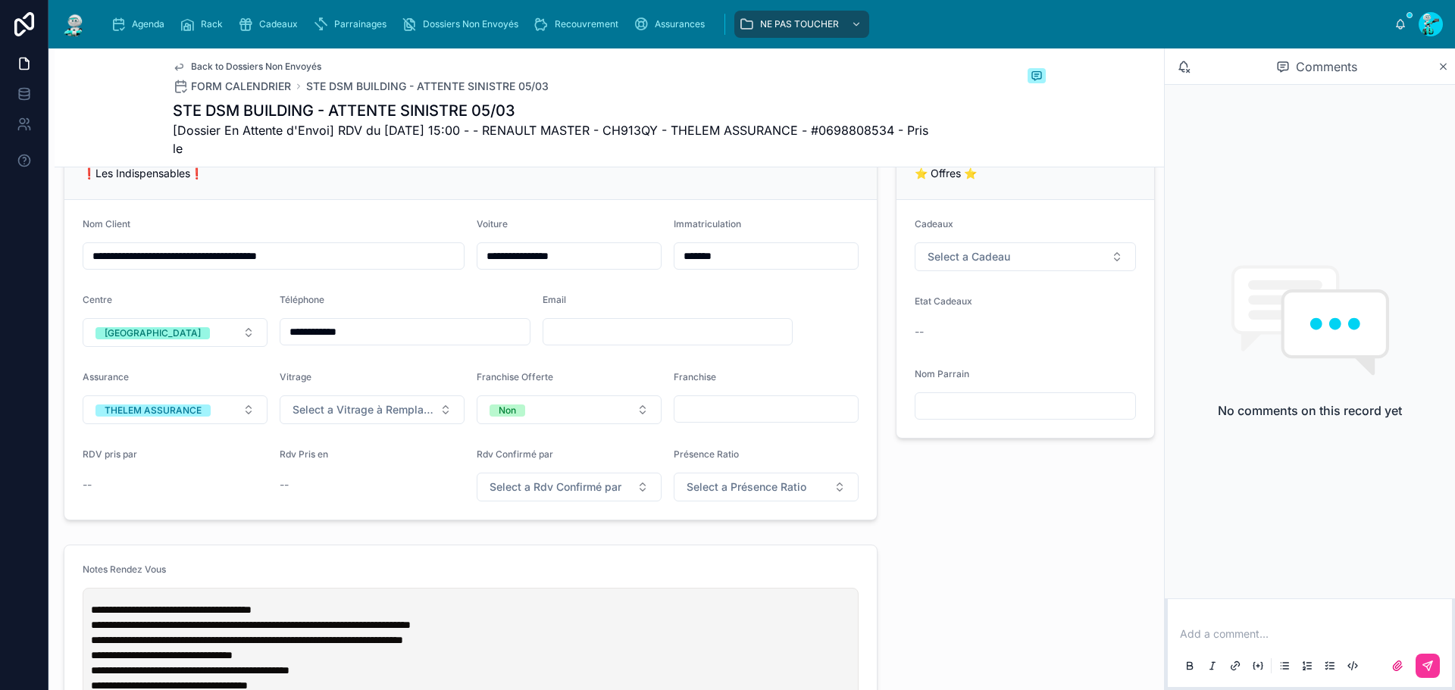
scroll to position [531, 0]
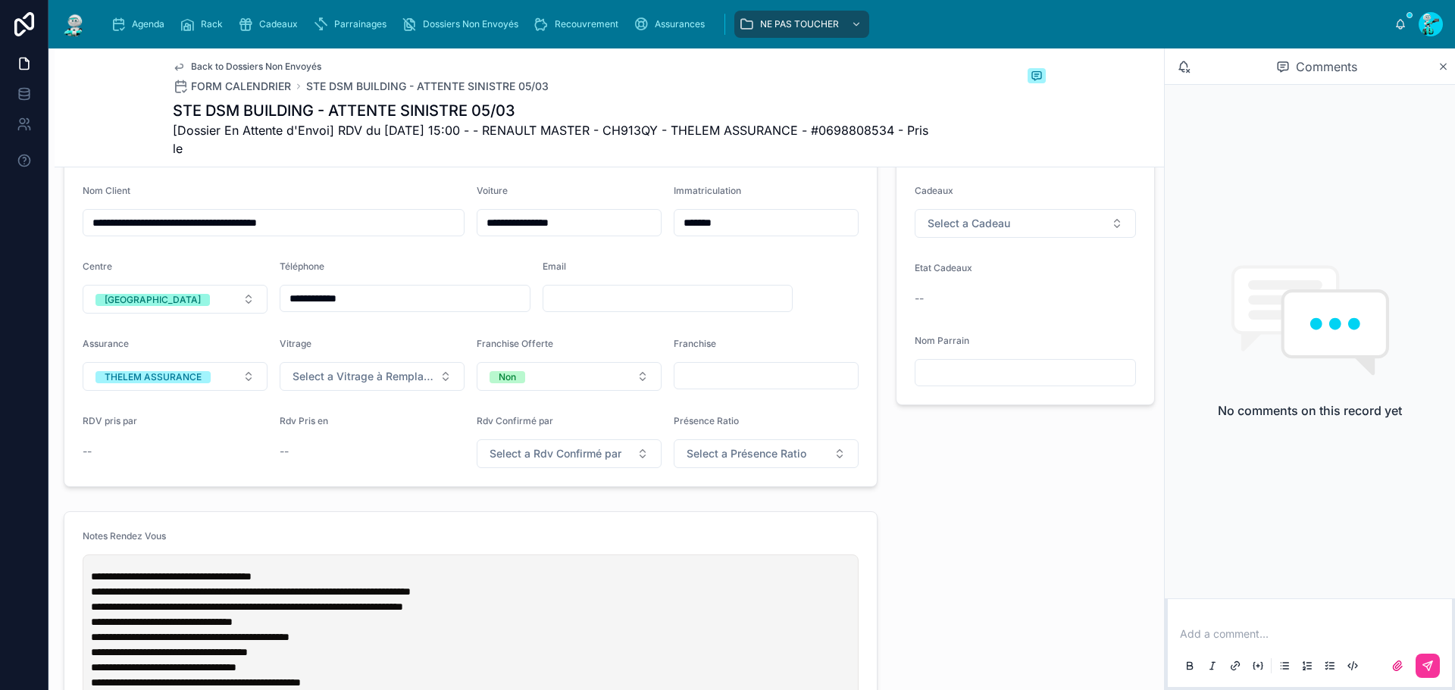
type input "**********"
click at [96, 582] on span "**********" at bounding box center [171, 576] width 161 height 11
click at [92, 582] on span "**********" at bounding box center [171, 576] width 161 height 11
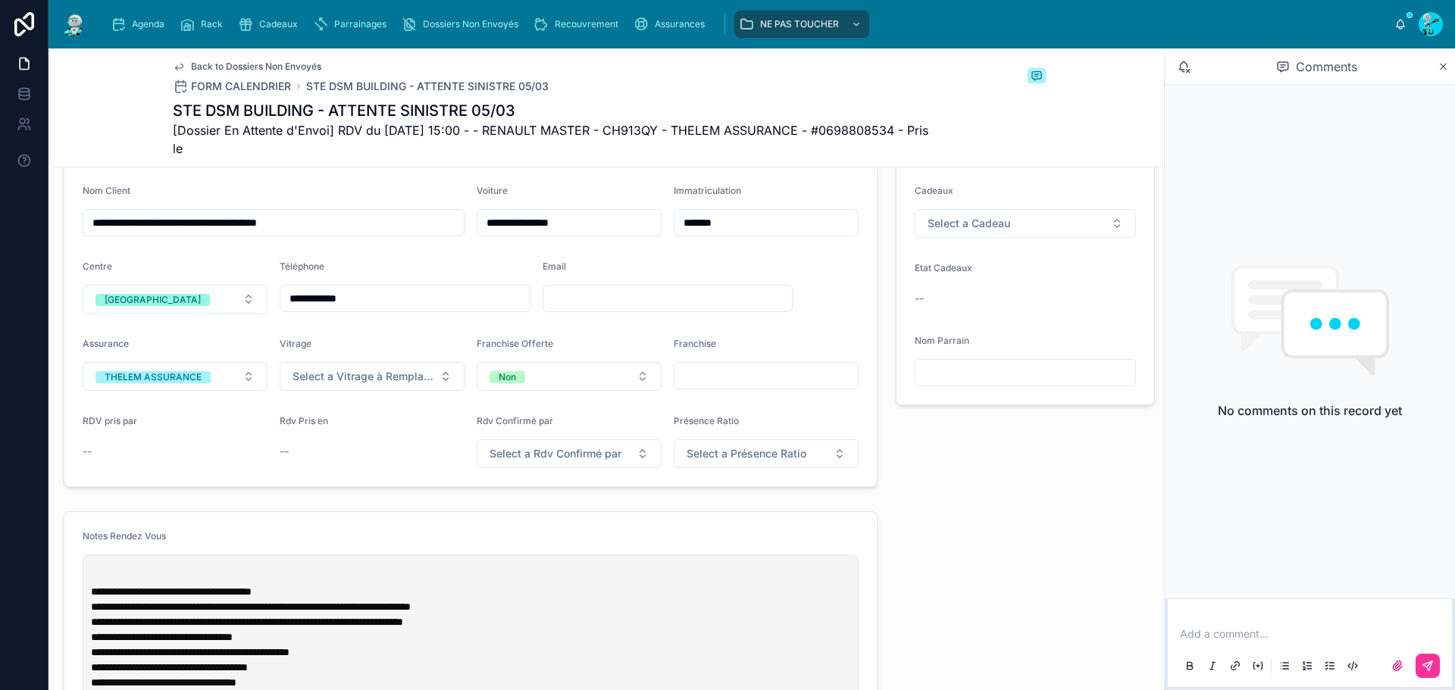
click at [92, 584] on p at bounding box center [474, 576] width 766 height 15
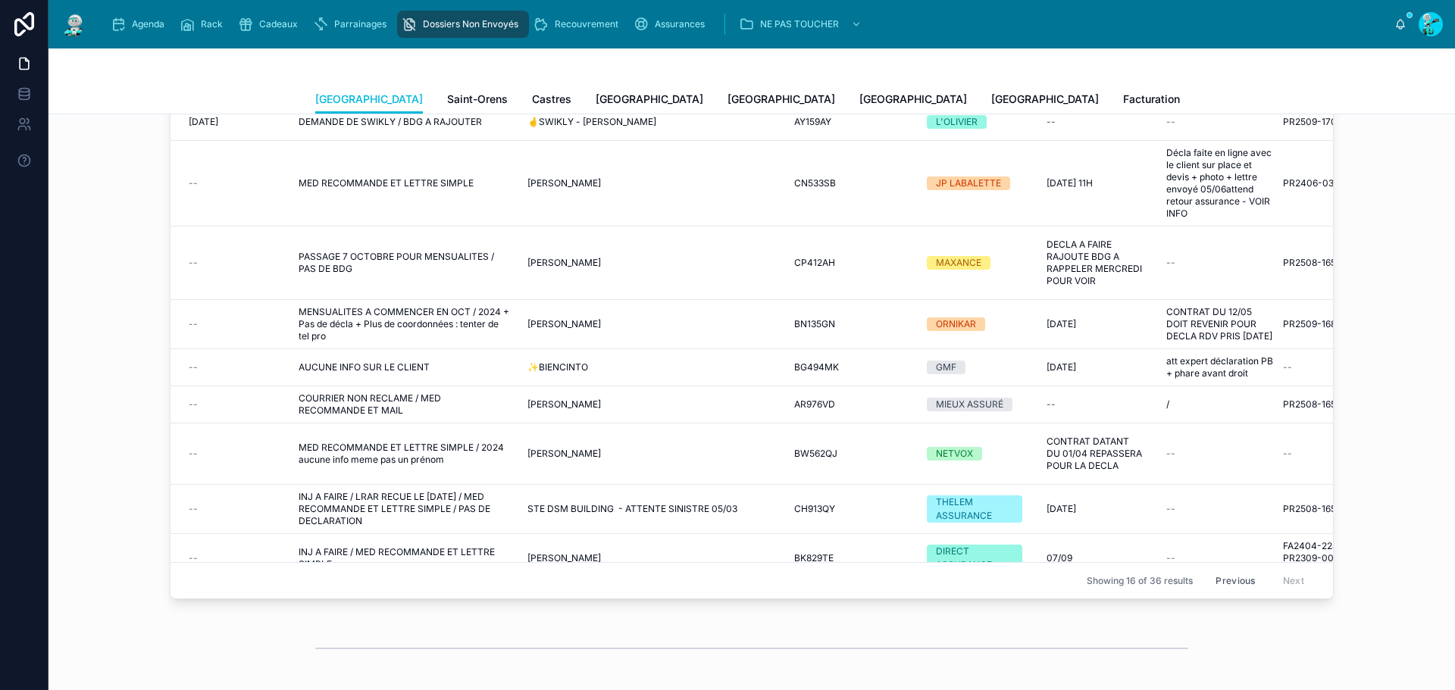
scroll to position [274, 0]
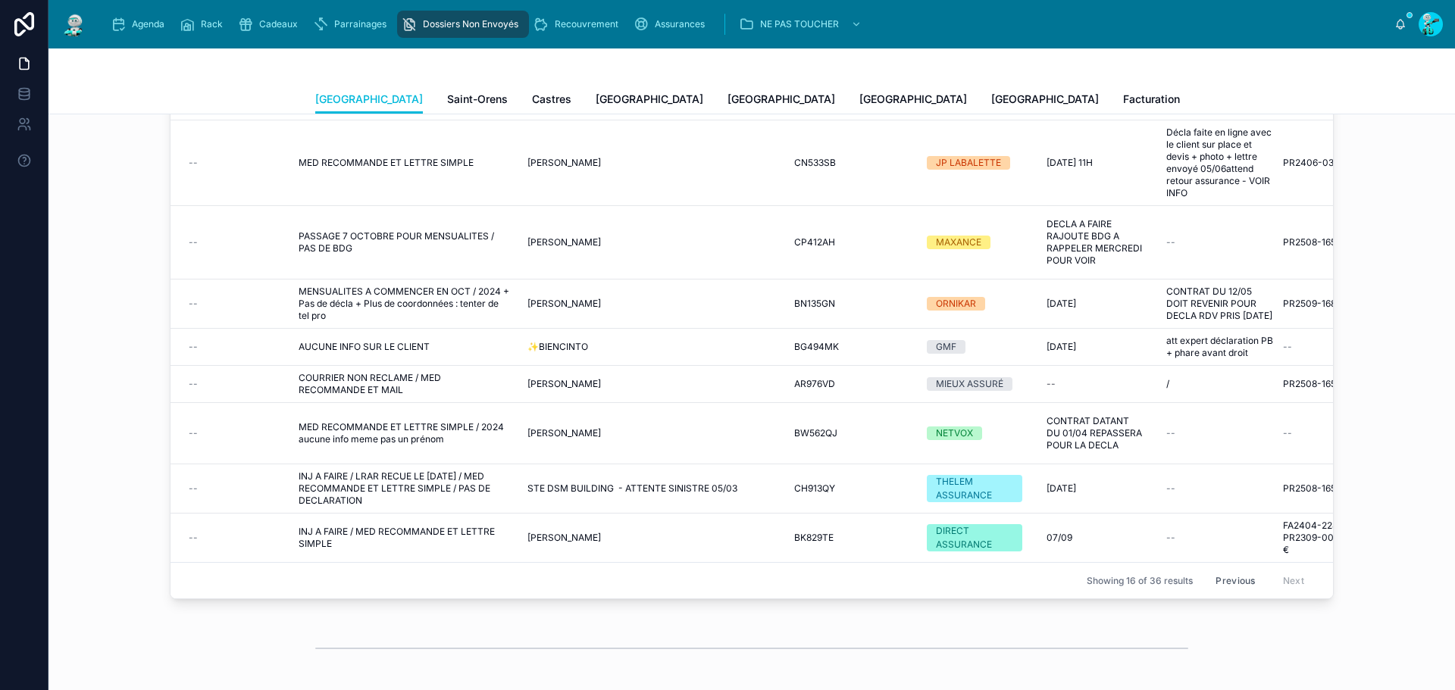
click at [340, 421] on span "MED RECOMMANDE ET LETTRE SIMPLE / 2024 aucune info meme pas un prénom" at bounding box center [404, 433] width 211 height 24
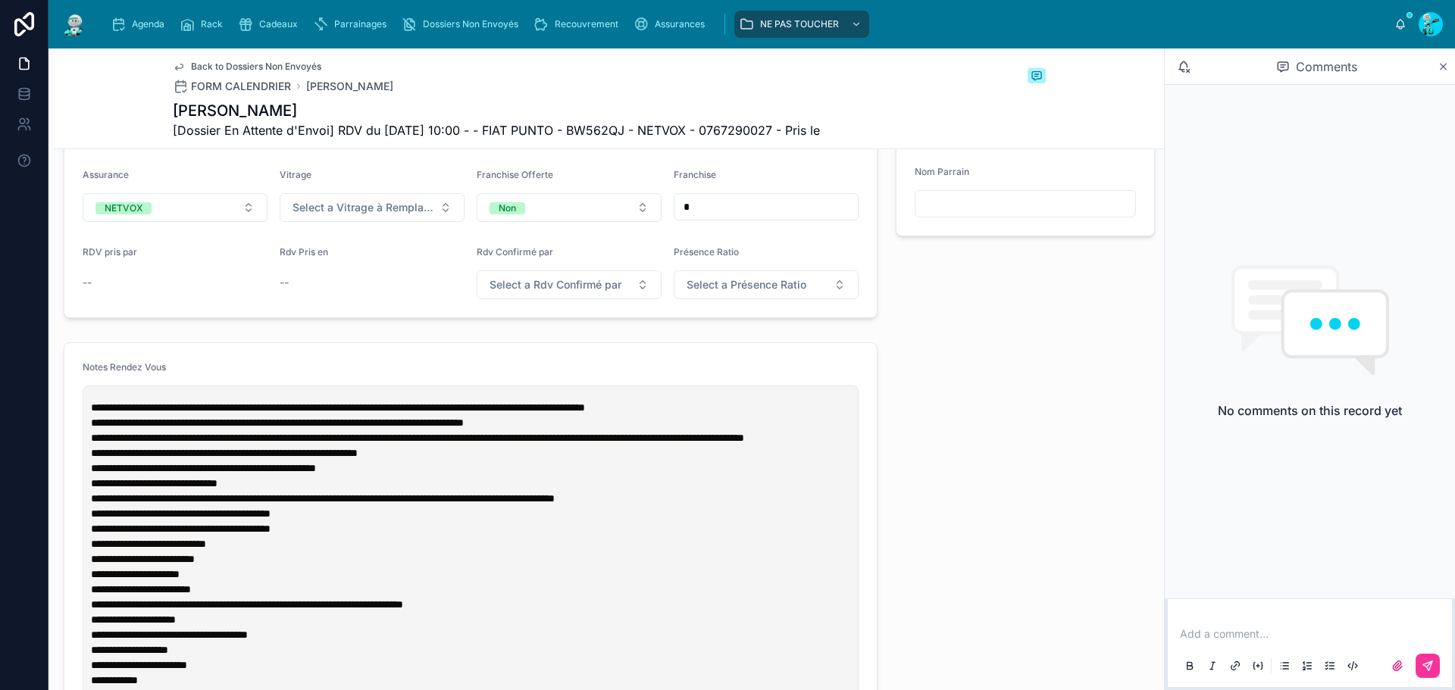
scroll to position [682, 0]
click at [92, 412] on span "**********" at bounding box center [338, 407] width 494 height 11
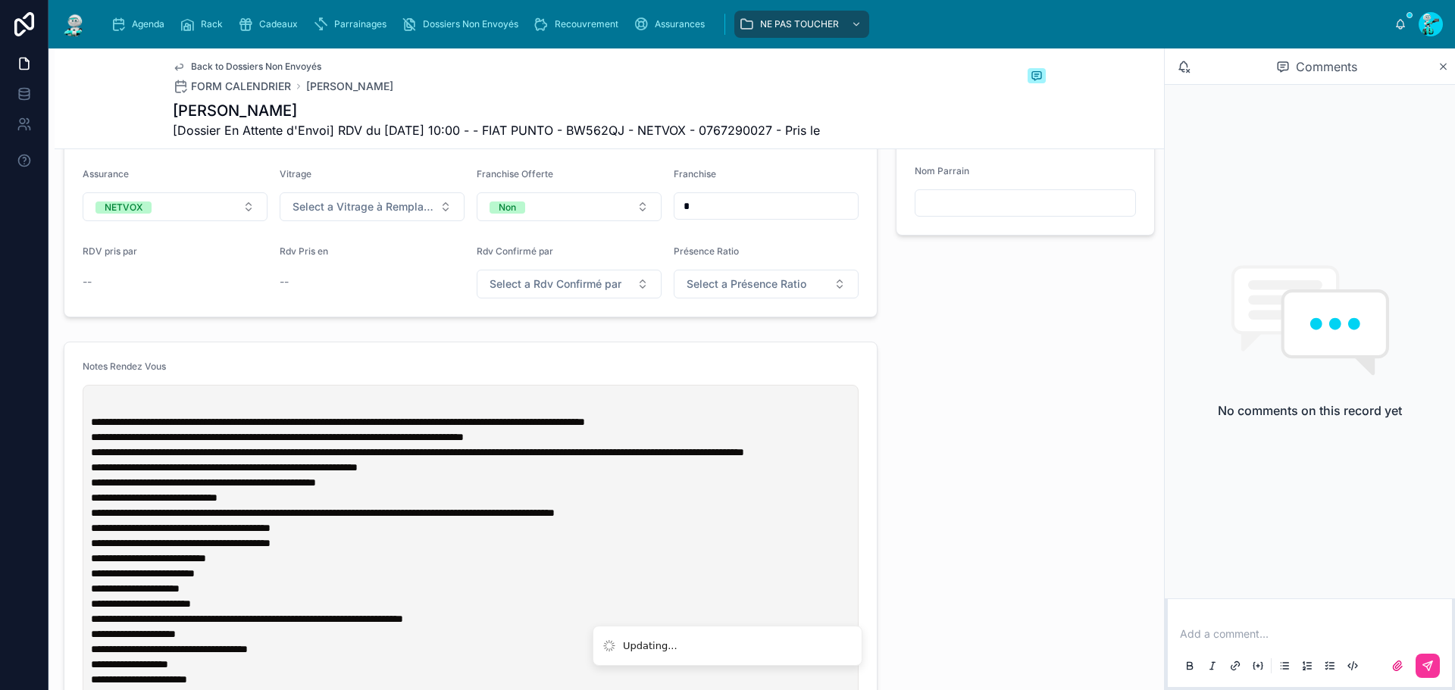
click at [126, 412] on p at bounding box center [474, 406] width 766 height 15
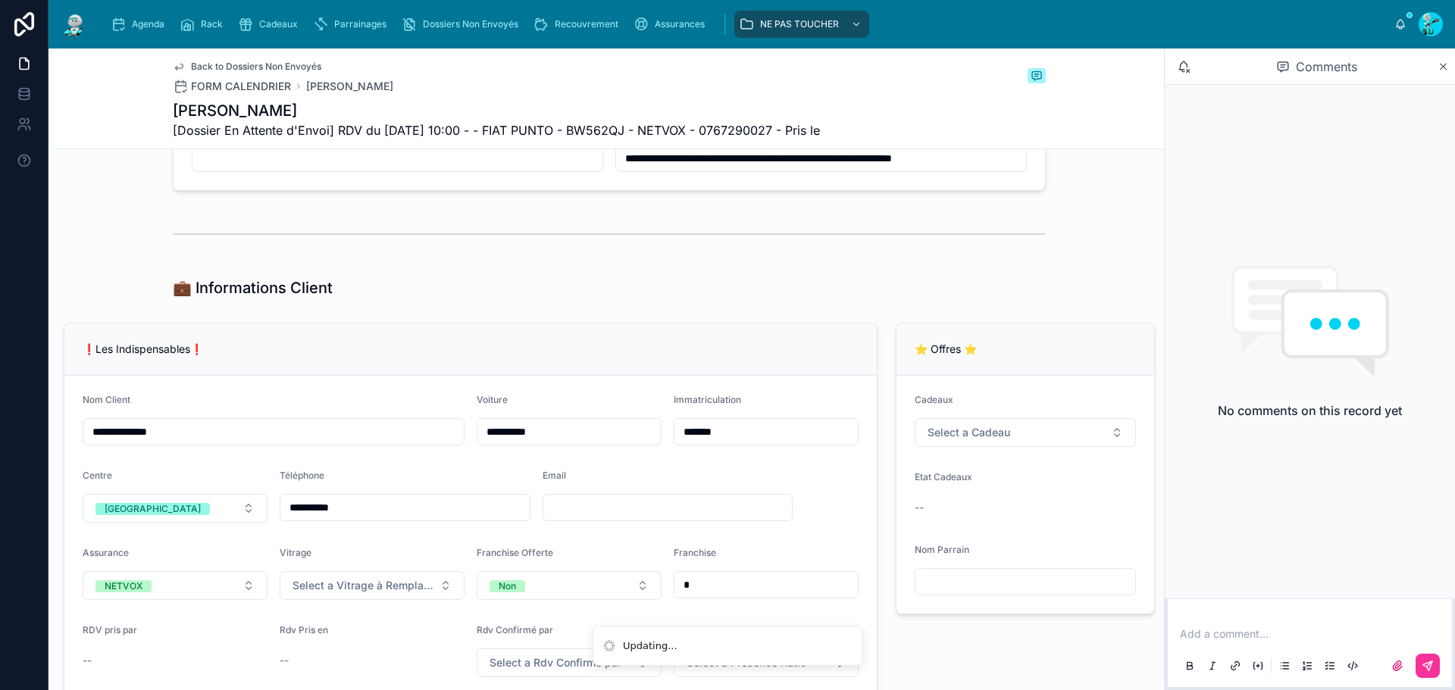
scroll to position [0, 0]
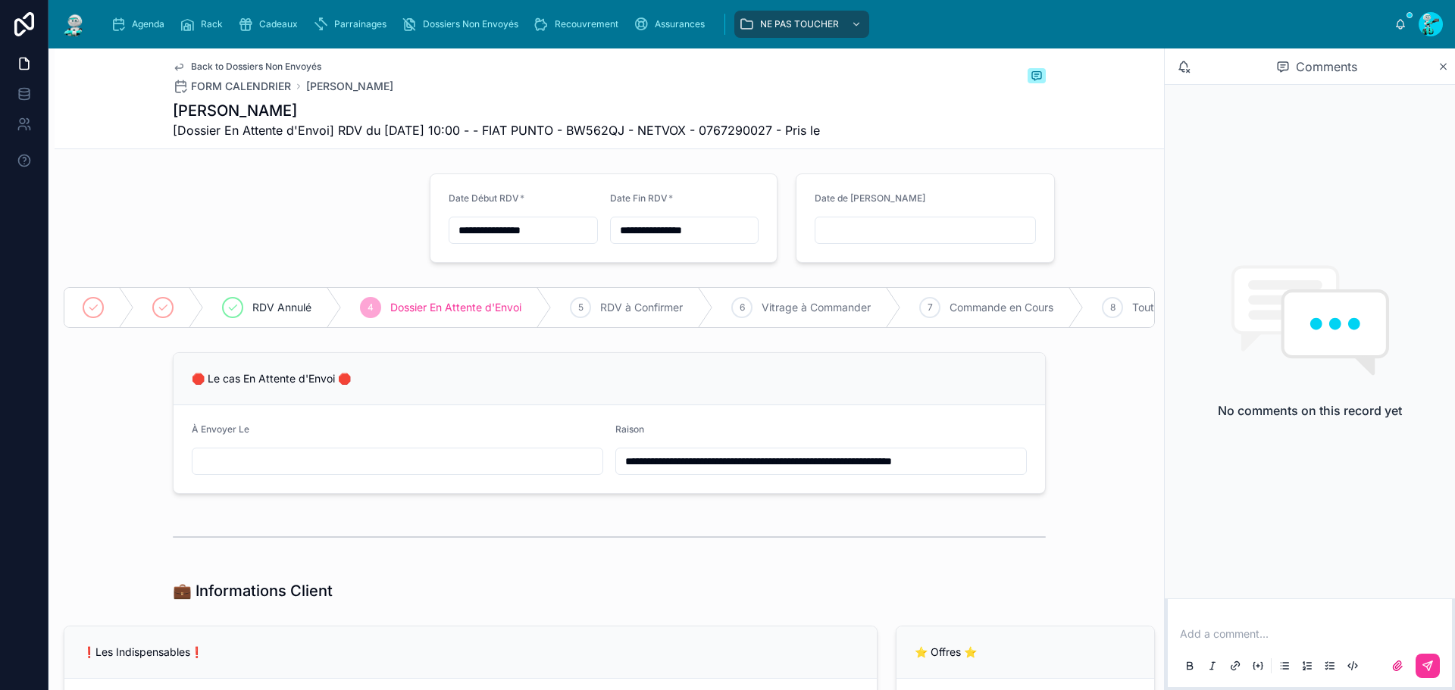
click at [621, 472] on input "**********" at bounding box center [821, 461] width 410 height 21
type input "**********"
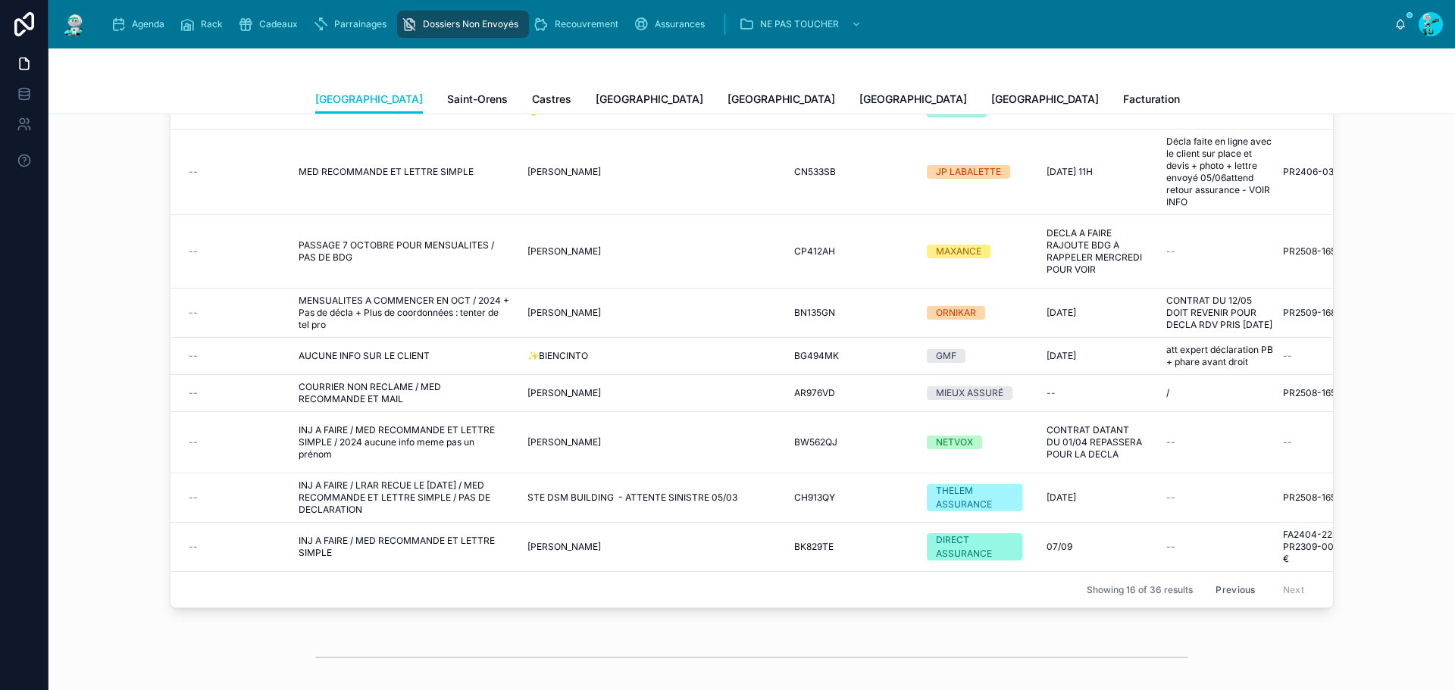
scroll to position [152, 0]
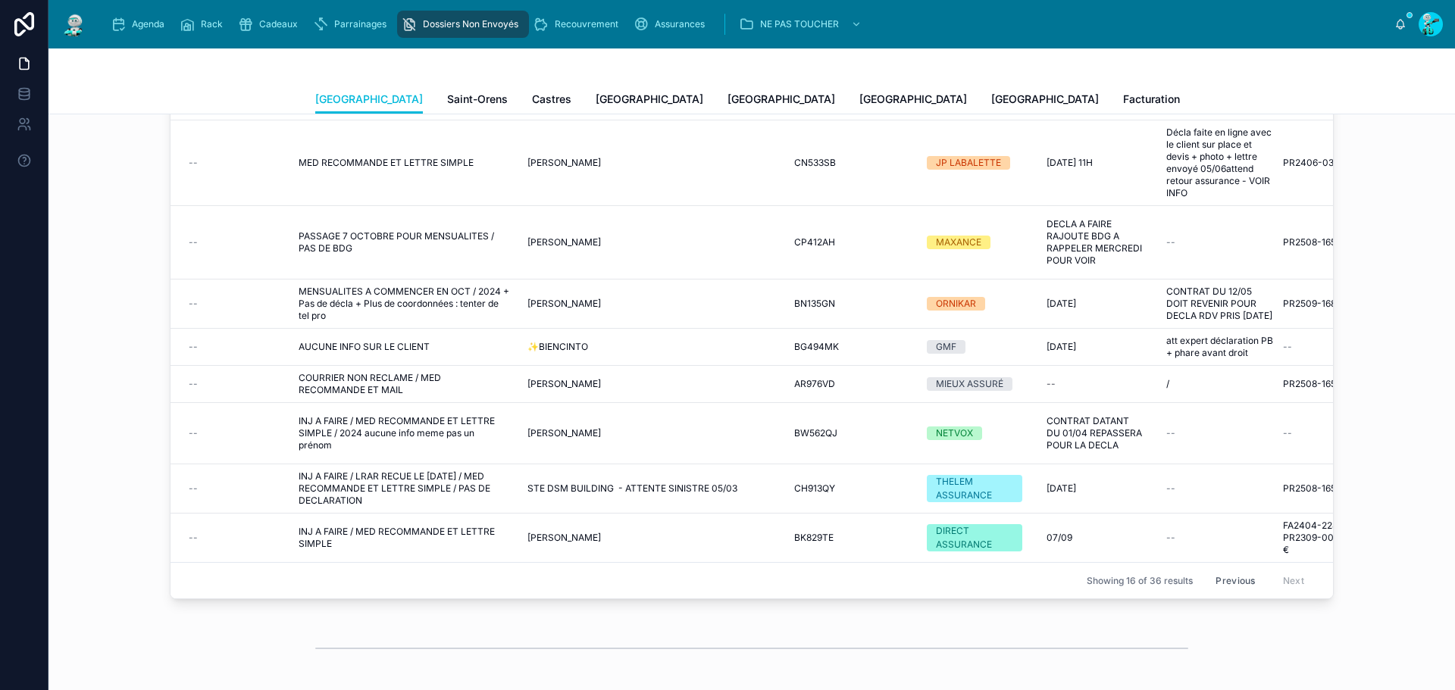
click at [333, 427] on span "INJ A FAIRE / MED RECOMMANDE ET LETTRE SIMPLE / 2024 aucune info meme pas un pr…" at bounding box center [404, 433] width 211 height 36
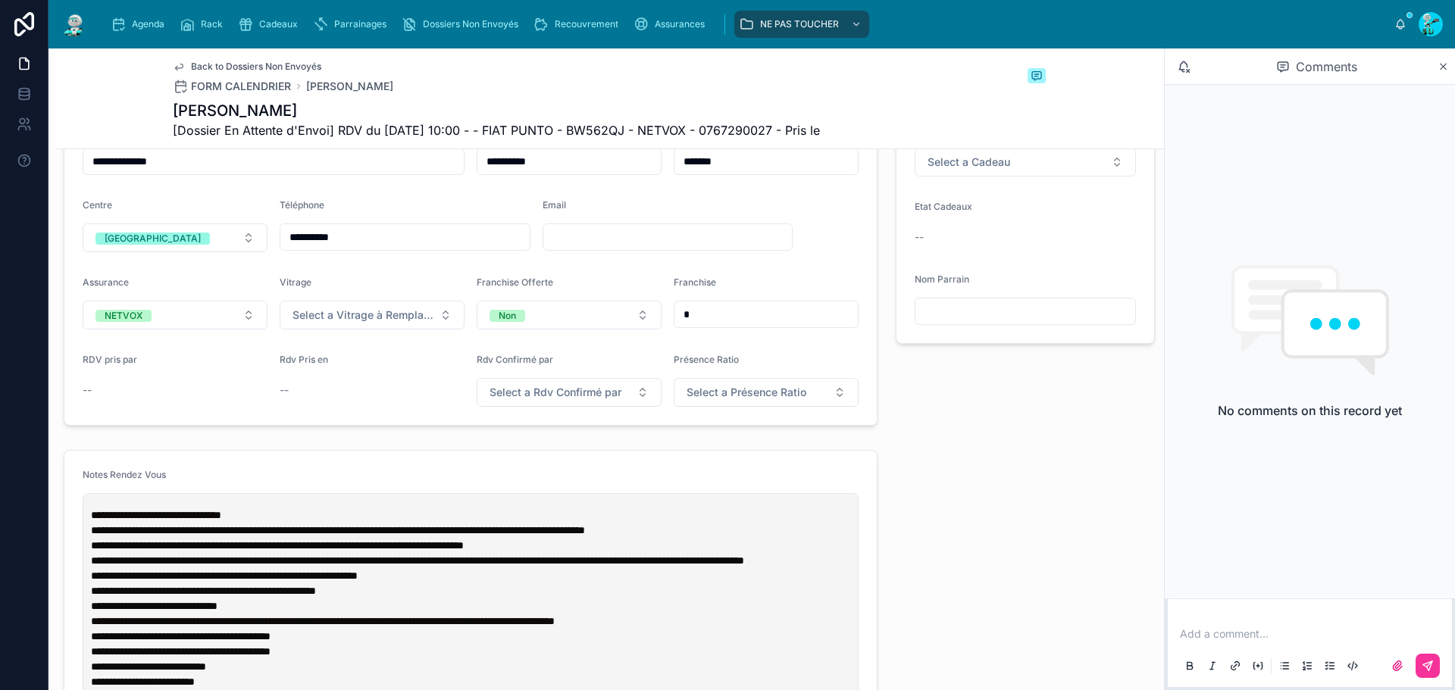
scroll to position [606, 0]
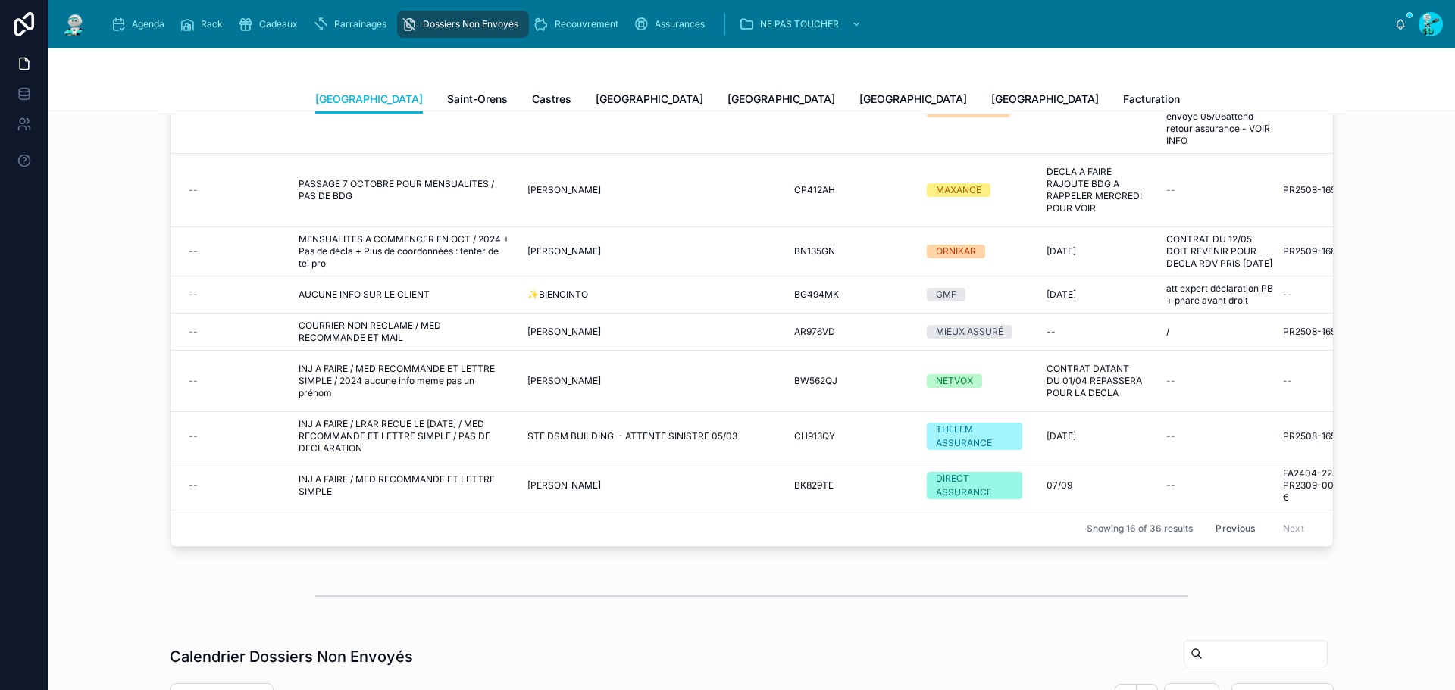
scroll to position [227, 0]
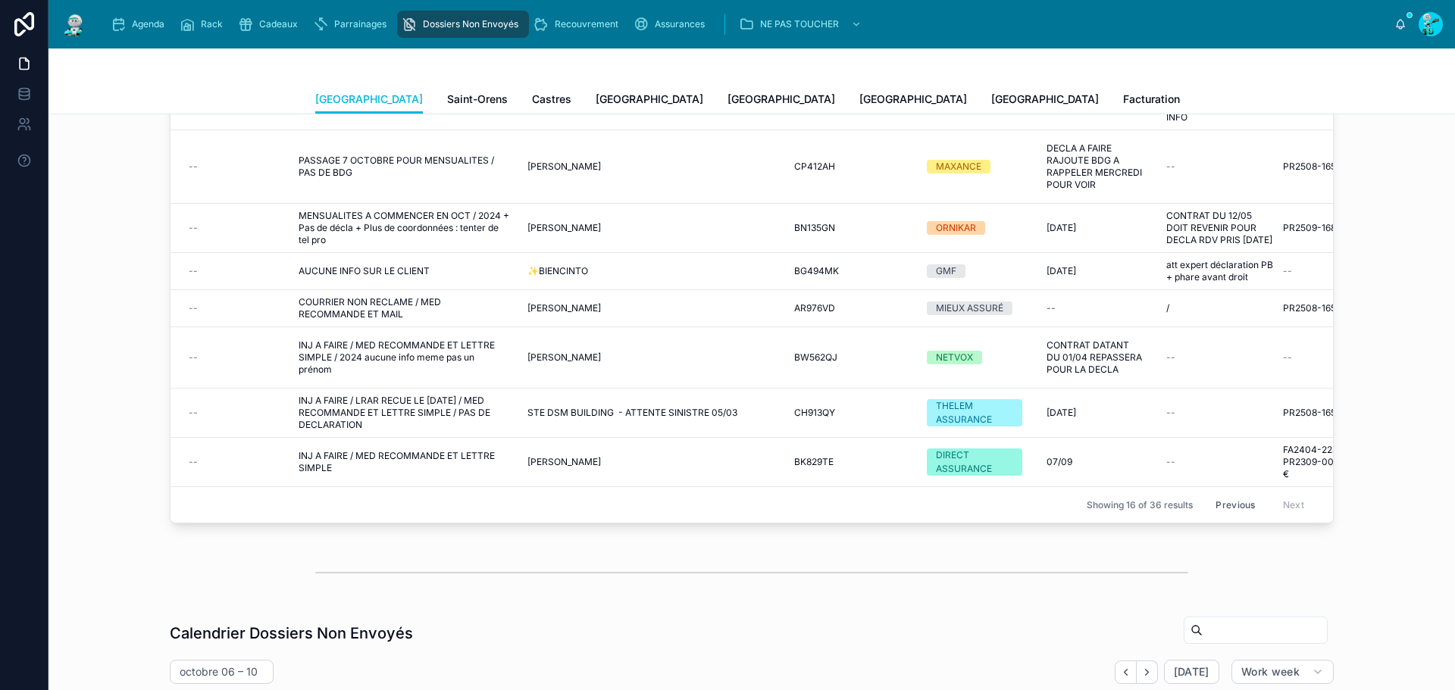
click at [377, 450] on span "INJ A FAIRE / MED RECOMMANDE ET LETTRE SIMPLE" at bounding box center [404, 462] width 211 height 24
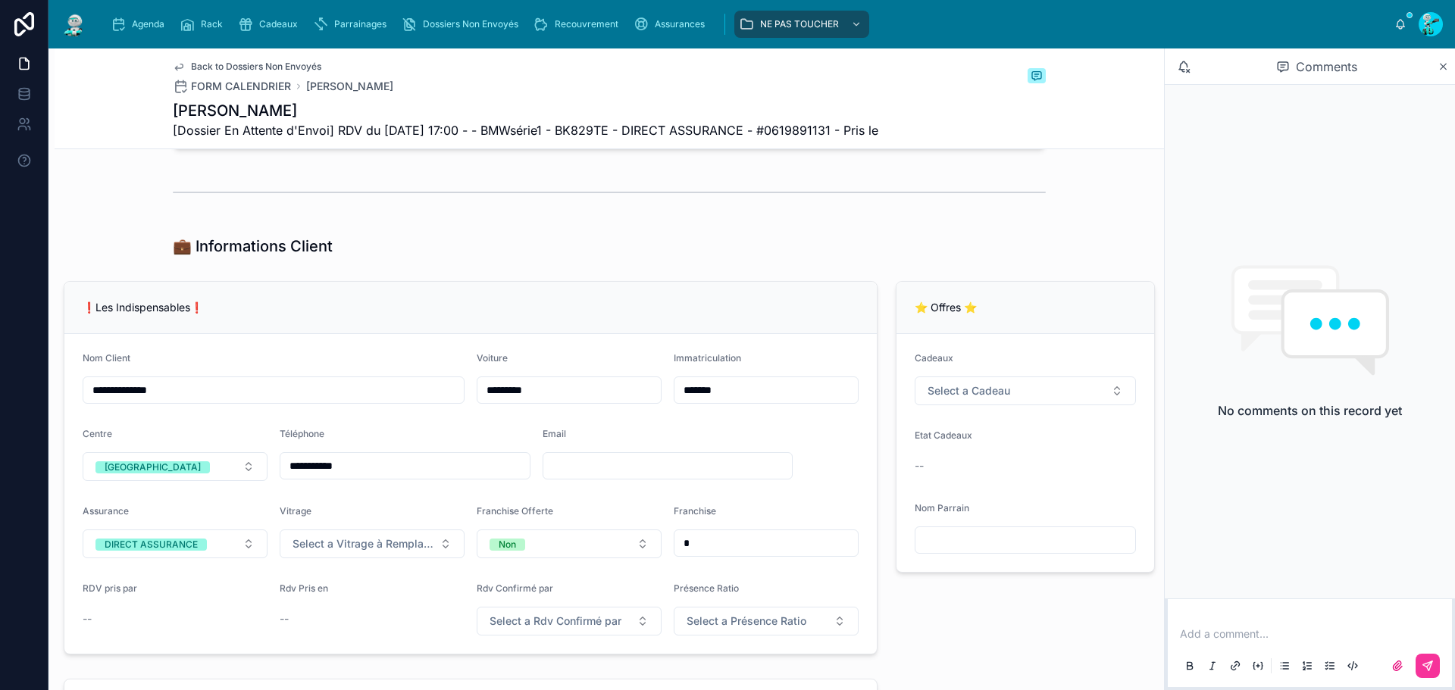
scroll to position [606, 0]
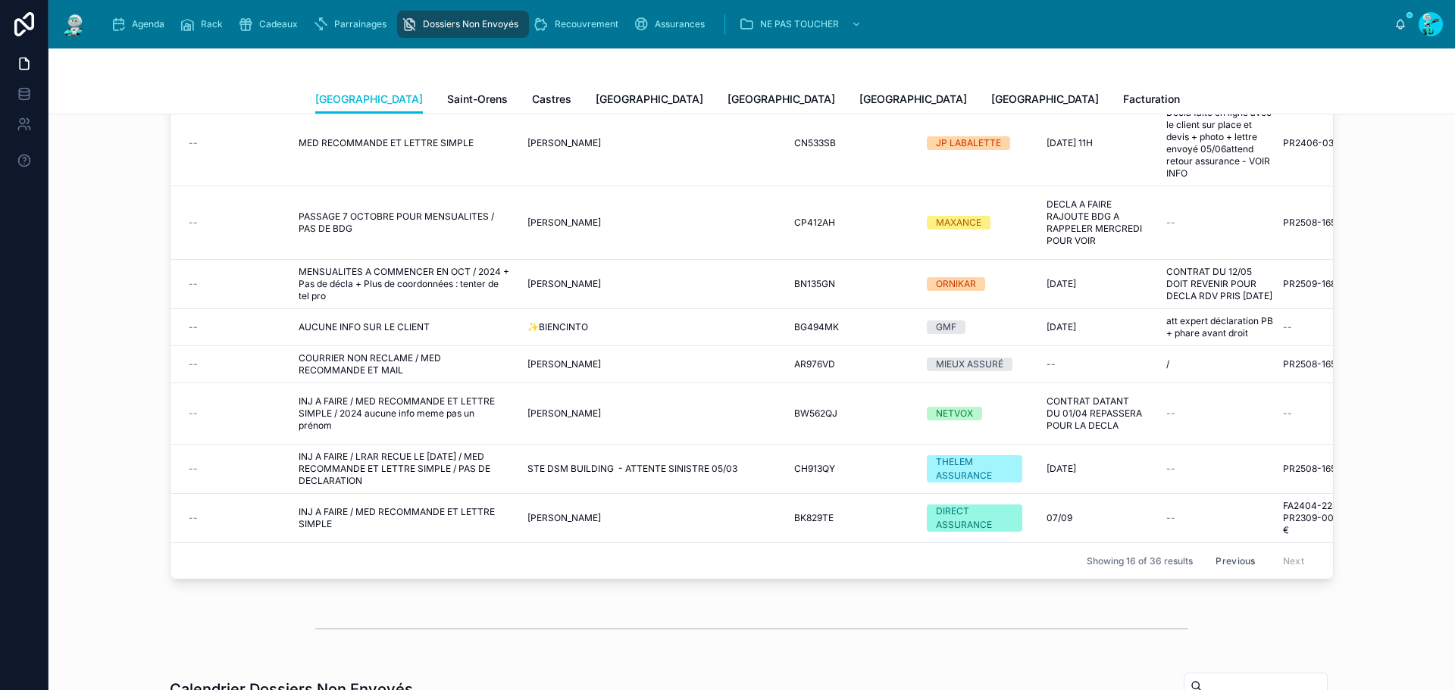
scroll to position [76, 0]
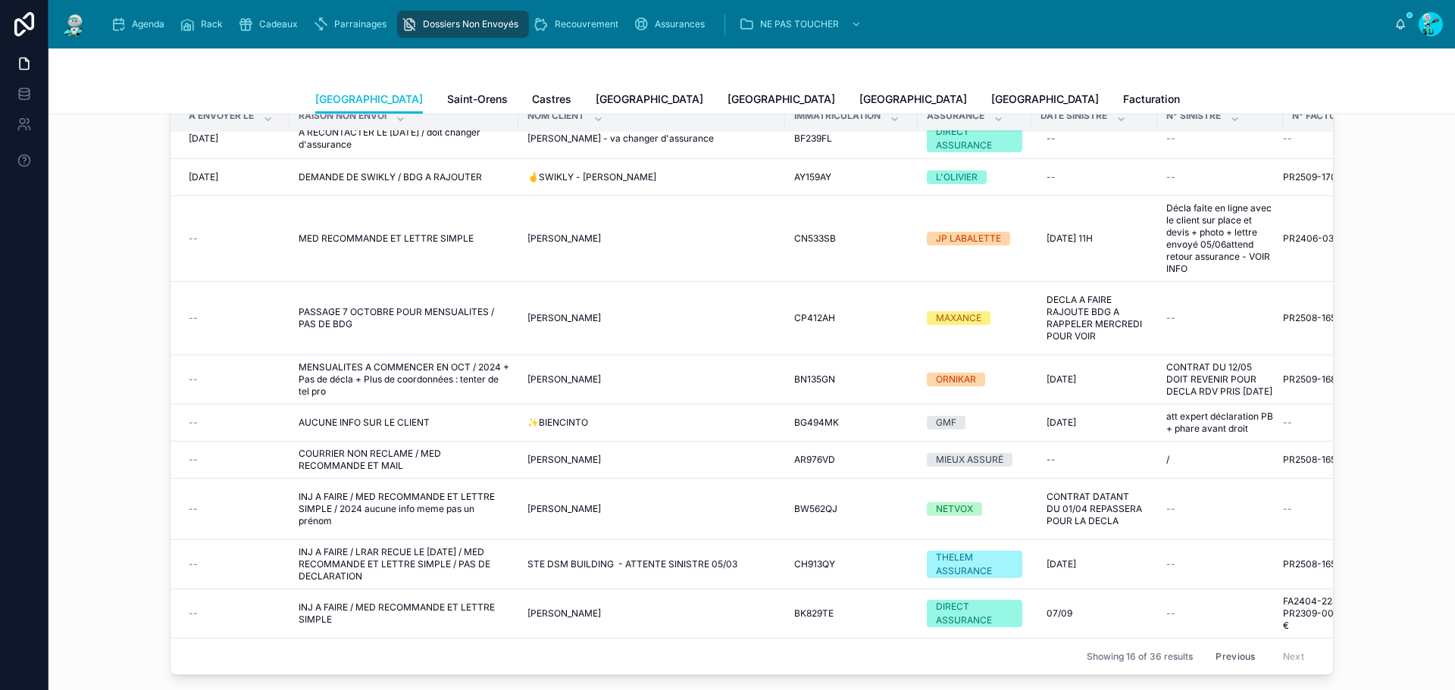
click at [415, 554] on span "INJ A FAIRE / LRAR RECUE LE [DATE] / MED RECOMMANDE ET LETTRE SIMPLE / PAS DE D…" at bounding box center [404, 564] width 211 height 36
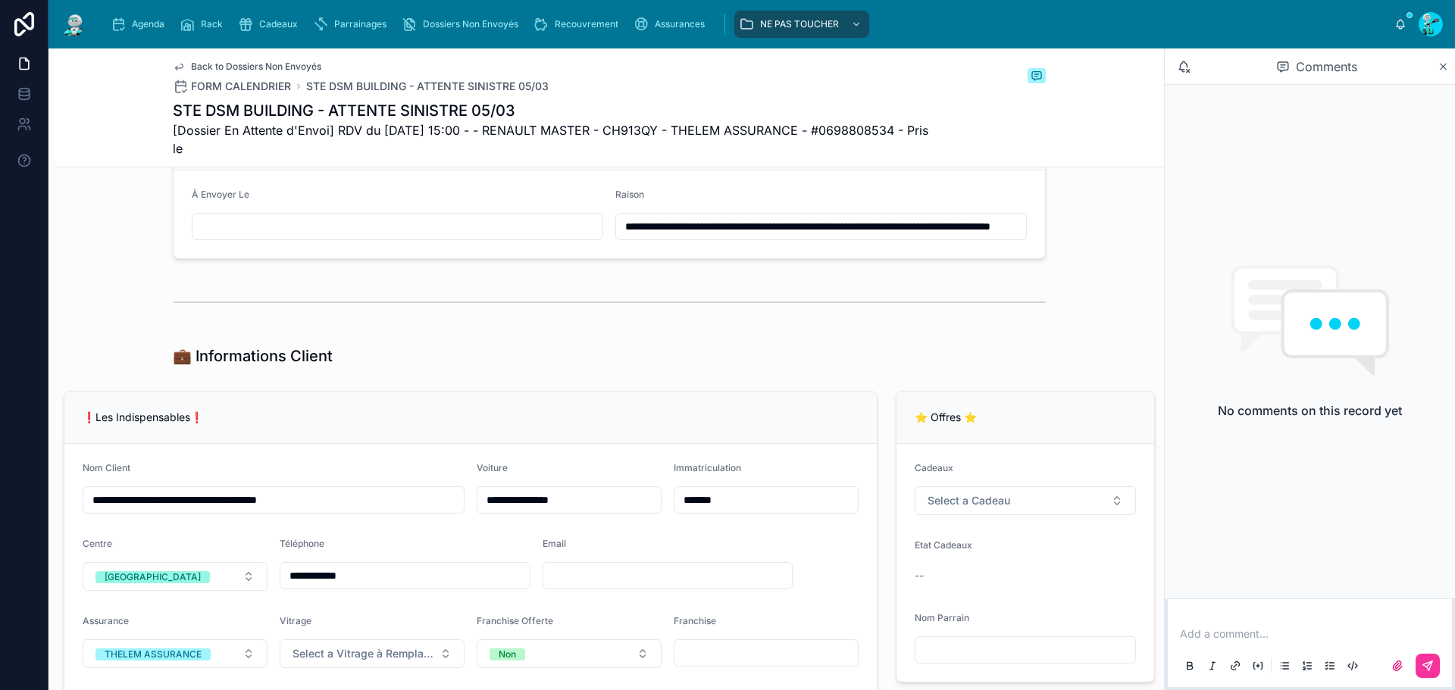
scroll to position [531, 0]
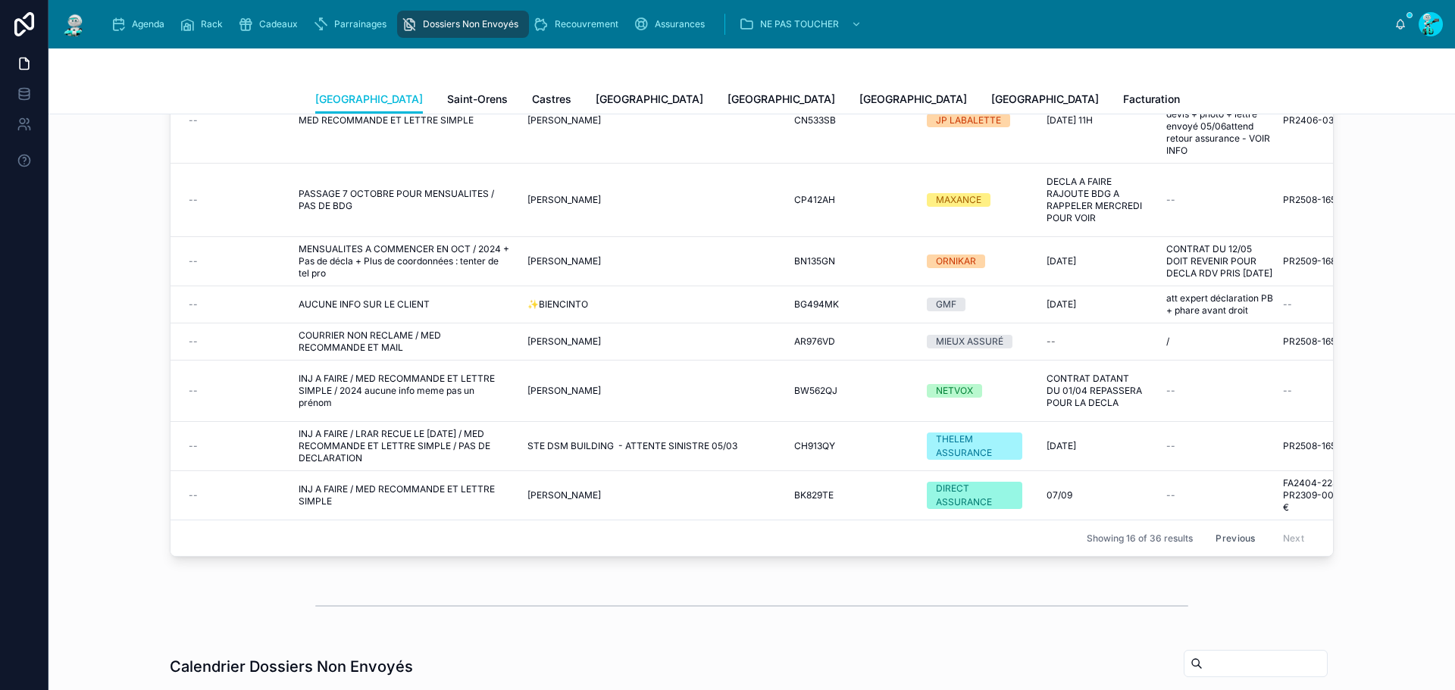
scroll to position [227, 0]
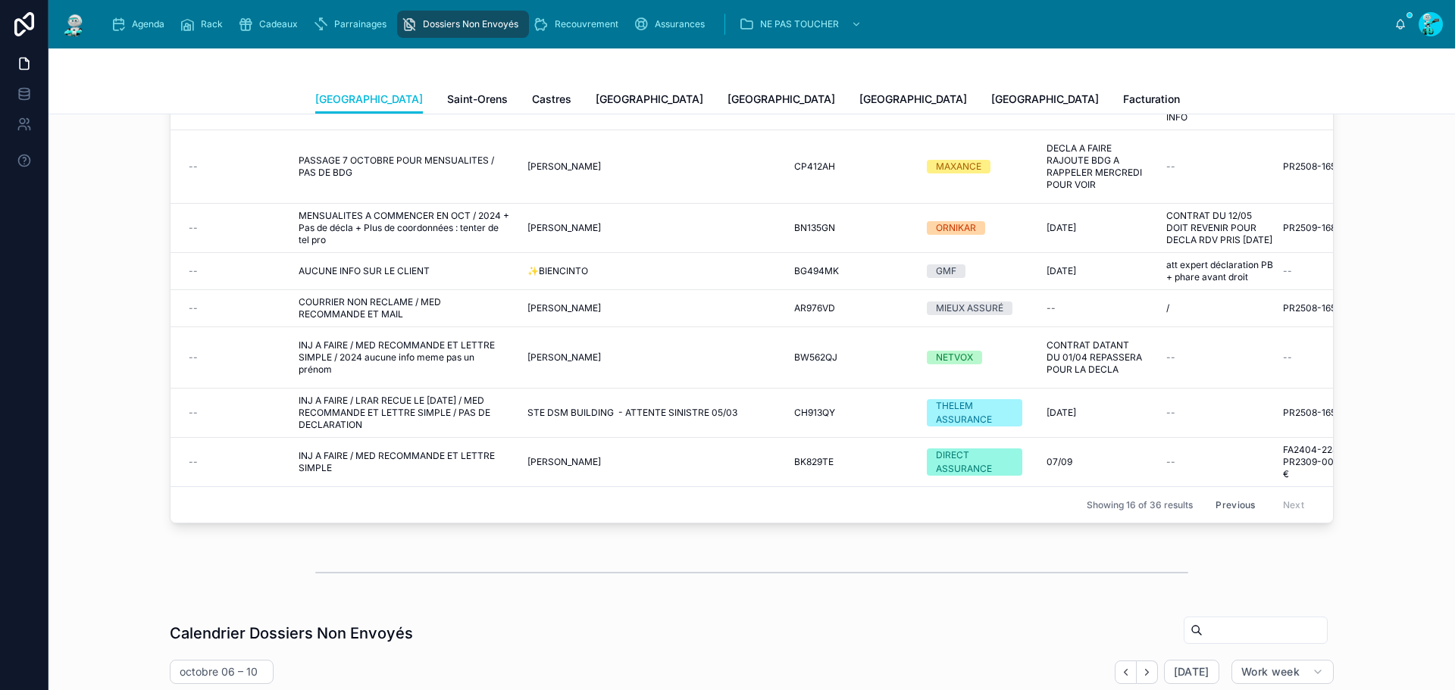
click at [371, 299] on span "COURRIER NON RECLAME / MED RECOMMANDE ET MAIL" at bounding box center [404, 308] width 211 height 24
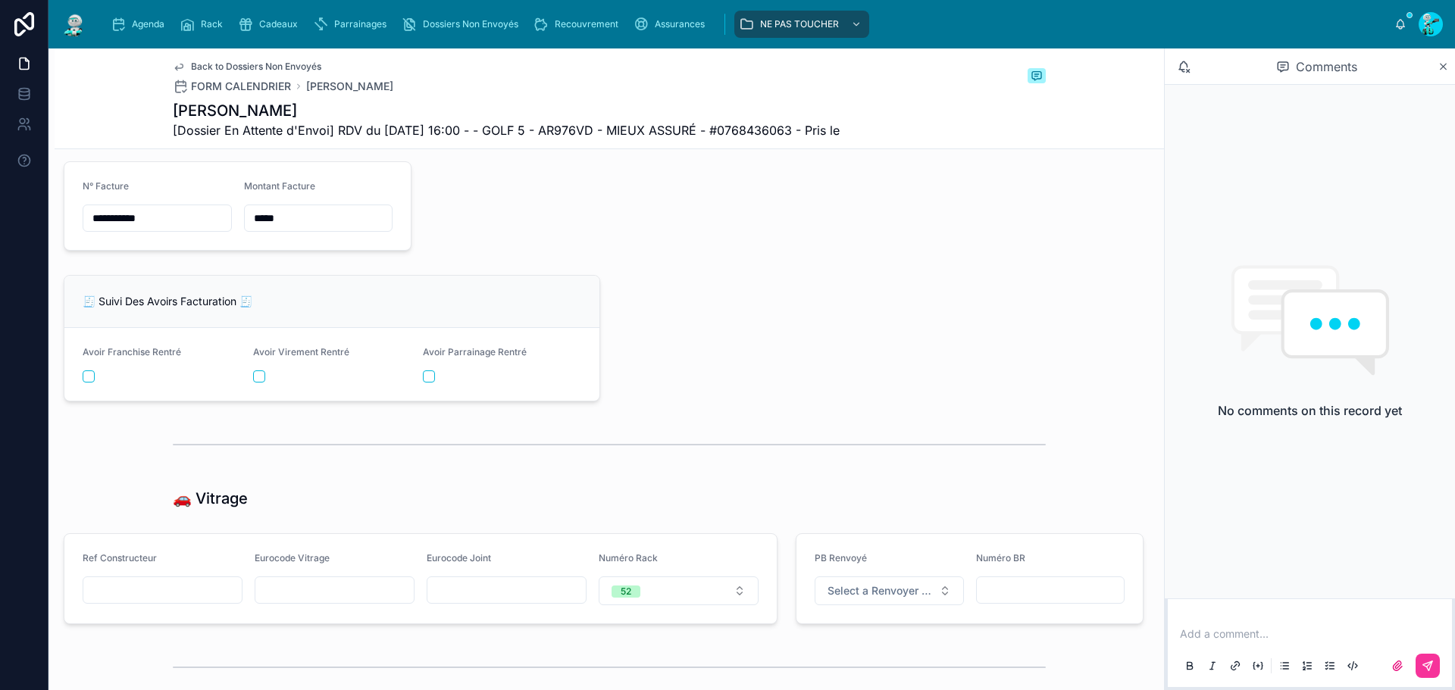
scroll to position [2729, 0]
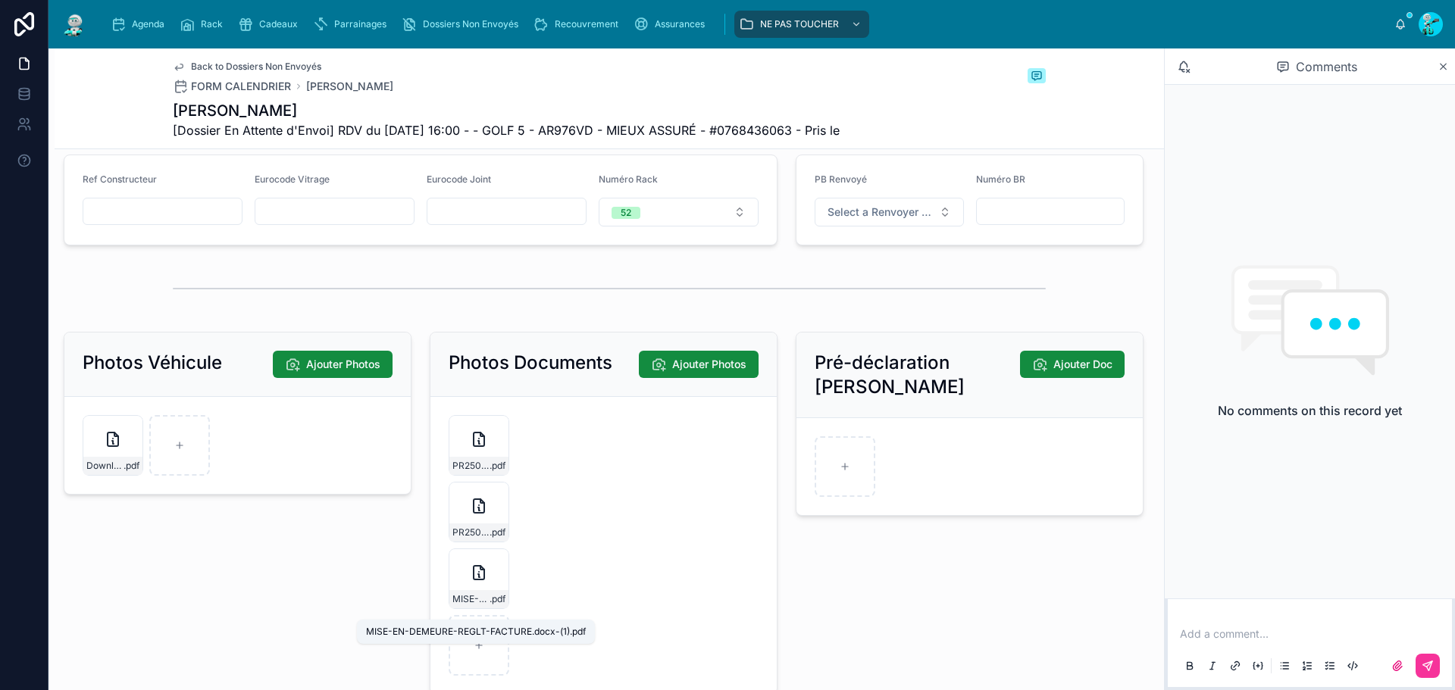
click at [473, 606] on span "MISE-EN-DEMEURE-REGLT-FACTURE.docx-(1)" at bounding box center [470, 599] width 37 height 12
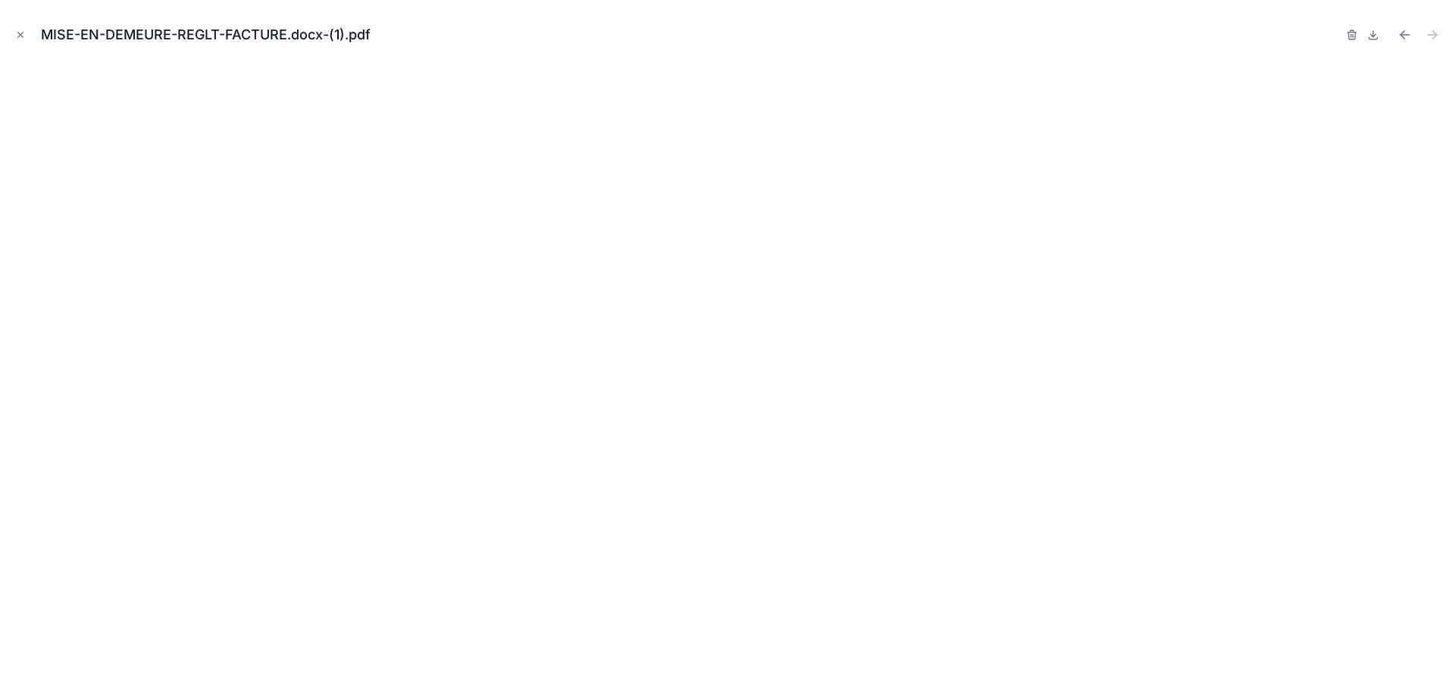
click at [20, 32] on icon "Close modal" at bounding box center [20, 35] width 11 height 11
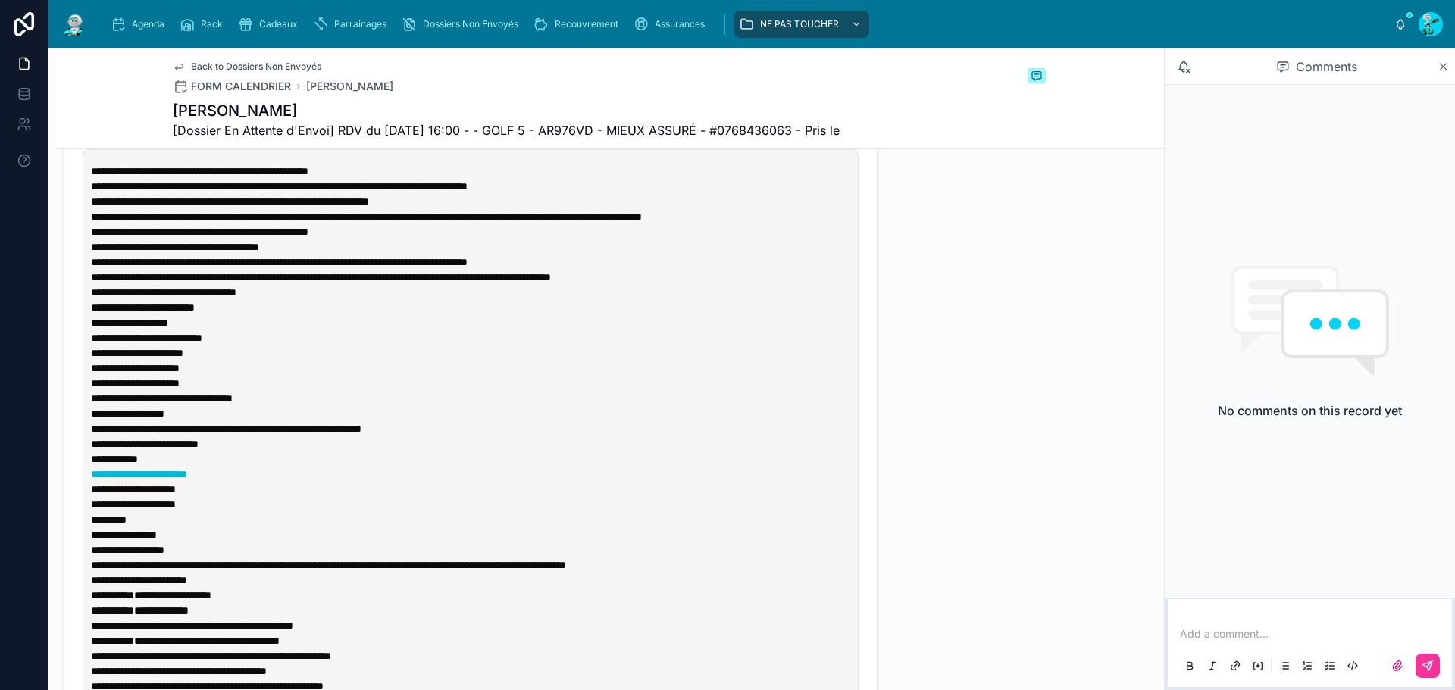
scroll to position [682, 0]
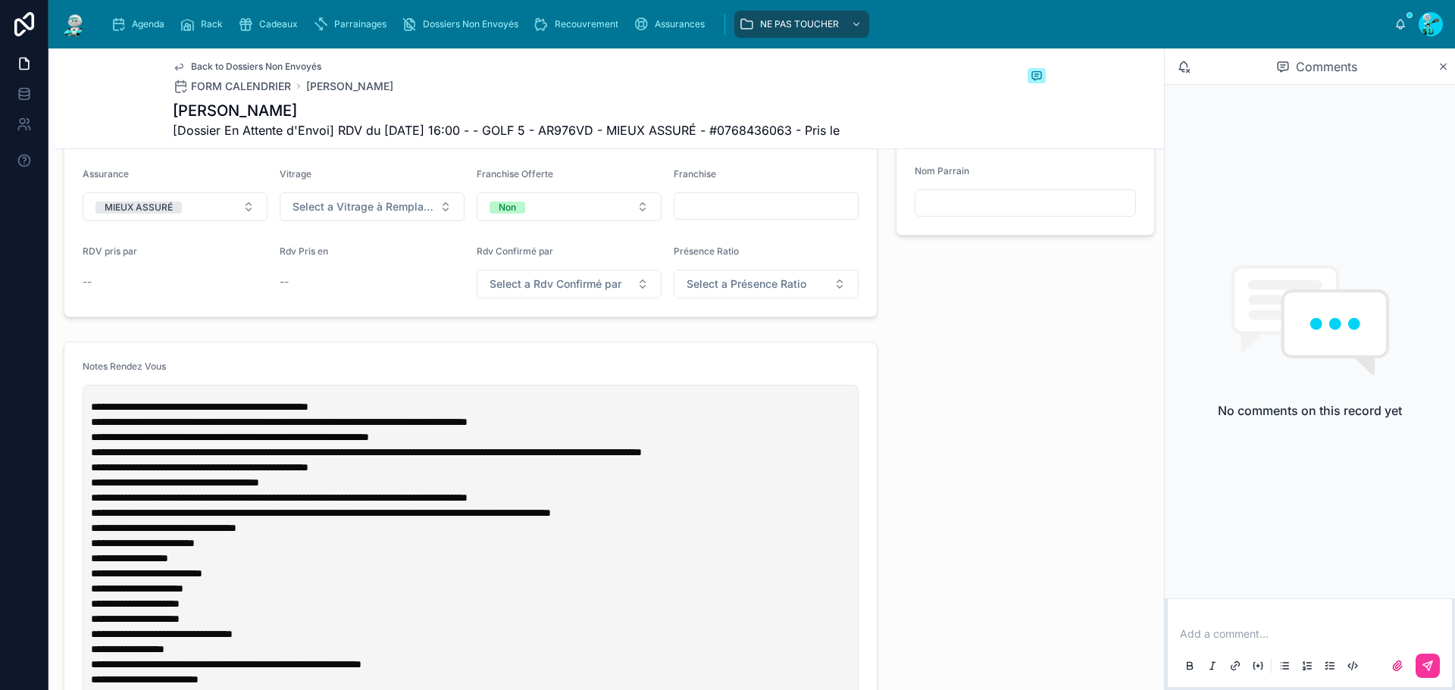
click at [96, 412] on span "**********" at bounding box center [200, 407] width 218 height 11
click at [95, 412] on span "**********" at bounding box center [200, 407] width 218 height 11
click at [90, 421] on div "**********" at bounding box center [471, 676] width 766 height 573
click at [92, 412] on span "**********" at bounding box center [200, 407] width 218 height 11
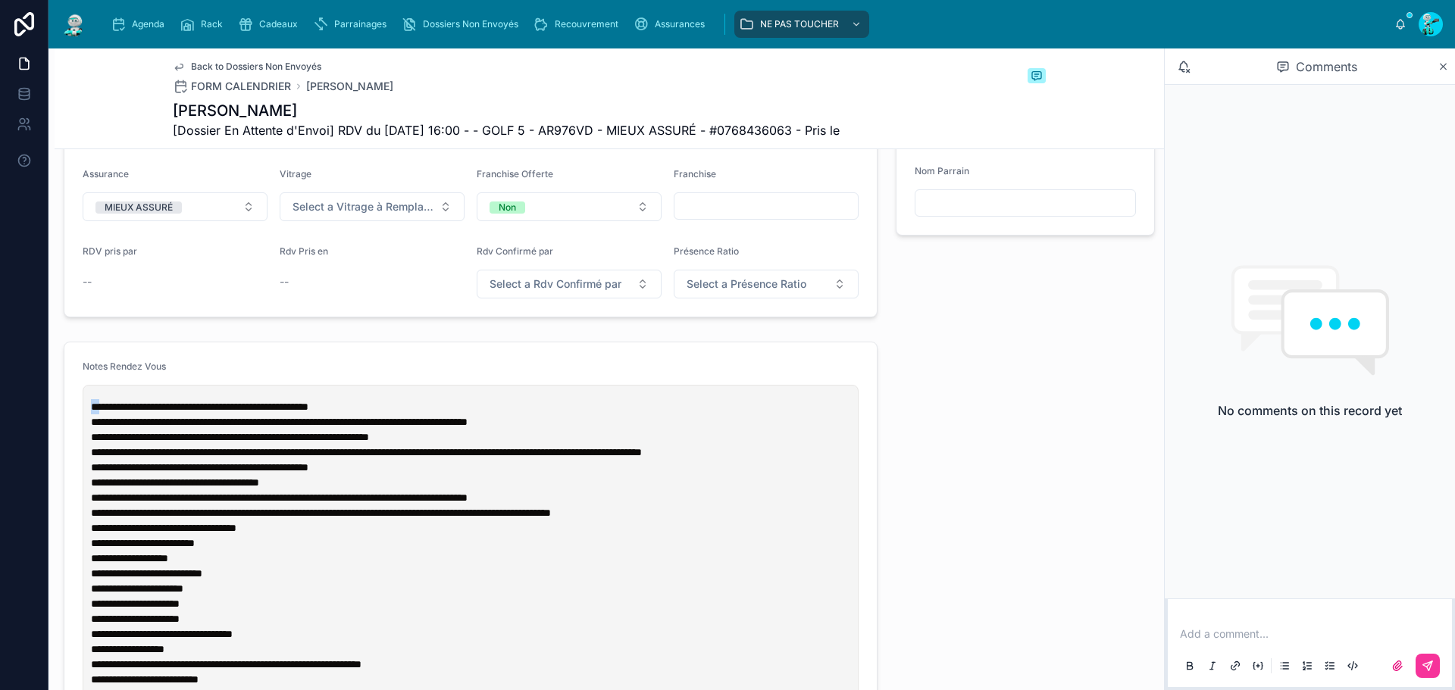
click at [92, 412] on span "**********" at bounding box center [200, 407] width 218 height 11
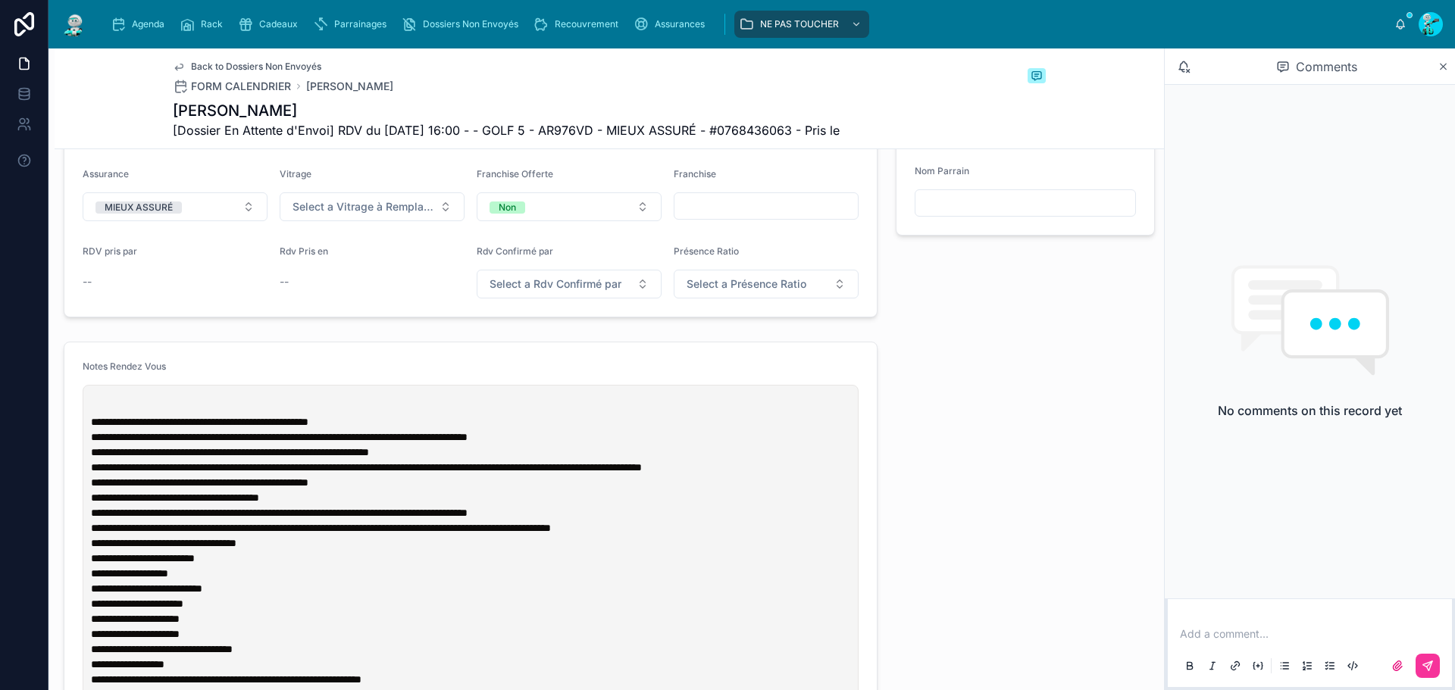
click at [92, 415] on p at bounding box center [474, 406] width 766 height 15
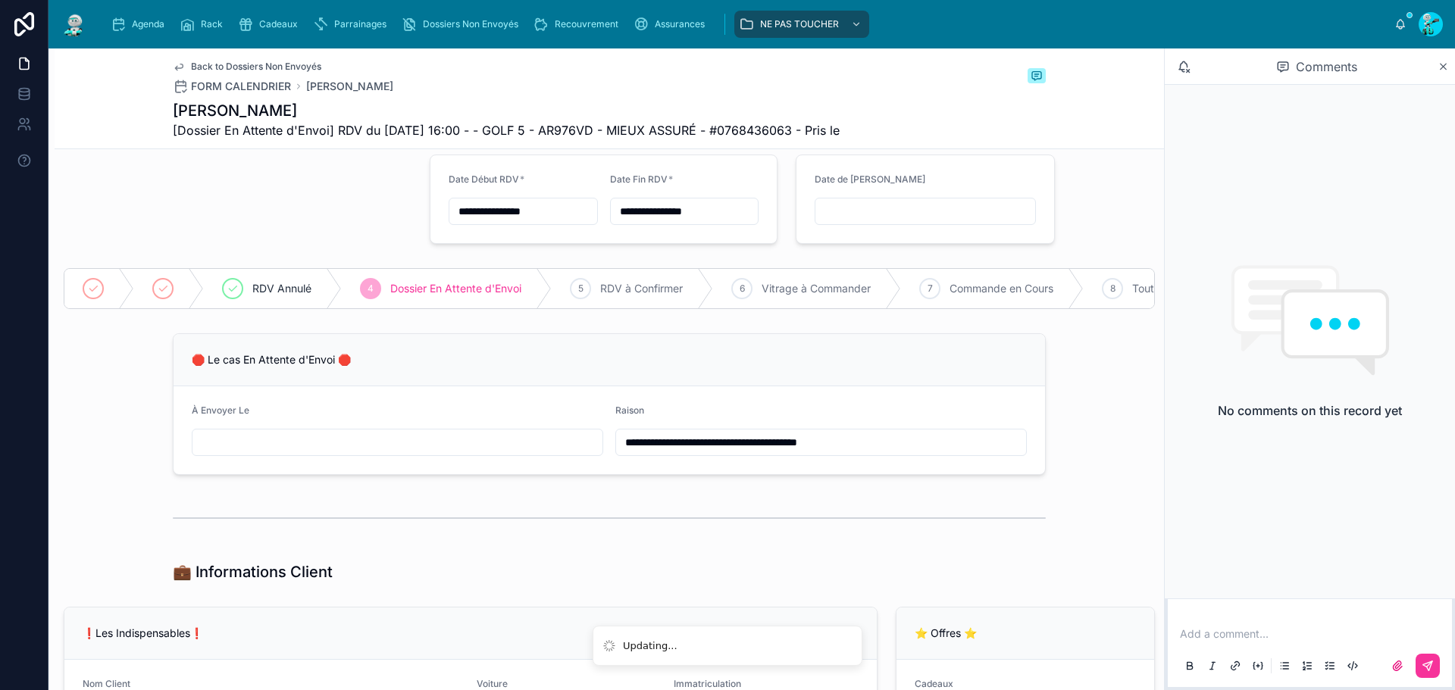
scroll to position [0, 0]
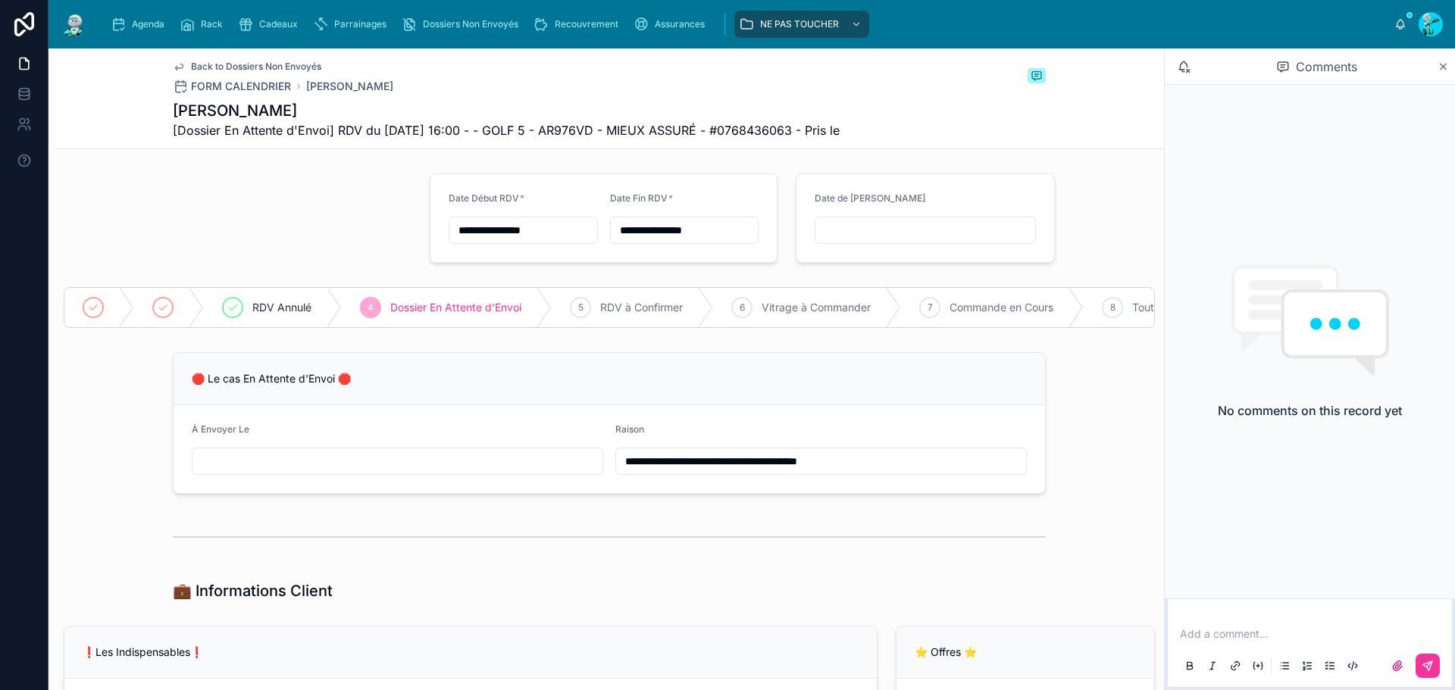
click at [621, 472] on input "**********" at bounding box center [821, 461] width 410 height 21
type input "**********"
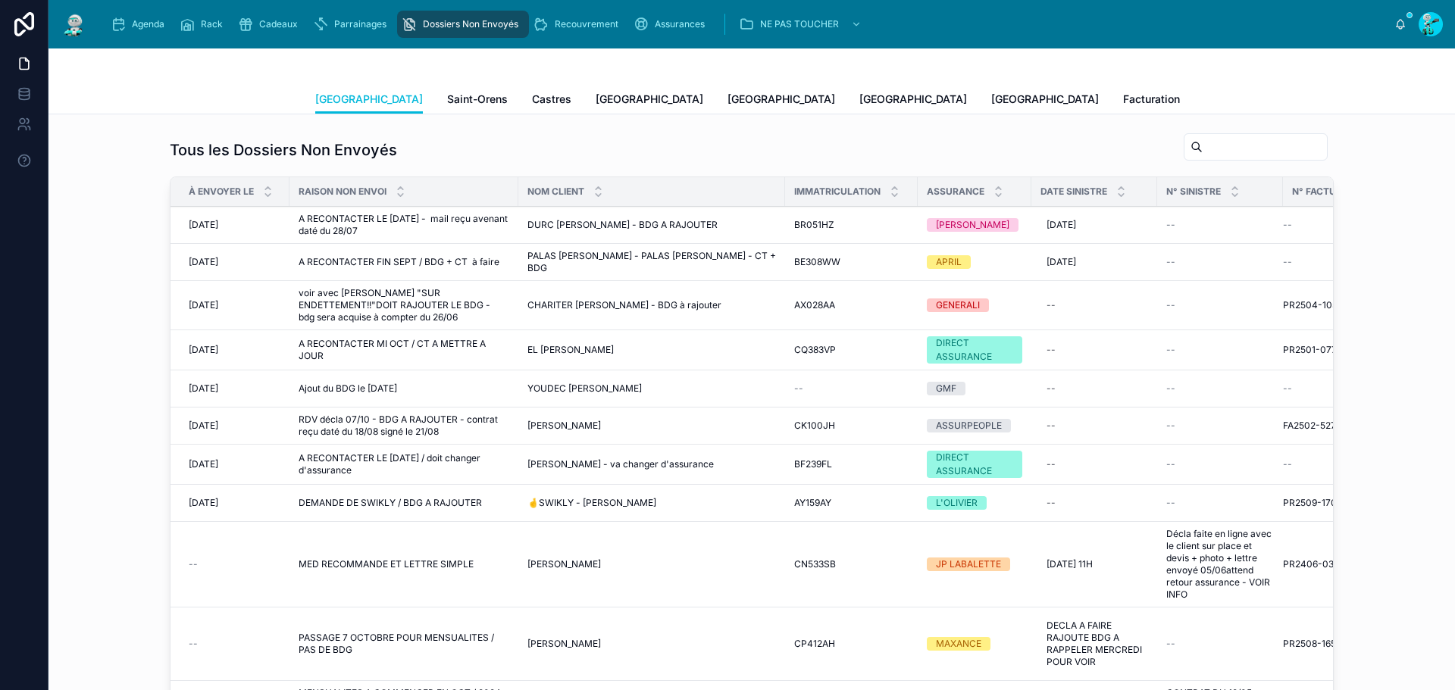
click at [348, 565] on span "MED RECOMMANDE ET LETTRE SIMPLE" at bounding box center [386, 565] width 175 height 12
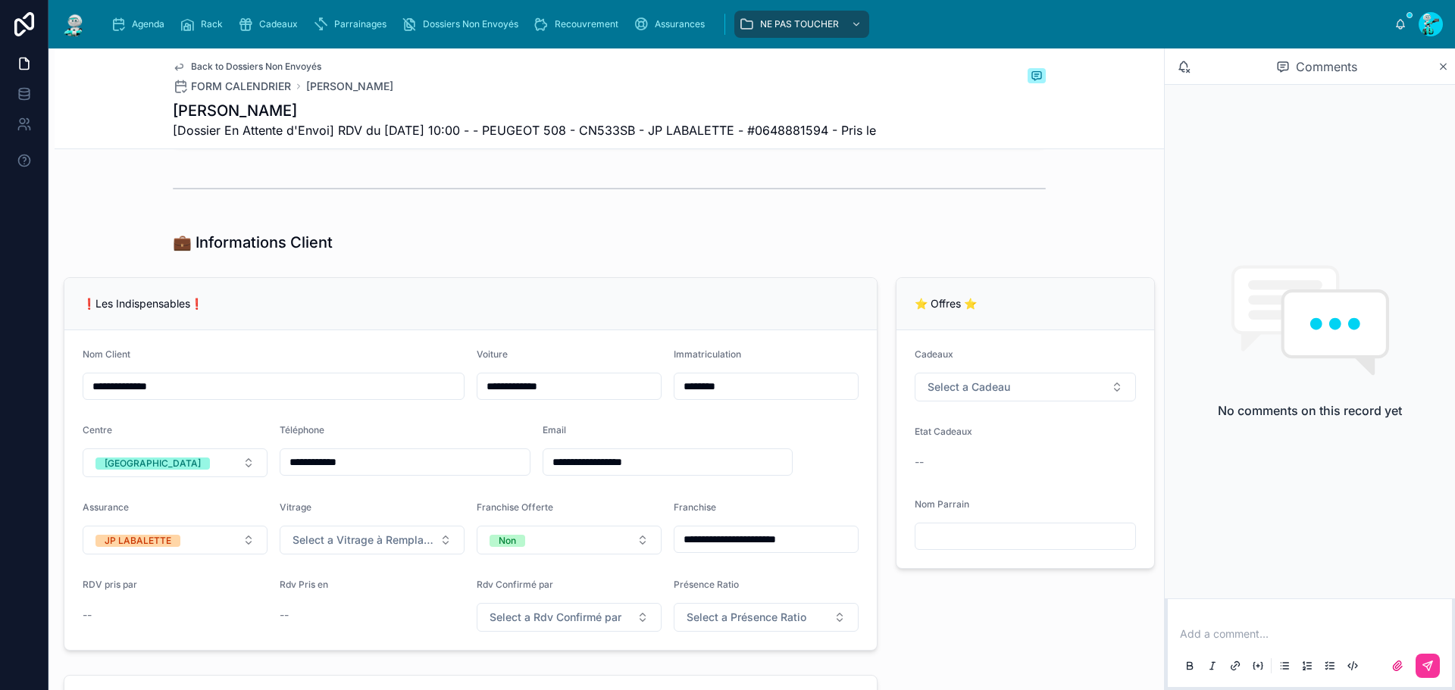
scroll to position [348, 0]
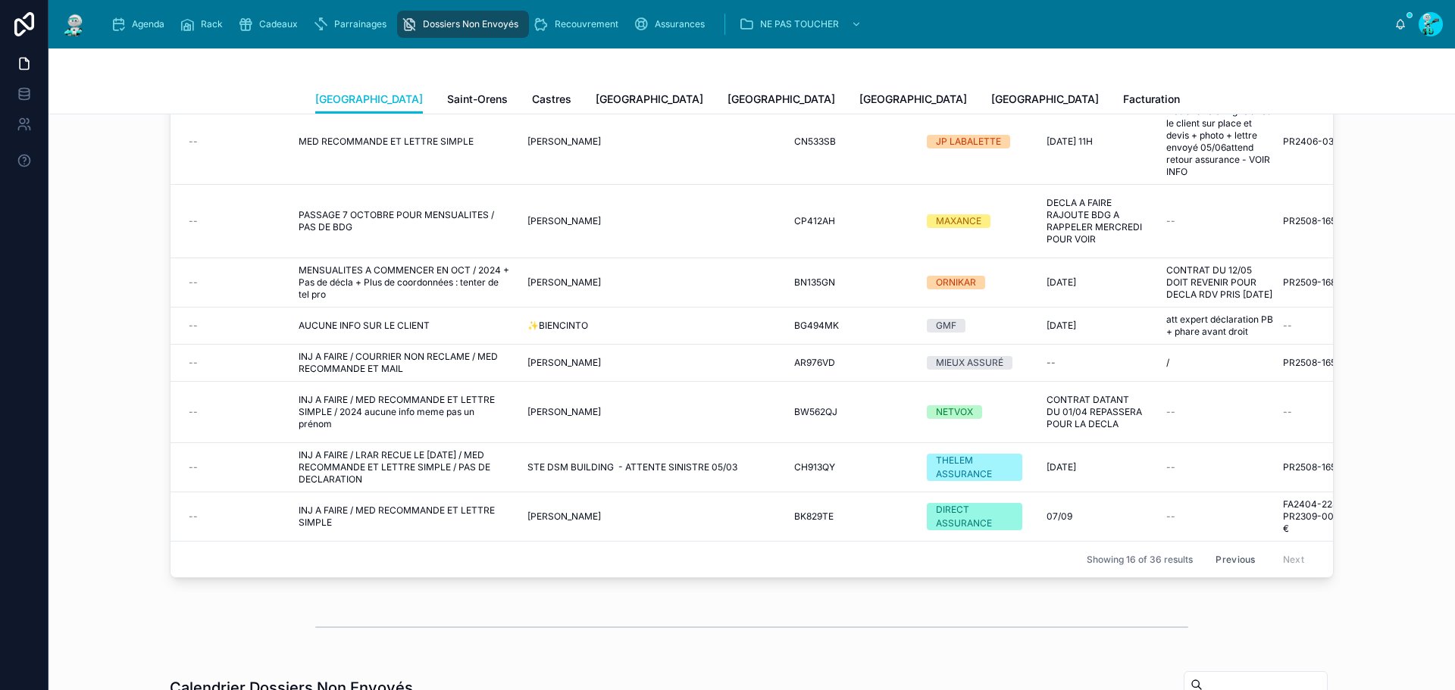
scroll to position [303, 0]
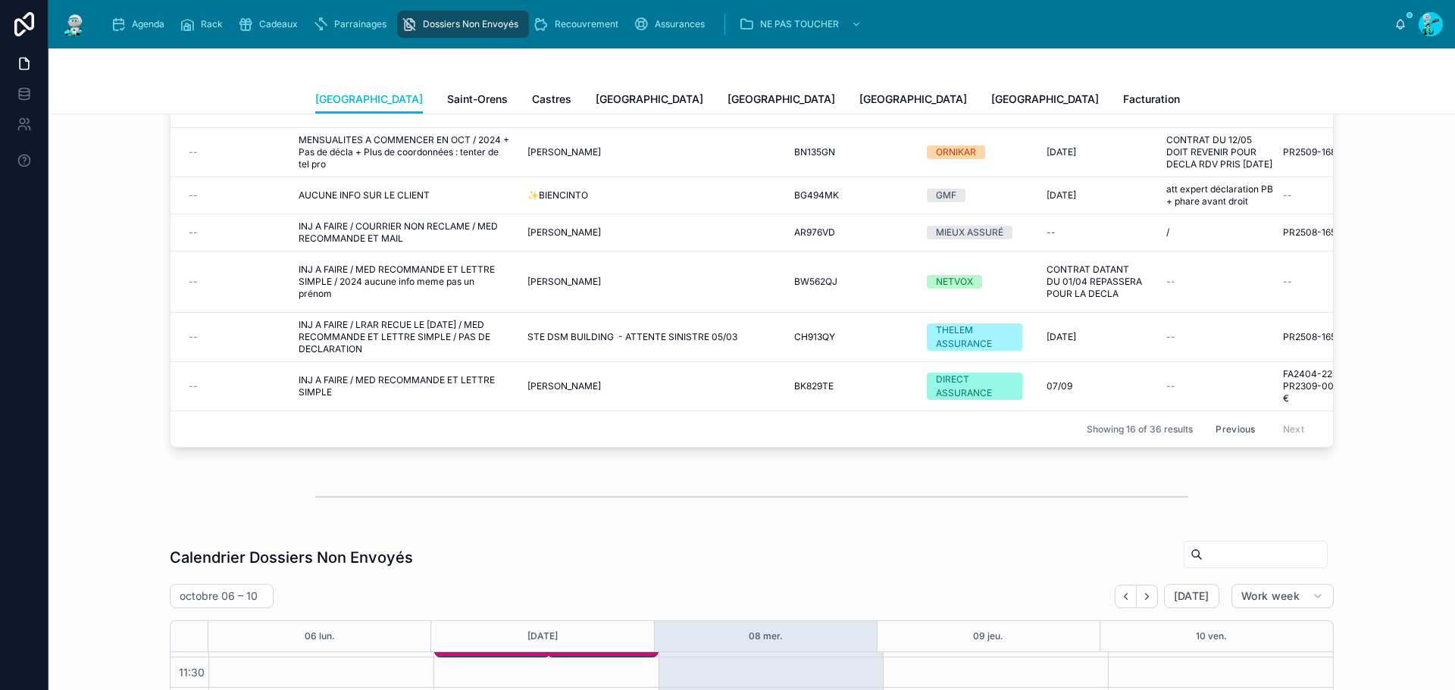
click at [1209, 418] on button "Previous" at bounding box center [1235, 429] width 61 height 23
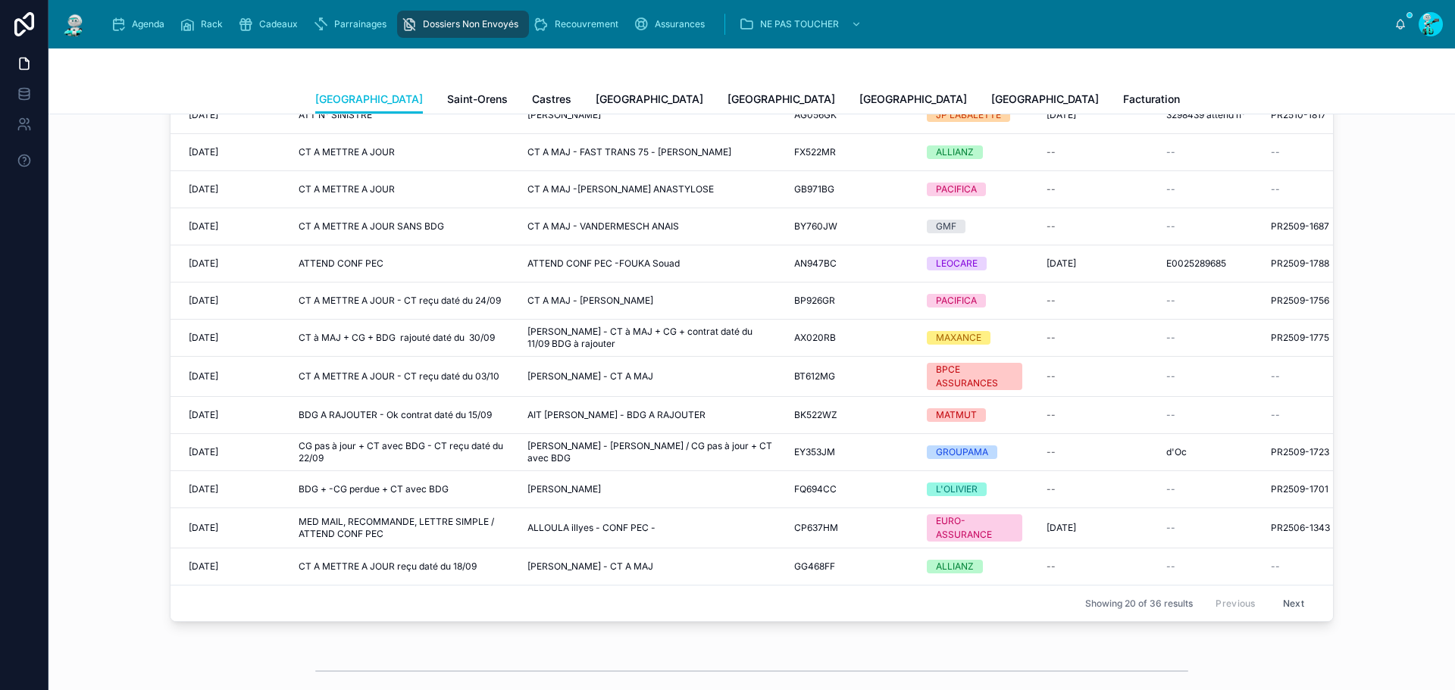
scroll to position [152, 0]
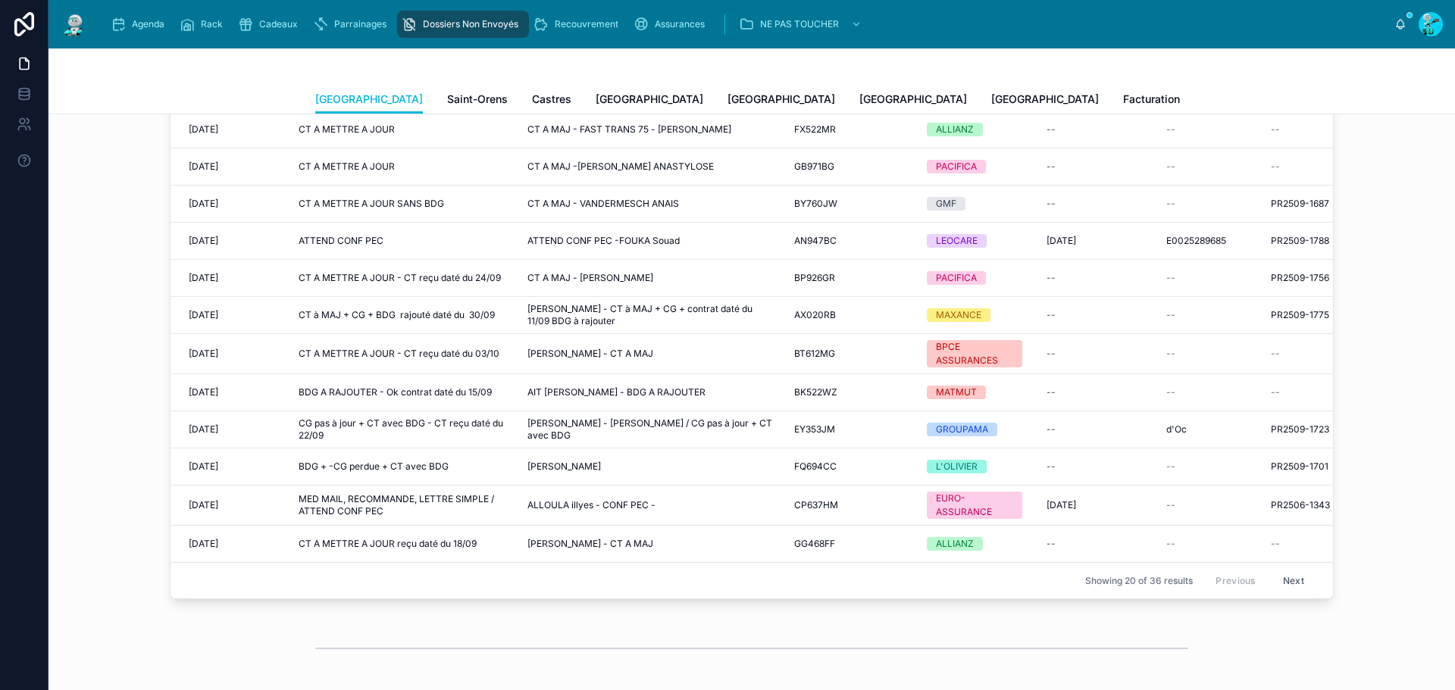
click at [410, 493] on span "MED MAIL, RECOMMANDE, LETTRE SIMPLE / ATTEND CONF PEC" at bounding box center [404, 505] width 211 height 24
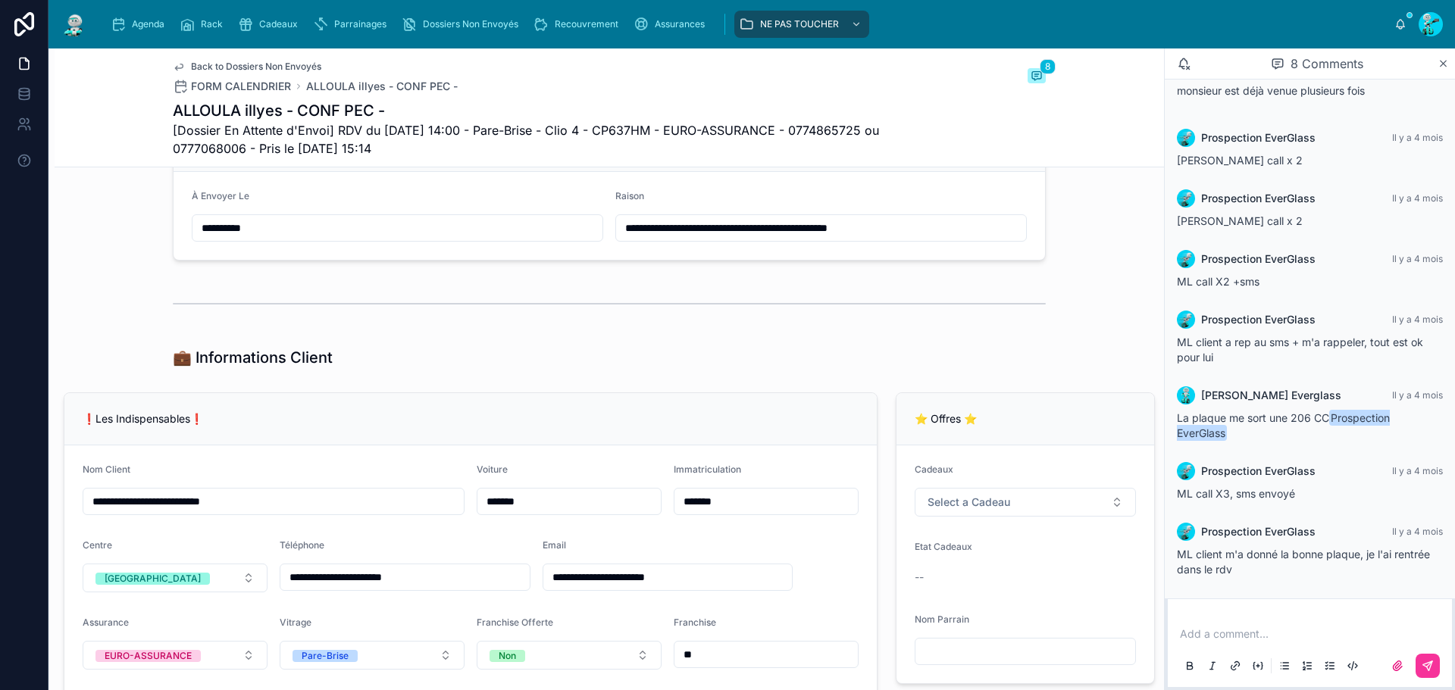
scroll to position [531, 0]
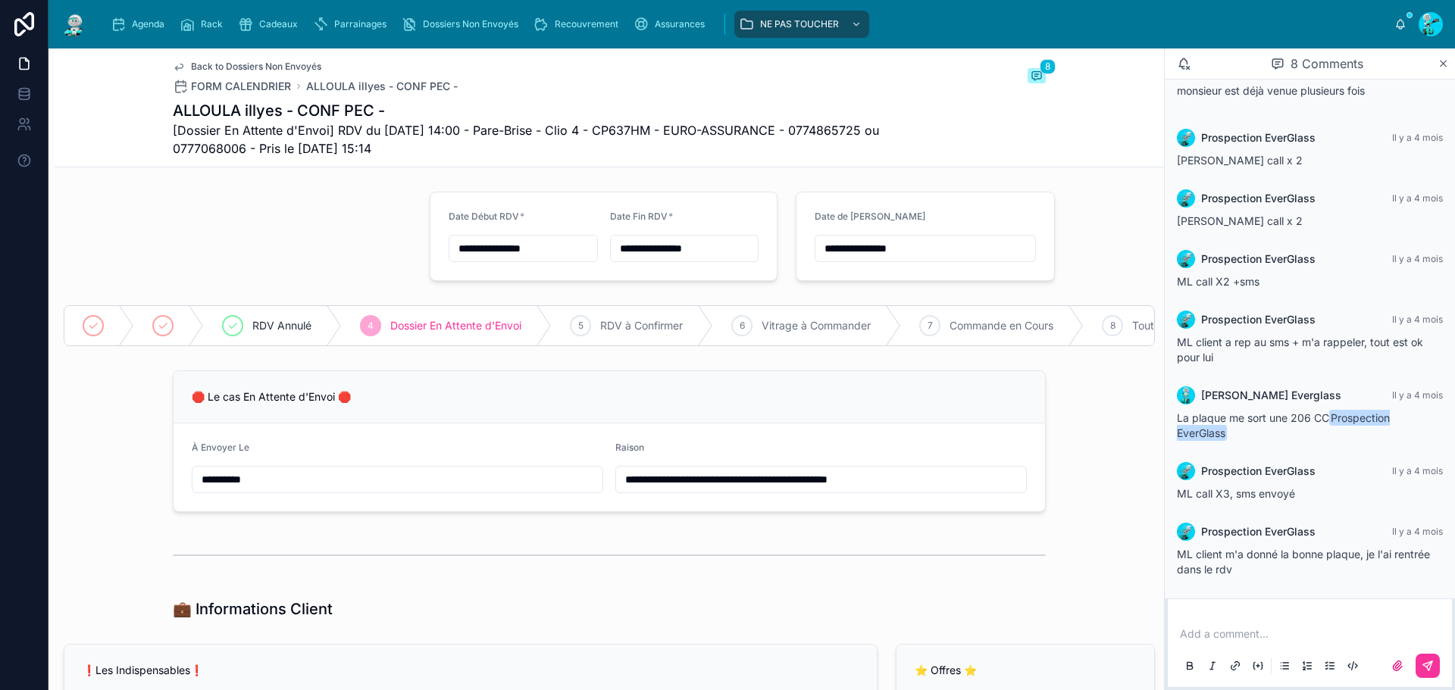
click at [620, 490] on input "**********" at bounding box center [821, 479] width 410 height 21
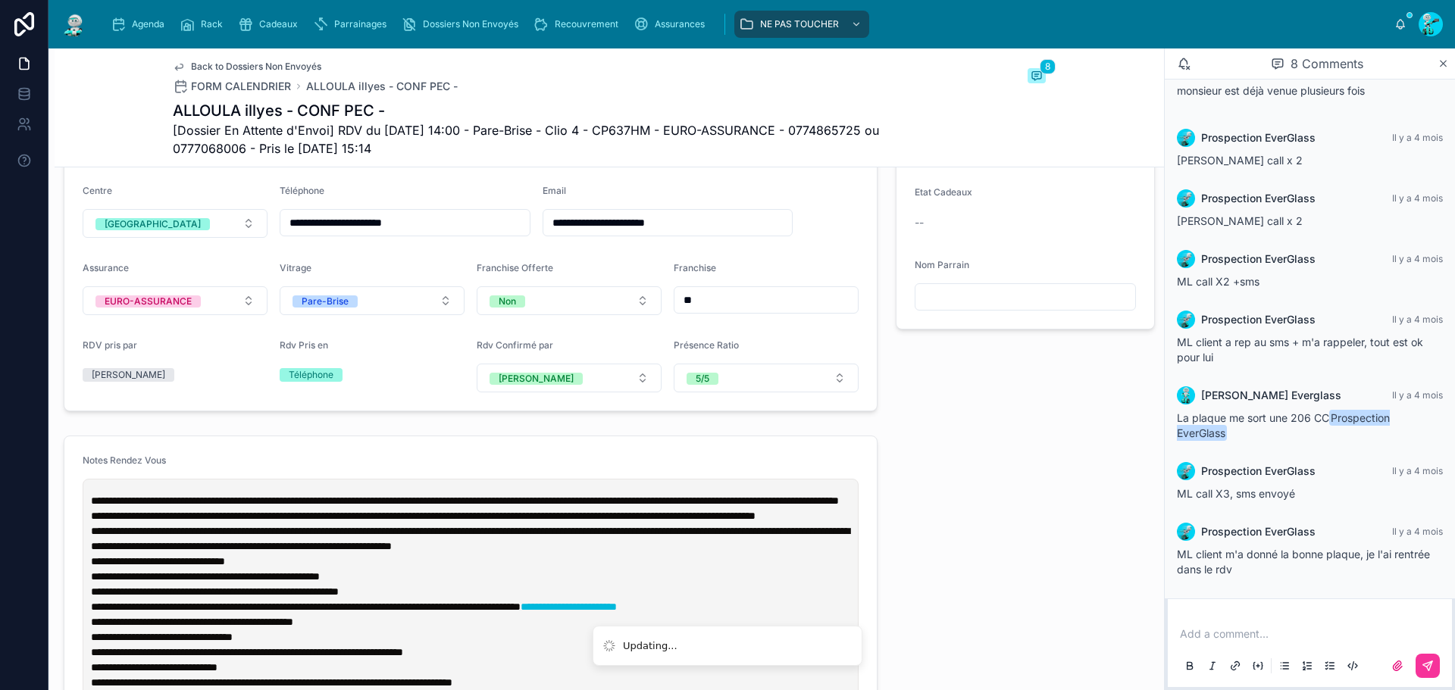
type input "**********"
click at [93, 506] on span "**********" at bounding box center [465, 501] width 748 height 11
click at [90, 513] on div "**********" at bounding box center [471, 657] width 766 height 346
click at [91, 506] on span "**********" at bounding box center [465, 501] width 748 height 11
click at [93, 506] on span "**********" at bounding box center [465, 501] width 748 height 11
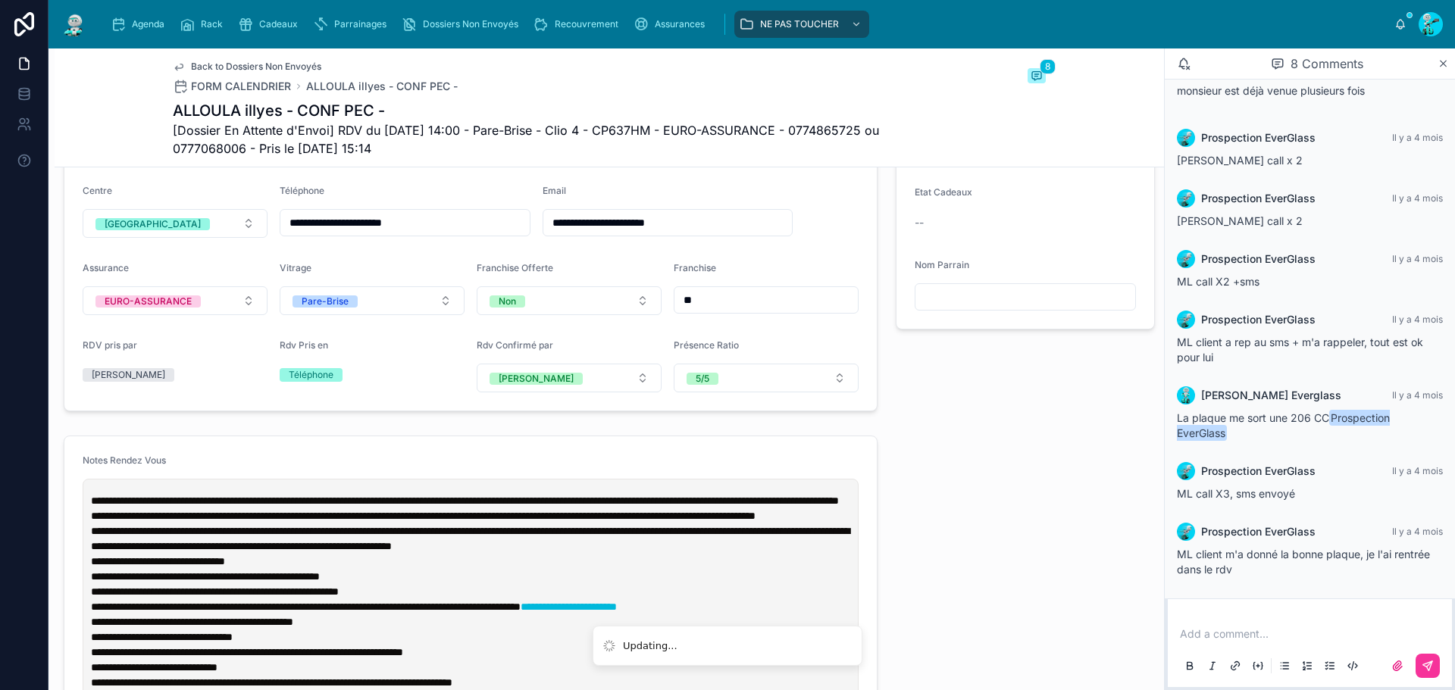
click at [92, 506] on span "**********" at bounding box center [465, 501] width 748 height 11
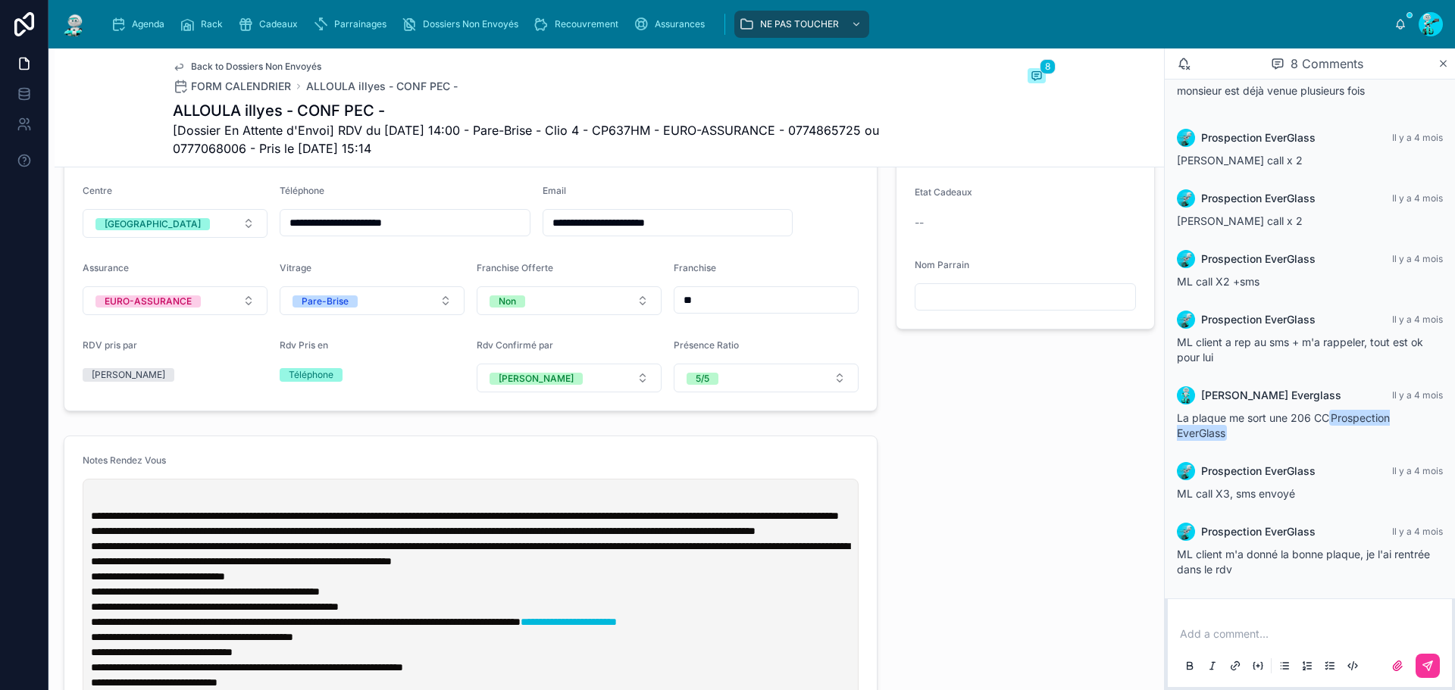
click at [92, 509] on p at bounding box center [474, 500] width 766 height 15
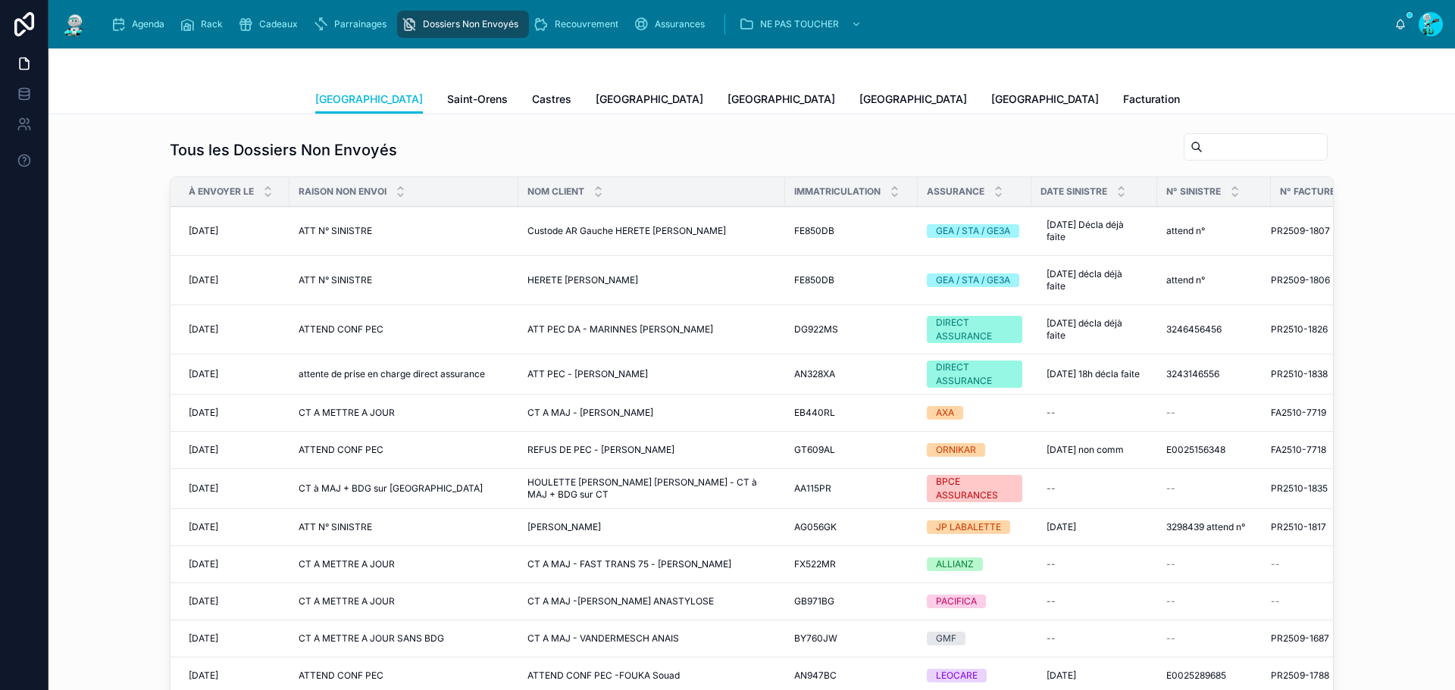
drag, startPoint x: 418, startPoint y: 106, endPoint x: 384, endPoint y: 89, distance: 38.6
click at [447, 106] on span "Saint-Orens" at bounding box center [477, 99] width 61 height 15
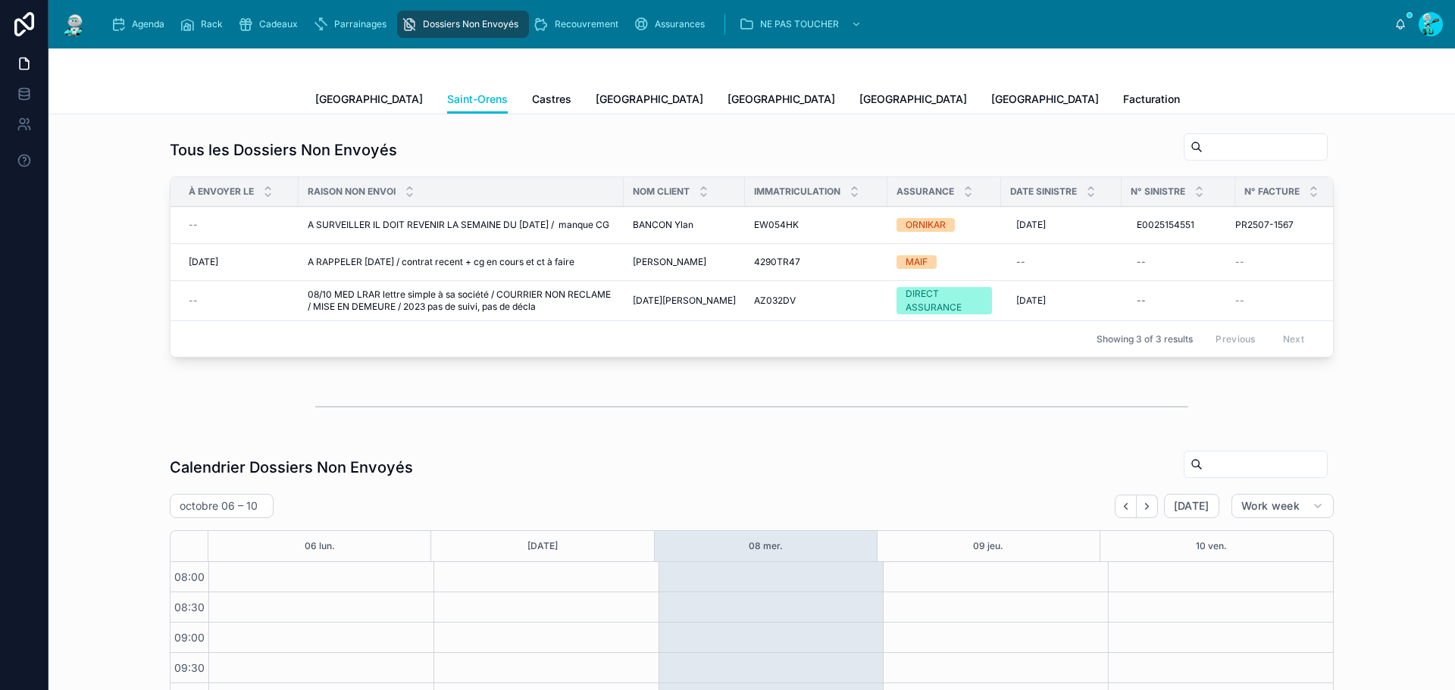
scroll to position [207, 0]
click at [452, 302] on span "08/10 MED LRAR lettre simple à sa société / COURRIER NON RECLAME / MISE EN DEME…" at bounding box center [461, 301] width 307 height 24
click at [532, 92] on span "Castres" at bounding box center [551, 99] width 39 height 15
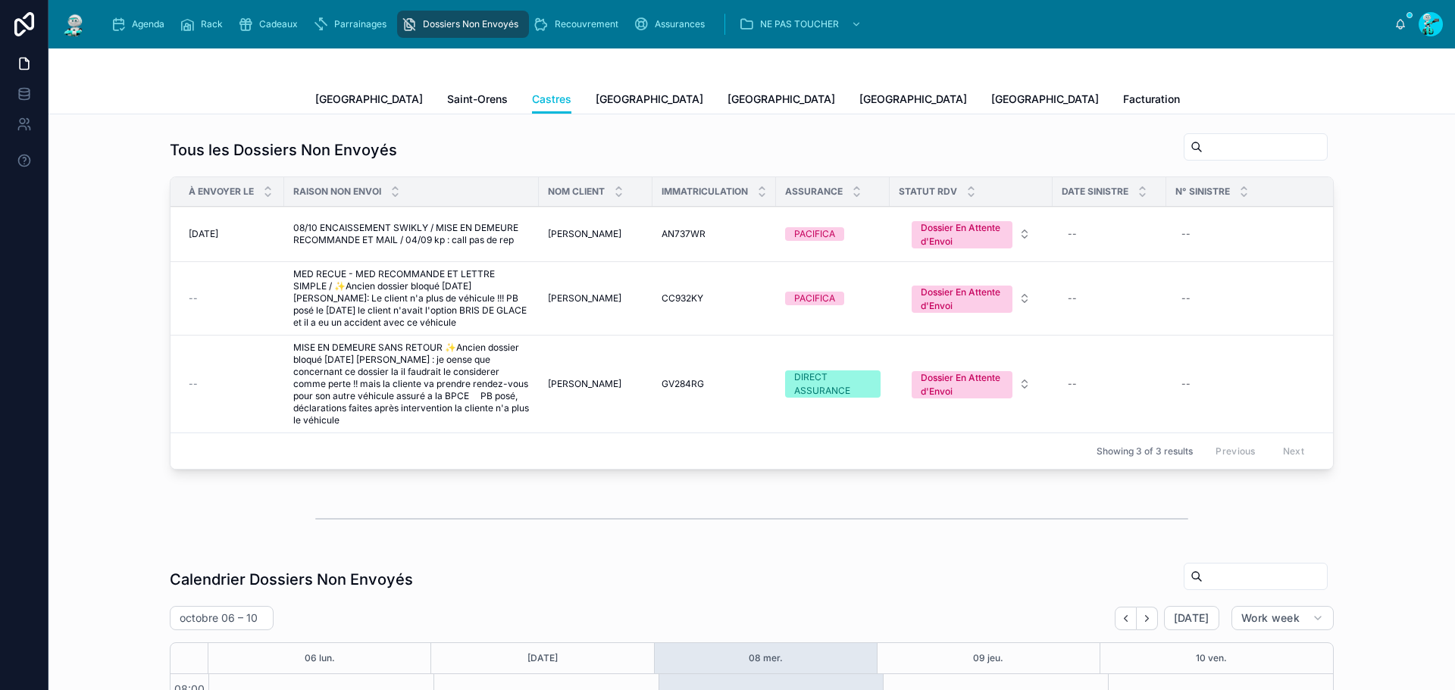
scroll to position [207, 0]
click at [417, 365] on span "MISE EN DEMEURE SANS RETOUR ✨Ancien dossier bloqué [DATE] [PERSON_NAME] : je oe…" at bounding box center [411, 384] width 236 height 85
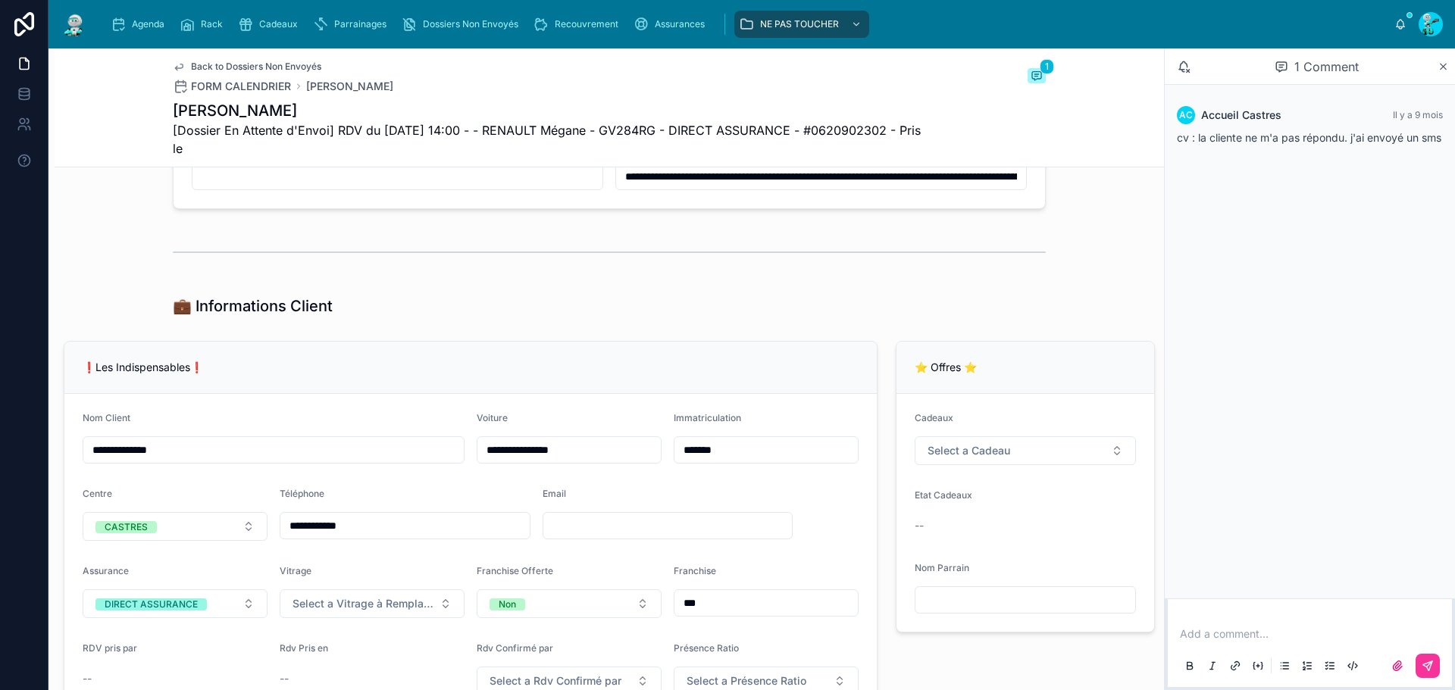
scroll to position [379, 0]
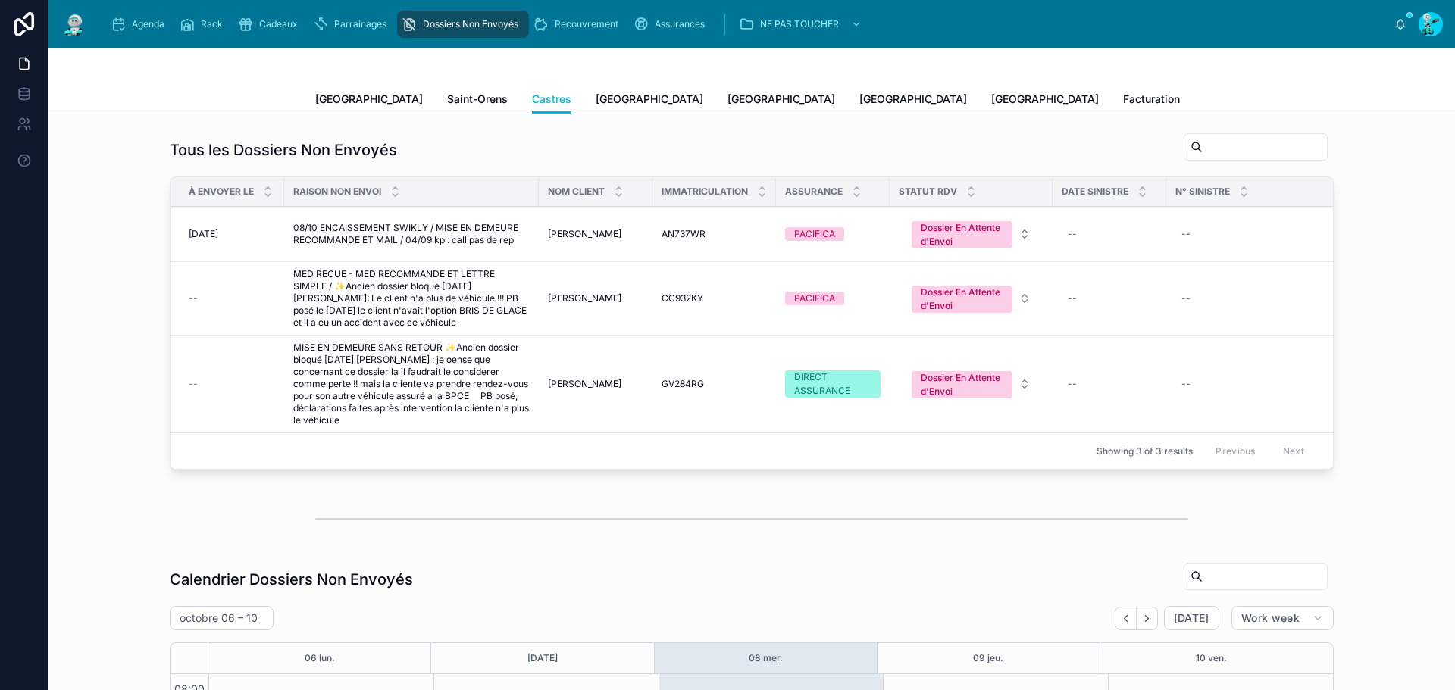
click at [447, 89] on link "Saint-Orens" at bounding box center [477, 101] width 61 height 30
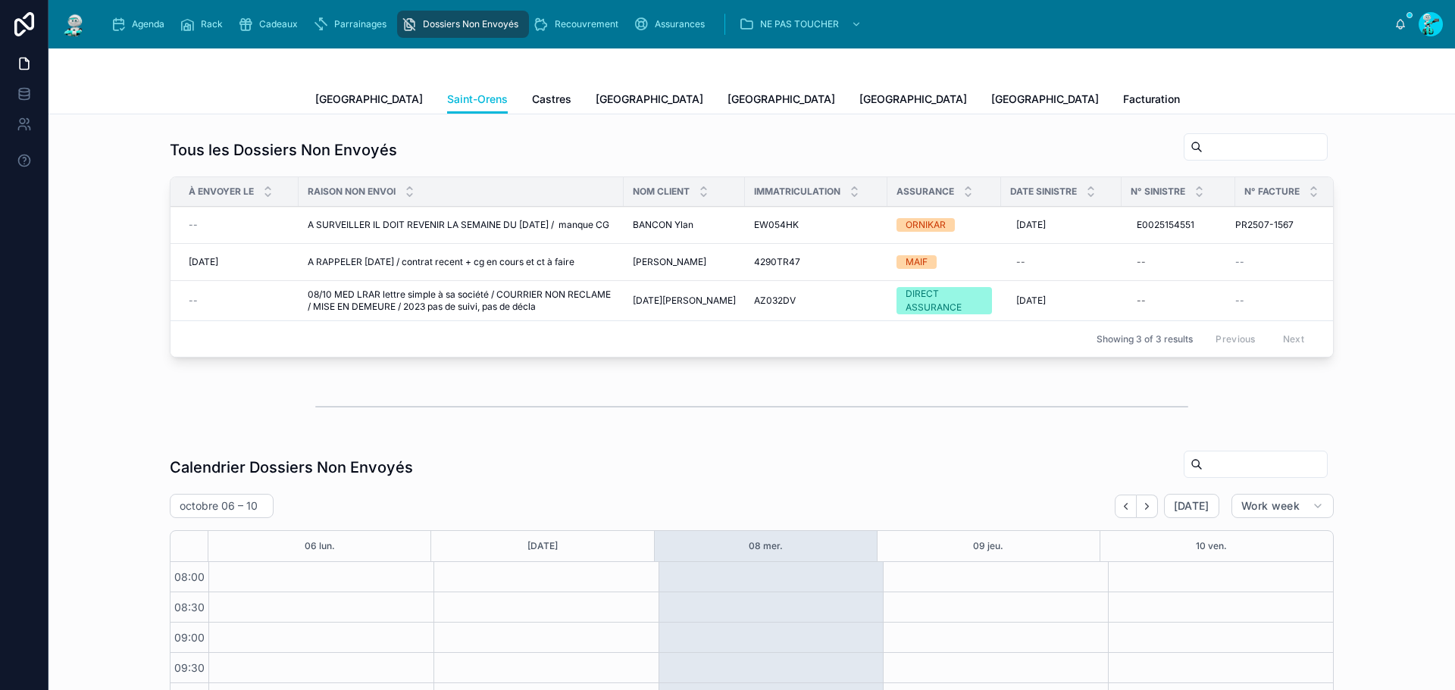
scroll to position [207, 0]
click at [532, 102] on span "Castres" at bounding box center [551, 99] width 39 height 15
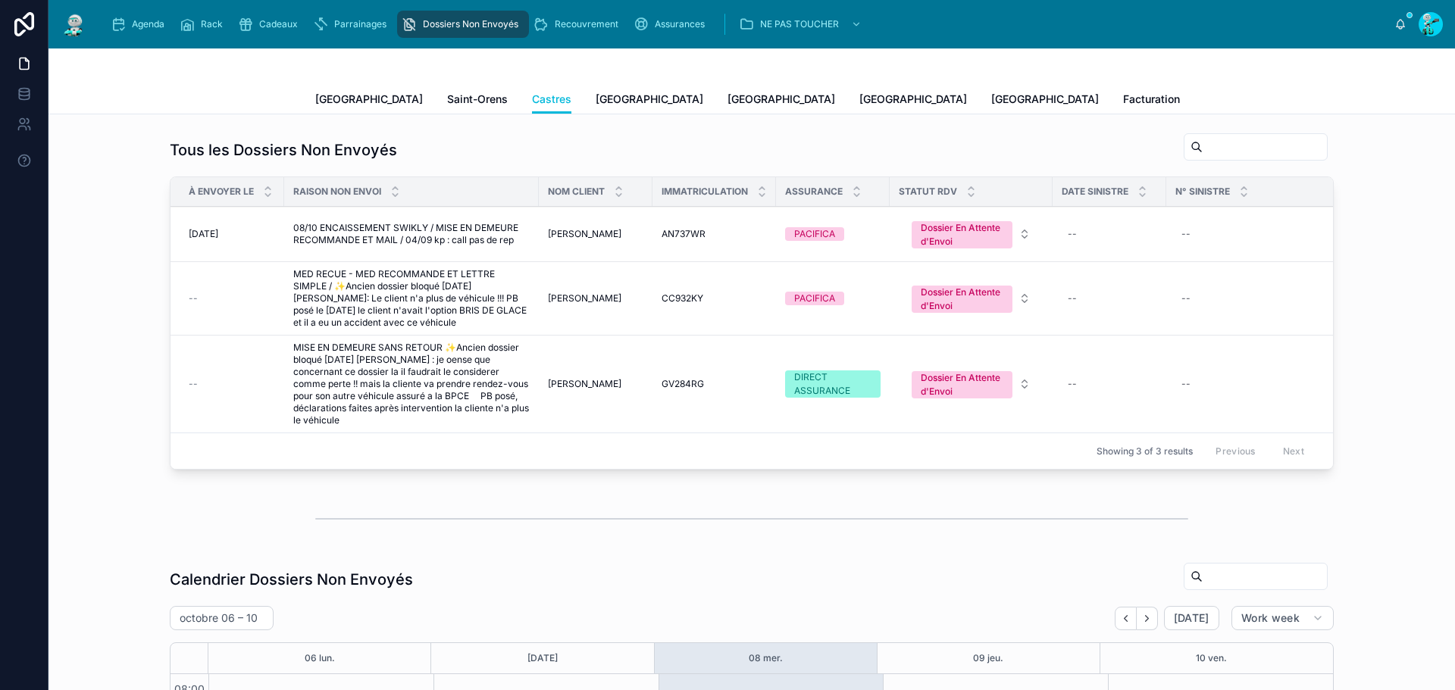
scroll to position [207, 0]
click at [399, 390] on span "MISE EN DEMEURE SANS RETOUR ✨Ancien dossier bloqué [DATE] [PERSON_NAME] : je oe…" at bounding box center [411, 384] width 236 height 85
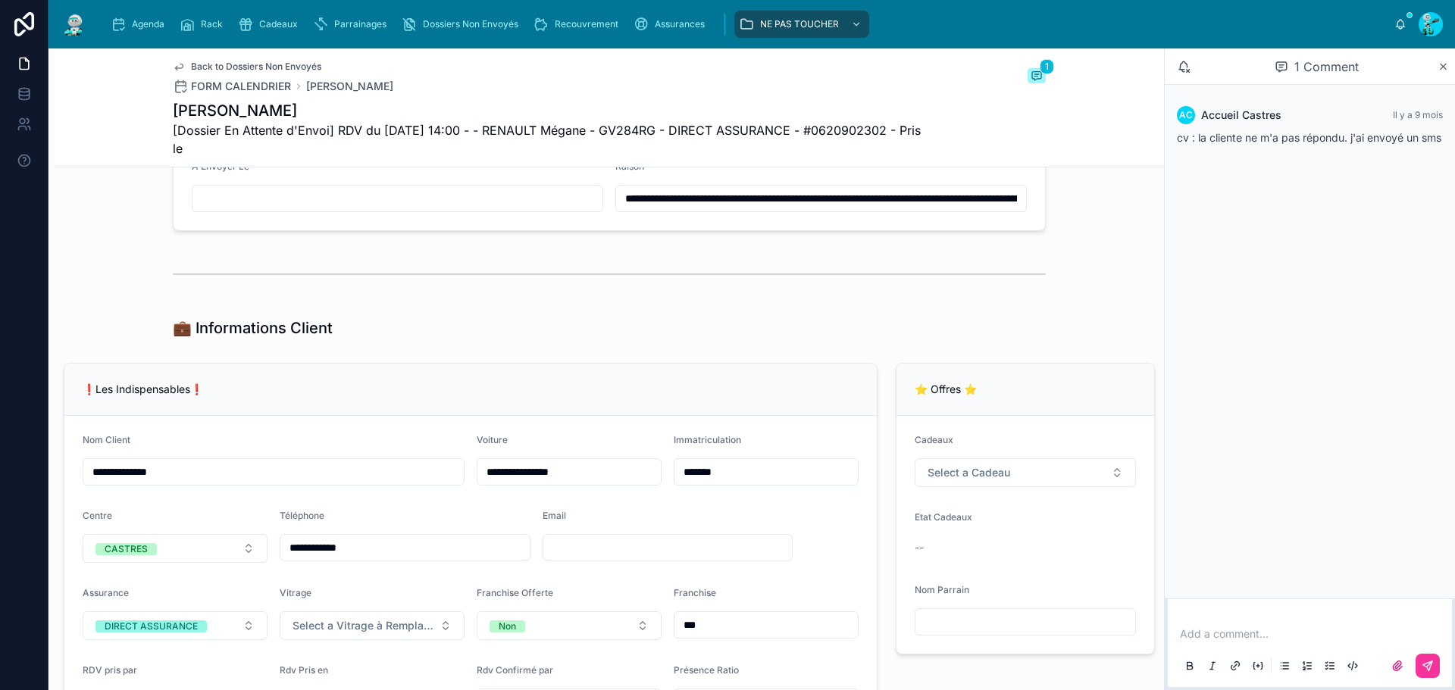
scroll to position [379, 0]
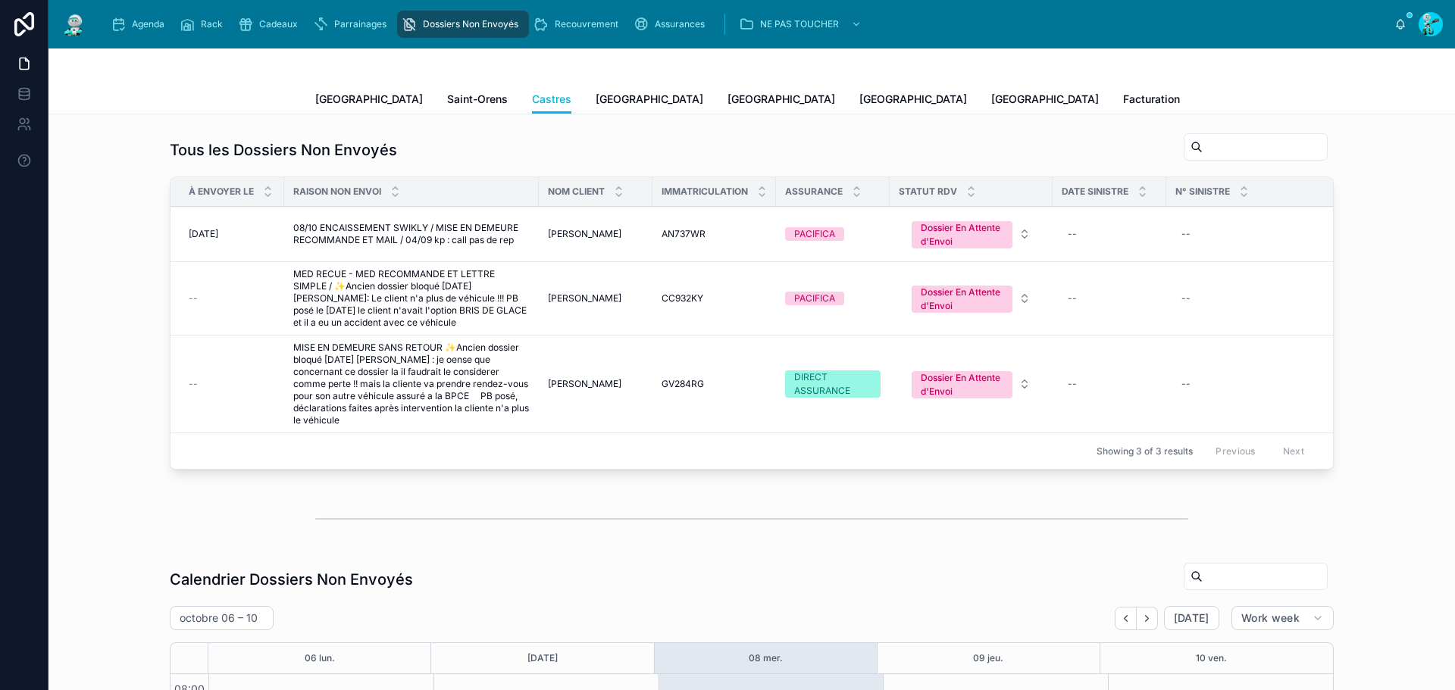
click at [449, 374] on span "MISE EN DEMEURE SANS RETOUR ✨Ancien dossier bloqué [DATE] [PERSON_NAME] : je oe…" at bounding box center [411, 384] width 236 height 85
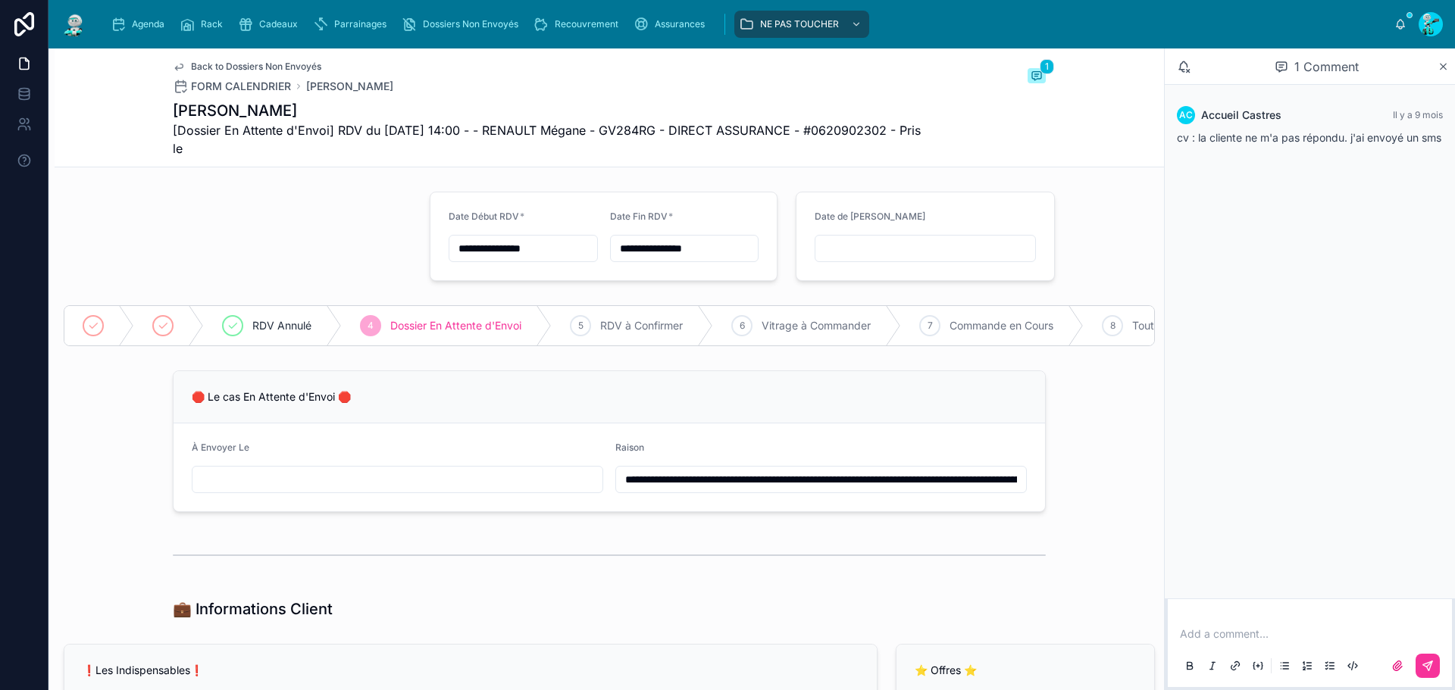
click at [618, 487] on input "**********" at bounding box center [821, 479] width 410 height 21
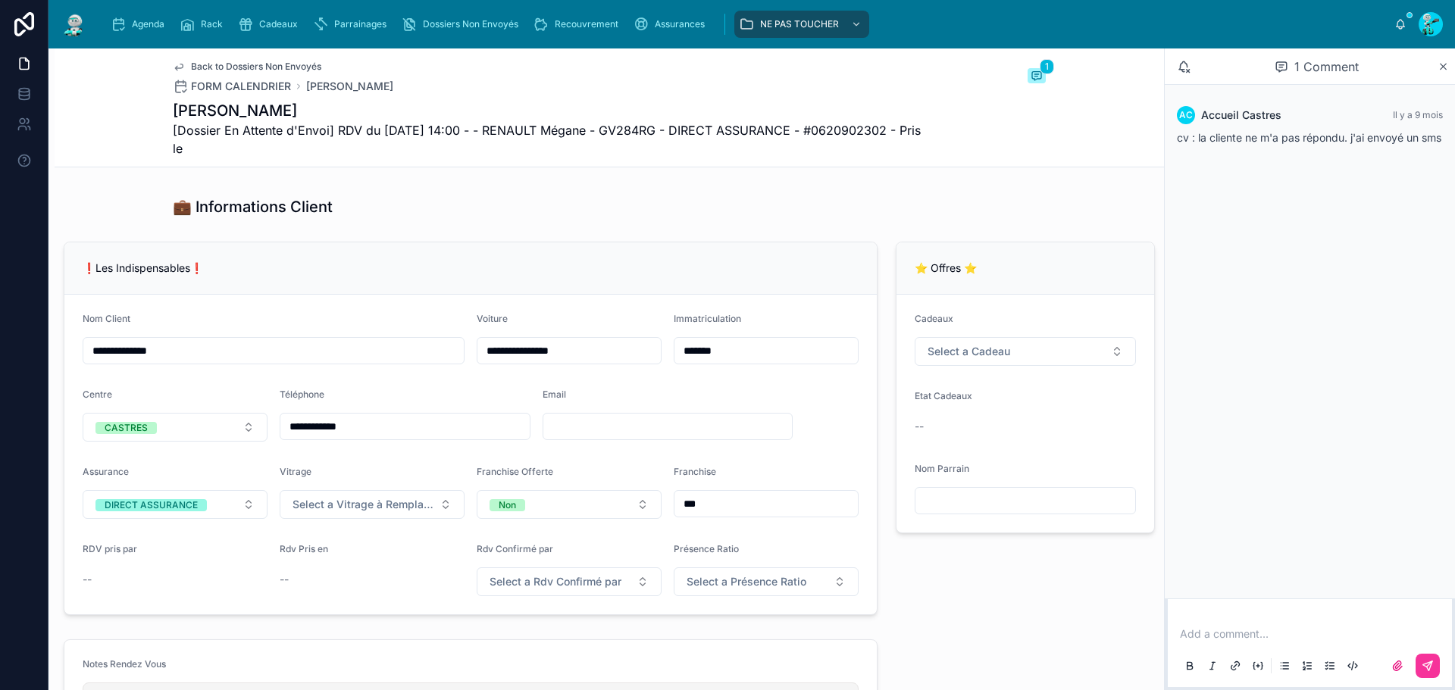
scroll to position [531, 0]
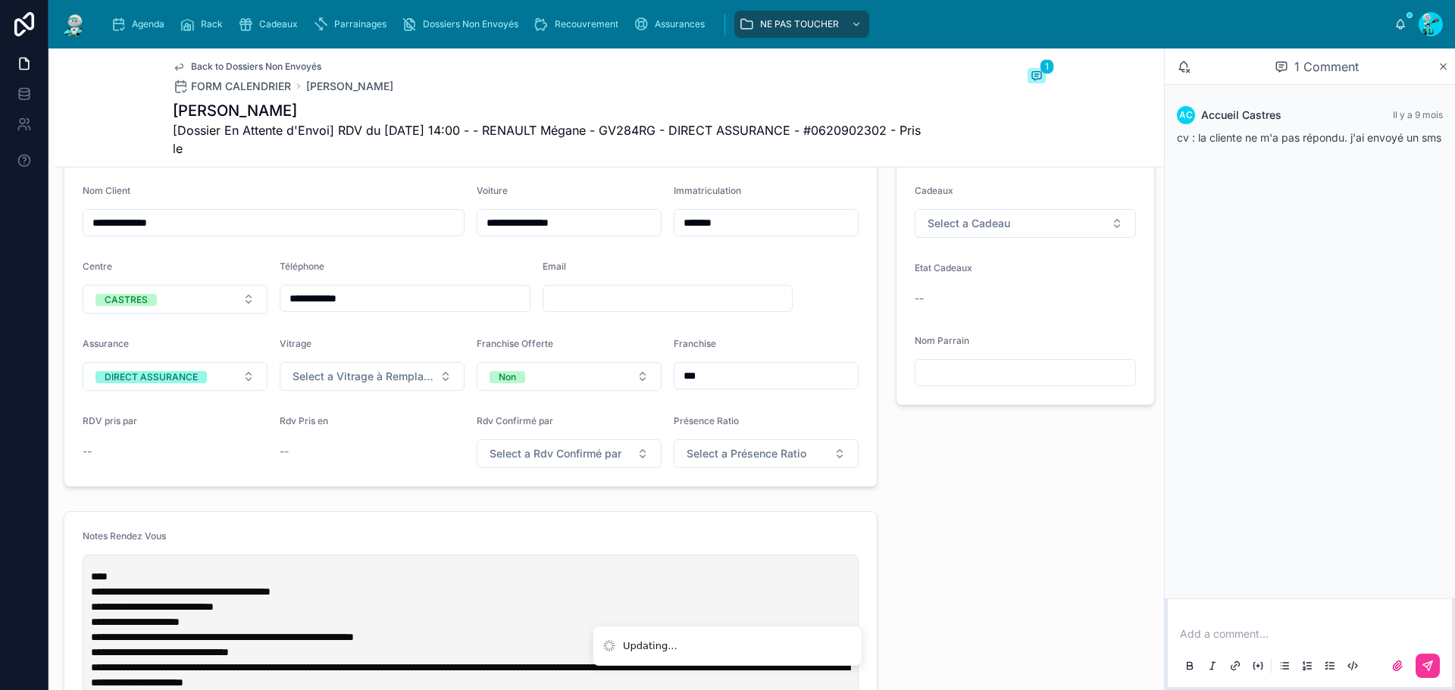
type input "**********"
click at [168, 587] on p "**********" at bounding box center [474, 584] width 766 height 30
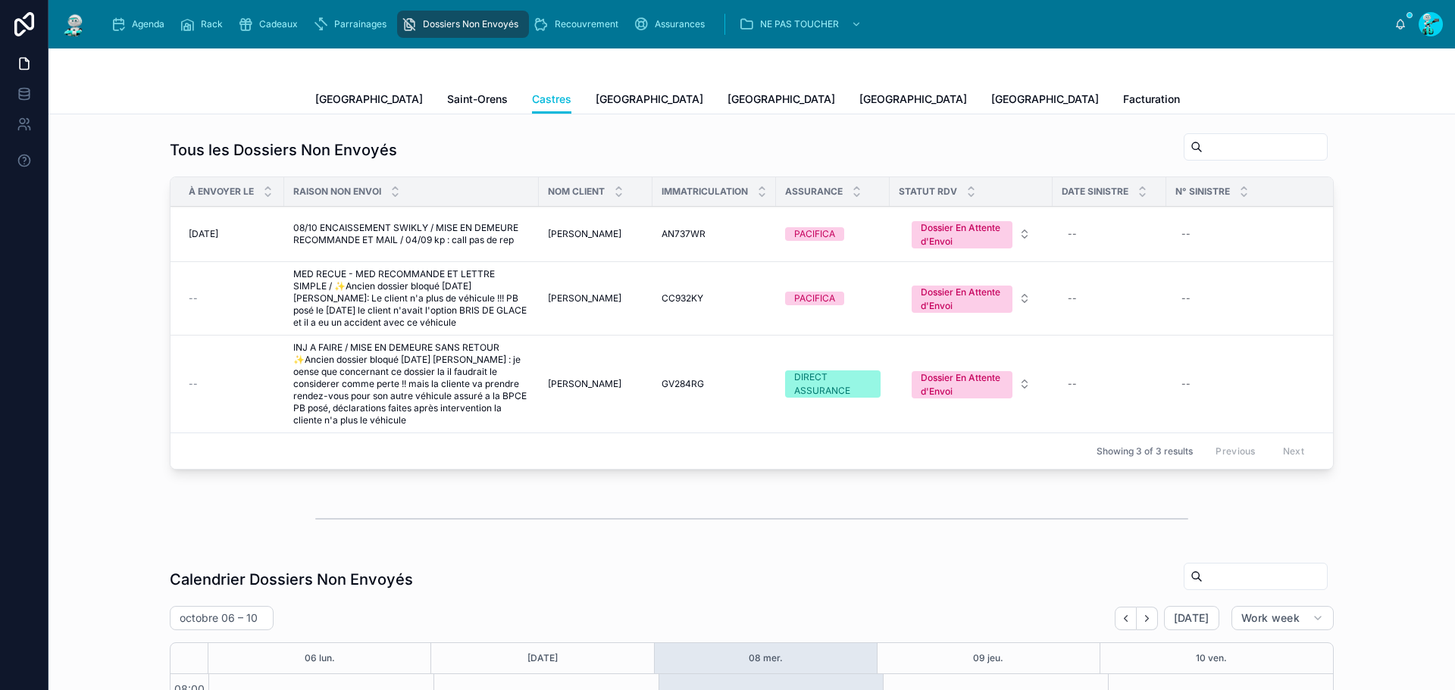
click at [412, 295] on span "MED RECUE - MED RECOMMANDE ET LETTRE SIMPLE / ✨Ancien dossier bloqué [DATE] [PE…" at bounding box center [411, 298] width 236 height 61
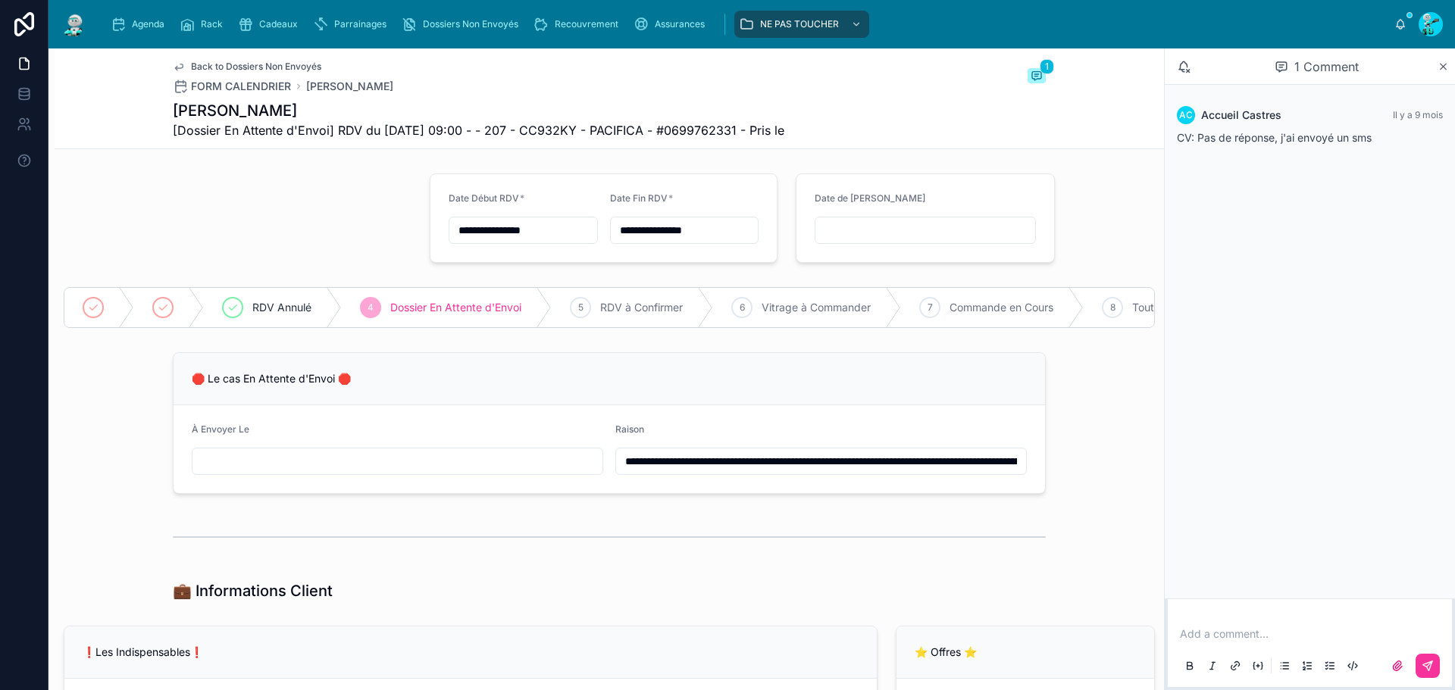
click at [621, 470] on input "**********" at bounding box center [821, 461] width 410 height 21
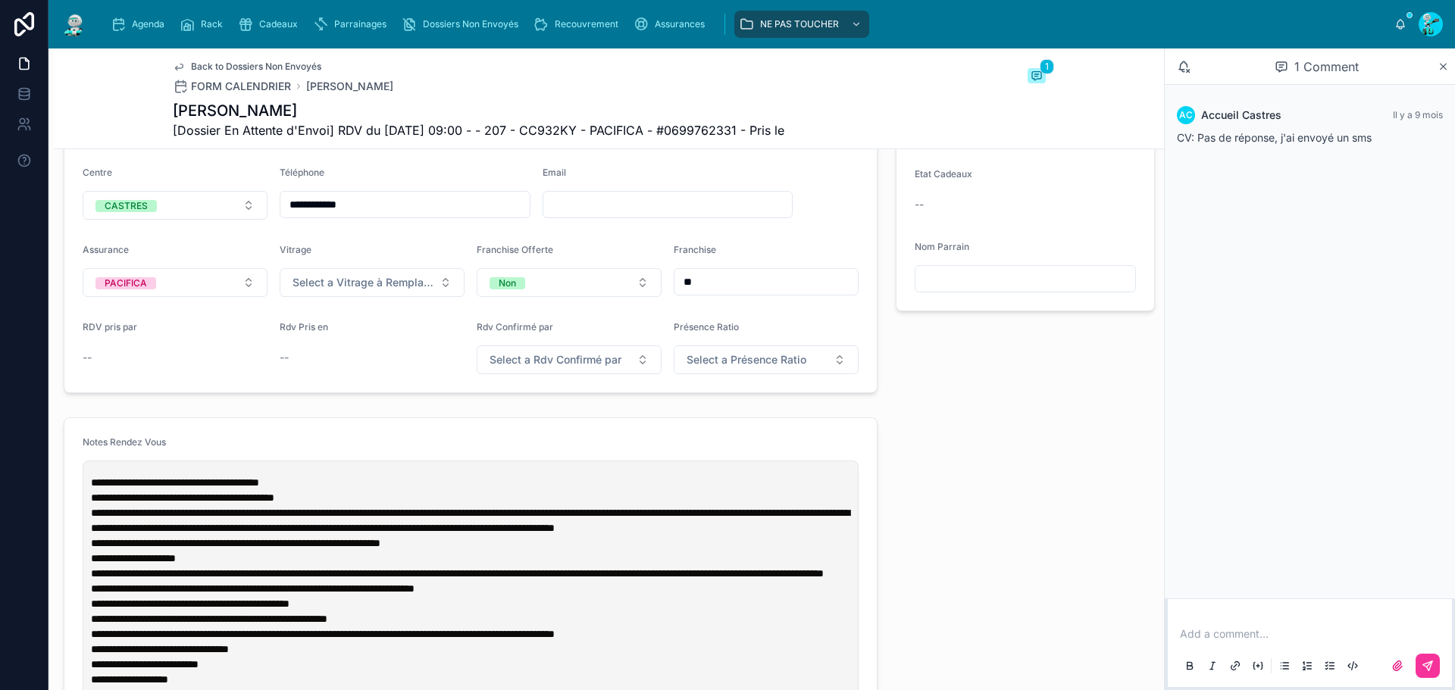
type input "**********"
click at [92, 488] on span "**********" at bounding box center [175, 483] width 168 height 11
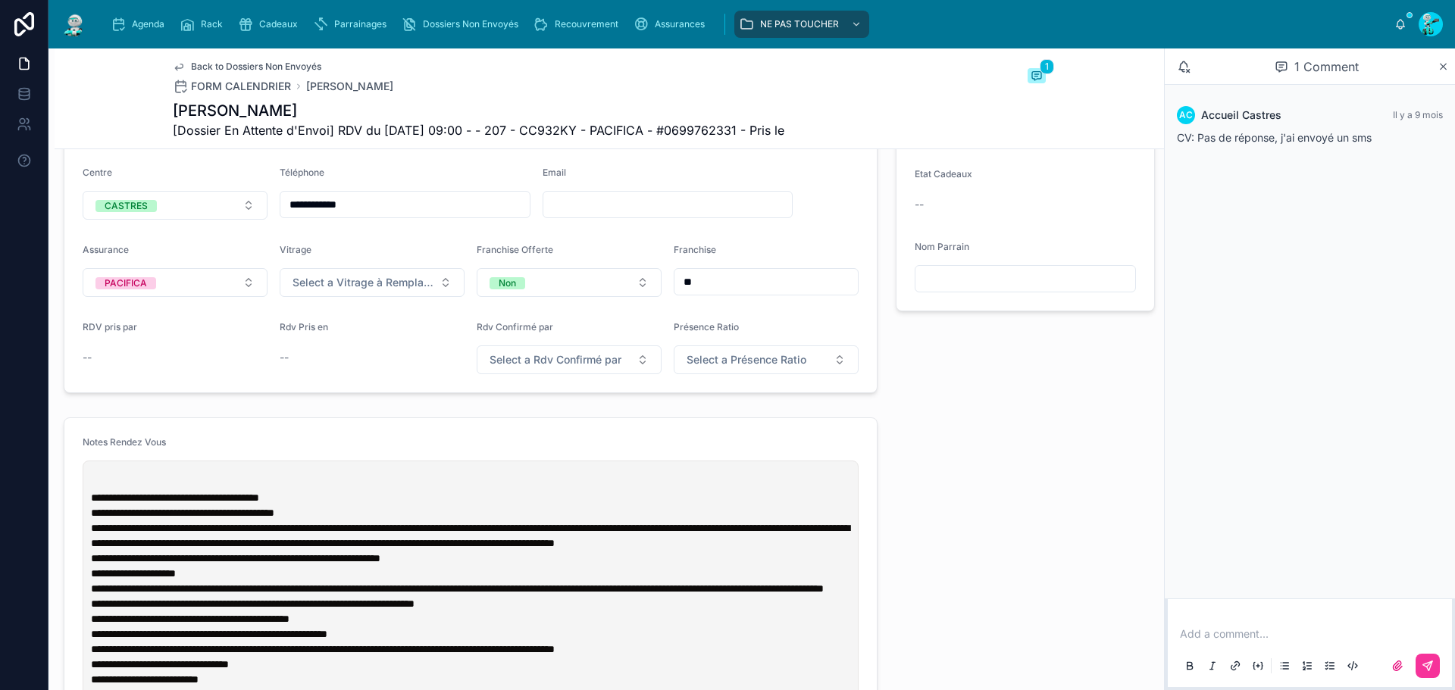
click at [92, 490] on p at bounding box center [474, 482] width 766 height 15
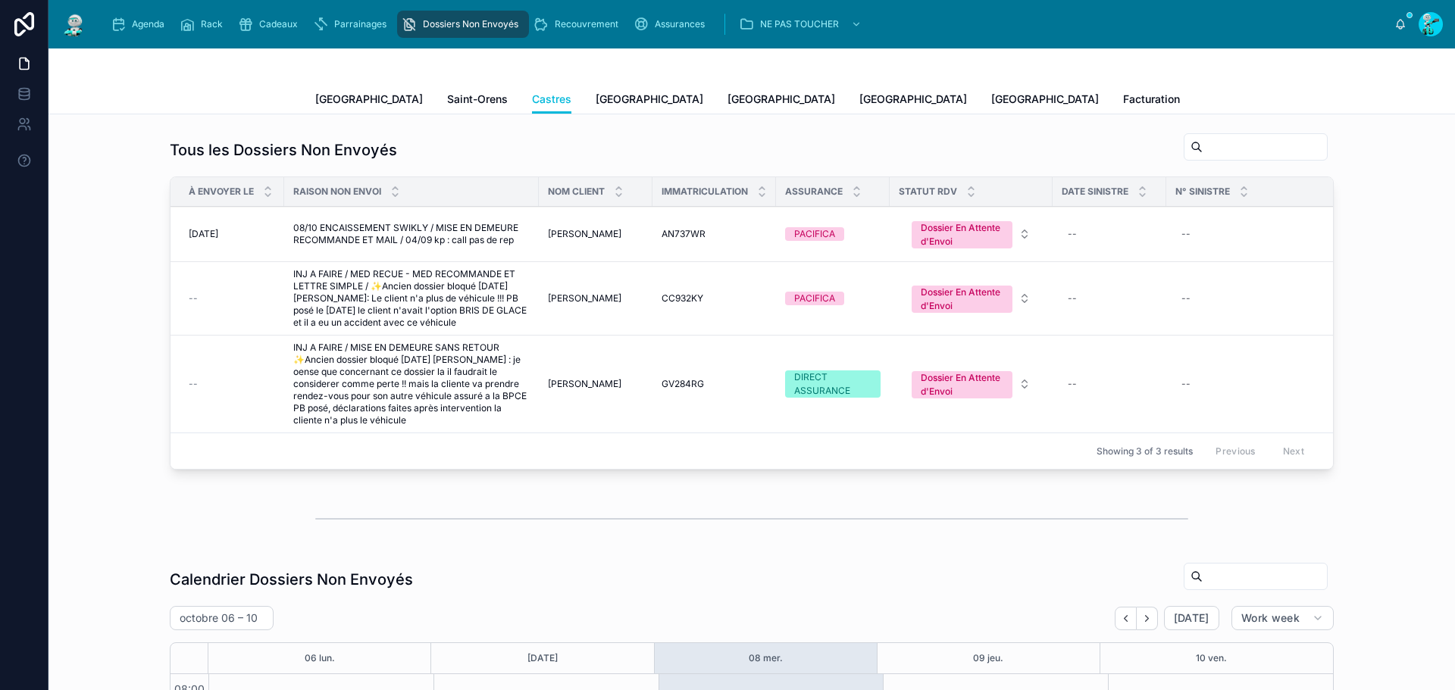
drag, startPoint x: 562, startPoint y: 98, endPoint x: 518, endPoint y: 45, distance: 68.9
click at [596, 98] on span "[GEOGRAPHIC_DATA]" at bounding box center [650, 99] width 108 height 15
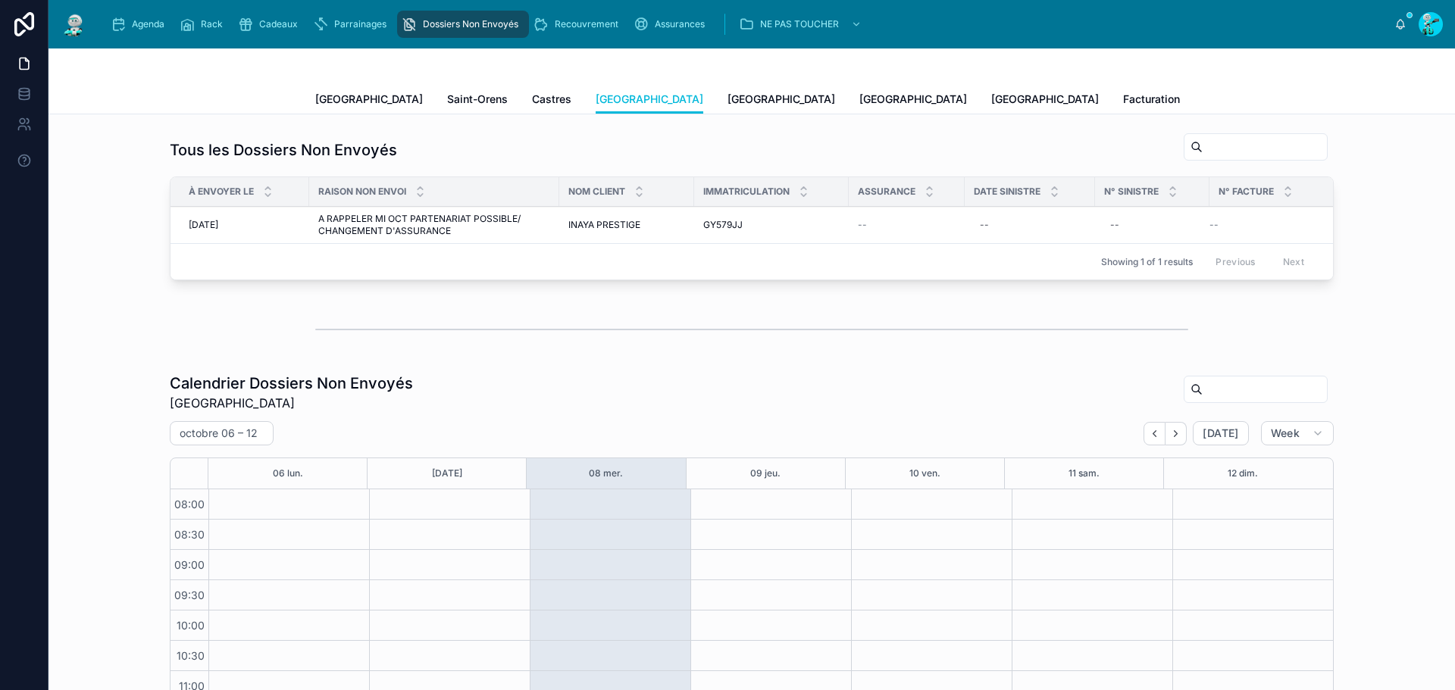
scroll to position [211, 0]
click at [728, 94] on span "[GEOGRAPHIC_DATA]" at bounding box center [782, 99] width 108 height 15
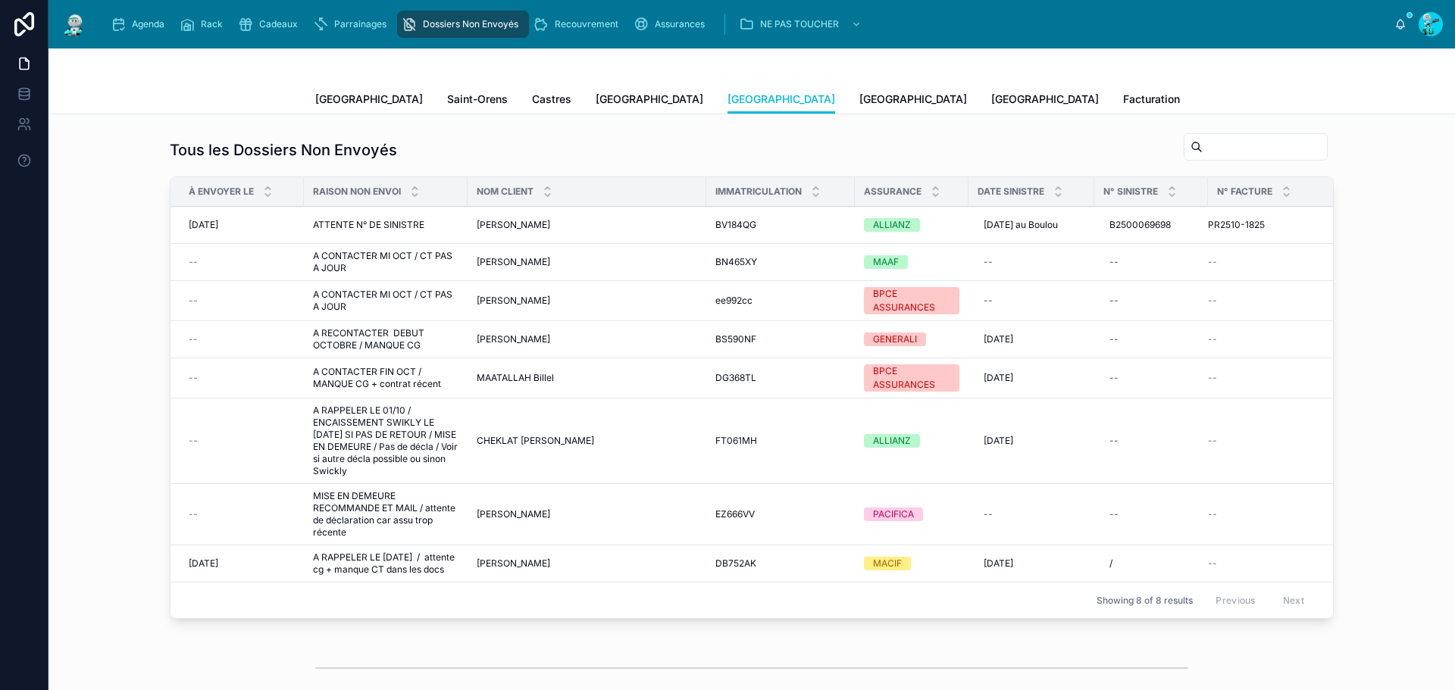
click at [391, 453] on span "A RAPPELER LE 01/10 / ENCAISSEMENT SWIKLY LE [DATE] SI PAS DE RETOUR / MISE EN …" at bounding box center [386, 441] width 146 height 73
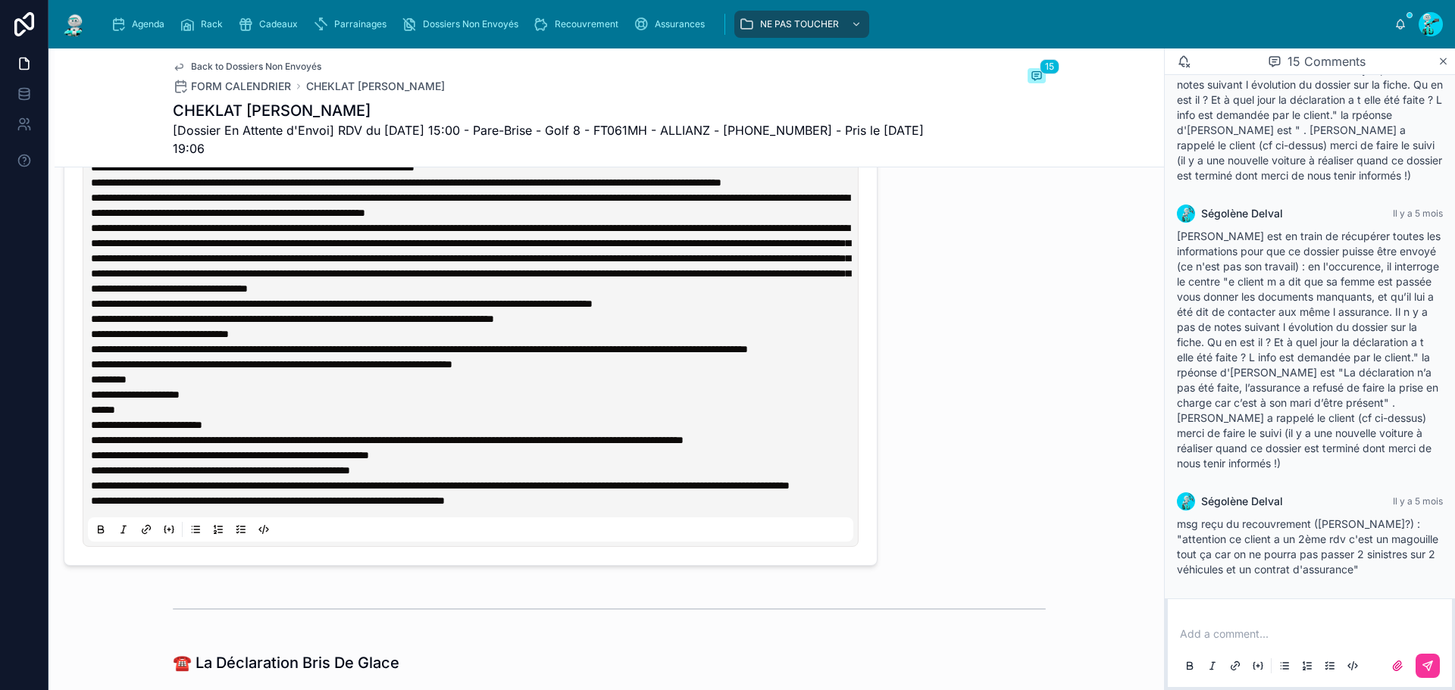
scroll to position [682, 0]
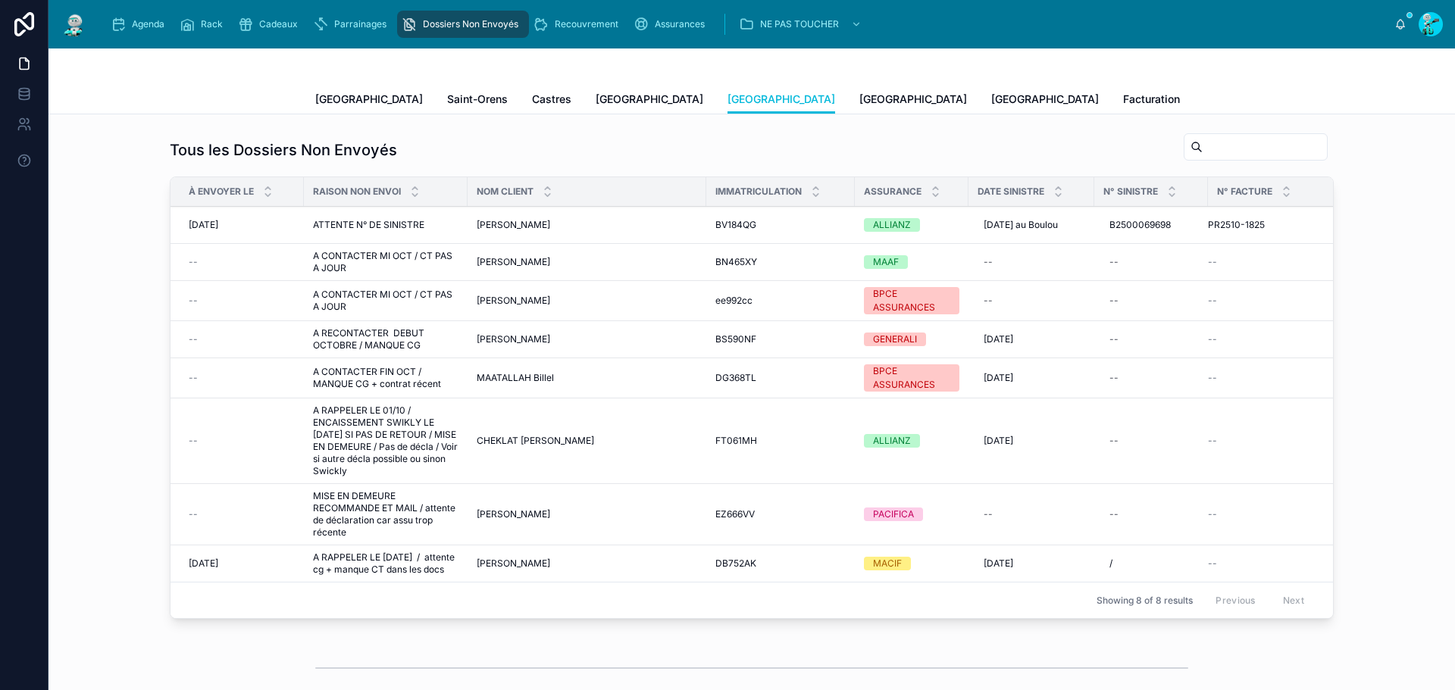
click at [371, 505] on span "MISE EN DEMEURE RECOMMANDE ET MAIL / attente de déclaration car assu trop récen…" at bounding box center [386, 514] width 146 height 49
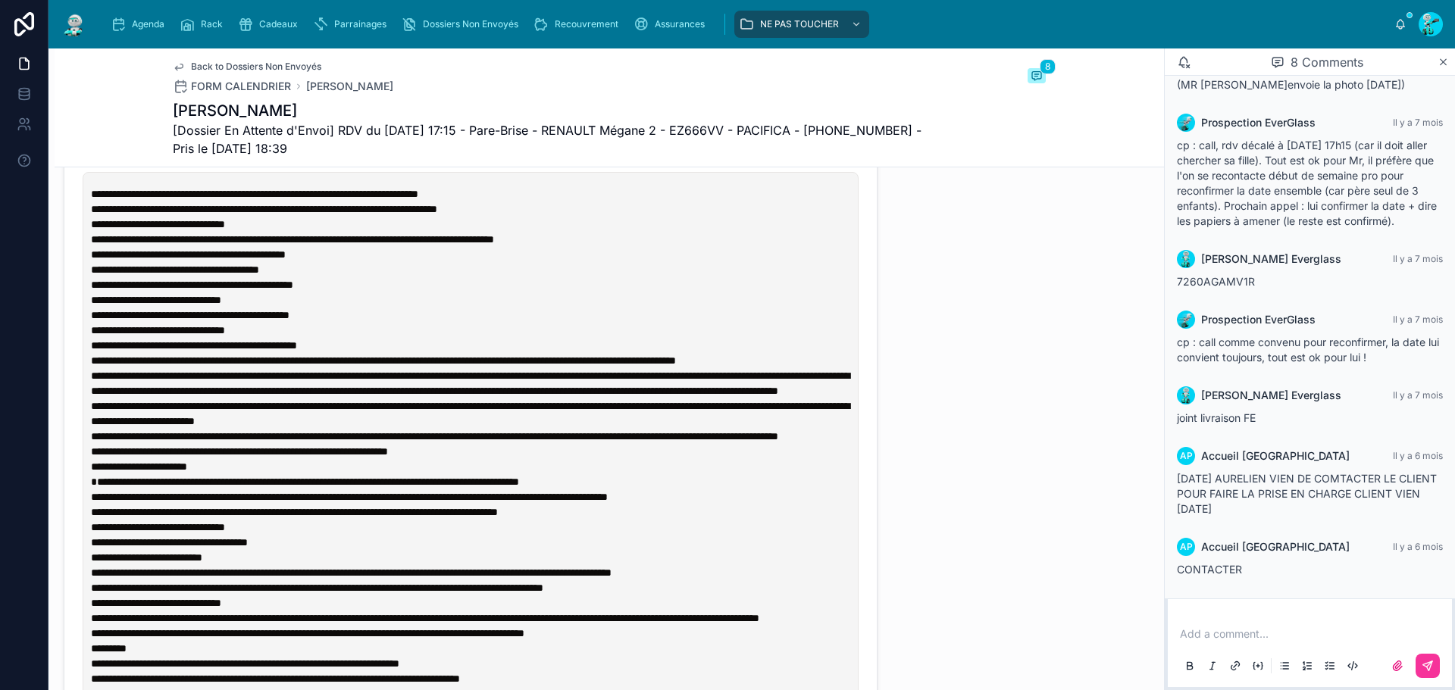
scroll to position [834, 0]
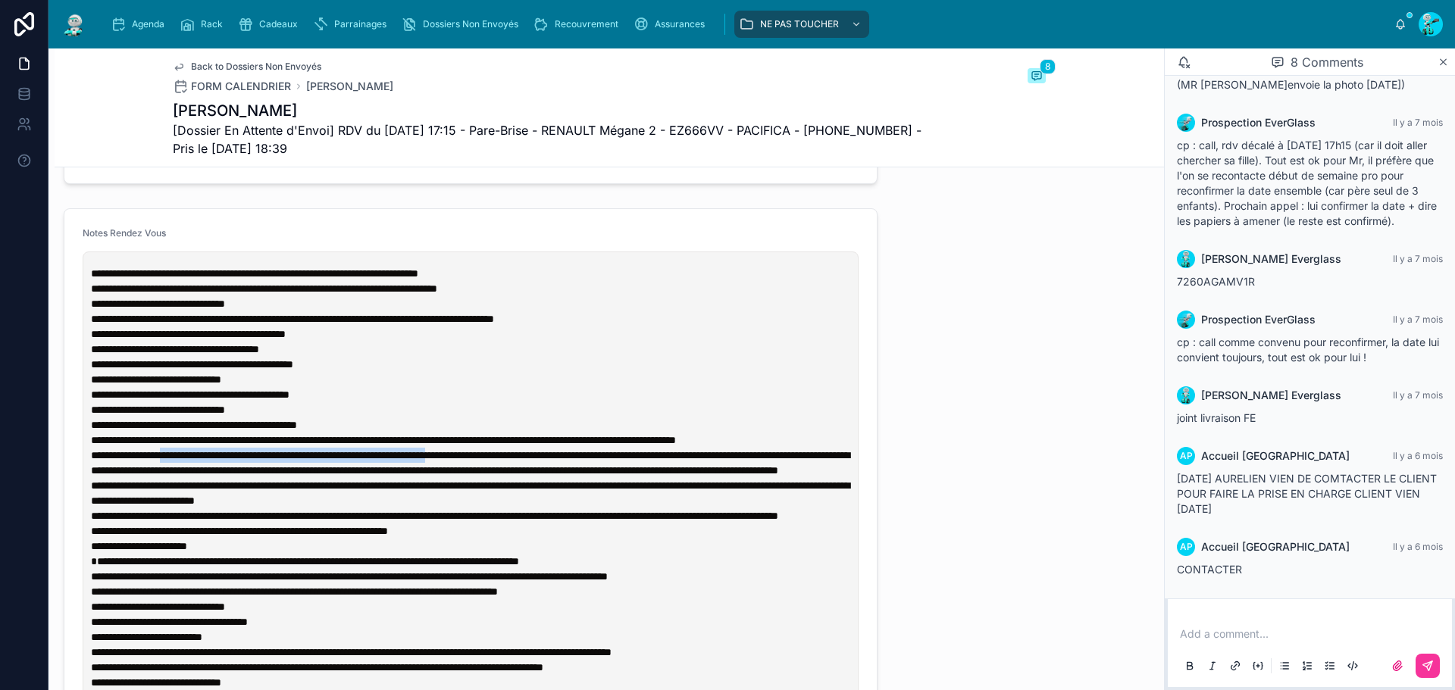
drag, startPoint x: 177, startPoint y: 469, endPoint x: 506, endPoint y: 468, distance: 328.9
click at [506, 468] on span "**********" at bounding box center [470, 463] width 759 height 26
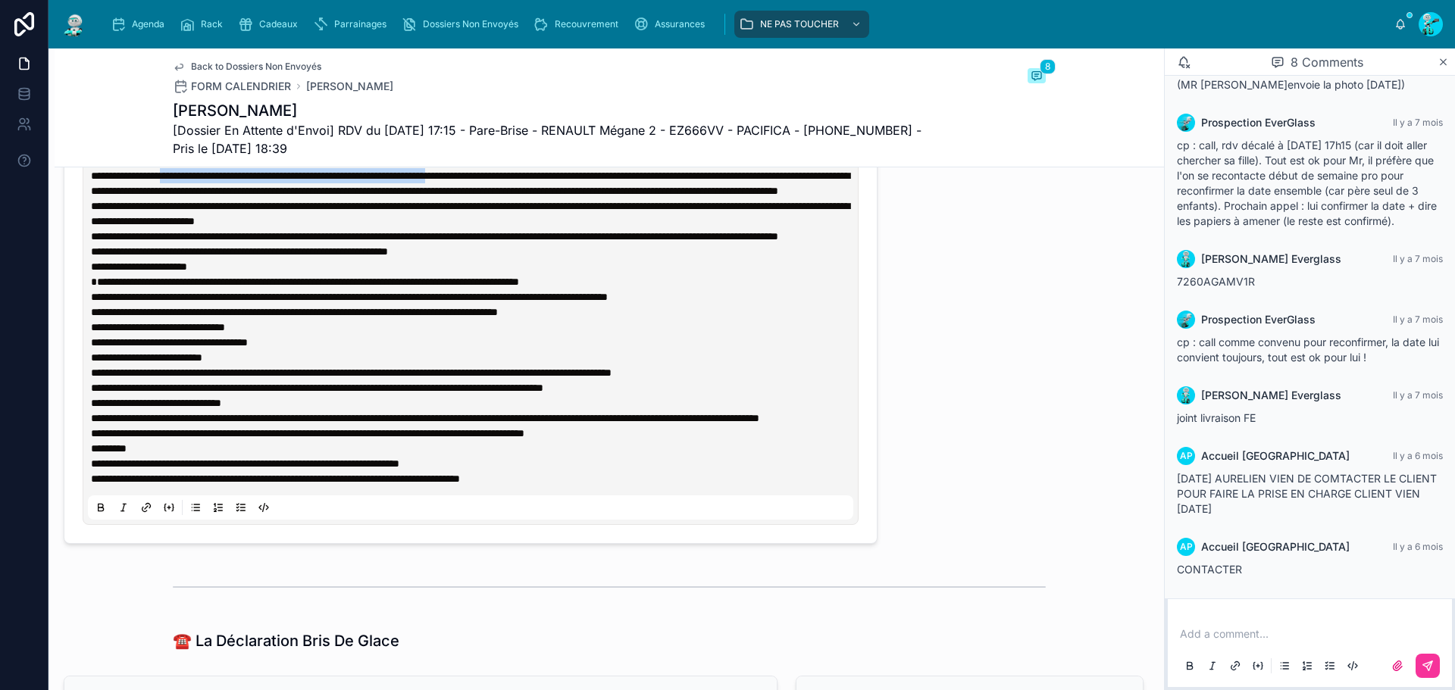
scroll to position [1137, 0]
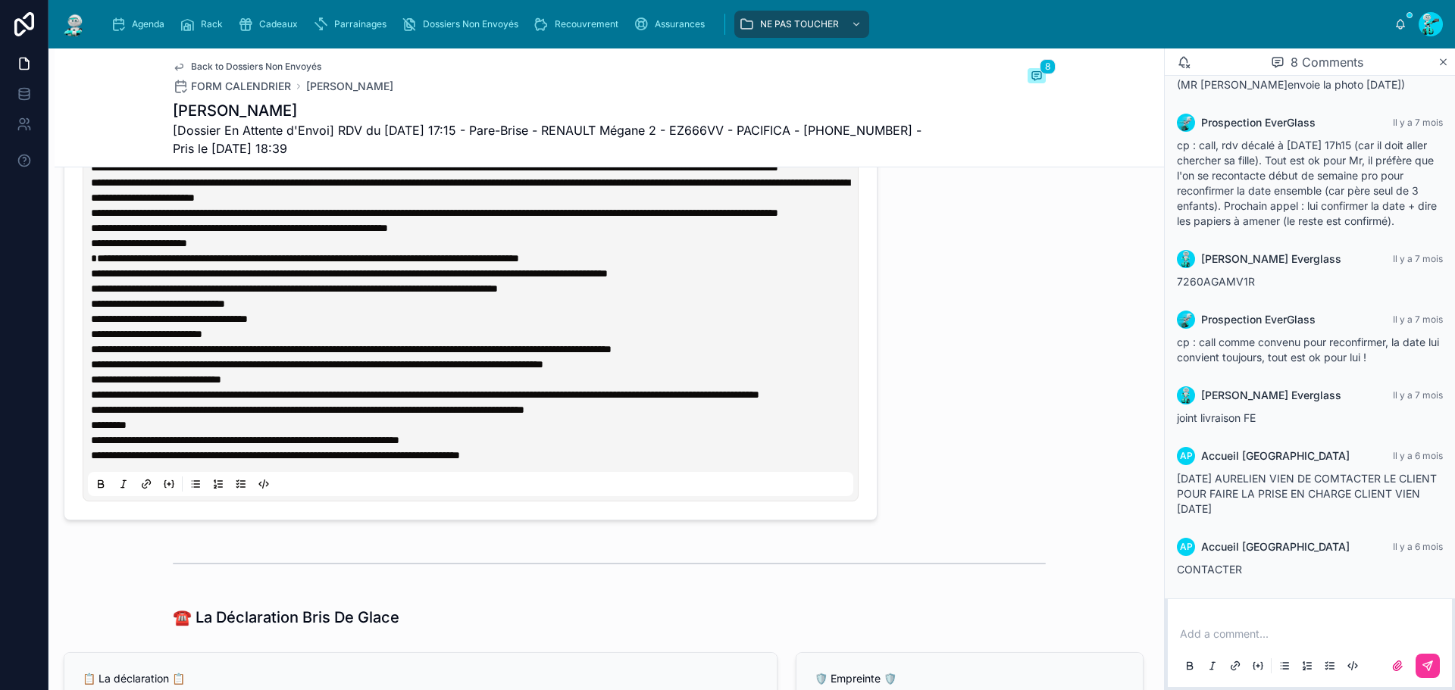
click at [102, 484] on icon at bounding box center [101, 483] width 5 height 4
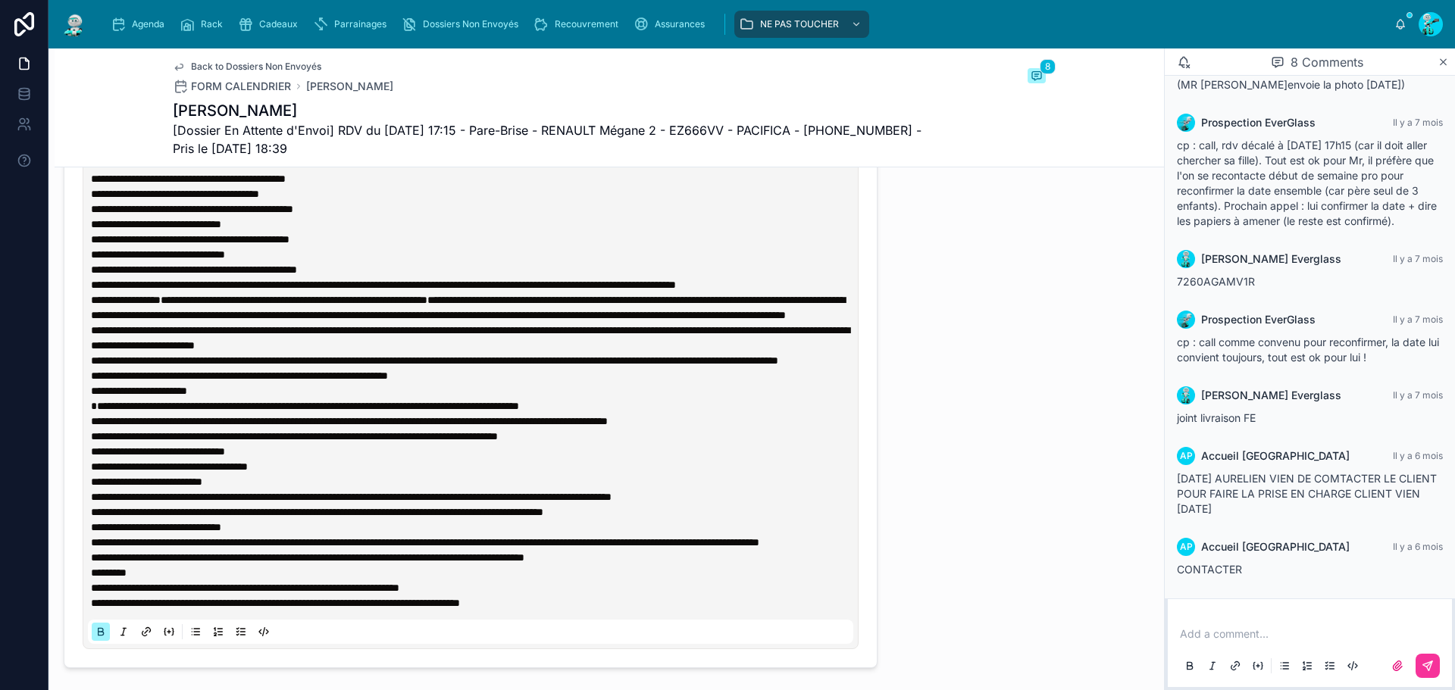
scroll to position [758, 0]
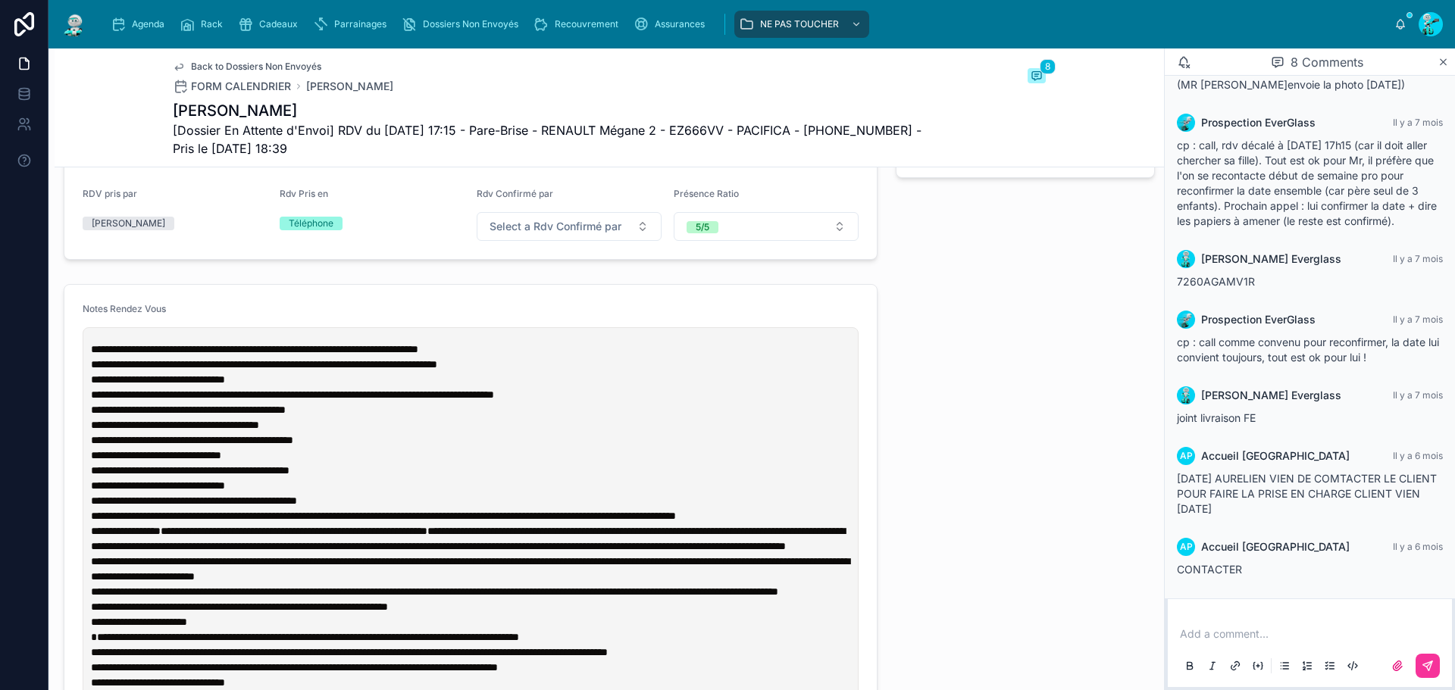
click at [421, 433] on p "**********" at bounding box center [474, 417] width 766 height 30
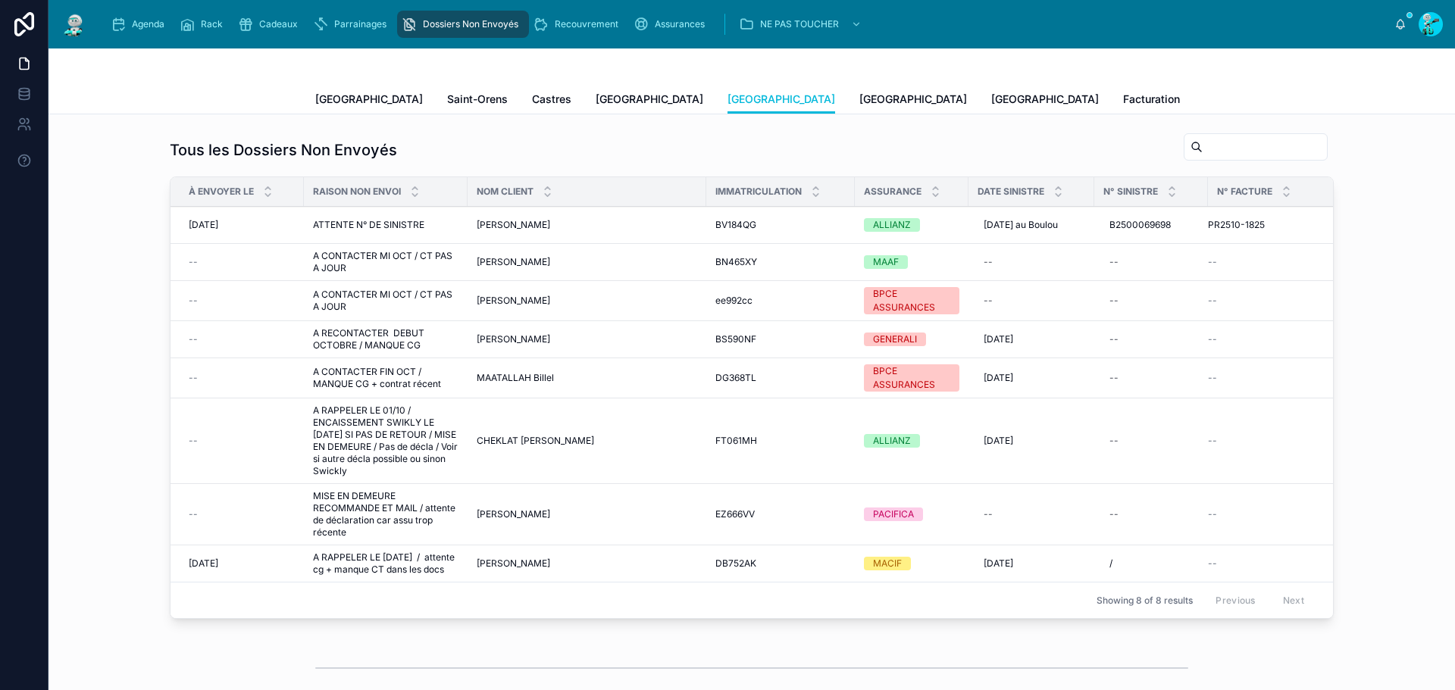
scroll to position [207, 0]
click at [860, 97] on span "[GEOGRAPHIC_DATA]" at bounding box center [914, 99] width 108 height 15
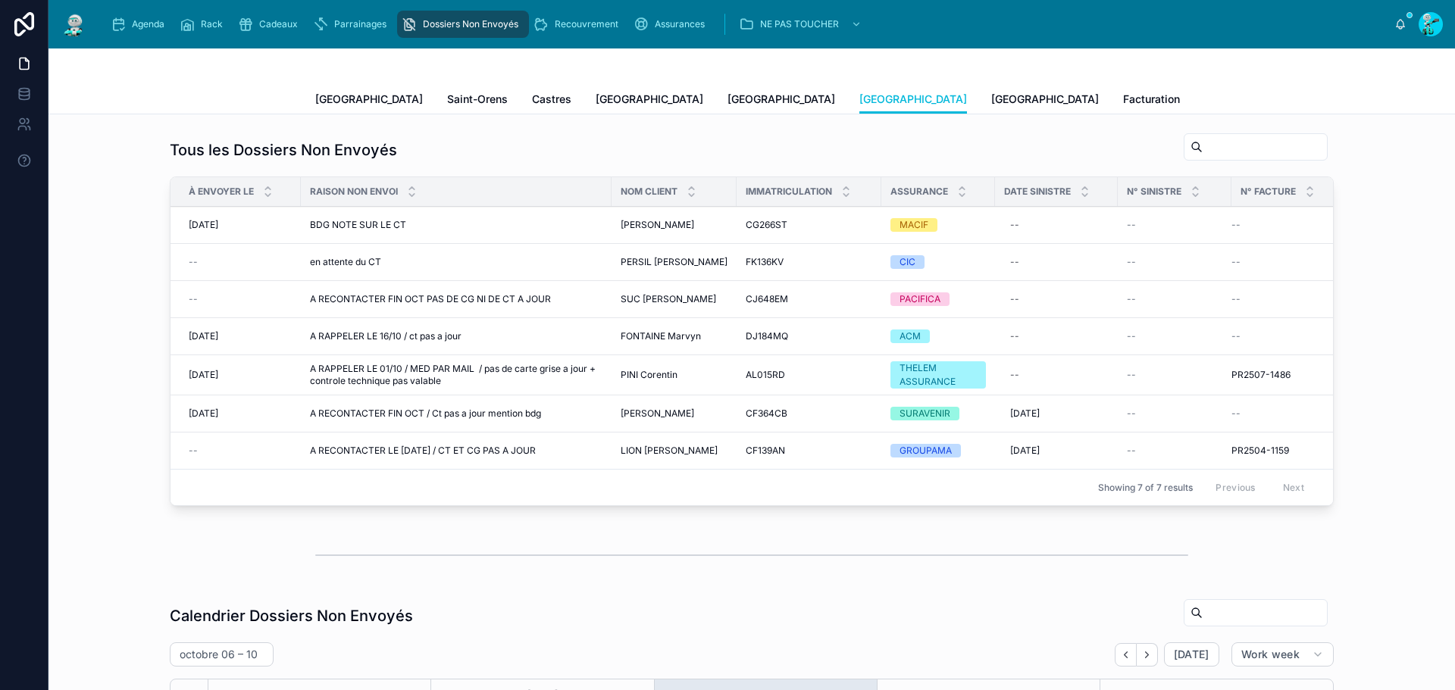
click at [991, 90] on link "[GEOGRAPHIC_DATA]" at bounding box center [1045, 101] width 108 height 30
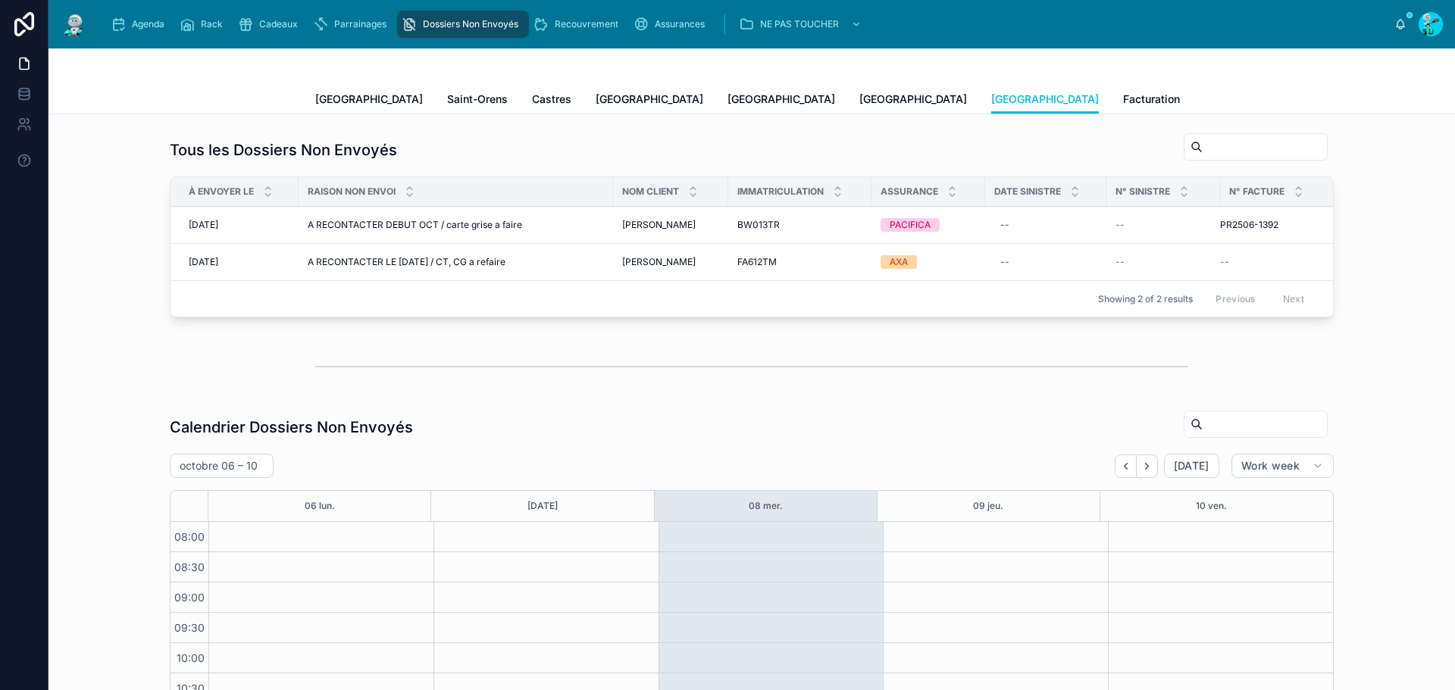
scroll to position [207, 0]
drag, startPoint x: 142, startPoint y: 20, endPoint x: 736, endPoint y: 46, distance: 594.0
click at [142, 20] on span "Agenda" at bounding box center [148, 24] width 33 height 12
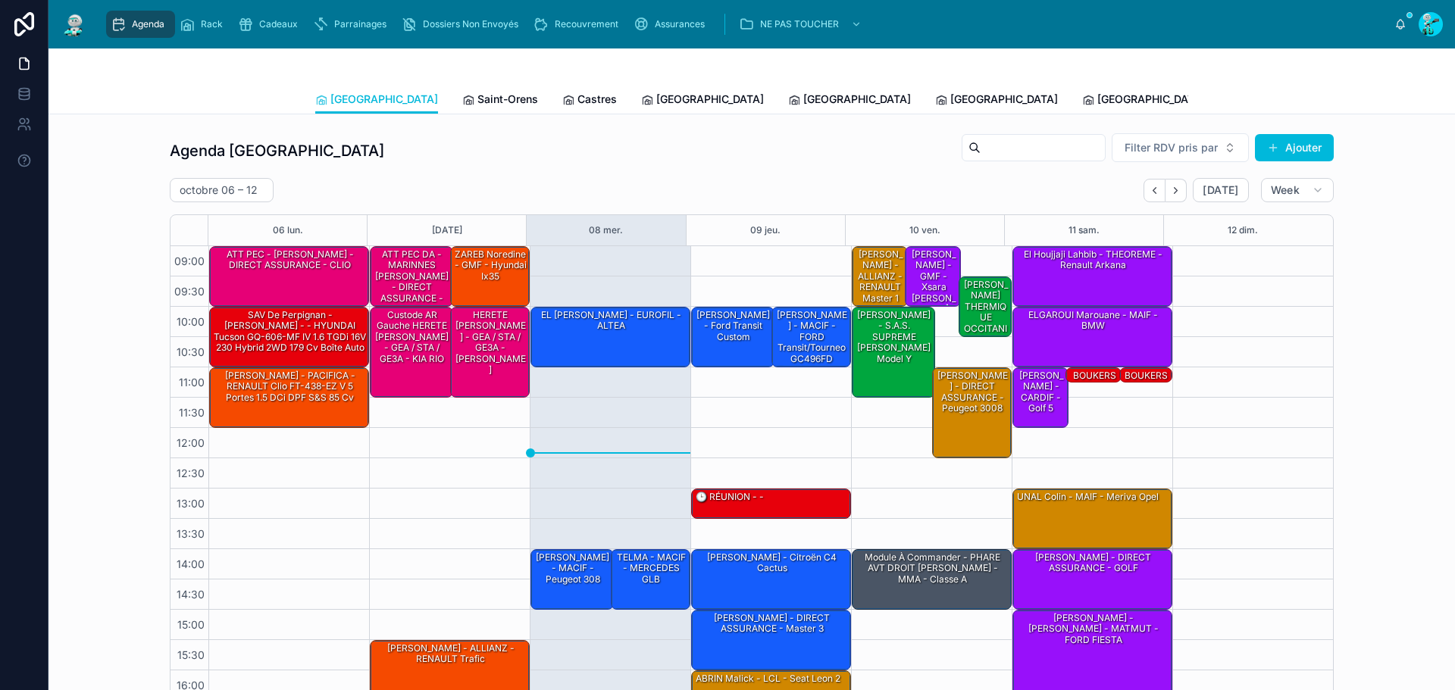
click at [478, 92] on span "Saint-Orens" at bounding box center [508, 99] width 61 height 15
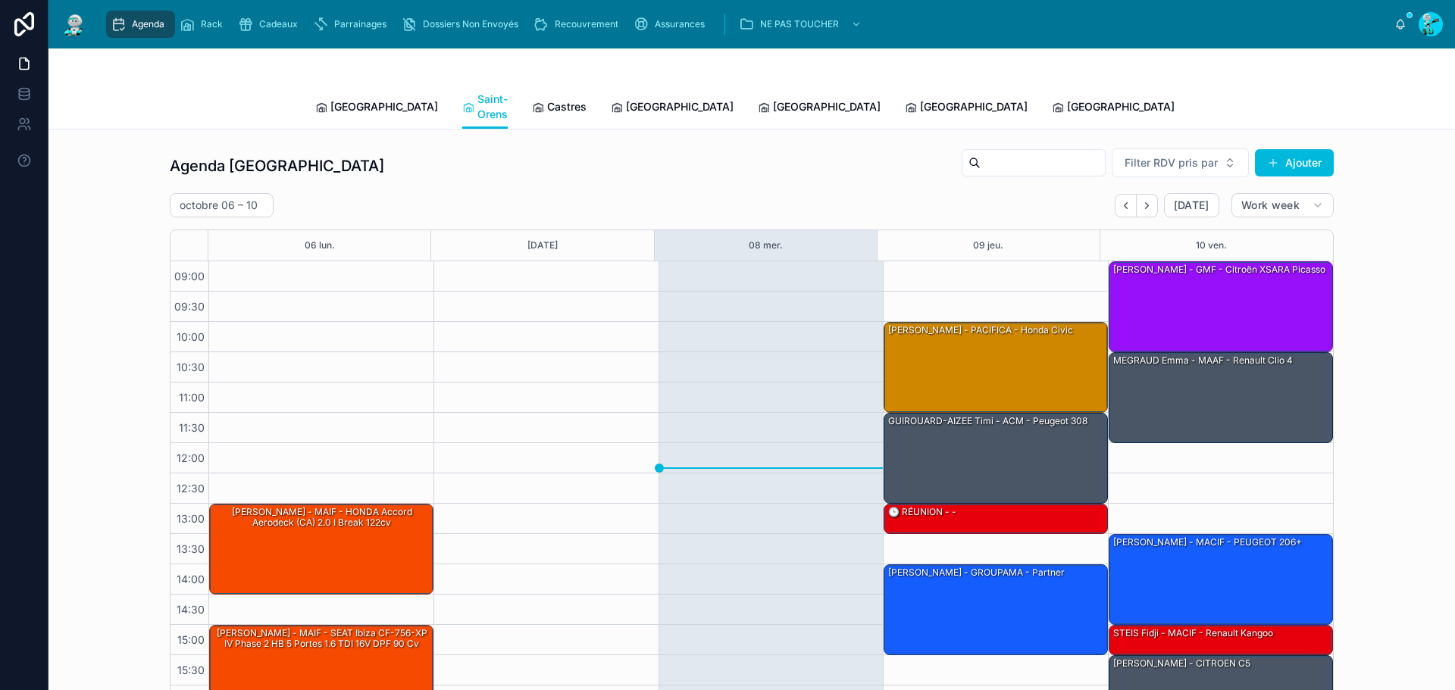
click at [547, 99] on span "Castres" at bounding box center [566, 106] width 39 height 15
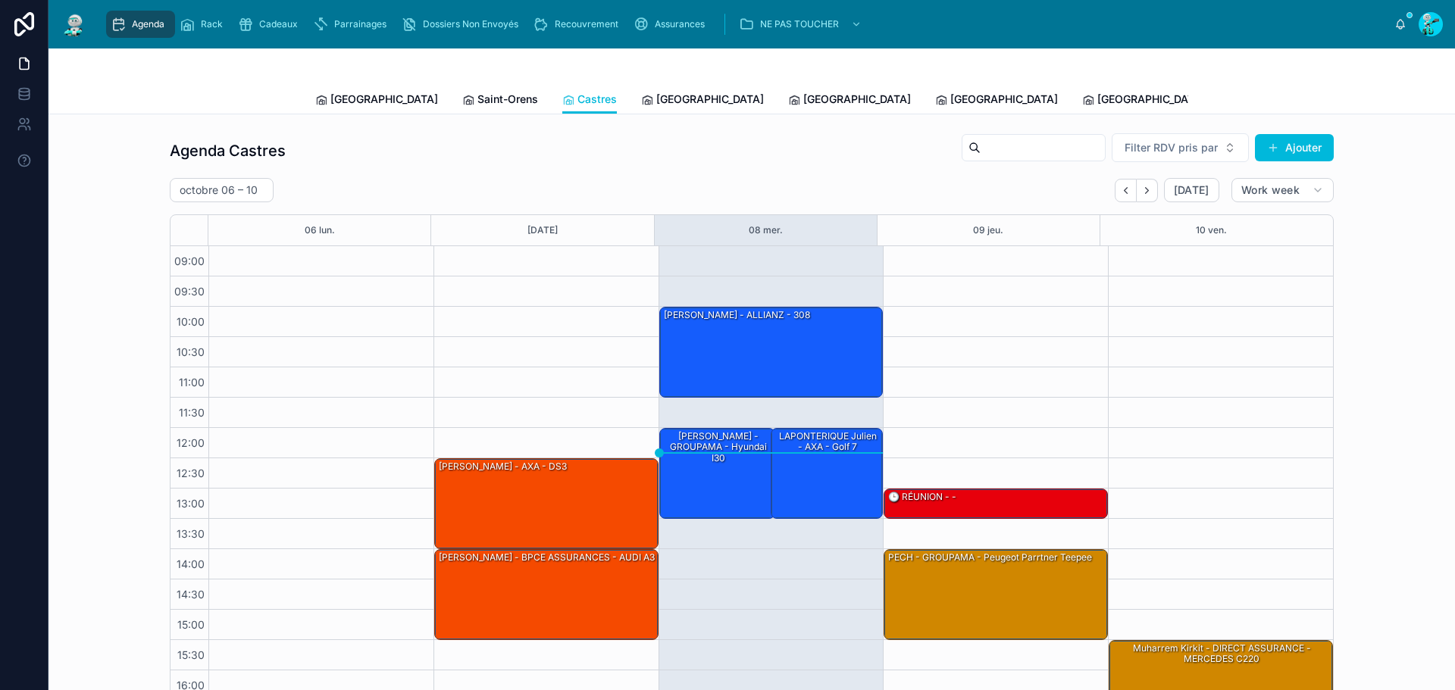
click at [656, 101] on span "[GEOGRAPHIC_DATA]" at bounding box center [710, 99] width 108 height 15
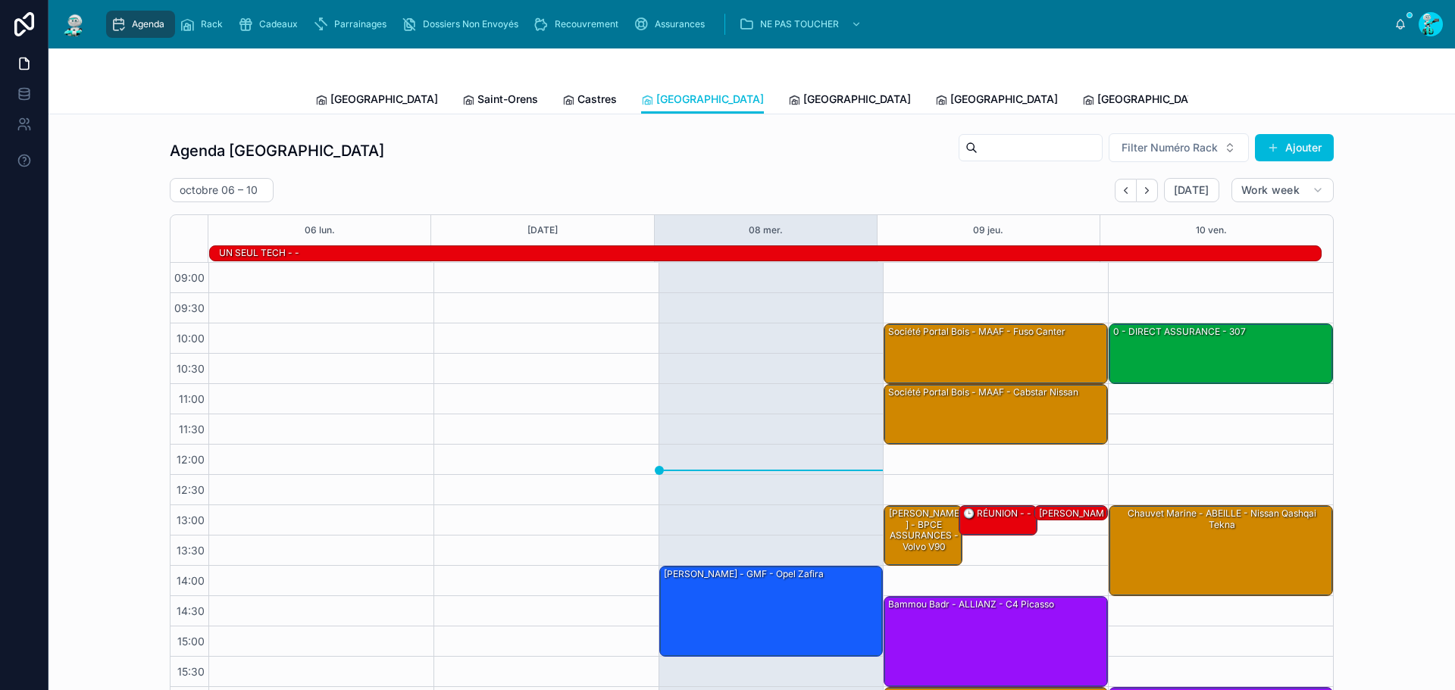
click at [803, 94] on span "[GEOGRAPHIC_DATA]" at bounding box center [857, 99] width 108 height 15
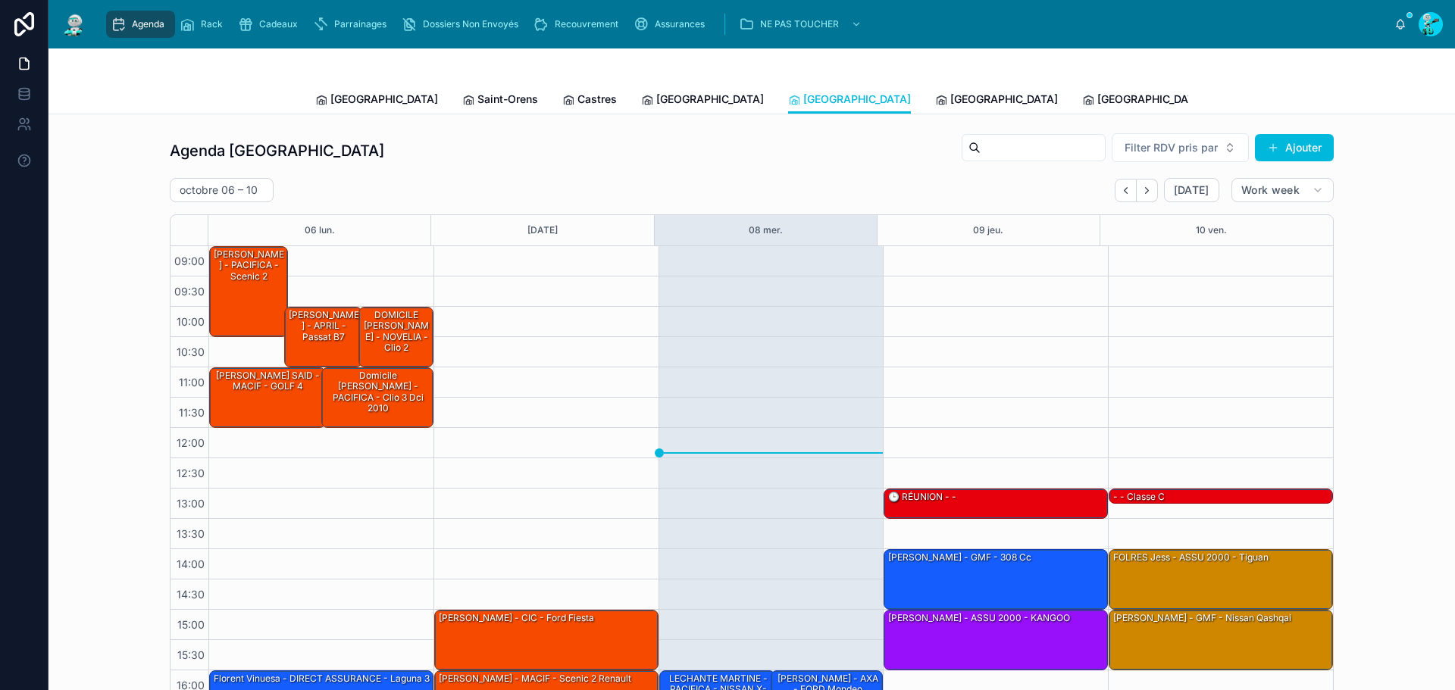
click at [809, 85] on div "Toulouse Saint-Orens Castres [GEOGRAPHIC_DATA] [GEOGRAPHIC_DATA] [GEOGRAPHIC_DA…" at bounding box center [751, 99] width 873 height 29
click at [806, 116] on div "Agenda Perpignan Filter RDV pris par Ajouter [DATE] – [DATE] [DATE] Work week 0…" at bounding box center [752, 602] width 1407 height 977
click at [950, 101] on span "[GEOGRAPHIC_DATA]" at bounding box center [1004, 99] width 108 height 15
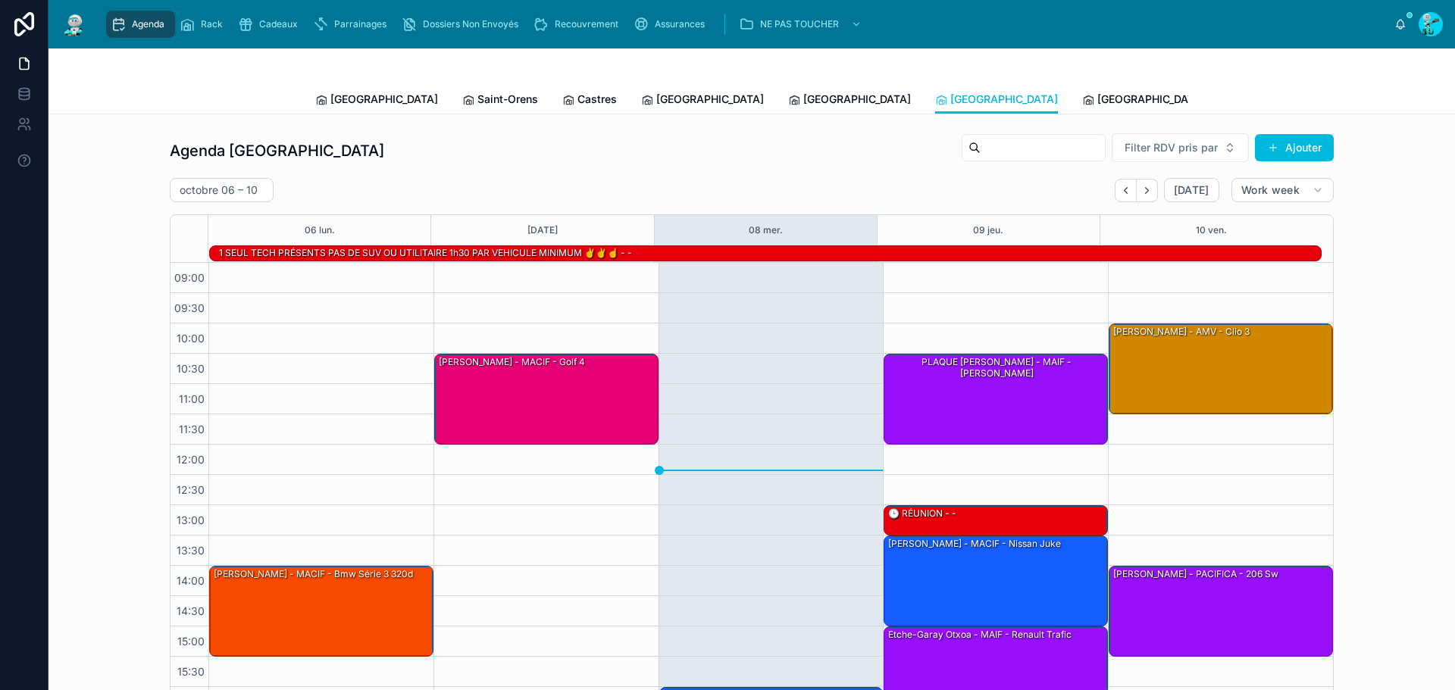
click at [1082, 110] on link "[GEOGRAPHIC_DATA]" at bounding box center [1143, 101] width 123 height 30
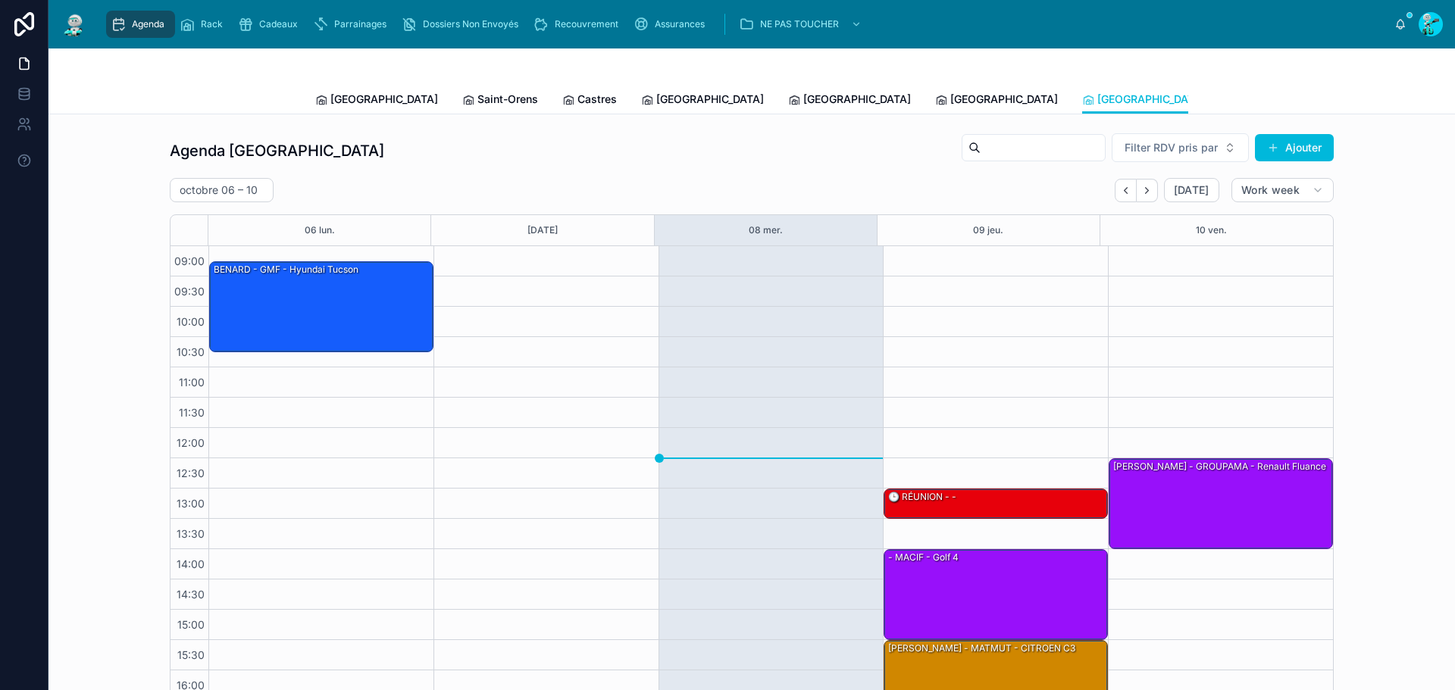
click at [333, 105] on span "[GEOGRAPHIC_DATA]" at bounding box center [384, 99] width 108 height 15
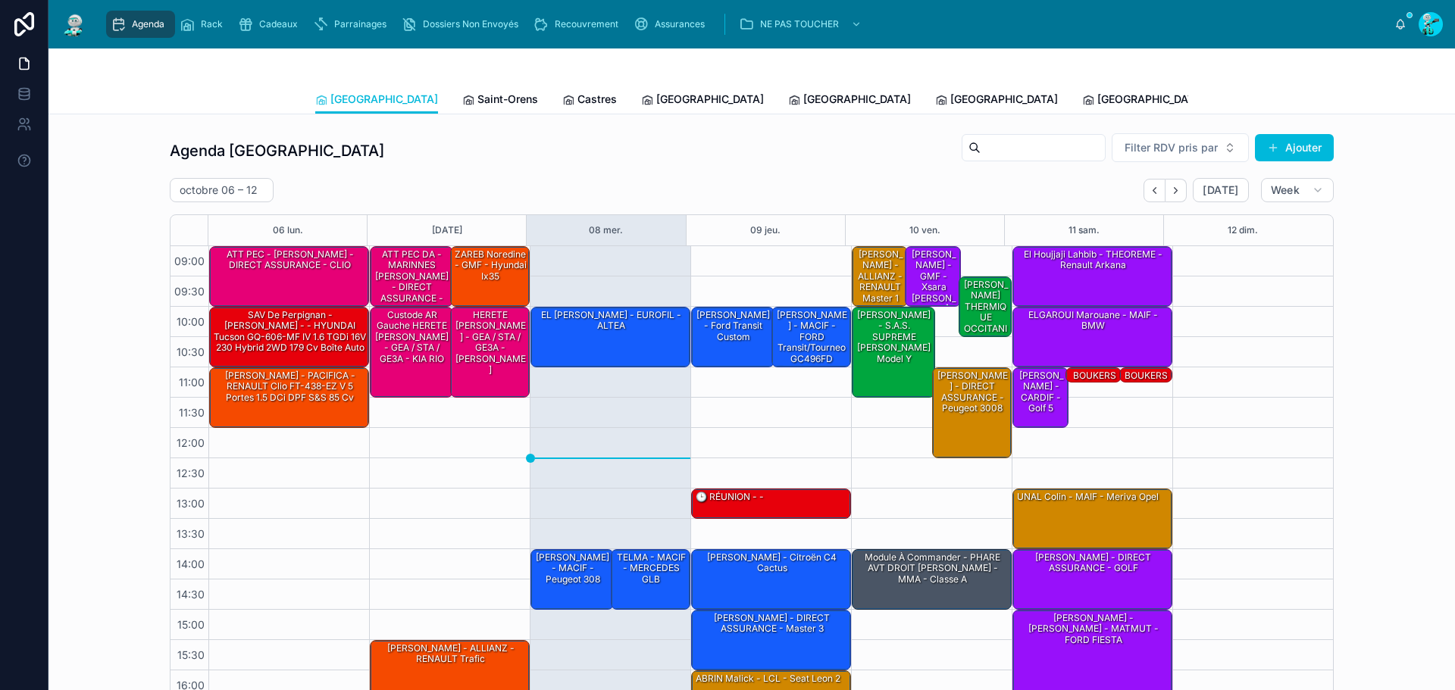
click at [478, 100] on span "Saint-Orens" at bounding box center [508, 99] width 61 height 15
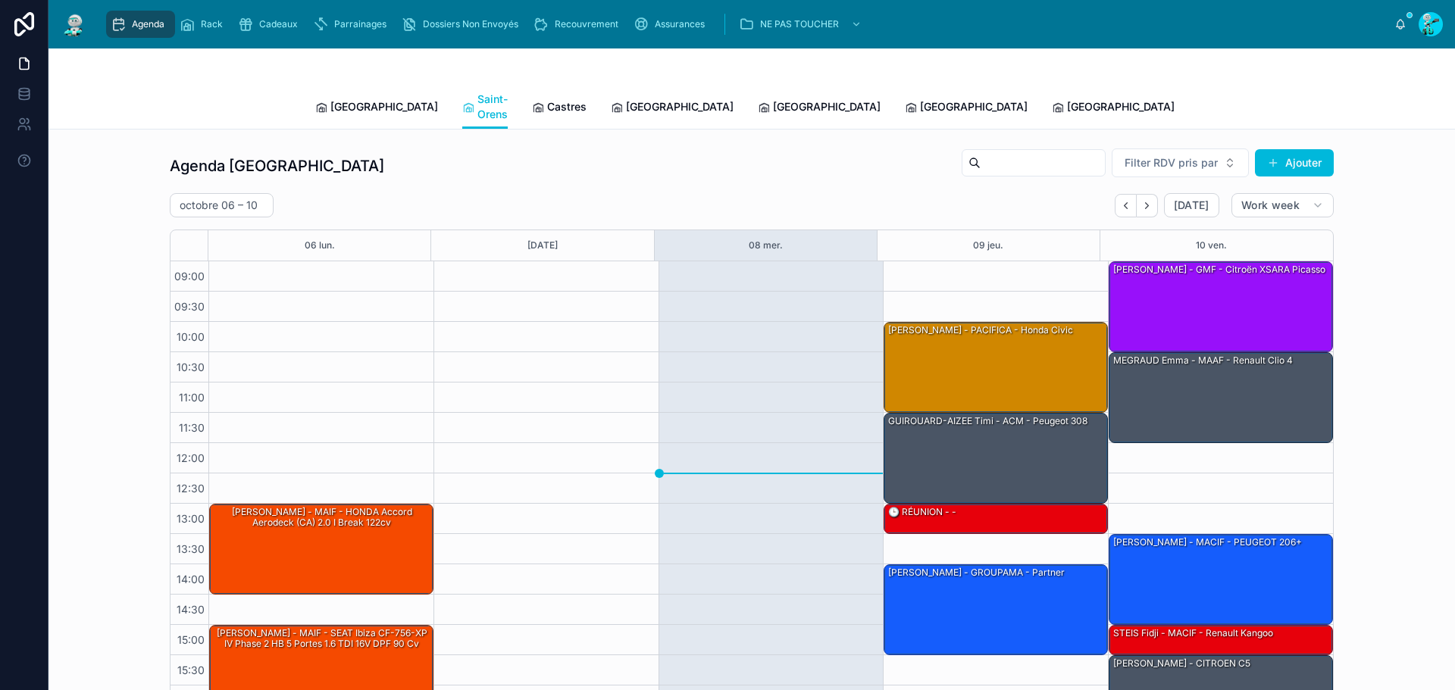
click at [547, 99] on span "Castres" at bounding box center [566, 106] width 39 height 15
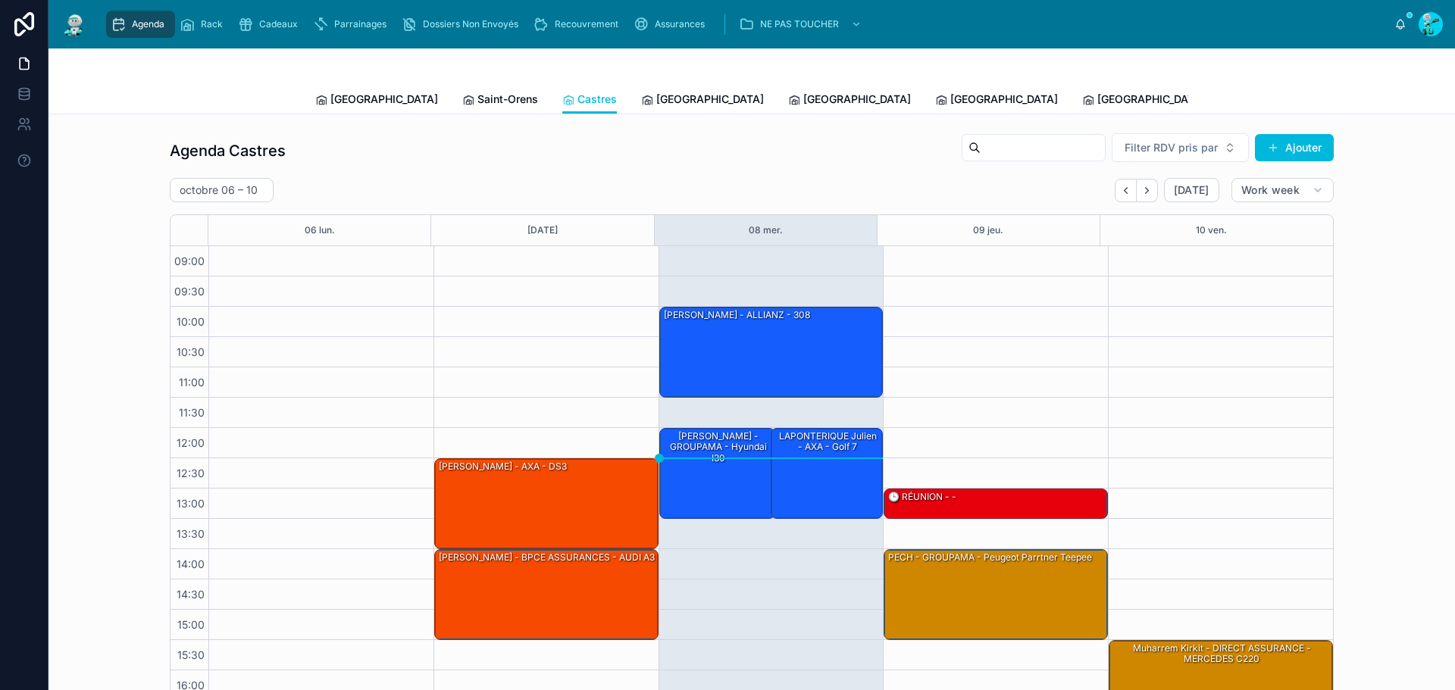
click at [339, 92] on span "[GEOGRAPHIC_DATA]" at bounding box center [384, 99] width 108 height 15
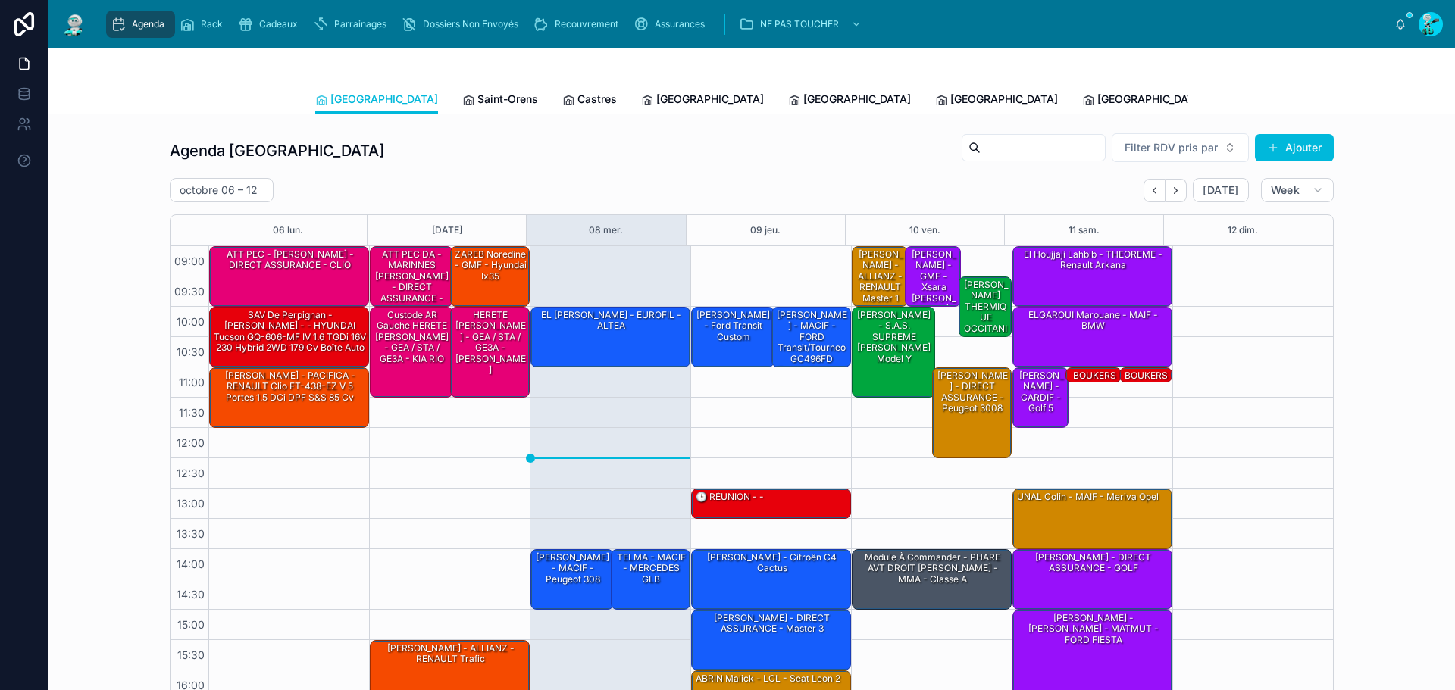
click at [478, 99] on span "Saint-Orens" at bounding box center [508, 99] width 61 height 15
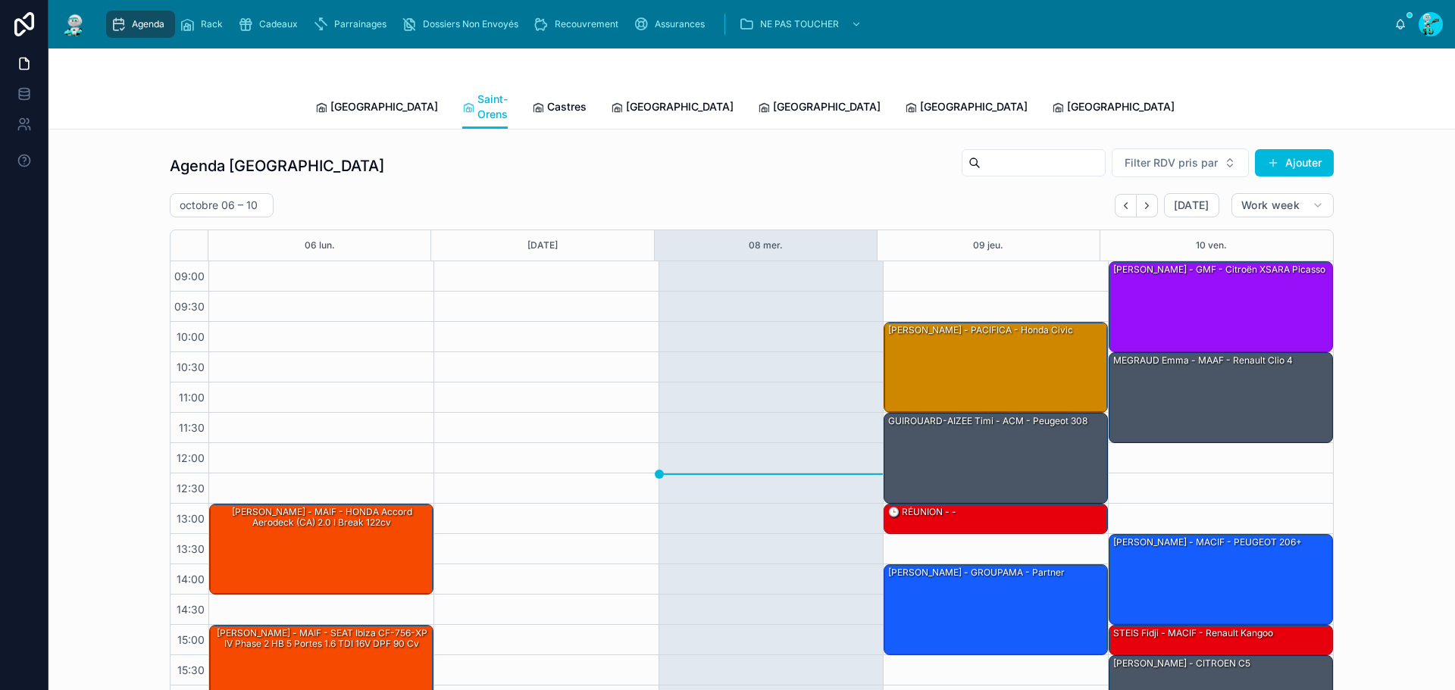
click at [547, 99] on span "Castres" at bounding box center [566, 106] width 39 height 15
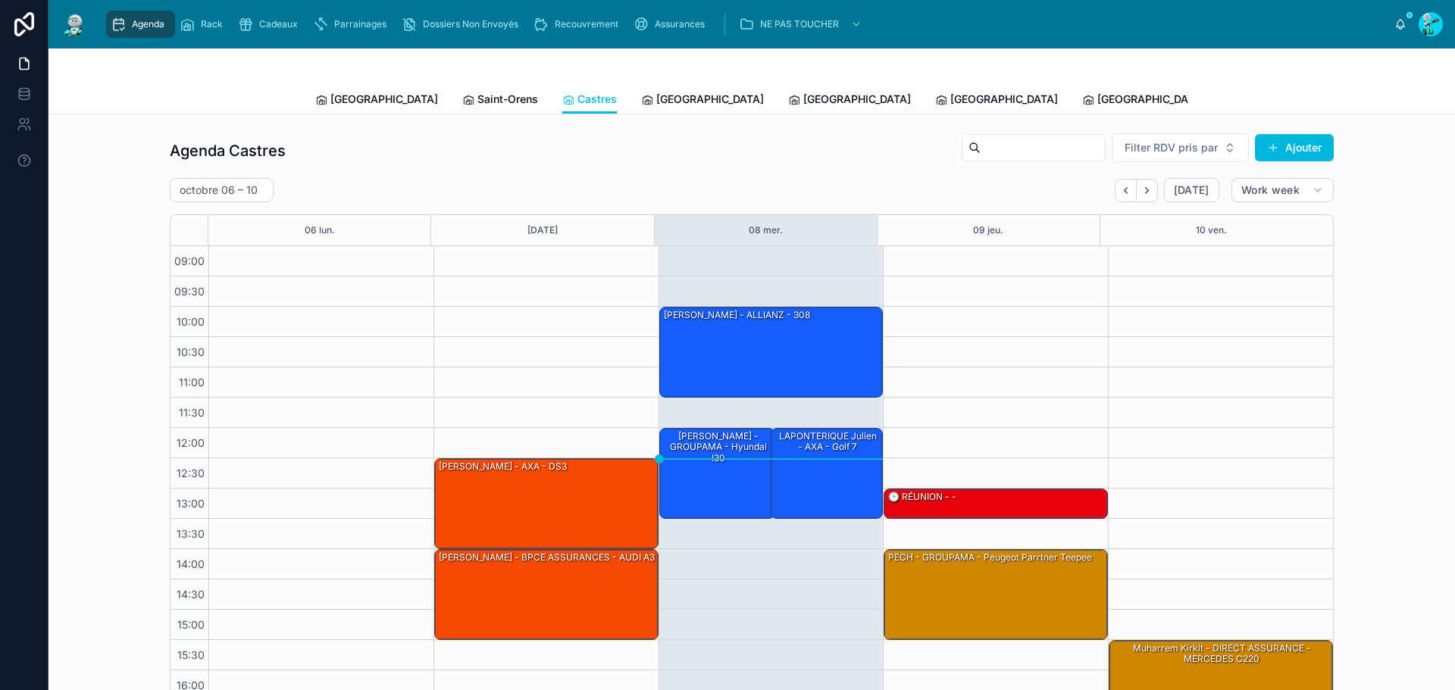
click at [656, 105] on span "[GEOGRAPHIC_DATA]" at bounding box center [710, 99] width 108 height 15
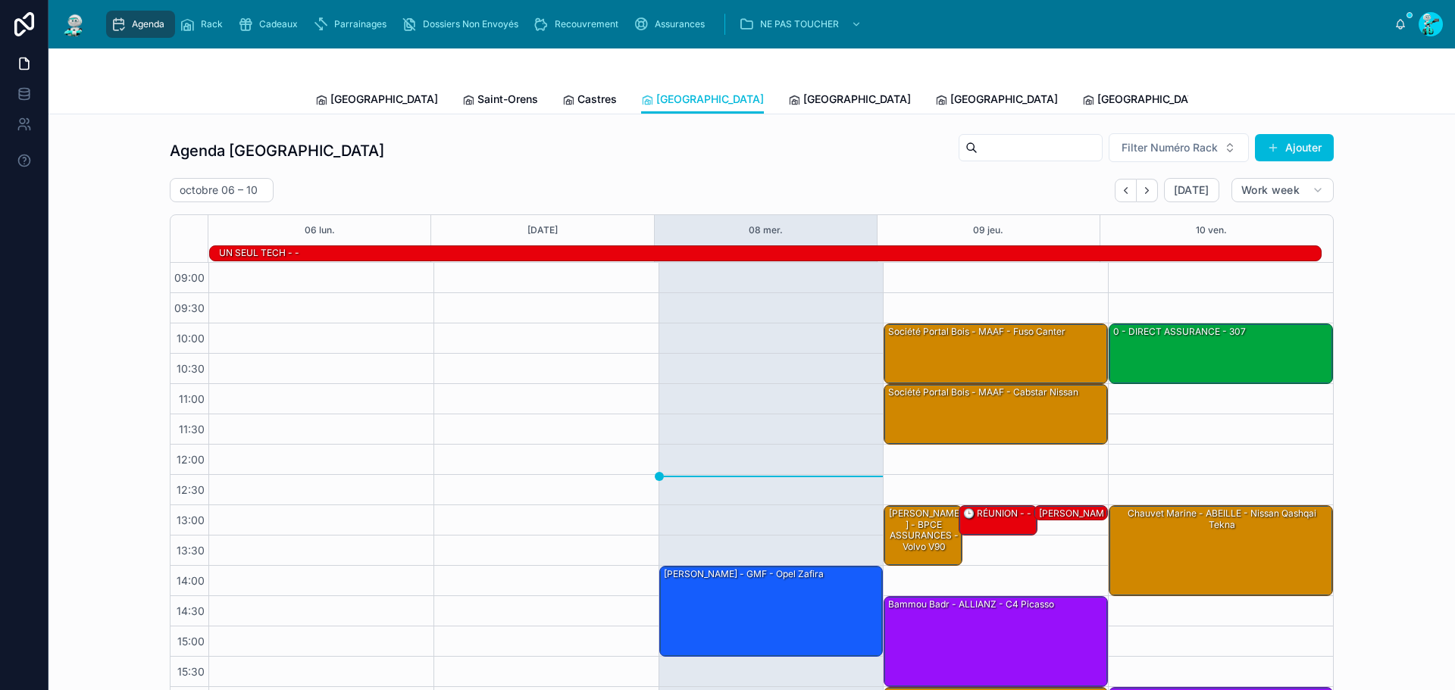
click at [803, 95] on span "[GEOGRAPHIC_DATA]" at bounding box center [857, 99] width 108 height 15
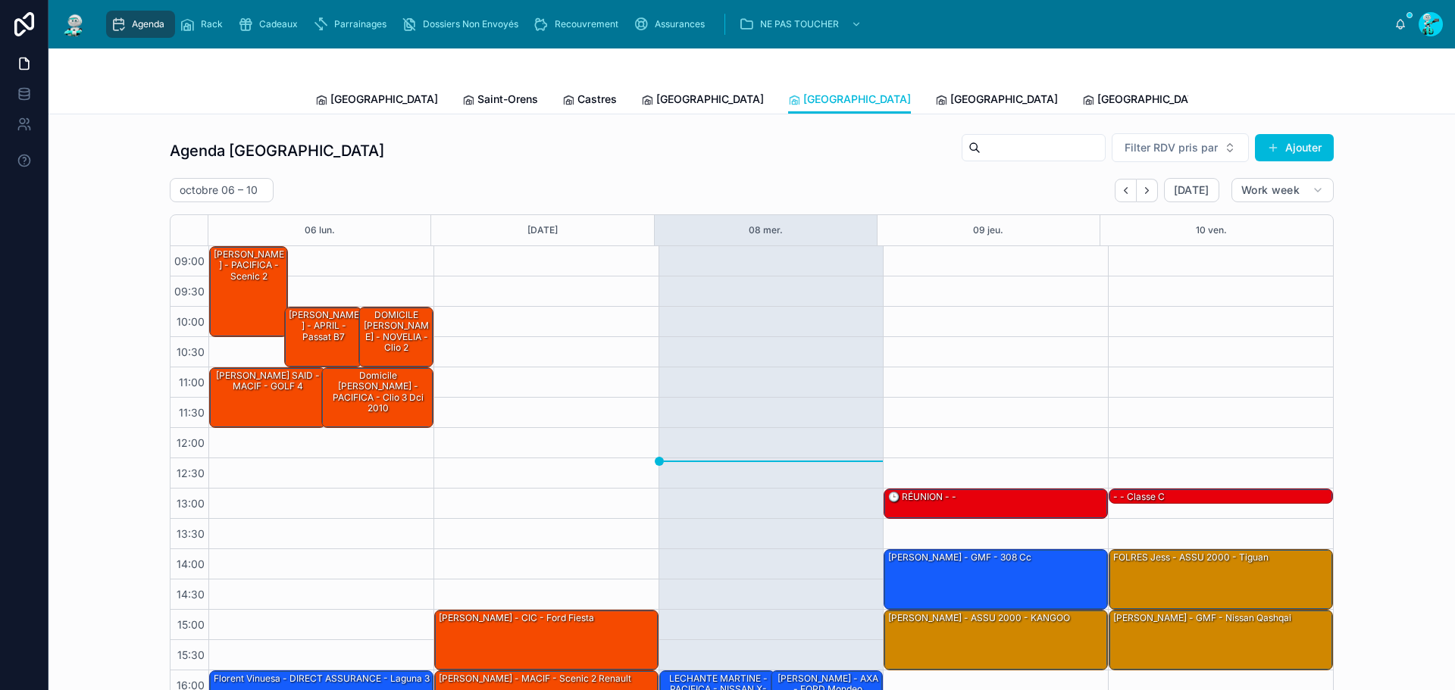
click at [345, 111] on link "[GEOGRAPHIC_DATA]" at bounding box center [376, 101] width 123 height 30
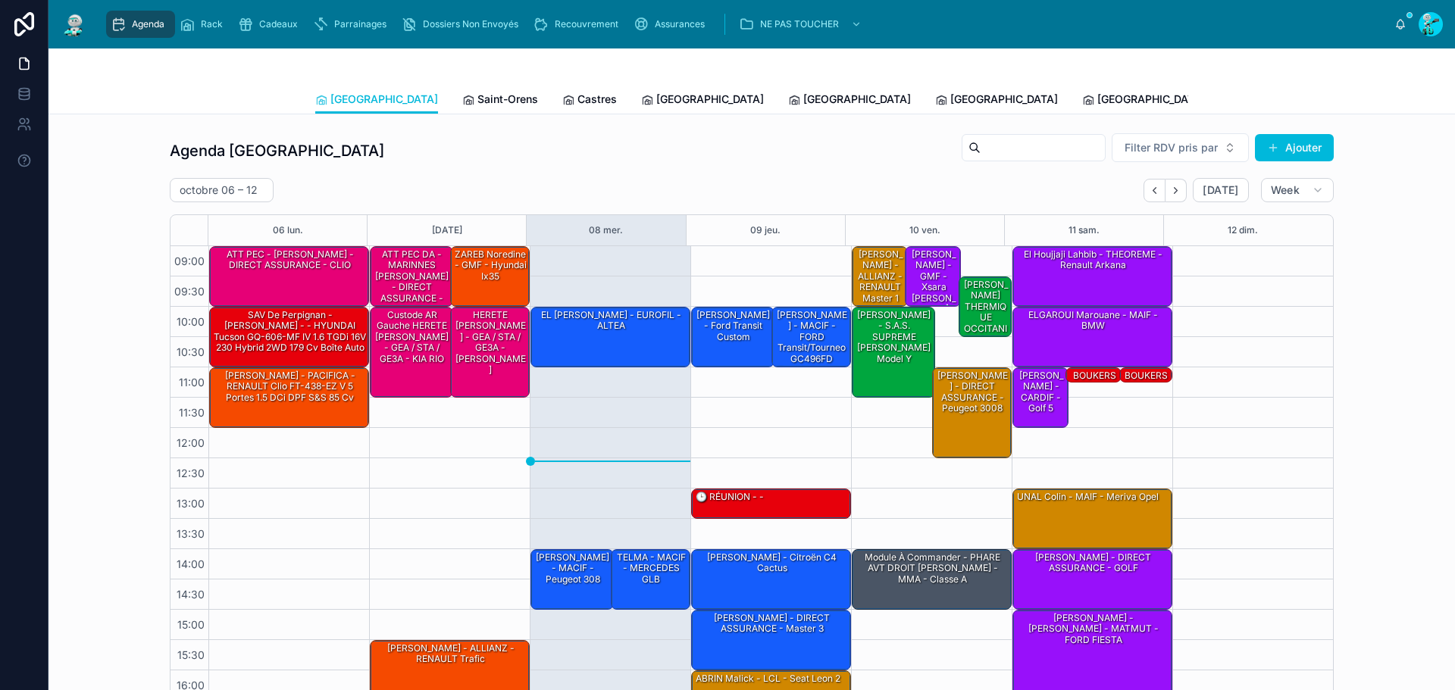
click at [452, 117] on div "Agenda Toulouse Filter RDV pris par Ajouter [DATE] – [DATE] [DATE] Week 06 [DAT…" at bounding box center [752, 616] width 1407 height 1004
click at [478, 98] on span "Saint-Orens" at bounding box center [508, 99] width 61 height 15
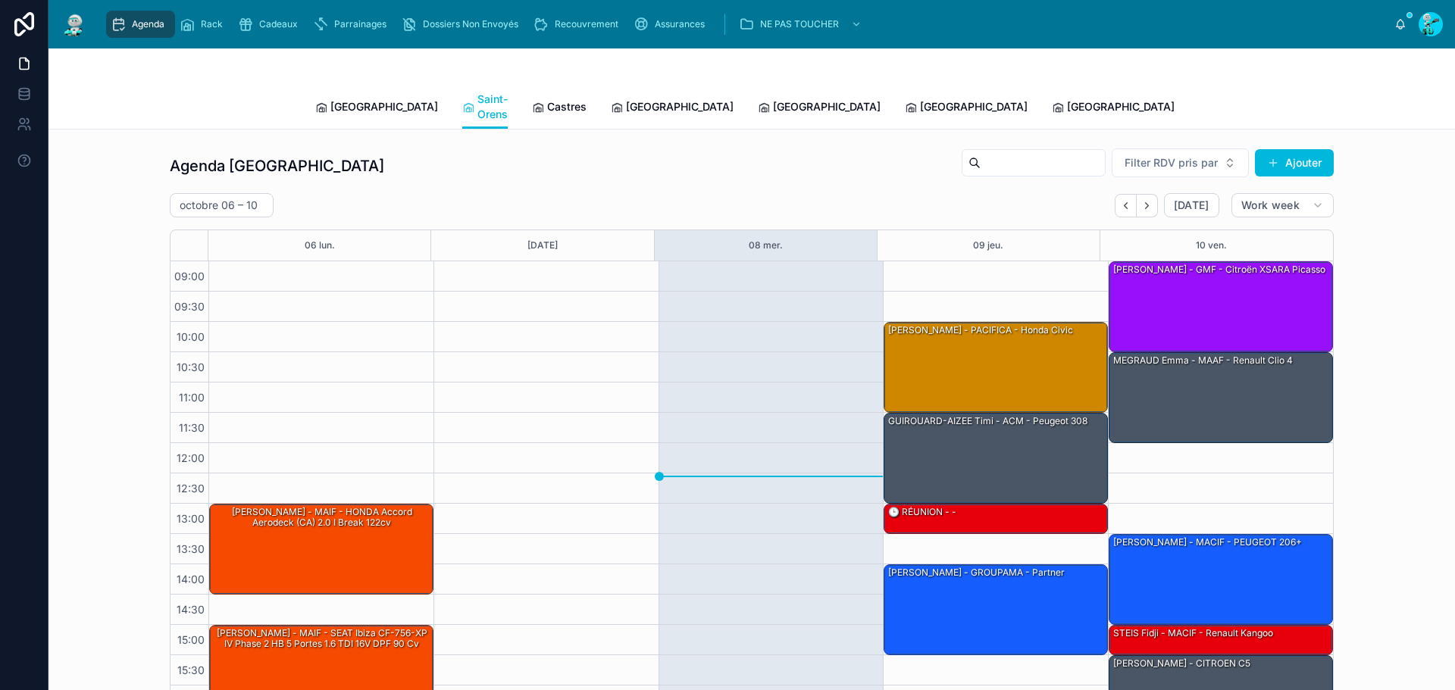
drag, startPoint x: 546, startPoint y: 97, endPoint x: 547, endPoint y: 109, distance: 12.2
click at [547, 99] on span "Castres" at bounding box center [566, 106] width 39 height 15
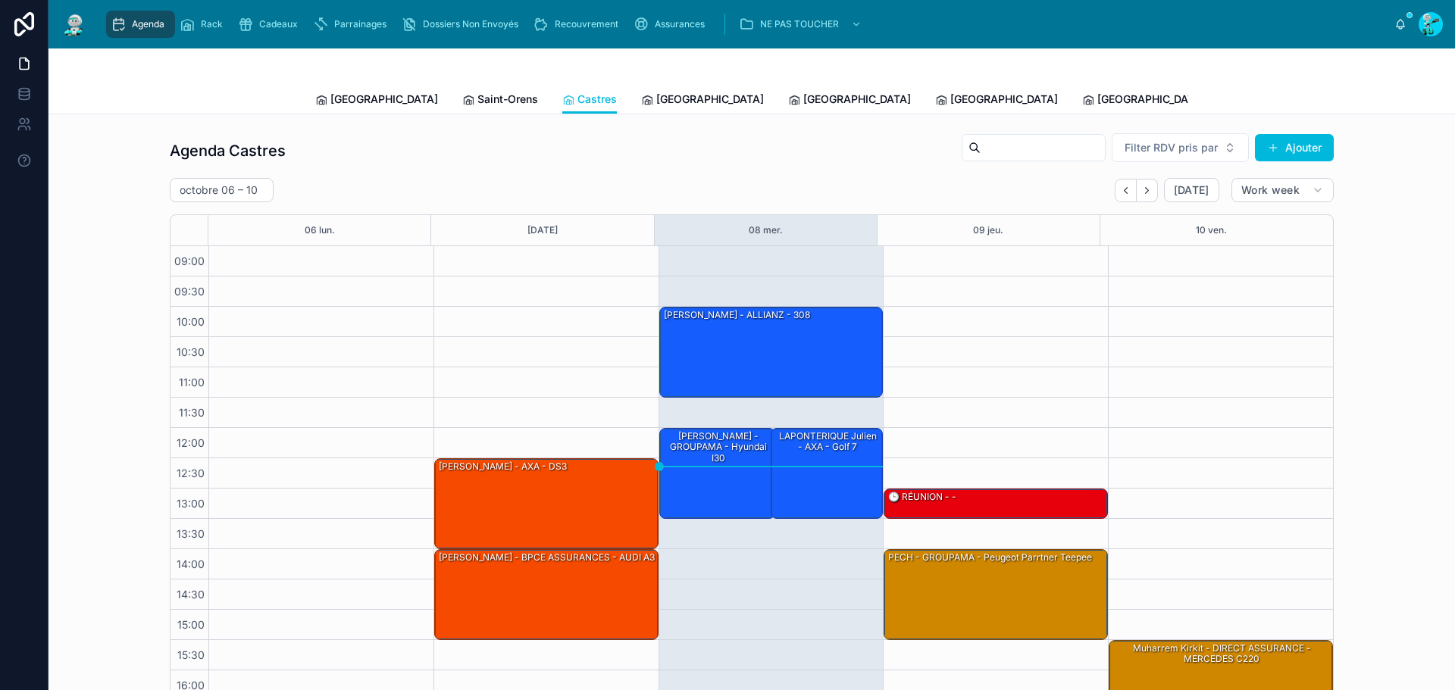
click at [355, 105] on span "[GEOGRAPHIC_DATA]" at bounding box center [384, 99] width 108 height 15
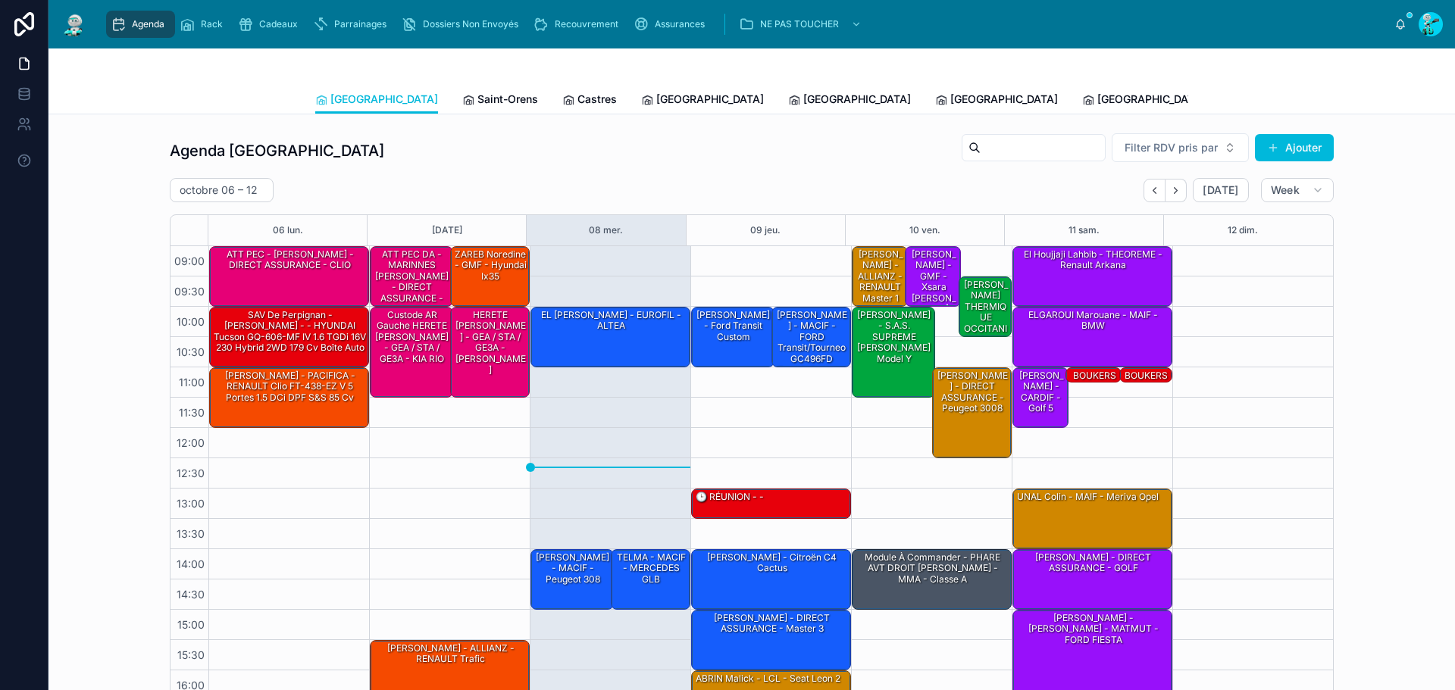
click at [478, 106] on span "Saint-Orens" at bounding box center [508, 99] width 61 height 15
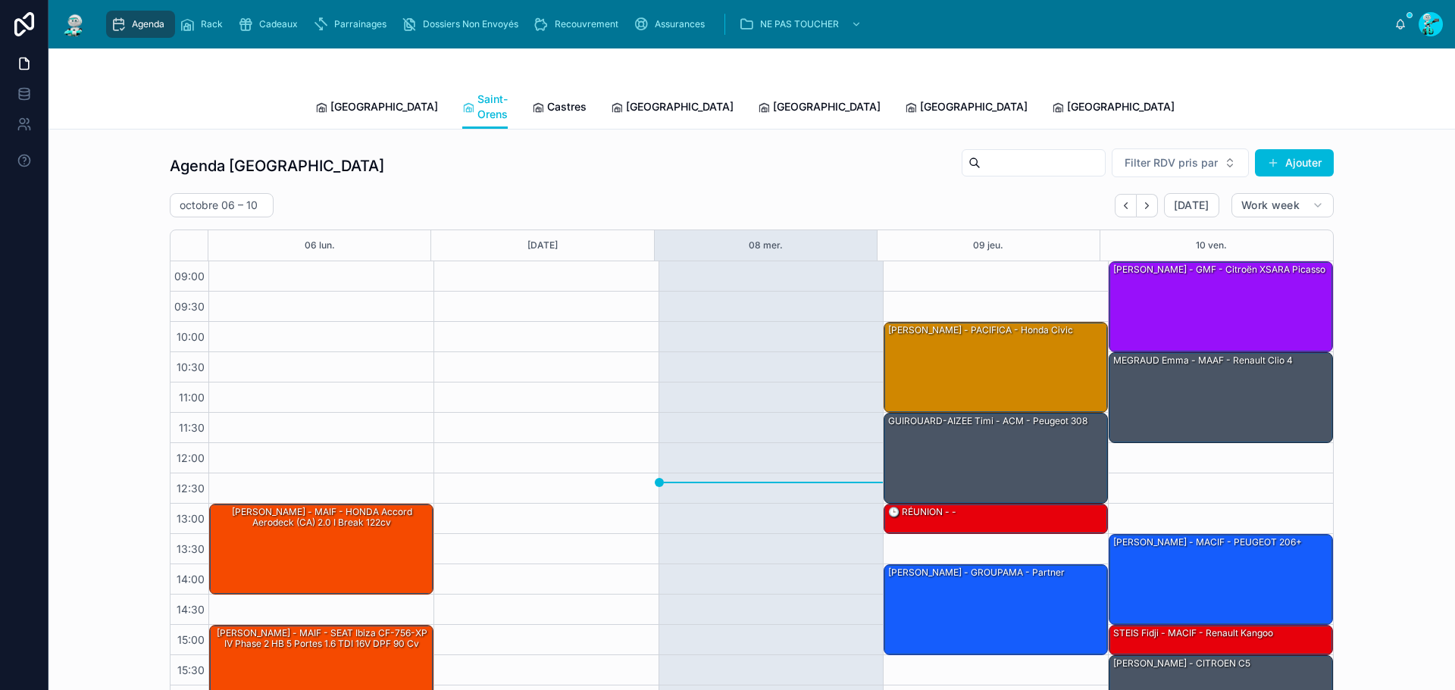
click at [538, 112] on link "Castres" at bounding box center [559, 108] width 55 height 30
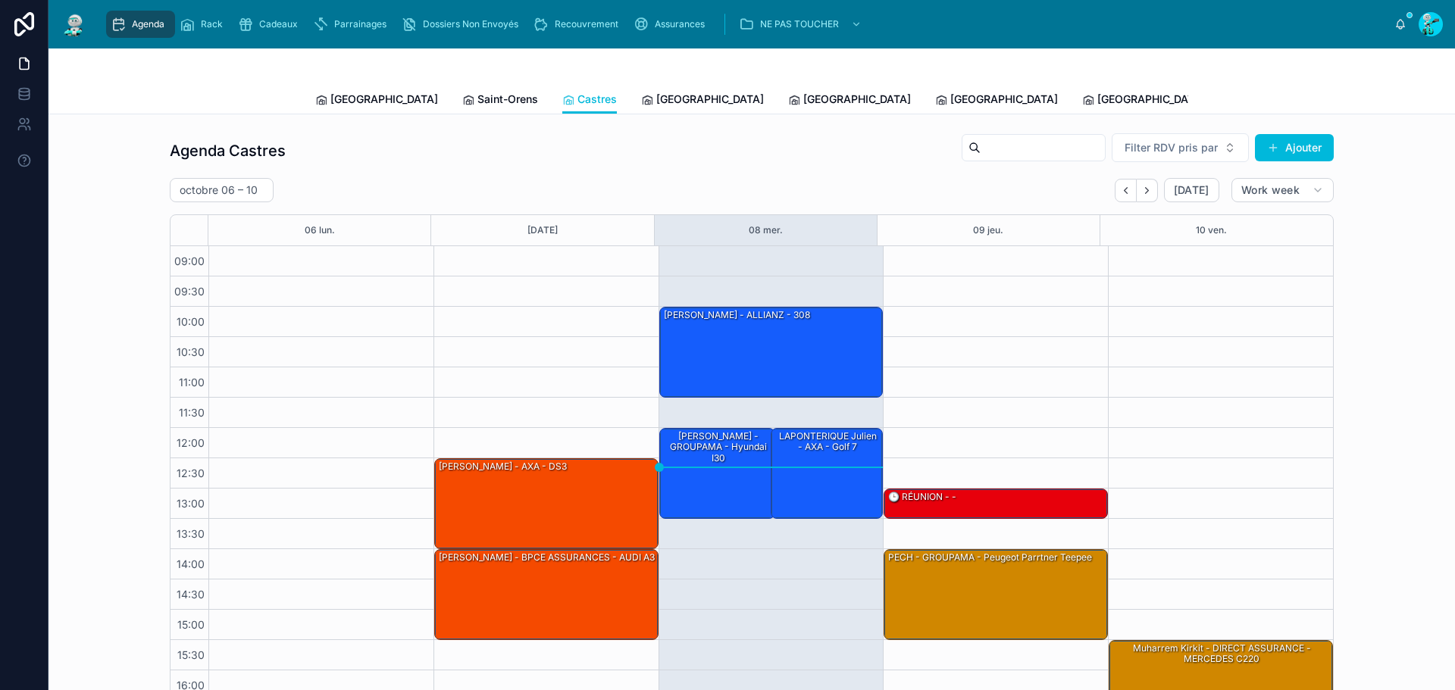
click at [641, 99] on icon at bounding box center [647, 100] width 12 height 12
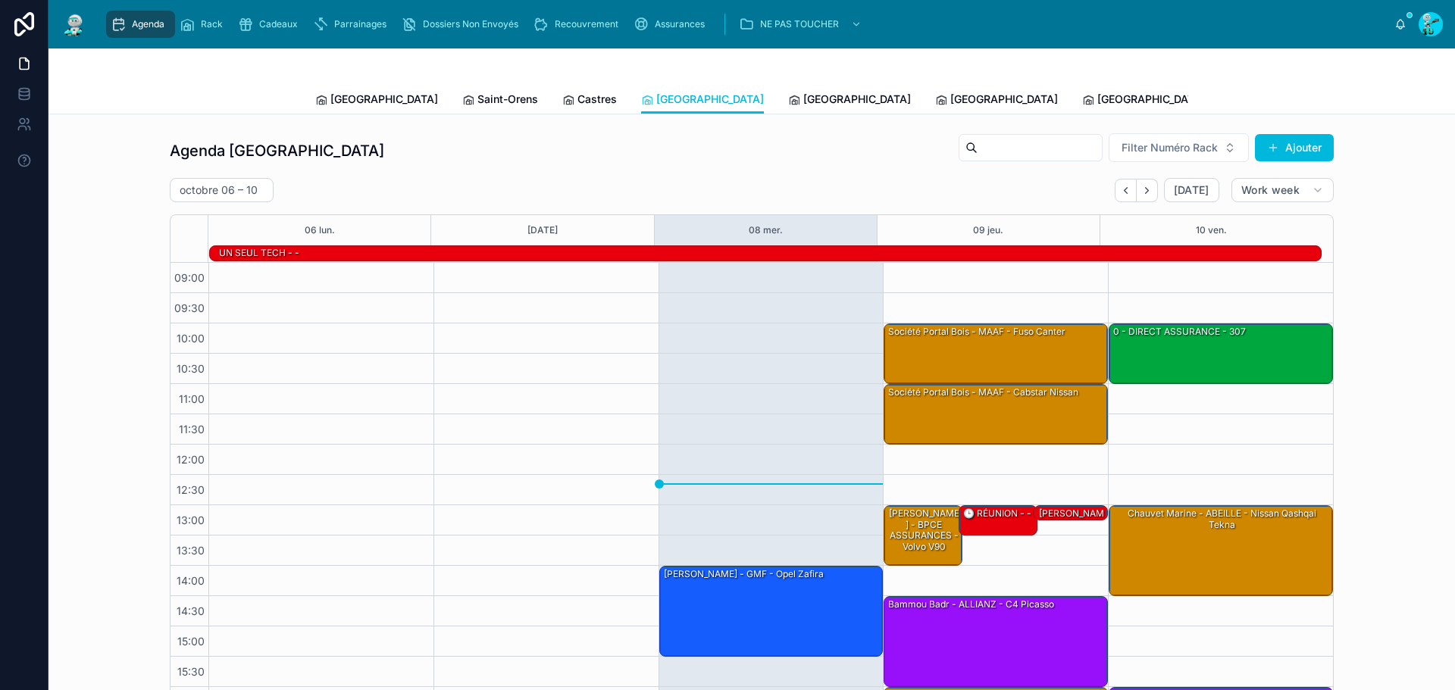
click at [803, 99] on span "[GEOGRAPHIC_DATA]" at bounding box center [857, 99] width 108 height 15
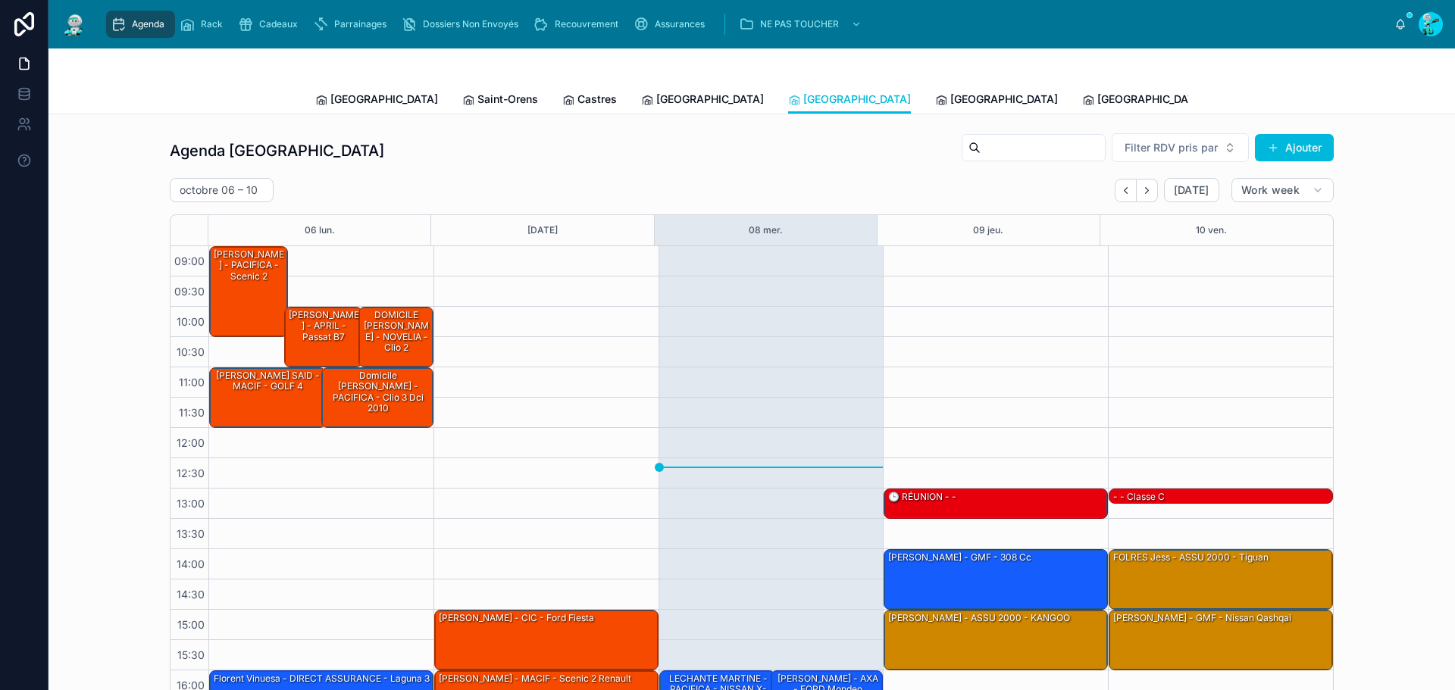
click at [950, 100] on span "[GEOGRAPHIC_DATA]" at bounding box center [1004, 99] width 108 height 15
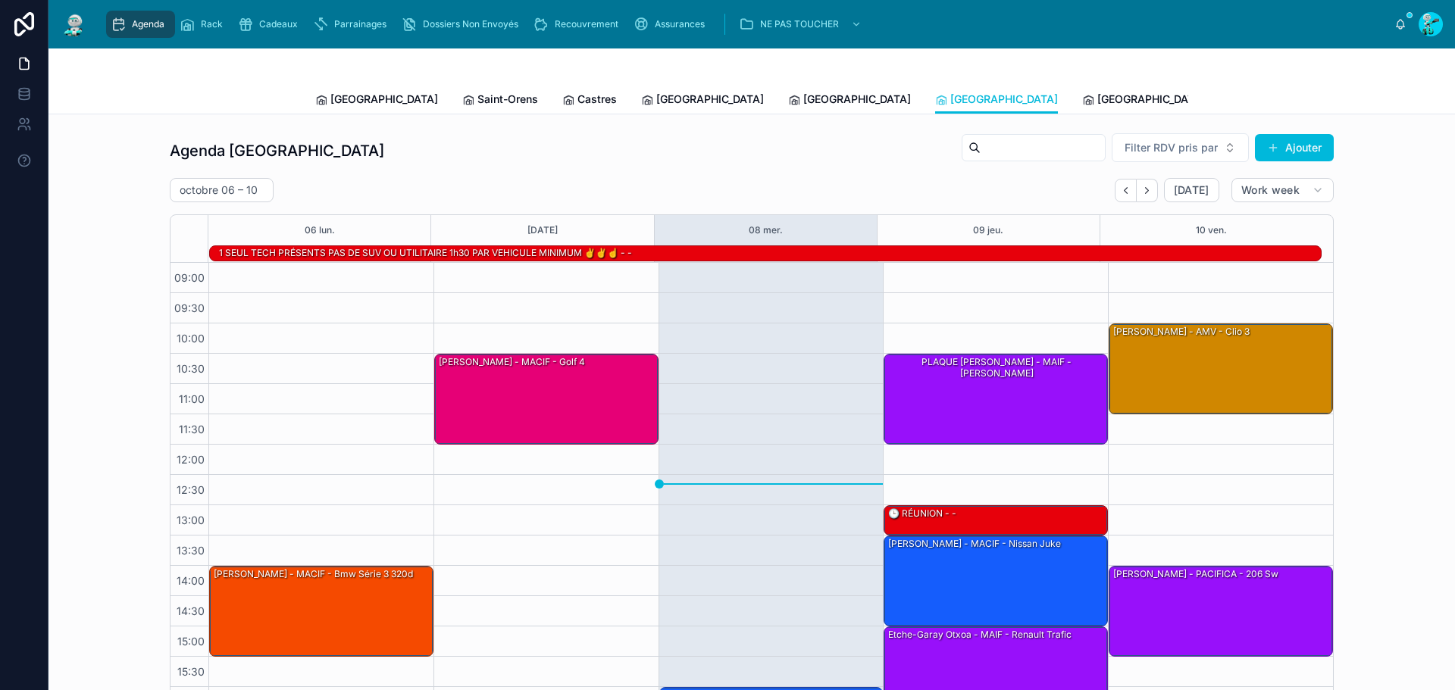
click at [1082, 91] on link "[GEOGRAPHIC_DATA]" at bounding box center [1143, 101] width 123 height 30
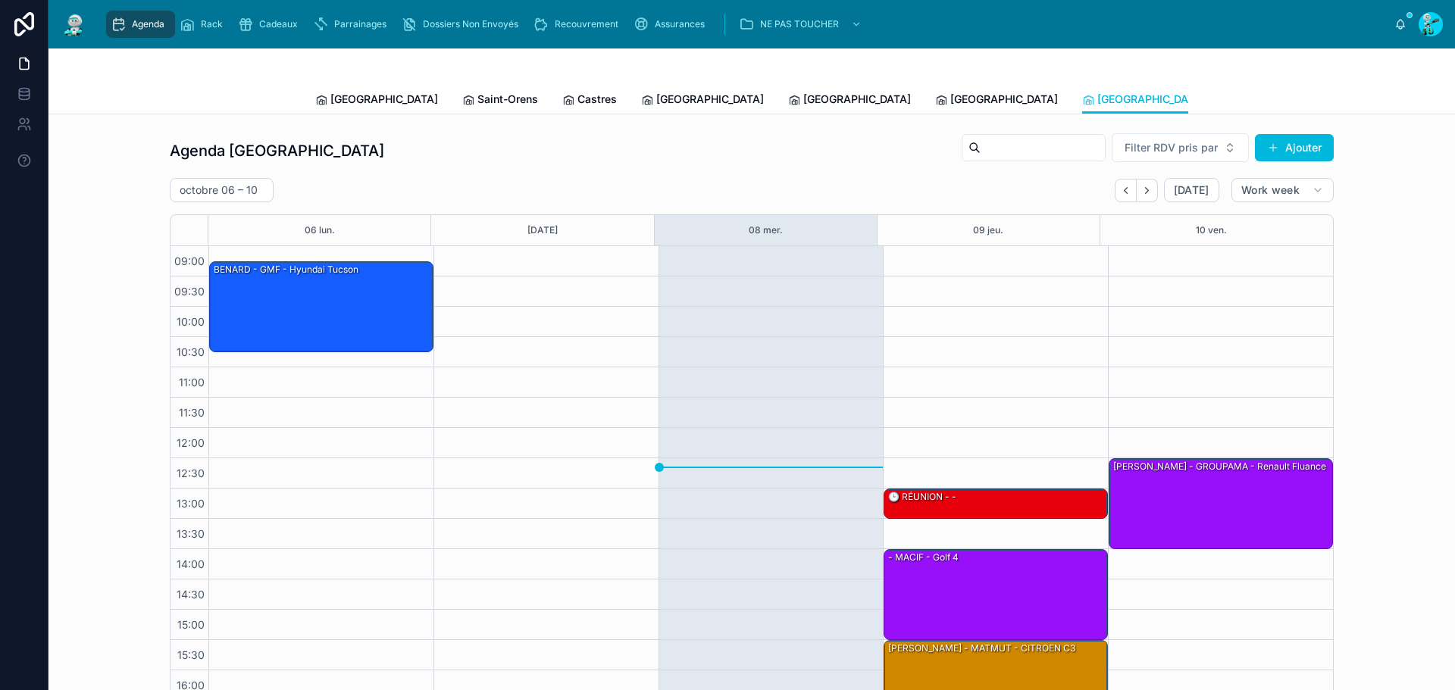
click at [950, 97] on span "[GEOGRAPHIC_DATA]" at bounding box center [1004, 99] width 108 height 15
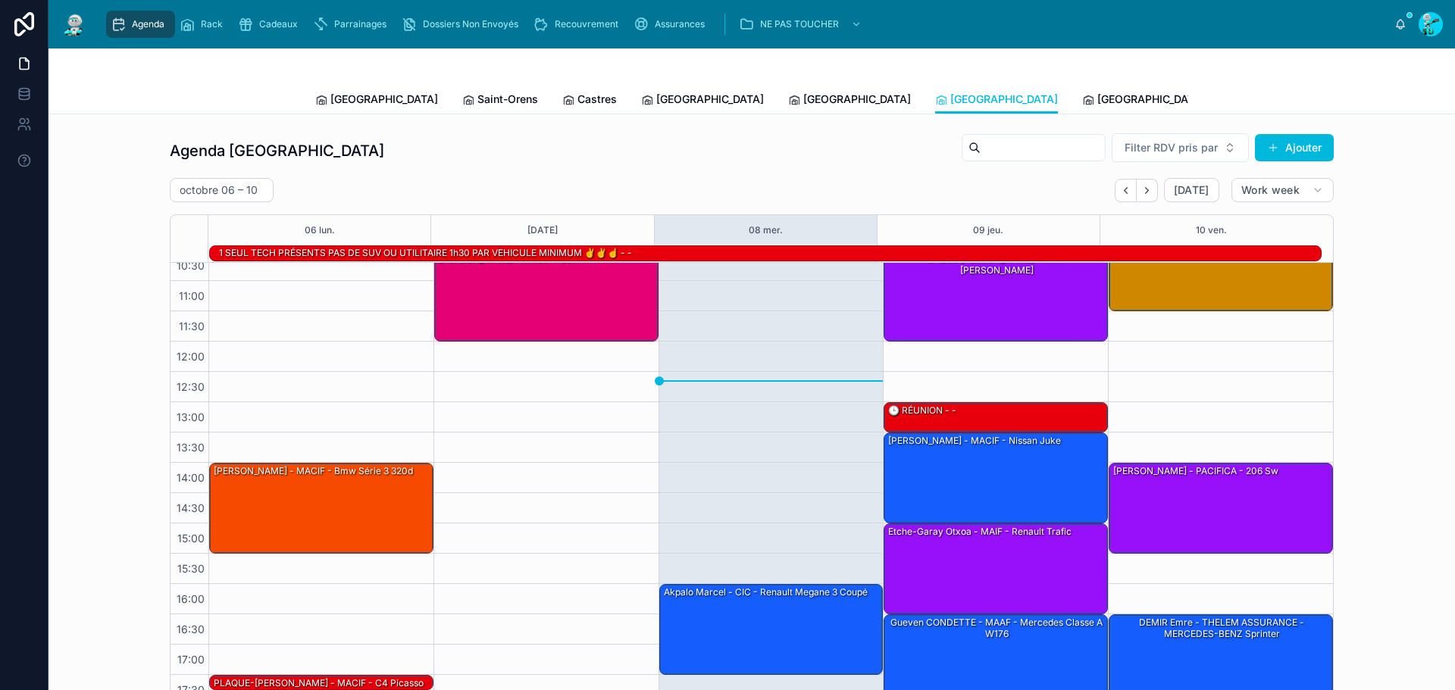
scroll to position [104, 0]
click at [803, 103] on span "[GEOGRAPHIC_DATA]" at bounding box center [857, 99] width 108 height 15
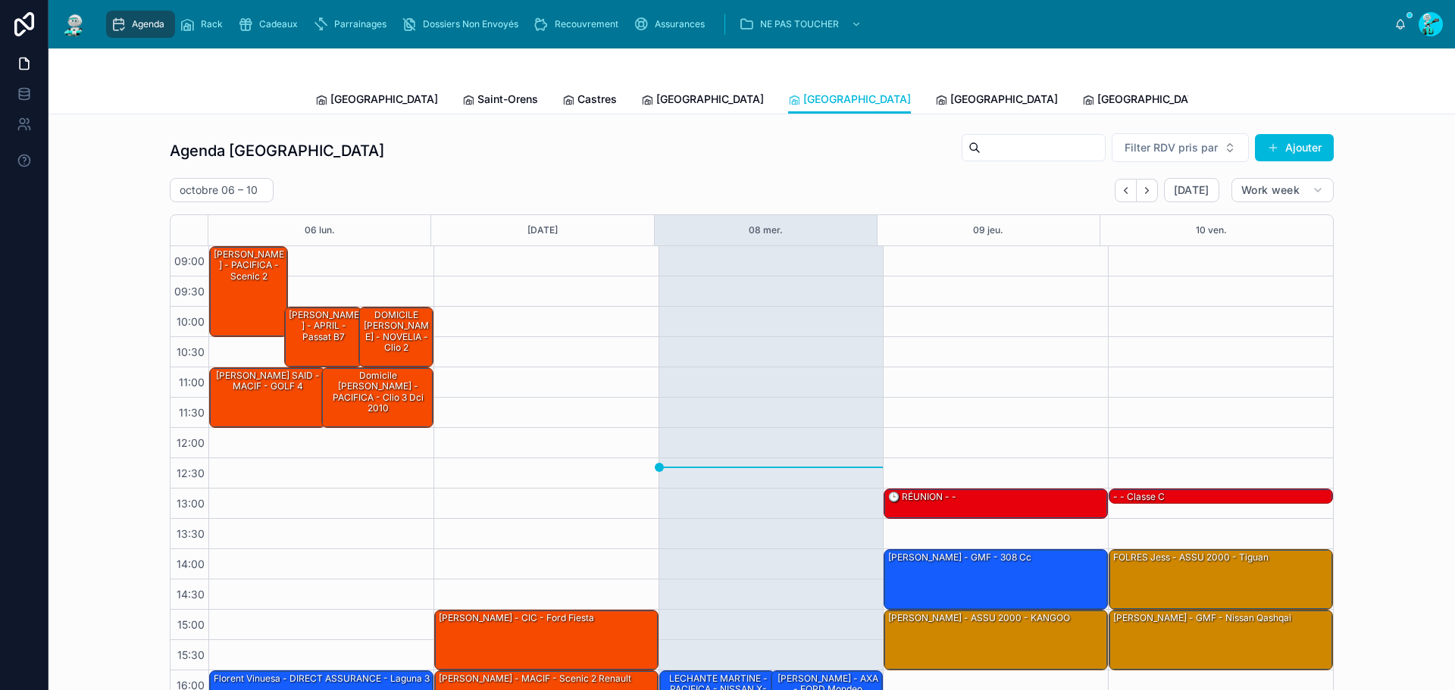
click at [641, 111] on link "[GEOGRAPHIC_DATA]" at bounding box center [702, 101] width 123 height 30
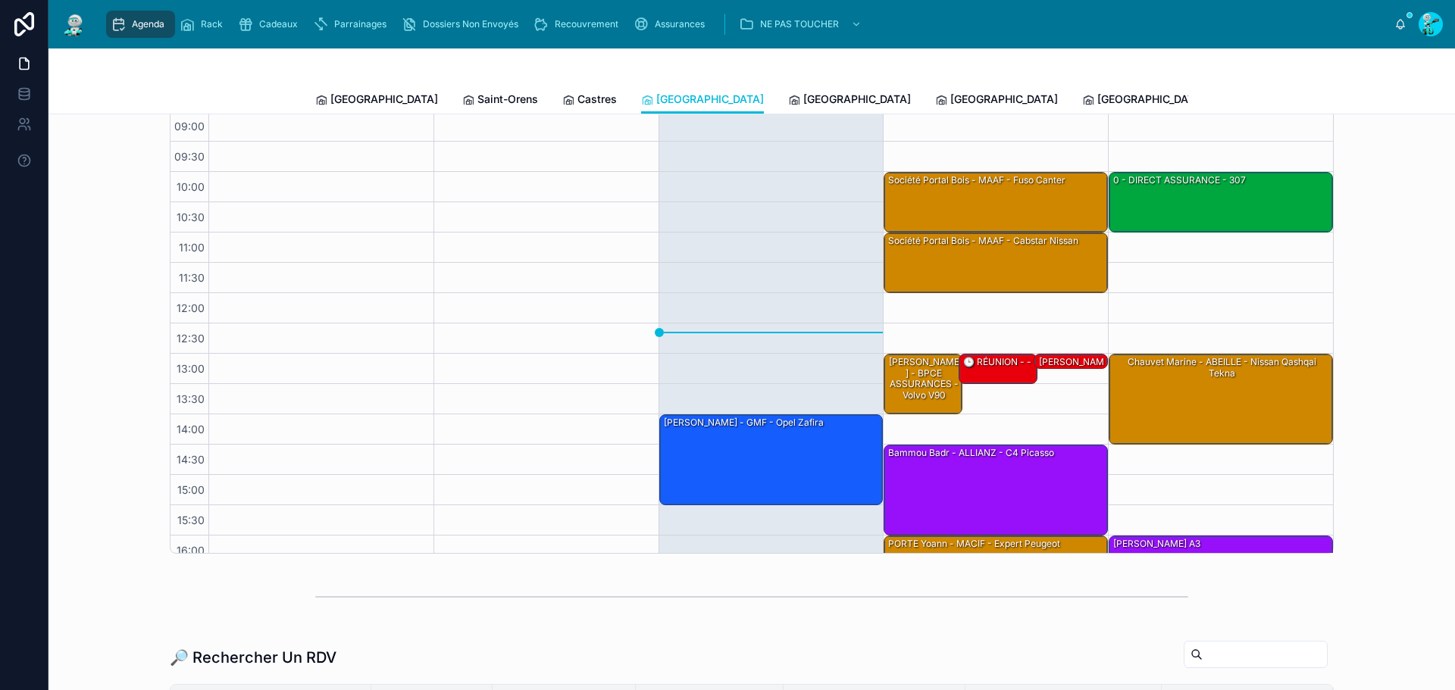
click at [578, 101] on span "Castres" at bounding box center [597, 99] width 39 height 15
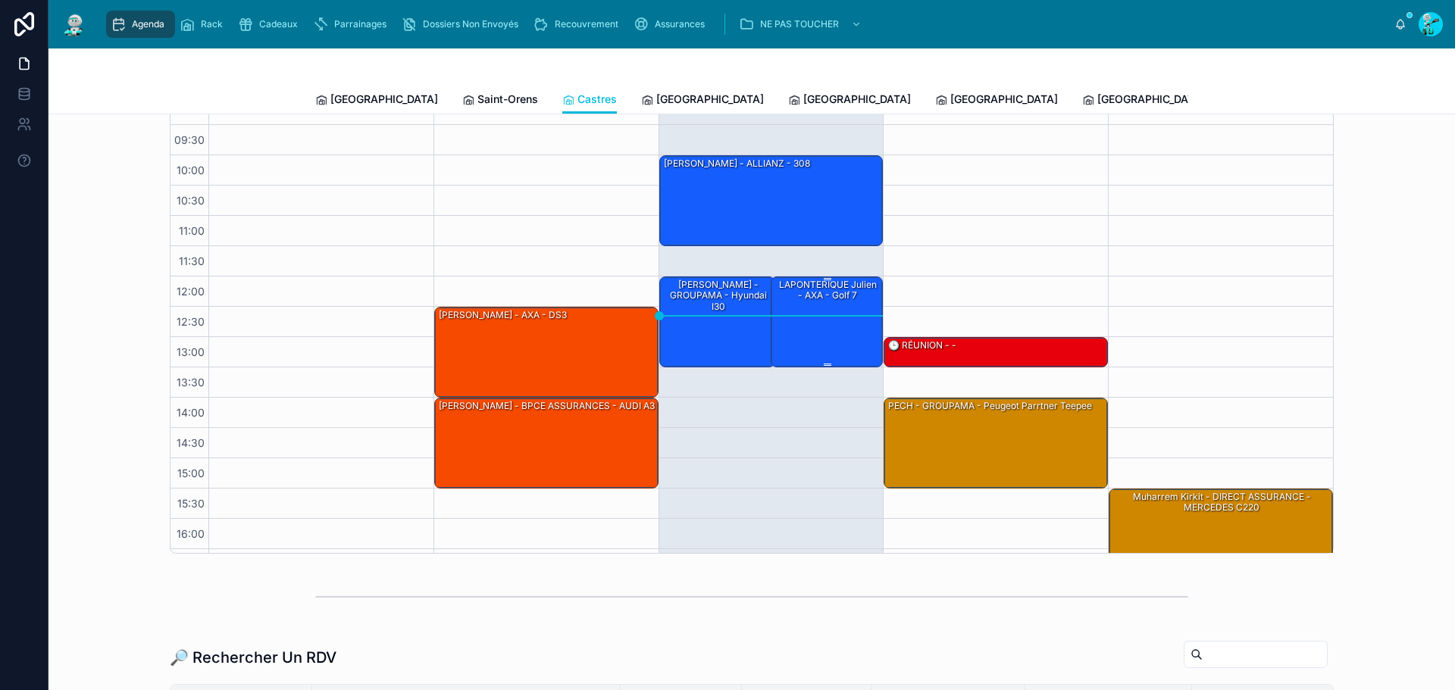
scroll to position [54, 0]
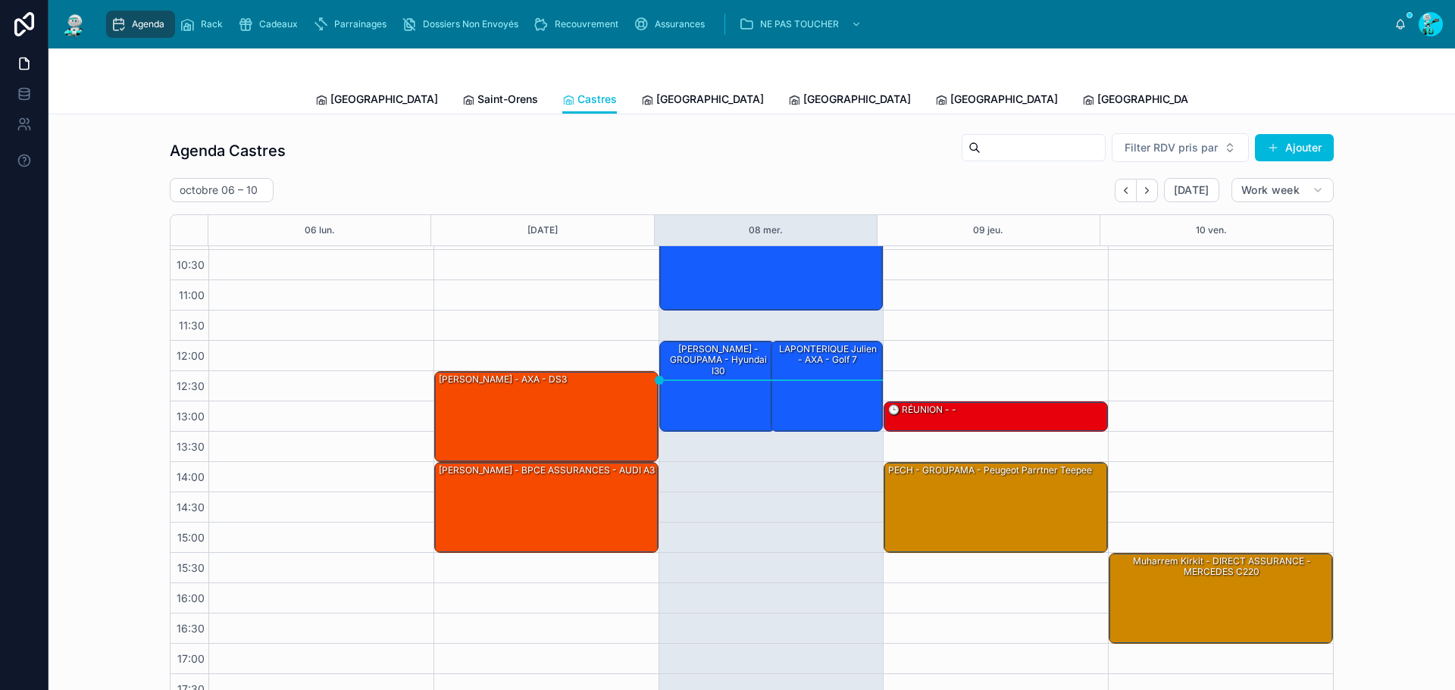
click at [431, 116] on div "Agenda Castres Filter RDV pris par Ajouter [DATE] – [DATE] [DATE] Work week 06 …" at bounding box center [752, 616] width 1407 height 1004
click at [462, 107] on link "Saint-Orens" at bounding box center [500, 101] width 76 height 30
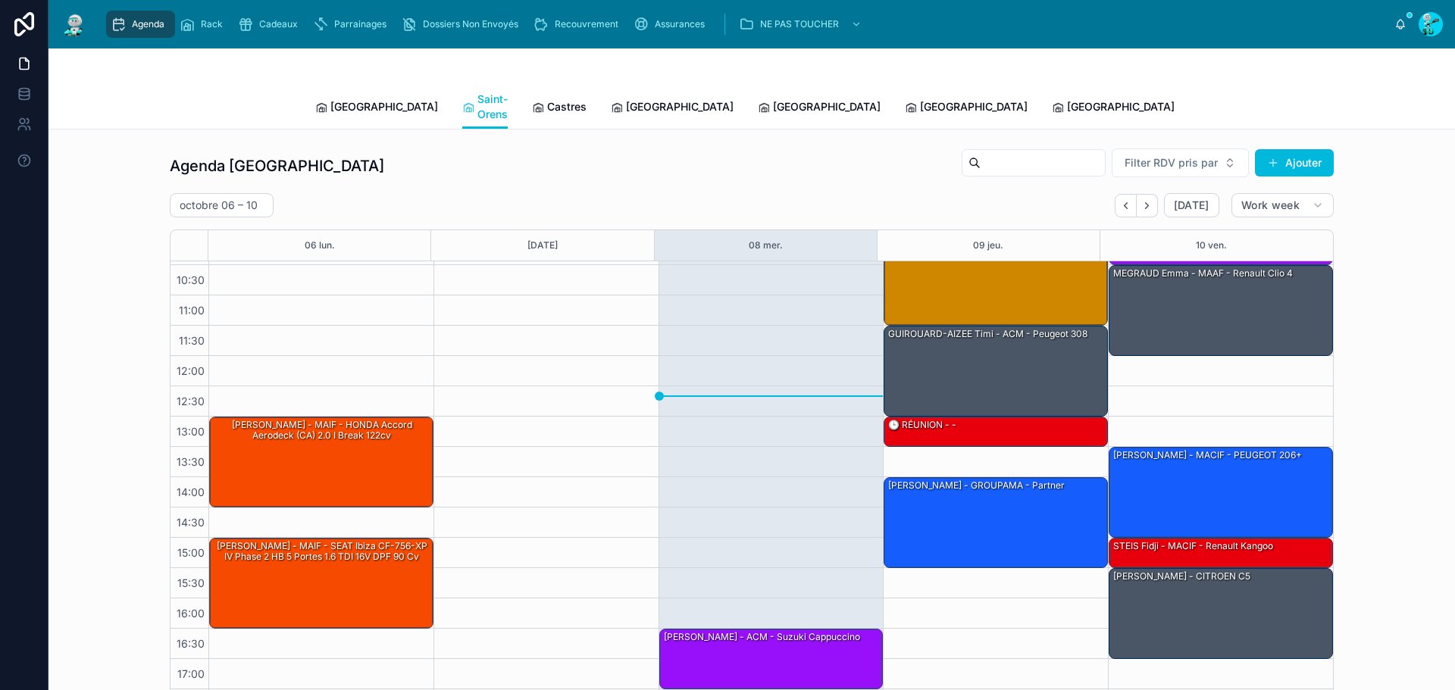
click at [355, 105] on span "[GEOGRAPHIC_DATA]" at bounding box center [384, 106] width 108 height 15
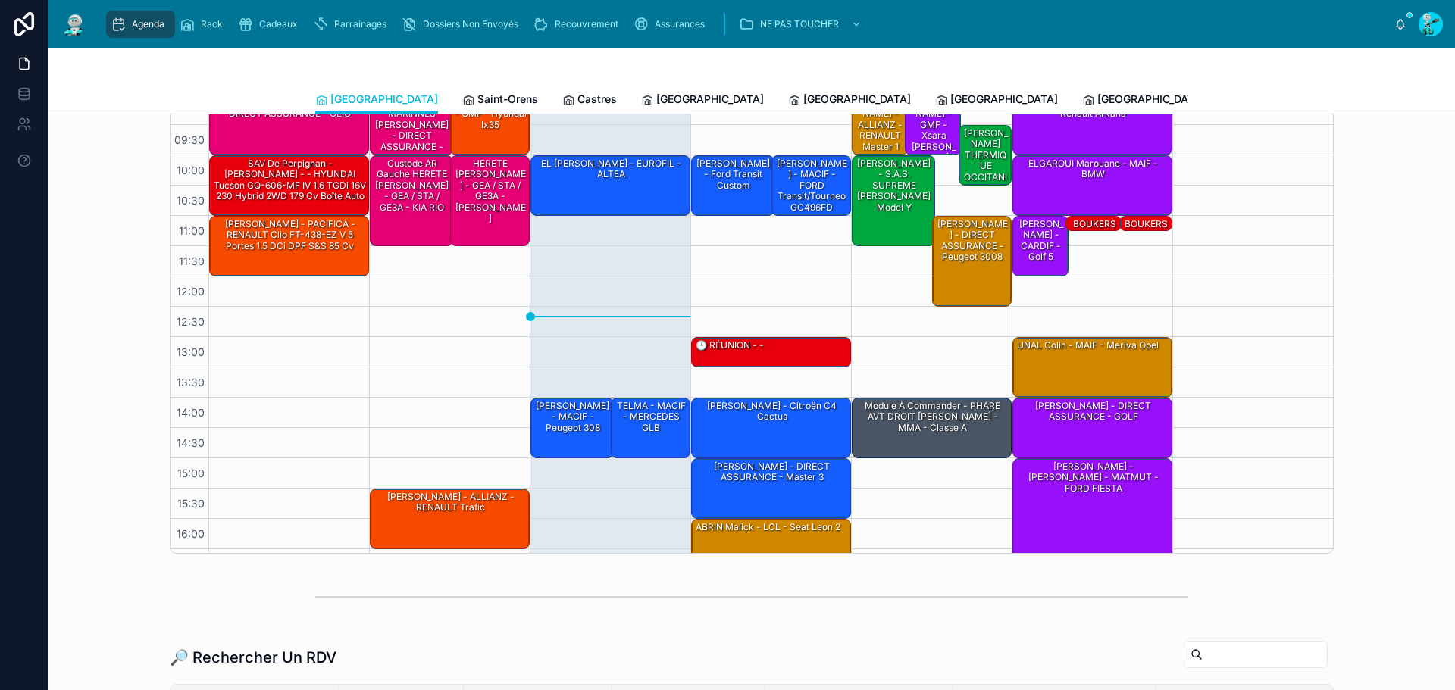
click at [462, 89] on link "Saint-Orens" at bounding box center [500, 101] width 76 height 30
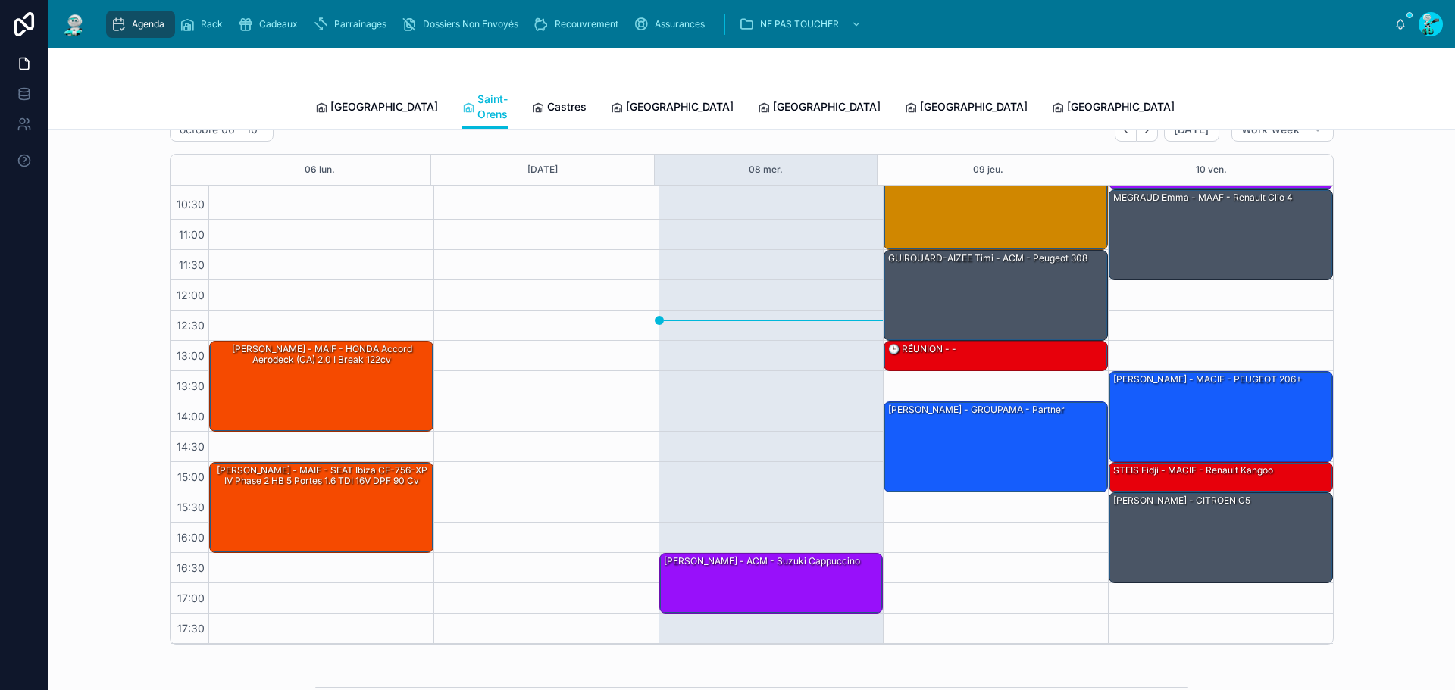
click at [547, 99] on span "Castres" at bounding box center [566, 106] width 39 height 15
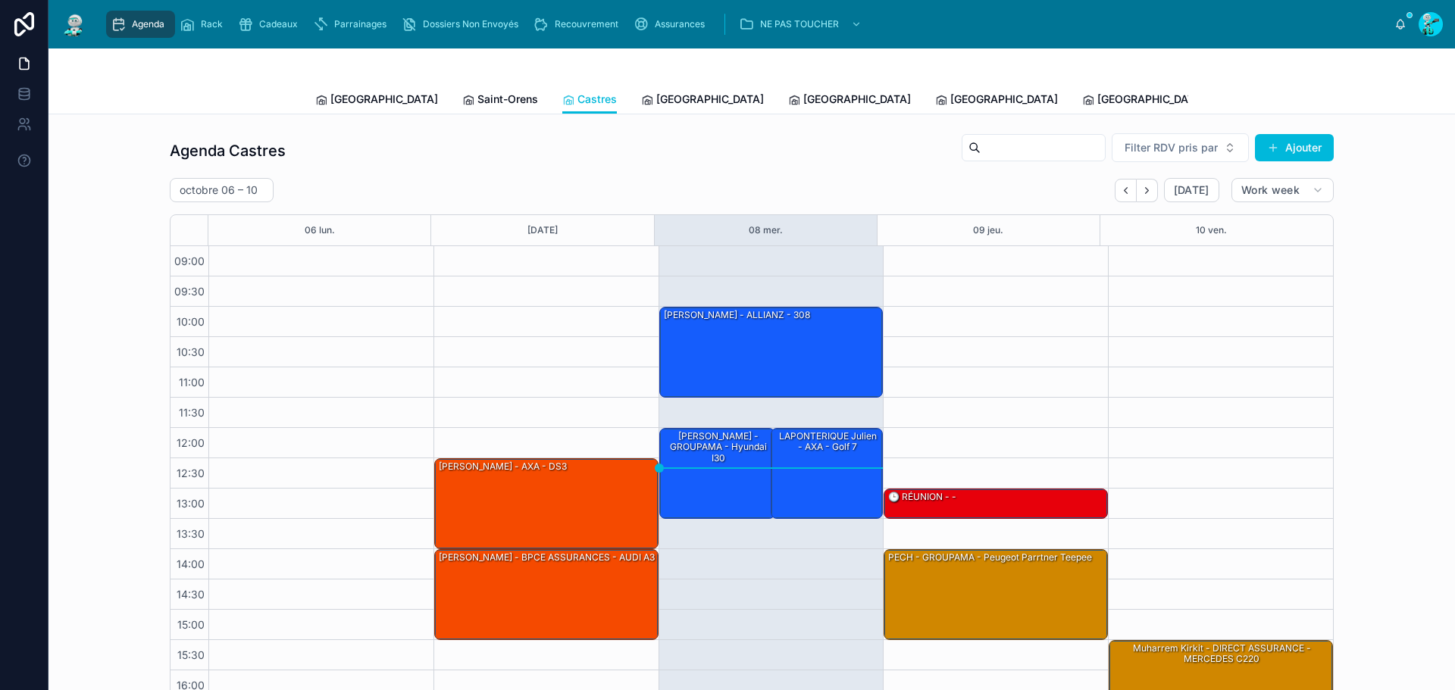
click at [656, 105] on span "[GEOGRAPHIC_DATA]" at bounding box center [710, 99] width 108 height 15
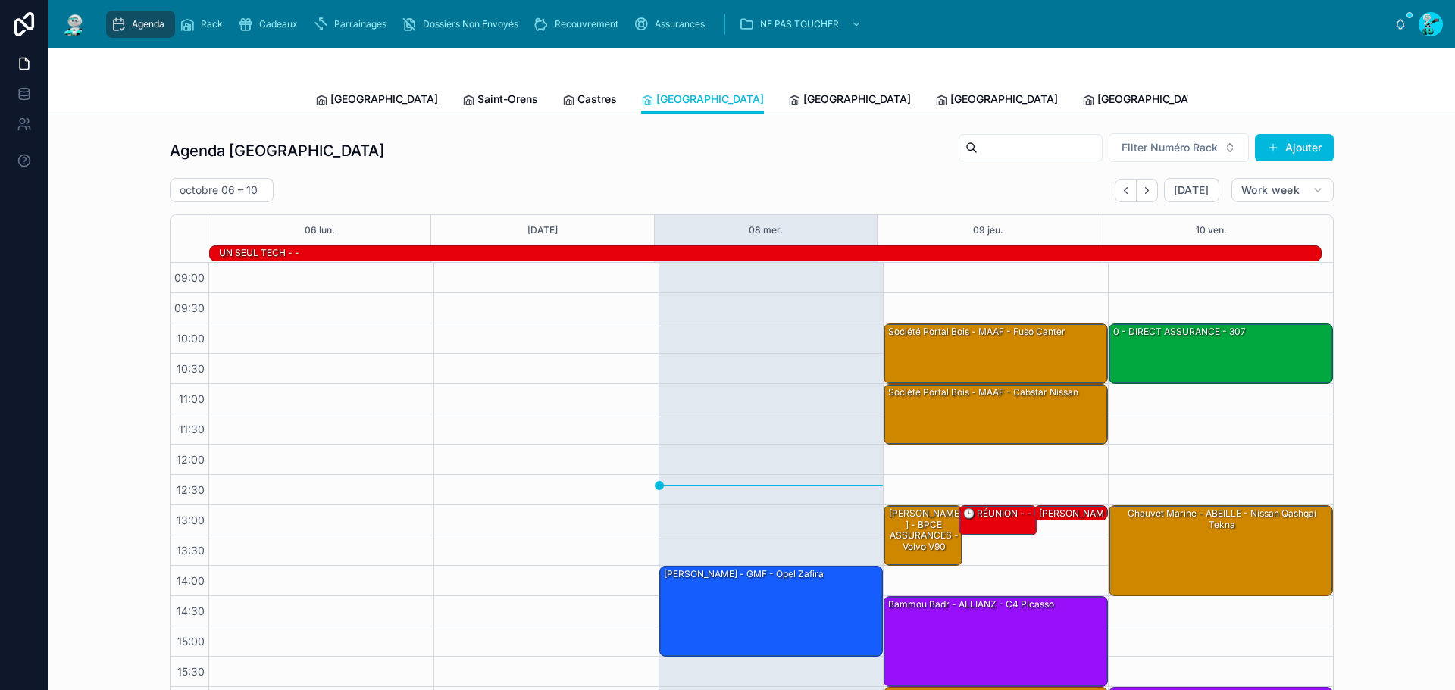
click at [803, 105] on span "[GEOGRAPHIC_DATA]" at bounding box center [857, 99] width 108 height 15
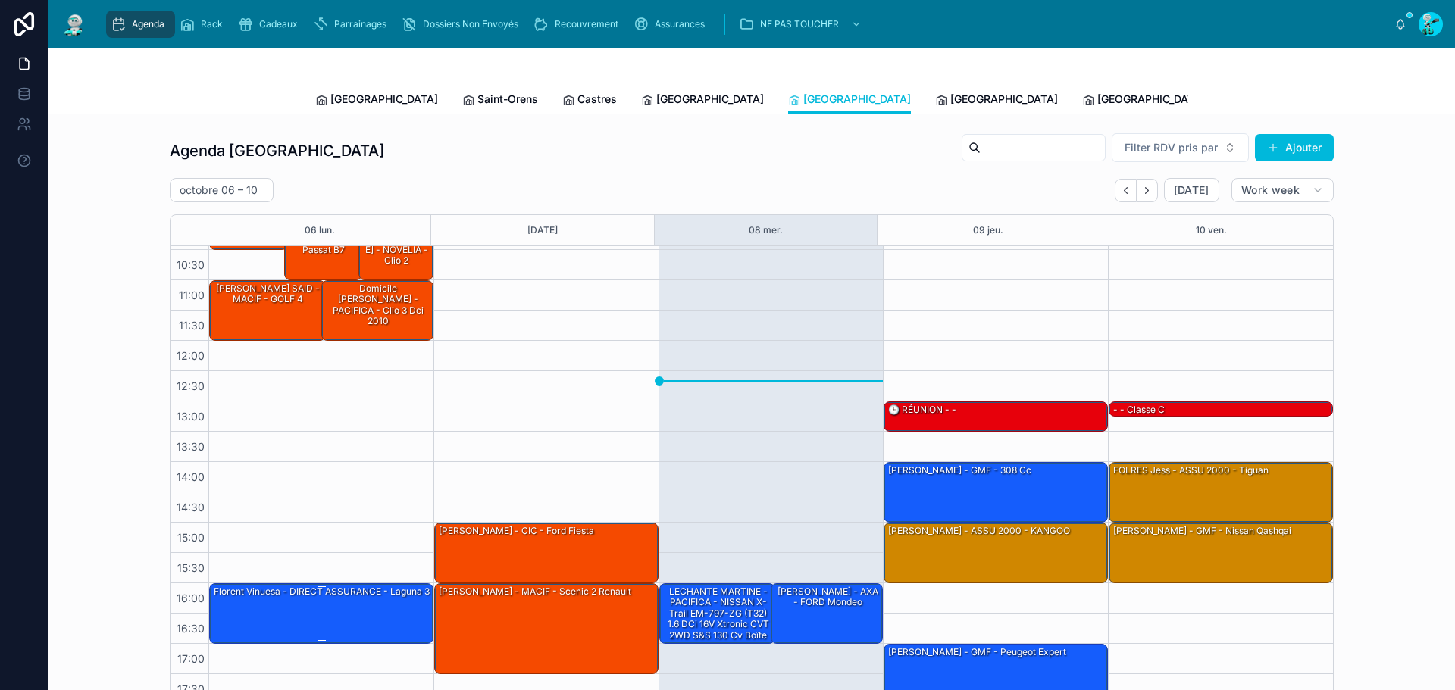
click at [356, 623] on div "Florent Vinuesa - DIRECT ASSURANCE - laguna 3" at bounding box center [322, 613] width 220 height 58
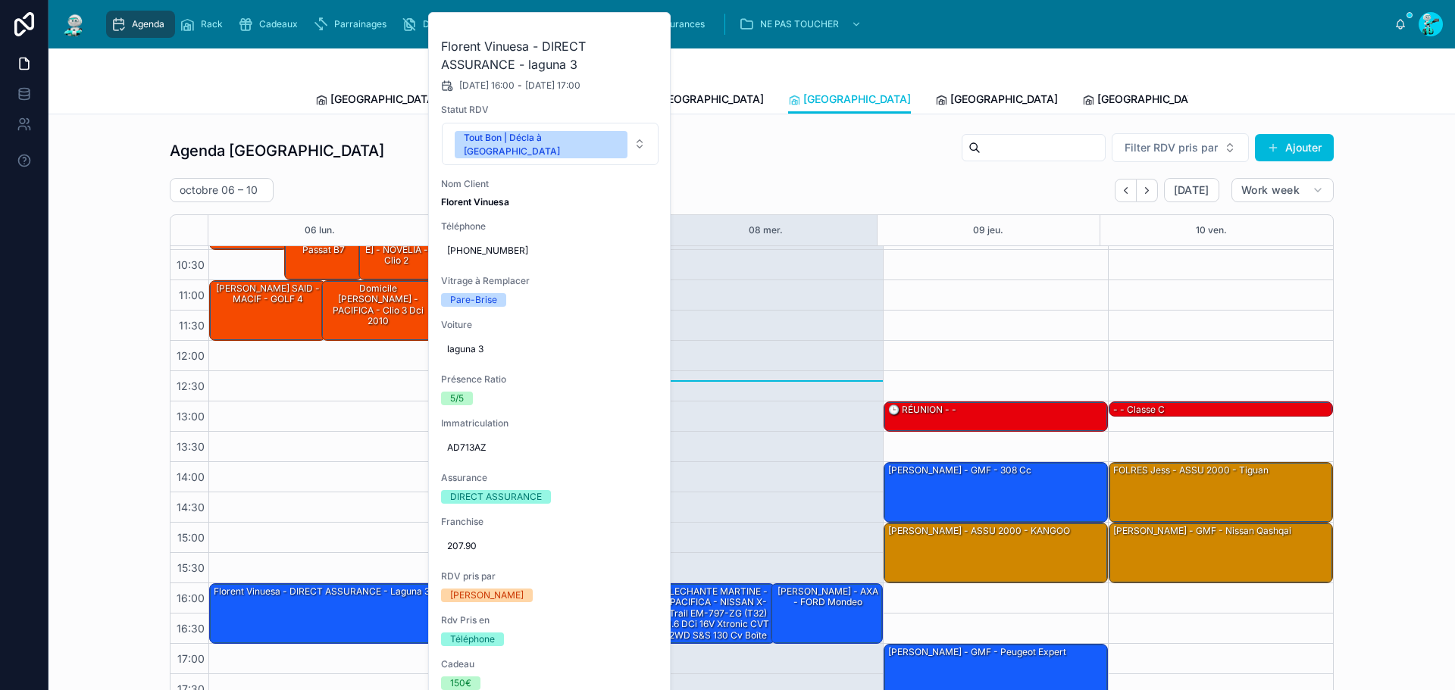
click at [456, 442] on span "AD713AZ" at bounding box center [550, 448] width 206 height 12
click at [456, 462] on input "*******" at bounding box center [521, 456] width 142 height 21
click at [0, 0] on button at bounding box center [0, 0] width 0 height 0
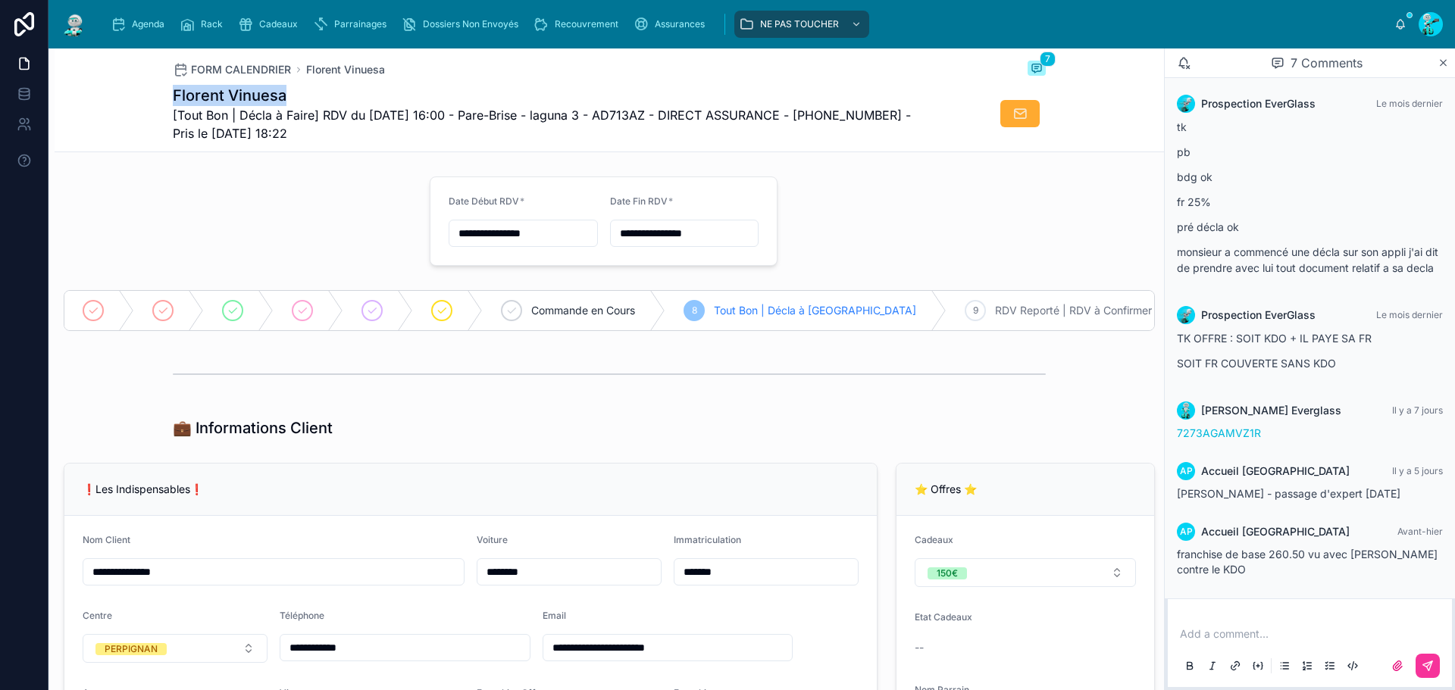
drag, startPoint x: 201, startPoint y: 96, endPoint x: 290, endPoint y: 96, distance: 88.7
click at [290, 96] on div "FORM CALENDRIER [PERSON_NAME] 7 [PERSON_NAME] [Tout Bon | Décla à Faire] RDV du…" at bounding box center [610, 101] width 1110 height 104
click at [249, 196] on div at bounding box center [238, 222] width 366 height 102
drag, startPoint x: 200, startPoint y: 95, endPoint x: 279, endPoint y: 97, distance: 78.9
click at [279, 97] on h1 "Florent Vinuesa" at bounding box center [552, 95] width 759 height 21
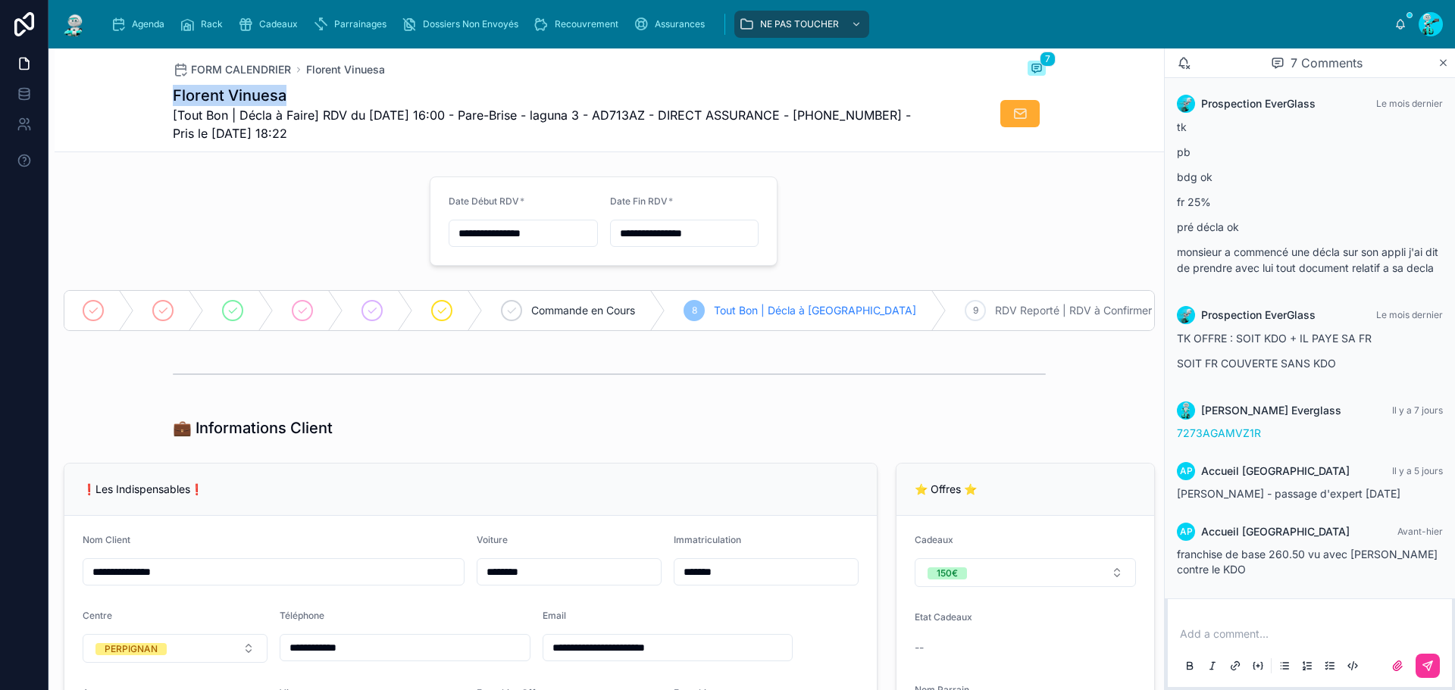
copy h1 "Florent Vinuesa"
click at [296, 212] on div at bounding box center [238, 222] width 366 height 102
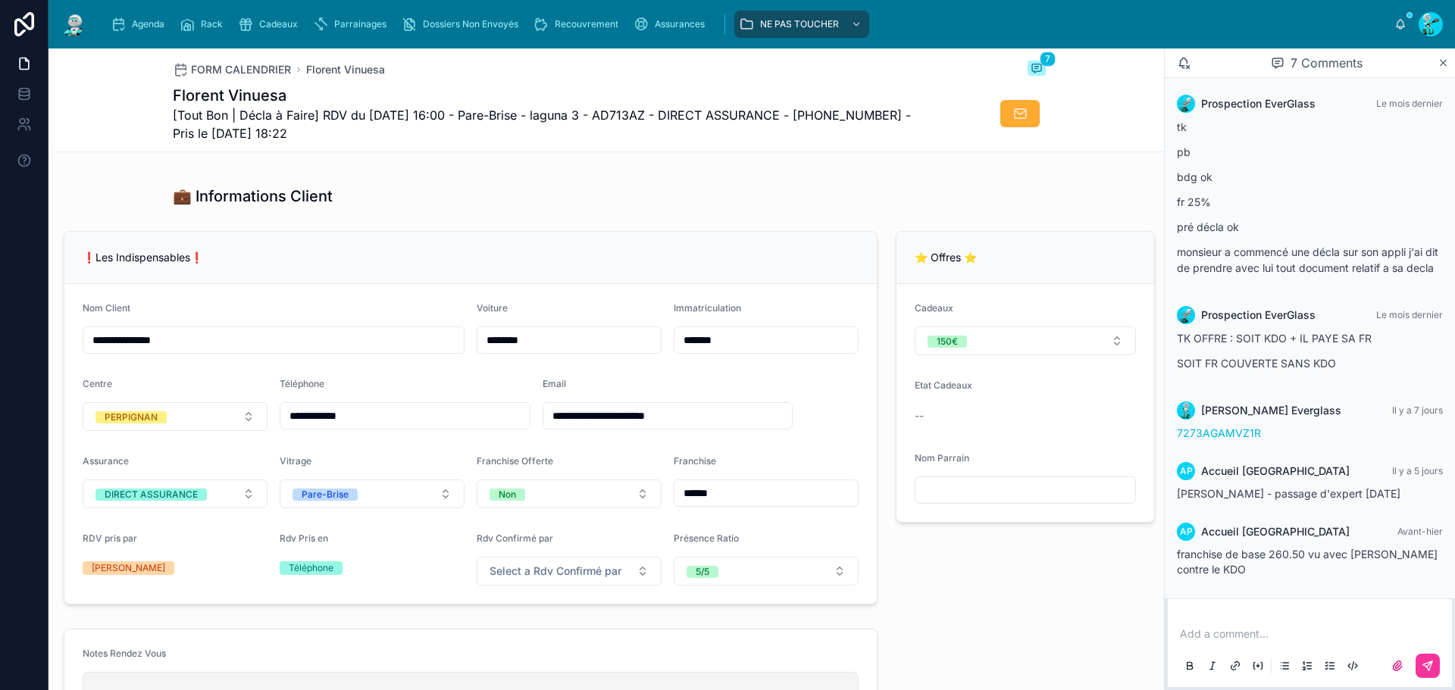
scroll to position [227, 0]
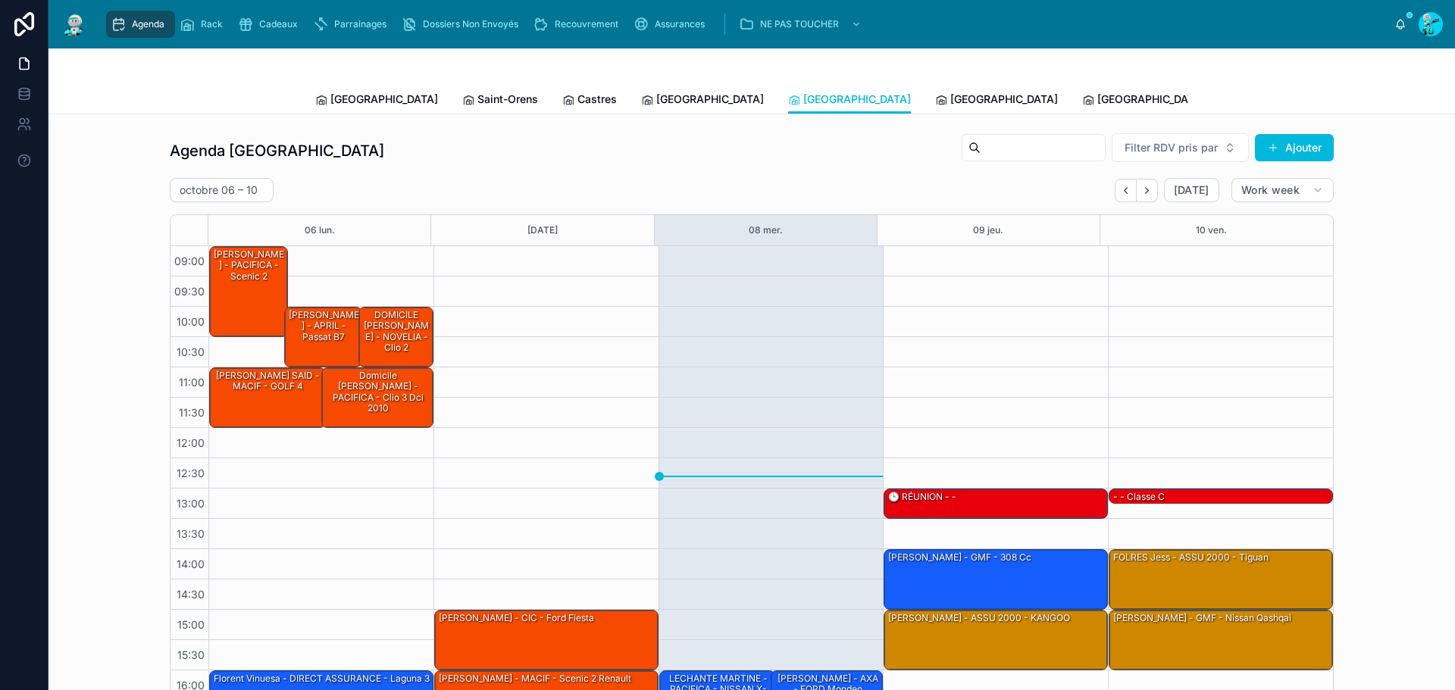
click at [935, 94] on icon at bounding box center [941, 100] width 12 height 12
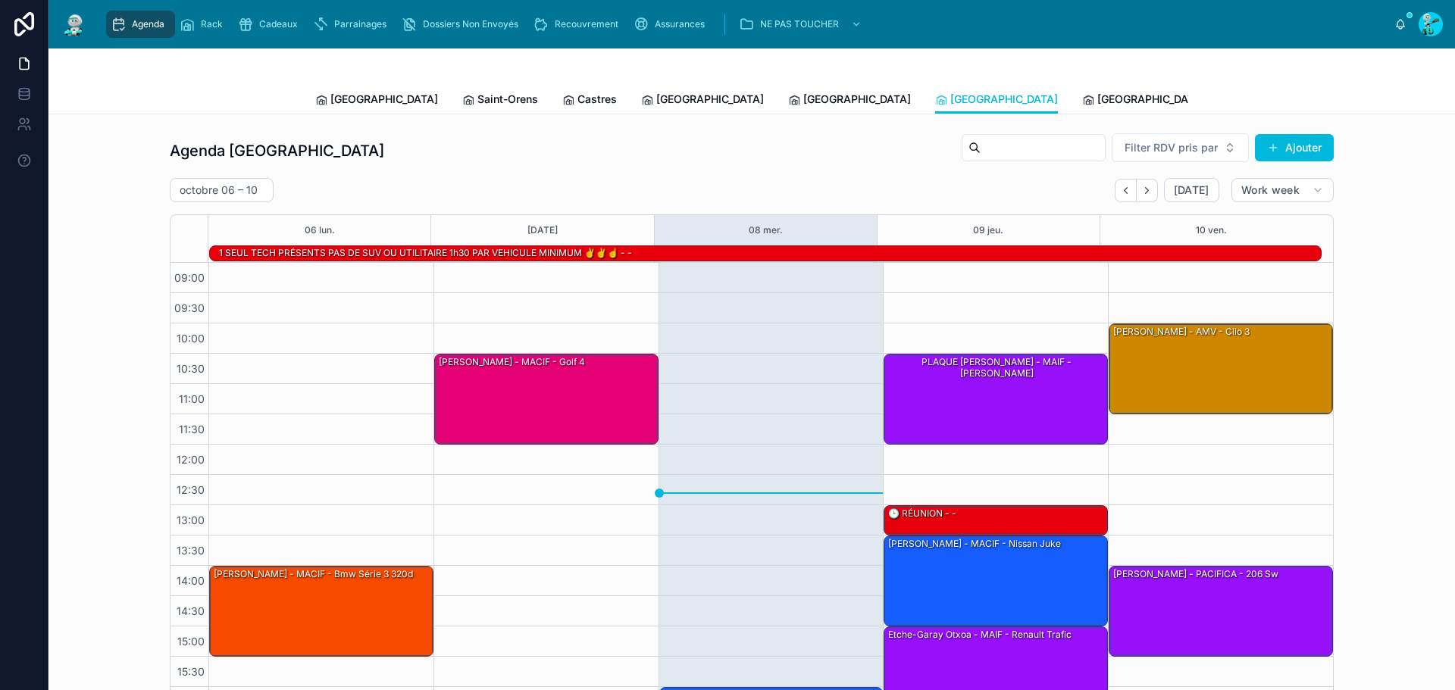
click at [1082, 97] on icon at bounding box center [1088, 100] width 12 height 12
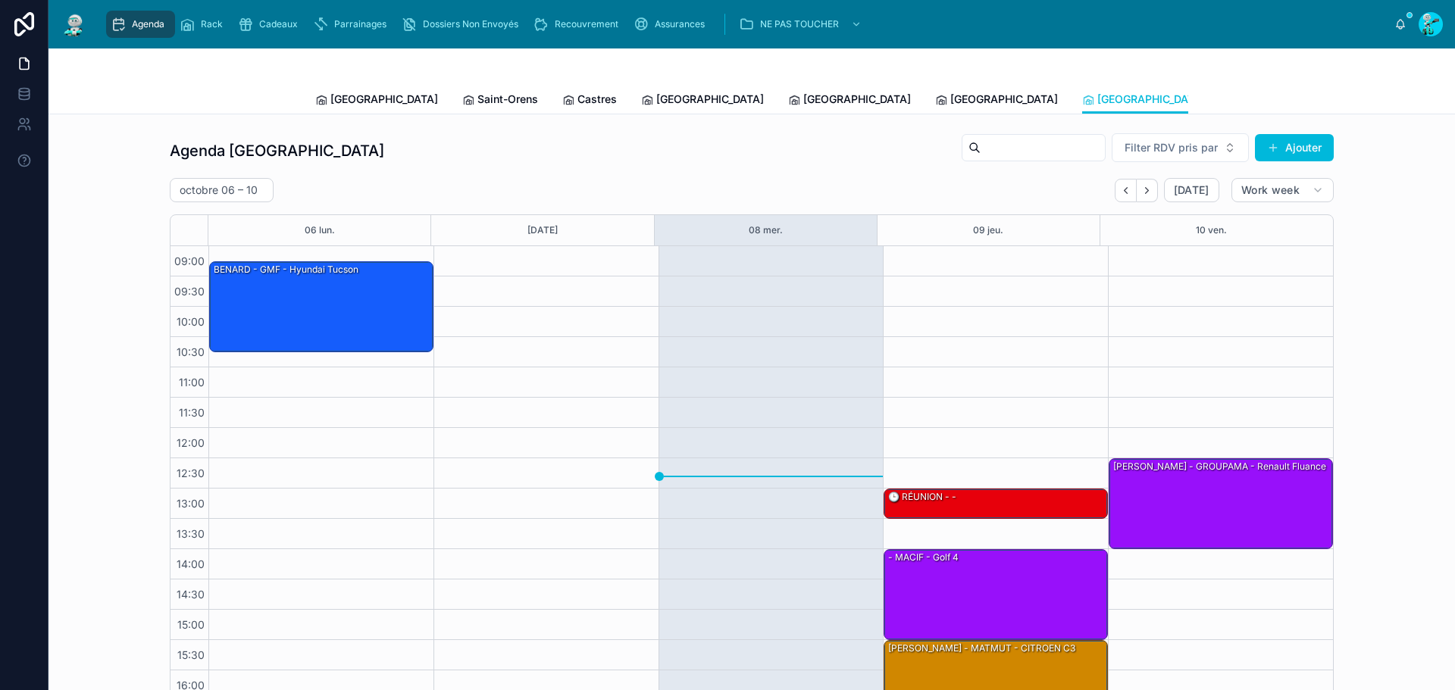
click at [339, 100] on span "[GEOGRAPHIC_DATA]" at bounding box center [384, 99] width 108 height 15
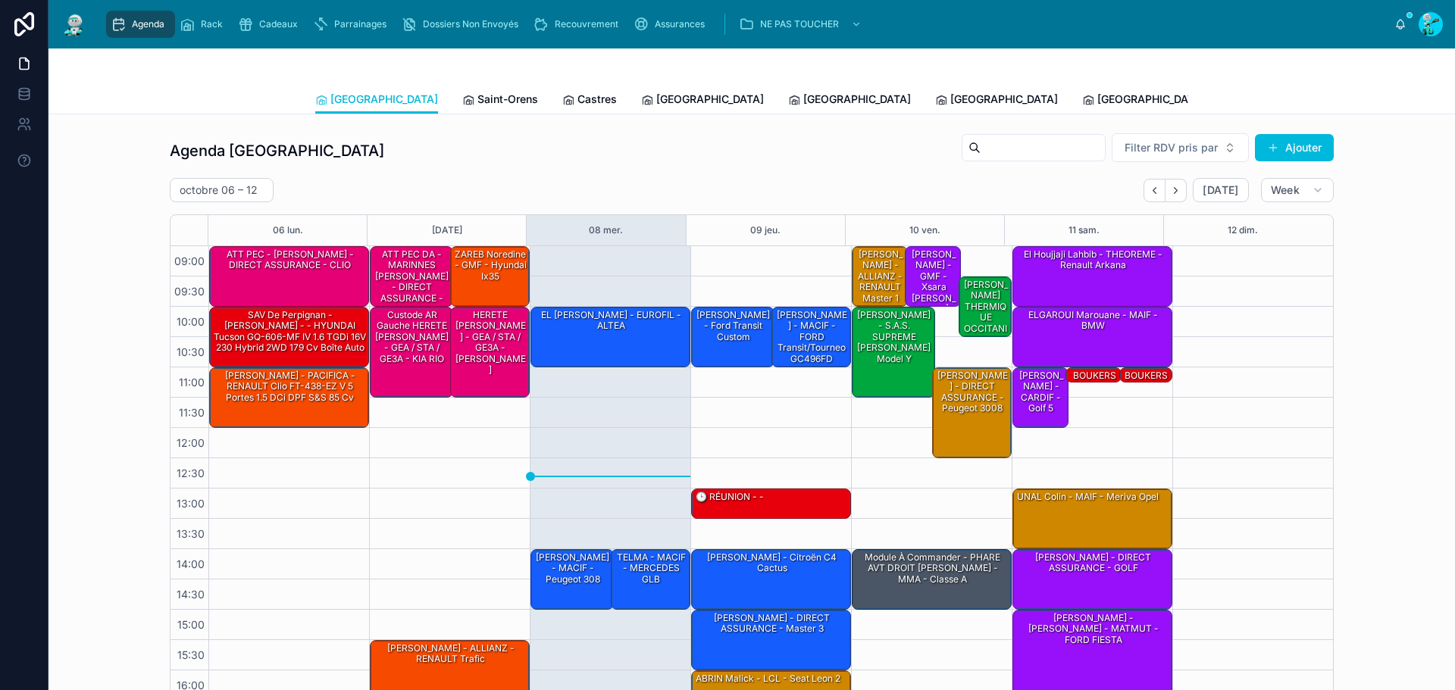
click at [478, 106] on span "Saint-Orens" at bounding box center [508, 99] width 61 height 15
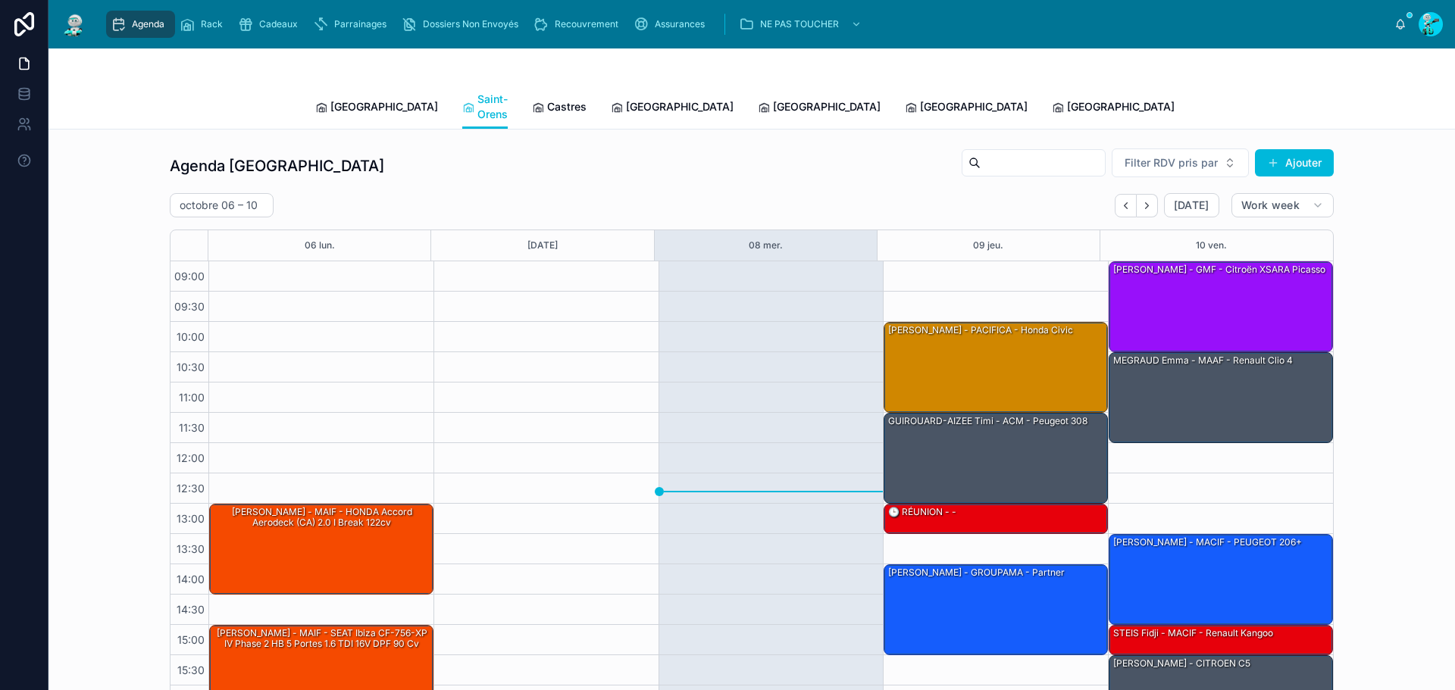
click at [547, 99] on span "Castres" at bounding box center [566, 106] width 39 height 15
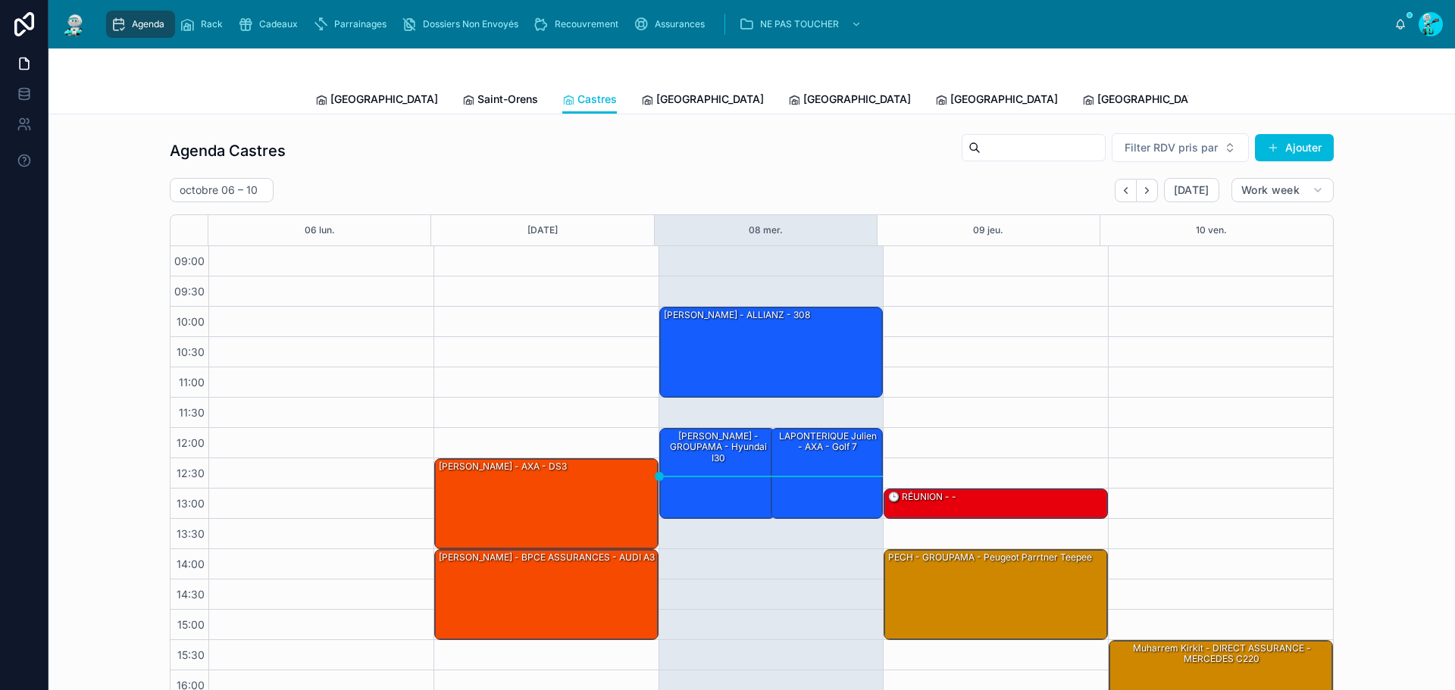
click at [641, 86] on link "[GEOGRAPHIC_DATA]" at bounding box center [702, 101] width 123 height 30
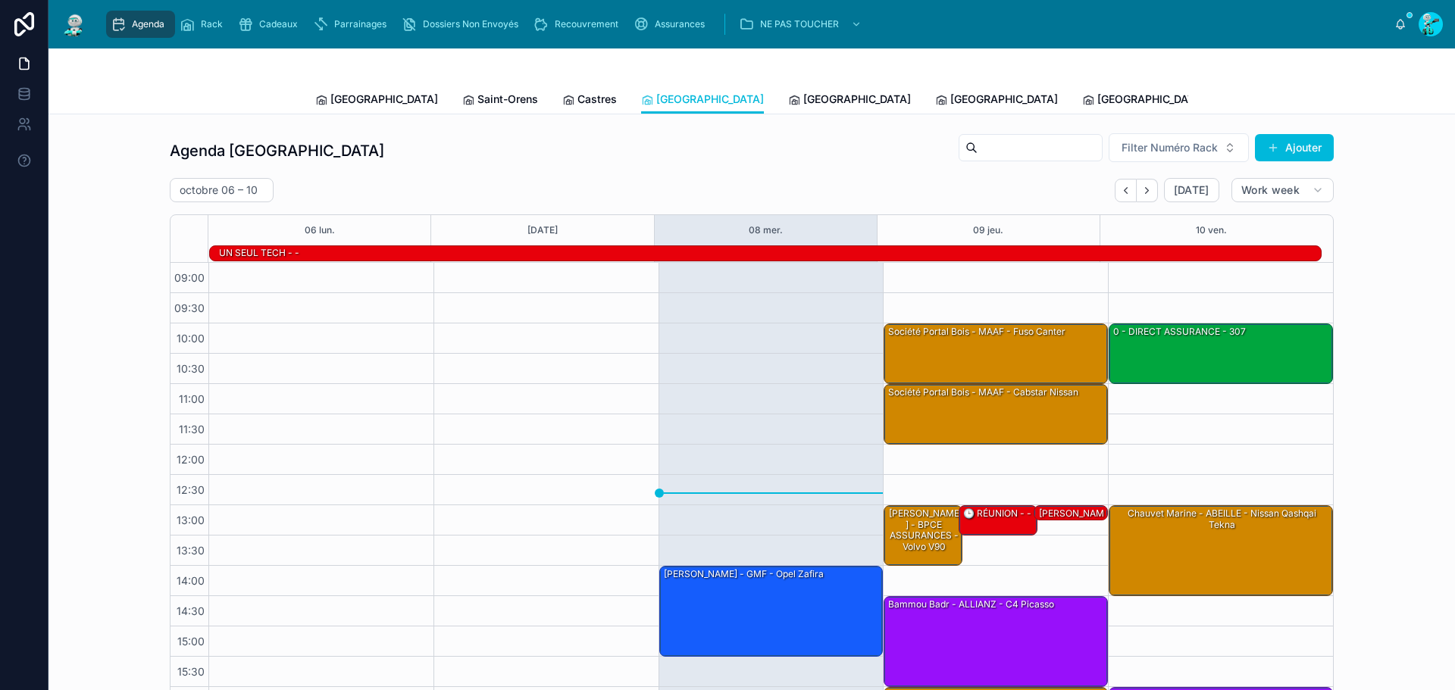
scroll to position [104, 0]
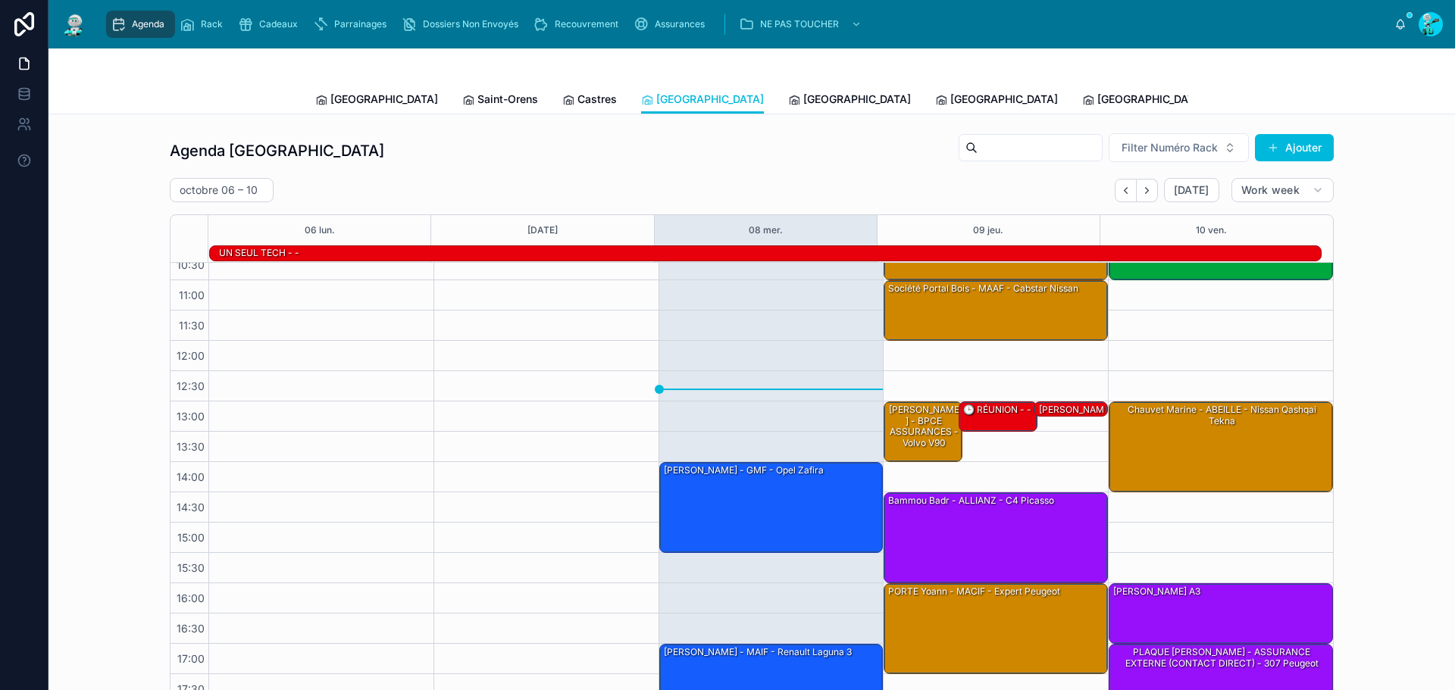
click at [788, 97] on icon at bounding box center [794, 100] width 12 height 12
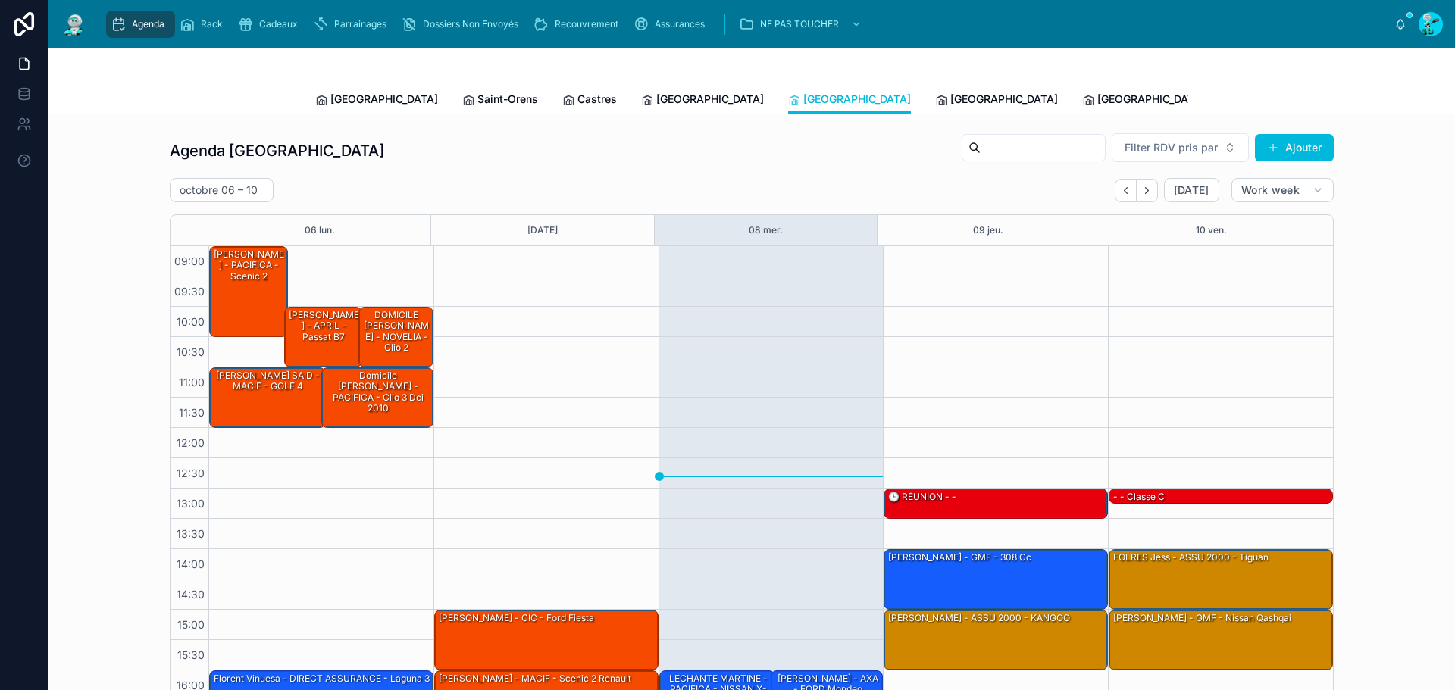
click at [935, 107] on link "[GEOGRAPHIC_DATA]" at bounding box center [996, 101] width 123 height 30
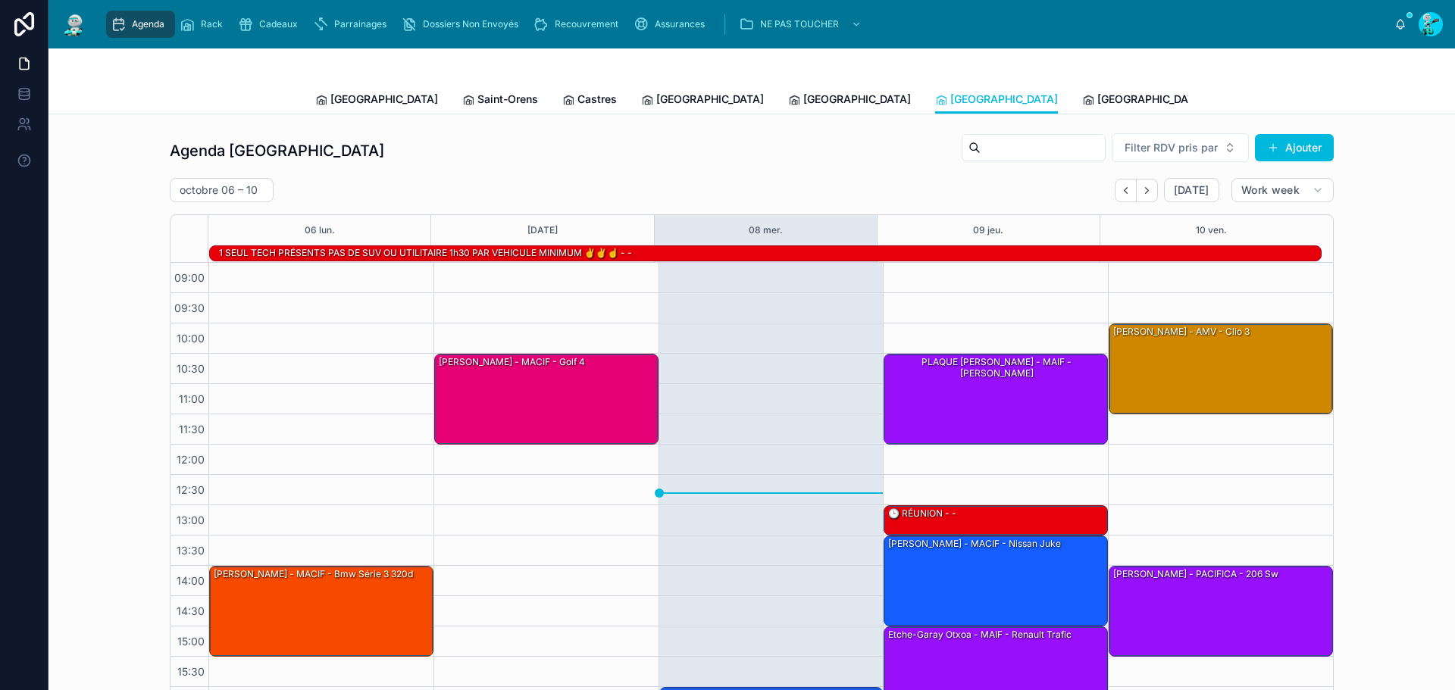
click at [1098, 105] on span "[GEOGRAPHIC_DATA]" at bounding box center [1152, 99] width 108 height 15
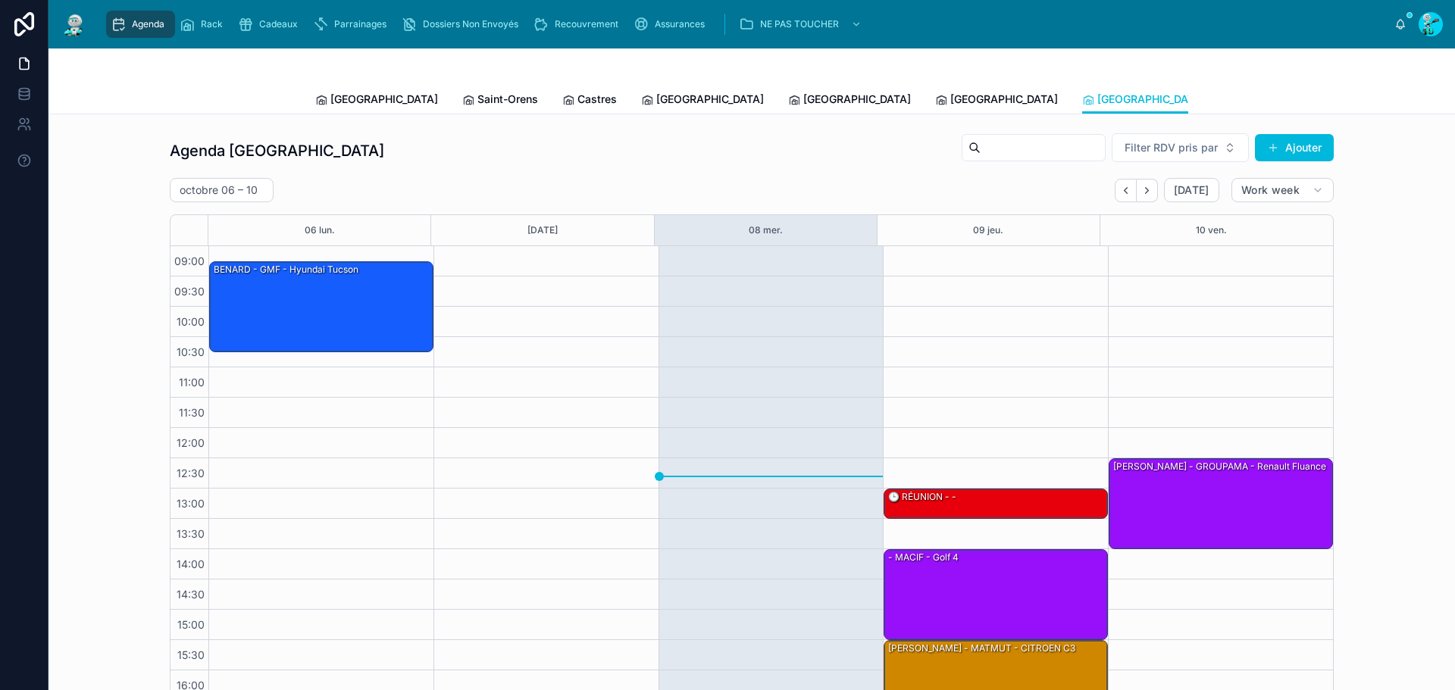
scroll to position [87, 0]
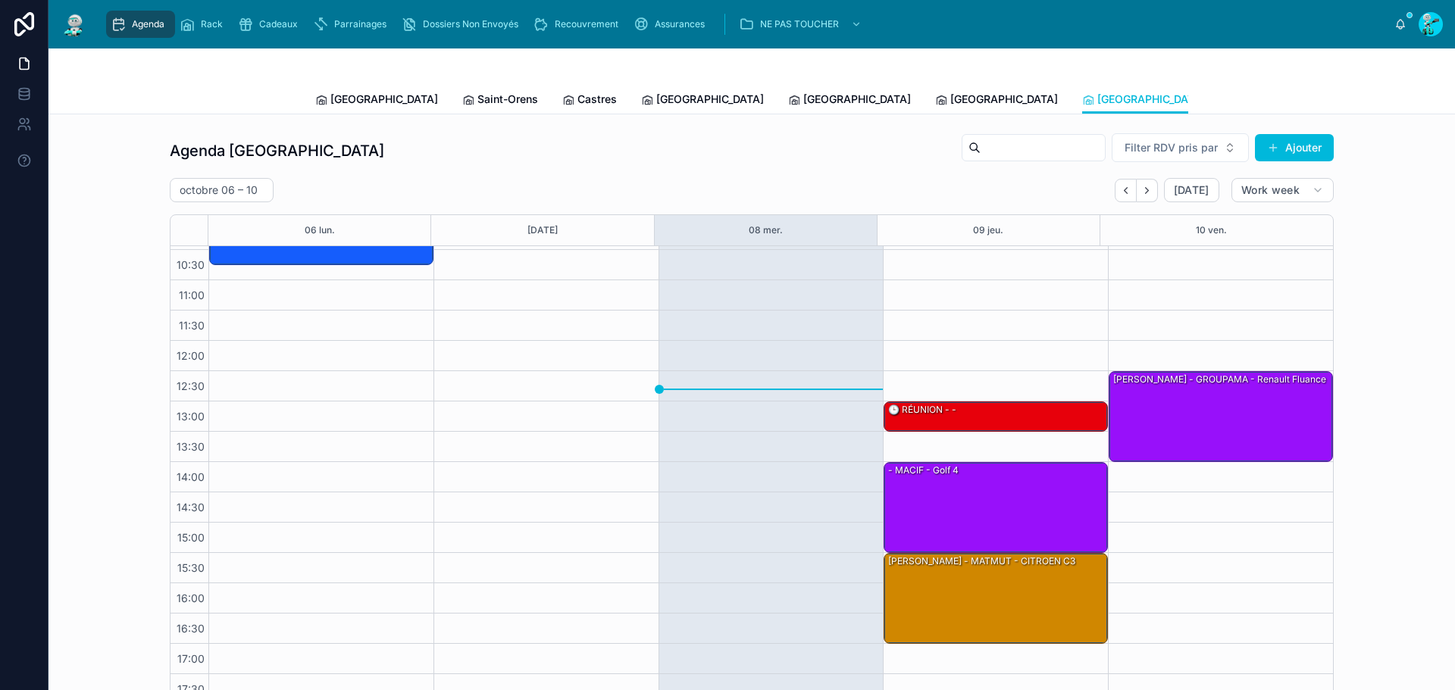
drag, startPoint x: 333, startPoint y: 110, endPoint x: 368, endPoint y: 126, distance: 38.3
click at [333, 110] on link "[GEOGRAPHIC_DATA]" at bounding box center [376, 101] width 123 height 30
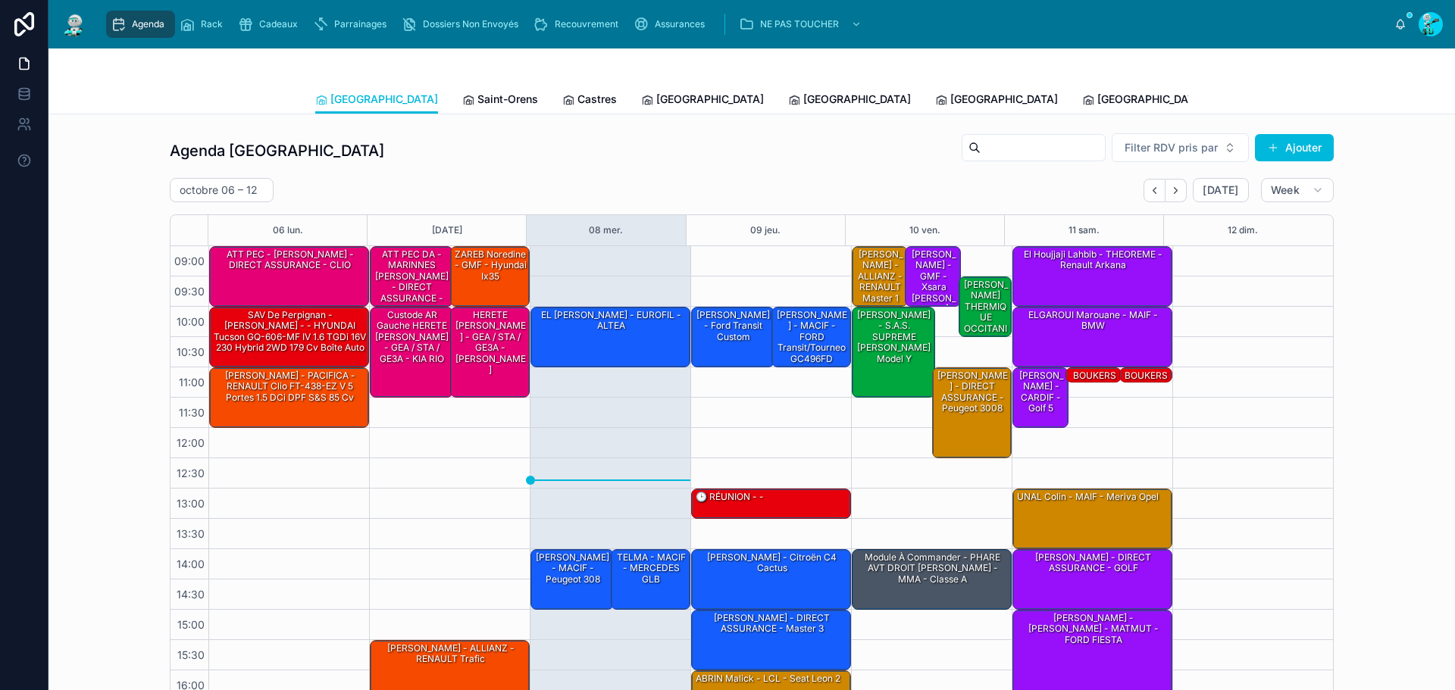
click at [478, 105] on span "Saint-Orens" at bounding box center [508, 99] width 61 height 15
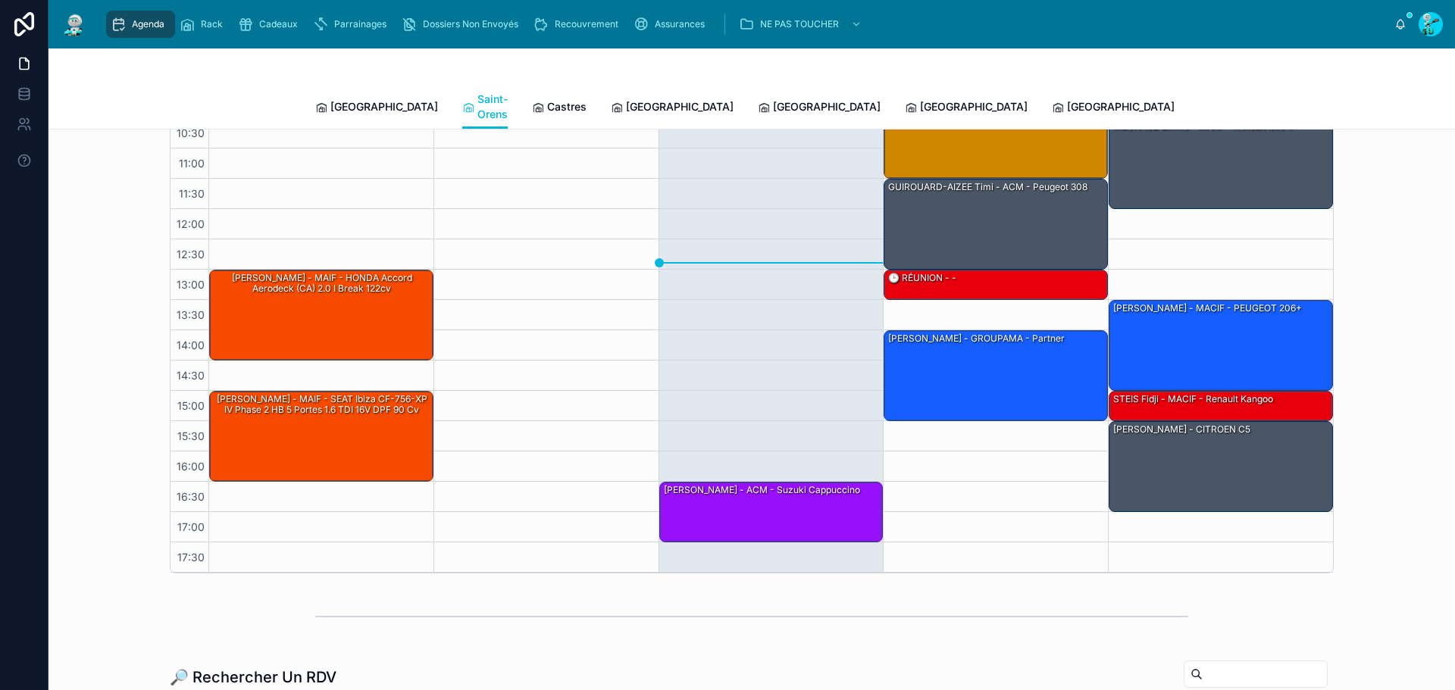
scroll to position [152, 0]
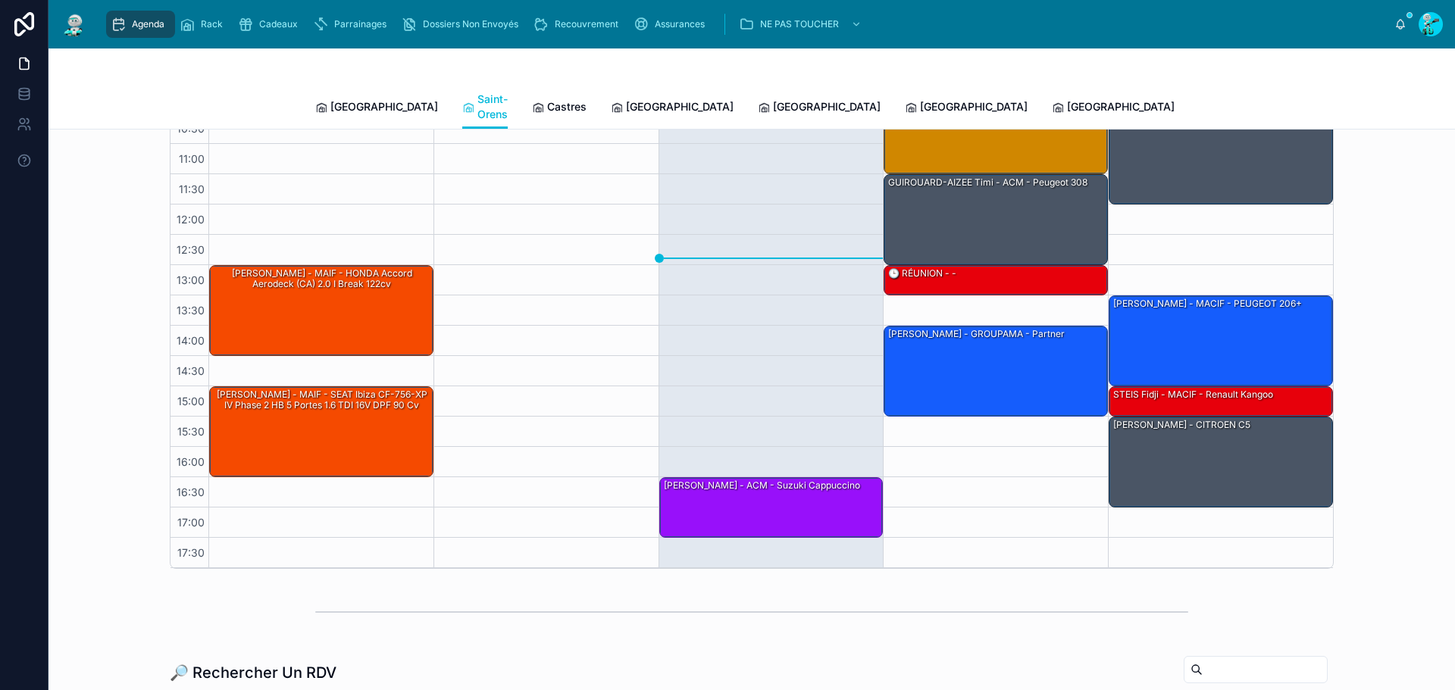
click at [547, 99] on span "Castres" at bounding box center [566, 106] width 39 height 15
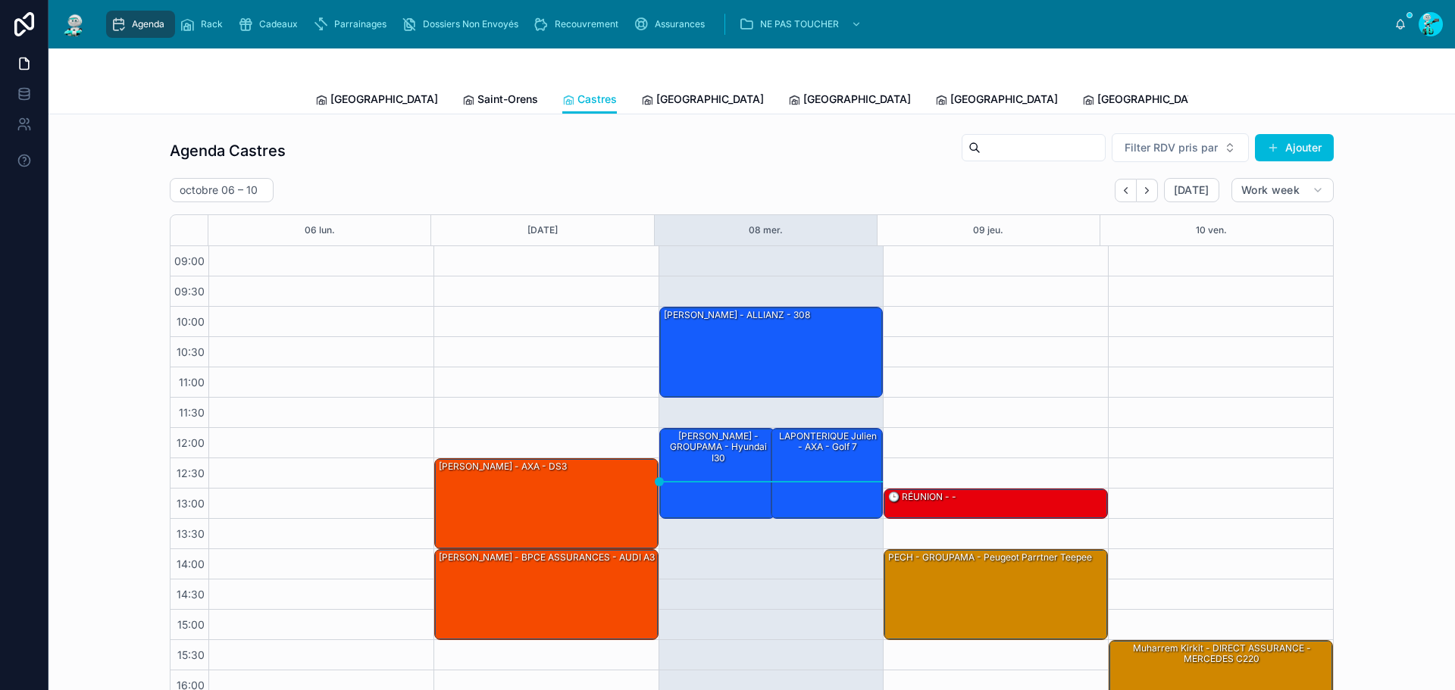
click at [133, 542] on div "Agenda Castres Filter RDV pris par Ajouter [DATE] – [DATE] [DATE] Work week 06 …" at bounding box center [752, 419] width 1382 height 585
click at [354, 102] on span "[GEOGRAPHIC_DATA]" at bounding box center [384, 99] width 108 height 15
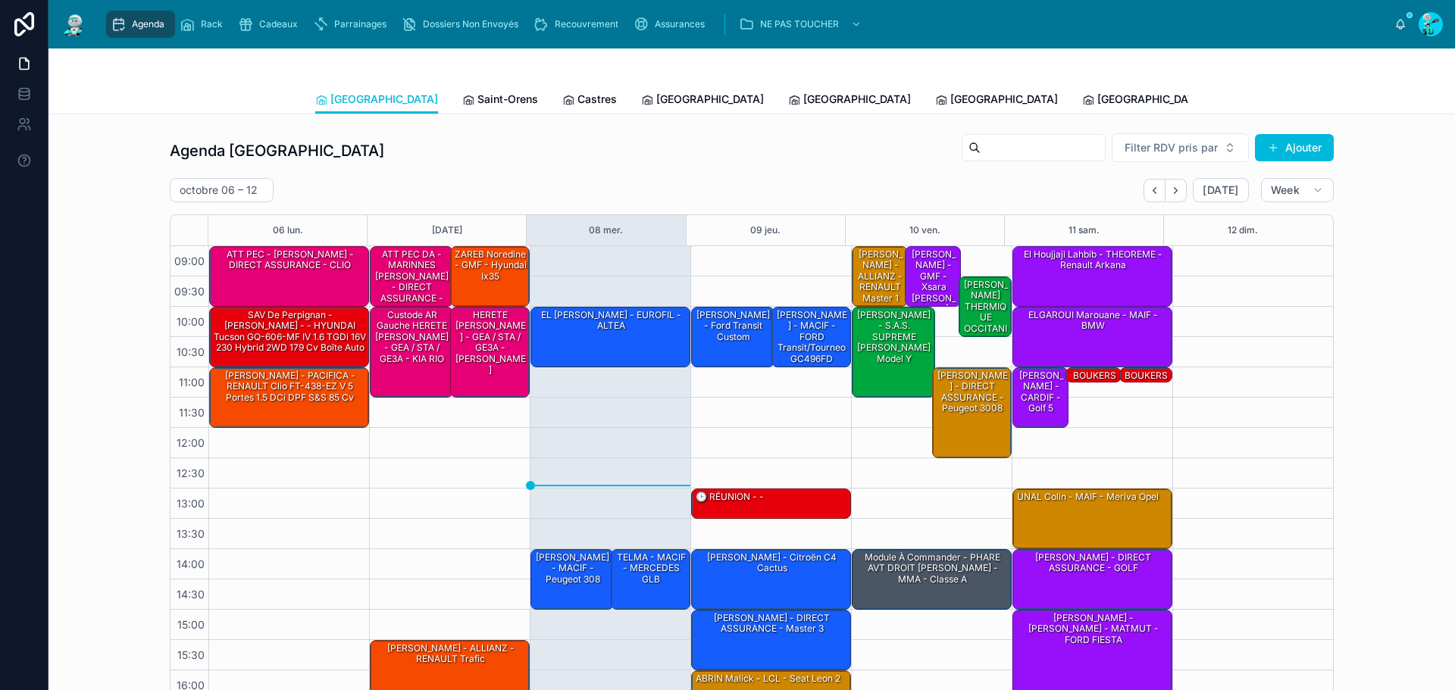
click at [462, 91] on link "Saint-Orens" at bounding box center [500, 101] width 76 height 30
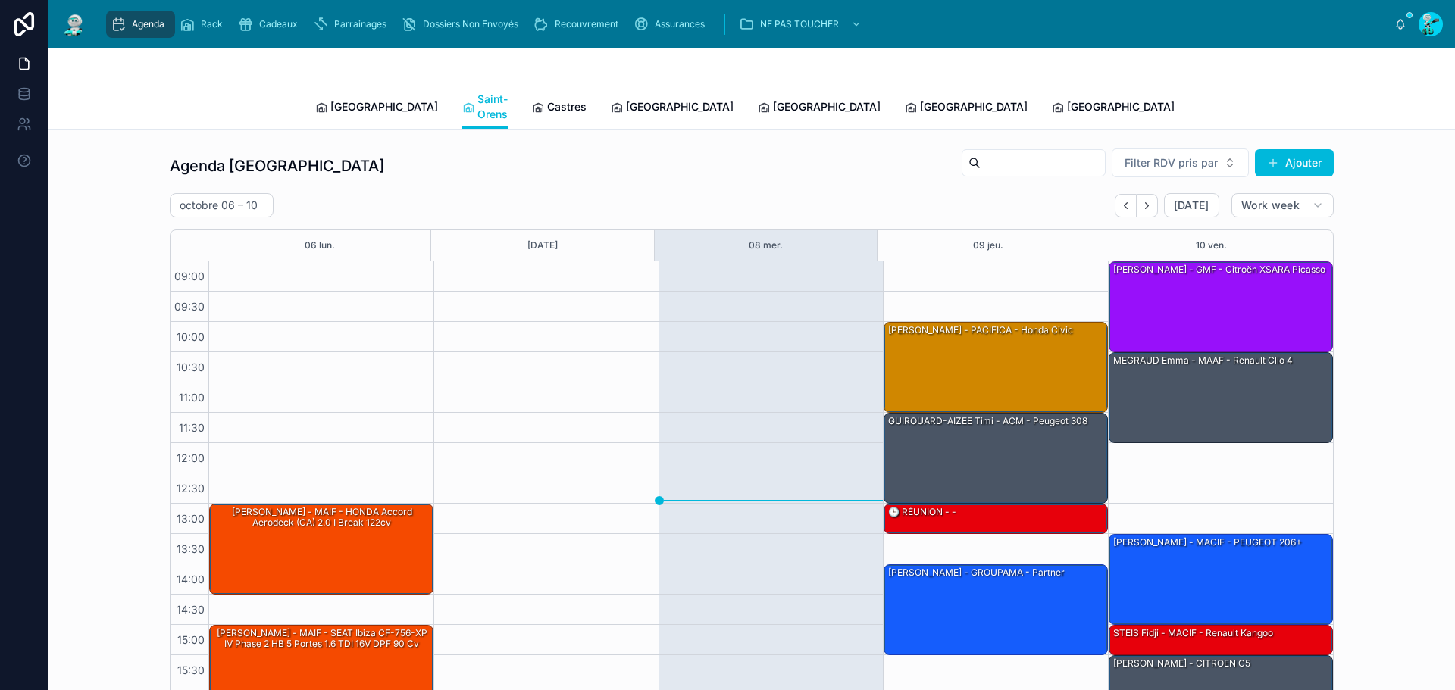
click at [547, 99] on span "Castres" at bounding box center [566, 106] width 39 height 15
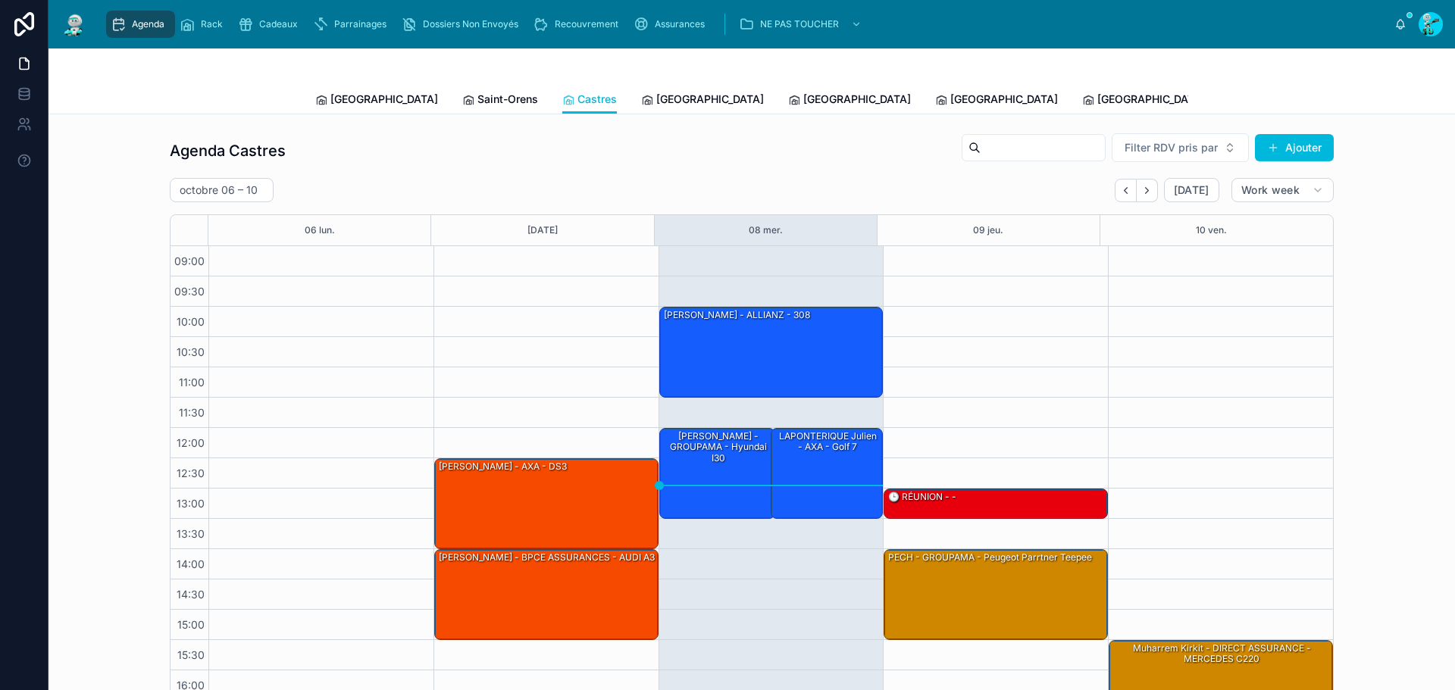
click at [656, 96] on span "[GEOGRAPHIC_DATA]" at bounding box center [710, 99] width 108 height 15
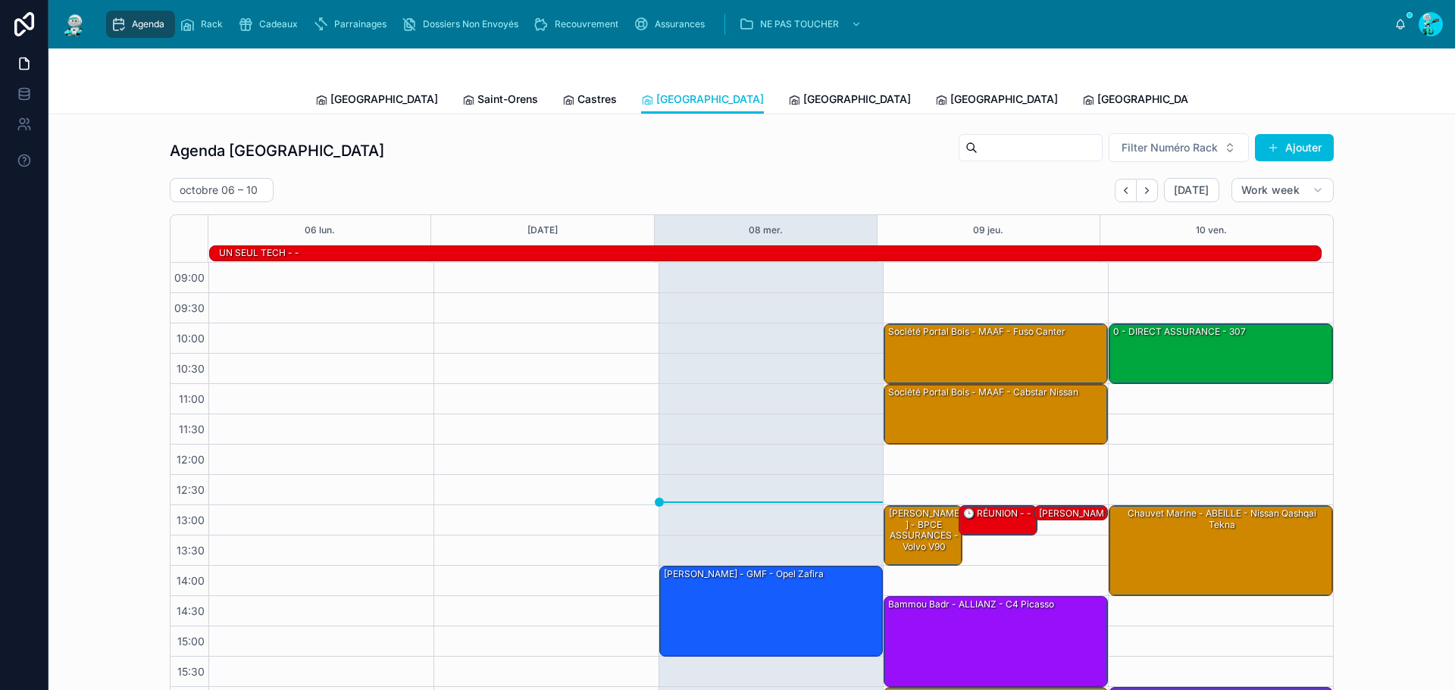
click at [803, 105] on span "[GEOGRAPHIC_DATA]" at bounding box center [857, 99] width 108 height 15
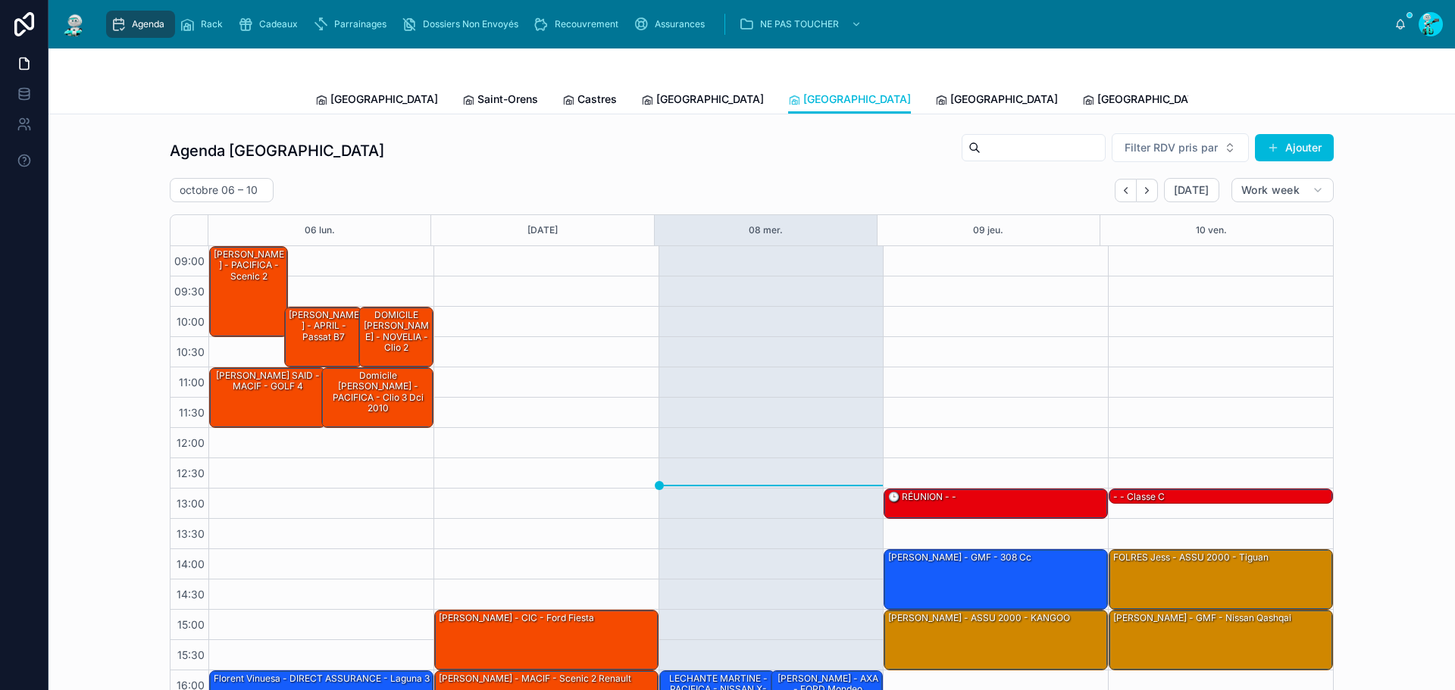
click at [950, 93] on span "[GEOGRAPHIC_DATA]" at bounding box center [1004, 99] width 108 height 15
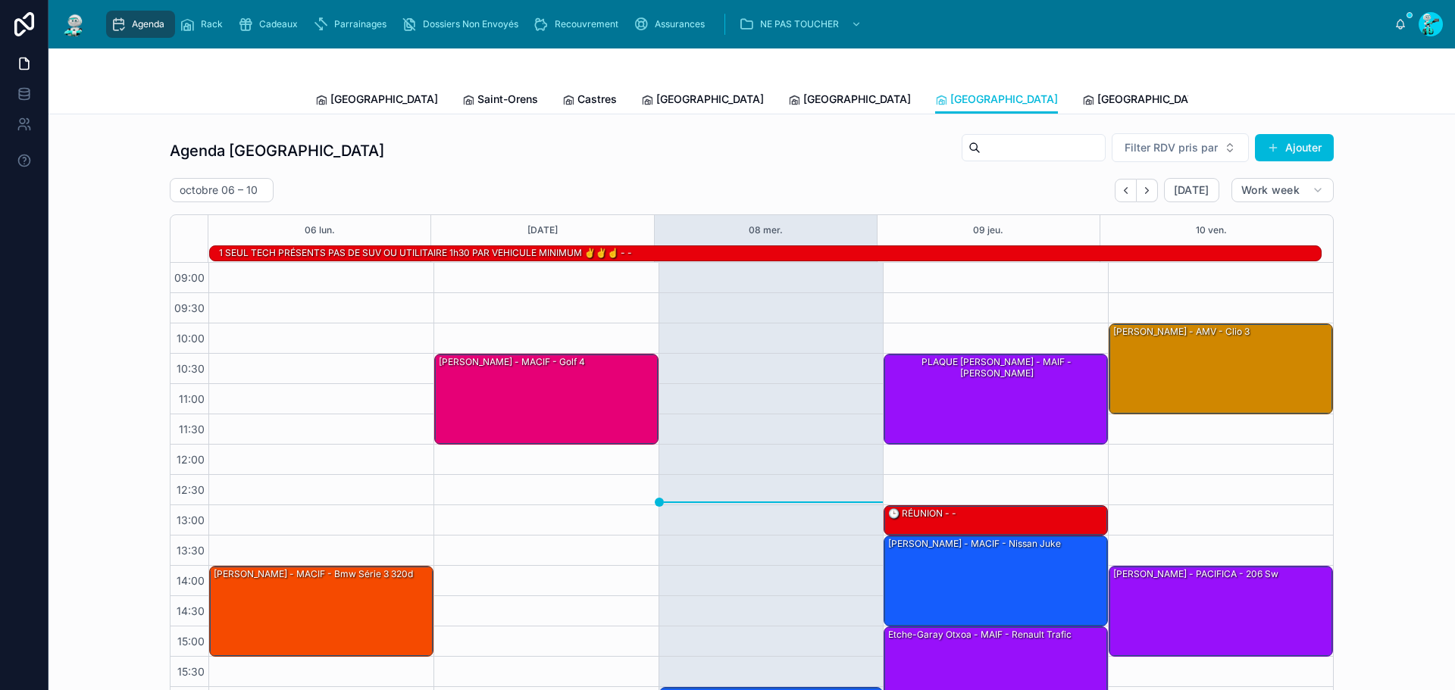
scroll to position [104, 0]
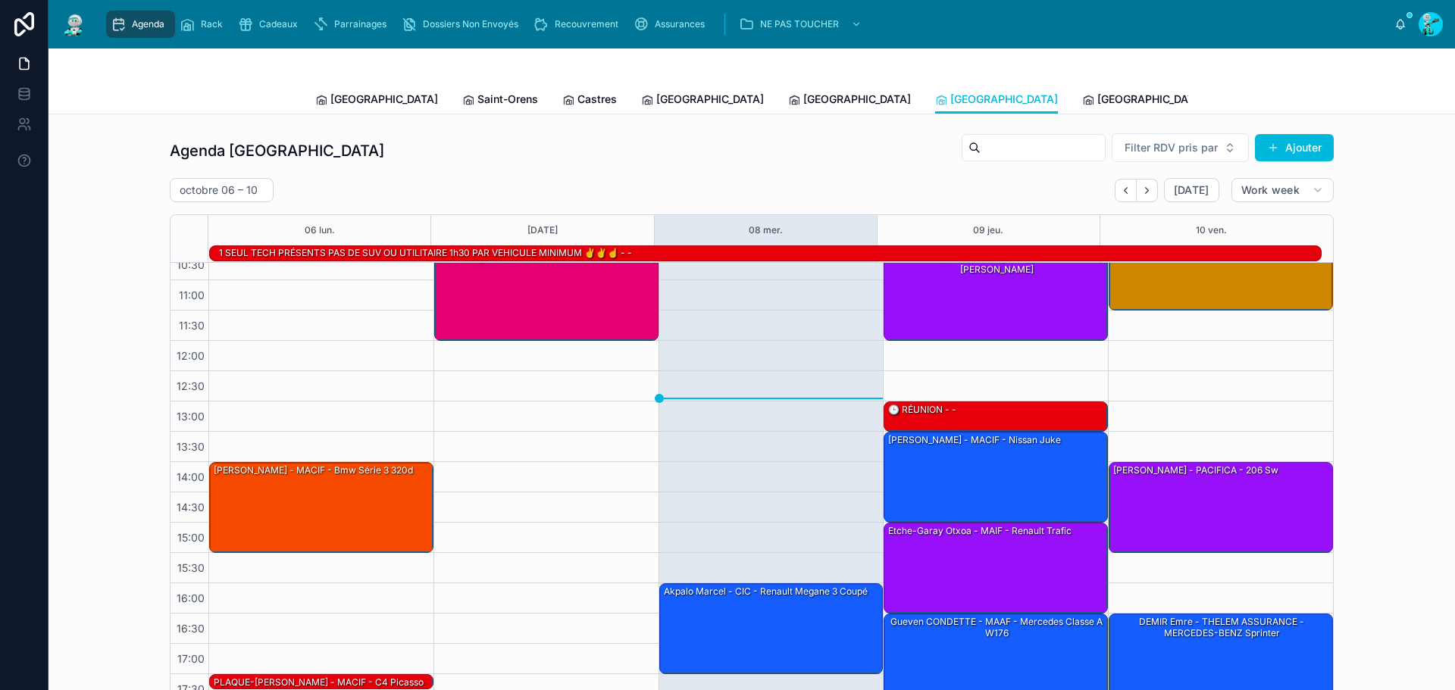
click at [678, 103] on div "Toulouse Saint-Orens Castres [GEOGRAPHIC_DATA] [GEOGRAPHIC_DATA] [GEOGRAPHIC_DA…" at bounding box center [751, 99] width 873 height 29
click at [803, 100] on span "[GEOGRAPHIC_DATA]" at bounding box center [857, 99] width 108 height 15
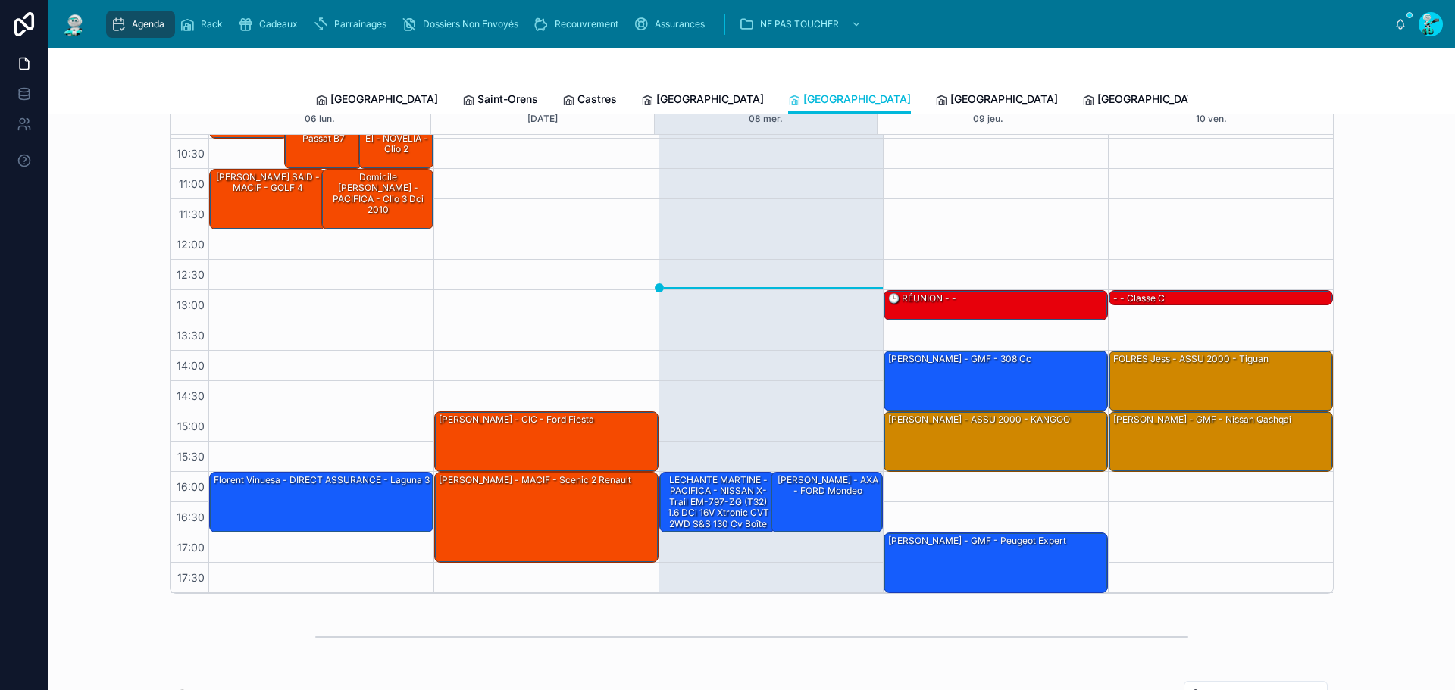
scroll to position [152, 0]
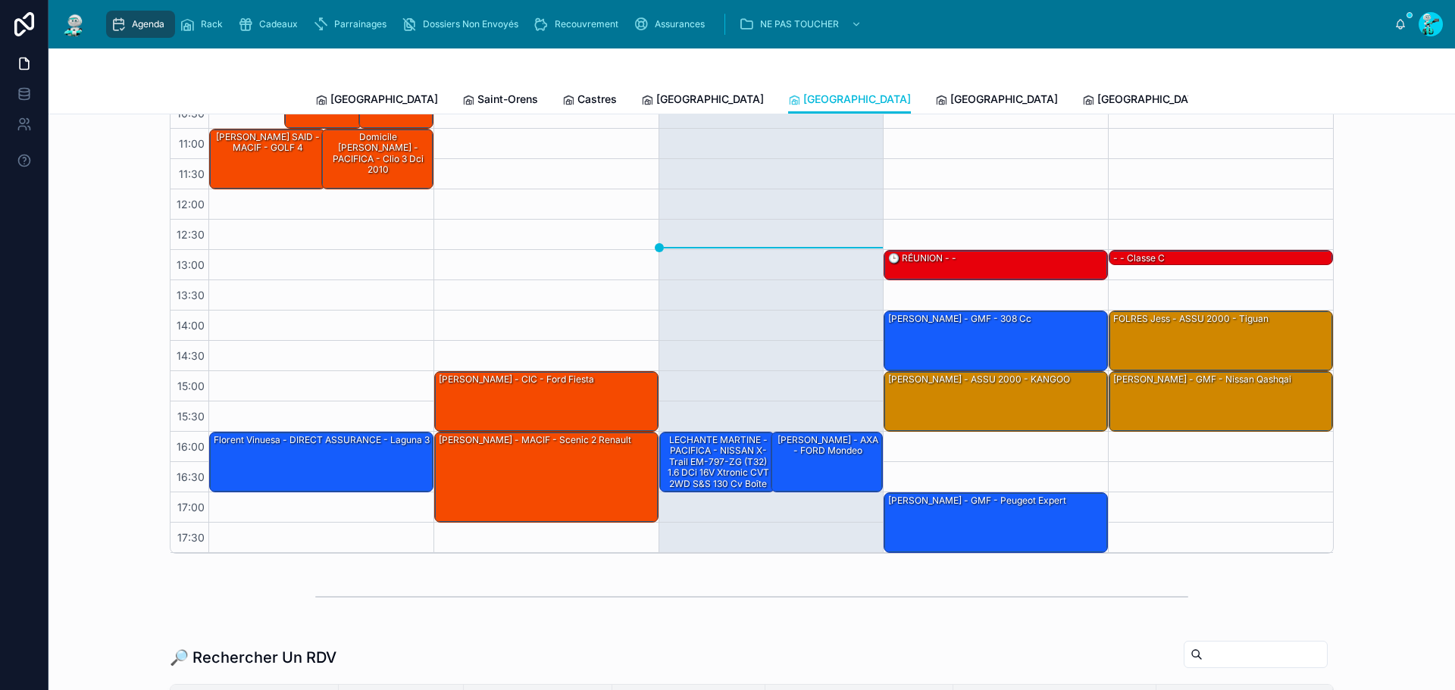
click at [950, 102] on span "[GEOGRAPHIC_DATA]" at bounding box center [1004, 99] width 108 height 15
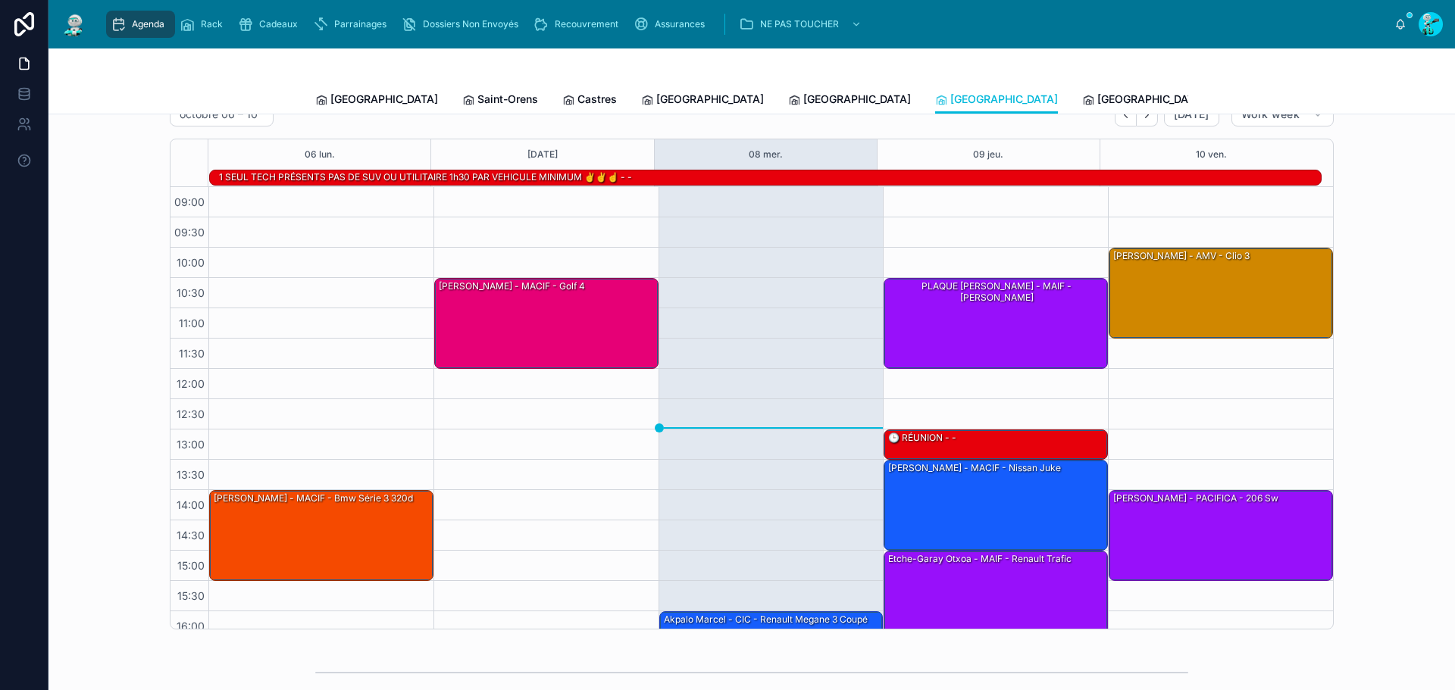
click at [1098, 103] on span "[GEOGRAPHIC_DATA]" at bounding box center [1152, 99] width 108 height 15
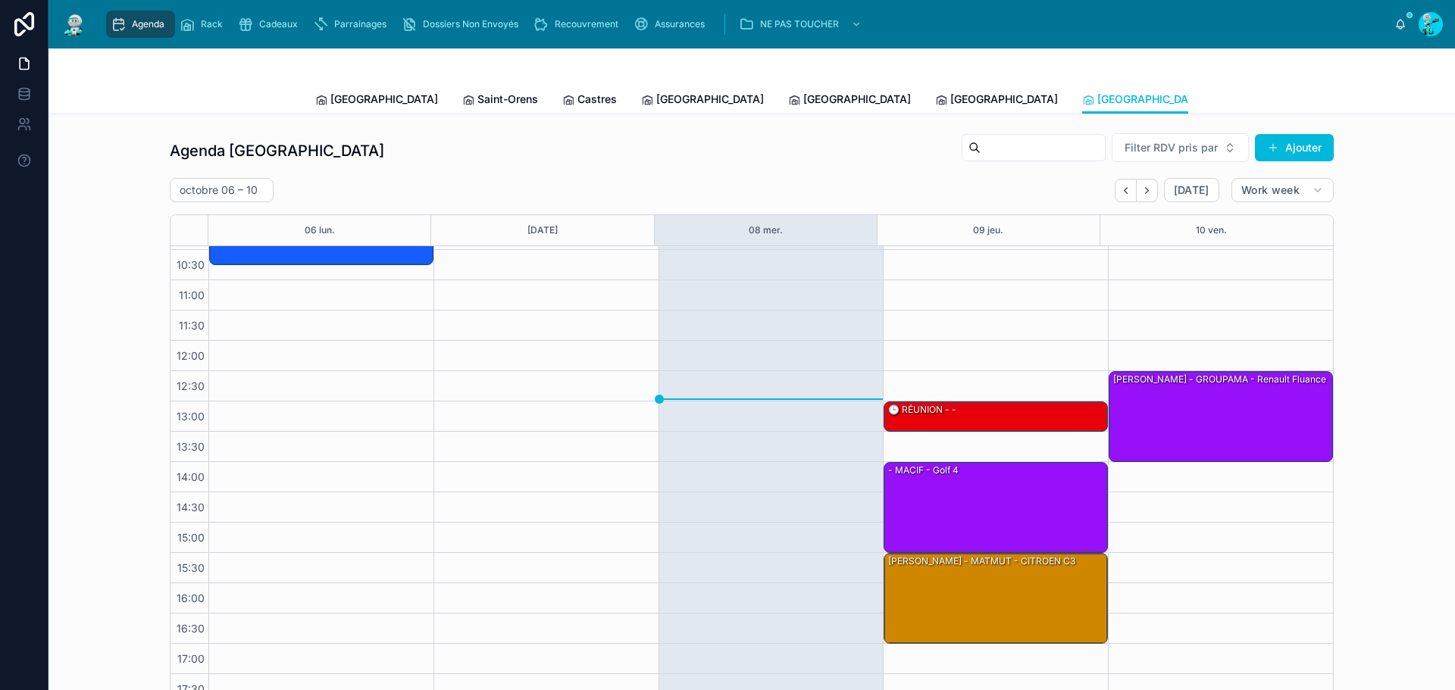
click at [656, 101] on span "[GEOGRAPHIC_DATA]" at bounding box center [710, 99] width 108 height 15
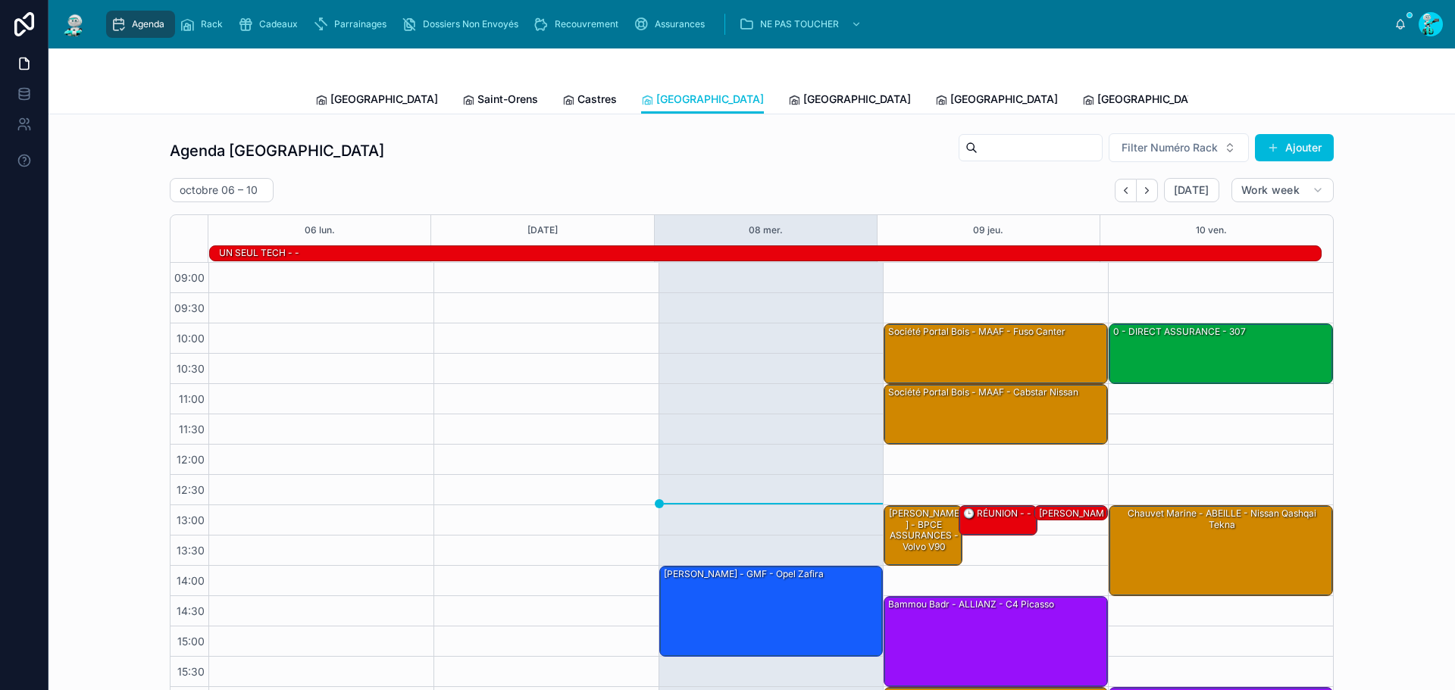
click at [534, 114] on div "Carcassonne [GEOGRAPHIC_DATA] Saint-Orens [GEOGRAPHIC_DATA] [GEOGRAPHIC_DATA] […" at bounding box center [752, 82] width 1407 height 66
click at [578, 98] on span "Castres" at bounding box center [597, 99] width 39 height 15
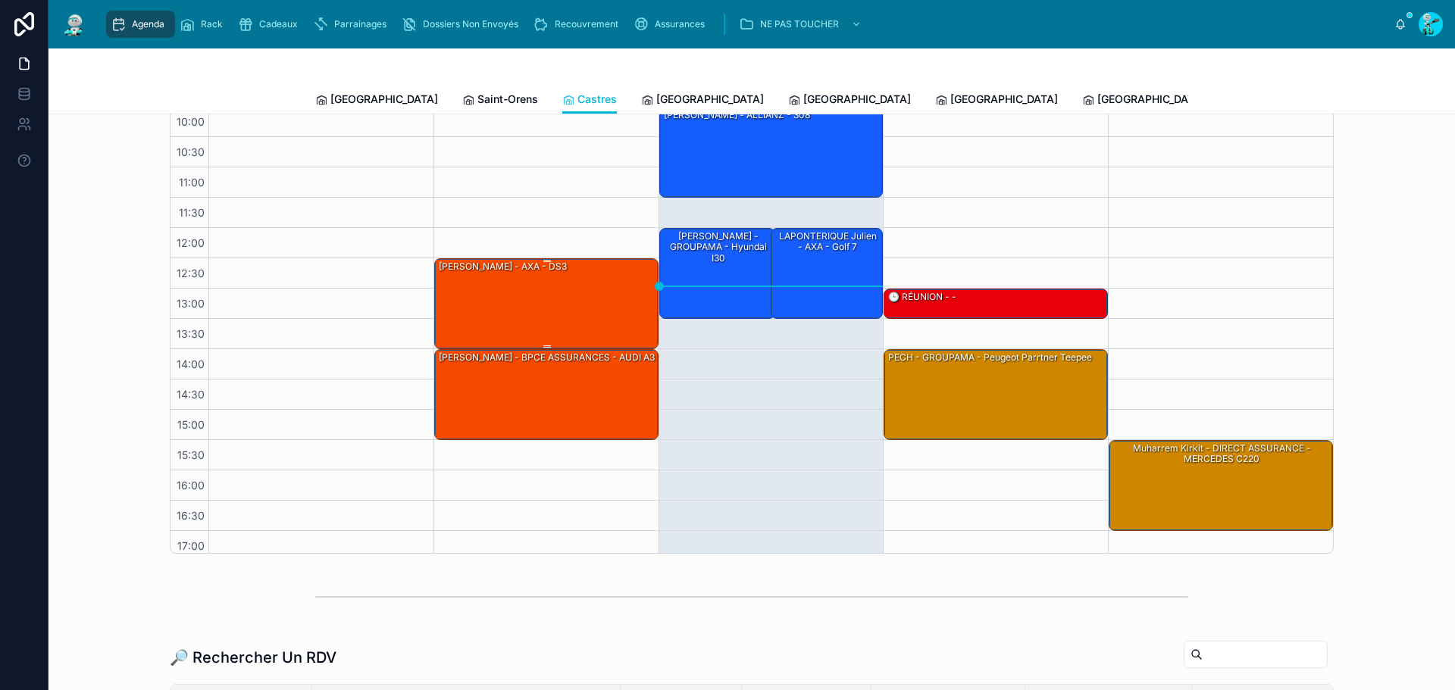
scroll to position [87, 0]
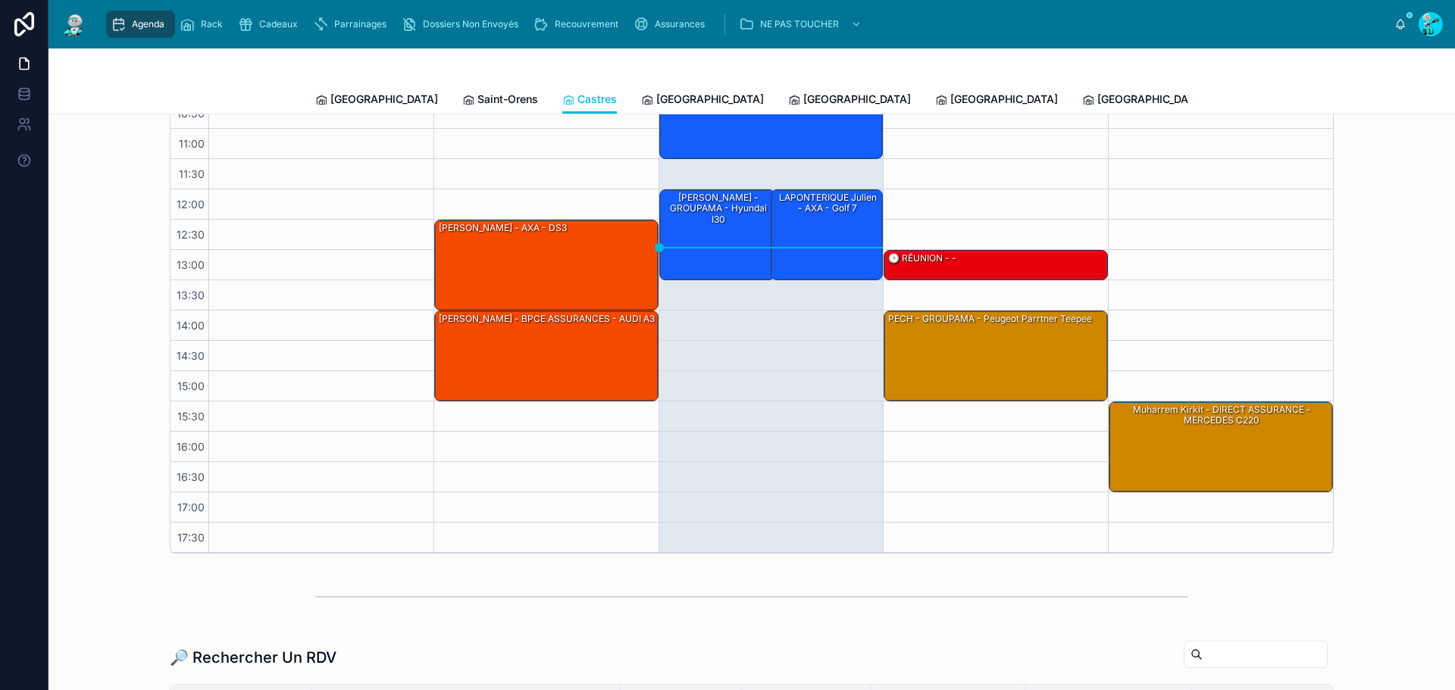
click at [478, 93] on span "Saint-Orens" at bounding box center [508, 99] width 61 height 15
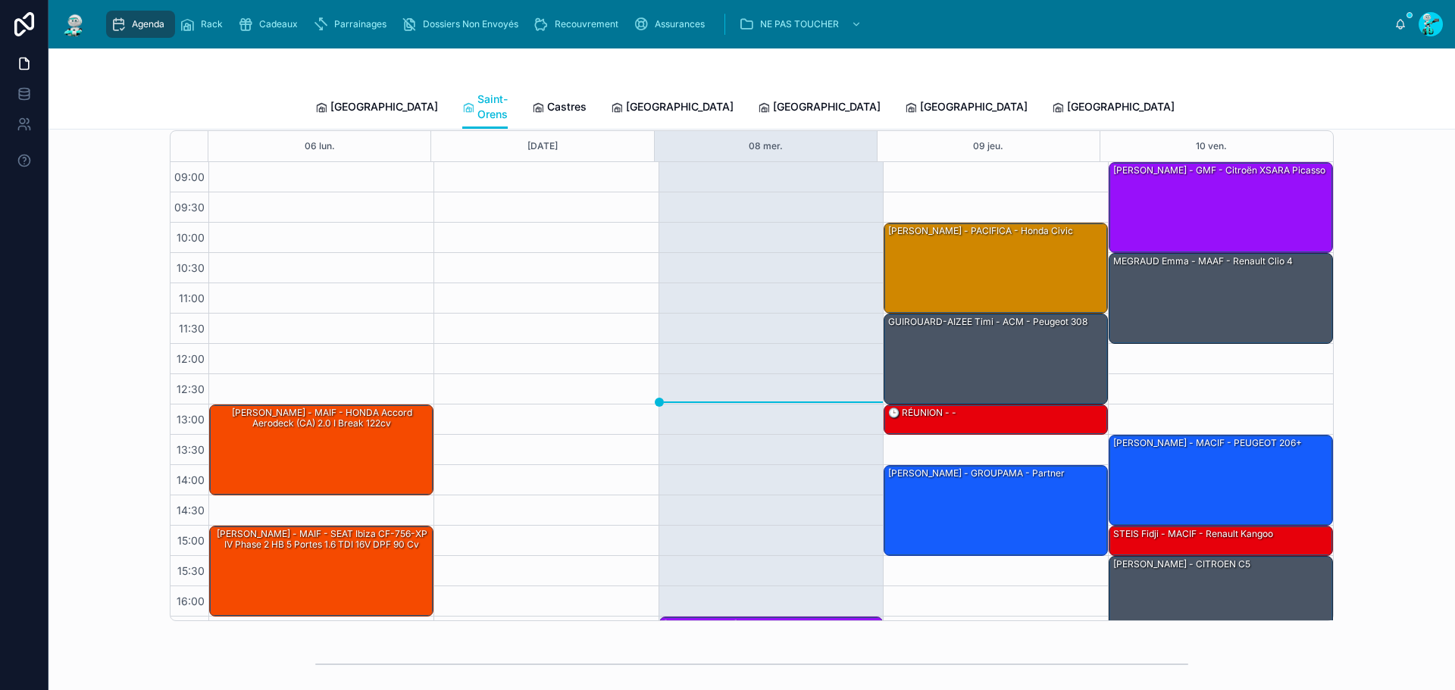
scroll to position [76, 0]
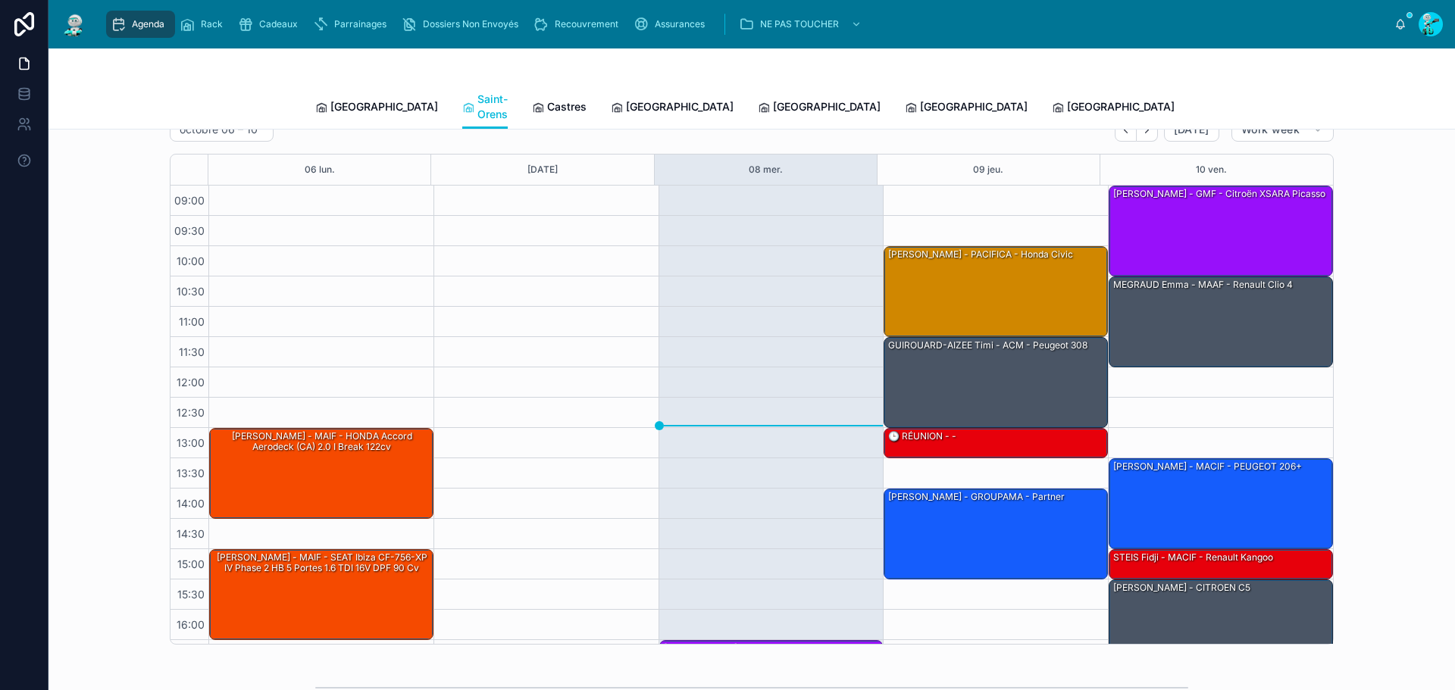
click at [369, 102] on span "[GEOGRAPHIC_DATA]" at bounding box center [384, 106] width 108 height 15
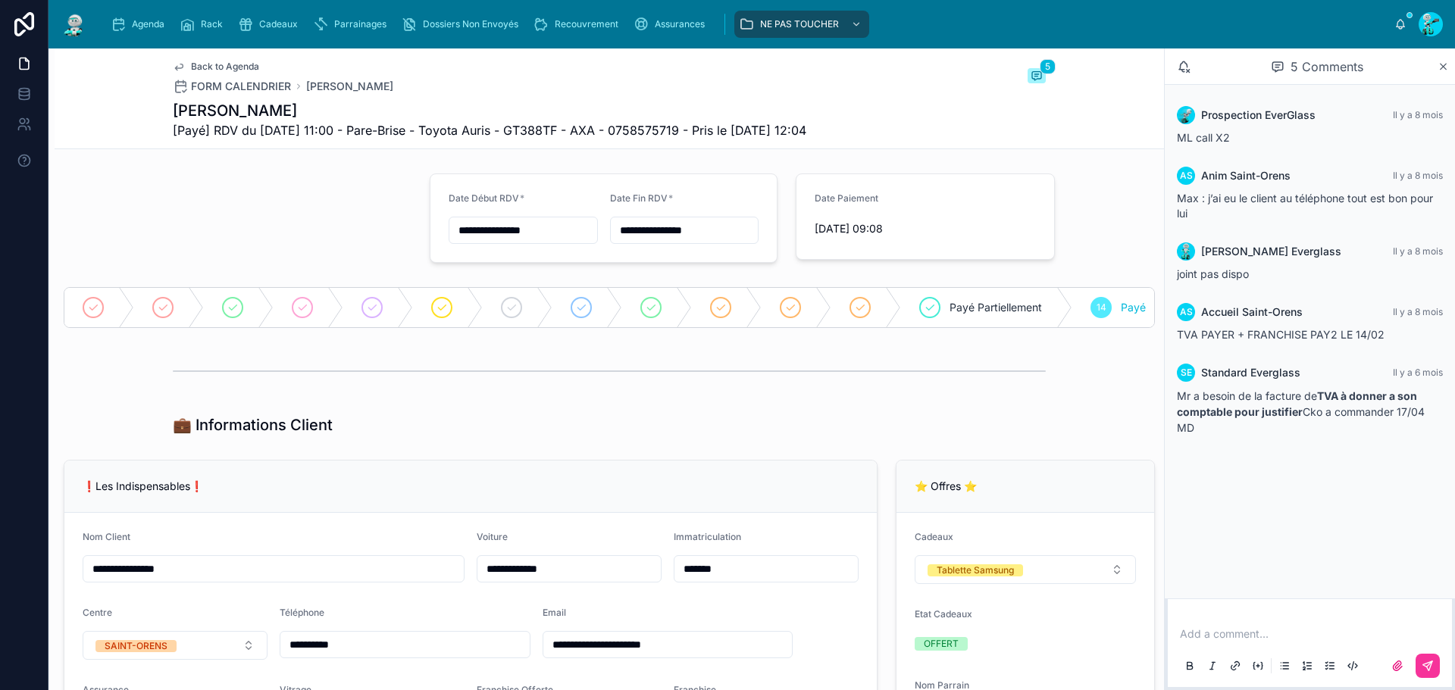
drag, startPoint x: 119, startPoint y: 22, endPoint x: 166, endPoint y: 2, distance: 51.0
click at [119, 22] on icon "scrollable content" at bounding box center [118, 24] width 15 height 15
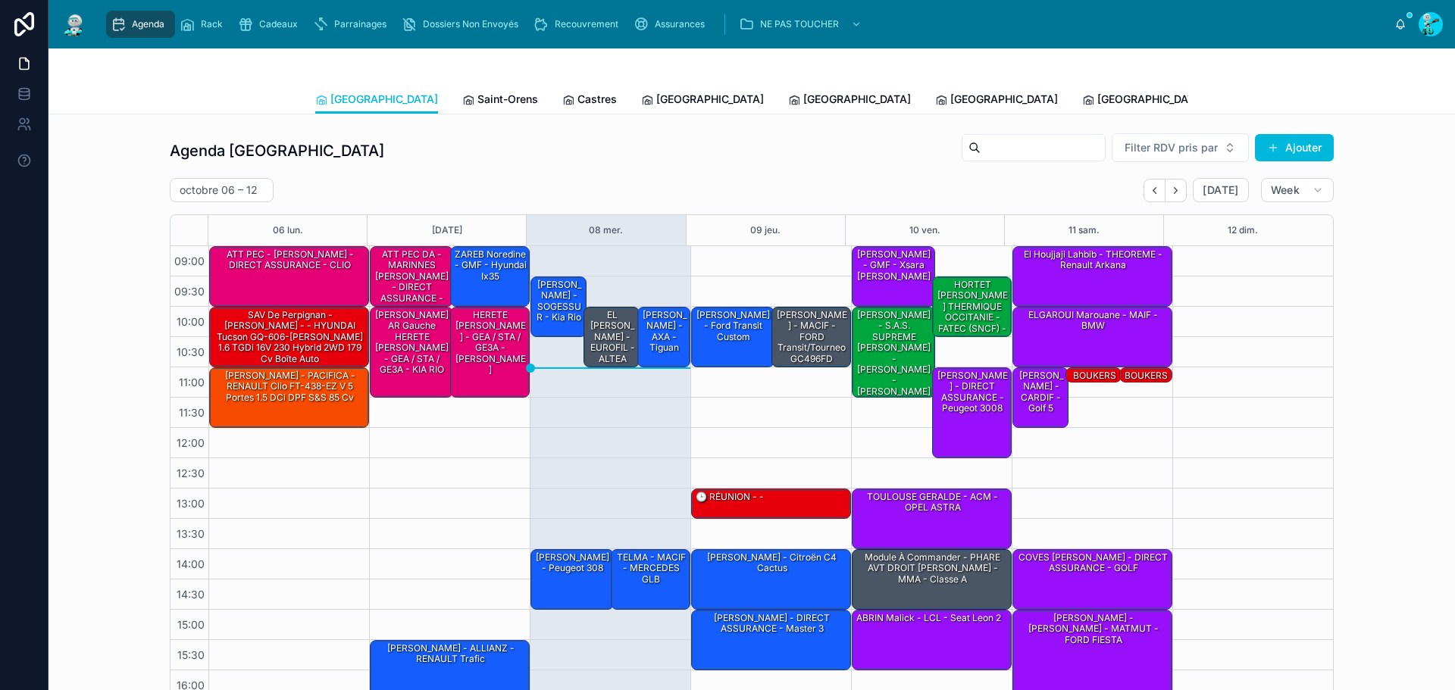
scroll to position [87, 0]
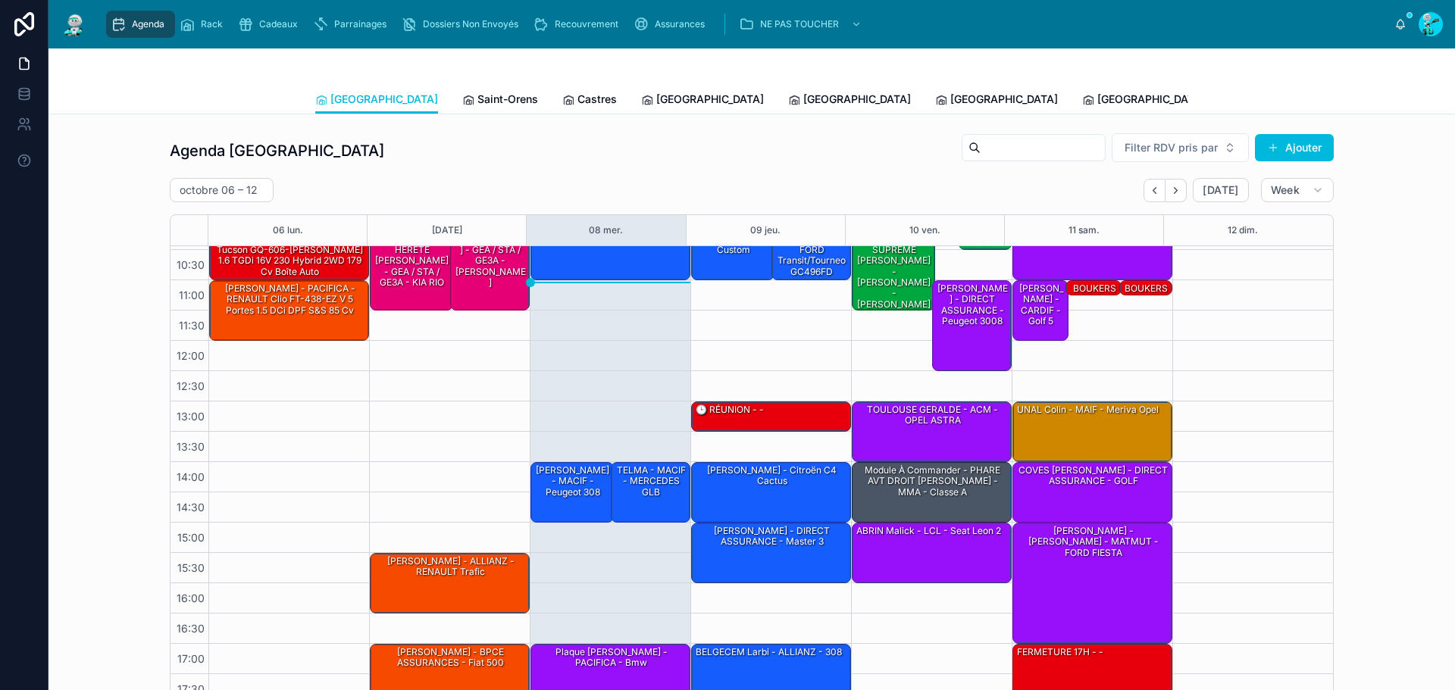
click at [1371, 96] on span "Tous Centres" at bounding box center [1404, 99] width 67 height 15
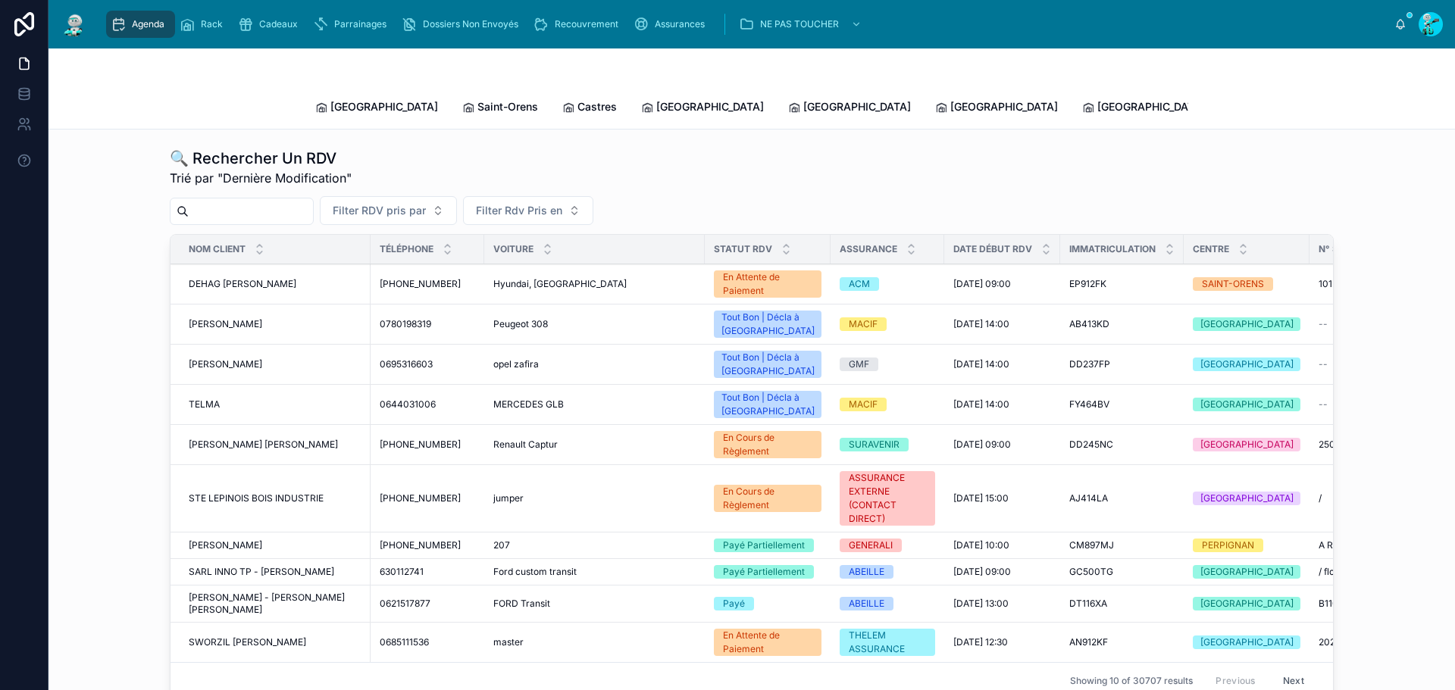
click at [265, 201] on input "text" at bounding box center [251, 211] width 124 height 21
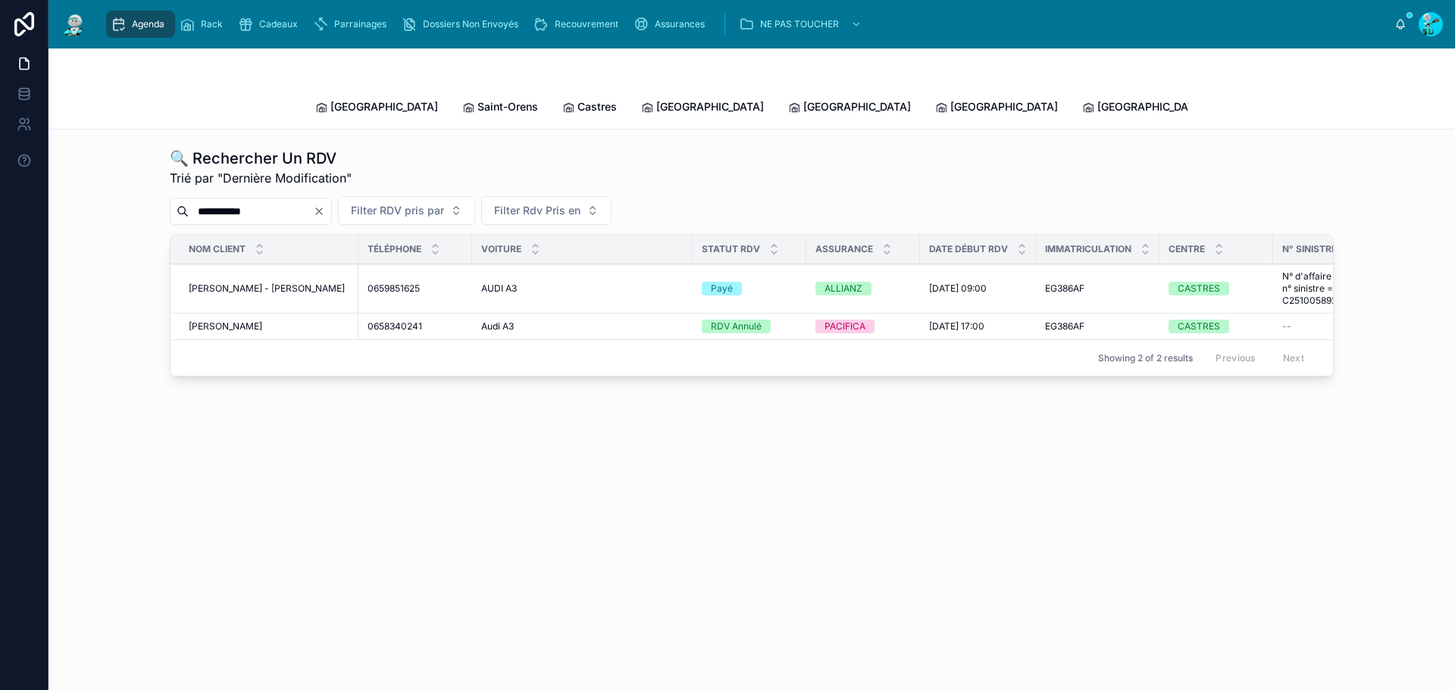
type input "**********"
click at [249, 283] on span "[PERSON_NAME]" at bounding box center [267, 289] width 156 height 12
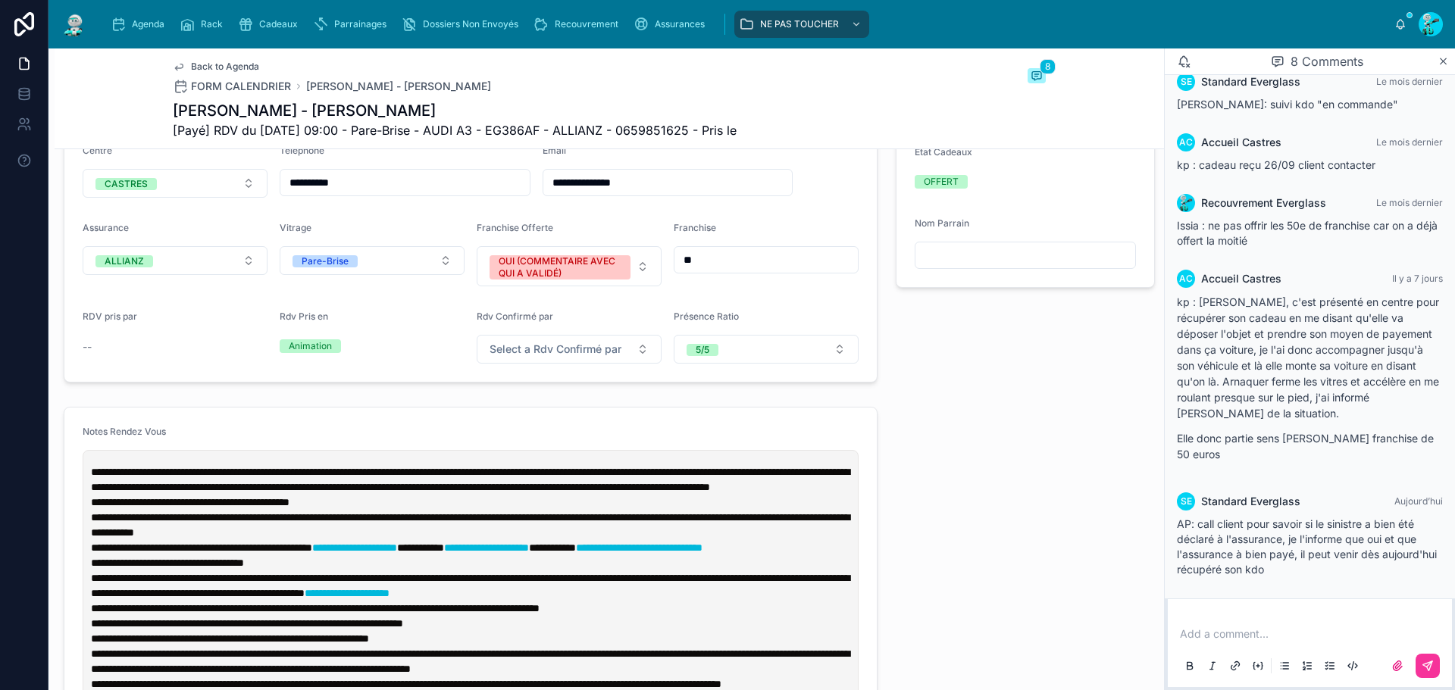
scroll to position [531, 0]
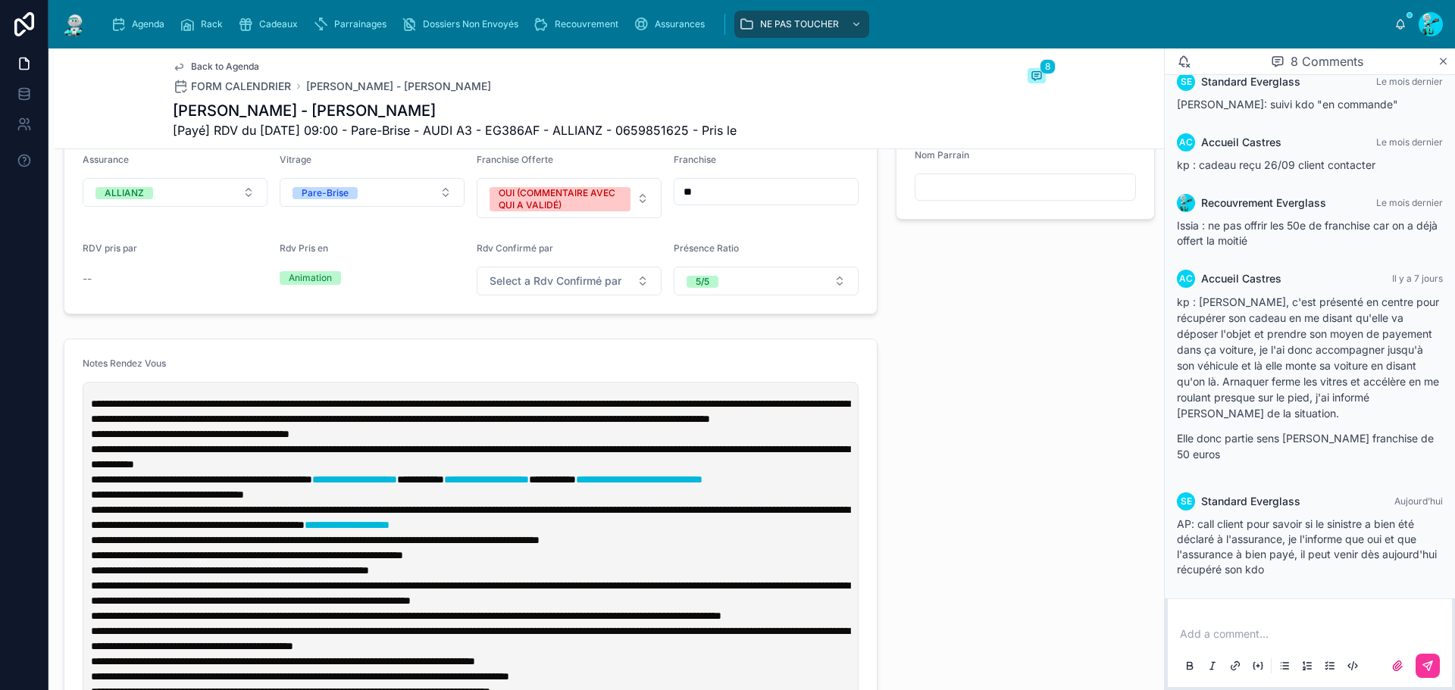
click at [91, 416] on span "**********" at bounding box center [470, 412] width 759 height 26
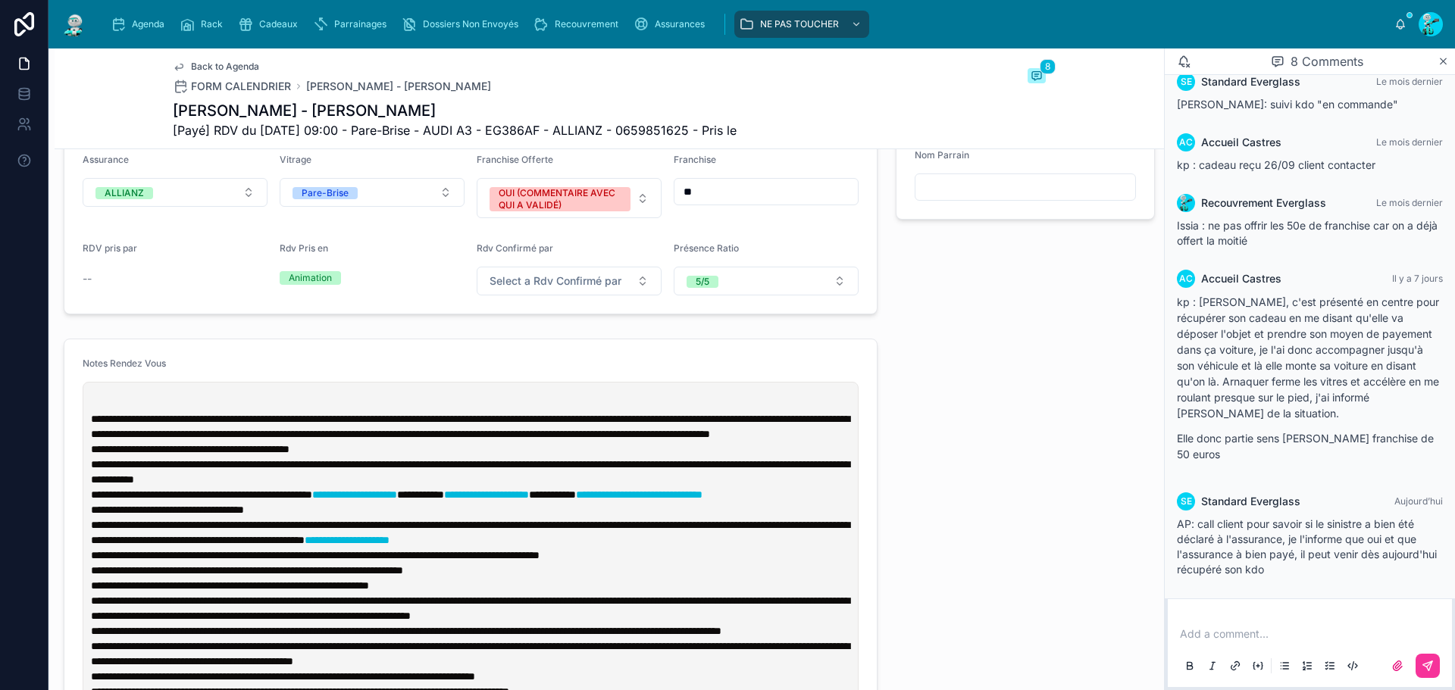
click at [91, 412] on p at bounding box center [474, 403] width 766 height 15
